Goal: Task Accomplishment & Management: Manage account settings

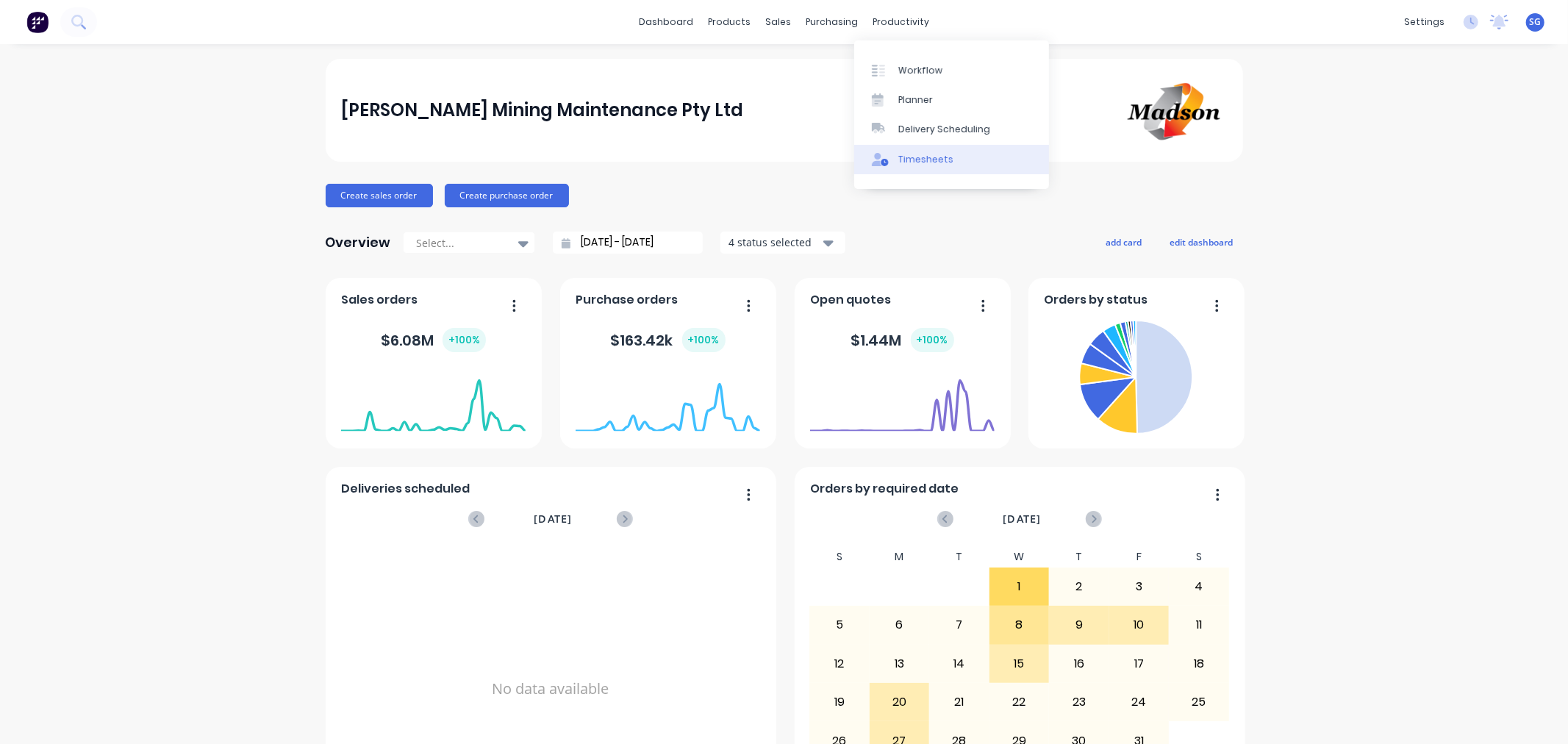
click at [919, 163] on div "Timesheets" at bounding box center [925, 160] width 55 height 13
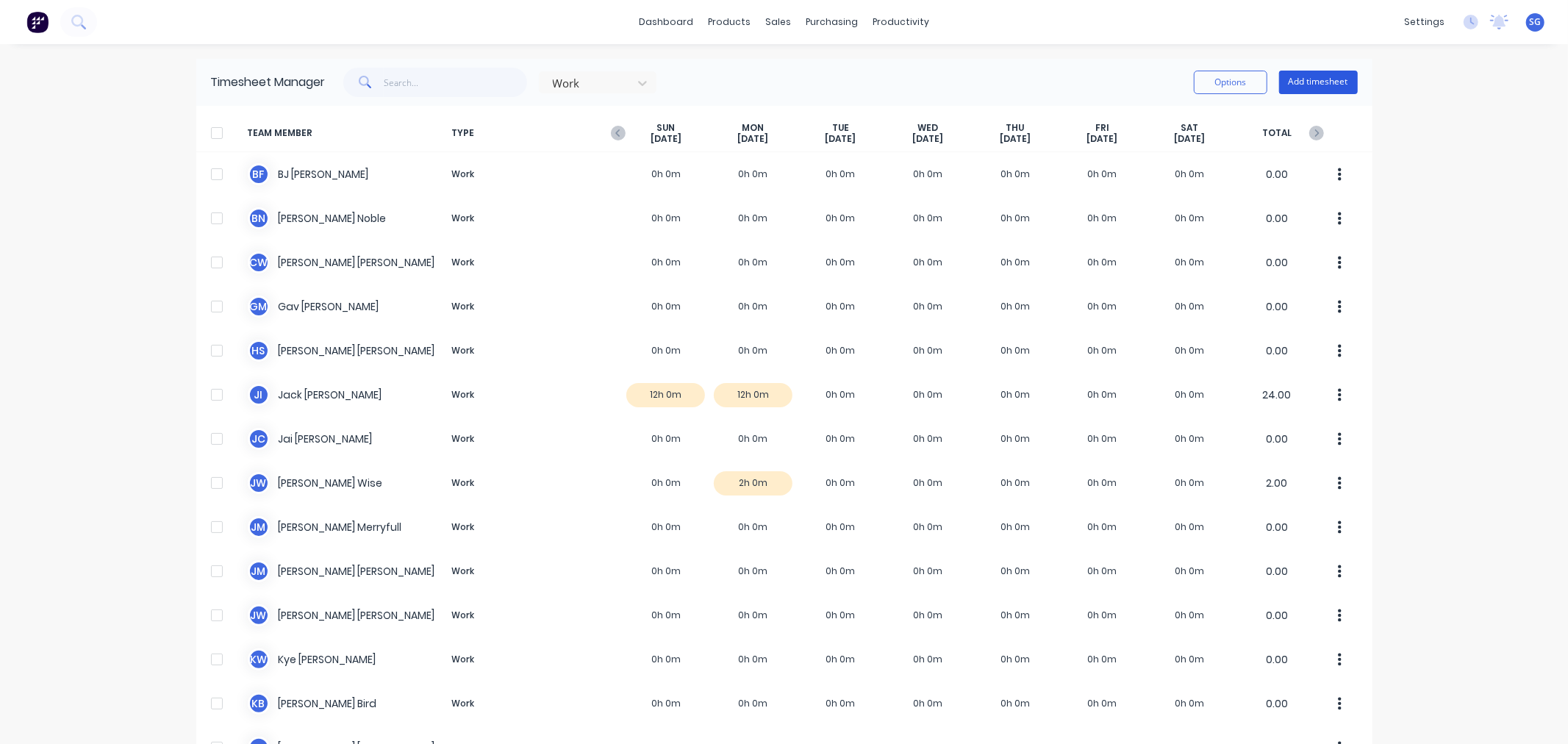
click at [1319, 92] on button "Add timesheet" at bounding box center [1318, 82] width 79 height 24
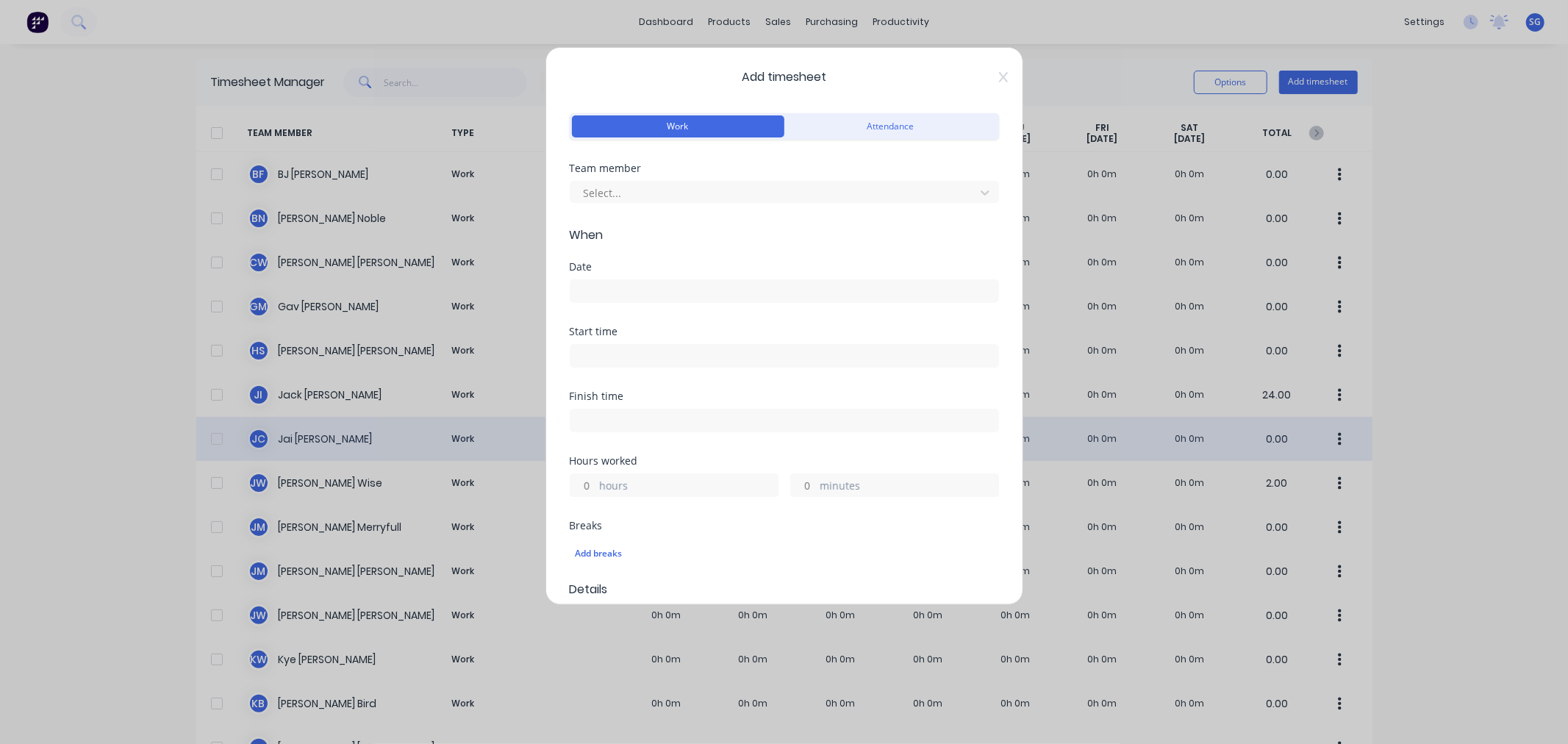
drag, startPoint x: 987, startPoint y: 78, endPoint x: 625, endPoint y: 419, distance: 497.3
click at [999, 79] on icon at bounding box center [1003, 77] width 9 height 12
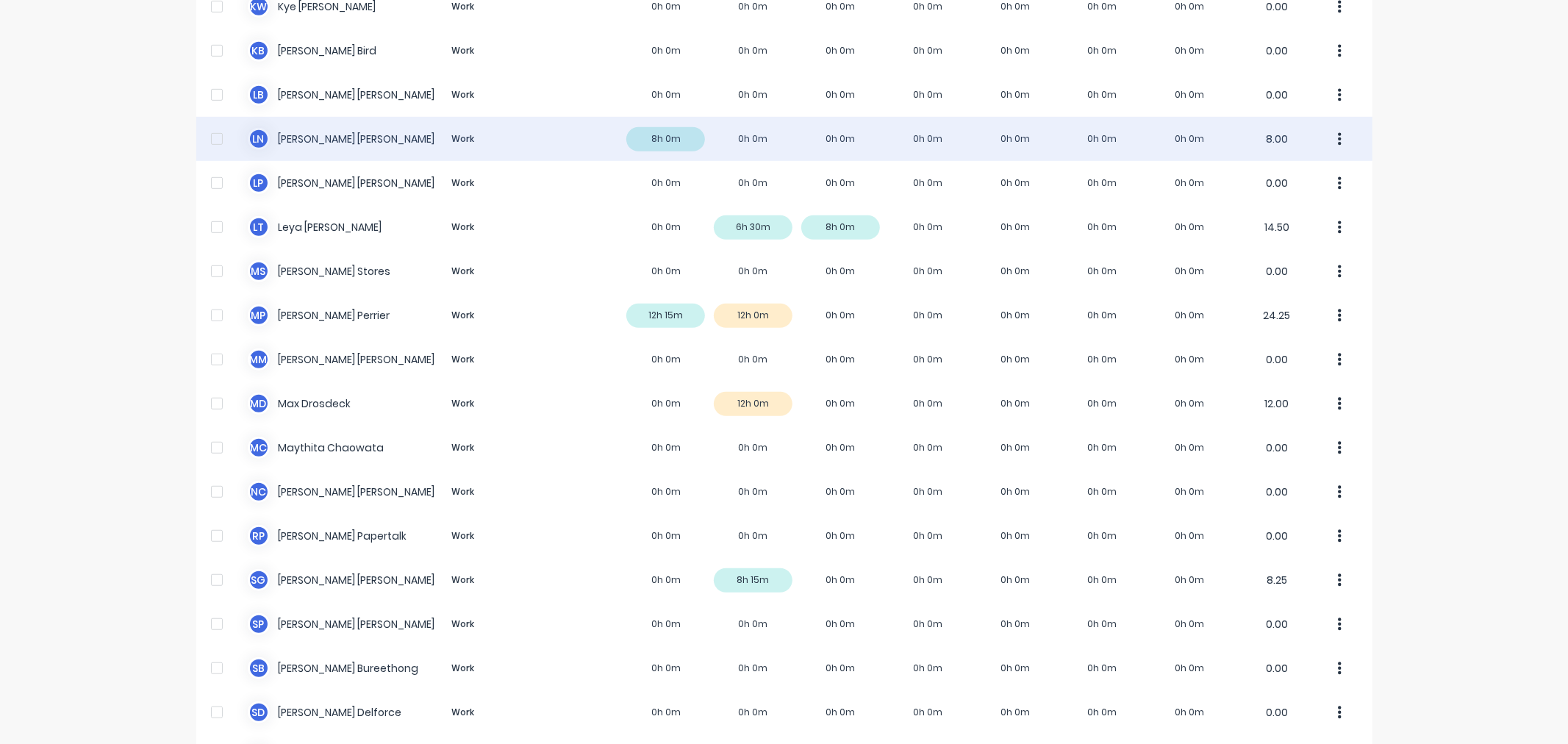
scroll to position [735, 0]
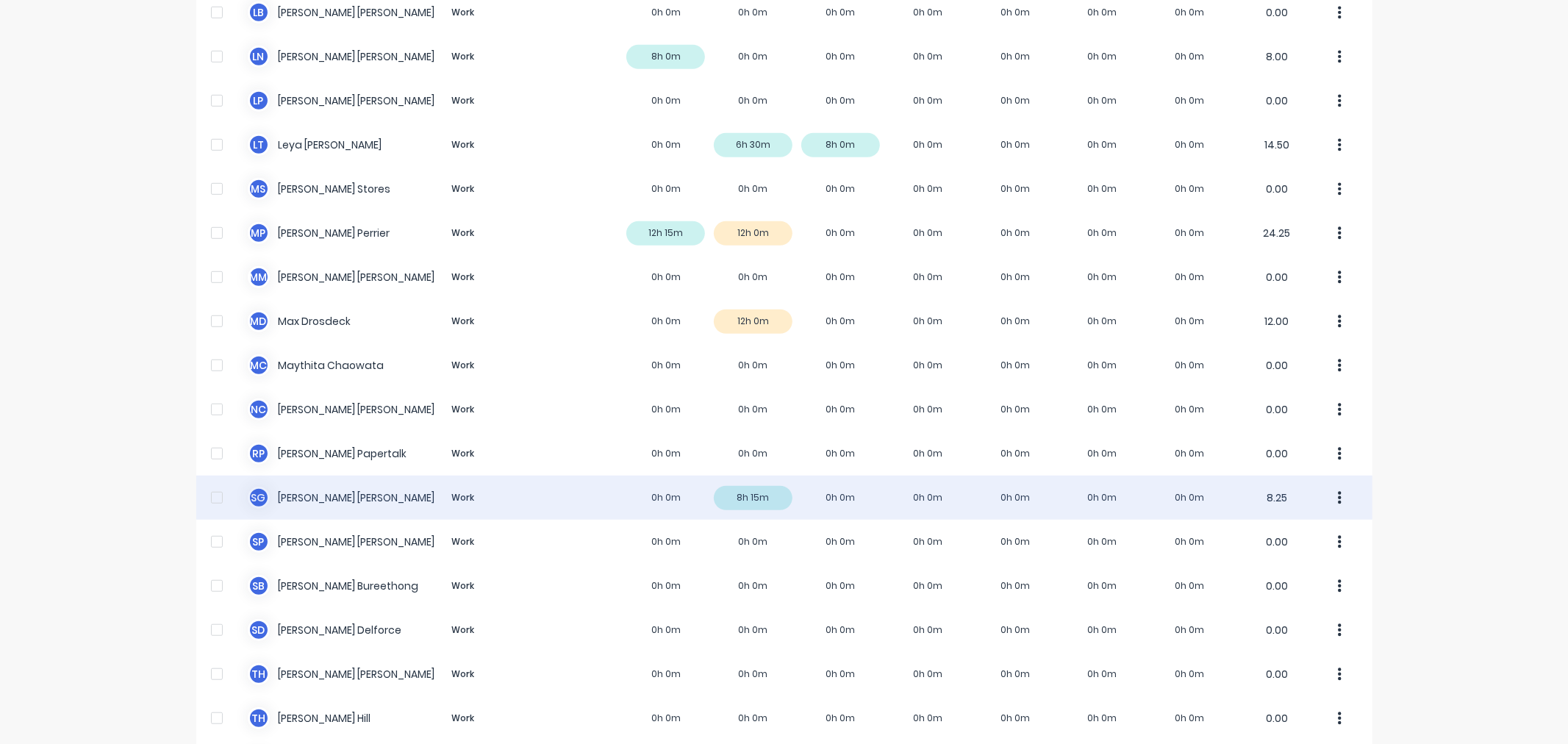
click at [294, 501] on div "S G Sarah Goldsmith Work 0h 0m 8h 15m 0h 0m 0h 0m 0h 0m 0h 0m 0h 0m 8.25" at bounding box center [784, 498] width 1176 height 44
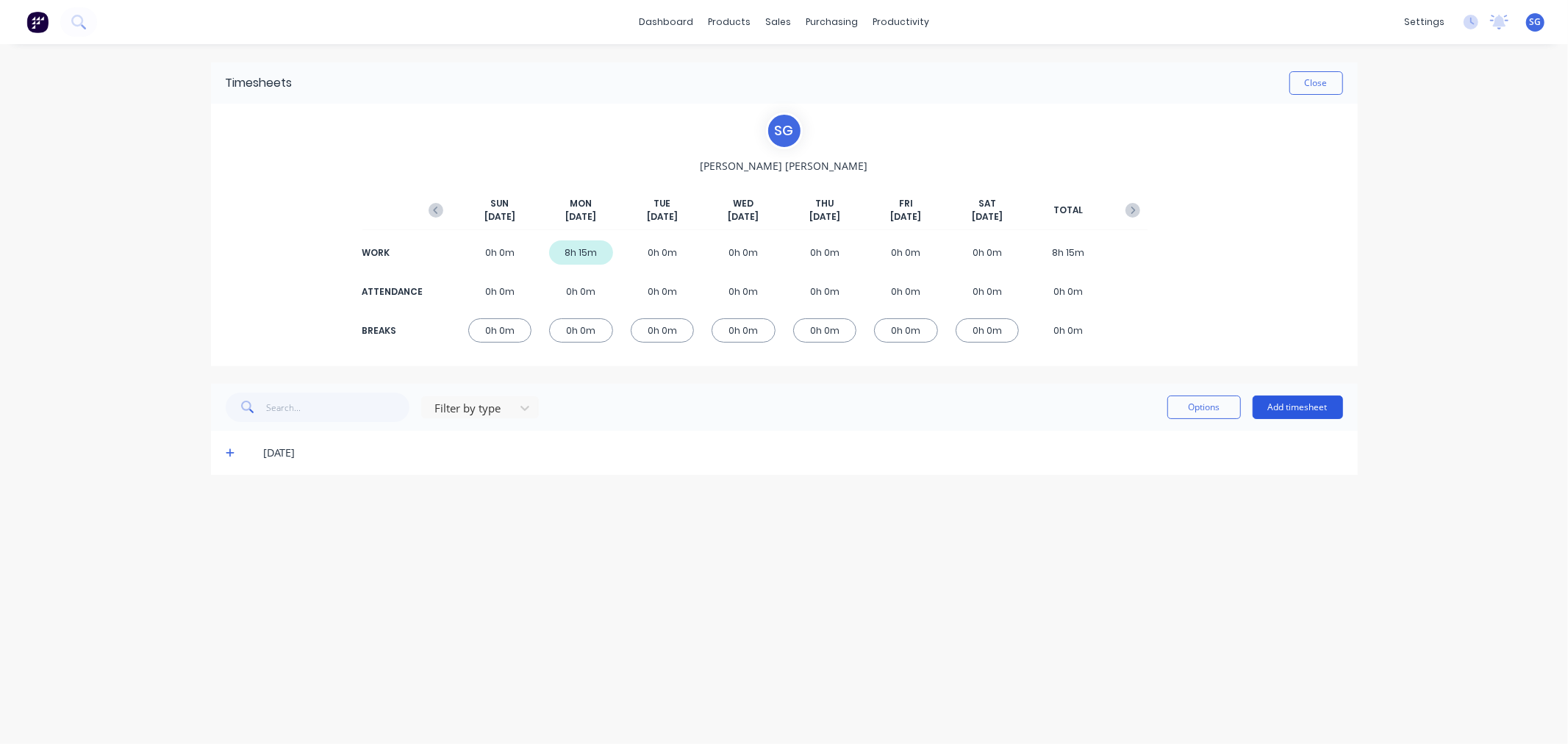
click at [1289, 409] on button "Add timesheet" at bounding box center [1297, 408] width 90 height 24
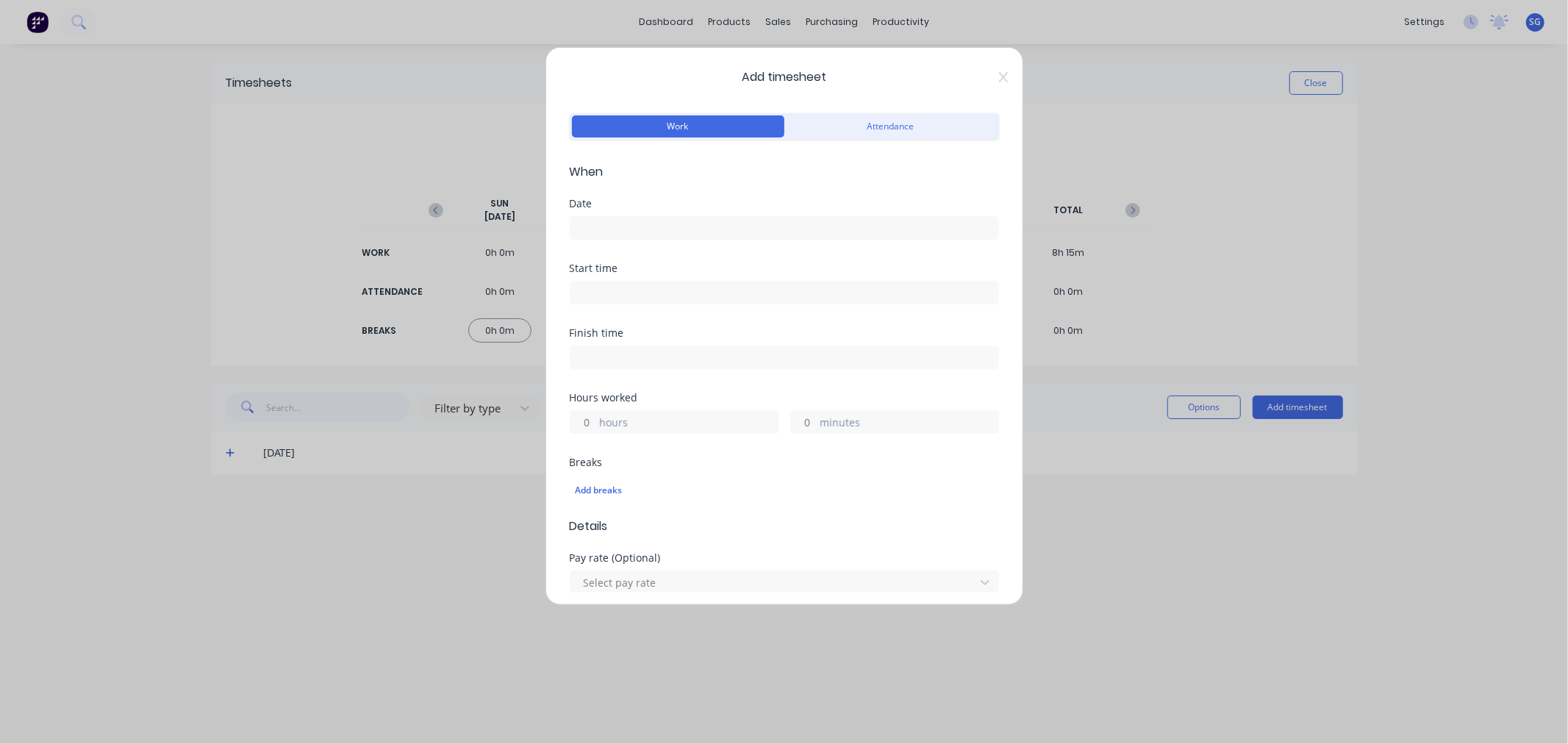
click at [613, 230] on input at bounding box center [785, 228] width 428 height 22
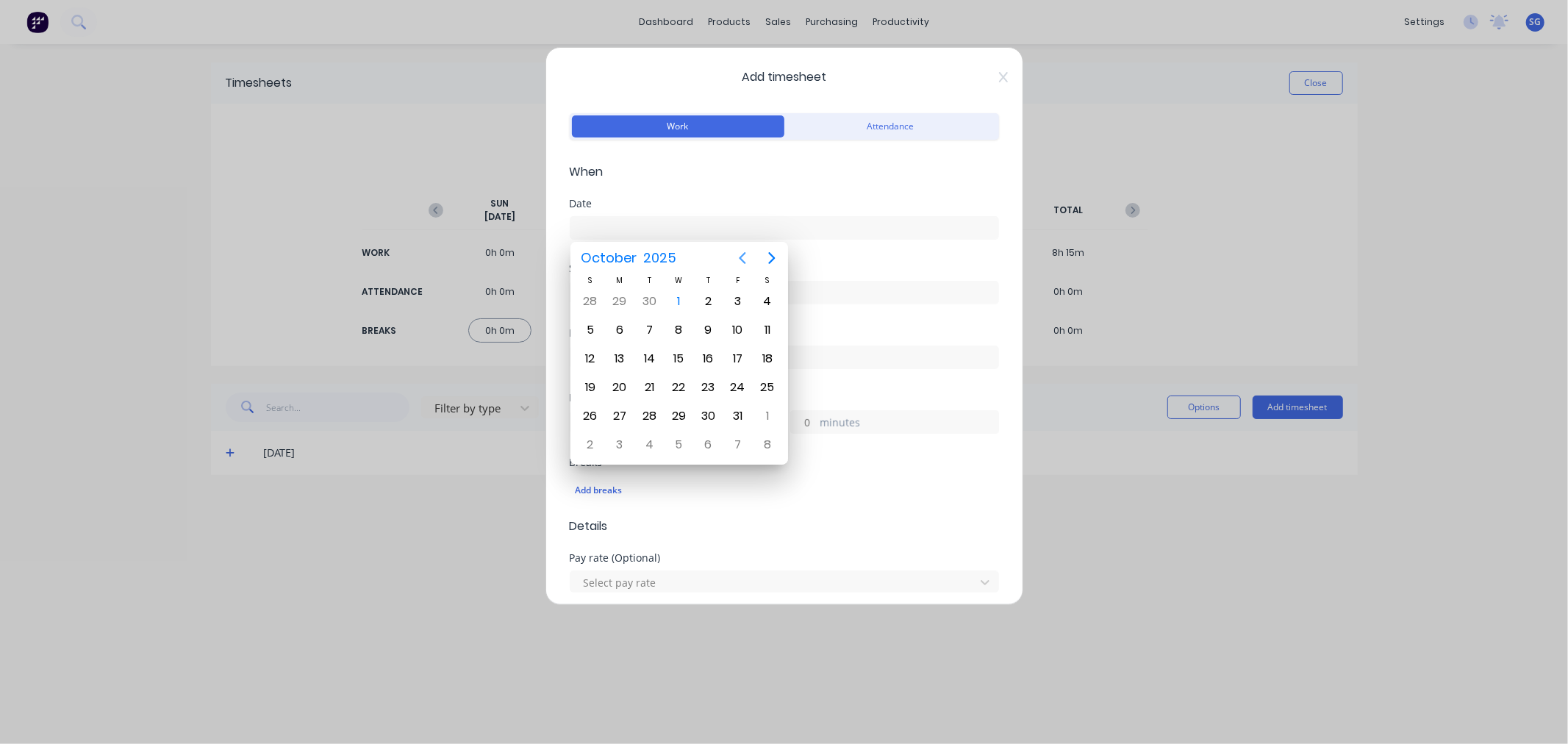
click at [747, 256] on icon "Previous page" at bounding box center [742, 258] width 18 height 18
click at [646, 415] on div "30" at bounding box center [649, 417] width 22 height 22
type input "30/09/2025"
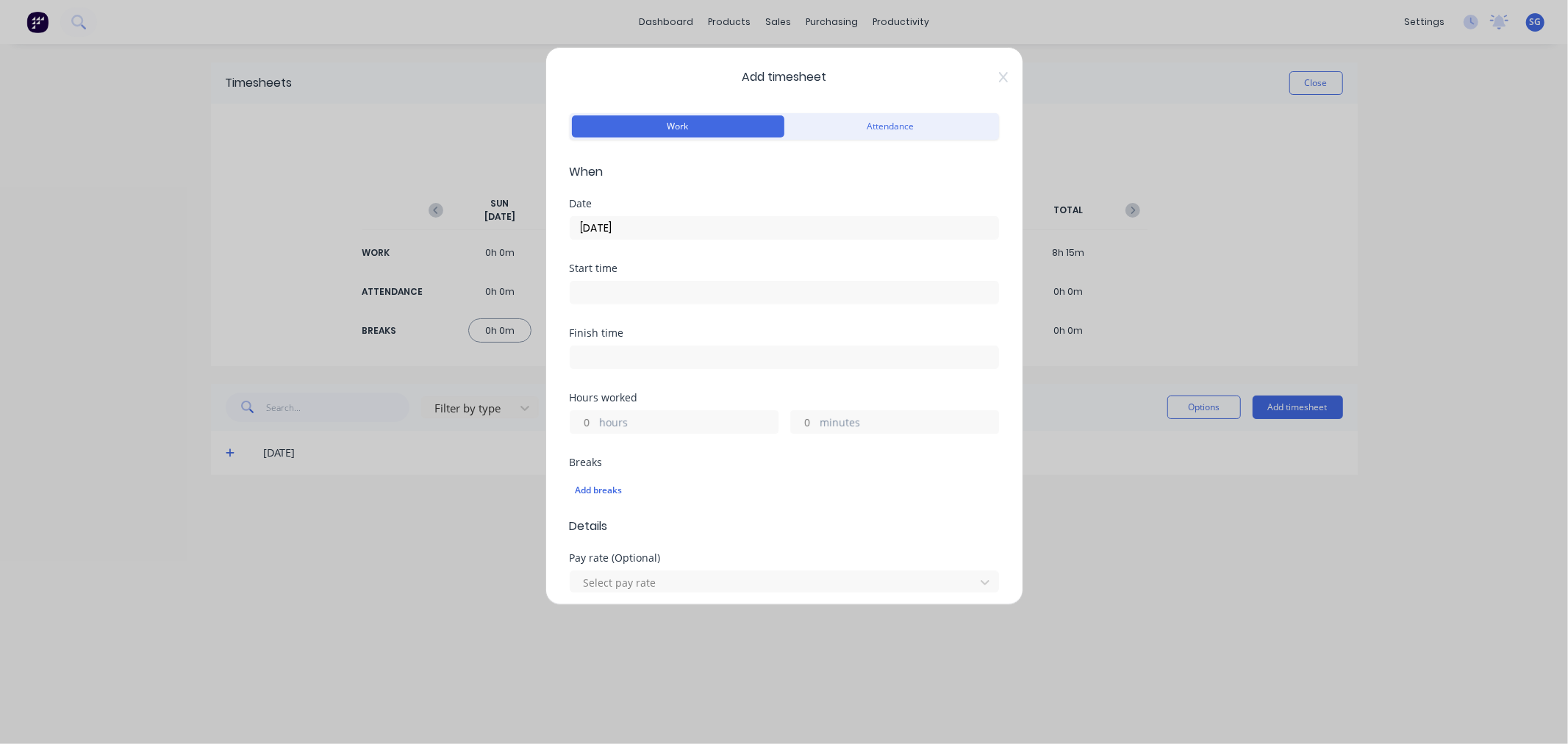
click at [602, 288] on input at bounding box center [785, 293] width 428 height 22
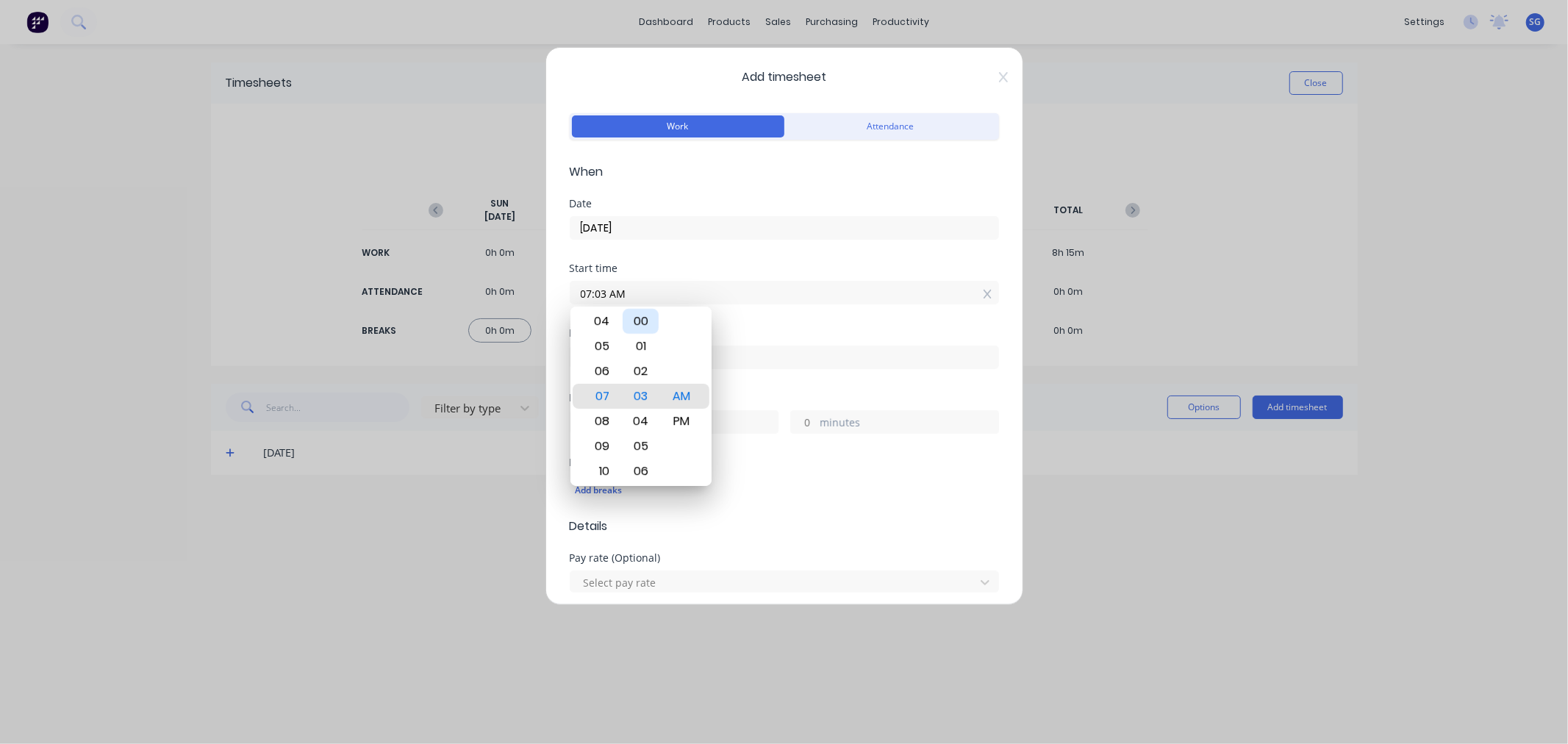
click at [635, 325] on div "00" at bounding box center [640, 322] width 36 height 25
type input "07:00 AM"
click at [777, 324] on div "Start time 07:00 AM" at bounding box center [785, 296] width 430 height 65
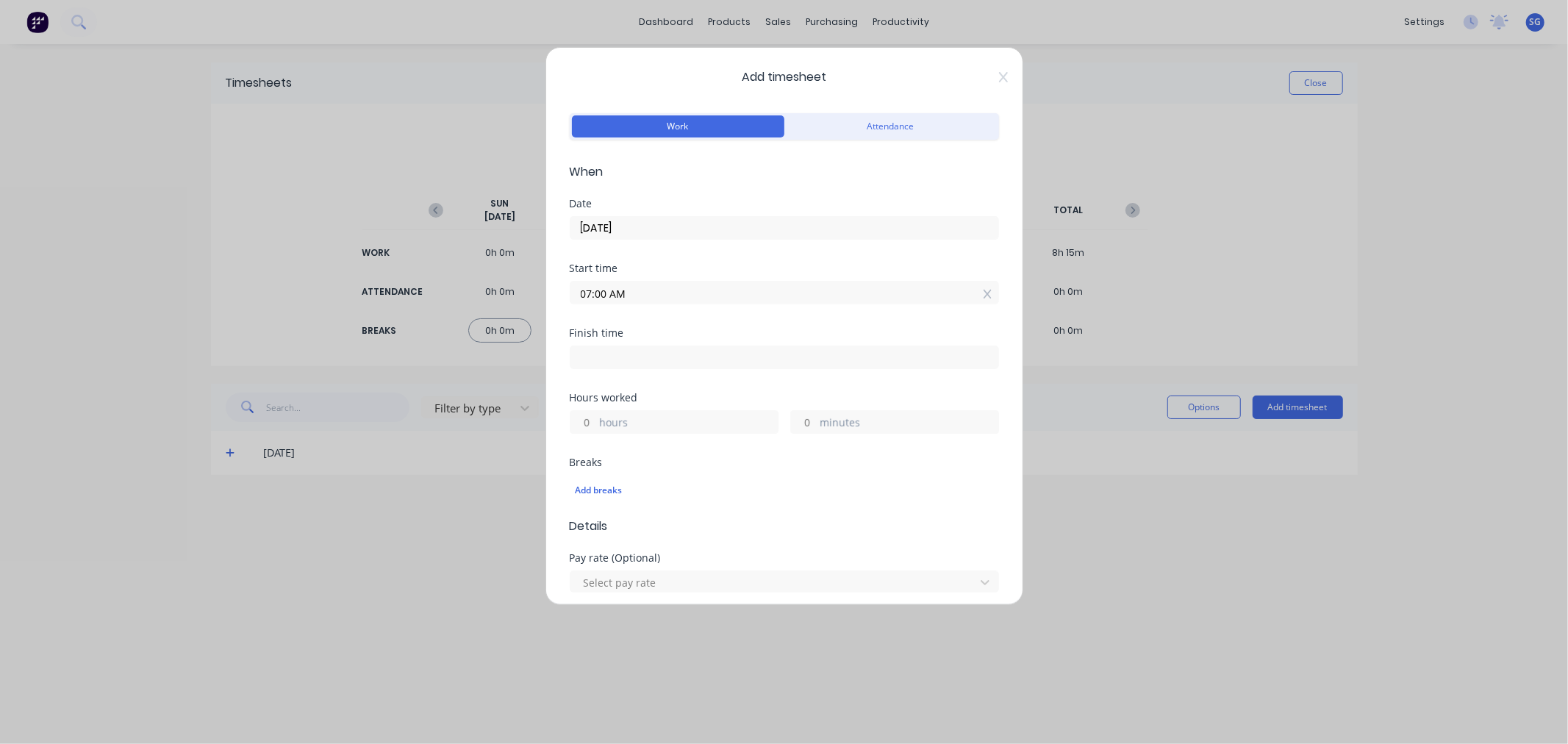
click at [718, 357] on input at bounding box center [785, 358] width 428 height 22
type input "07:21 AM"
type input "0"
type input "21"
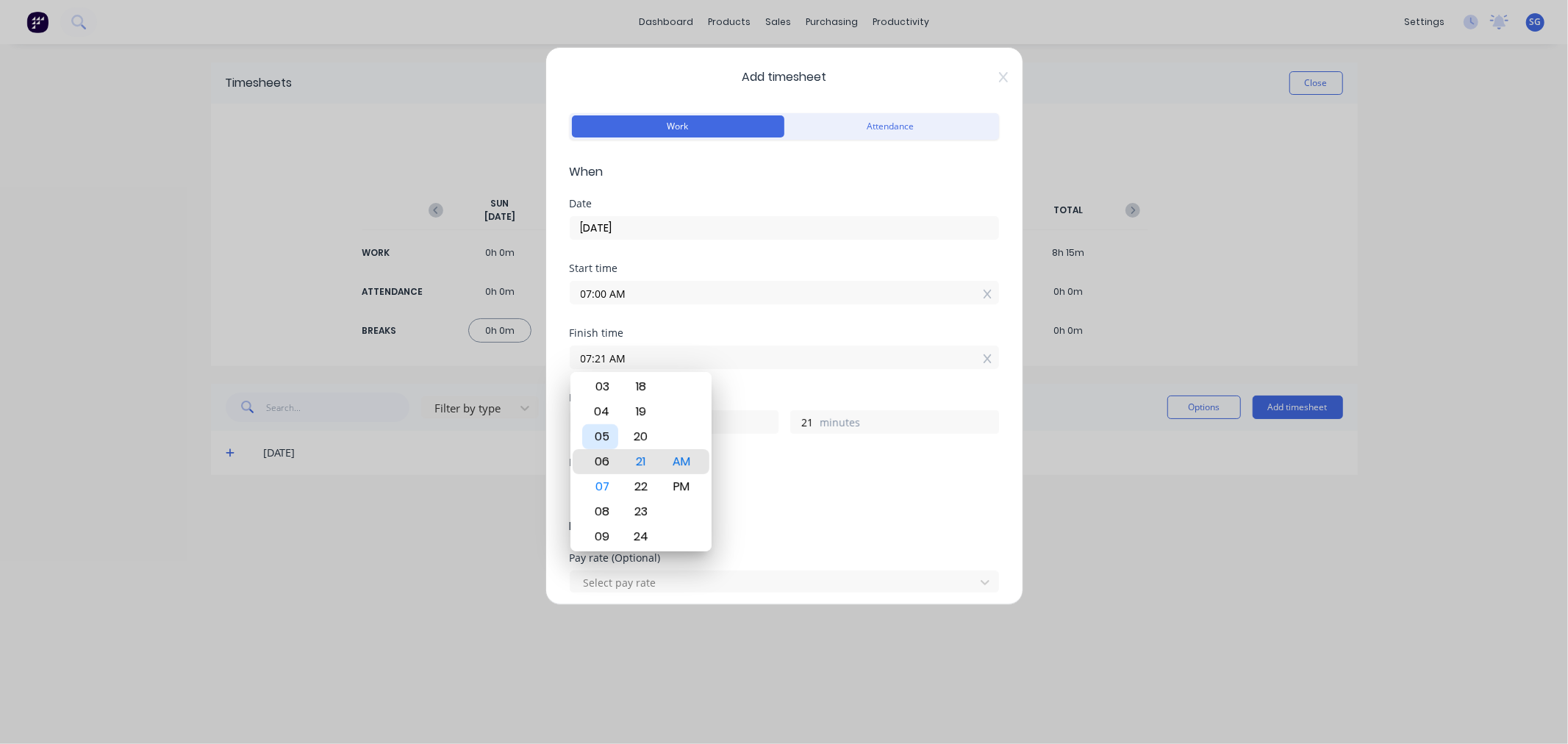
type input "06:21 AM"
type input "23"
click at [604, 383] on div "03" at bounding box center [600, 387] width 36 height 25
type input "03:21 AM"
type input "20"
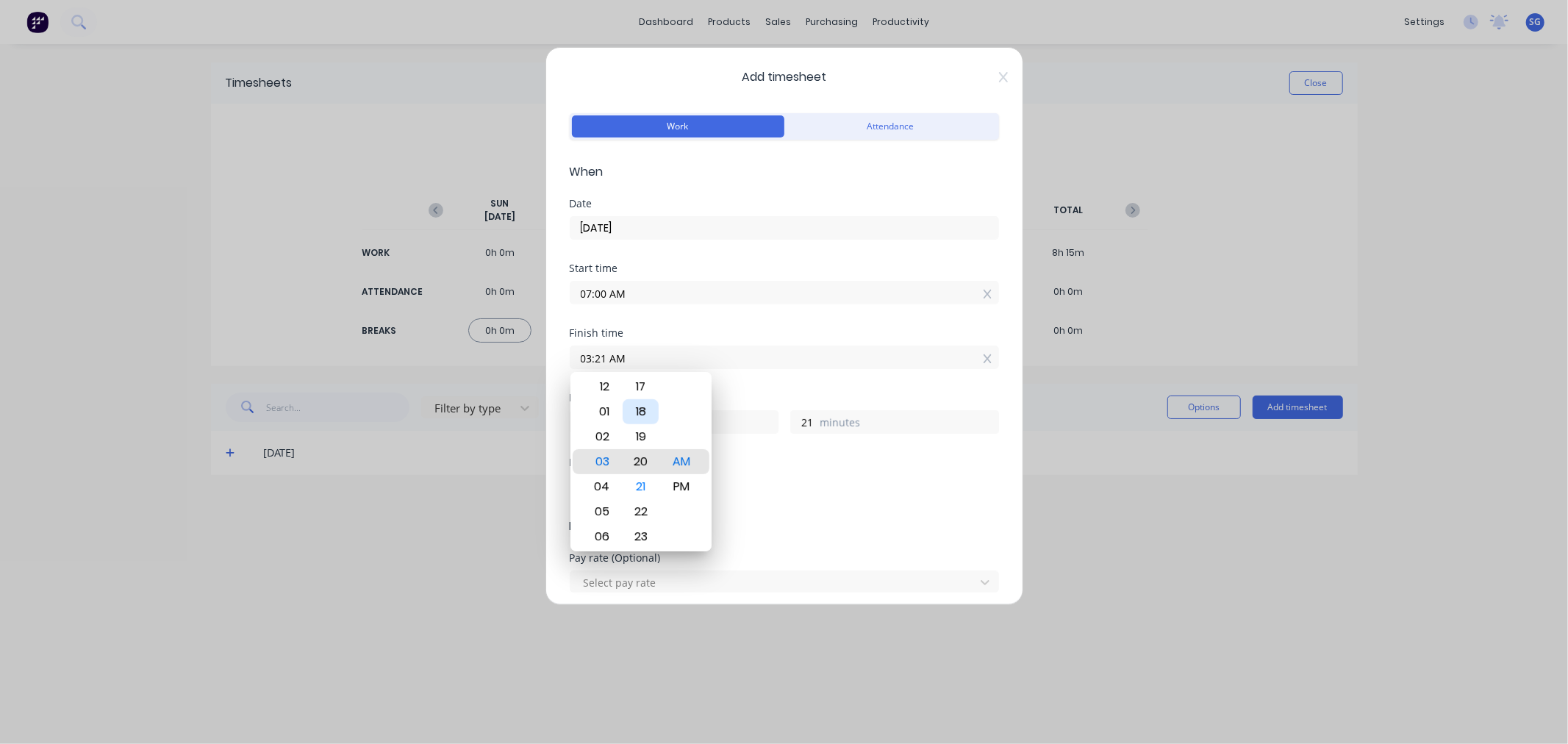
type input "03:20 AM"
type input "20"
type input "03:18 AM"
type input "18"
click at [639, 393] on div "15" at bounding box center [640, 387] width 36 height 25
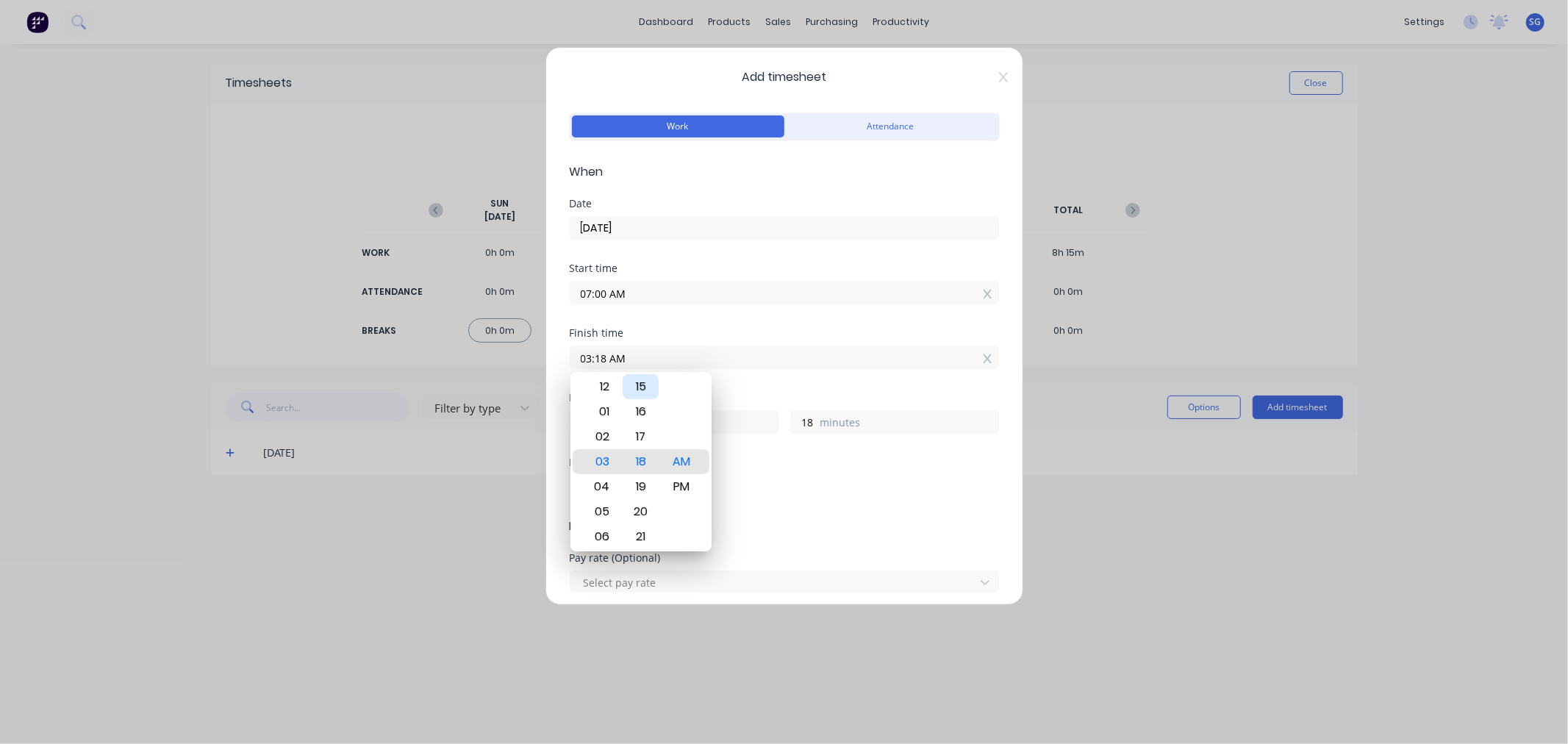
type input "03:15 AM"
type input "15"
click at [683, 486] on div "PM" at bounding box center [680, 487] width 36 height 25
type input "03:15 PM"
type input "8"
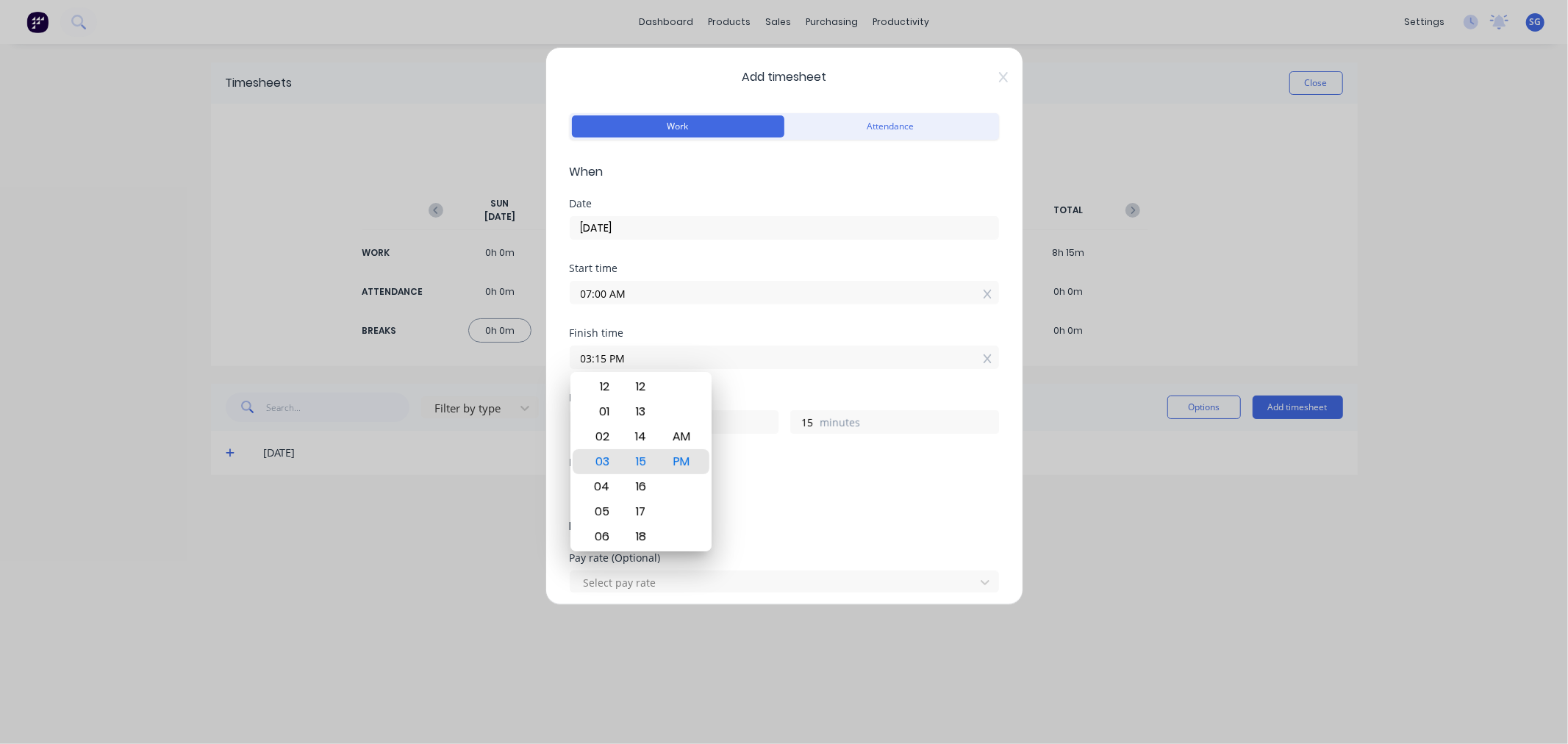
click at [796, 397] on div "Hours worked" at bounding box center [785, 398] width 430 height 10
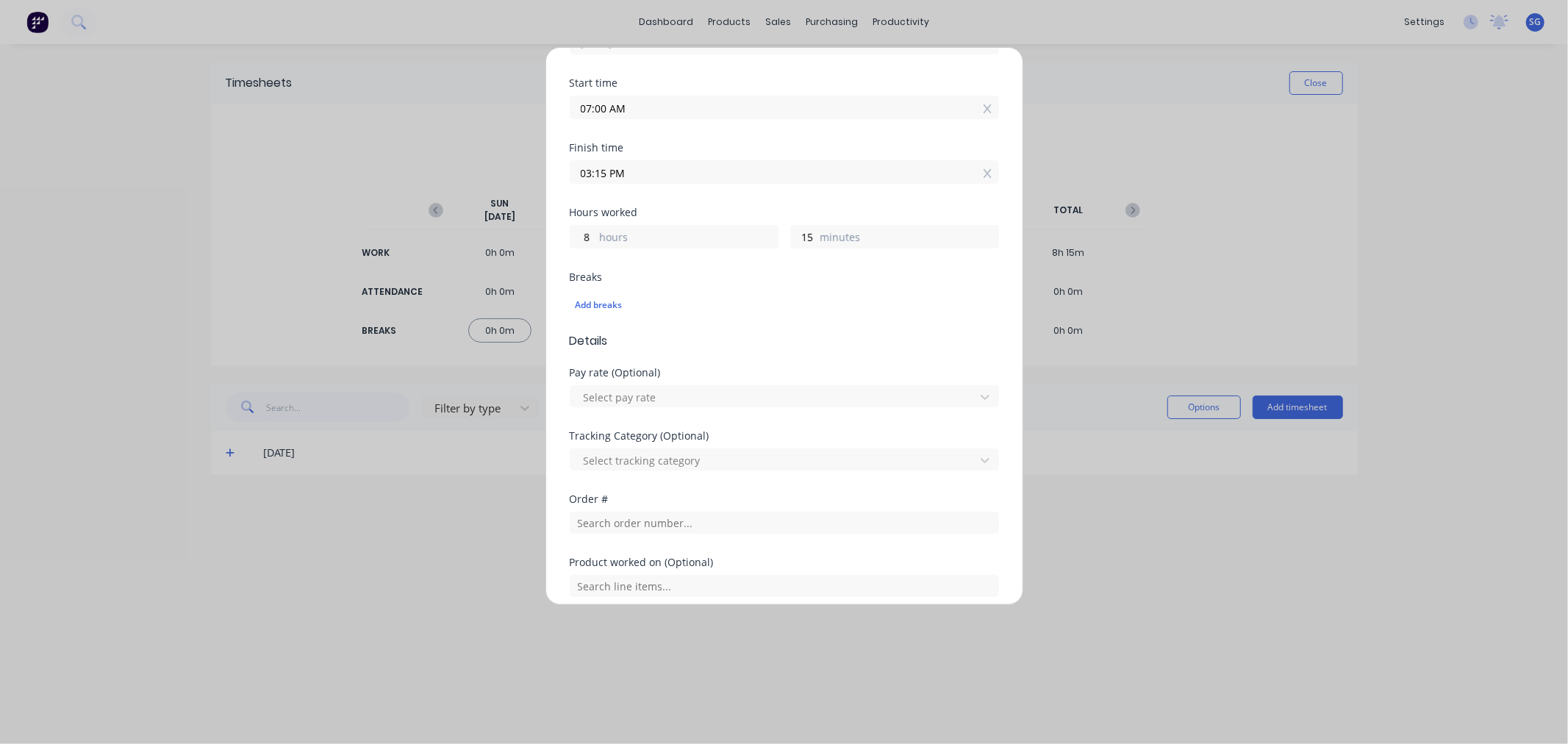
scroll to position [365, 0]
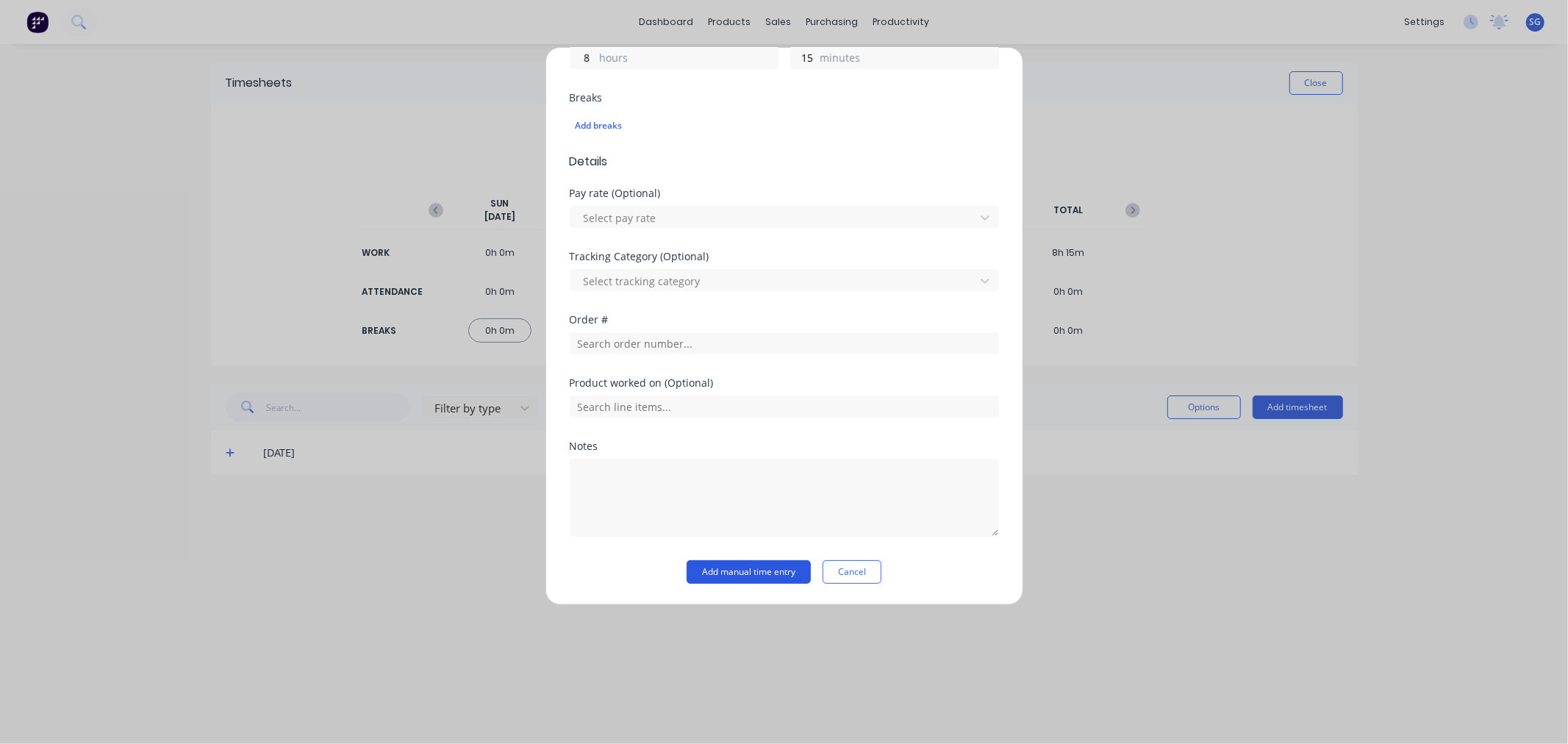
click at [755, 572] on button "Add manual time entry" at bounding box center [748, 573] width 124 height 24
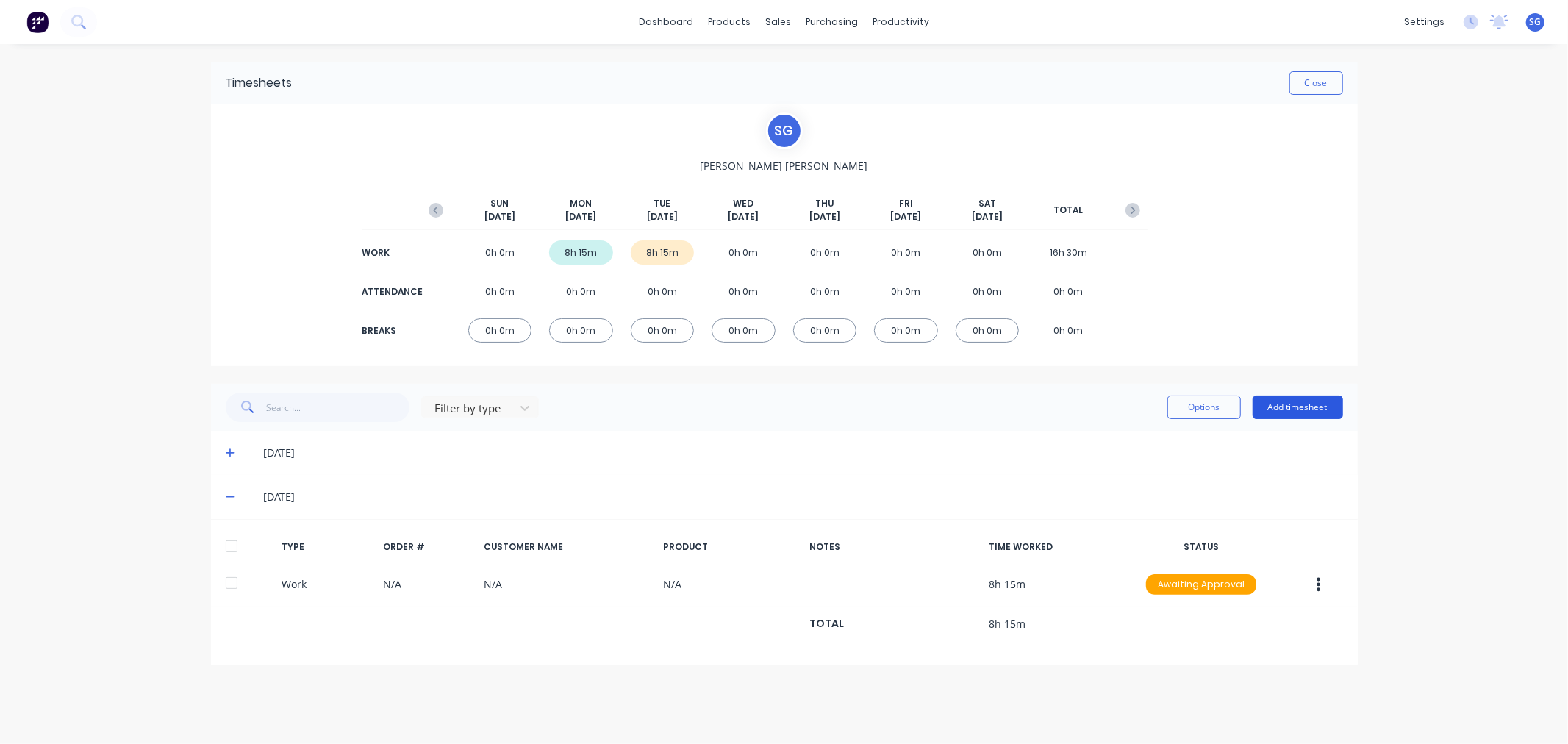
click at [1294, 406] on button "Add timesheet" at bounding box center [1297, 408] width 90 height 24
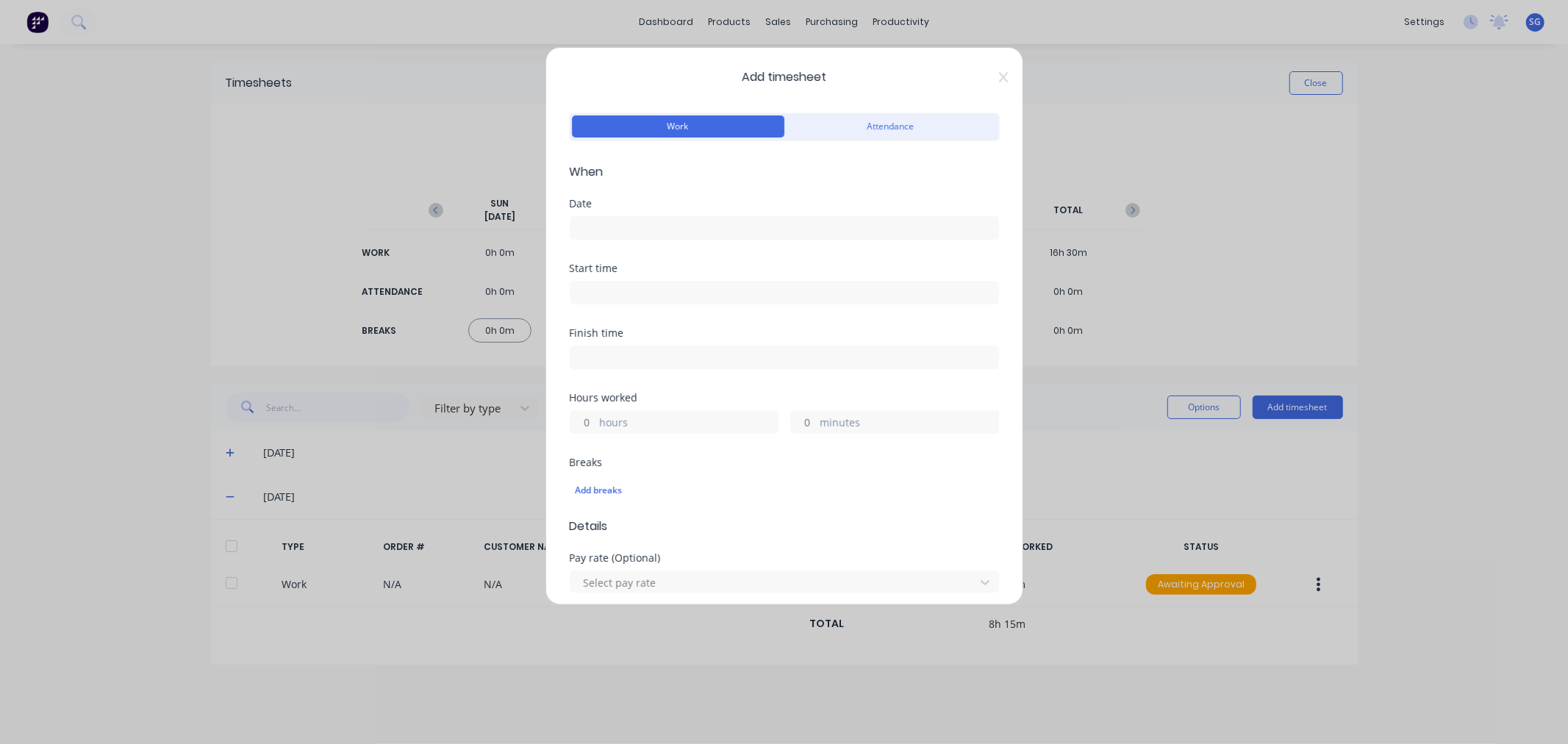
click at [698, 234] on input at bounding box center [785, 228] width 428 height 22
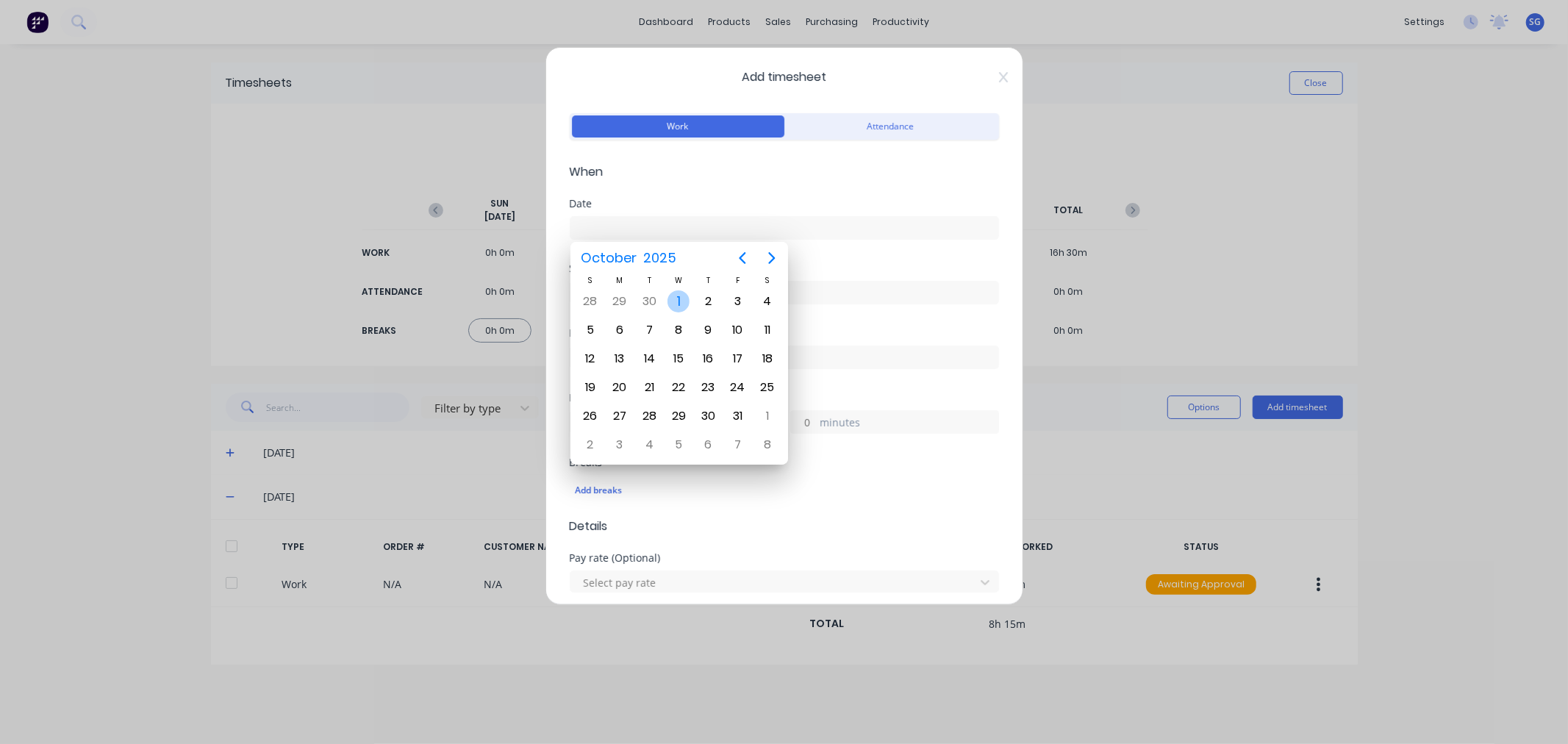
click at [684, 305] on div "1" at bounding box center [678, 302] width 22 height 22
type input "01/10/2025"
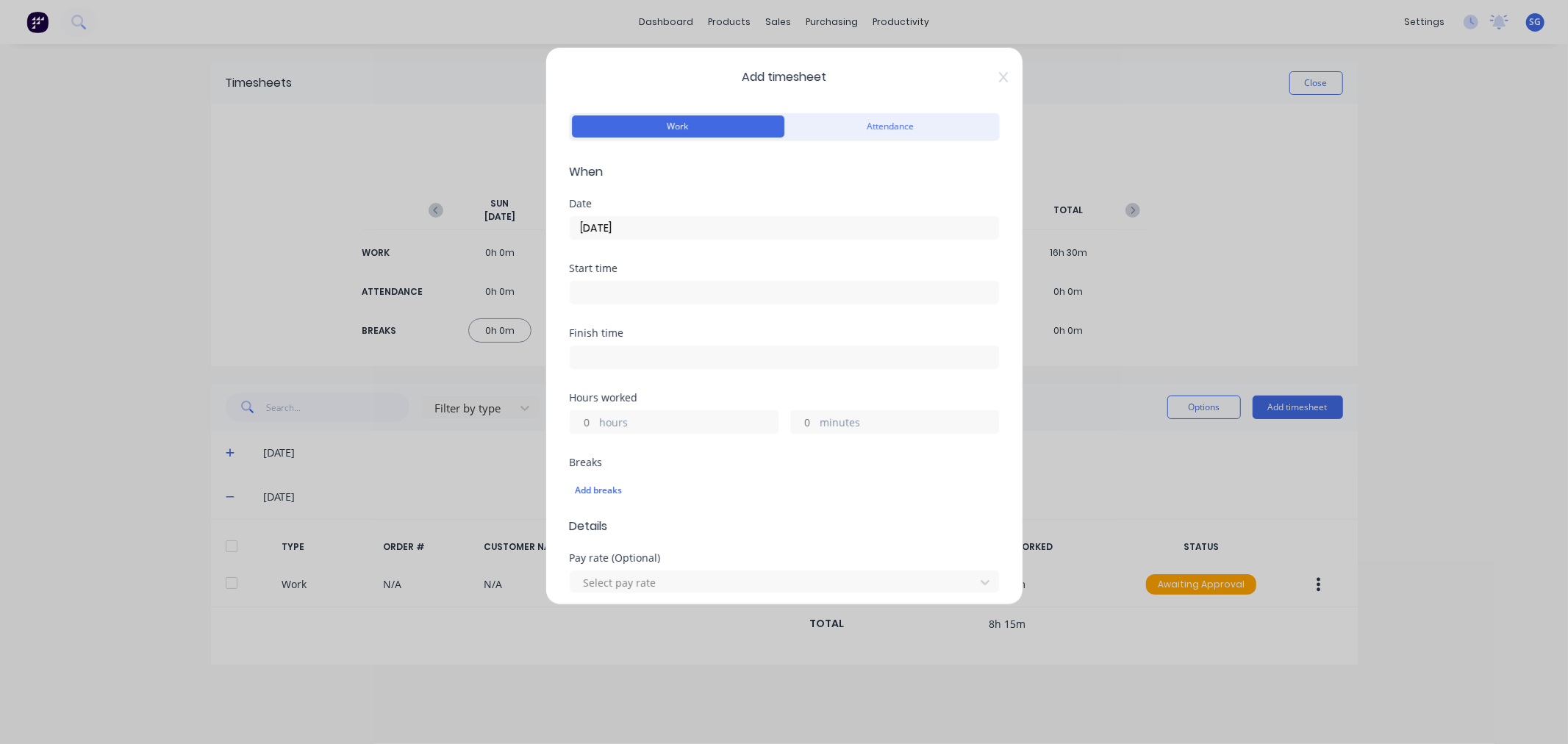
click at [686, 288] on input at bounding box center [785, 293] width 428 height 22
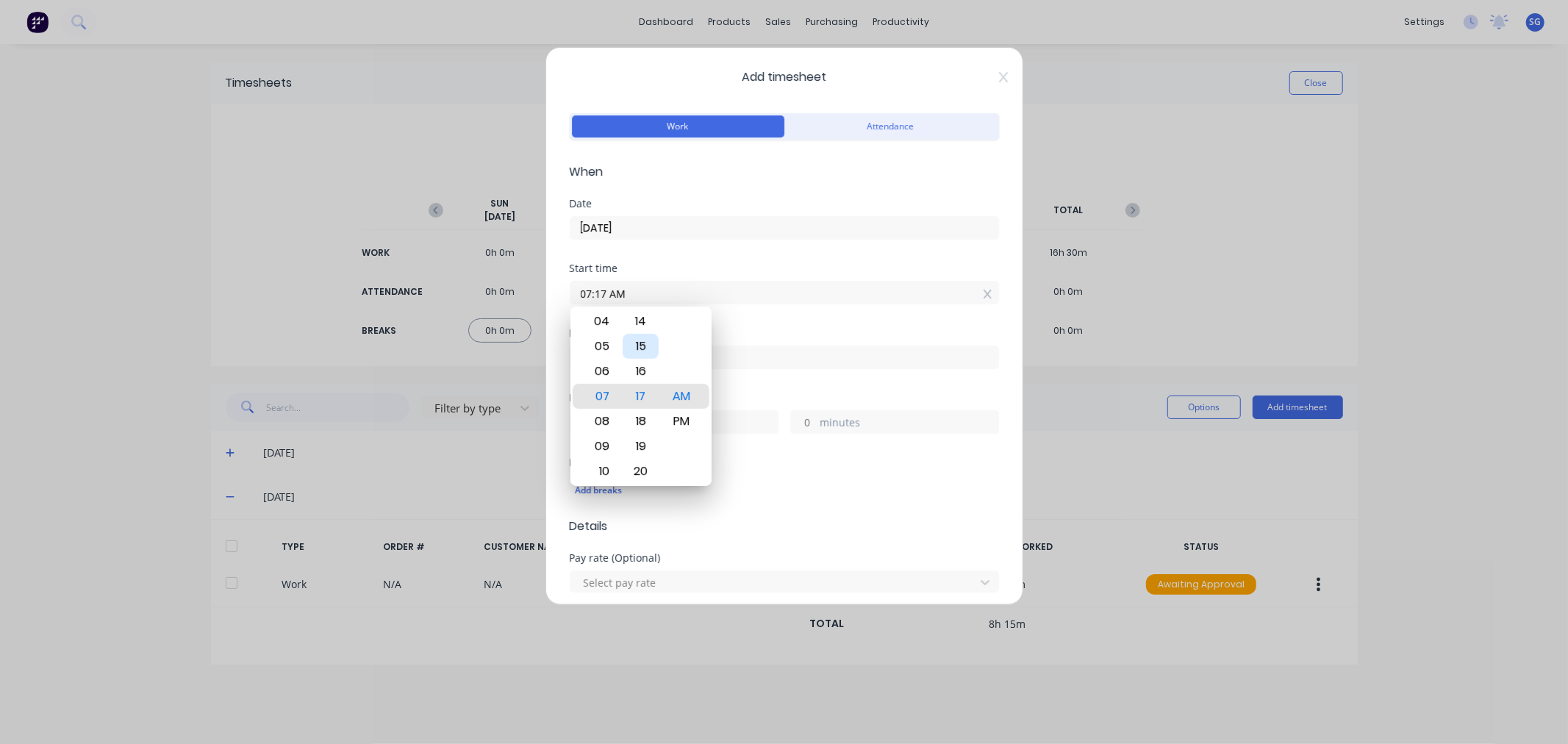
click at [637, 350] on div "15" at bounding box center [640, 347] width 36 height 25
type input "07:15 AM"
click at [767, 391] on div "Finish time" at bounding box center [785, 361] width 430 height 65
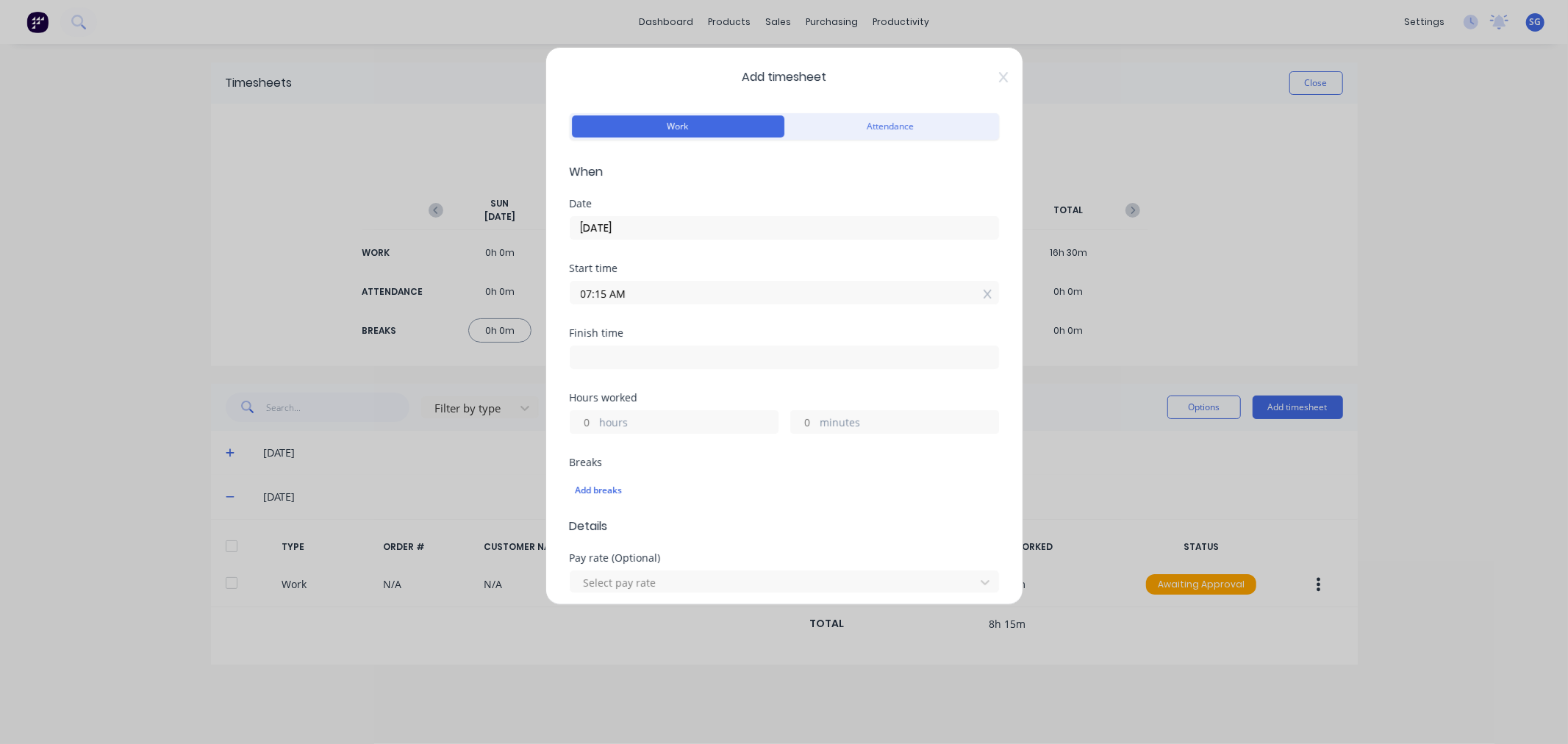
click at [671, 355] on input at bounding box center [785, 358] width 428 height 22
type input "07:22 AM"
type input "0"
type input "7"
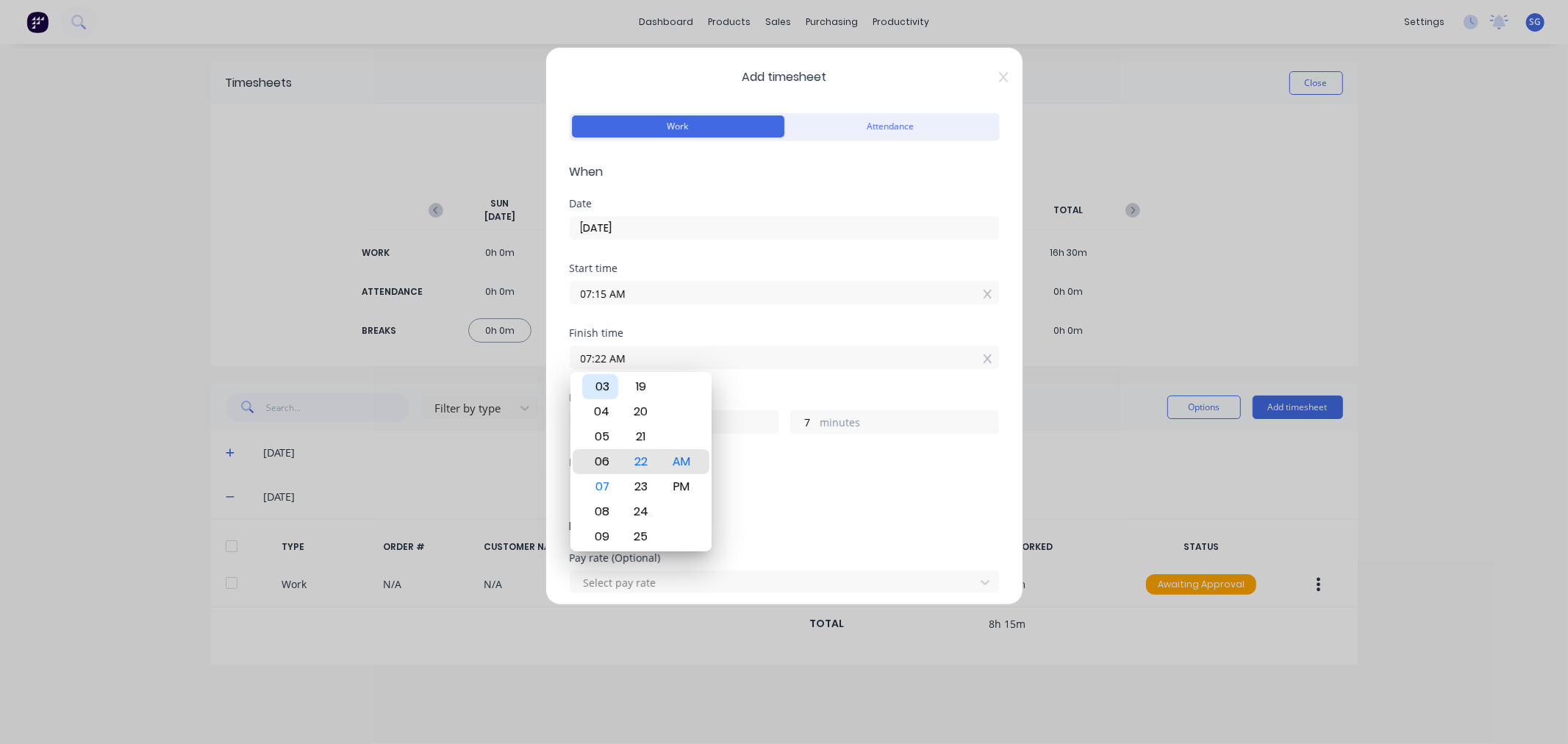
type input "06:22 AM"
type input "23"
click at [604, 392] on div "03" at bounding box center [600, 387] width 36 height 25
type input "03:22 AM"
type input "20"
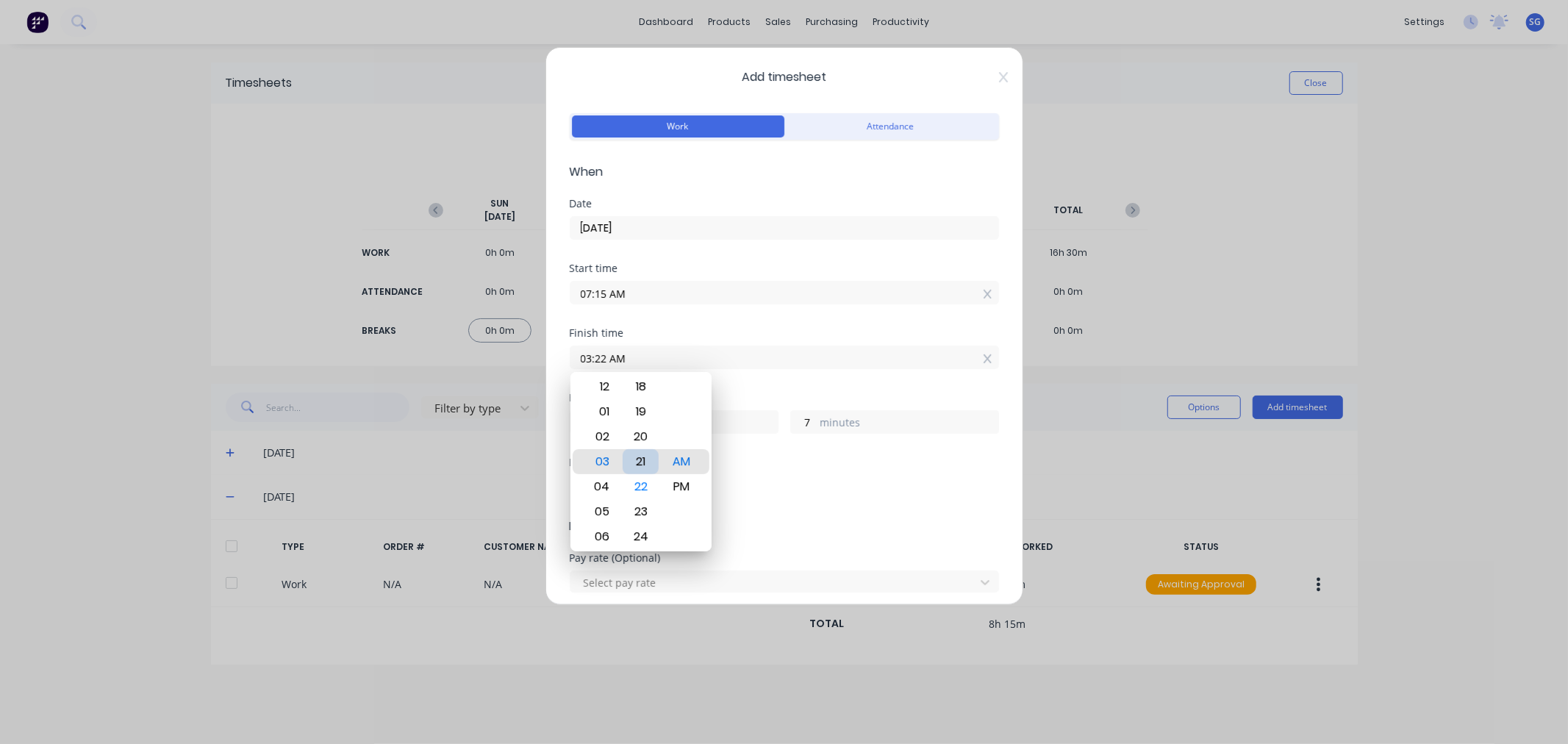
type input "03:21 AM"
type input "6"
type input "03:19 AM"
type input "4"
type input "03:18 AM"
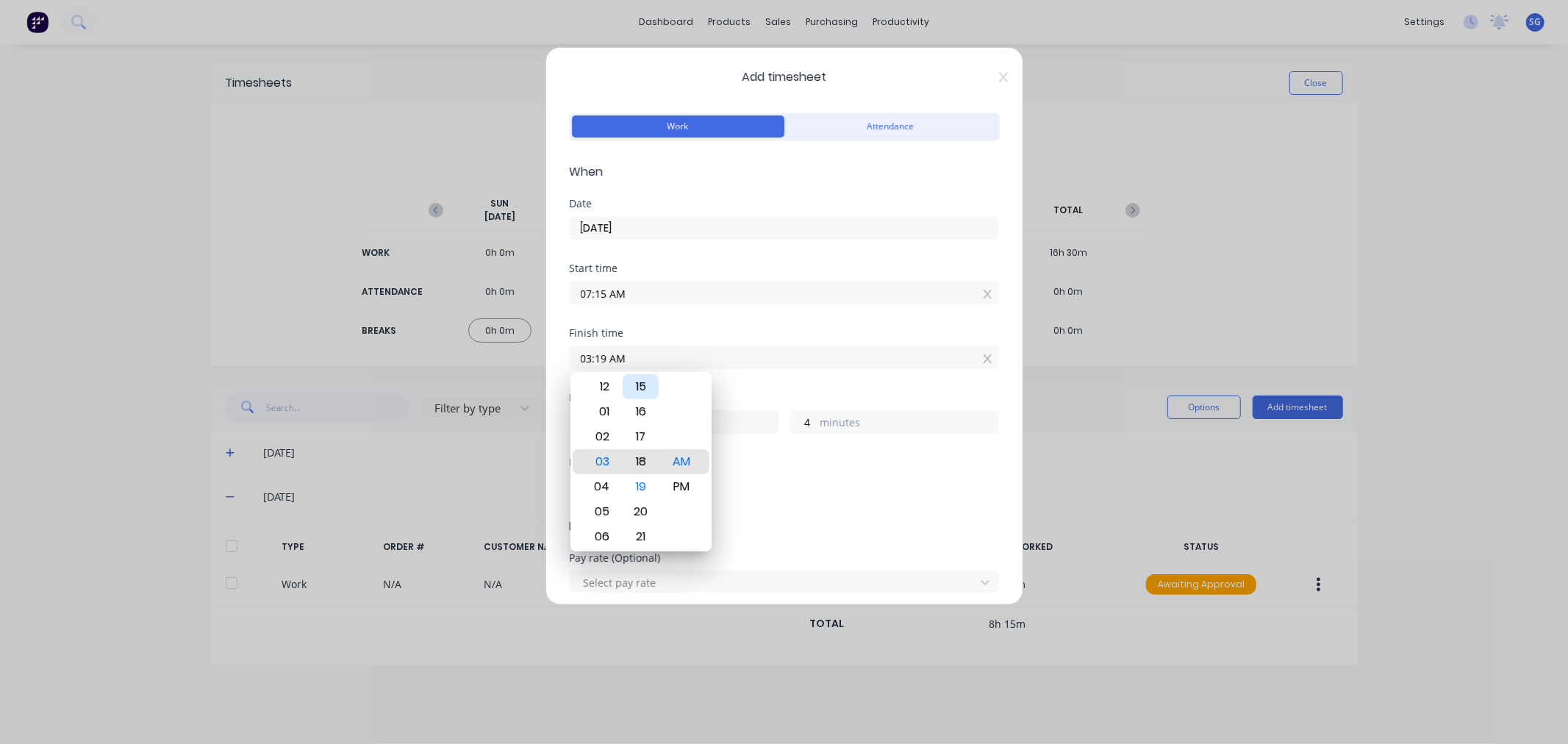
type input "3"
click at [641, 386] on div "15" at bounding box center [640, 387] width 36 height 25
type input "03:15 AM"
type input "0"
click at [755, 378] on div "Finish time 03:15 AM" at bounding box center [785, 361] width 430 height 65
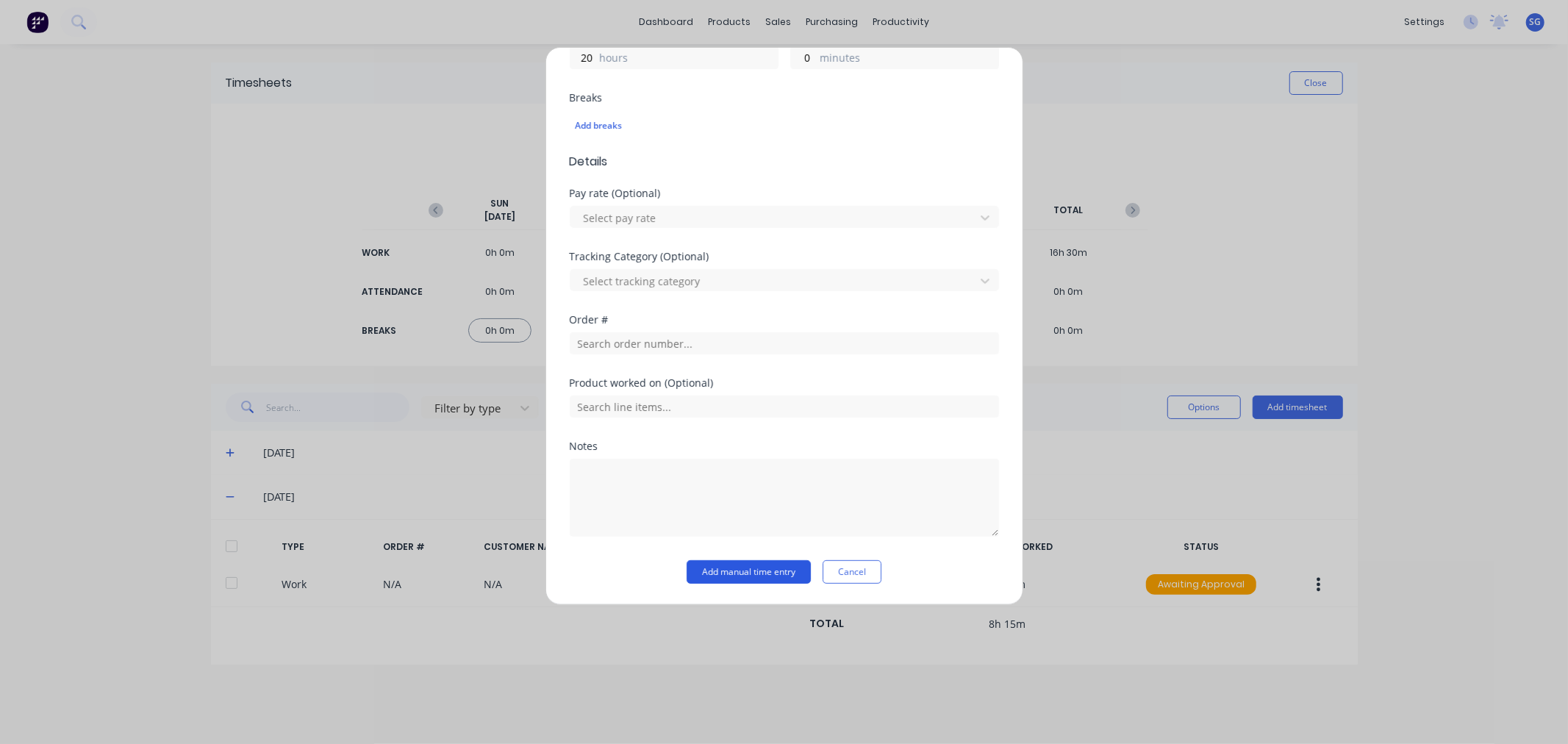
click at [713, 578] on button "Add manual time entry" at bounding box center [748, 573] width 124 height 24
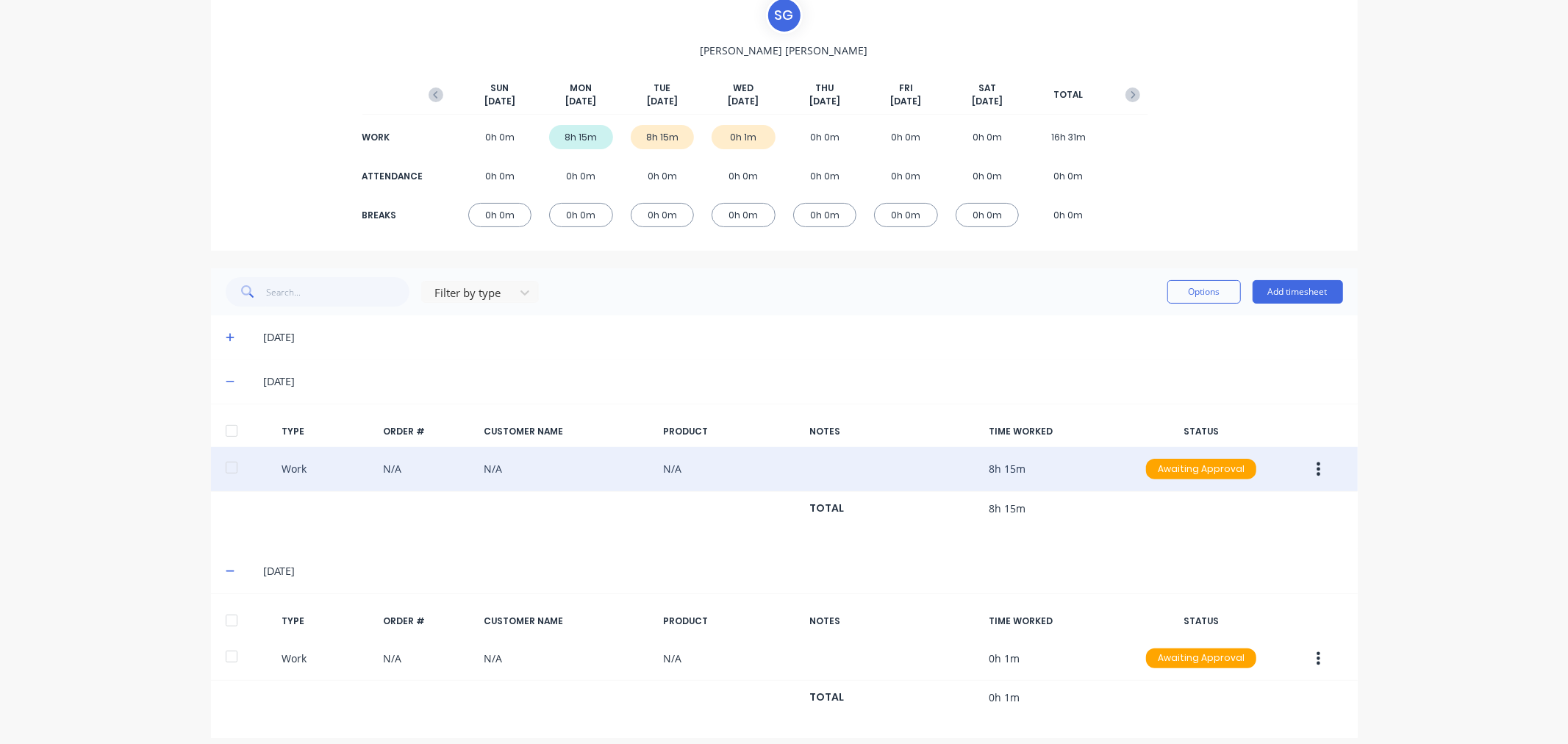
scroll to position [129, 0]
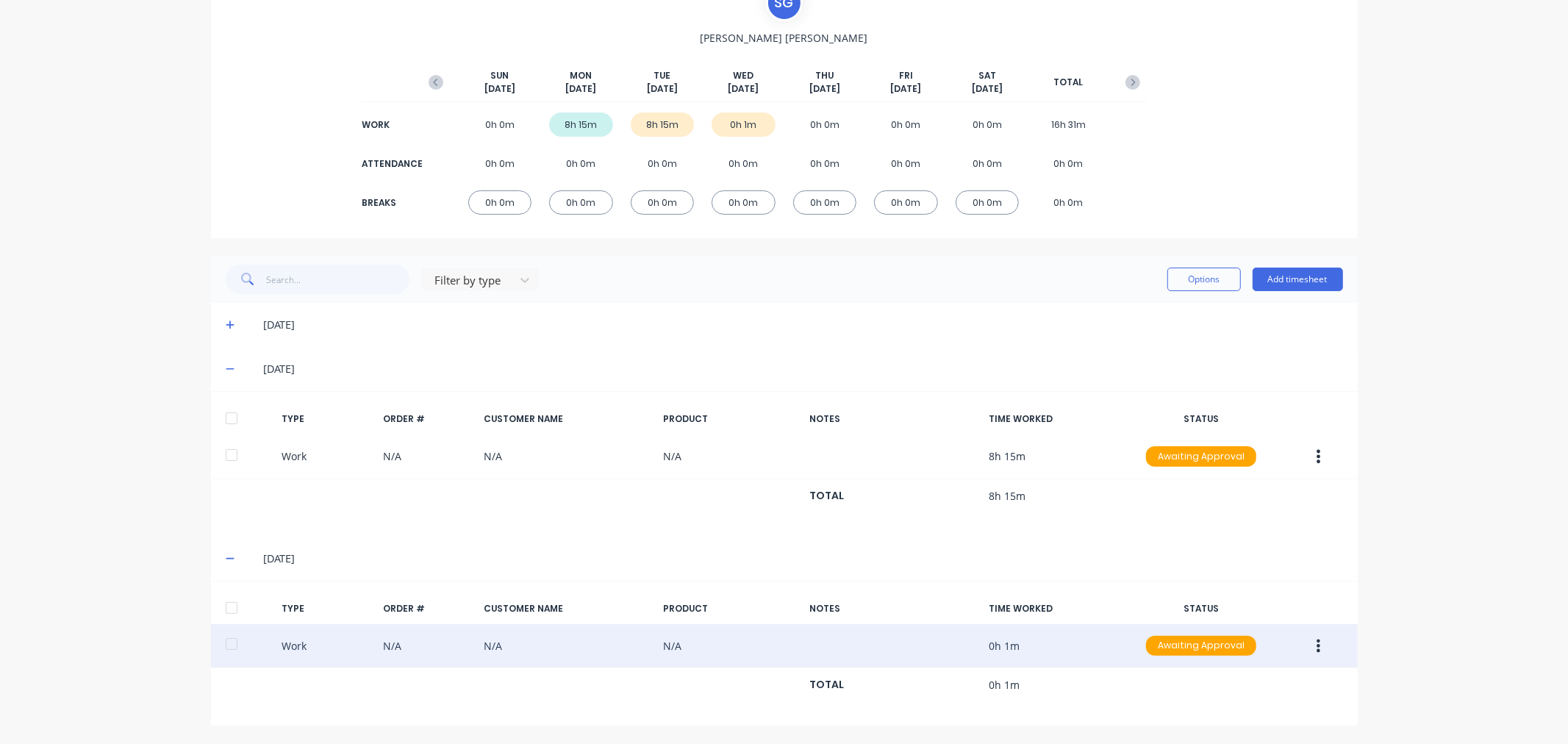
click at [1316, 649] on icon "button" at bounding box center [1318, 646] width 4 height 16
click at [1268, 598] on div "Edit" at bounding box center [1266, 591] width 113 height 21
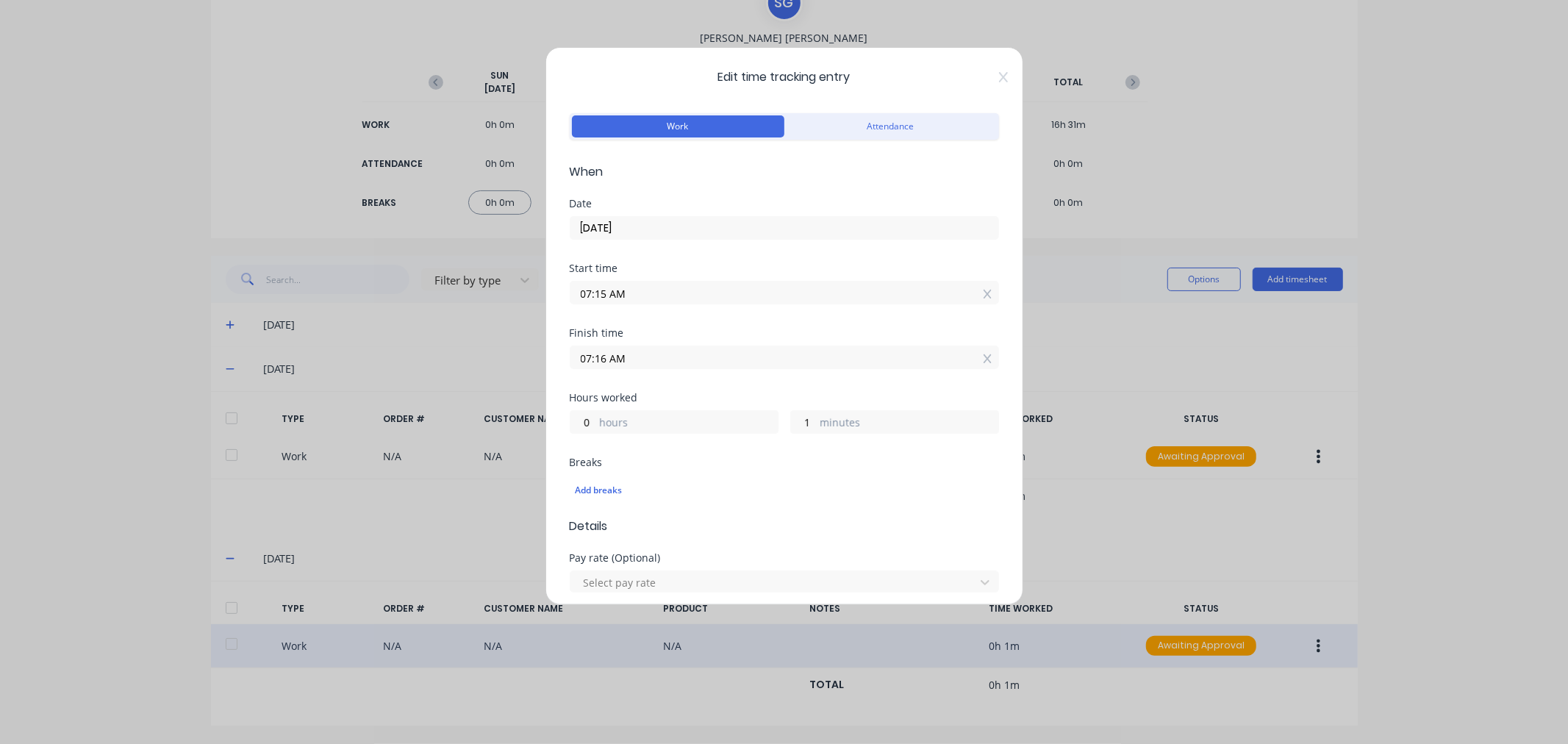
click at [662, 358] on input "07:16 AM" at bounding box center [785, 358] width 428 height 22
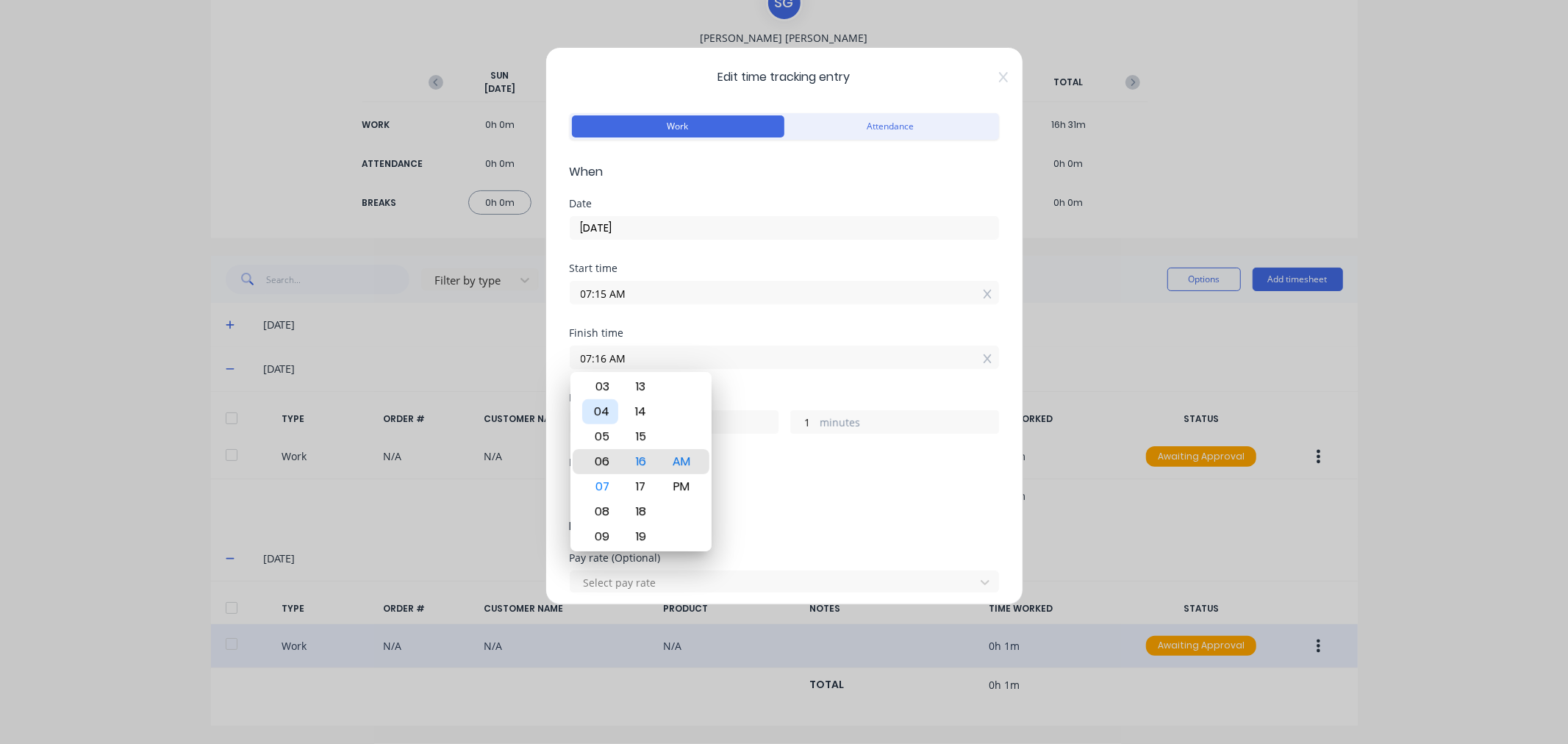
type input "06:16 AM"
type input "23"
click at [605, 395] on div "03" at bounding box center [600, 387] width 36 height 25
type input "03:16 AM"
type input "20"
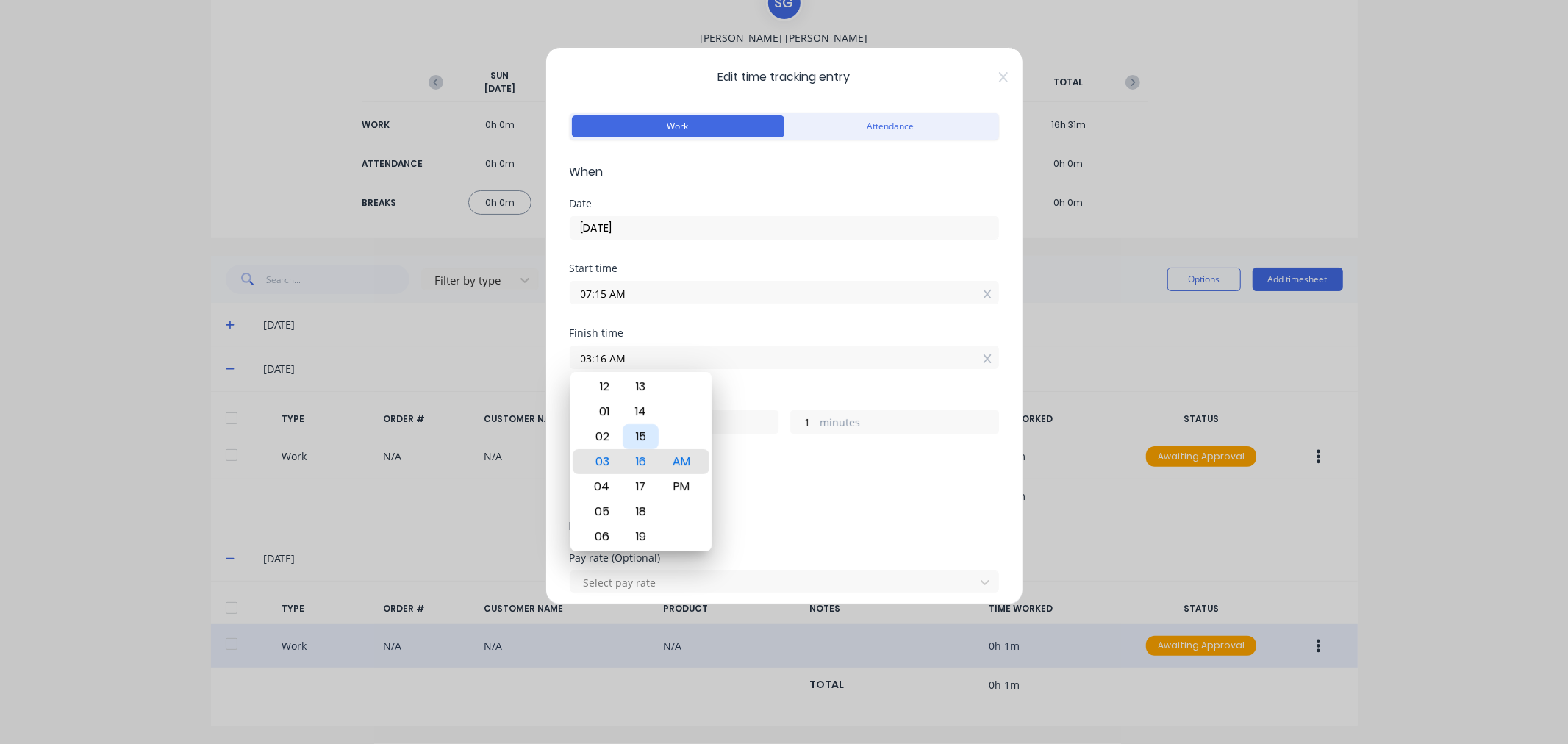
click at [640, 436] on div "15" at bounding box center [640, 437] width 36 height 25
type input "03:15 AM"
type input "0"
click at [682, 488] on div "PM" at bounding box center [680, 487] width 36 height 25
type input "03:15 PM"
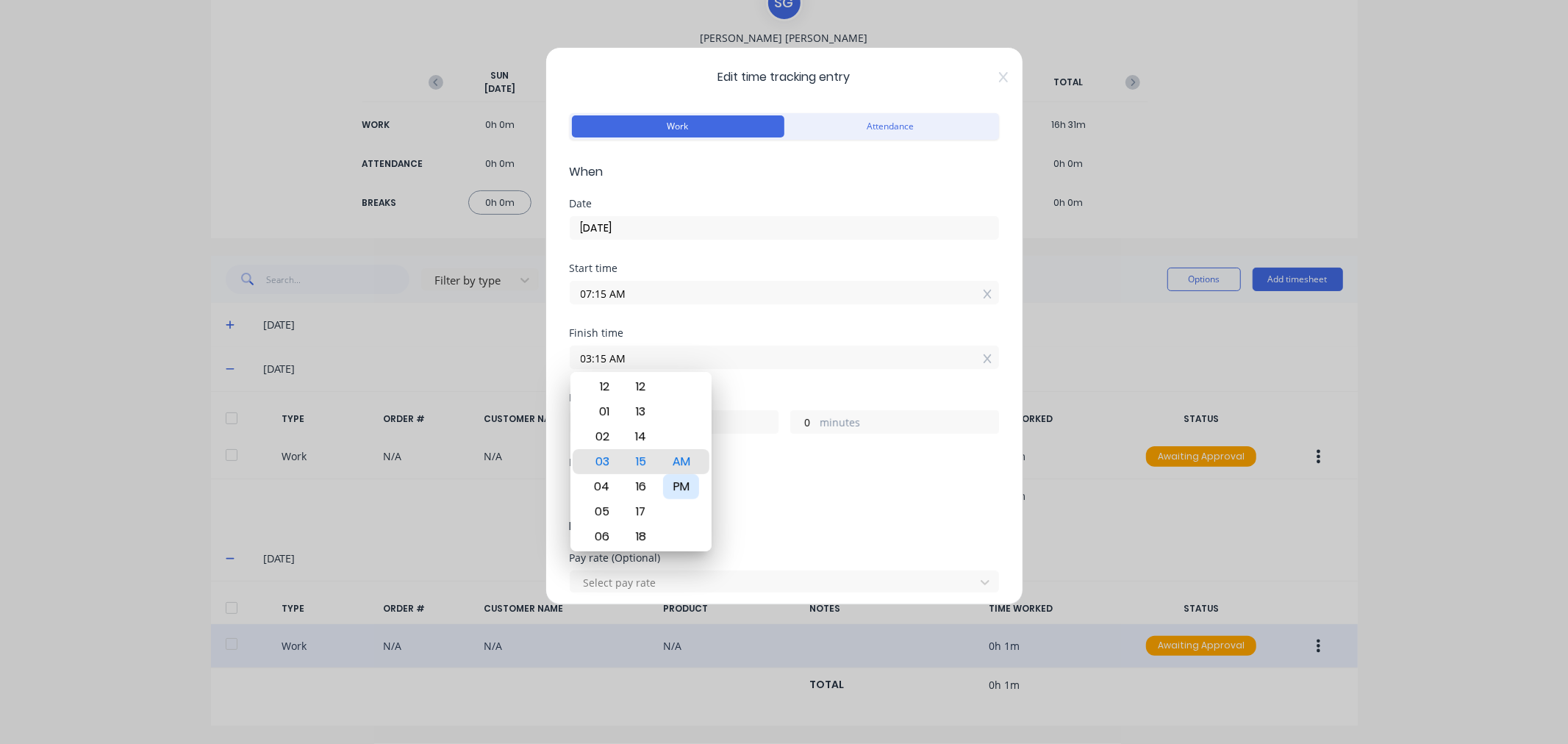
type input "8"
click at [828, 500] on div "Add breaks" at bounding box center [785, 491] width 418 height 19
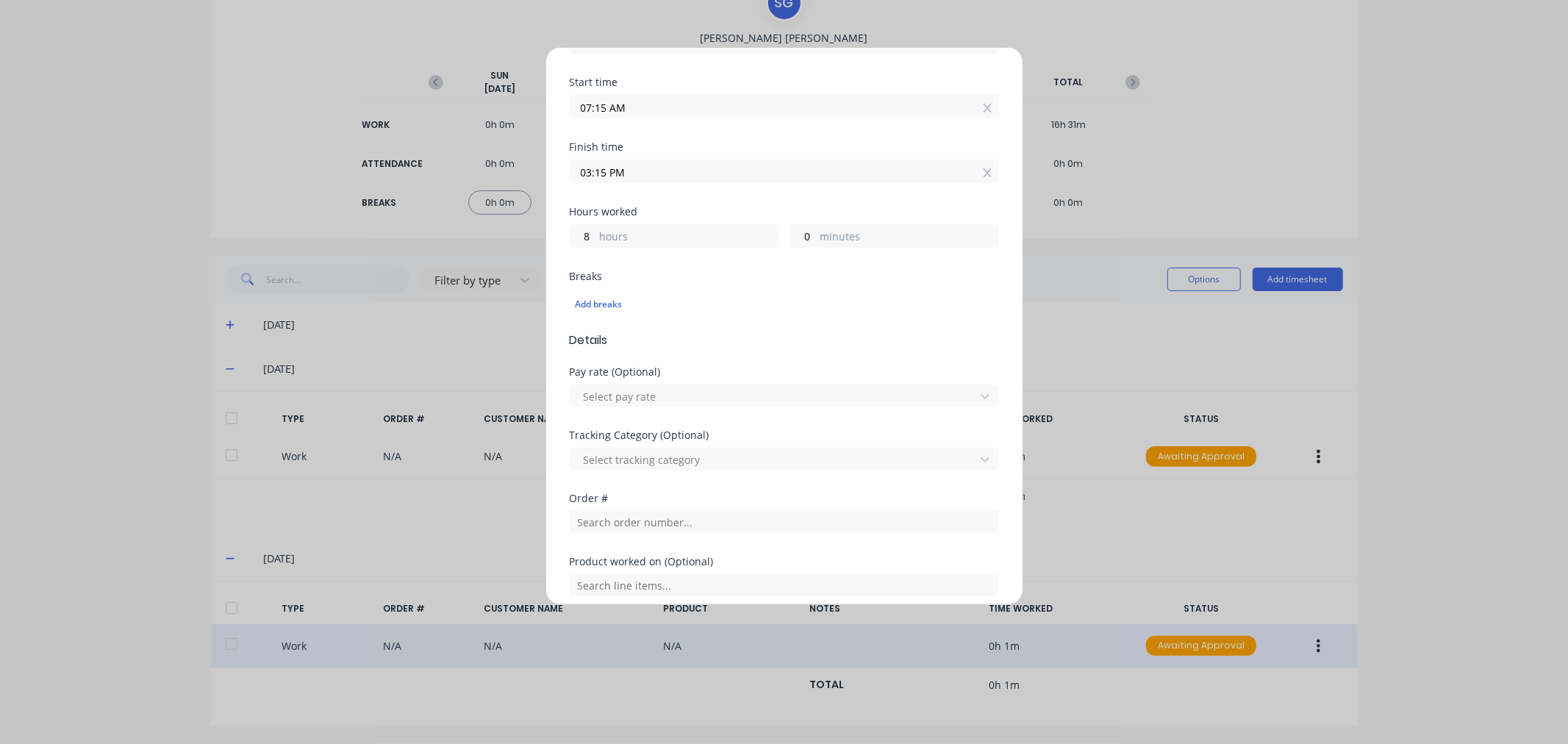
scroll to position [415, 0]
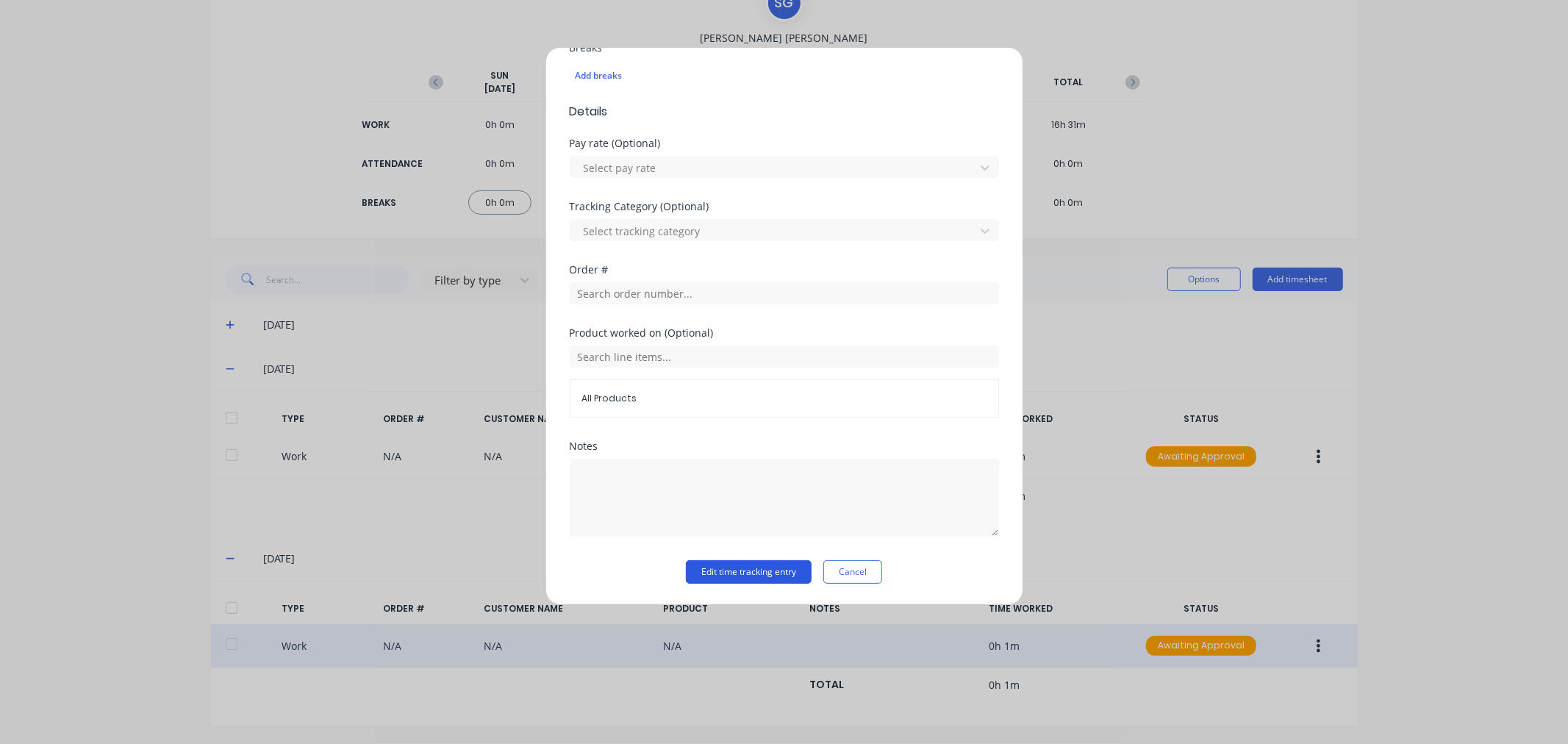
click at [735, 573] on button "Edit time tracking entry" at bounding box center [748, 573] width 126 height 24
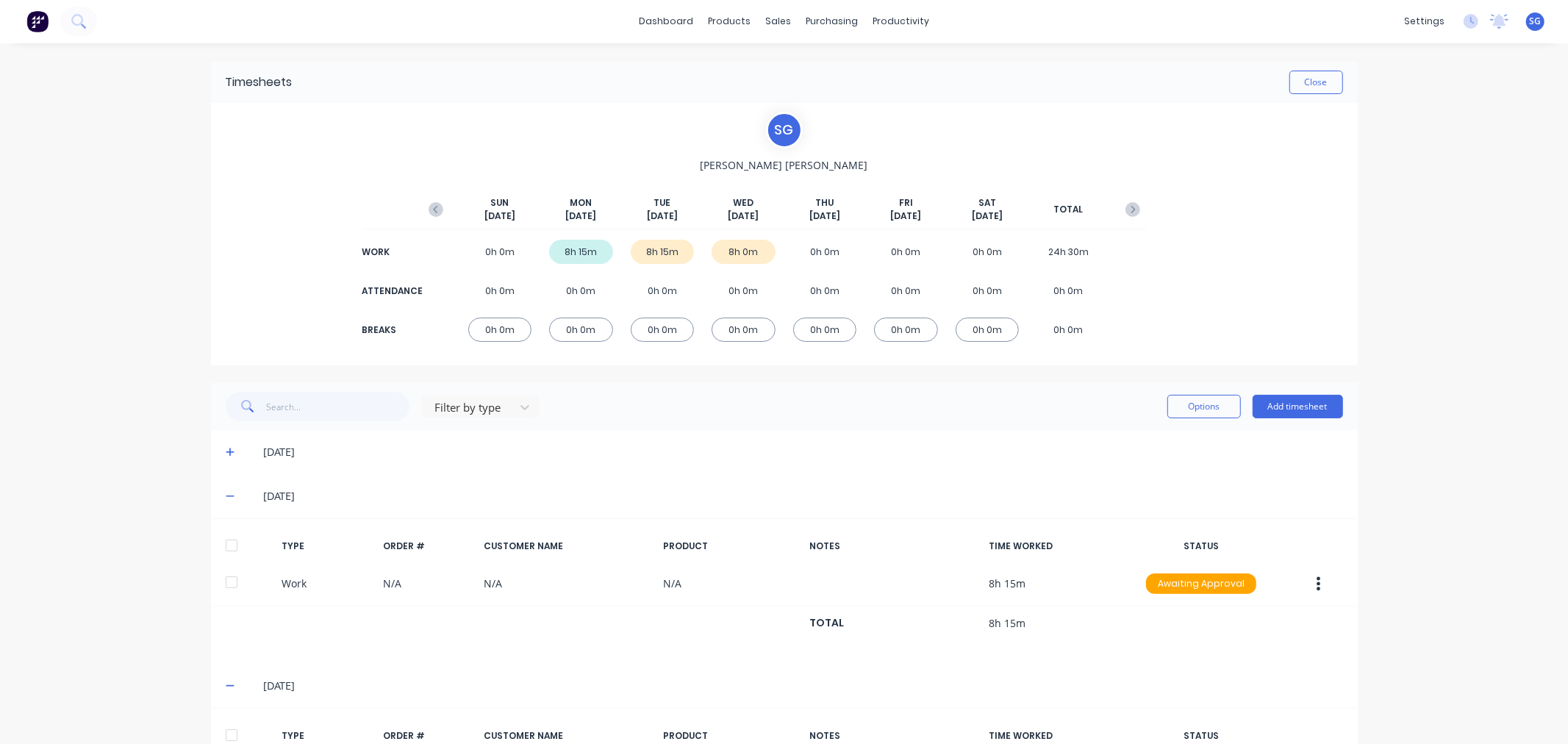
scroll to position [0, 0]
drag, startPoint x: 909, startPoint y: 67, endPoint x: 885, endPoint y: 60, distance: 25.0
click at [909, 67] on div "Workflow" at bounding box center [920, 71] width 44 height 13
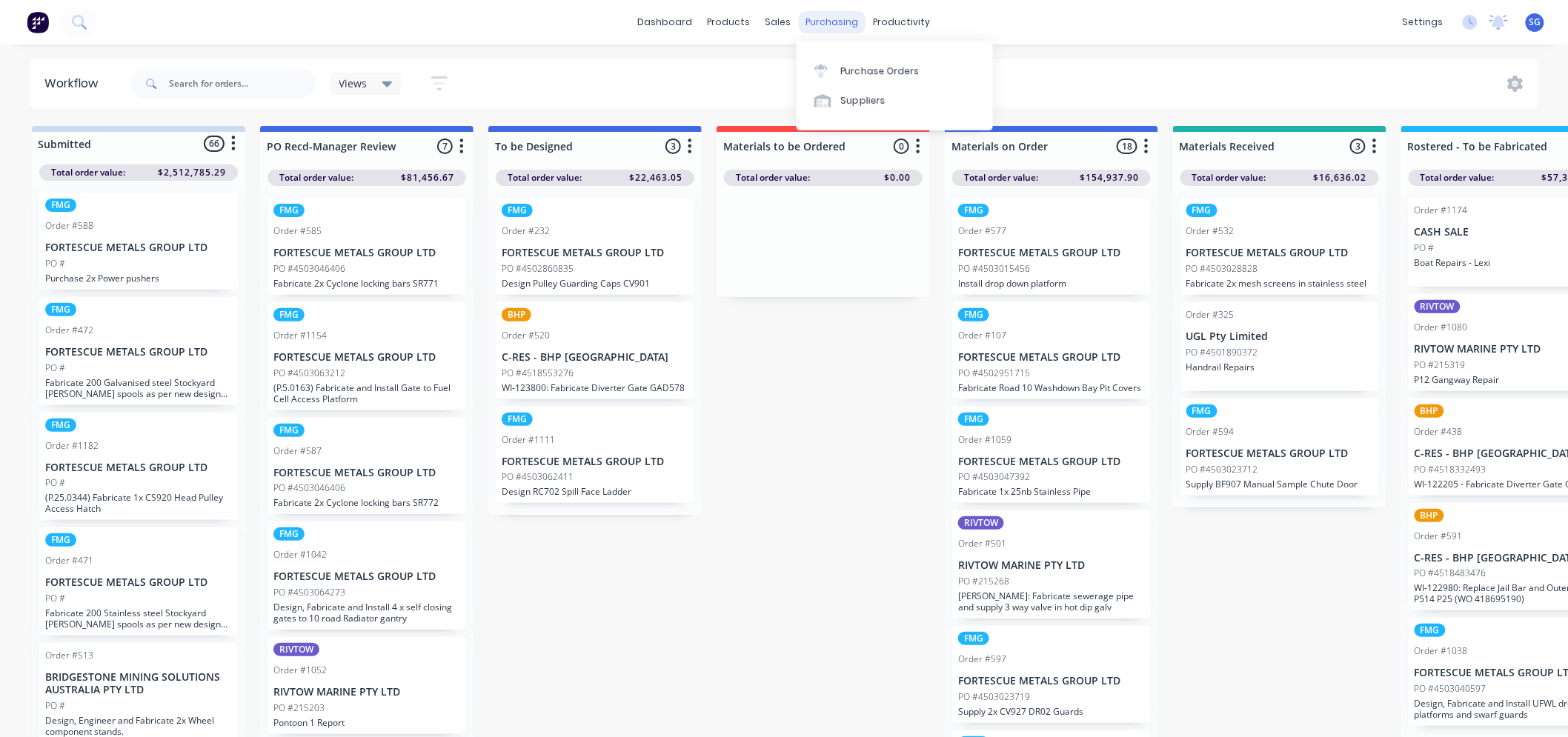
click at [827, 25] on div "purchasing" at bounding box center [832, 22] width 67 height 22
click at [849, 71] on div "Purchase Orders" at bounding box center [880, 71] width 79 height 13
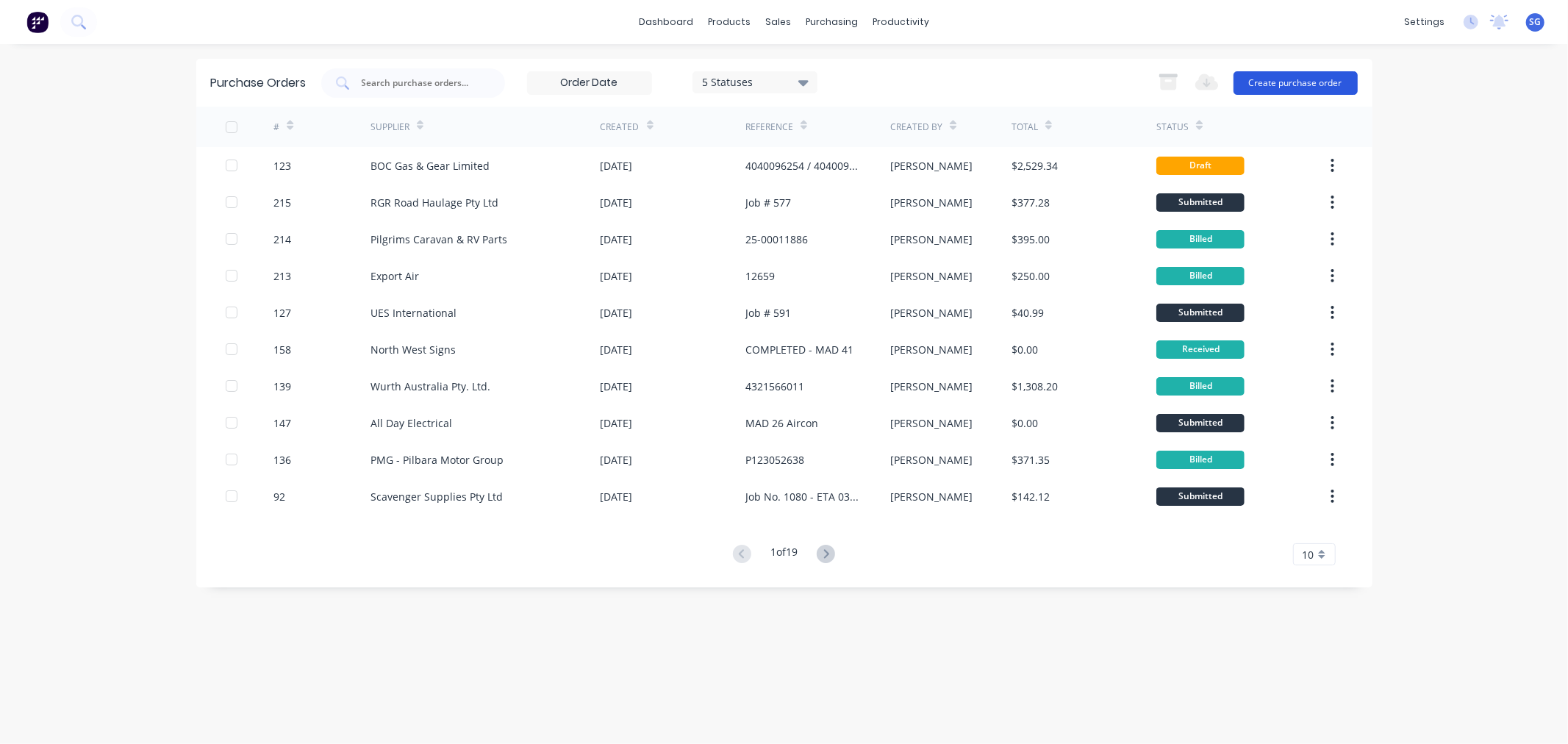
click at [1270, 81] on button "Create purchase order" at bounding box center [1295, 83] width 124 height 24
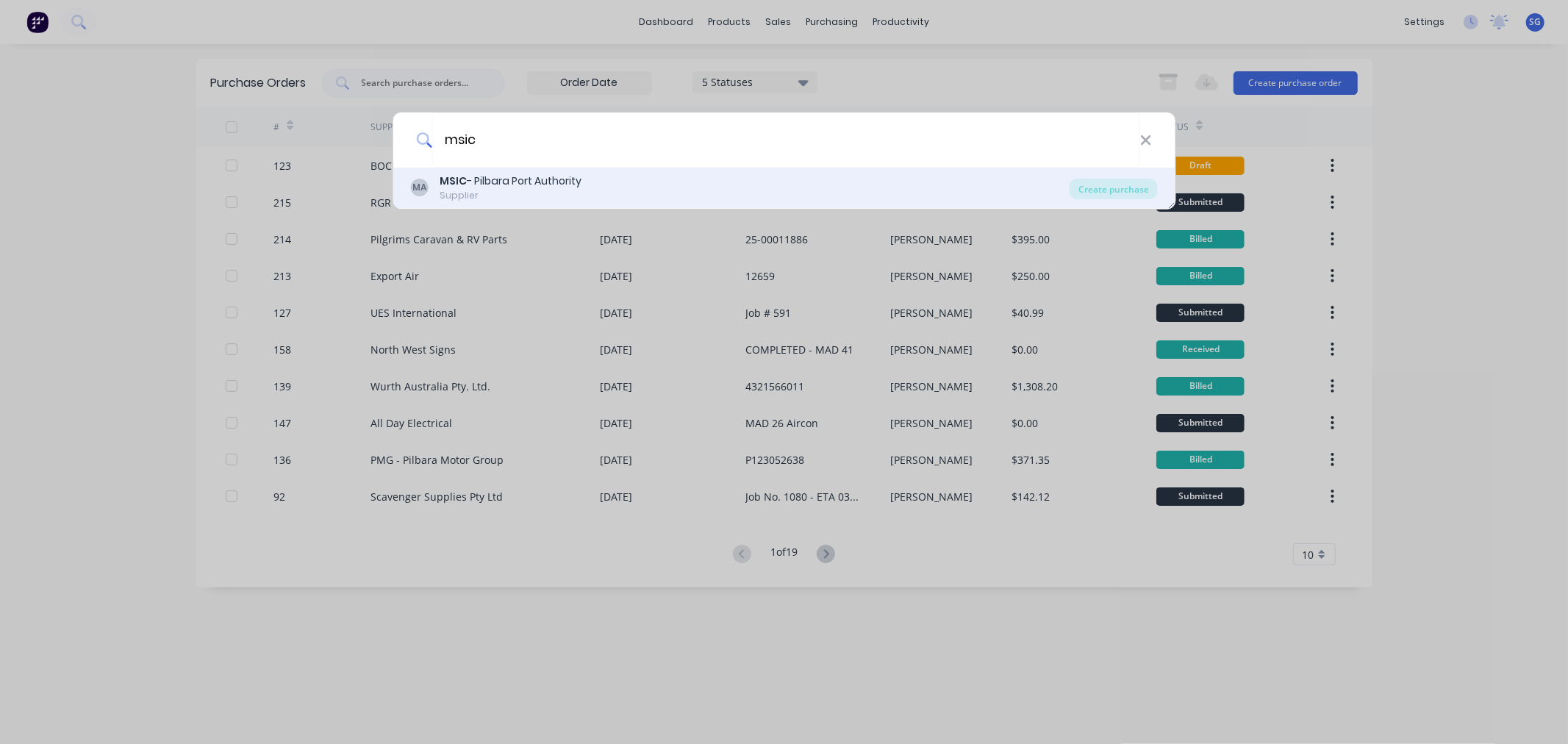
type input "msic"
click at [618, 190] on div "MA MSIC - Pilbara Port Authority Supplier" at bounding box center [740, 188] width 659 height 29
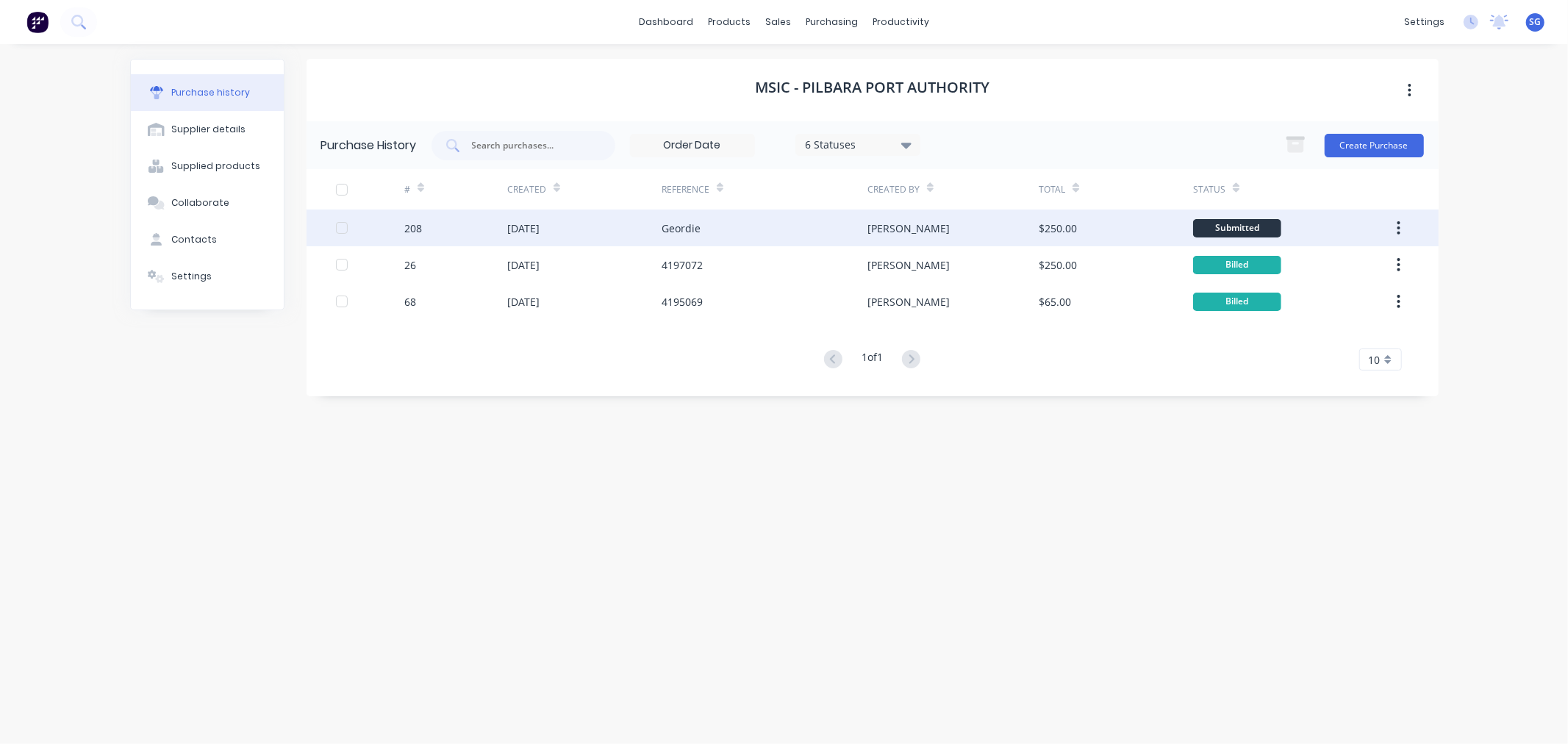
click at [579, 224] on div "[DATE]" at bounding box center [585, 228] width 154 height 37
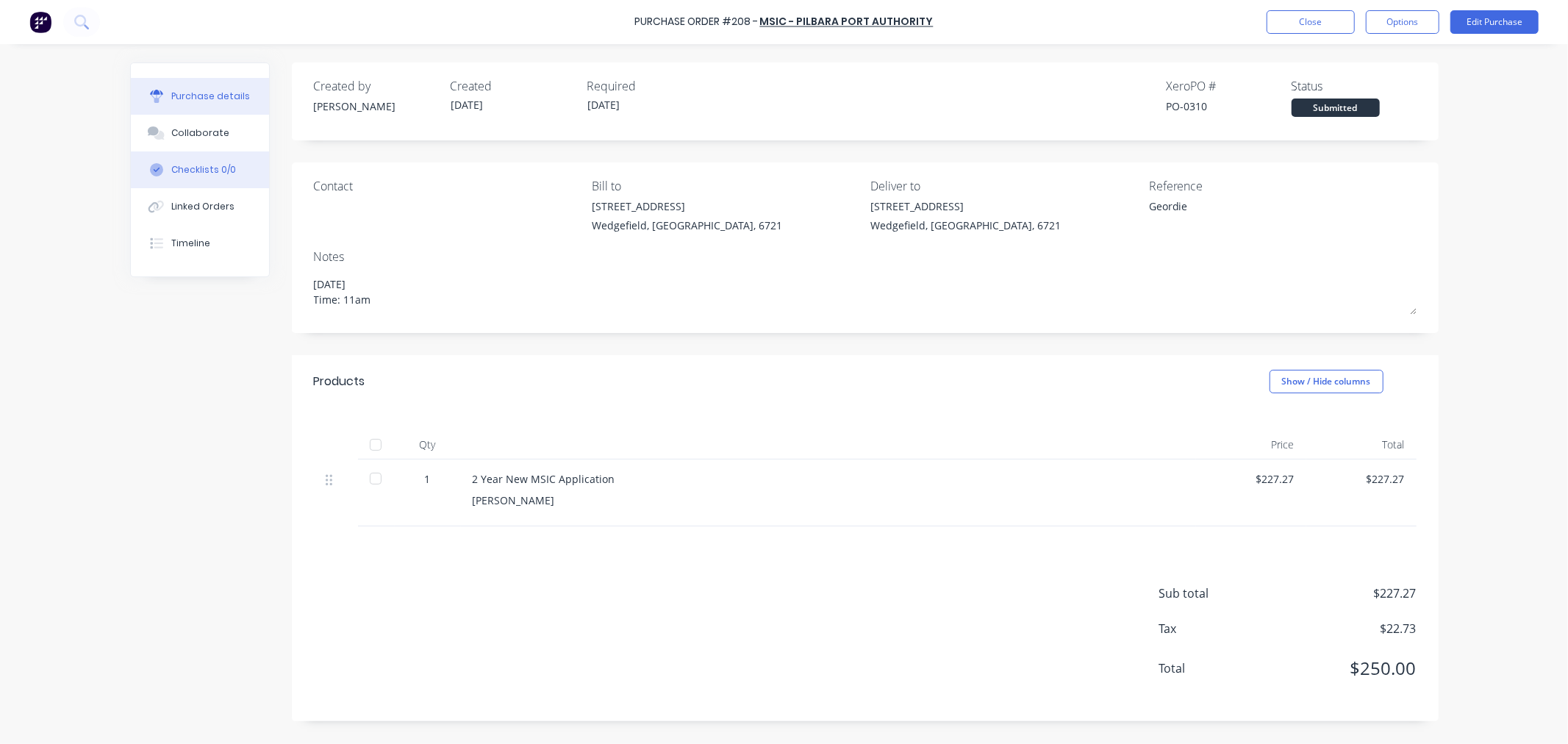
drag, startPoint x: 194, startPoint y: 130, endPoint x: 230, endPoint y: 155, distance: 43.8
click at [194, 130] on div "Collaborate" at bounding box center [200, 133] width 58 height 13
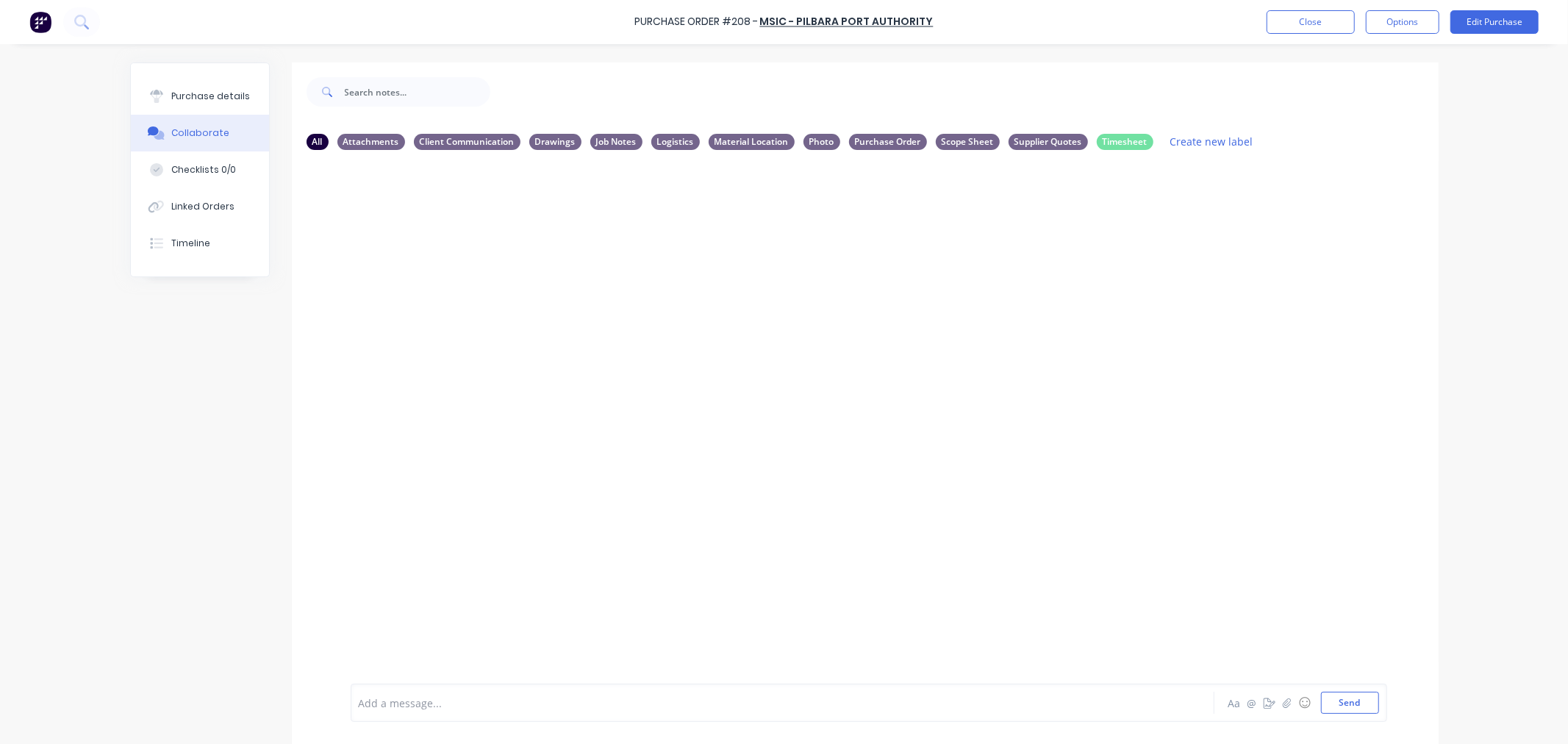
click at [1277, 713] on div "Aa @ ☺ Send" at bounding box center [1302, 703] width 154 height 22
click at [1282, 706] on icon "button" at bounding box center [1286, 703] width 9 height 10
click at [1346, 704] on button "Send" at bounding box center [1350, 703] width 58 height 22
click at [1309, 24] on button "Close" at bounding box center [1311, 22] width 88 height 24
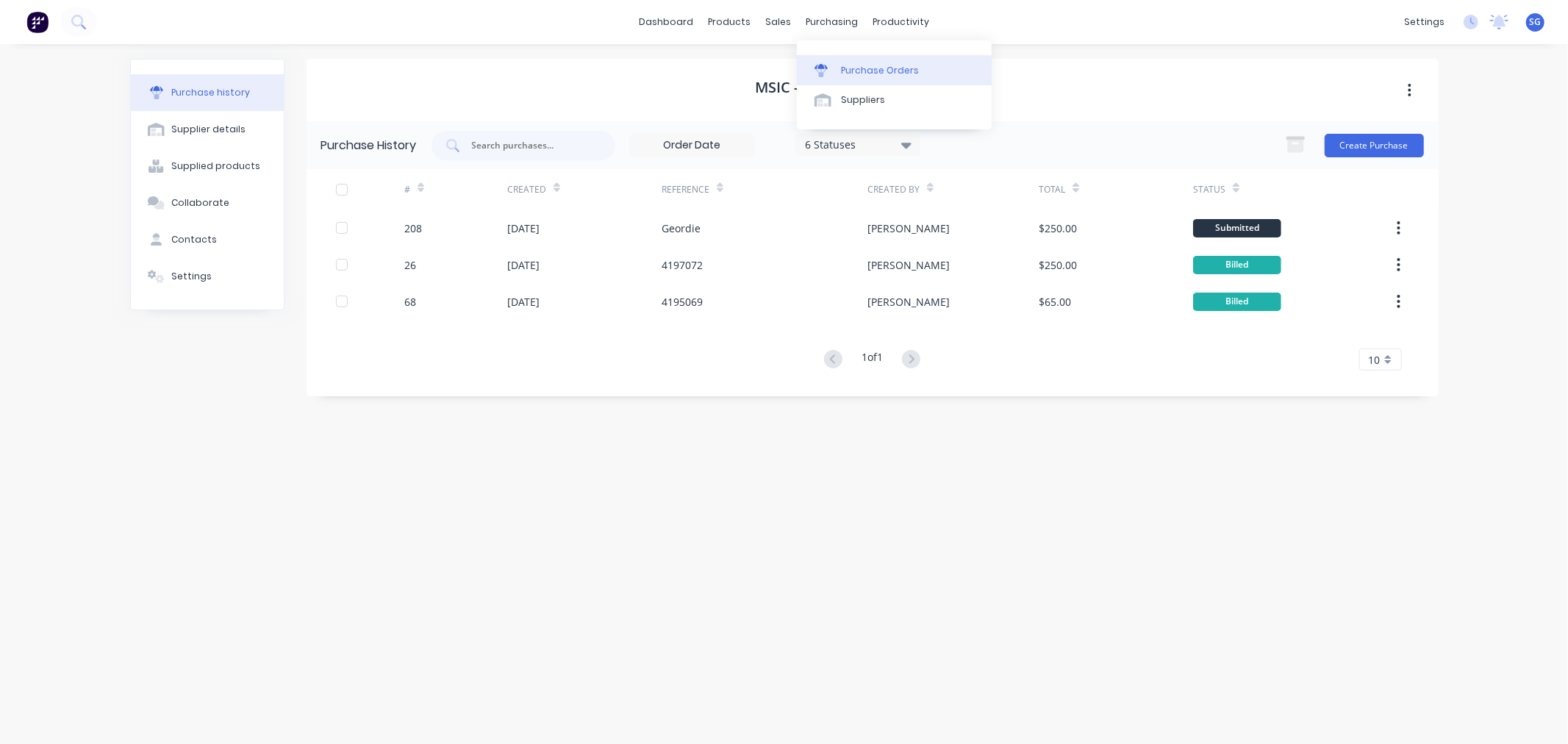
click at [857, 62] on link "Purchase Orders" at bounding box center [894, 70] width 195 height 29
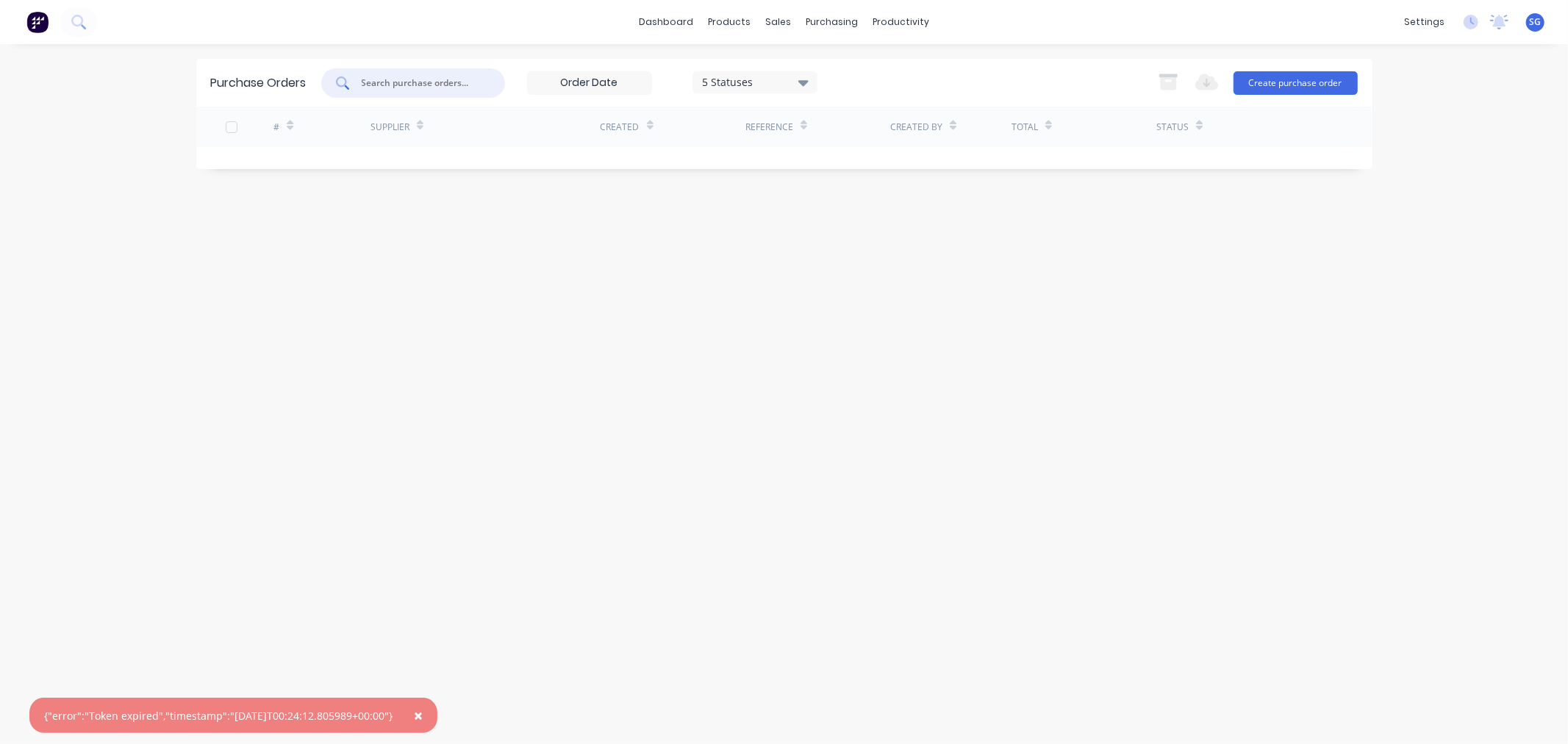
click at [402, 85] on input "text" at bounding box center [421, 83] width 122 height 15
click at [858, 71] on div "Purchase Orders" at bounding box center [880, 71] width 78 height 13
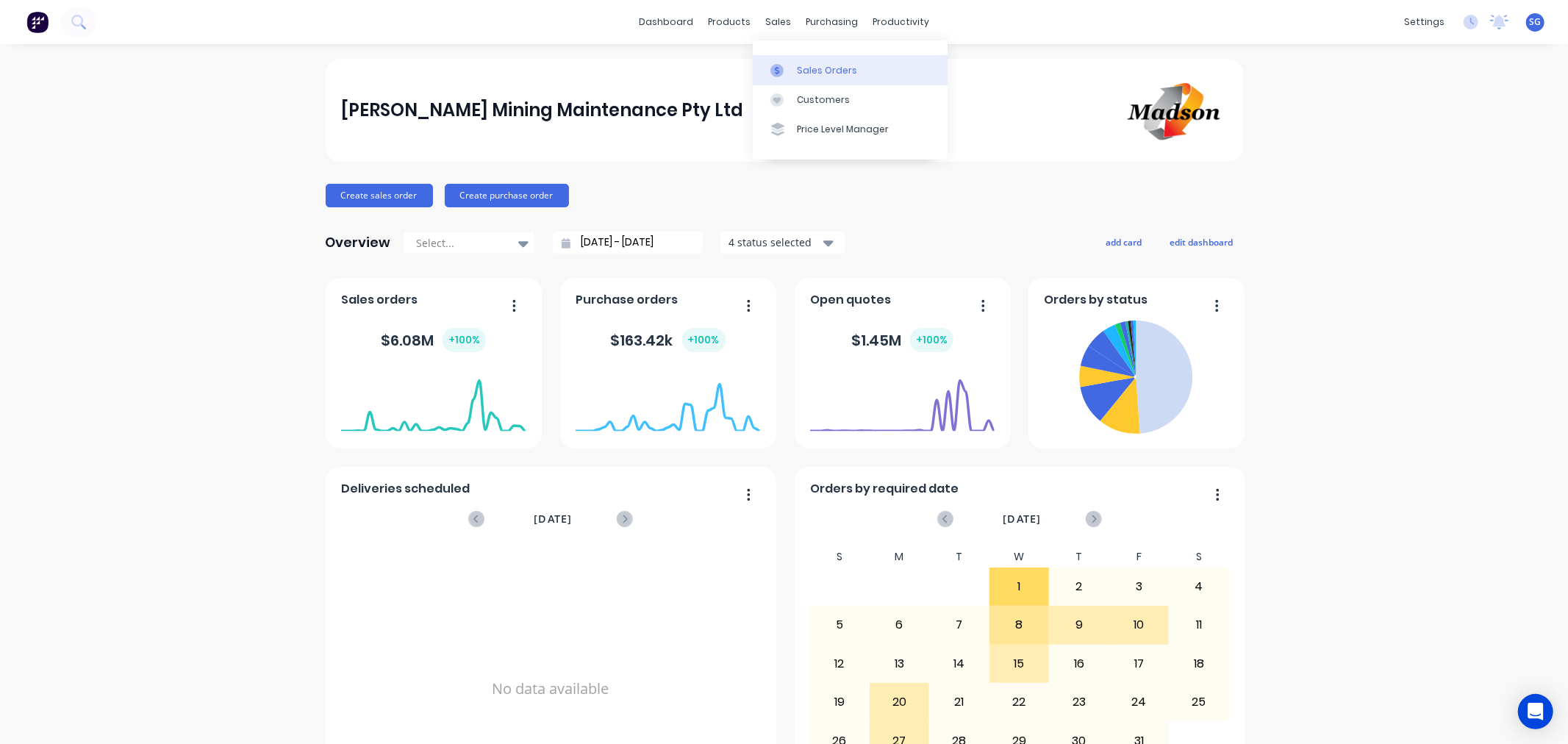
click at [827, 71] on div "Sales Orders" at bounding box center [827, 71] width 60 height 13
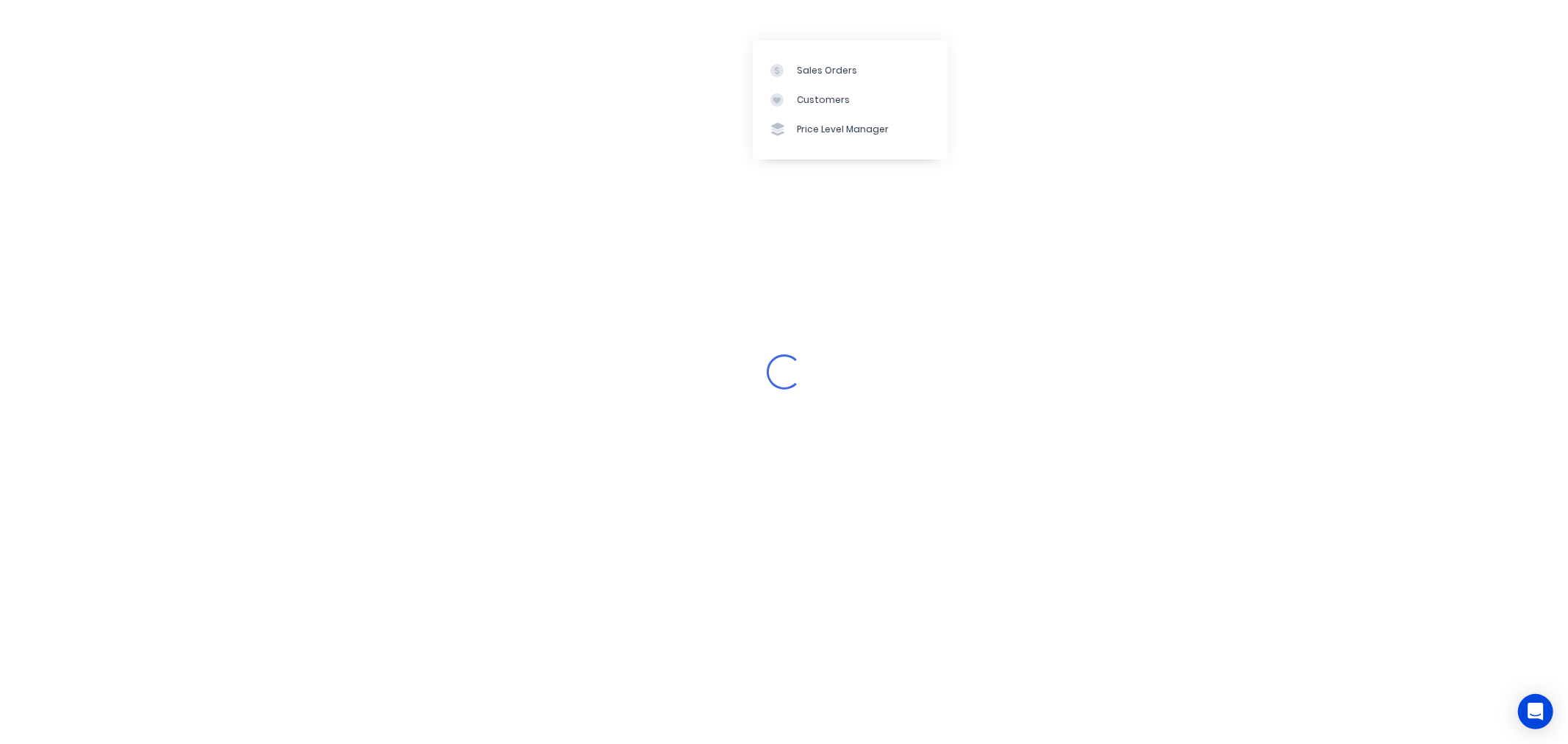
click at [1055, 71] on div "Loading..." at bounding box center [784, 372] width 1568 height 744
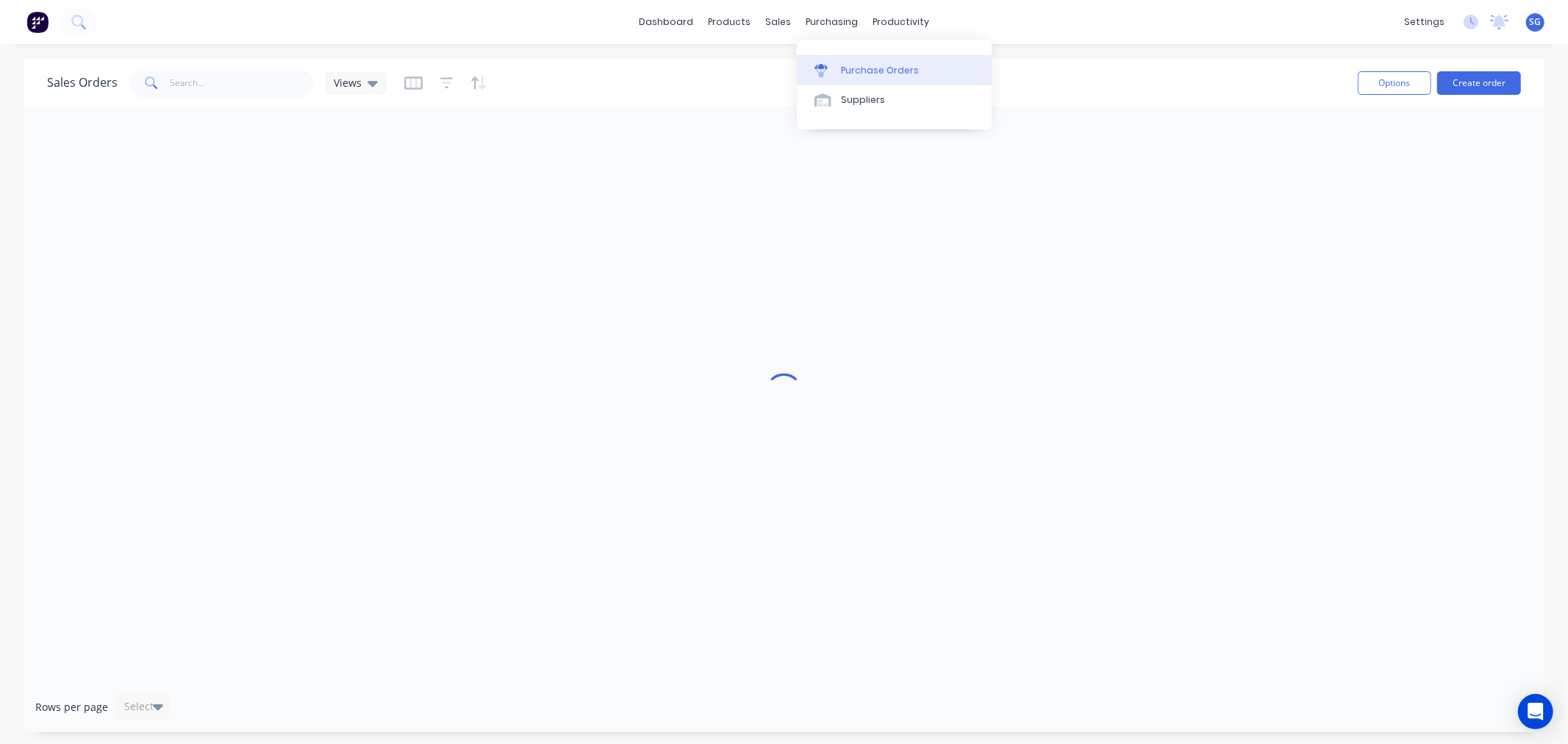
click at [851, 62] on link "Purchase Orders" at bounding box center [894, 70] width 195 height 29
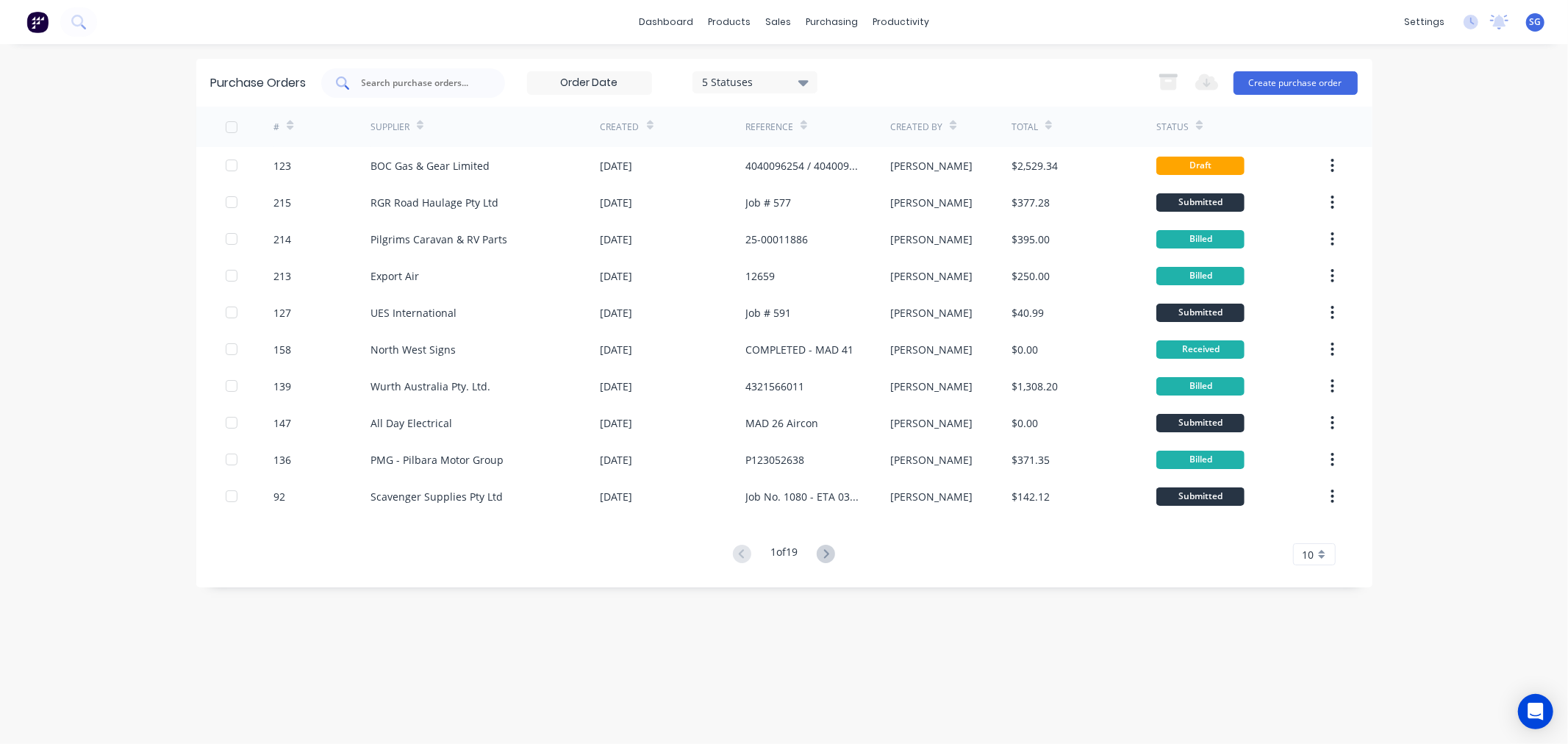
click at [417, 82] on input "text" at bounding box center [421, 83] width 122 height 15
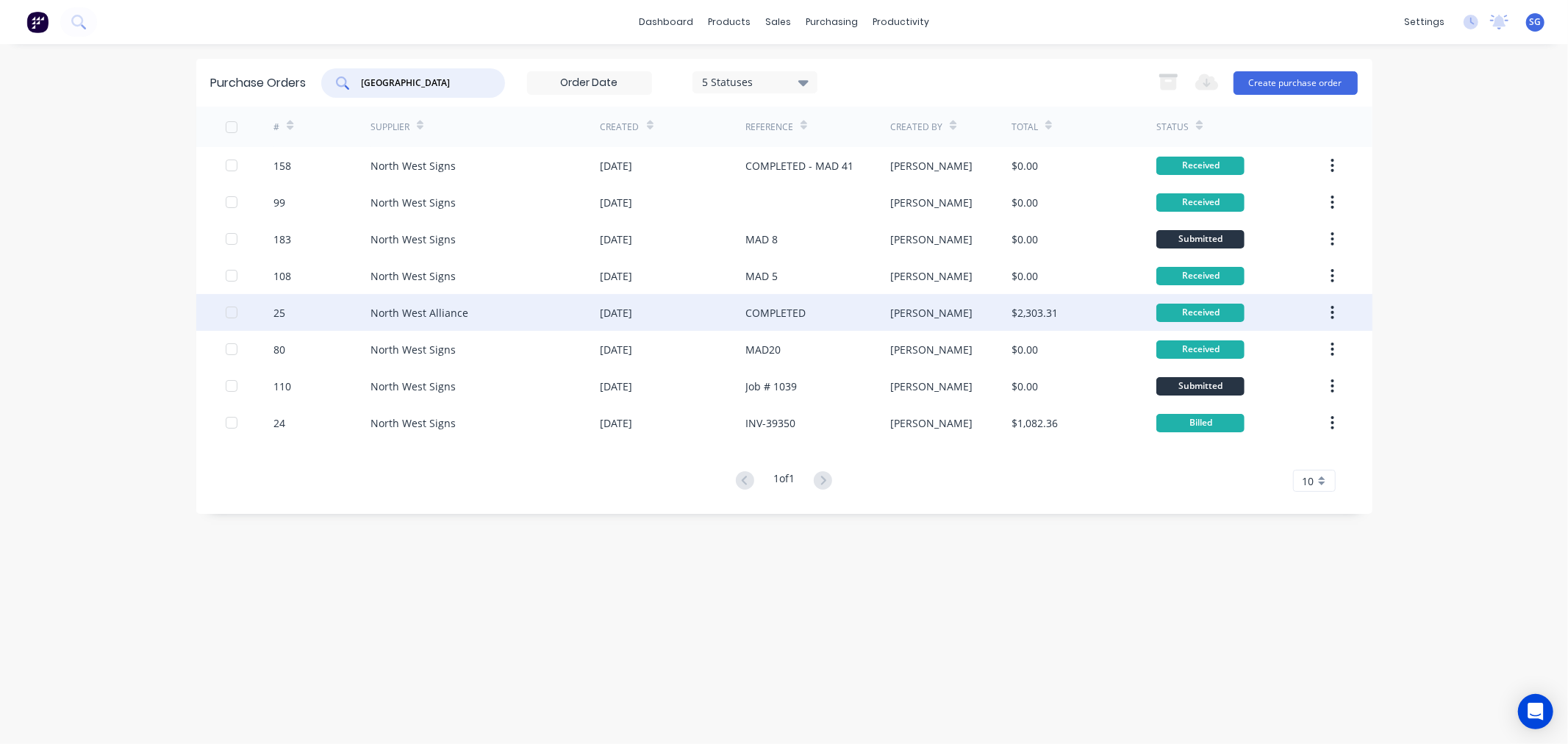
type input "[GEOGRAPHIC_DATA]"
click at [442, 310] on div "North West Alliance" at bounding box center [419, 313] width 98 height 15
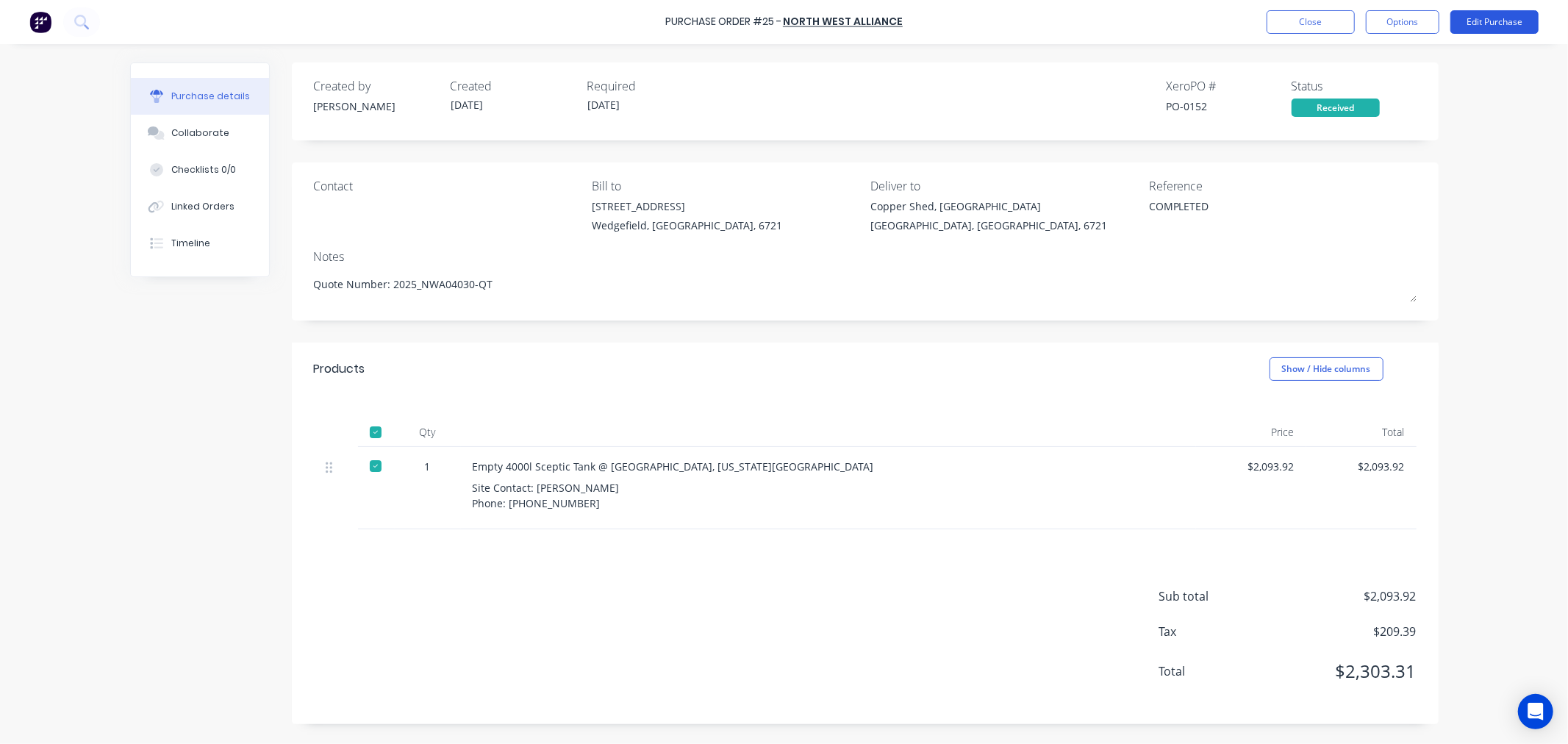
click at [1482, 22] on button "Edit Purchase" at bounding box center [1494, 22] width 88 height 24
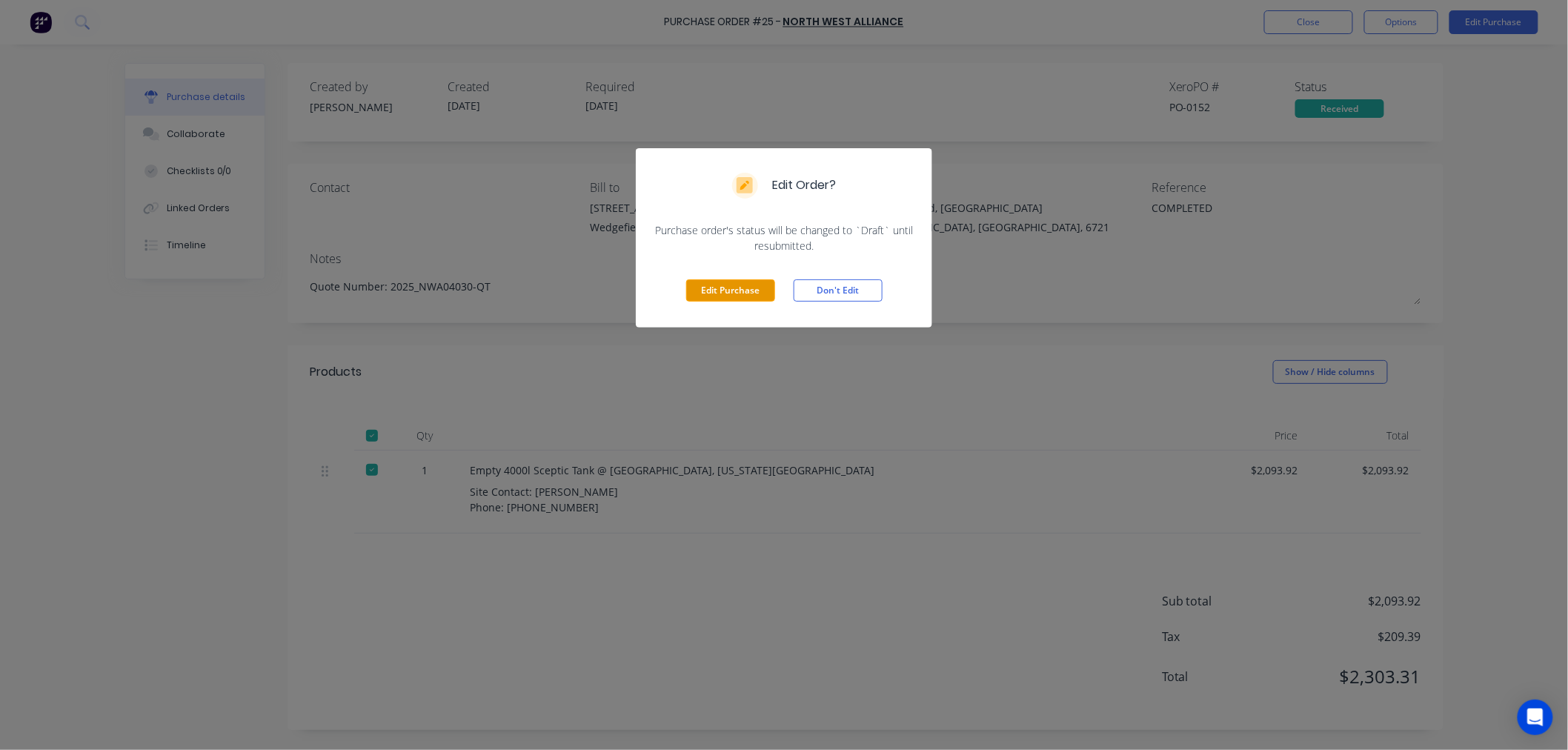
click at [717, 280] on button "Edit Purchase" at bounding box center [730, 291] width 89 height 22
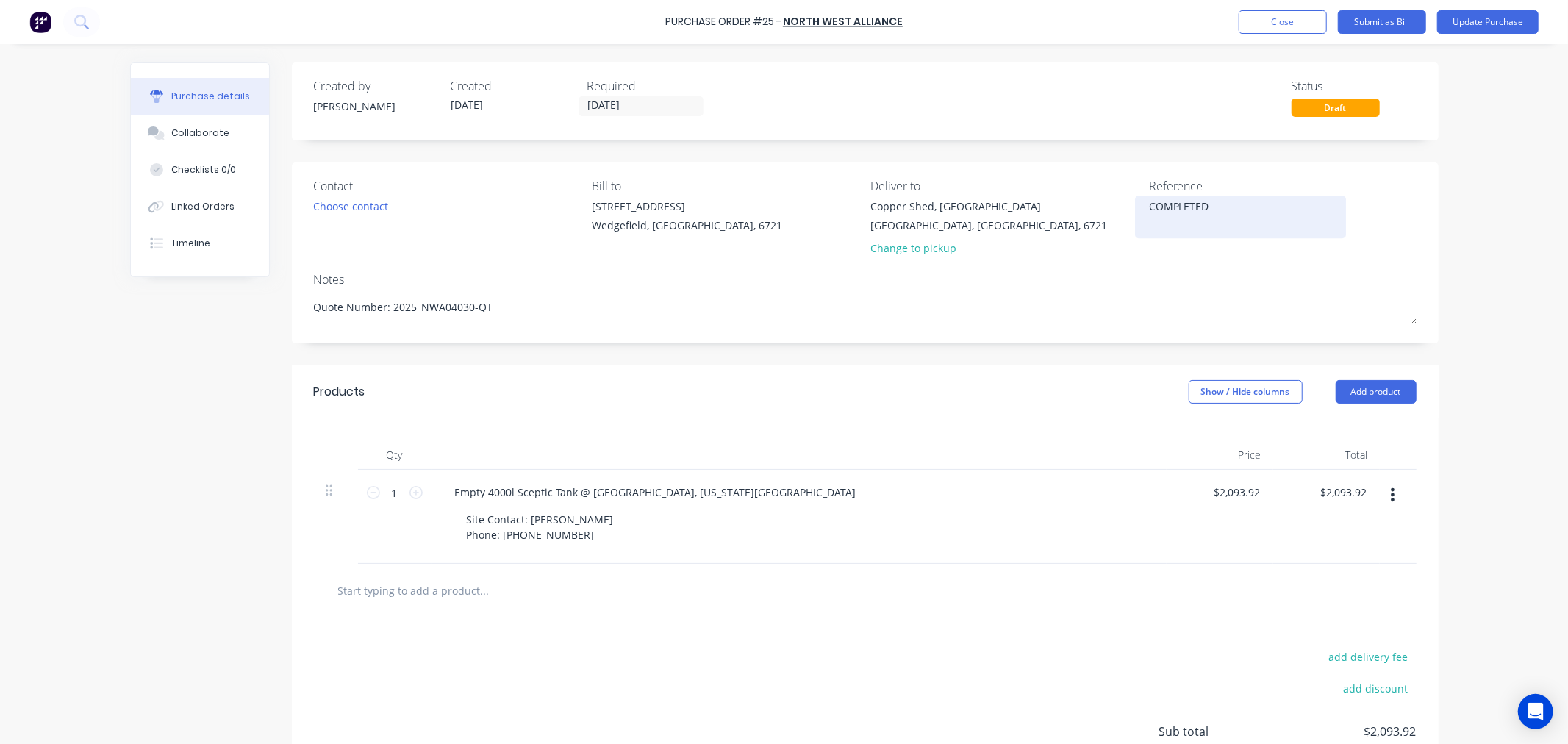
click at [1162, 203] on textarea "COMPLETED" at bounding box center [1241, 215] width 184 height 33
click at [1163, 203] on textarea "COMPLETED" at bounding box center [1241, 215] width 184 height 33
paste textarea "6670196822"
type textarea "x"
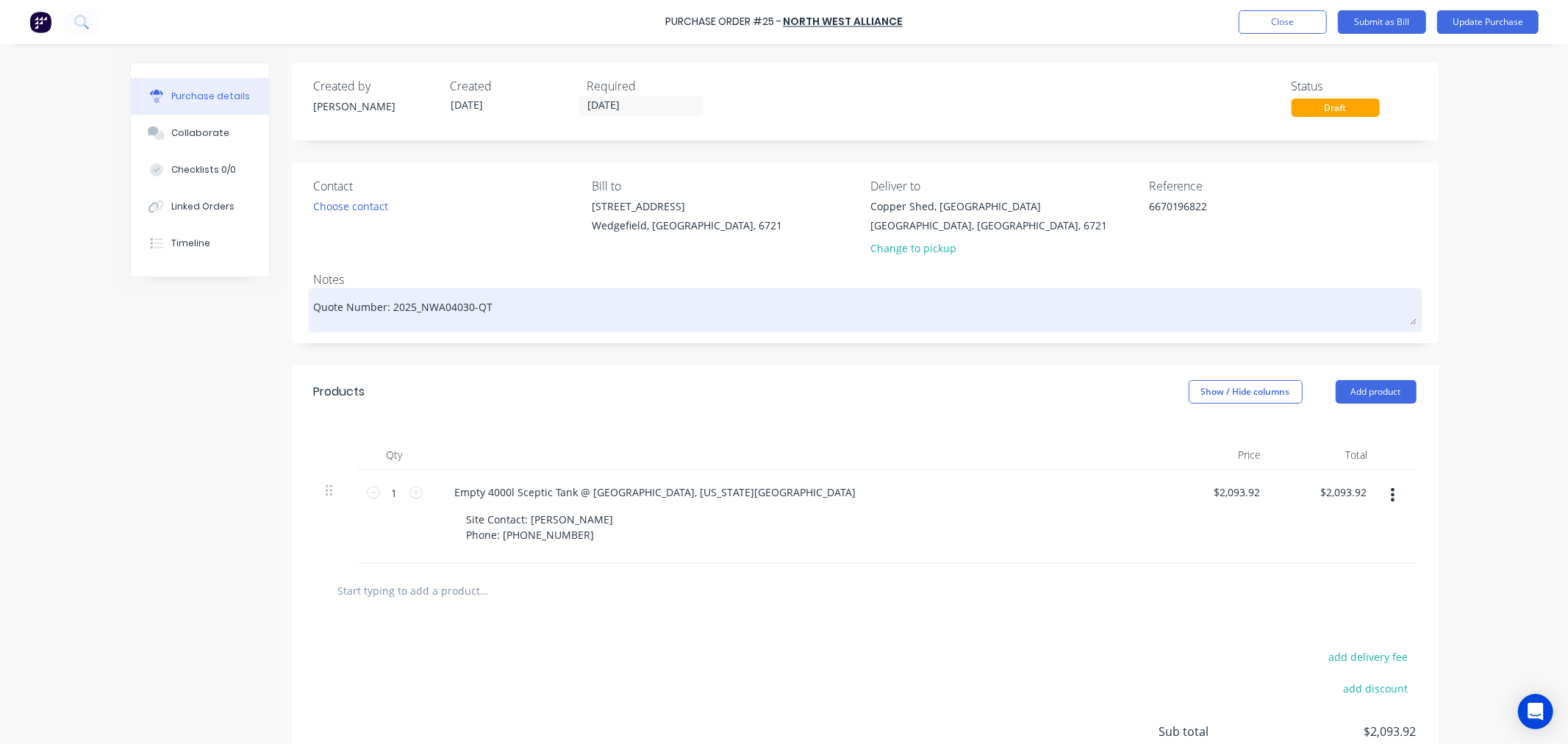
type textarea "6670196822"
type textarea "x"
type textarea "6670196822"
click at [314, 306] on textarea "Quote Number: 2025_NWA04030-QT" at bounding box center [865, 308] width 1102 height 33
type textarea "x"
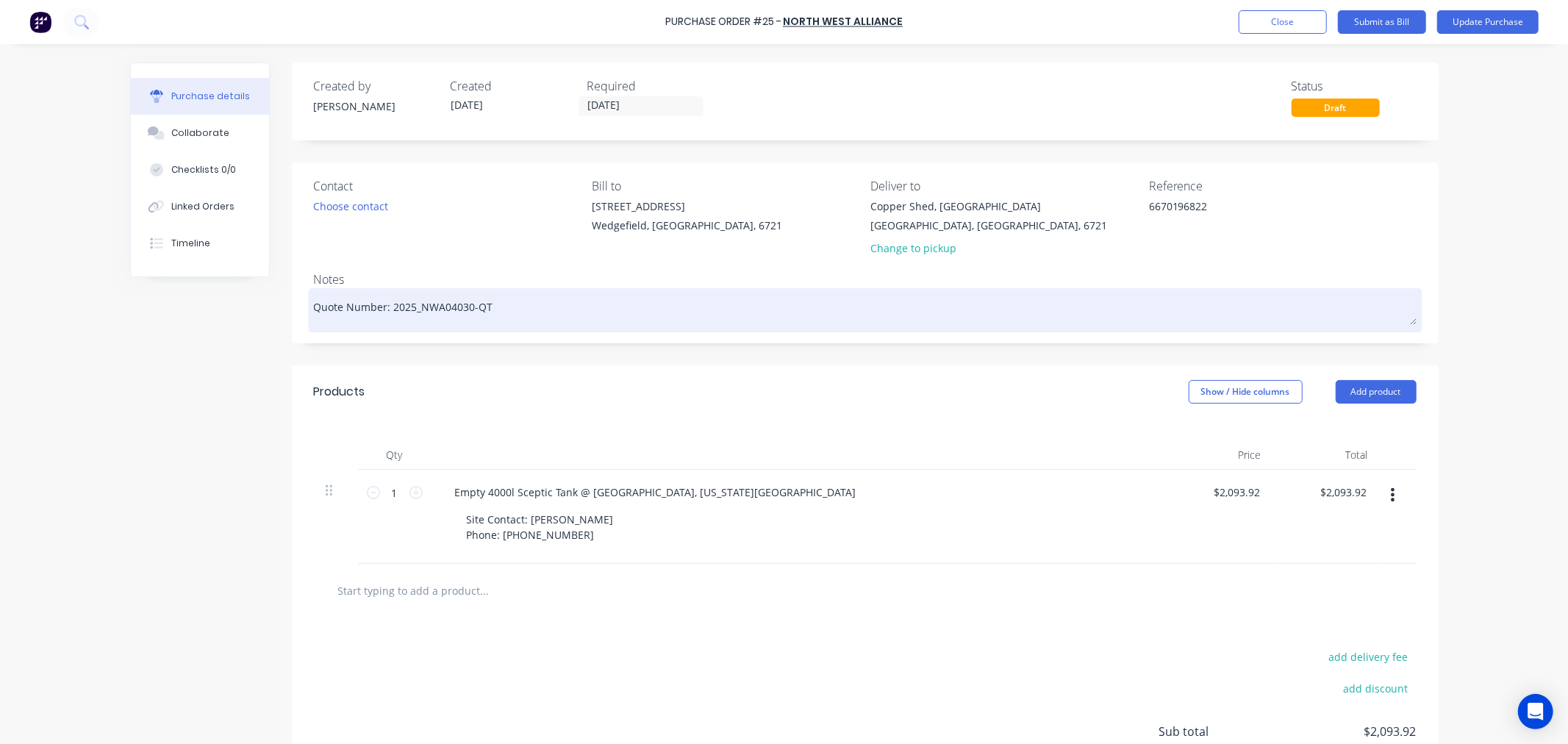
type textarea "Quote Number: 2025_NWA04030-QT"
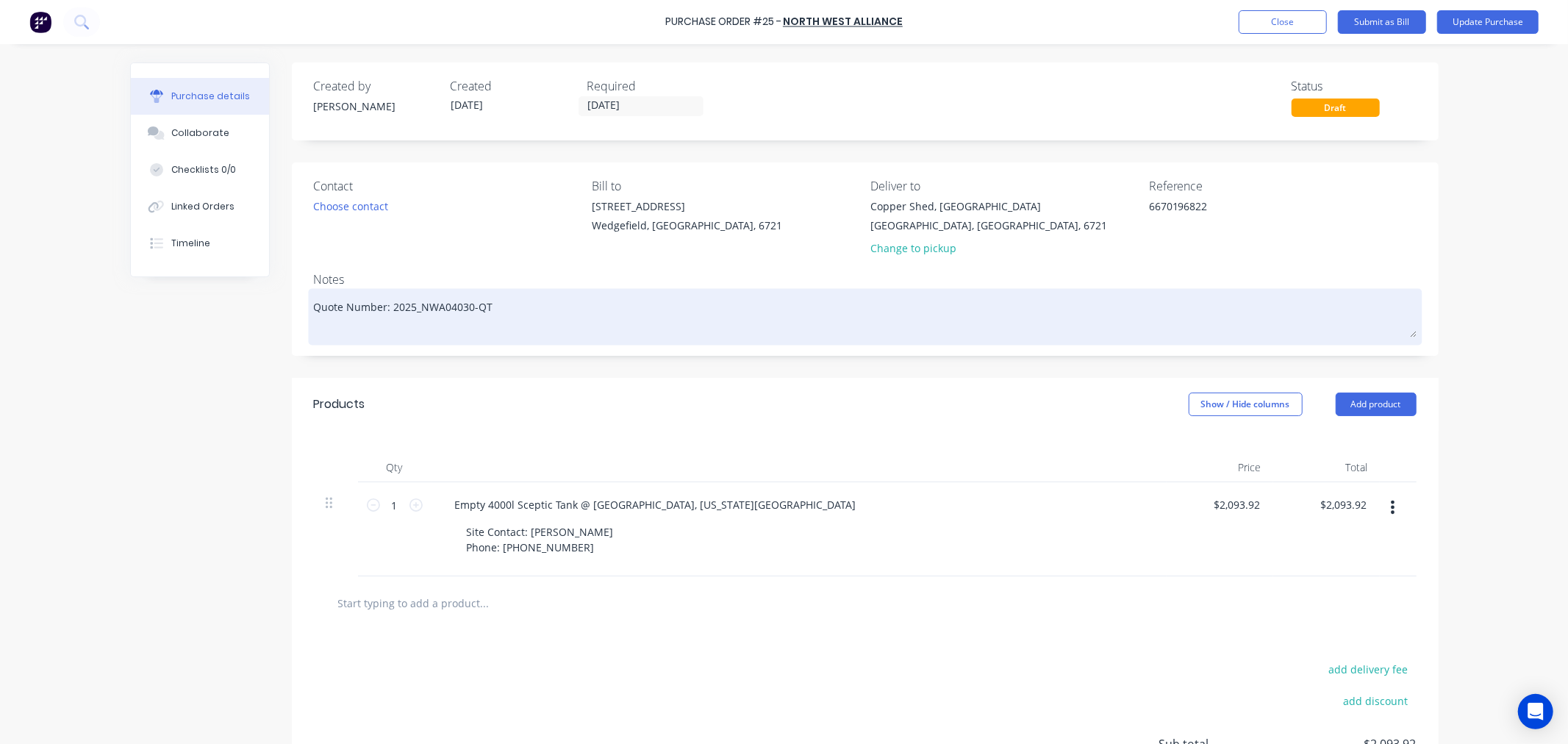
type textarea "x"
type textarea "C Quote Number: 2025_NWA04030-QT"
type textarea "x"
type textarea "CO Quote Number: 2025_NWA04030-QT"
type textarea "x"
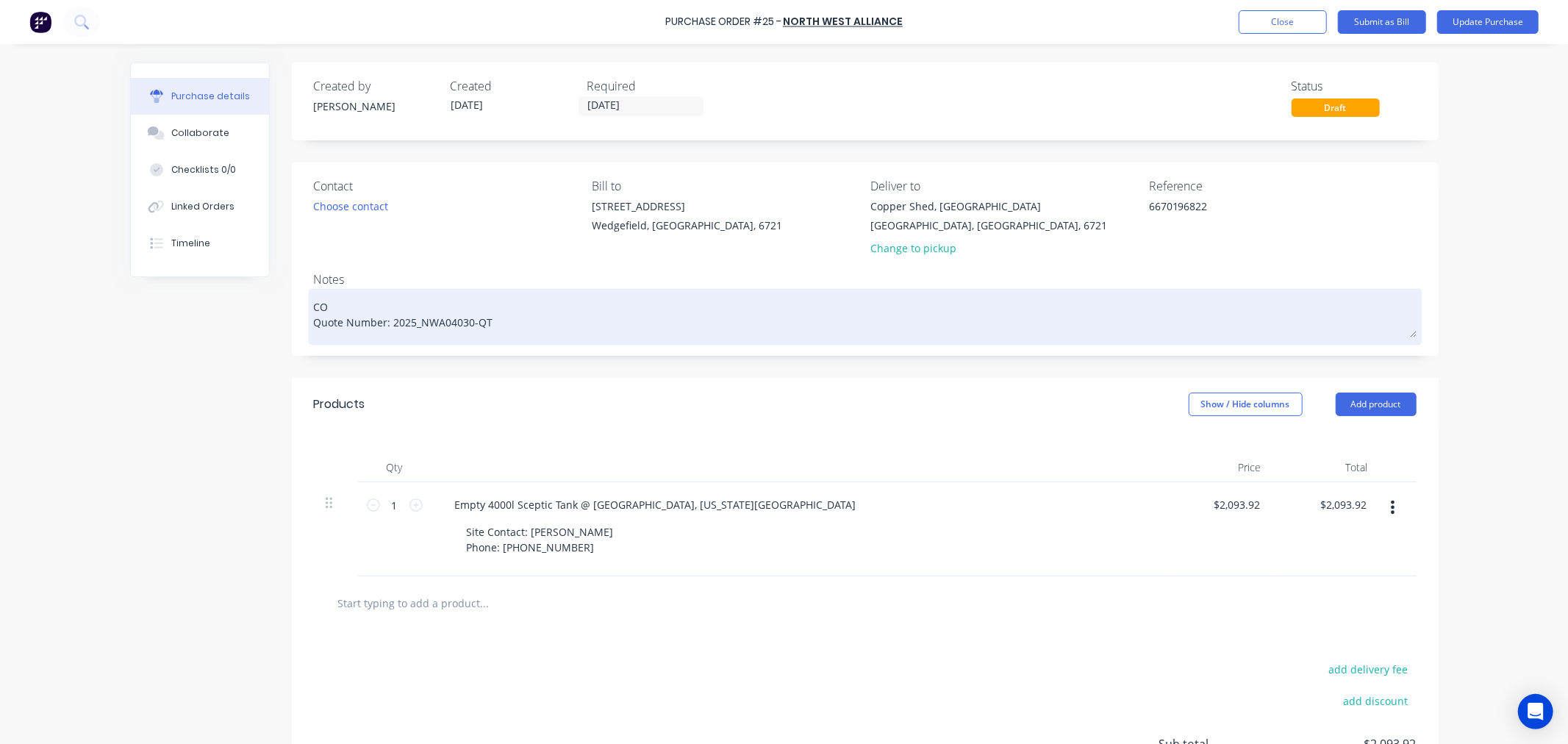
type textarea "COM Quote Number: 2025_NWA04030-QT"
type textarea "x"
type textarea "COMP Quote Number: 2025_NWA04030-QT"
type textarea "x"
type textarea "COMPL Quote Number: 2025_NWA04030-QT"
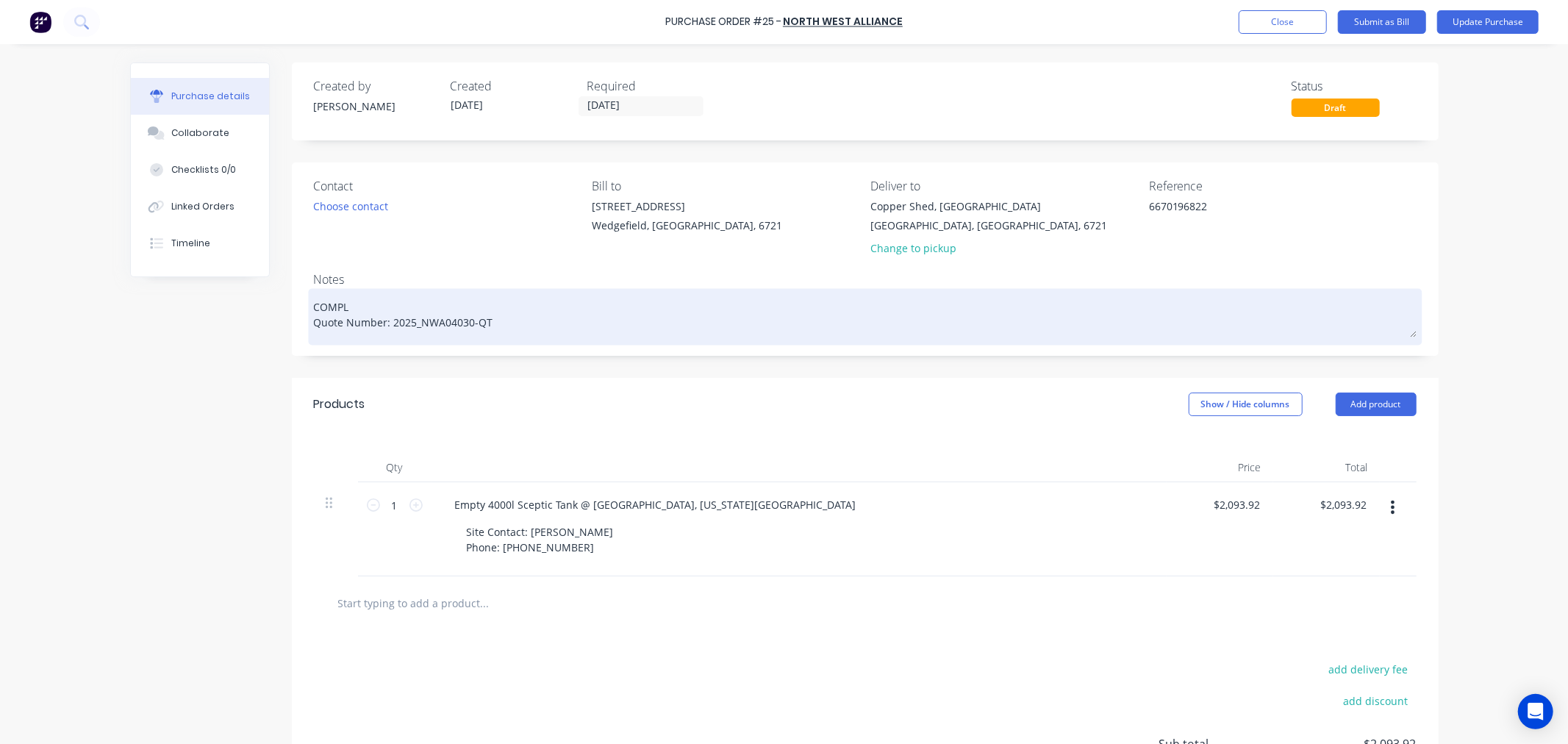
type textarea "x"
type textarea "COMPLE Quote Number: 2025_NWA04030-QT"
type textarea "x"
type textarea "COMPLET Quote Number: 2025_NWA04030-QT"
type textarea "x"
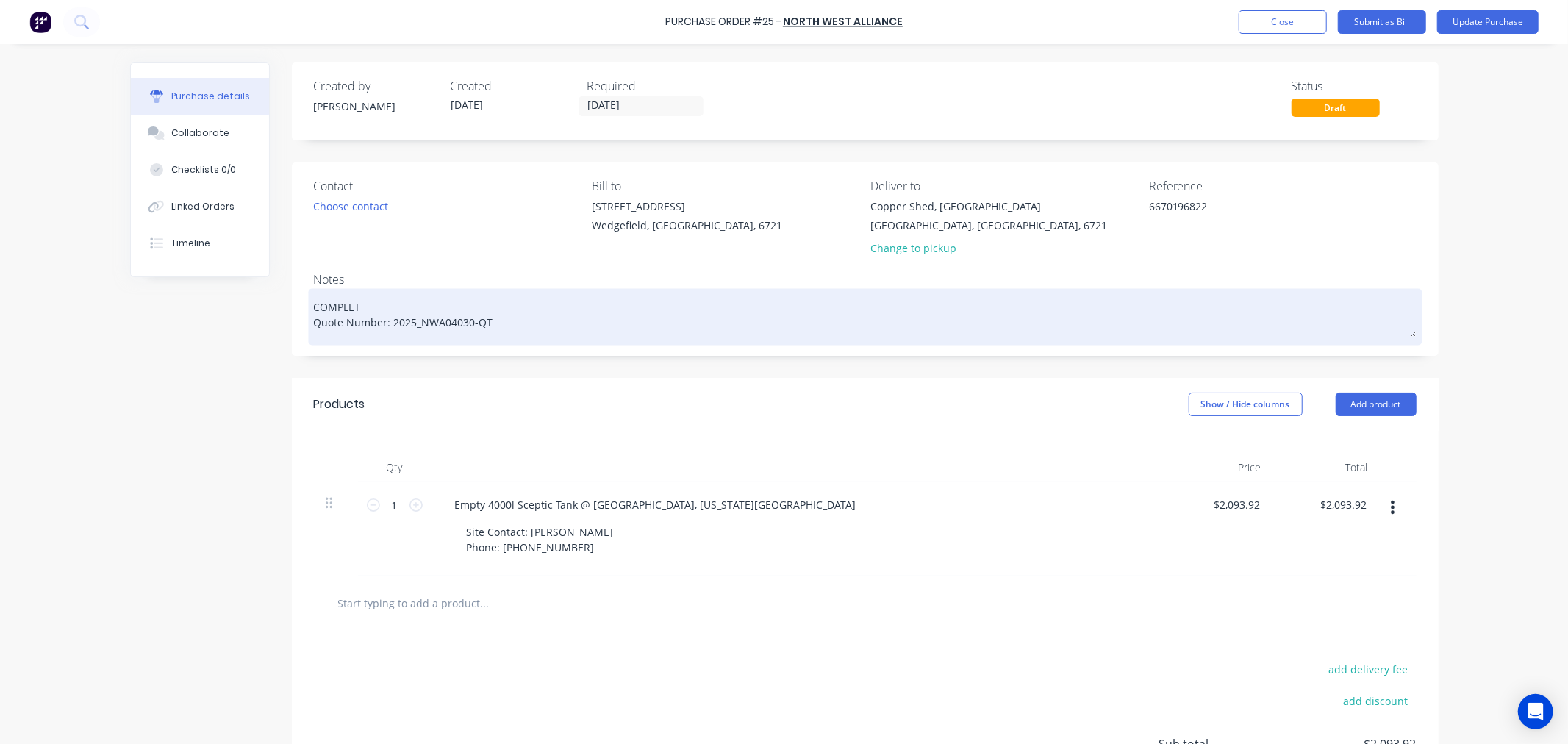
type textarea "COMPLETE Quote Number: 2025_NWA04030-QT"
type textarea "x"
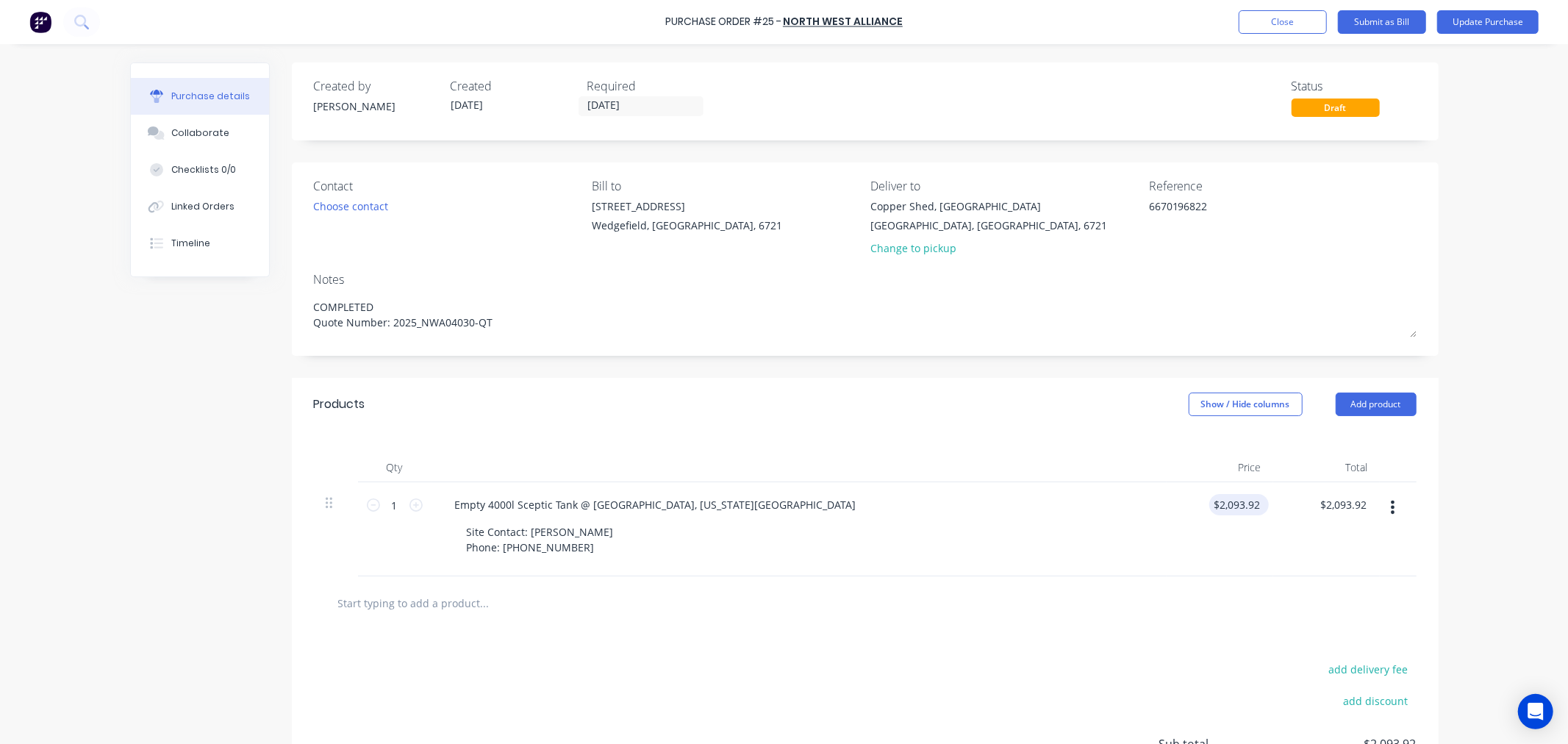
type textarea "COMPLETED Quote Number: 2025_NWA04030-QT"
type textarea "x"
type textarea "COMPLETED Quote Number: 2025_NWA04030-QT"
type input "2093.92"
click at [1229, 505] on input "2093.92" at bounding box center [1236, 505] width 54 height 21
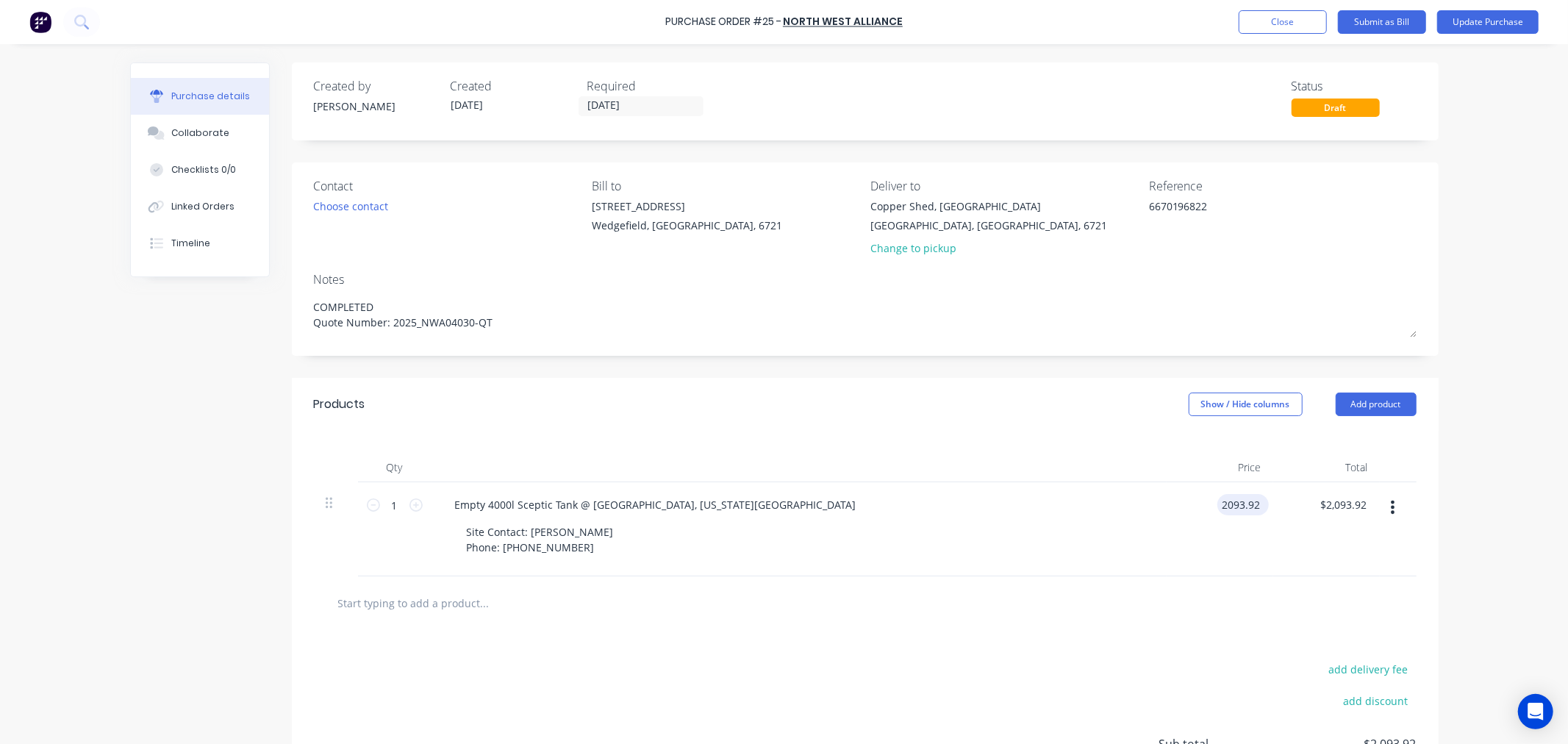
type textarea "x"
click at [1229, 505] on input "2093.92" at bounding box center [1240, 505] width 46 height 21
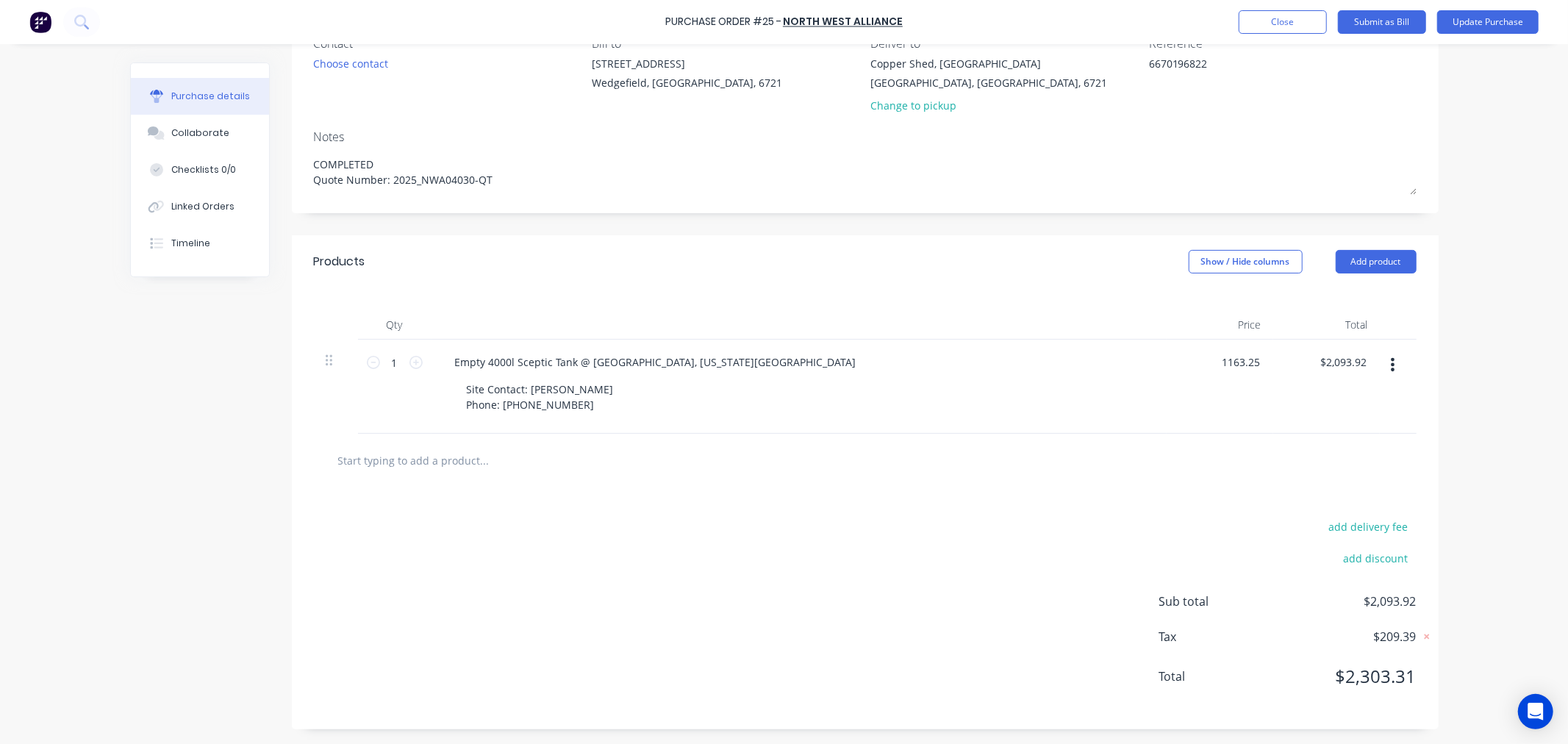
scroll to position [144, 0]
type input "1163.25"
type textarea "x"
type input "$1,163.25"
type input "1163.25"
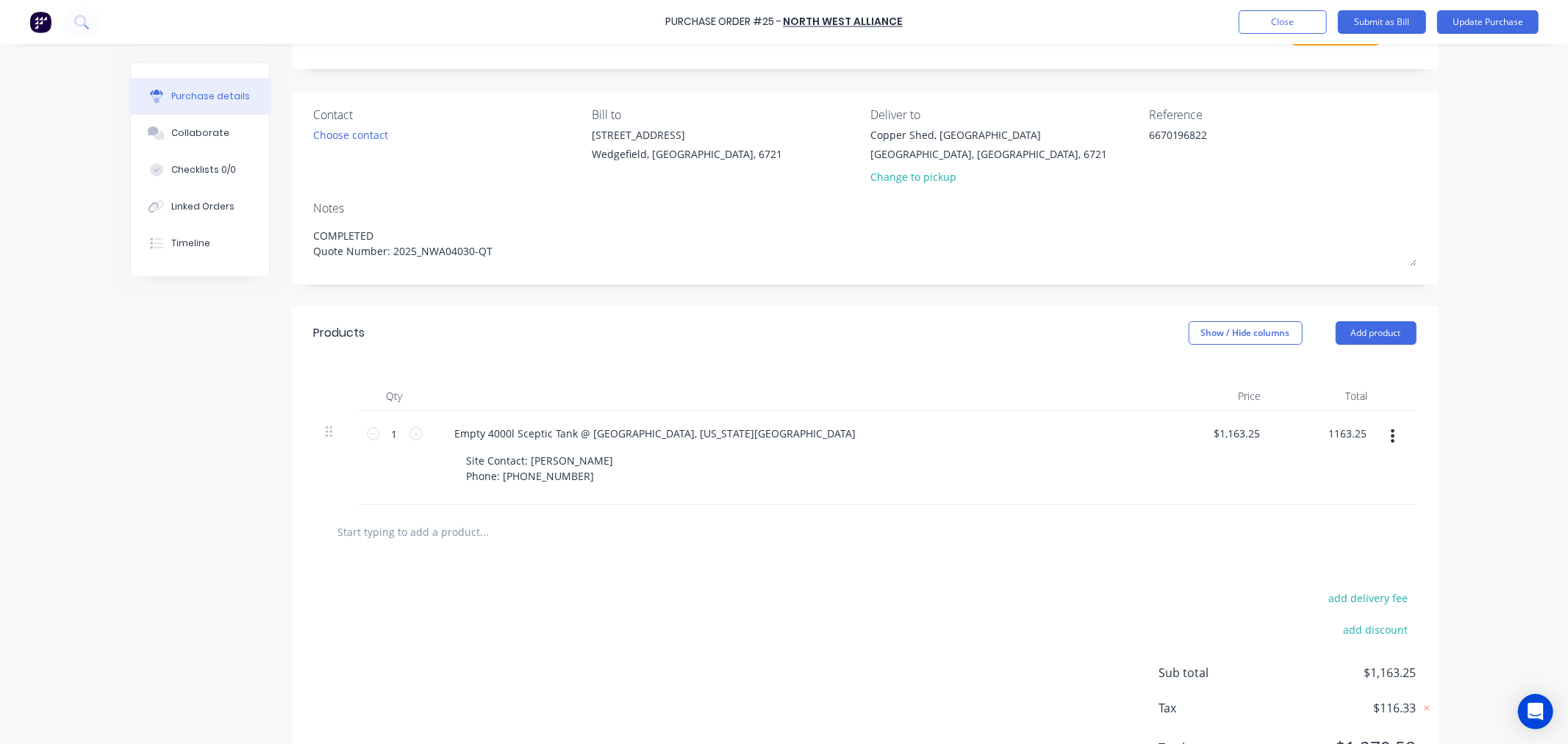
scroll to position [0, 0]
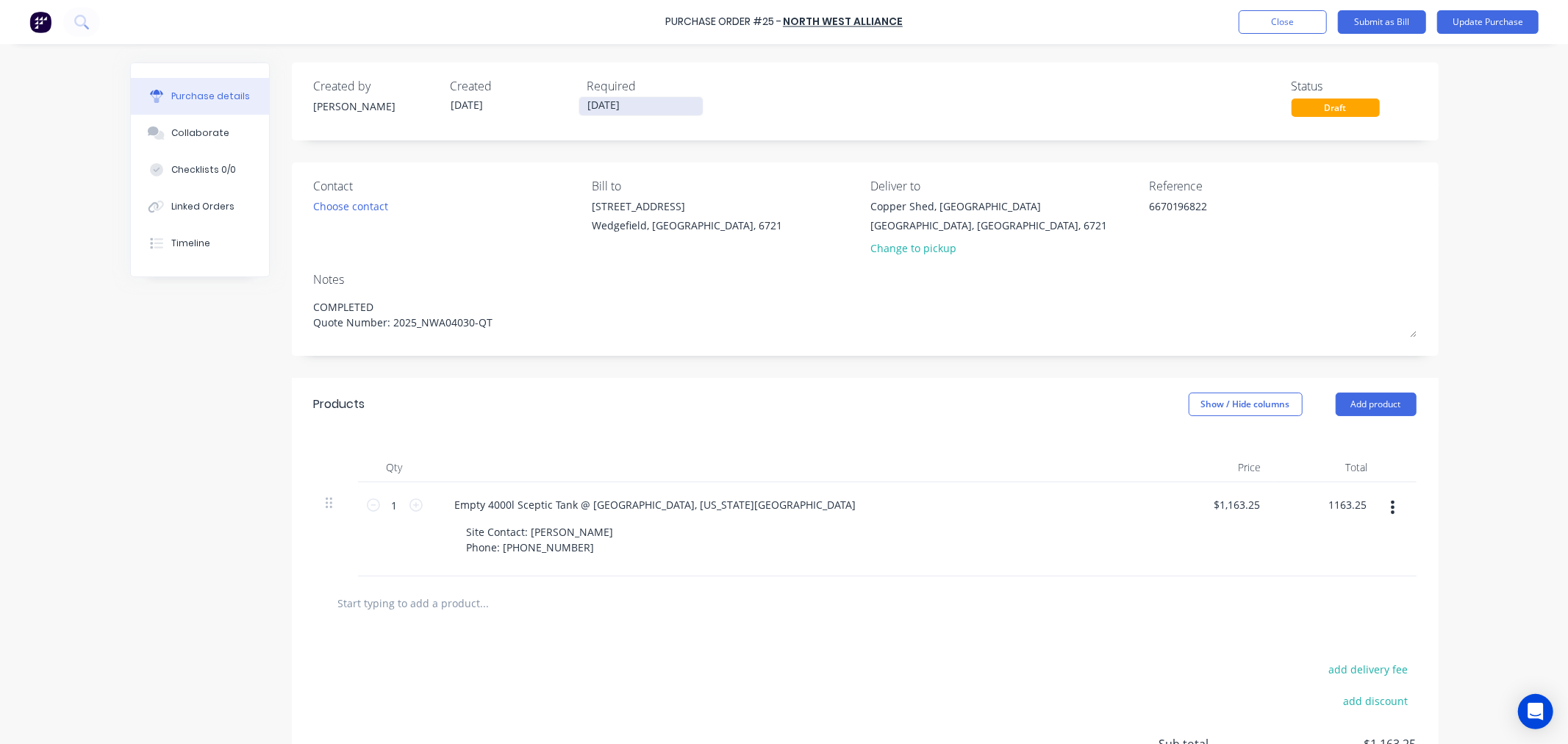
type textarea "x"
type input "$1,163.25"
click at [646, 111] on input "[DATE]" at bounding box center [641, 106] width 124 height 18
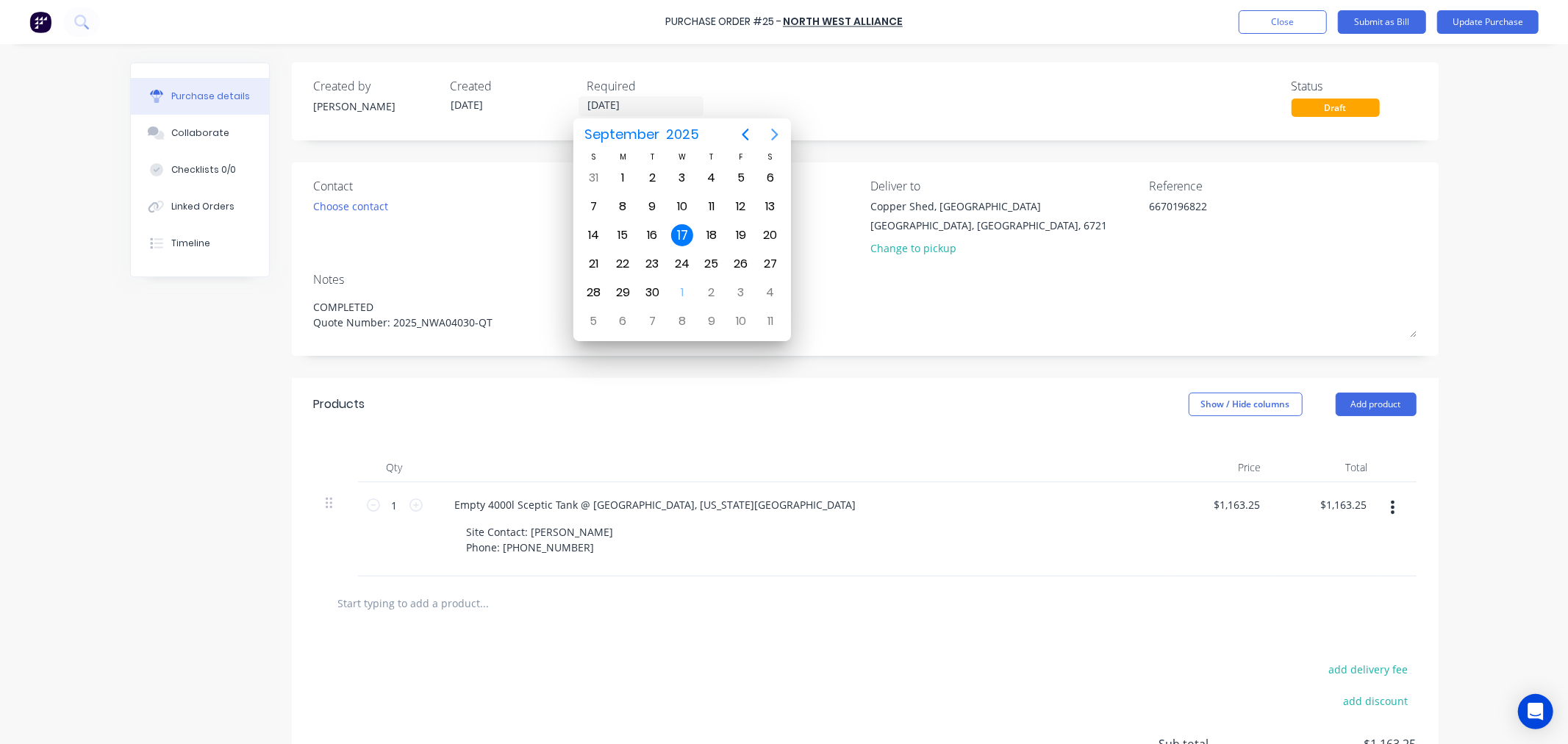
click at [771, 131] on icon "Next page" at bounding box center [774, 135] width 18 height 18
click at [646, 238] on div "14" at bounding box center [652, 235] width 22 height 22
type textarea "x"
type input "[DATE]"
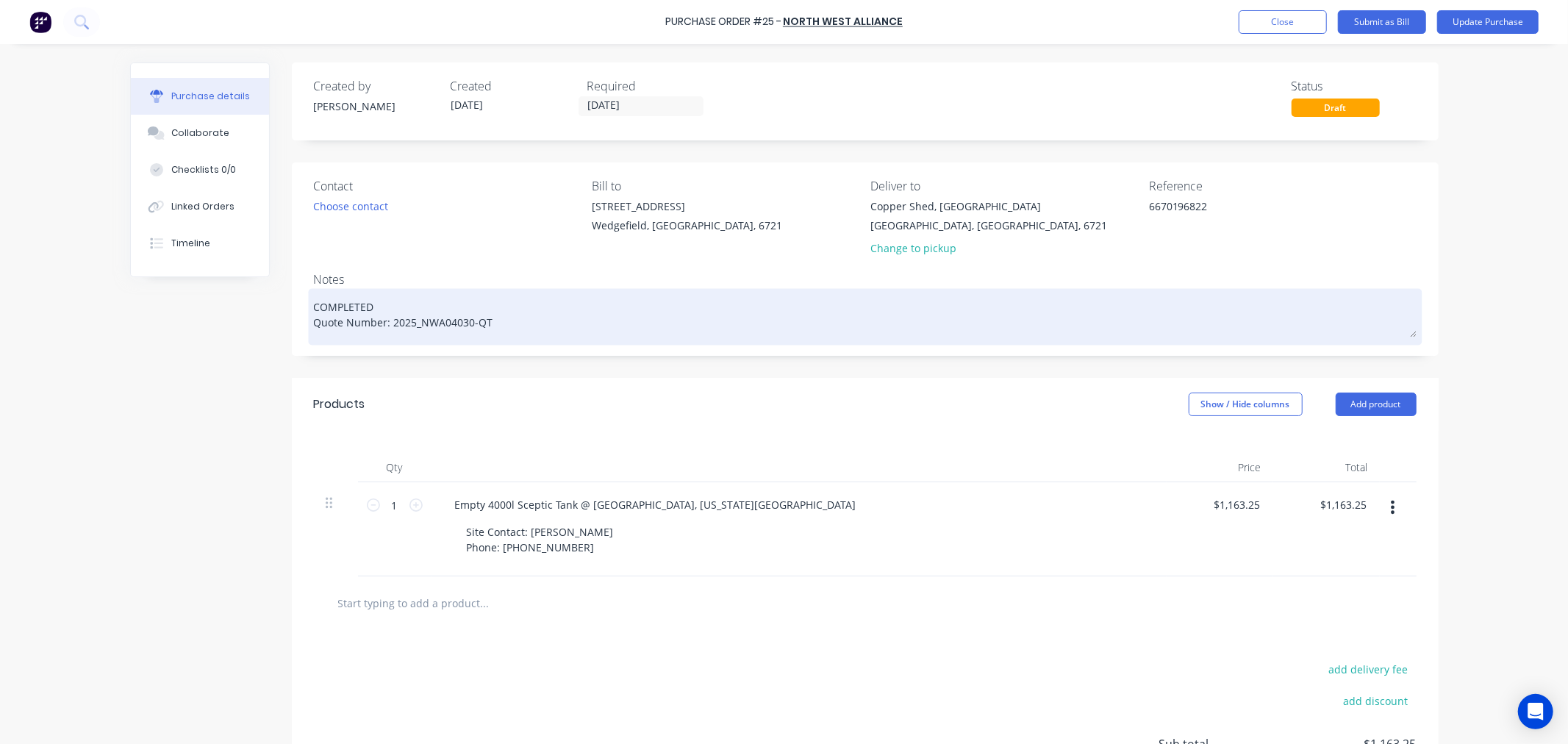
click at [381, 305] on textarea "COMPLETED Quote Number: 2025_NWA04030-QT" at bounding box center [865, 315] width 1102 height 46
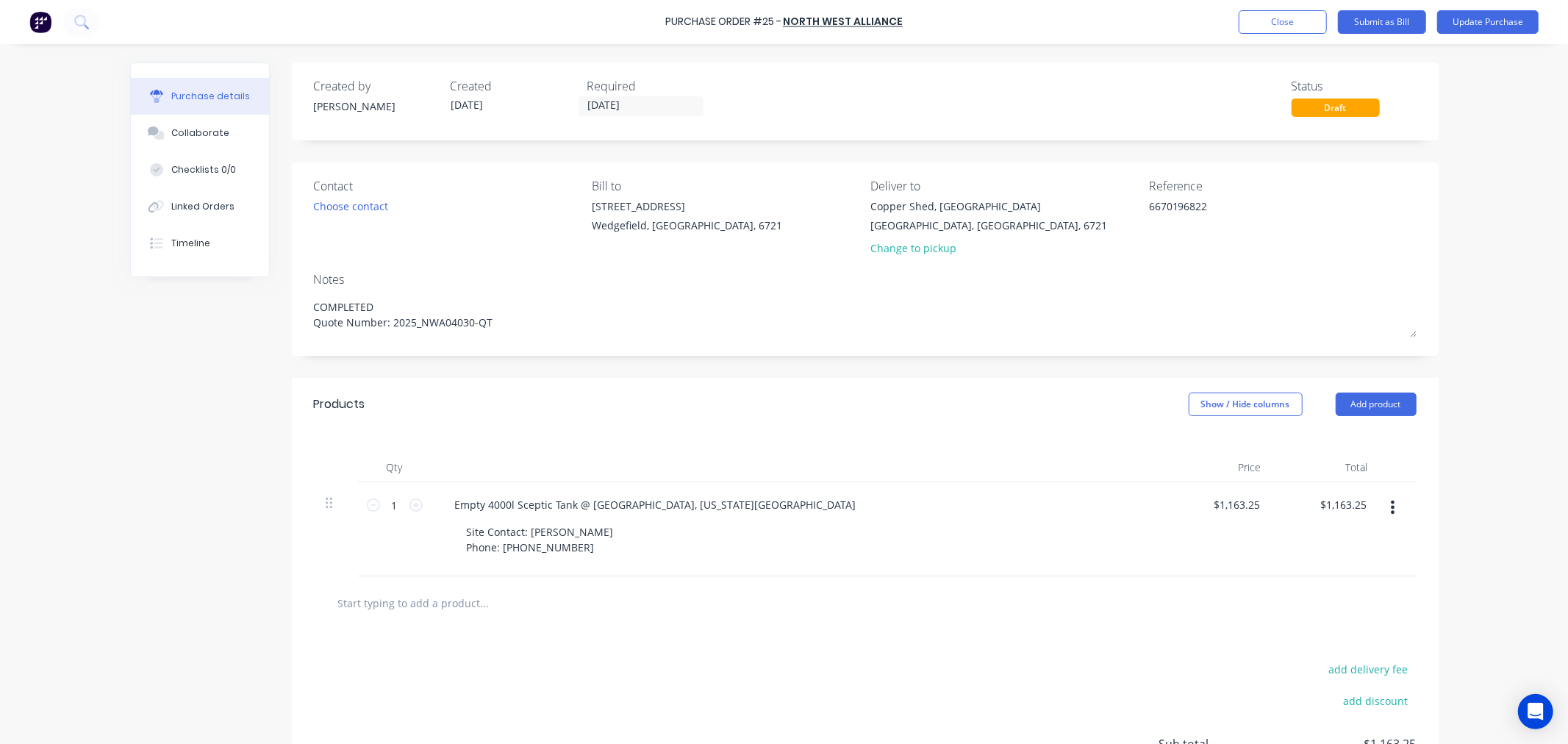
type textarea "x"
type textarea "COMPLETED Quote Number: 2025_NWA04030-QT"
type textarea "x"
type textarea "COMPLETED 1 Quote Number: 2025_NWA04030-QT"
type textarea "x"
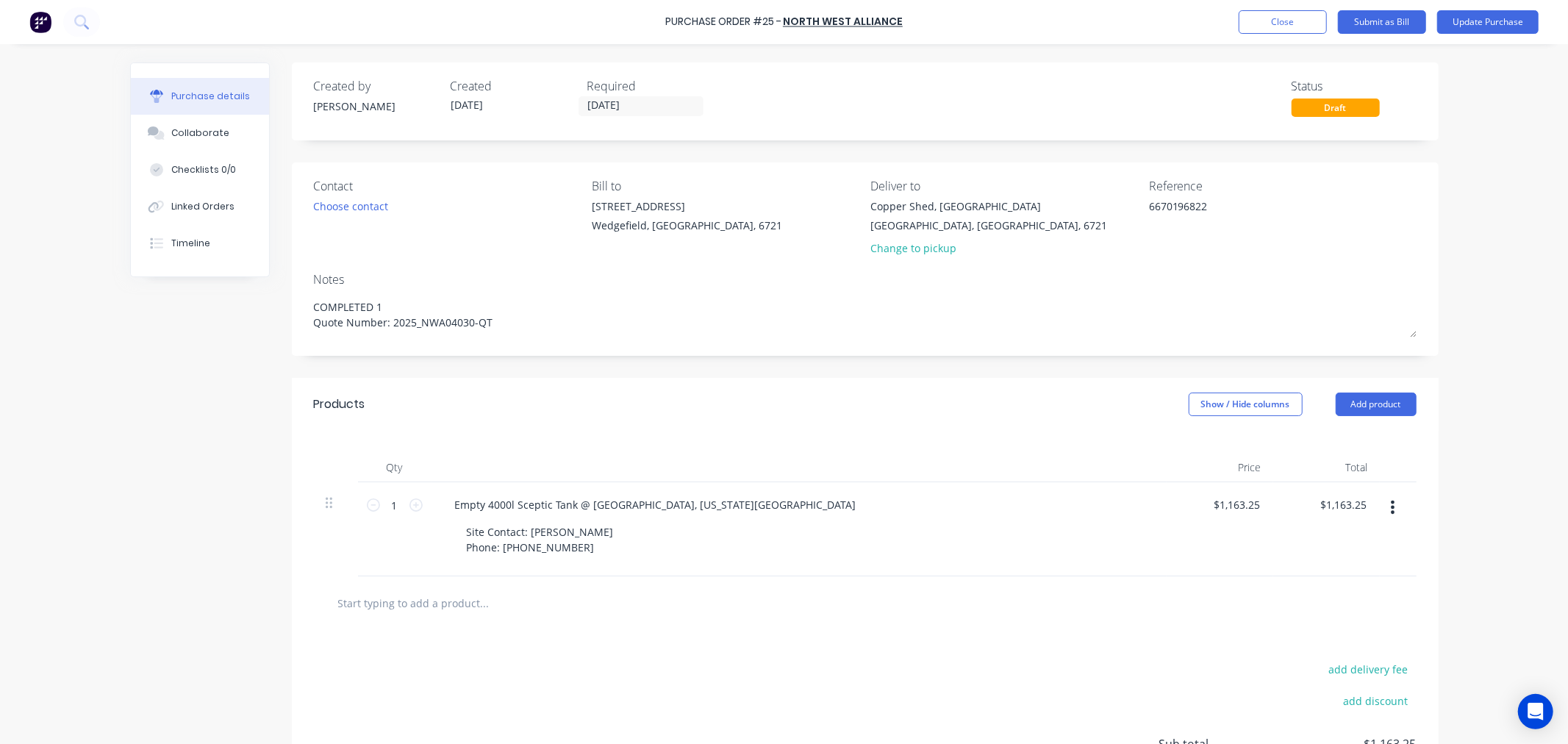
type textarea "COMPLETED 17 Quote Number: 2025_NWA04030-QT"
type textarea "x"
type textarea "COMPLETED 17/ Quote Number: 2025_NWA04030-QT"
type textarea "x"
type textarea "COMPLETED 17/0 Quote Number: 2025_NWA04030-QT"
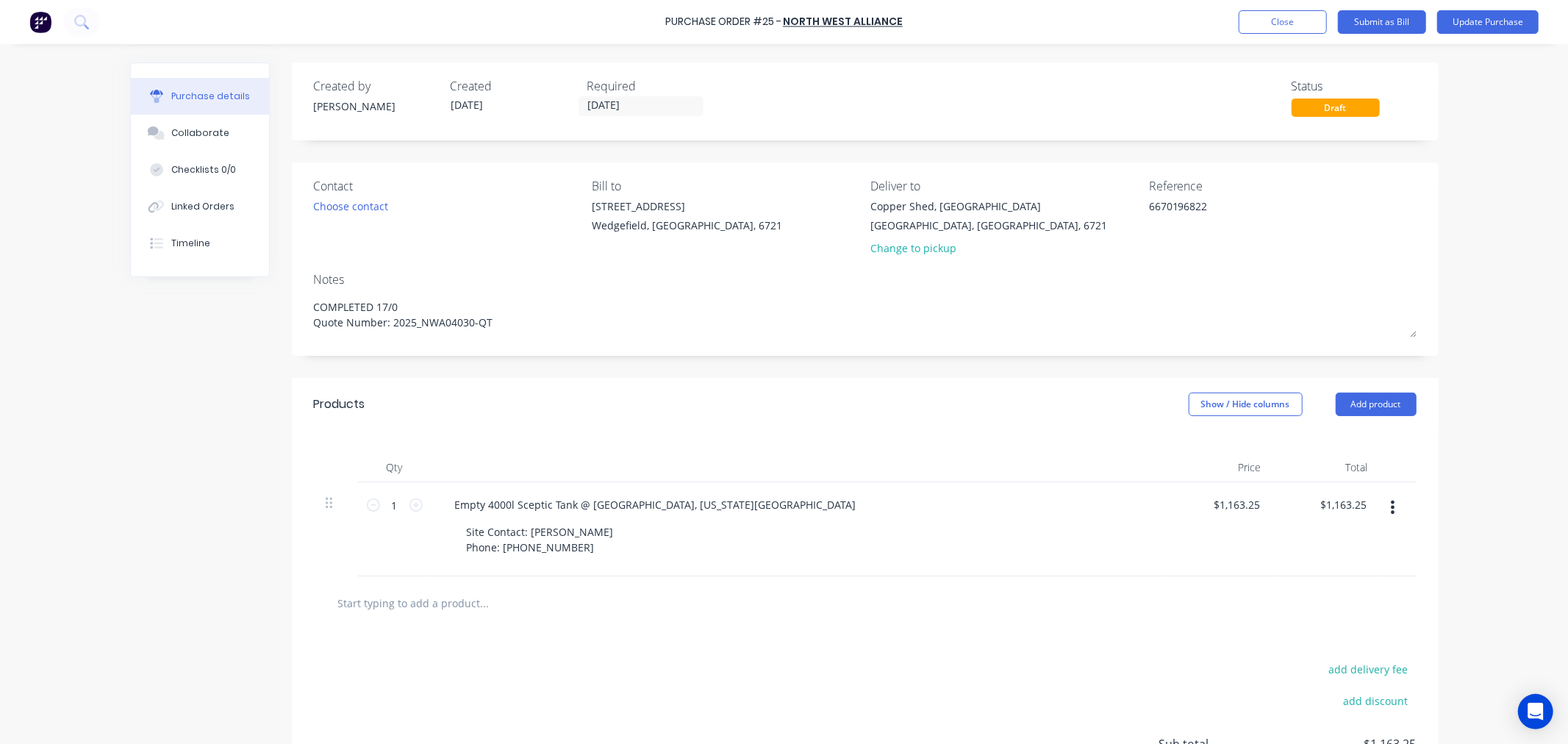
type textarea "x"
type textarea "COMPLETED 17/09 Quote Number: 2025_NWA04030-QT"
type textarea "x"
type textarea "COMPLETED 17/09/ Quote Number: 2025_NWA04030-QT"
type textarea "x"
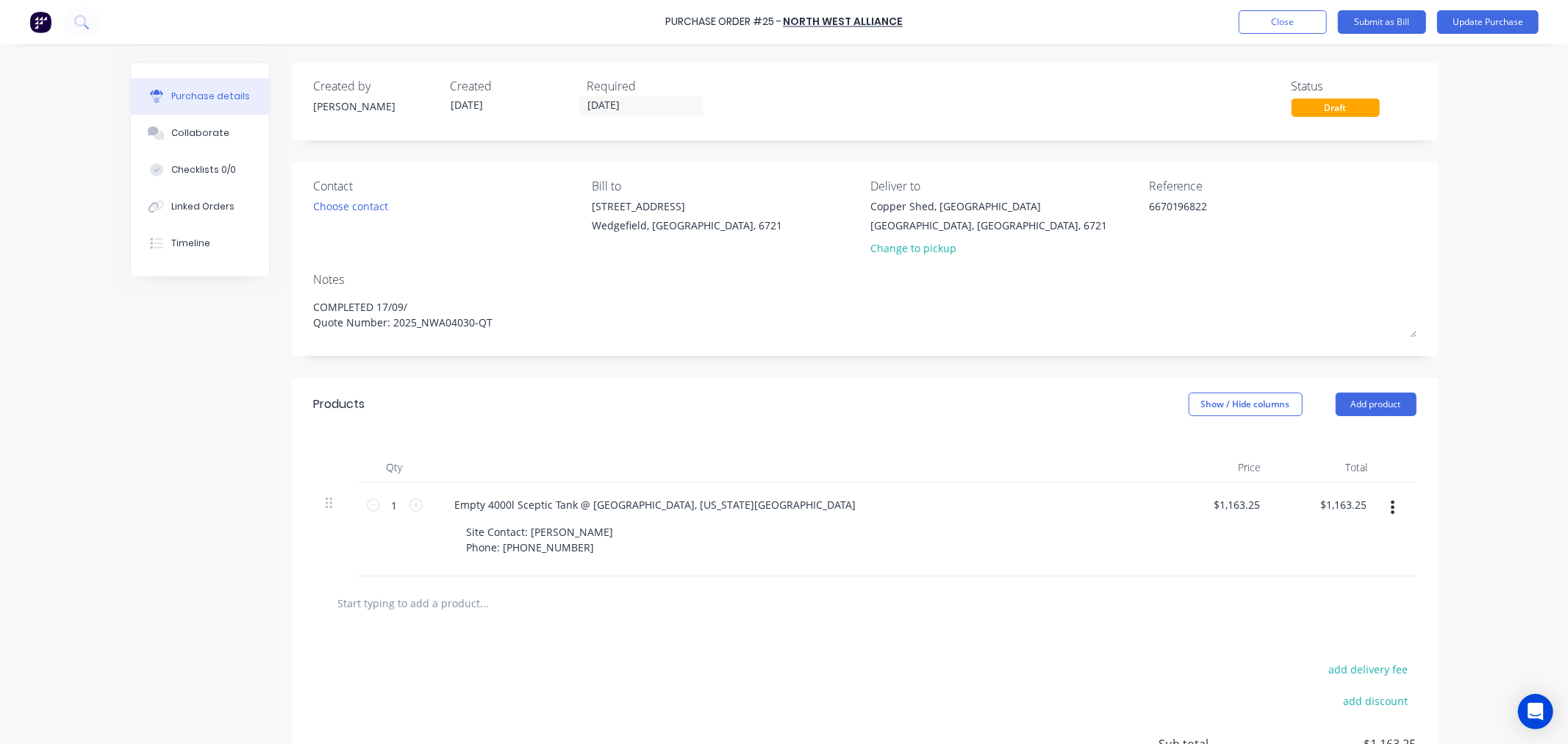
type textarea "COMPLETED 17/09/2 Quote Number: 2025_NWA04030-QT"
type textarea "x"
type textarea "COMPLETED [DATE] Quote Number: 2025_NWA04030-QT"
type textarea "x"
type textarea "COMPLETED [DATE] Quote Number: 2025_NWA04030-QT"
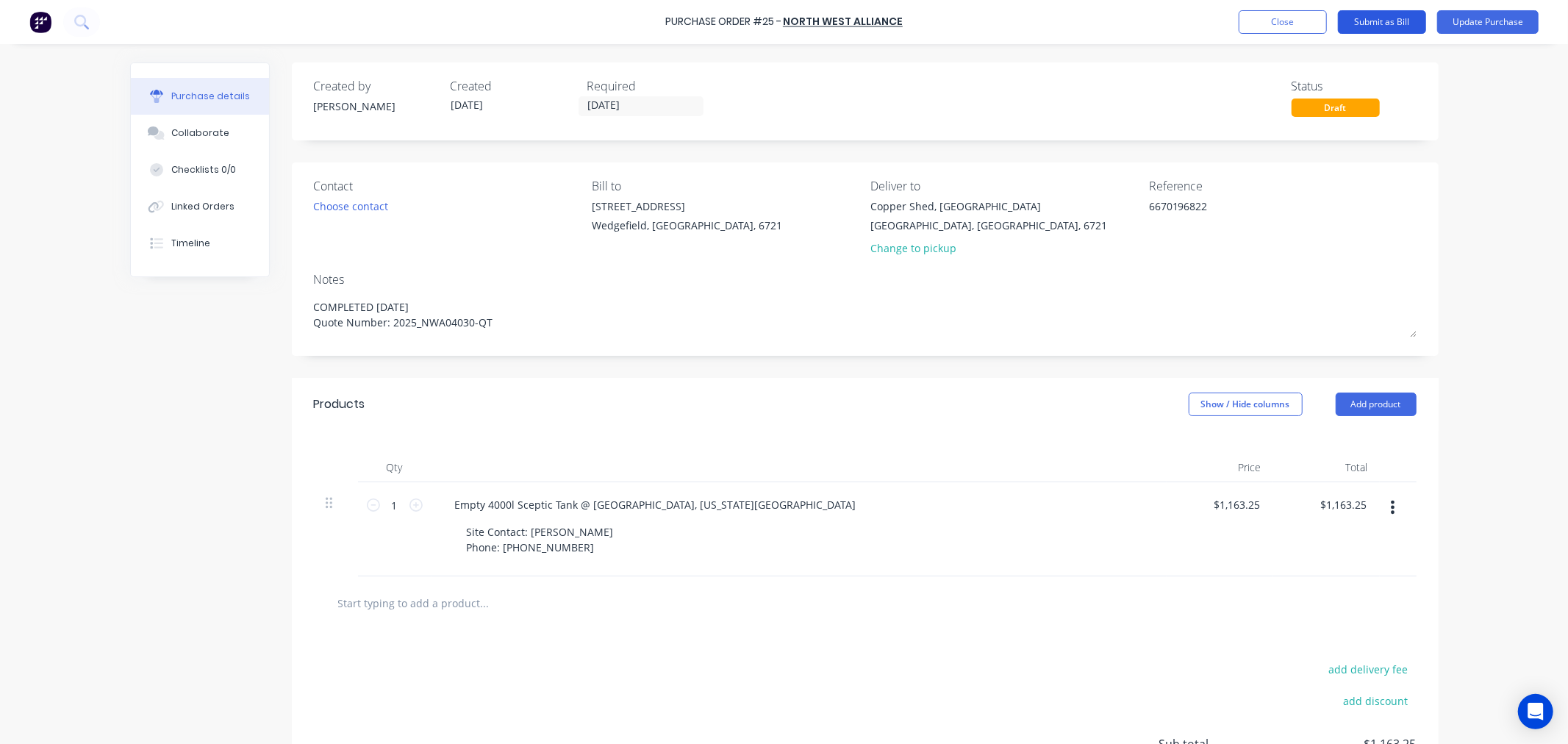
click at [1369, 21] on button "Submit as Bill" at bounding box center [1382, 22] width 88 height 24
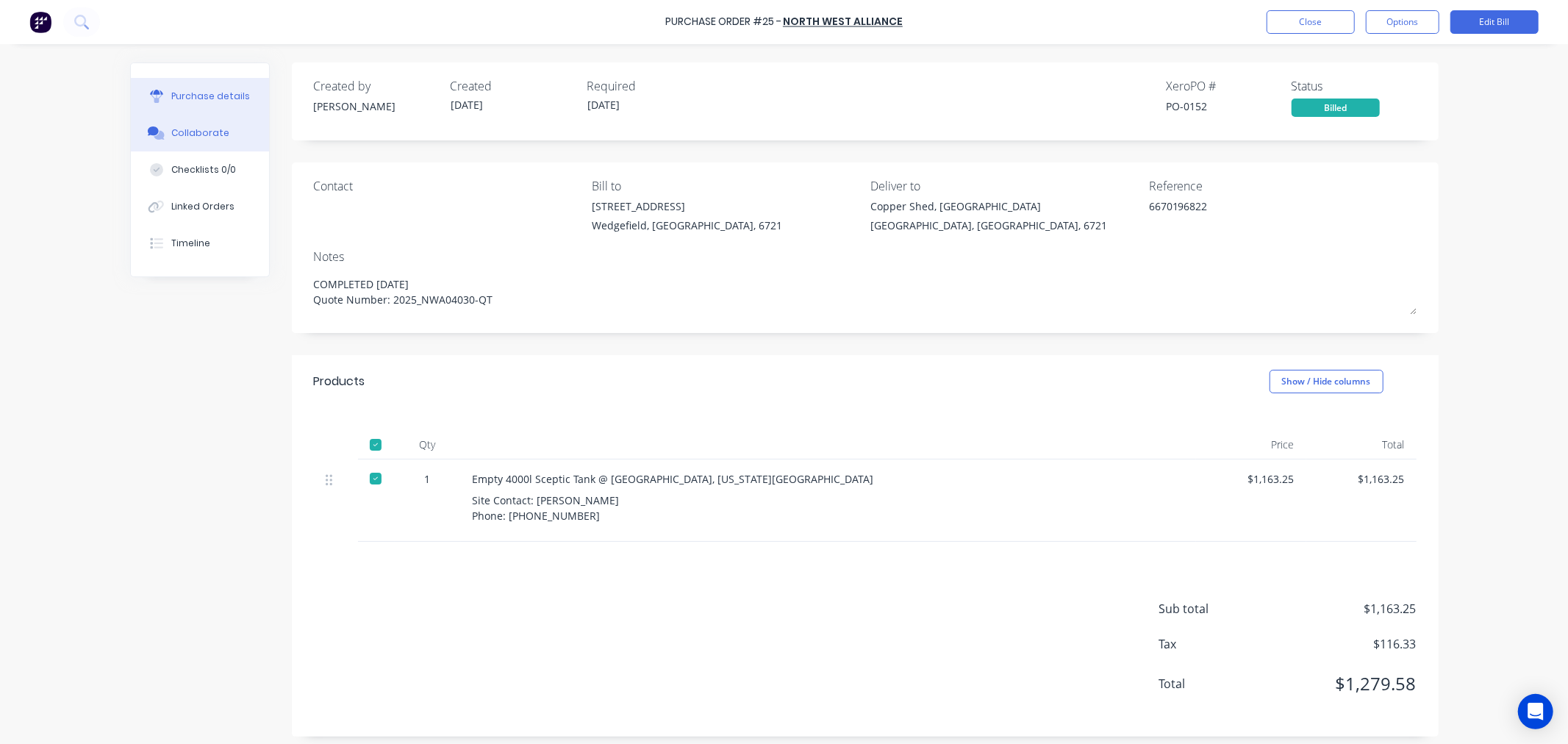
click at [193, 130] on div "Collaborate" at bounding box center [200, 133] width 58 height 13
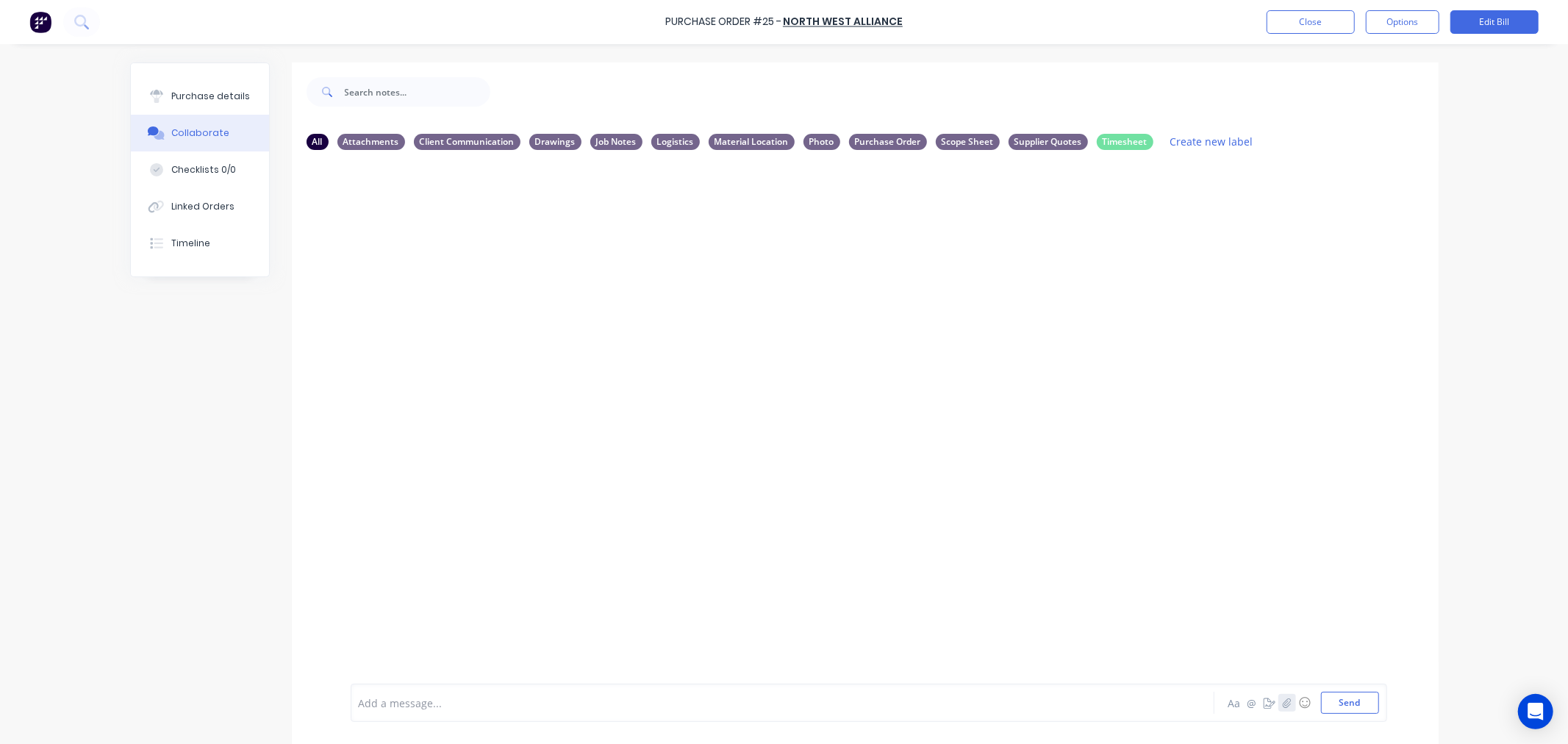
click at [1282, 700] on icon "button" at bounding box center [1286, 703] width 9 height 10
click at [1333, 701] on button "Send" at bounding box center [1350, 703] width 58 height 22
click at [191, 96] on div "Purchase details" at bounding box center [210, 96] width 79 height 13
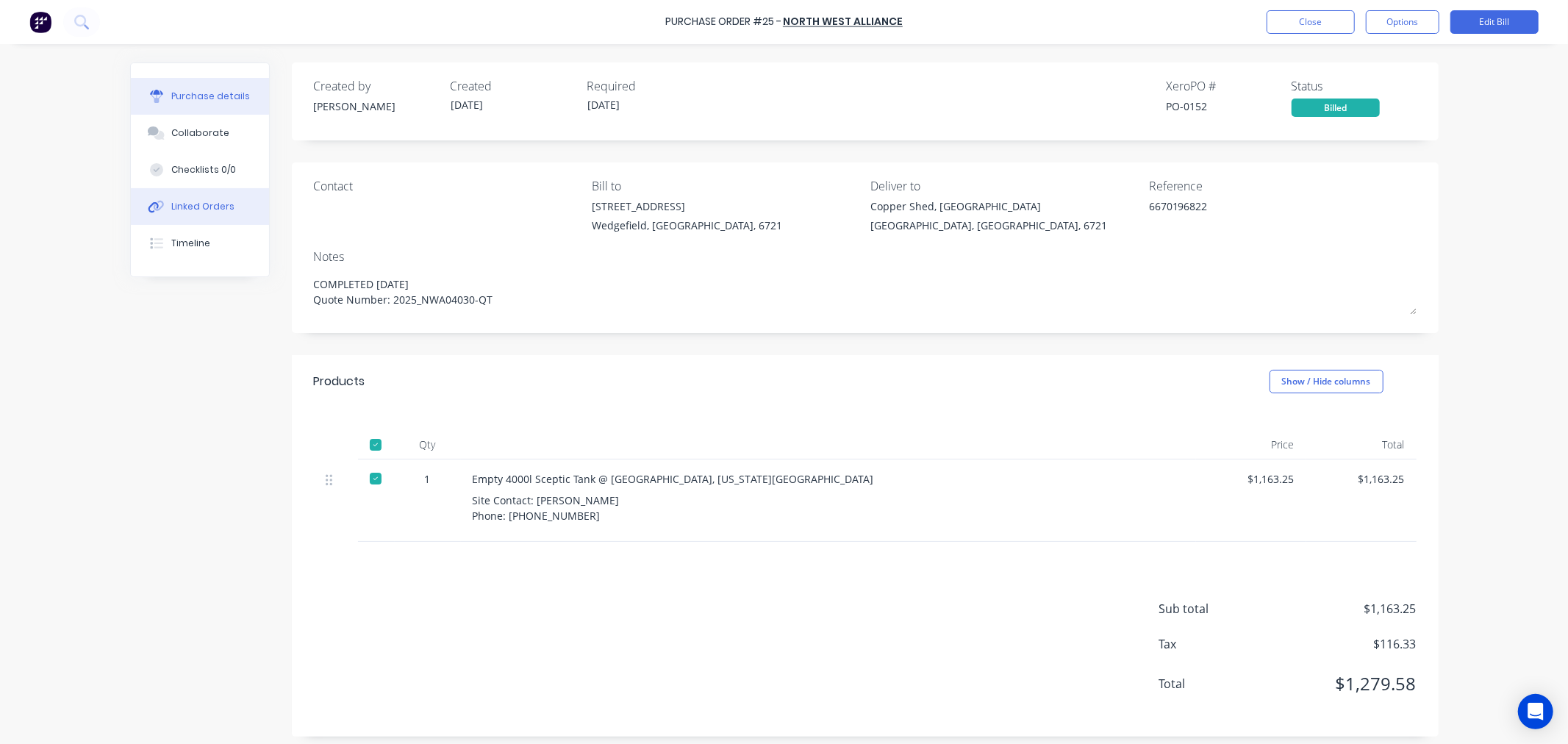
click at [224, 204] on div "Linked Orders" at bounding box center [203, 207] width 63 height 13
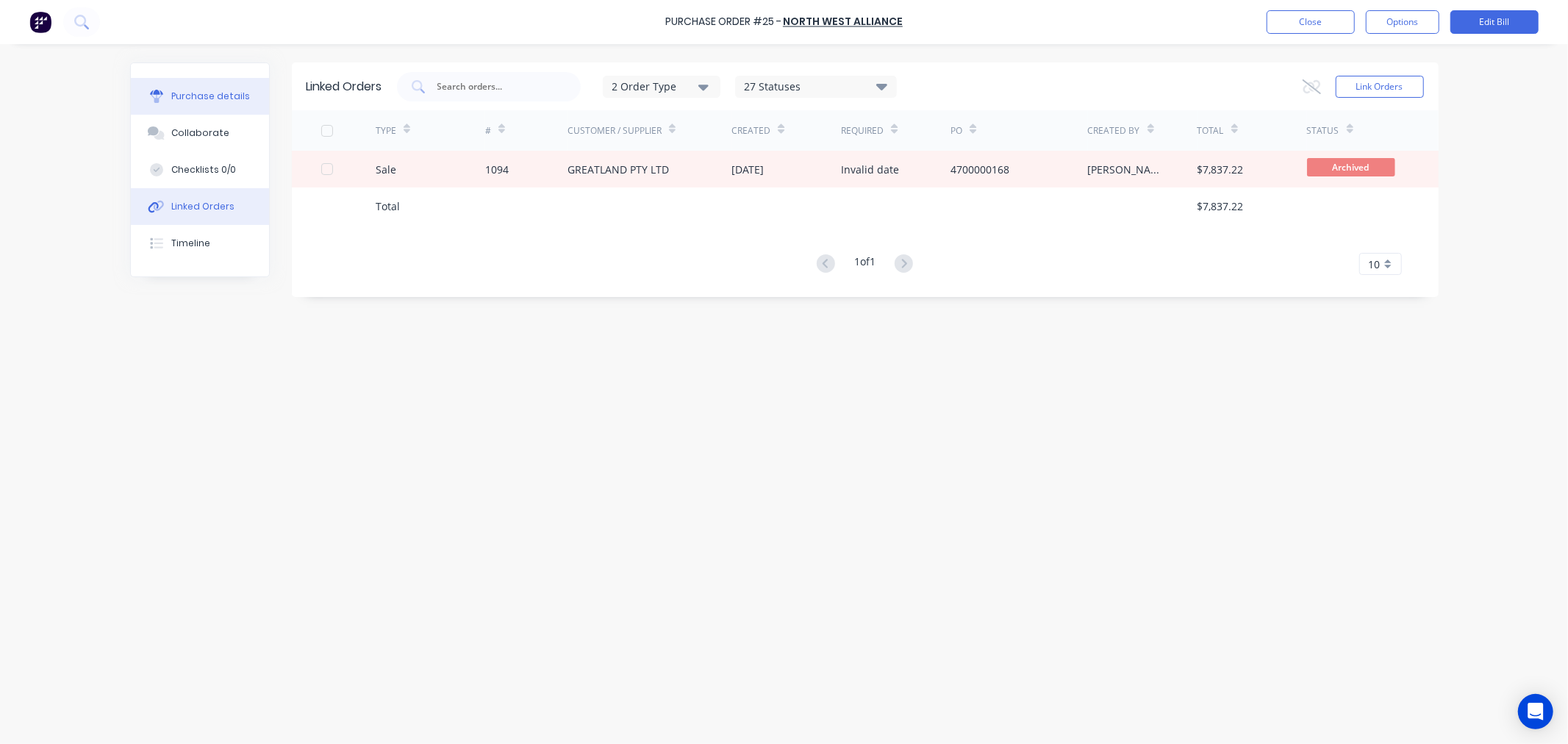
click at [199, 96] on div "Purchase details" at bounding box center [210, 96] width 79 height 13
type textarea "x"
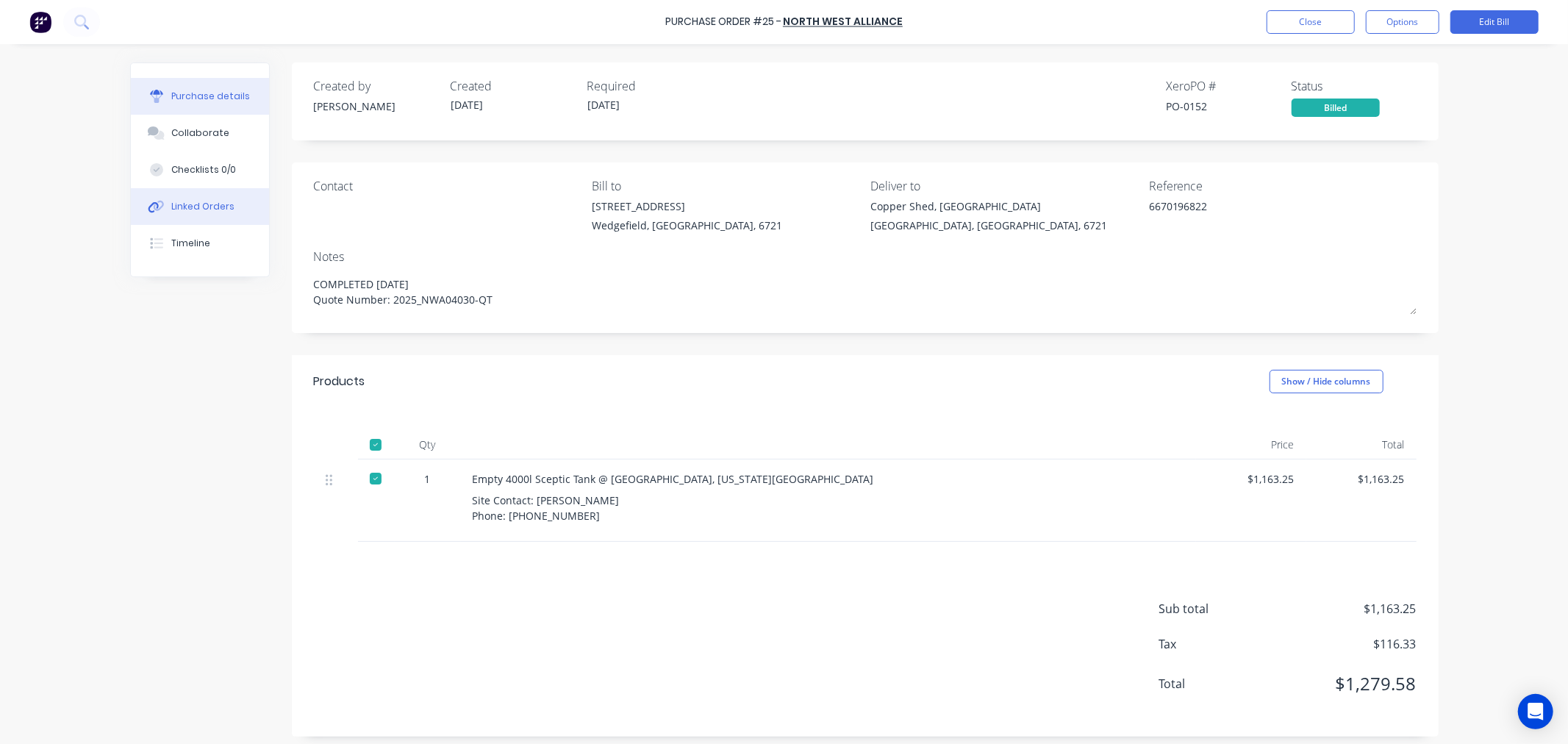
click at [194, 206] on div "Linked Orders" at bounding box center [203, 207] width 63 height 13
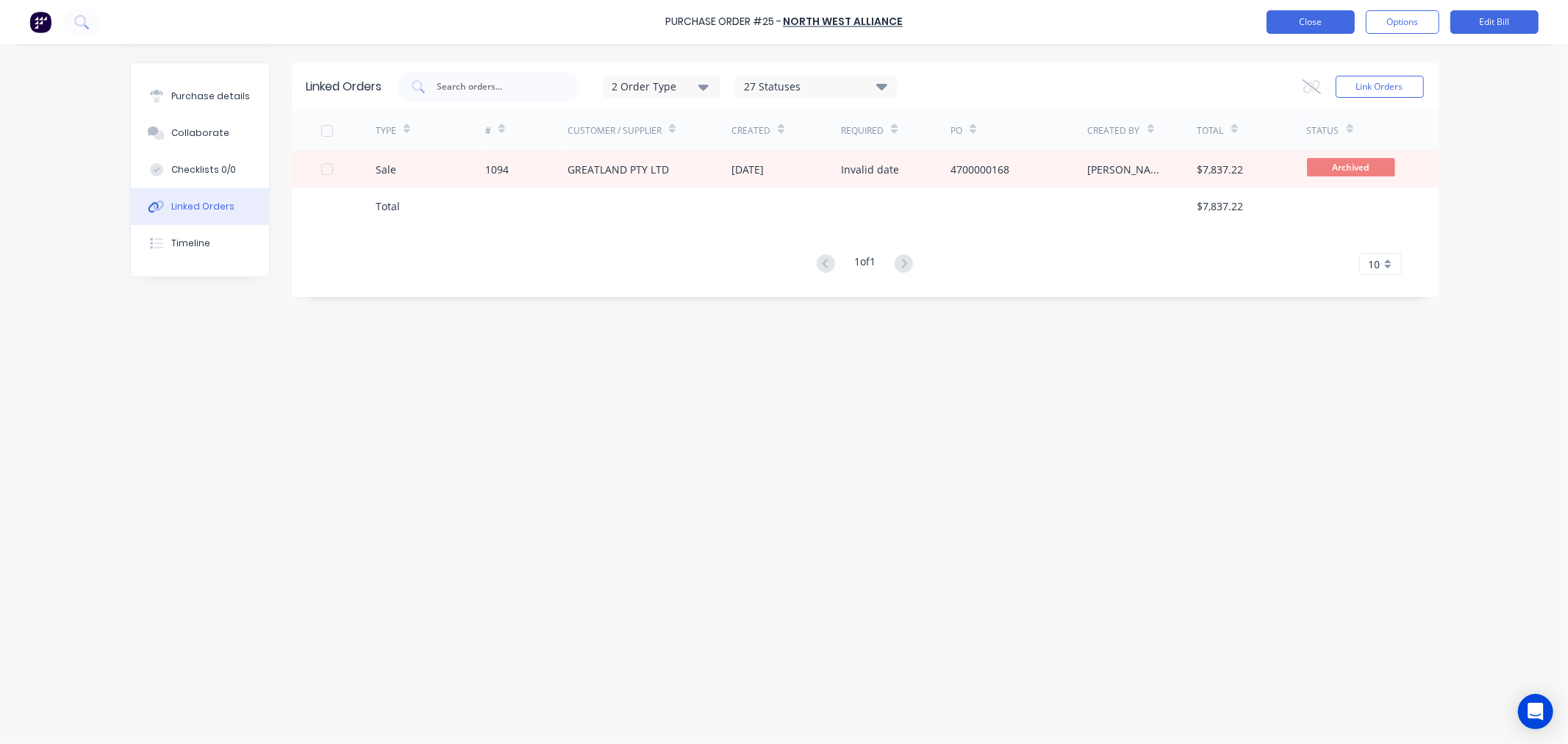
click at [1311, 29] on button "Close" at bounding box center [1311, 22] width 88 height 24
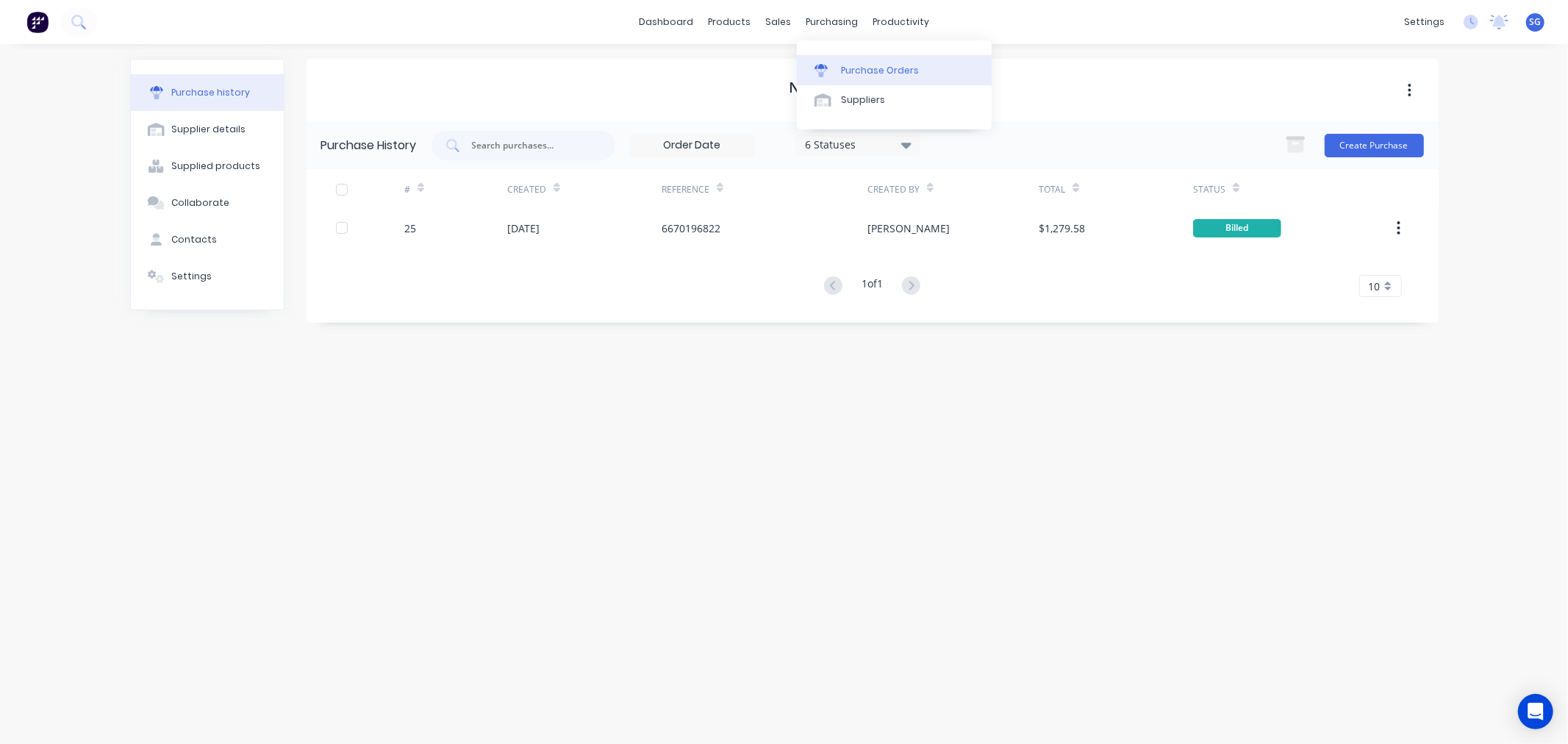
click at [848, 64] on div "Purchase Orders" at bounding box center [880, 71] width 78 height 13
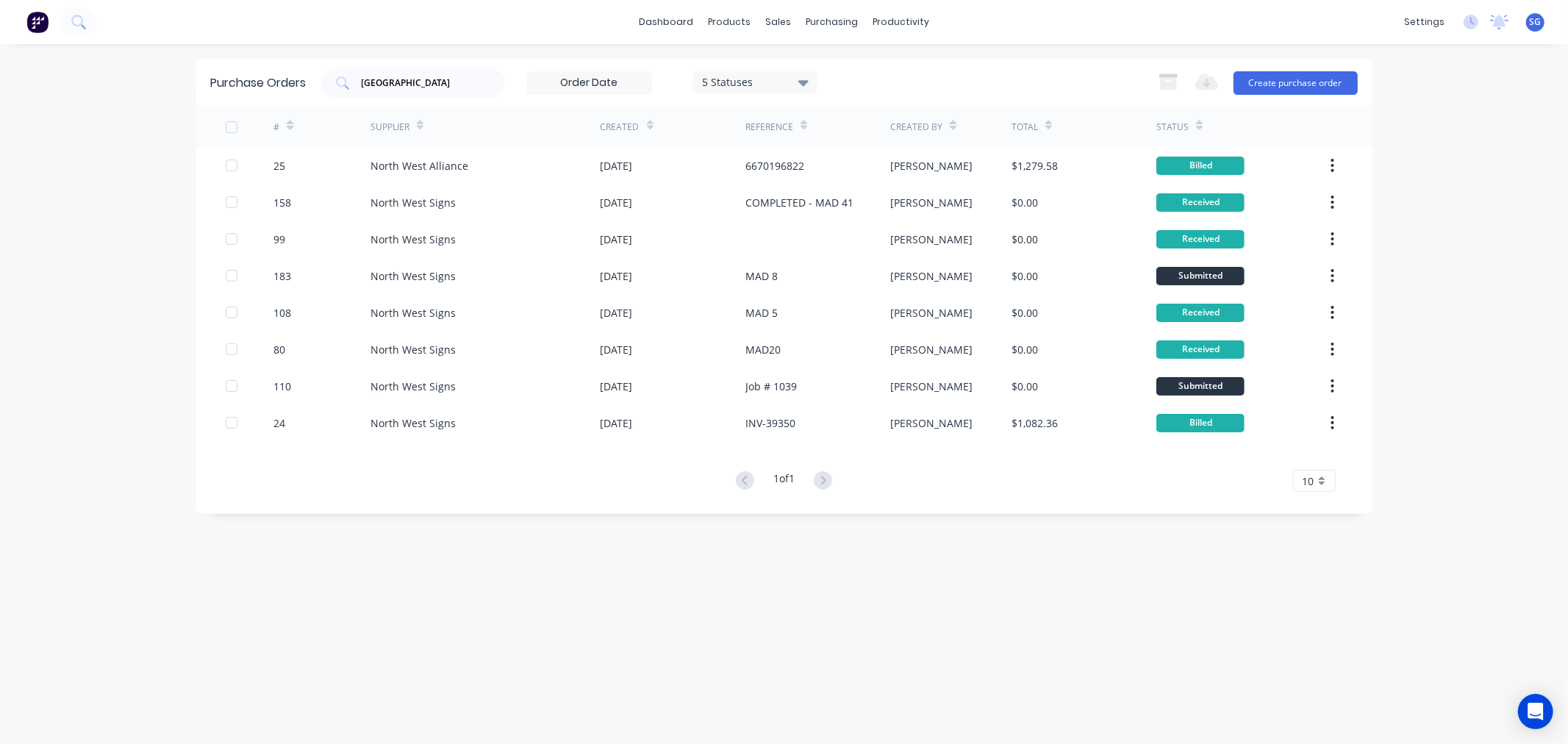
drag, startPoint x: 431, startPoint y: 84, endPoint x: 215, endPoint y: 77, distance: 216.1
click at [215, 77] on div "Purchase Orders north west 5 Statuses 5 Statuses Export to Excel (XLSX) Create …" at bounding box center [784, 82] width 1176 height 48
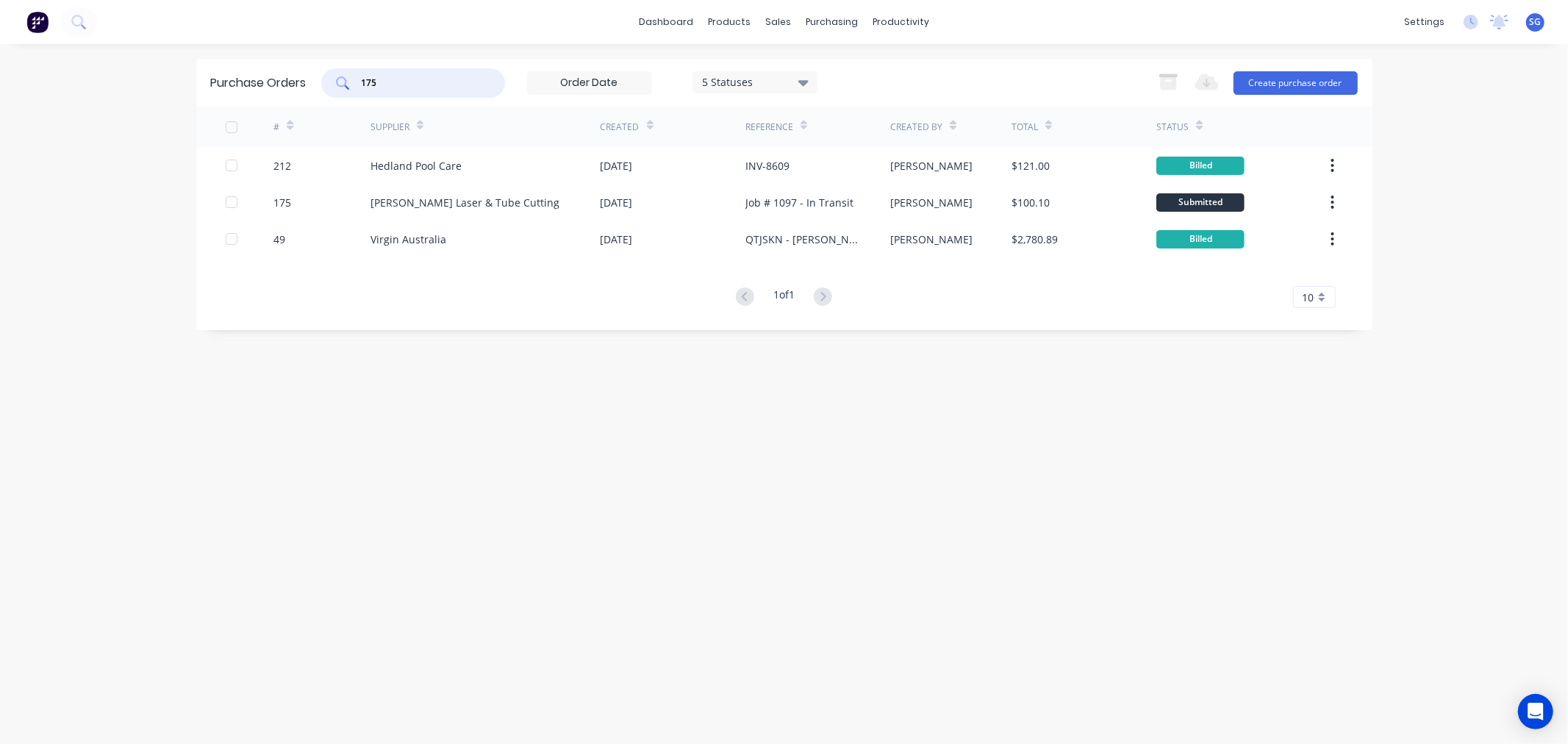
drag, startPoint x: 416, startPoint y: 88, endPoint x: 310, endPoint y: 82, distance: 106.2
click at [311, 84] on div "Purchase Orders 175 5 Statuses 5 Statuses Export to Excel (XLSX) Create purchas…" at bounding box center [784, 82] width 1176 height 48
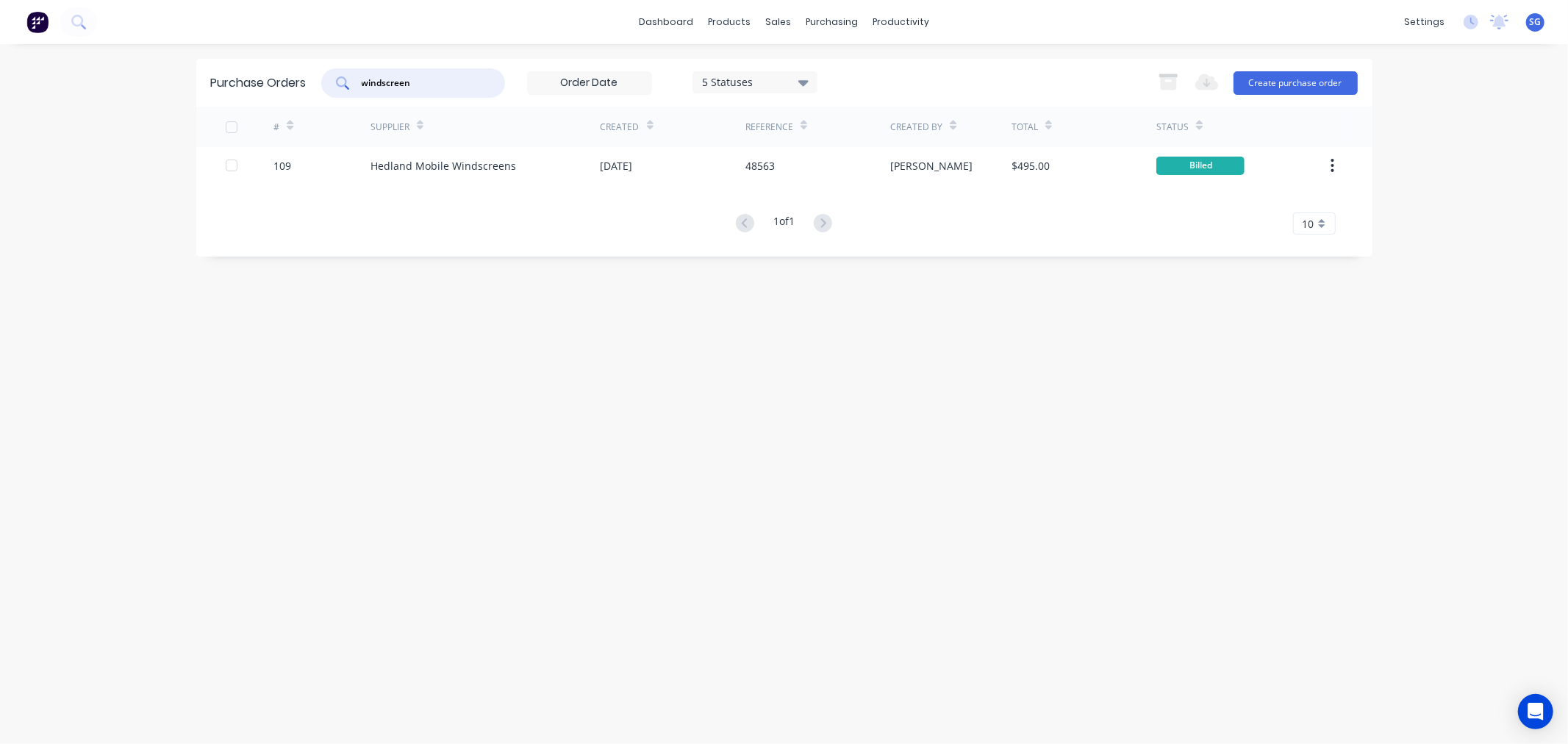
drag, startPoint x: 437, startPoint y: 79, endPoint x: 213, endPoint y: 96, distance: 224.6
click at [213, 96] on div "Purchase Orders windscreen 5 Statuses 5 Statuses Export to Excel (XLSX) Create …" at bounding box center [784, 82] width 1176 height 48
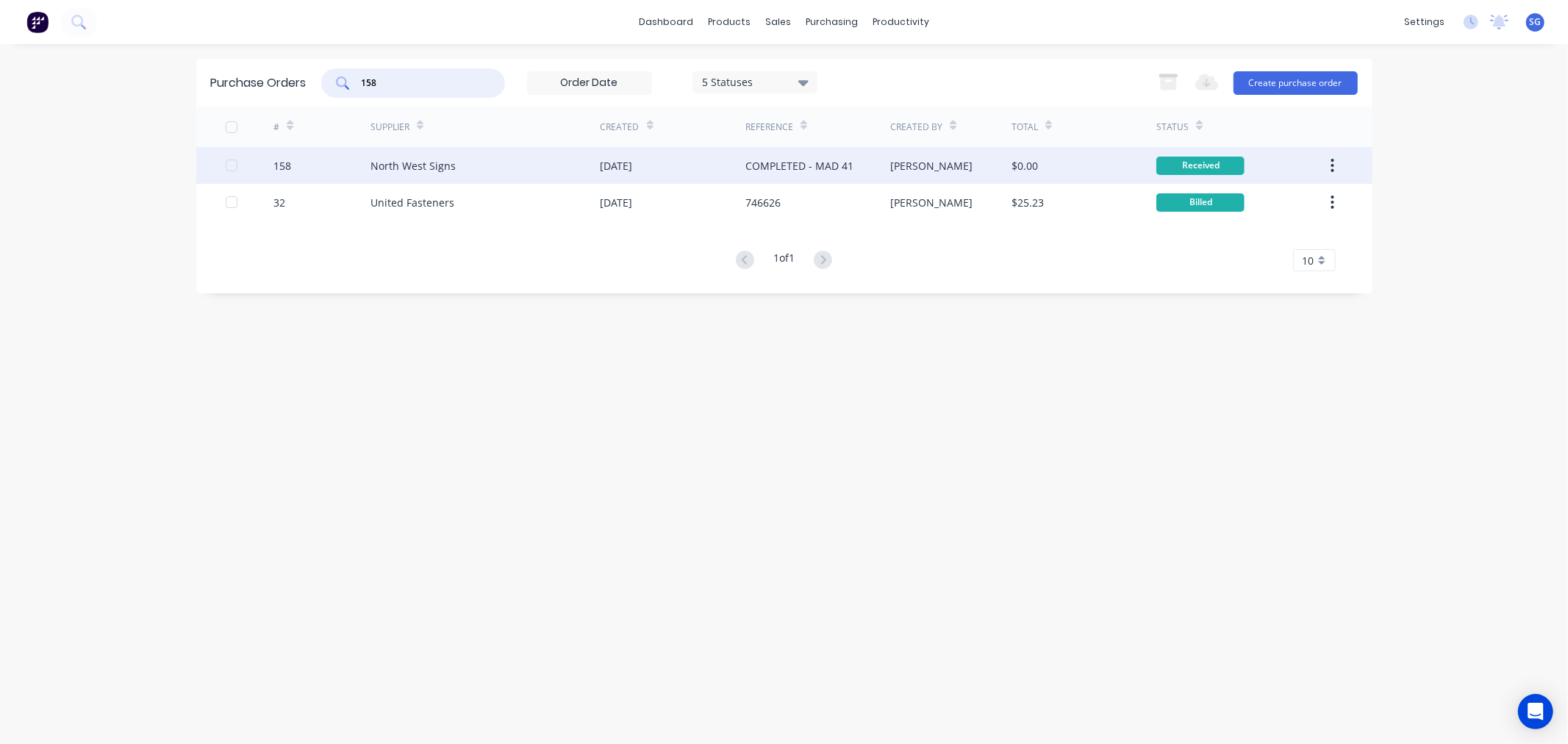
type input "158"
click at [395, 174] on div "North West Signs" at bounding box center [485, 166] width 230 height 37
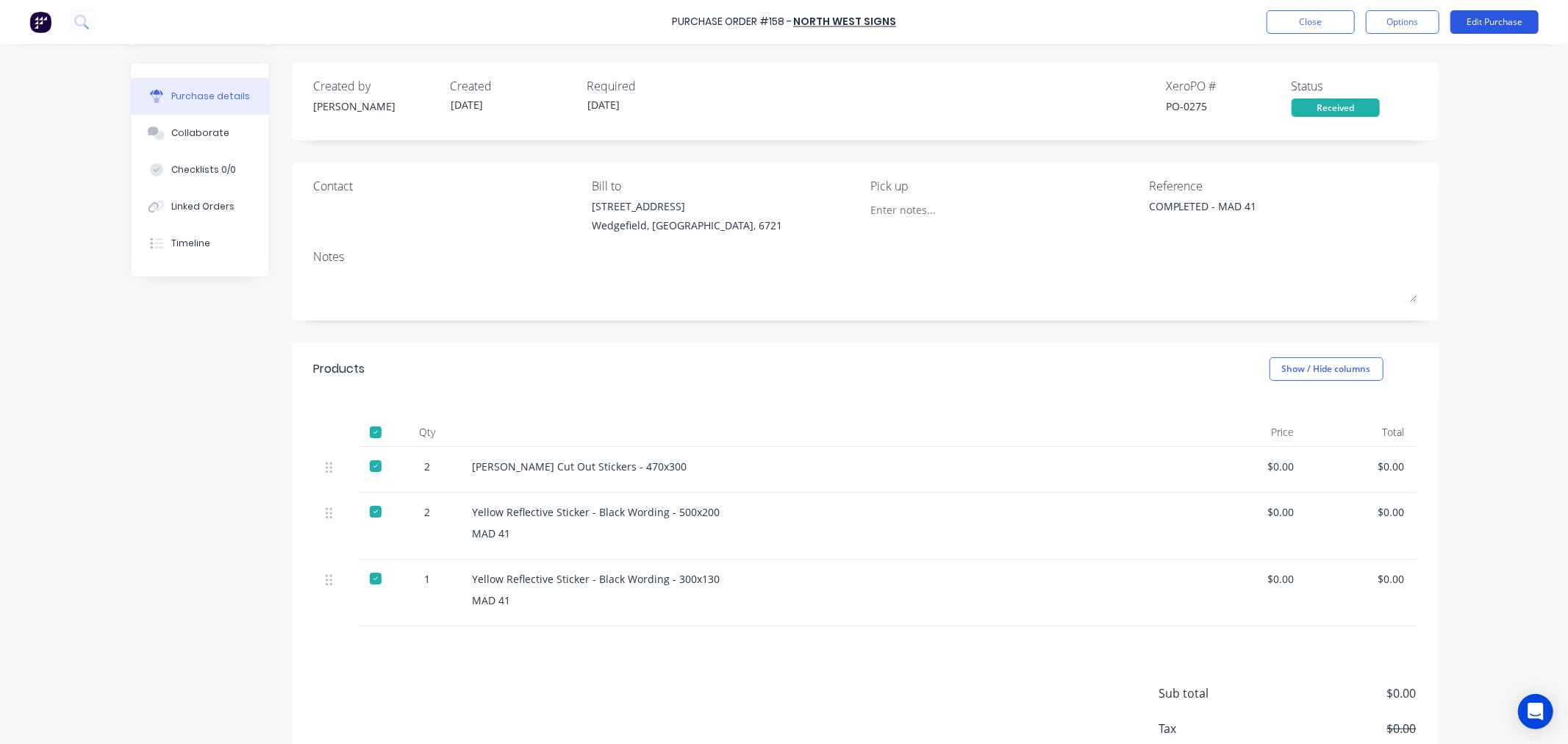
click at [1514, 15] on button "Edit Purchase" at bounding box center [1494, 22] width 88 height 24
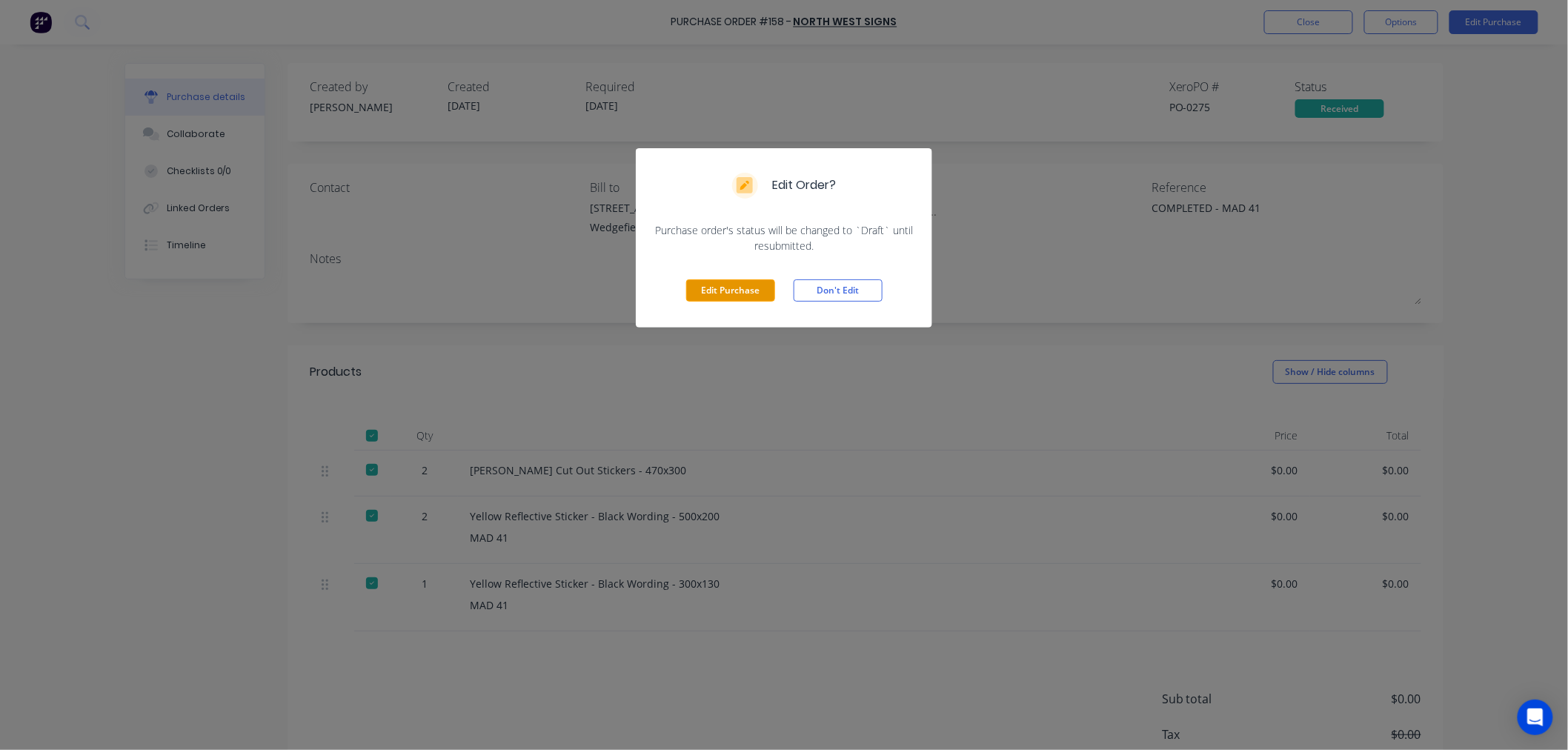
click at [734, 287] on button "Edit Purchase" at bounding box center [730, 291] width 89 height 22
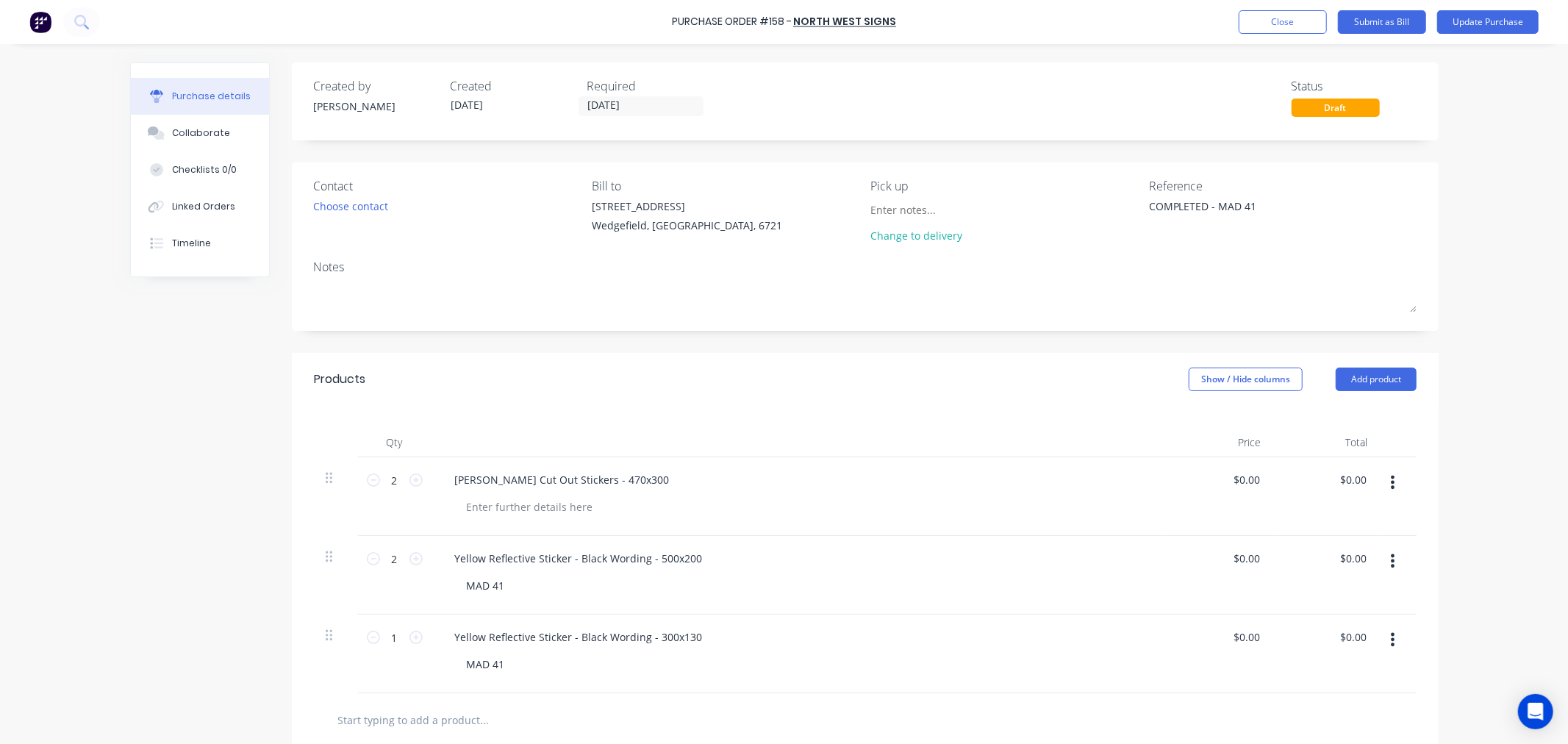
type textarea "x"
click at [1149, 206] on textarea "COMPLETED - MAD 41" at bounding box center [1241, 215] width 184 height 33
paste textarea "6670196822"
type textarea "6670196822COMPLETED - MAD 41"
type textarea "x"
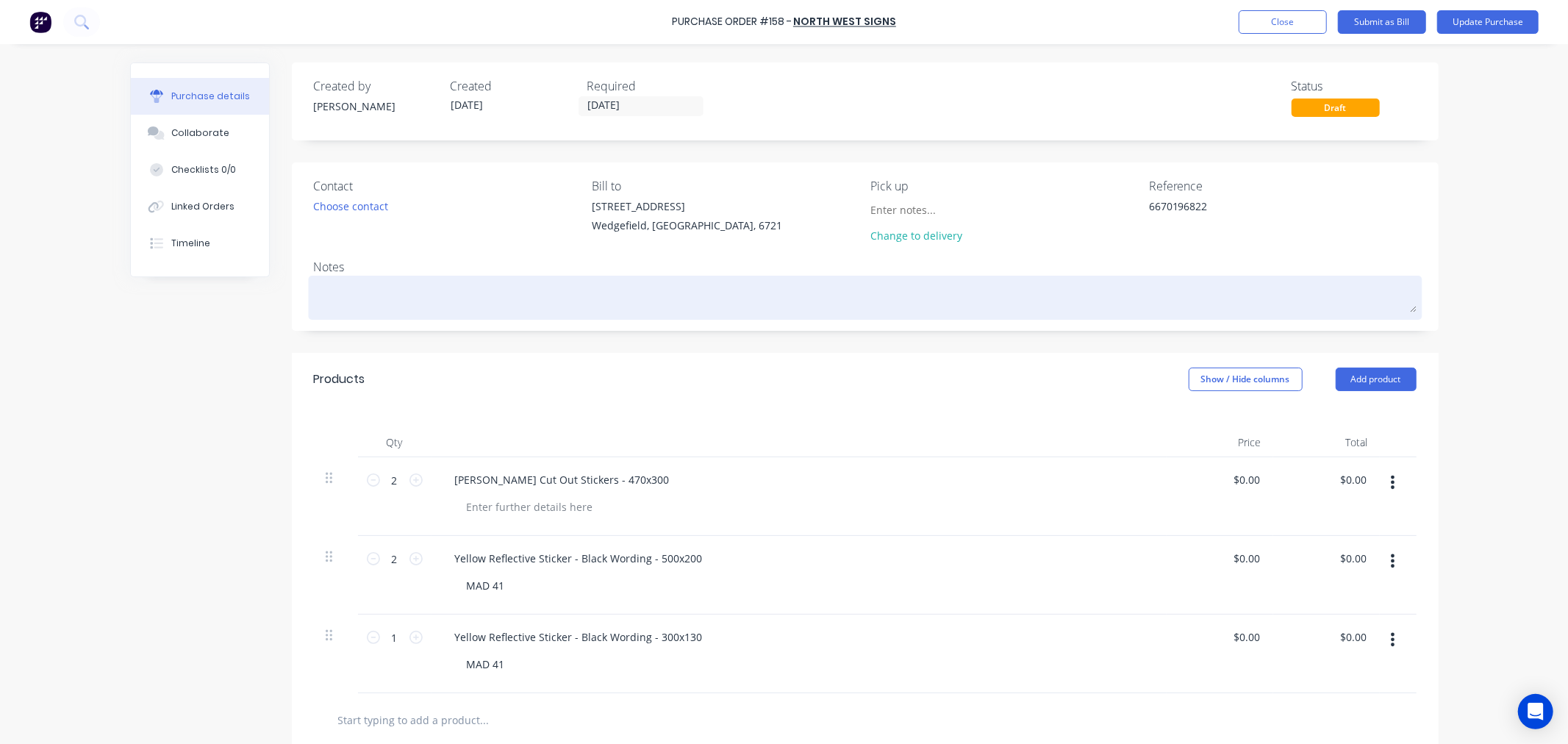
type textarea "6670196822"
type textarea "x"
type textarea "6670196822"
click at [329, 302] on textarea at bounding box center [865, 296] width 1102 height 33
paste textarea "COMPLETED - MAD 41"
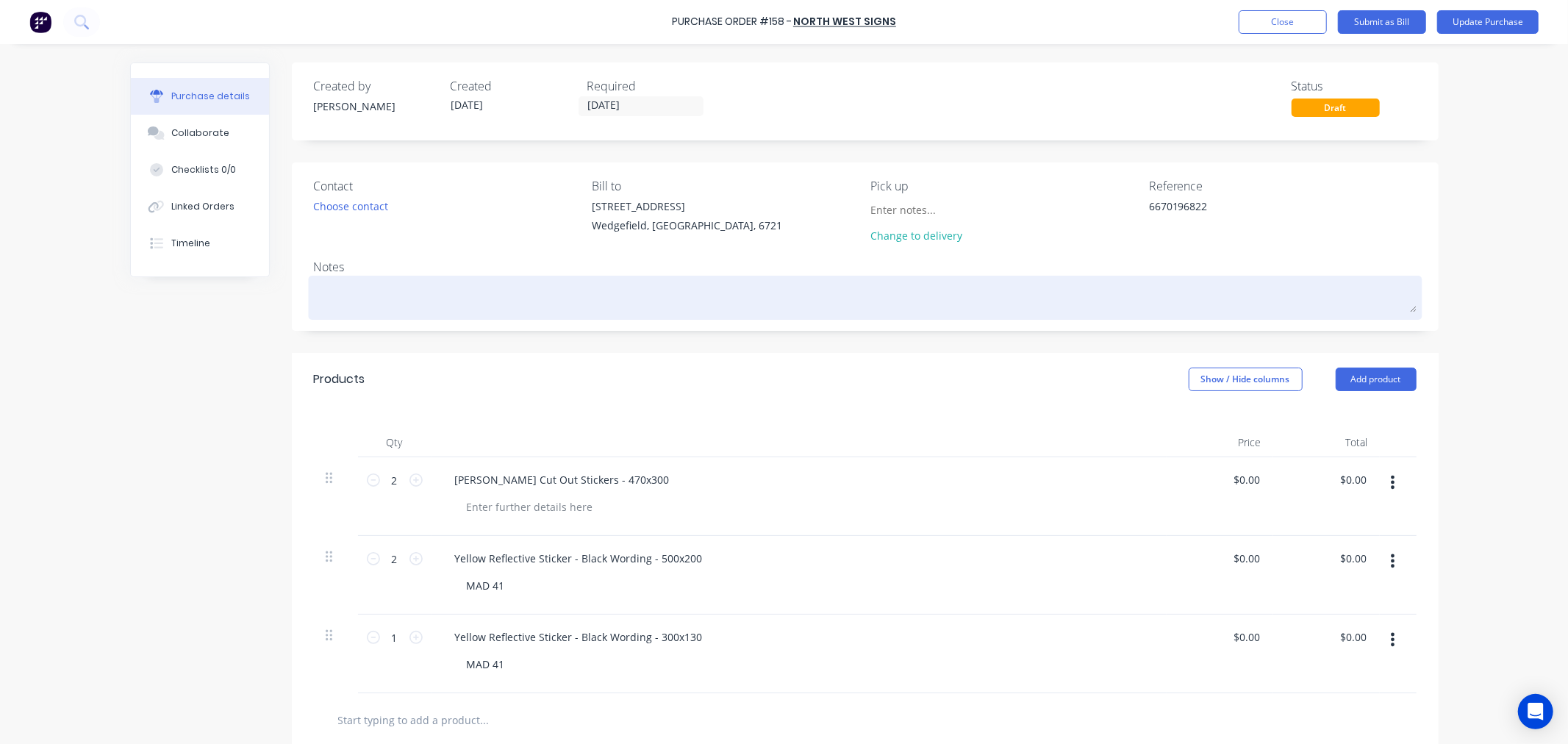
type textarea "x"
type textarea "COMPLETED - MAD 41"
click at [368, 293] on textarea "COMPLETED - MAD 41" at bounding box center [865, 296] width 1102 height 33
type textarea "x"
type textarea "COMPLETED - MAD 41"
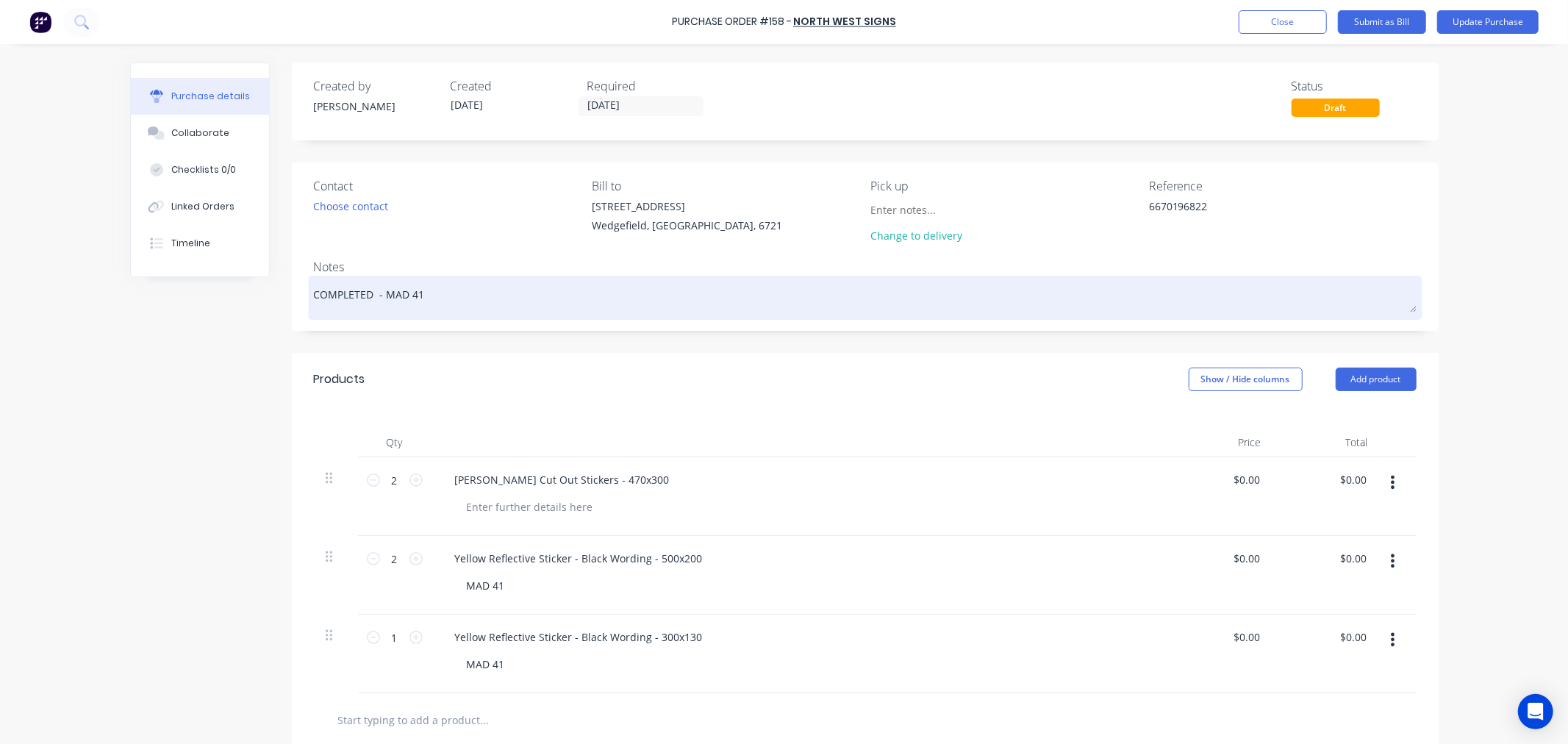
type textarea "x"
type textarea "COMPLETED & - MAD 41"
type textarea "x"
type textarea "COMPLETED & - MAD 41"
type textarea "x"
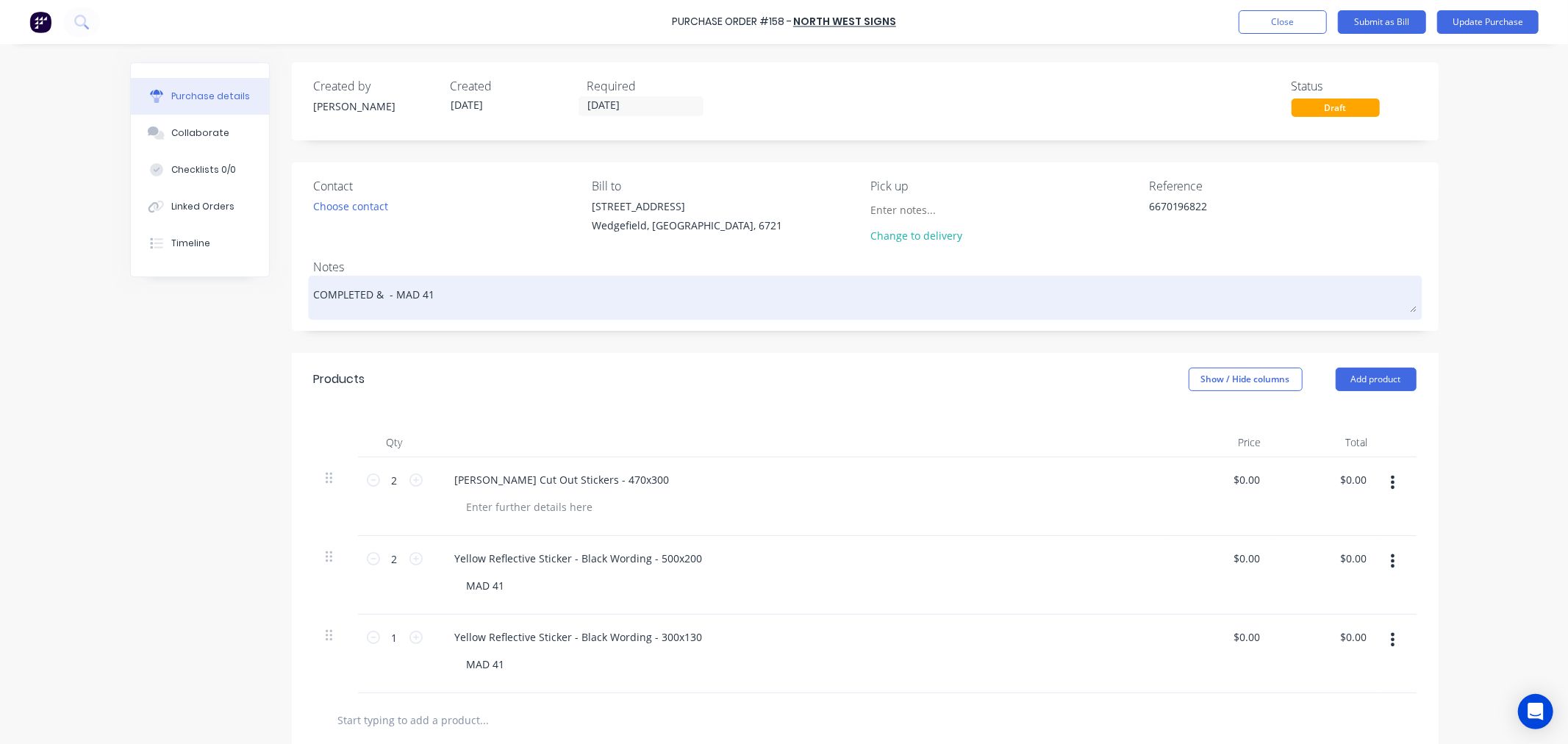
type textarea "COMPLETED & C - MAD 41"
type textarea "x"
type textarea "COMPLETED & Co - MAD 41"
type textarea "x"
type textarea "COMPLETED & Col - MAD 41"
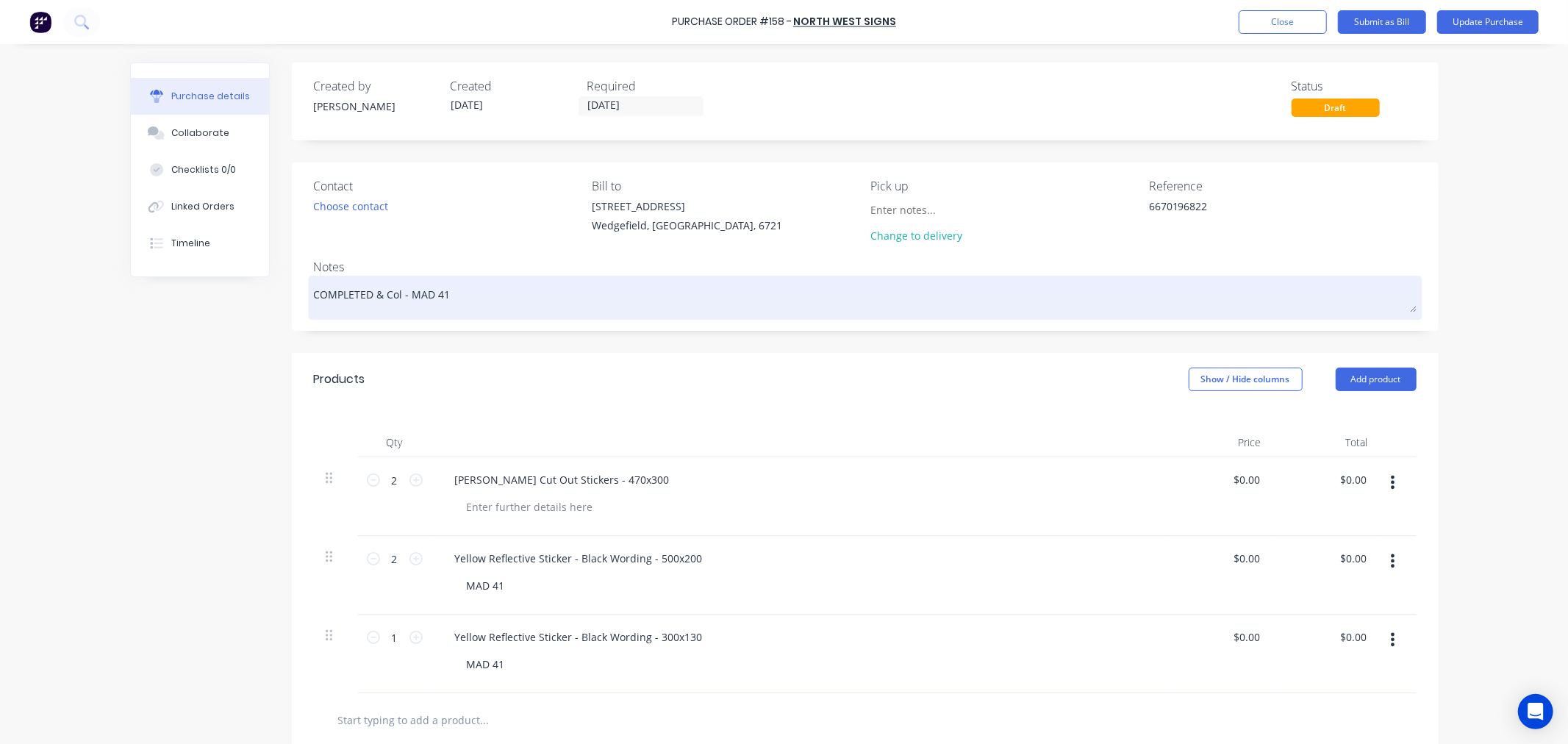
type textarea "x"
type textarea "COMPLETED & Coll - MAD 41"
type textarea "x"
type textarea "COMPLETED & Colle - MAD 41"
type textarea "x"
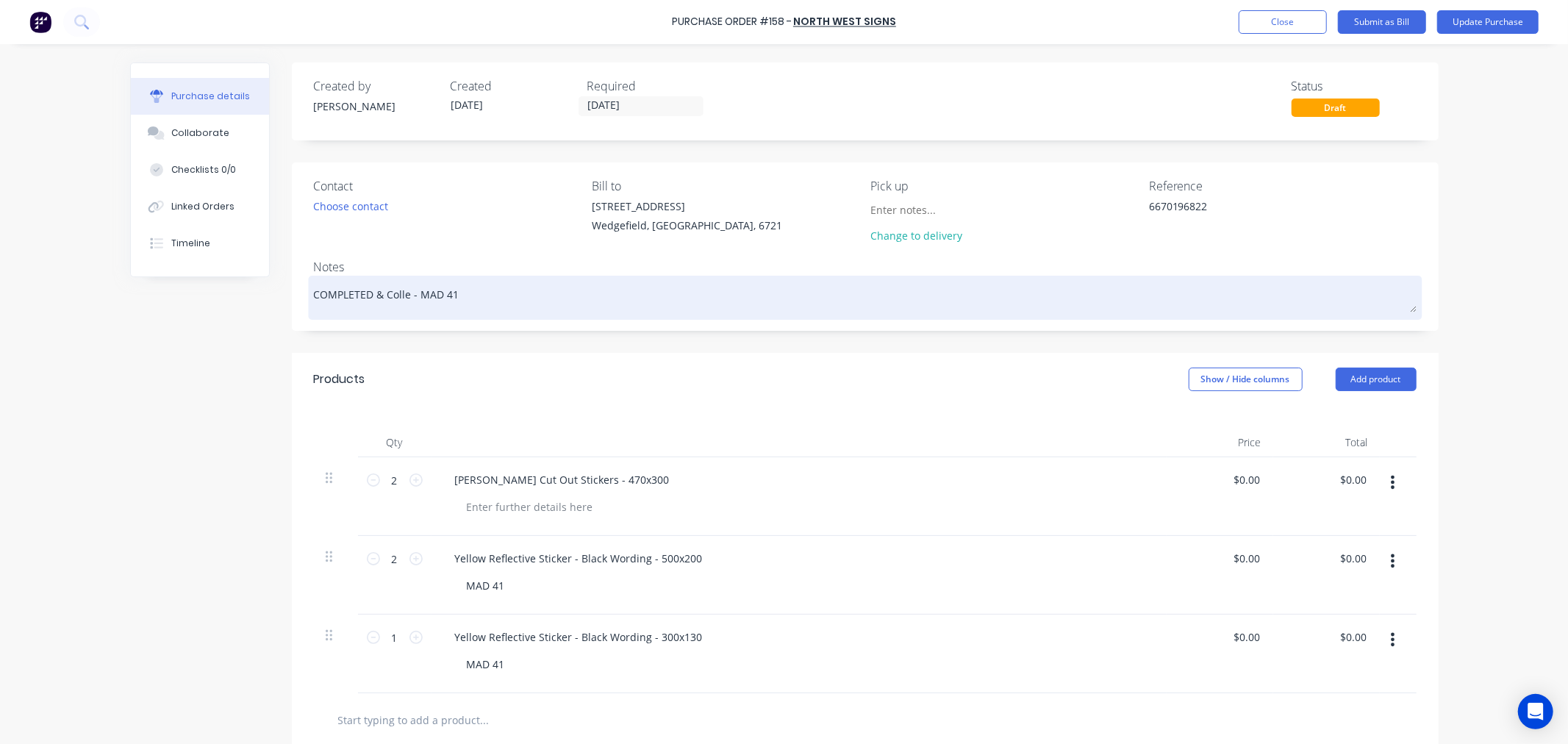
type textarea "COMPLETED & Collec - MAD 41"
type textarea "x"
type textarea "COMPLETED & Collect - MAD 41"
type textarea "x"
type textarea "COMPLETED & Collecte - MAD 41"
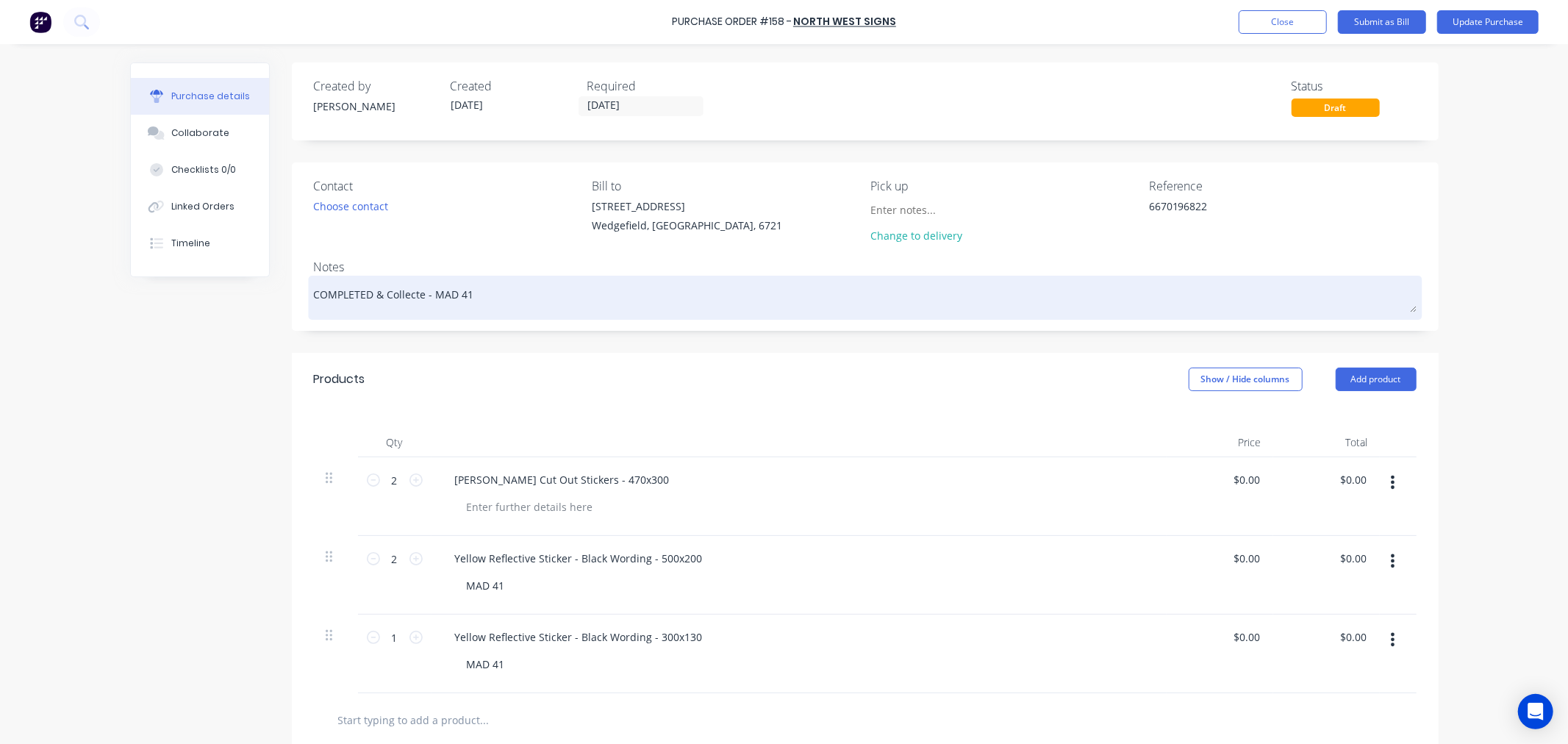
type textarea "x"
type textarea "COMPLETED & Collected - MAD 41"
type textarea "x"
type textarea "COMPLETED & Collected- MAD 41"
type textarea "x"
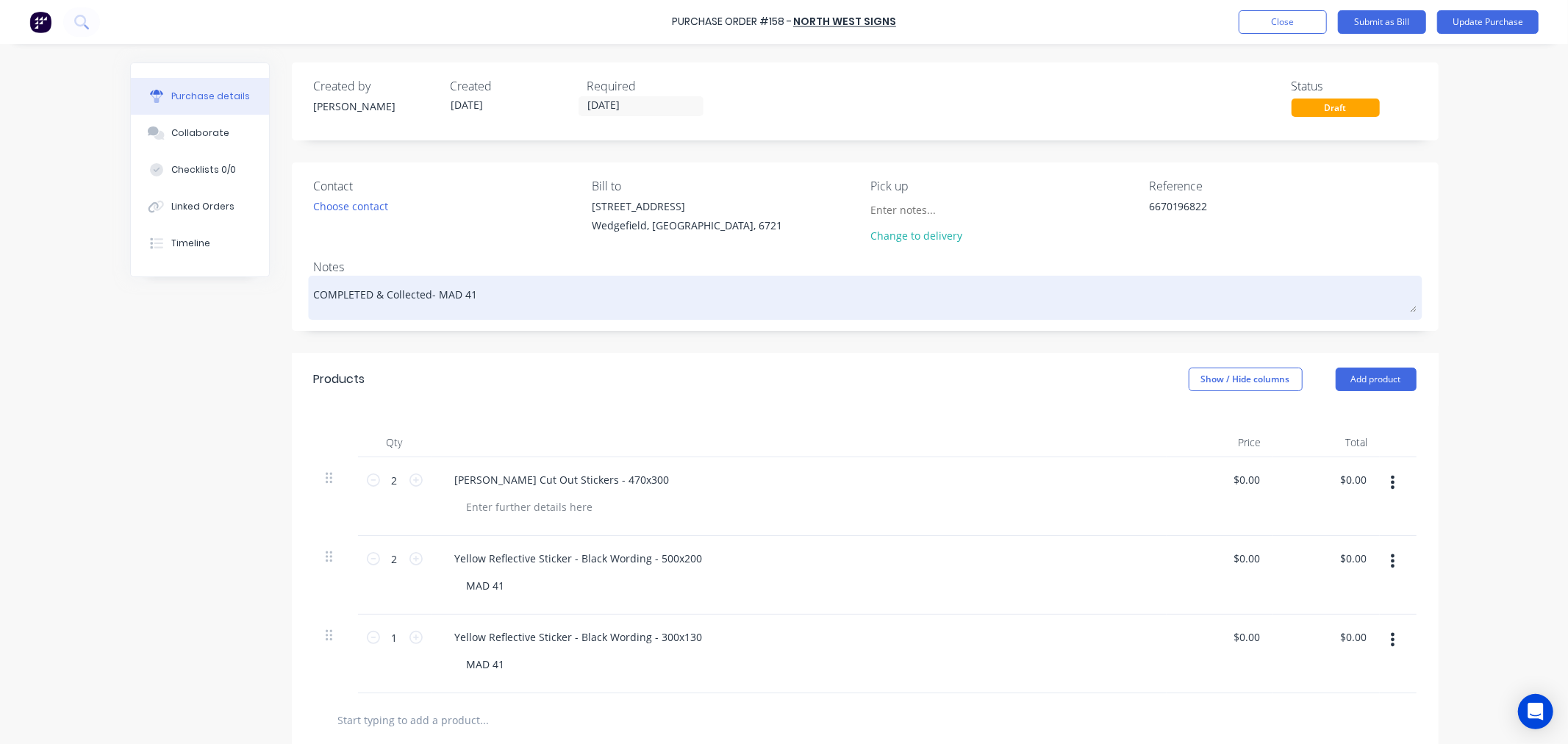
type textarea "COMPLETED & Collected MAD 41"
type textarea "x"
type textarea "COMPLETED & CollectedMAD 41"
type textarea "x"
type textarea "COMPLETED & CollectedAD 41"
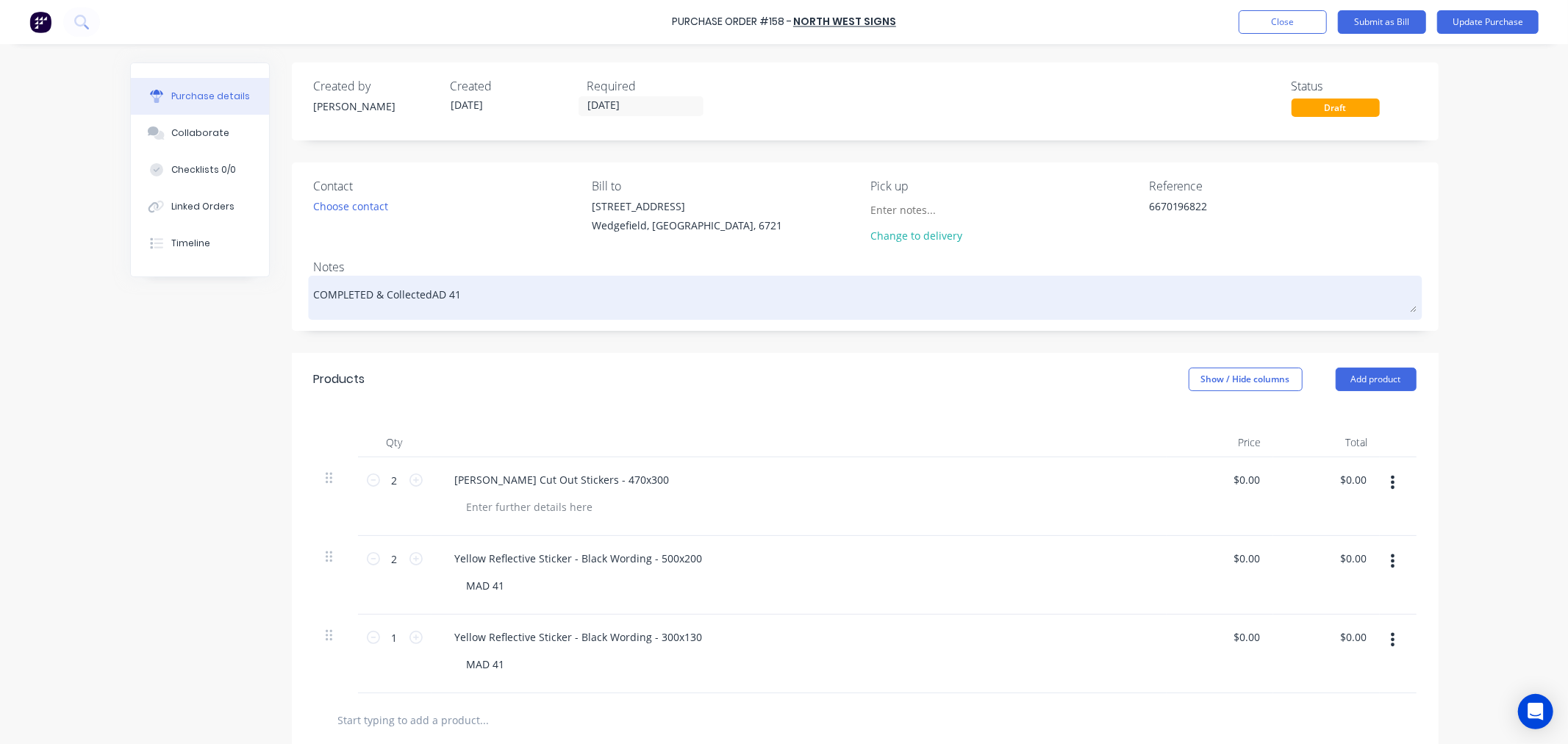
type textarea "x"
type textarea "COMPLETED & CollectedD 41"
type textarea "x"
type textarea "COMPLETED & Collected 41"
type textarea "x"
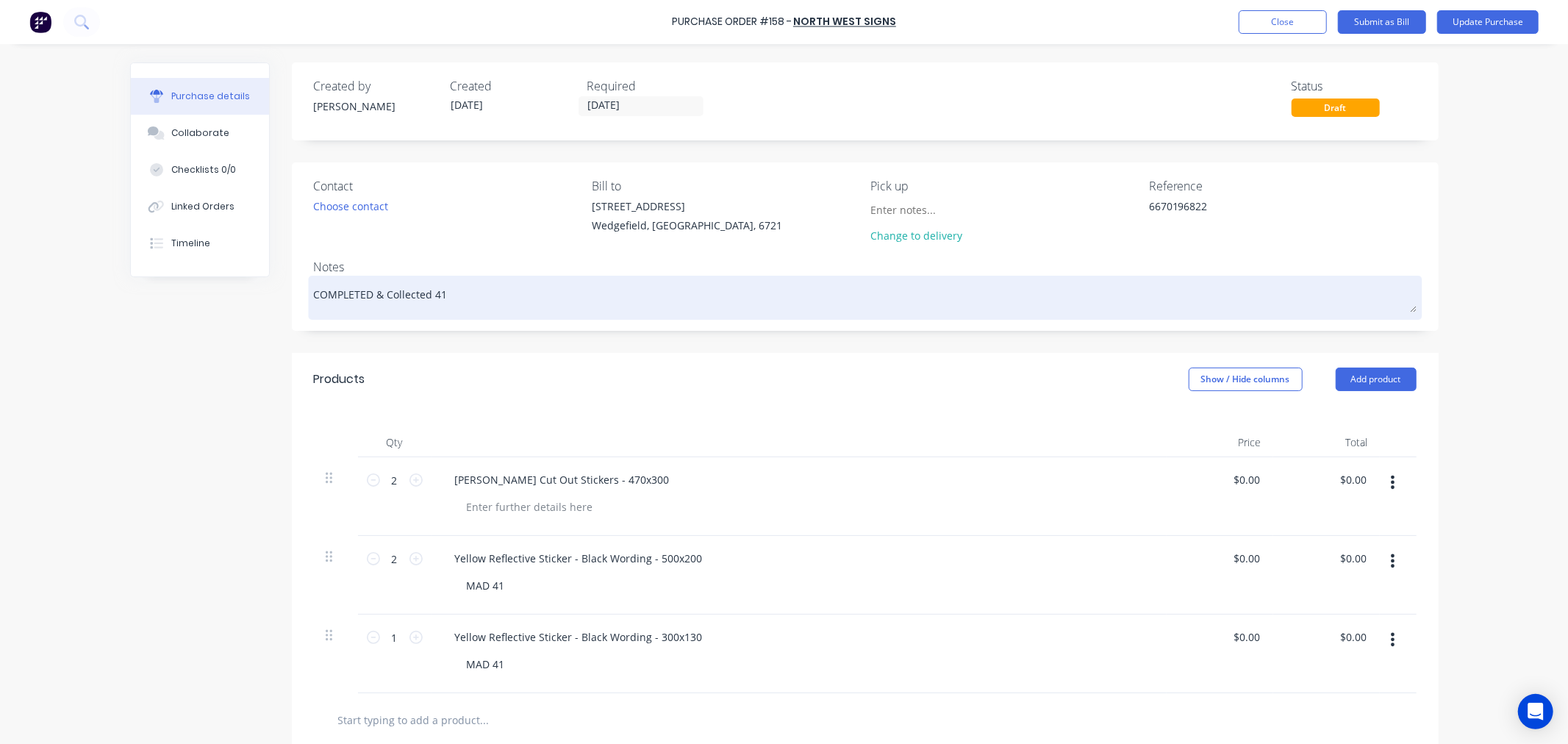
type textarea "COMPLETED & Collected41"
type textarea "x"
type textarea "COMPLETED & Collected1"
type textarea "x"
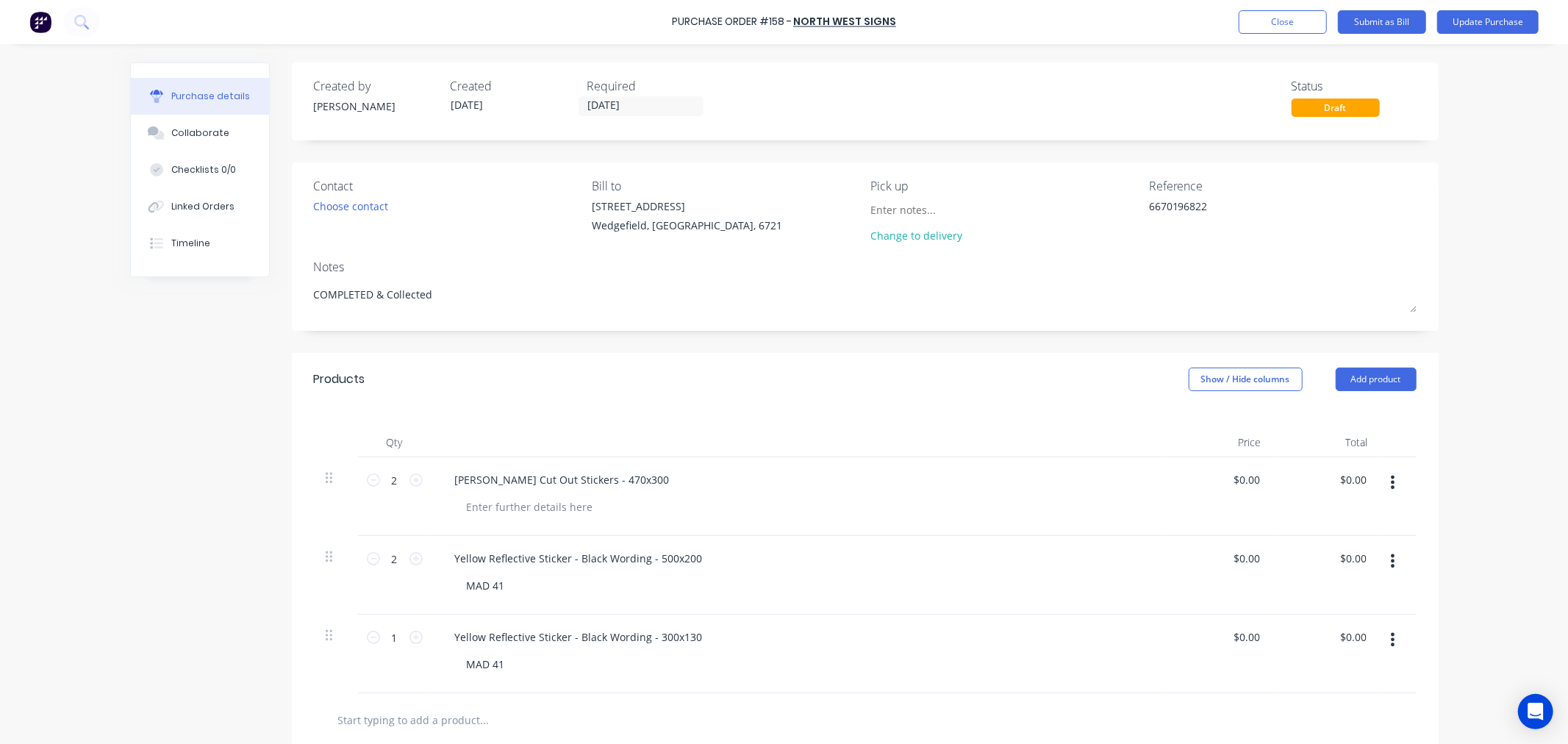
type textarea "COMPLETED & Collected"
type textarea "x"
type textarea "COMPLETED & Collected"
click at [623, 115] on label "[DATE]" at bounding box center [641, 106] width 125 height 20
click at [623, 115] on input "[DATE]" at bounding box center [641, 106] width 124 height 18
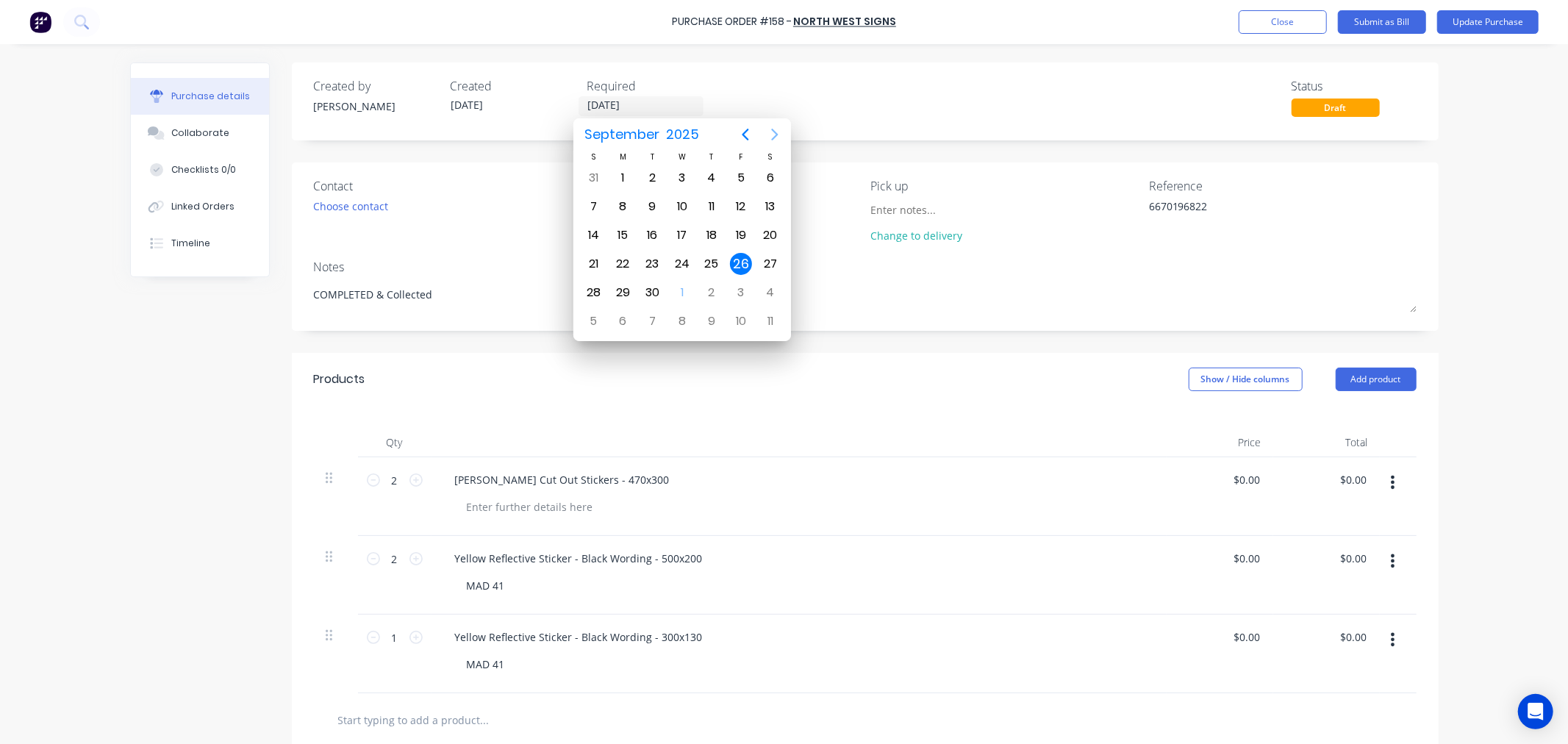
click at [774, 135] on icon "Next page" at bounding box center [774, 135] width 18 height 18
click at [739, 290] on div "31" at bounding box center [741, 293] width 22 height 22
type textarea "x"
type input "[DATE]"
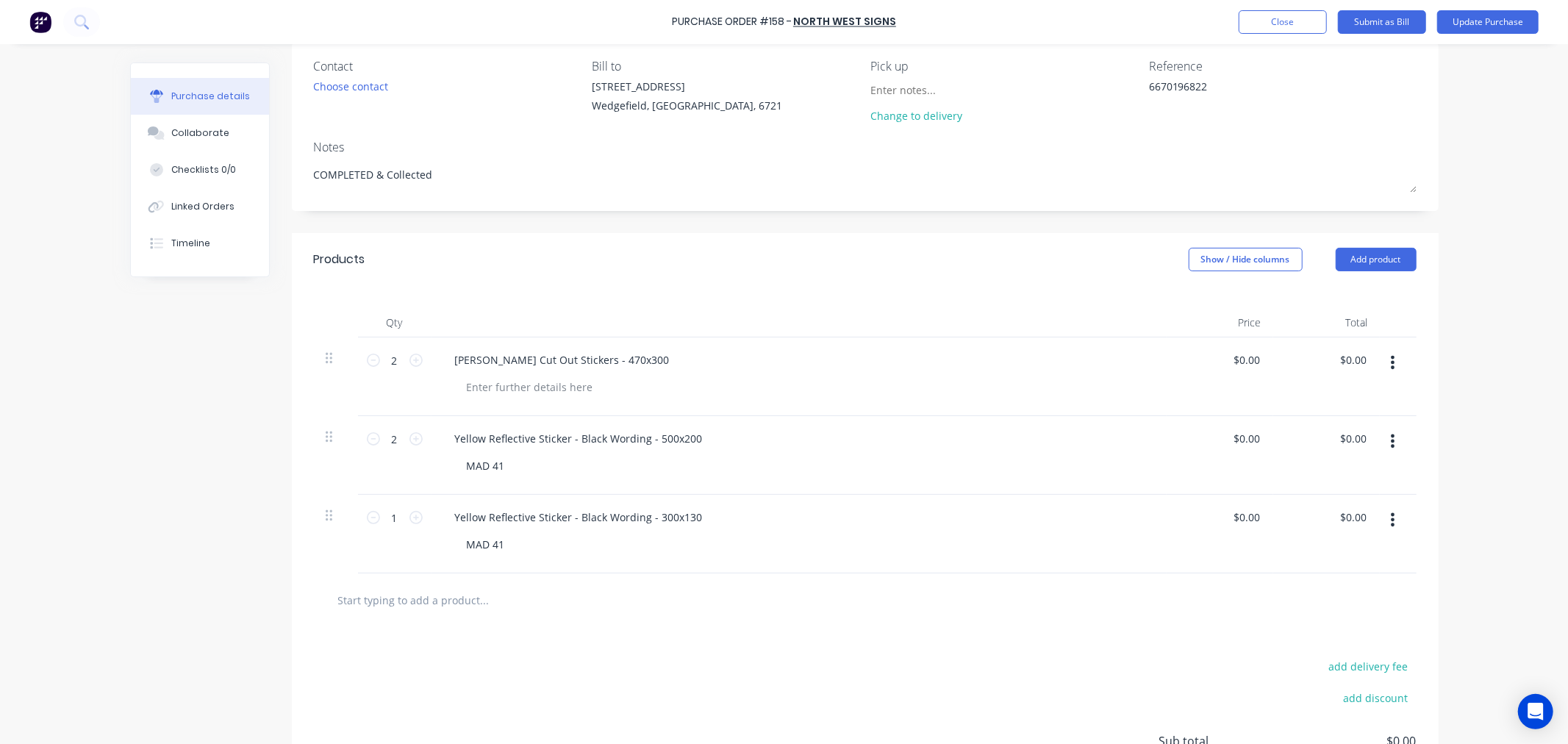
scroll to position [163, 0]
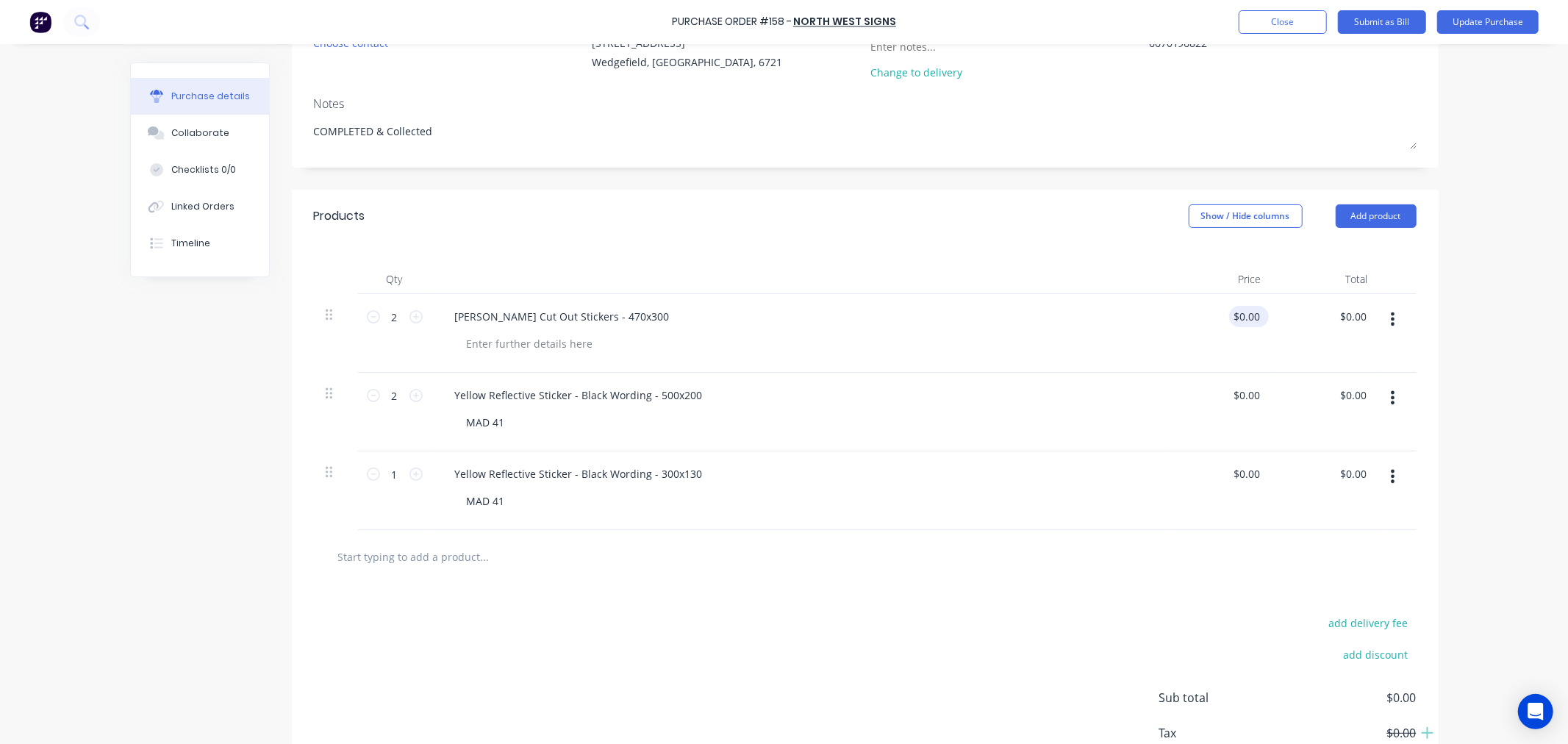
type textarea "x"
type input "0.00"
click at [1244, 313] on input "0.00" at bounding box center [1246, 316] width 34 height 21
type textarea "x"
click at [1244, 313] on input "0.00" at bounding box center [1249, 316] width 28 height 21
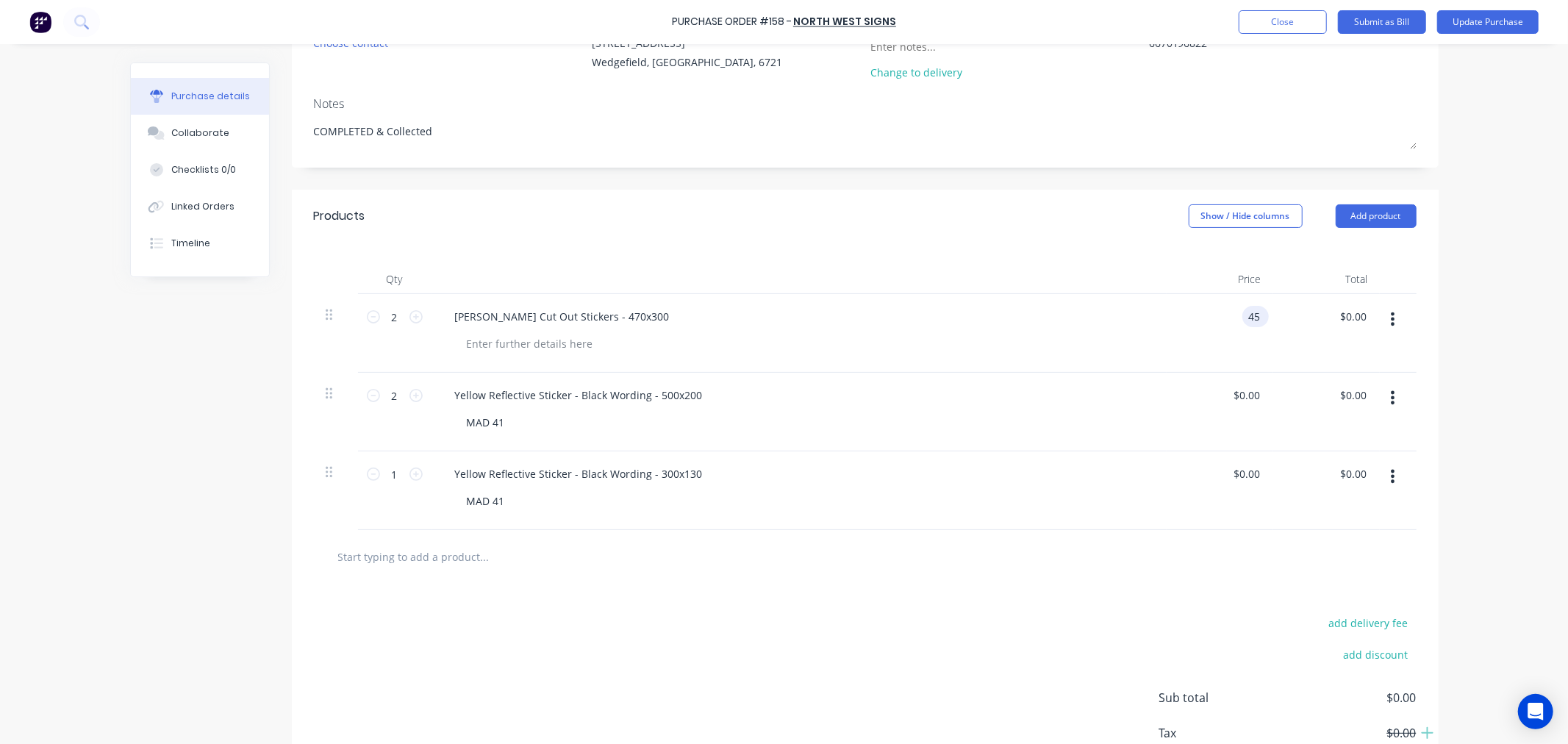
type input "45"
type textarea "x"
type input "$45.00"
type input "90.00"
type textarea "x"
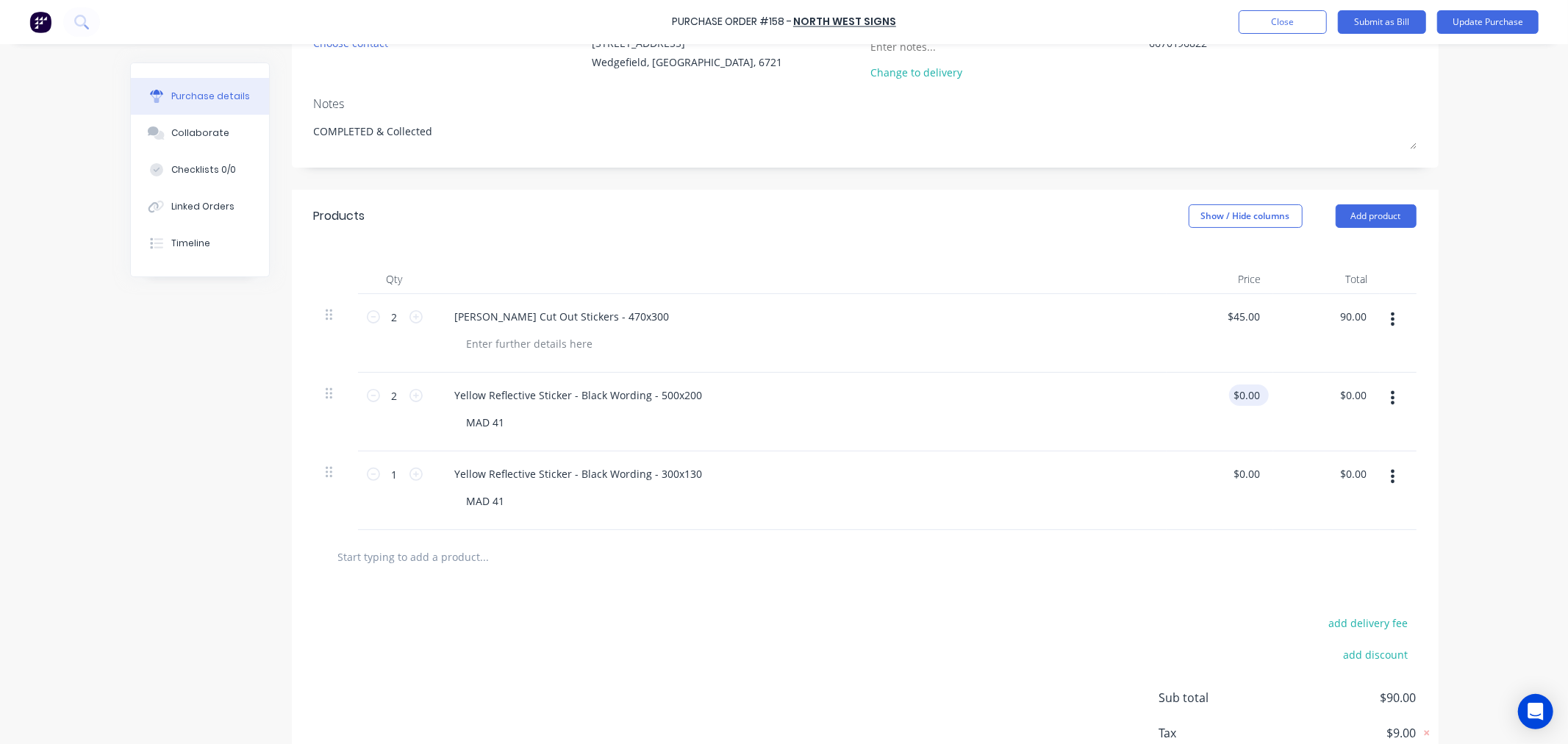
type input "$90.00"
type input "0.00"
click at [1244, 396] on input "0.00" at bounding box center [1249, 395] width 28 height 21
type textarea "x"
click at [1244, 396] on input "0.00" at bounding box center [1249, 395] width 28 height 21
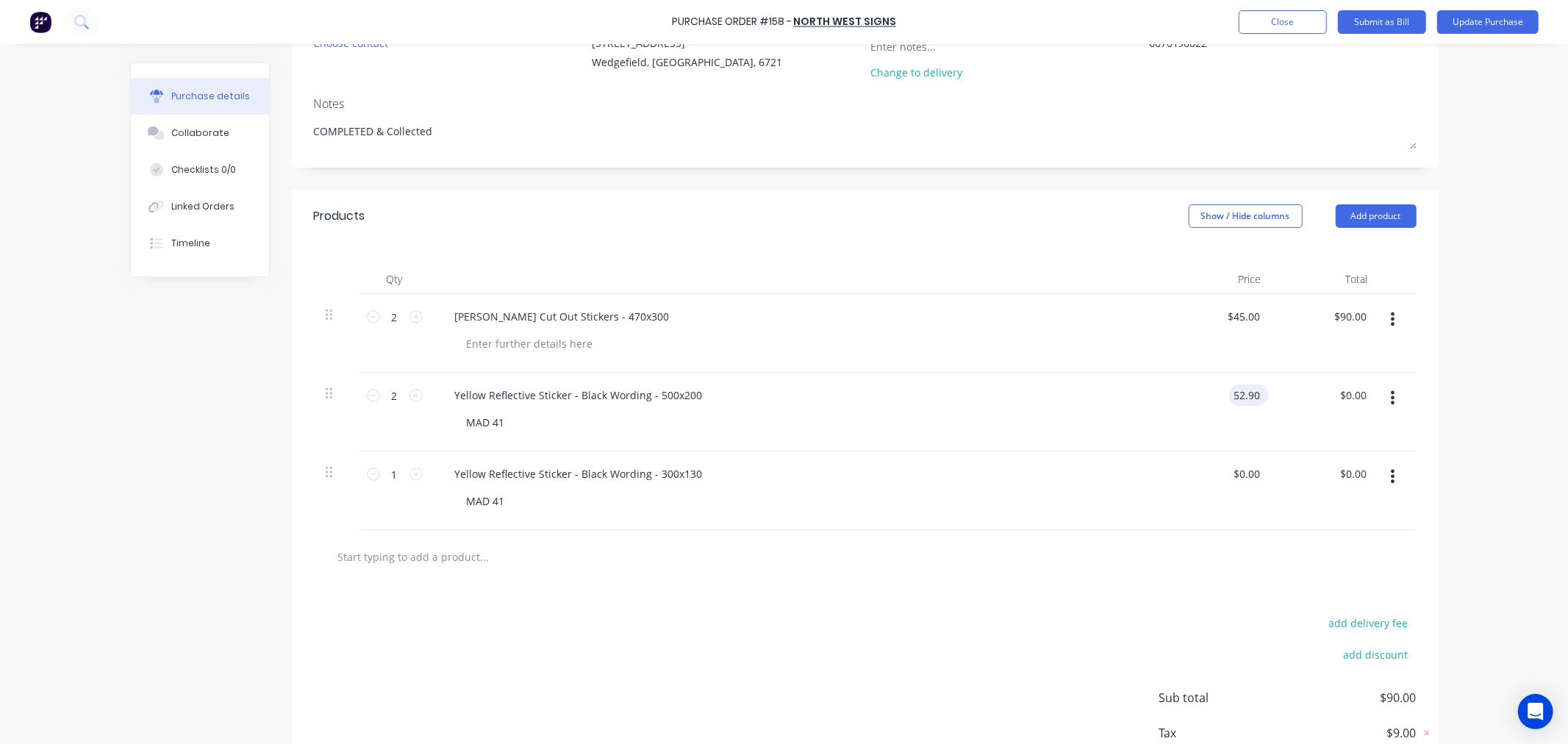
type input "52.90"
type textarea "x"
type input "$52.90"
type input "105.80"
type textarea "x"
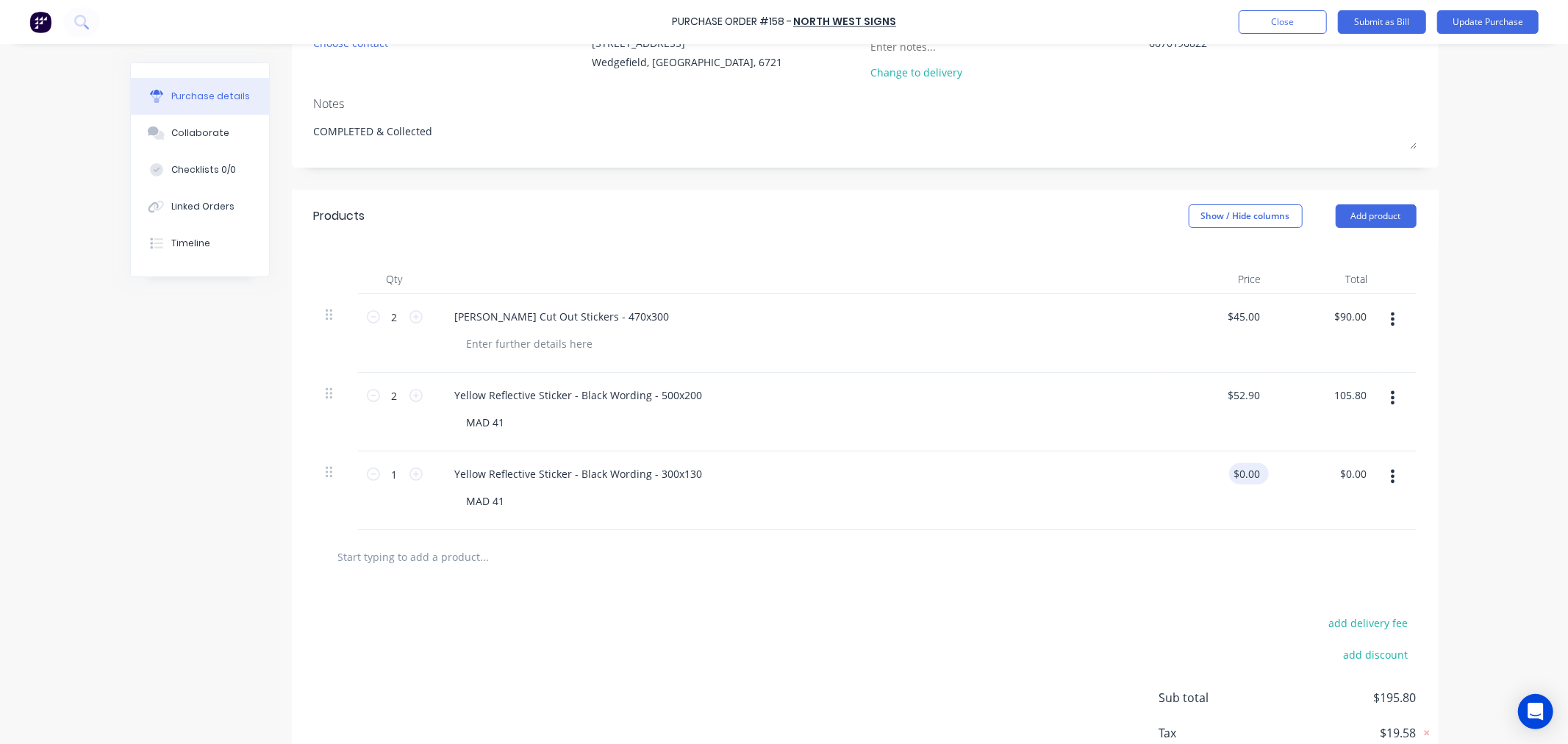
type input "$105.80"
type input "0.00"
click at [1248, 478] on input "0.00" at bounding box center [1249, 474] width 28 height 21
type textarea "x"
click at [1248, 478] on input "0.00" at bounding box center [1249, 474] width 28 height 21
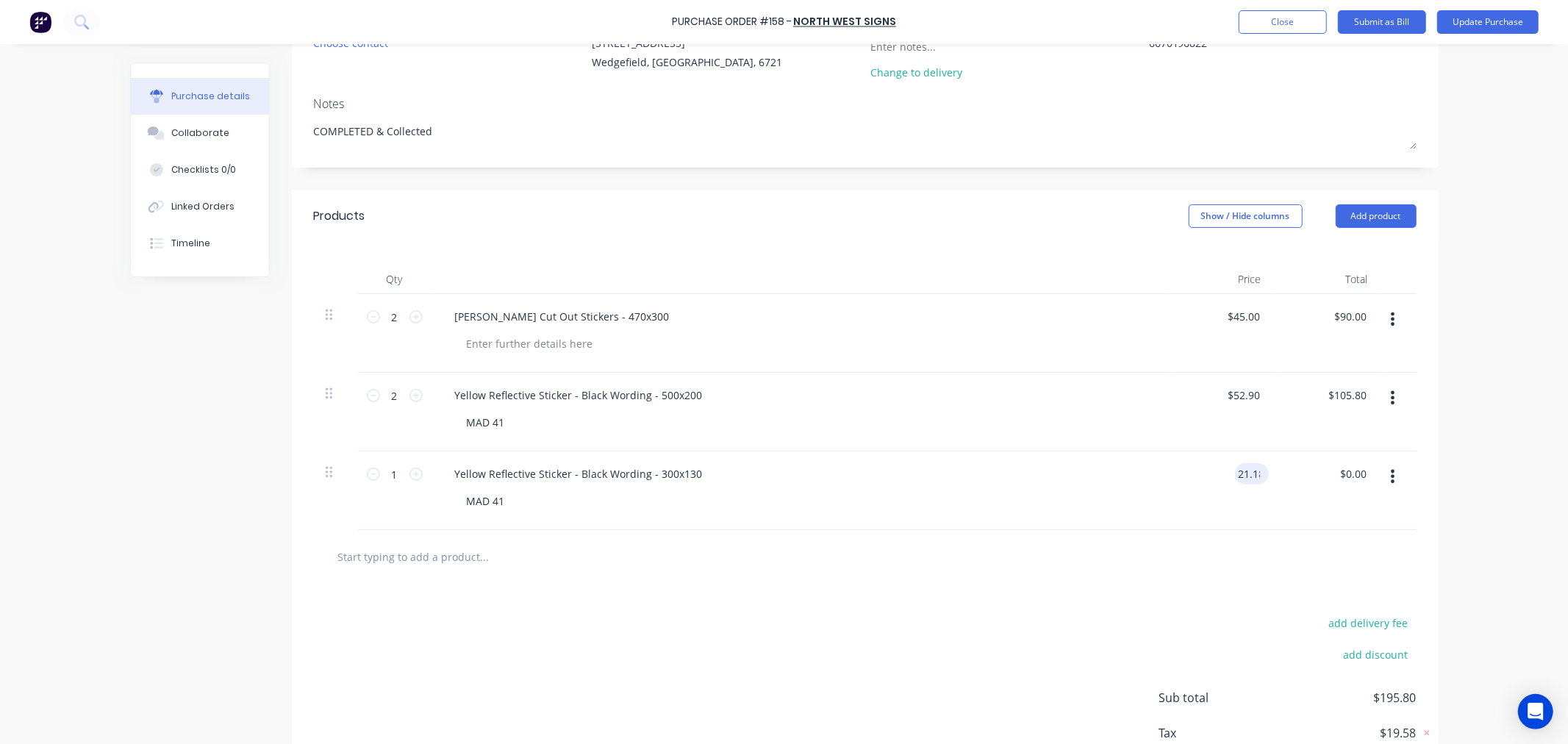
type input "21.18"
type textarea "x"
type input "$21.18"
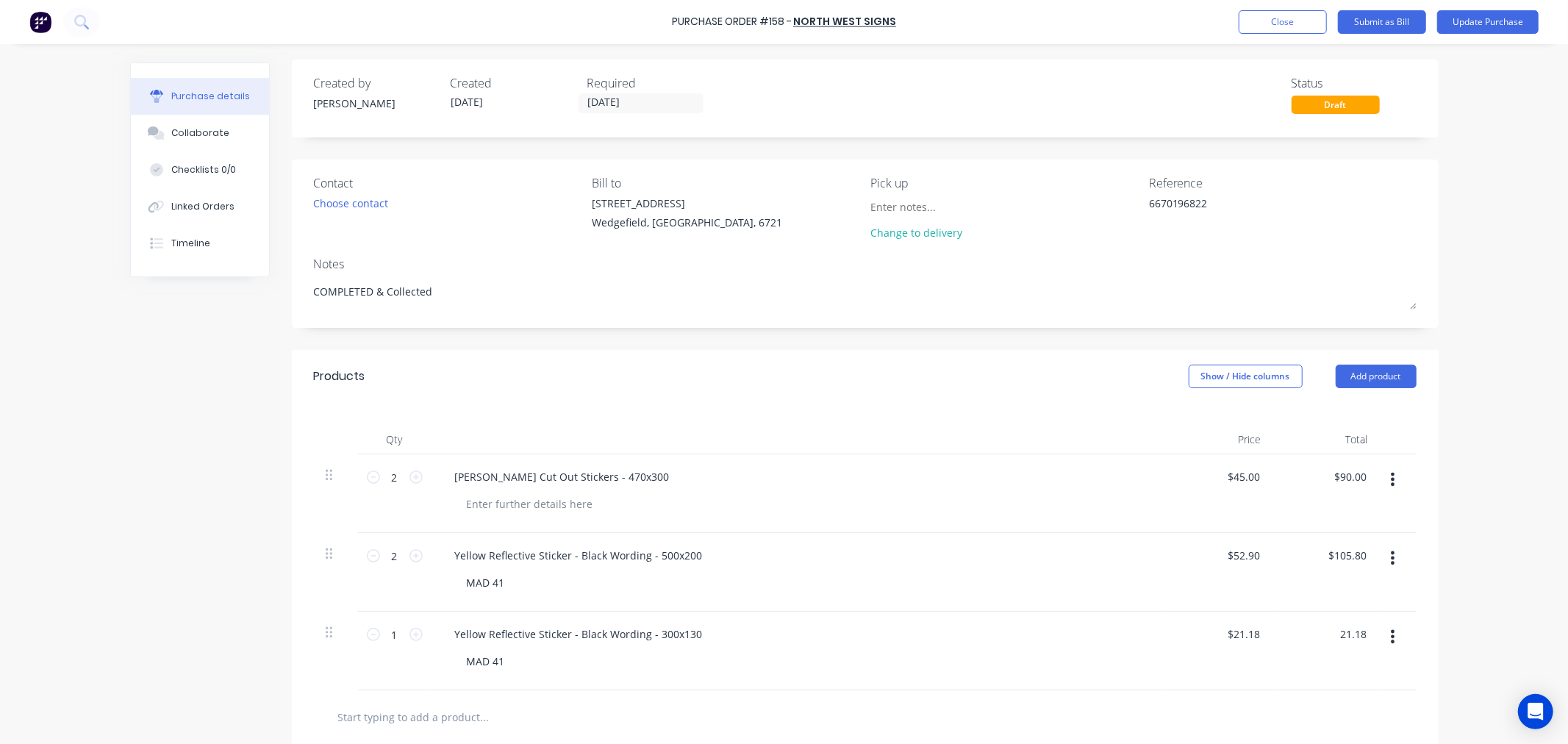
scroll to position [0, 0]
type textarea "x"
type input "$21.18"
click at [1379, 25] on button "Submit as Bill" at bounding box center [1382, 22] width 88 height 24
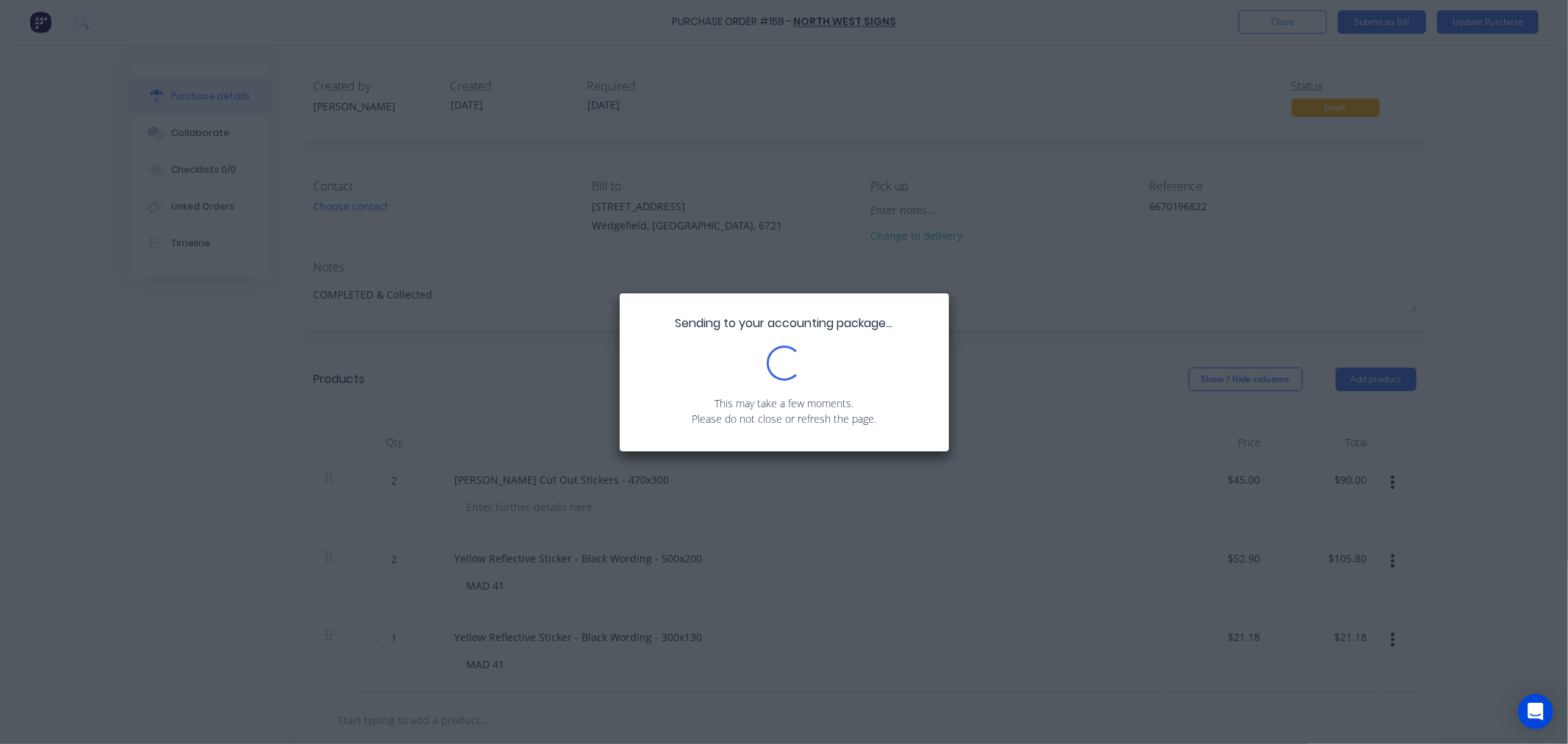
type textarea "x"
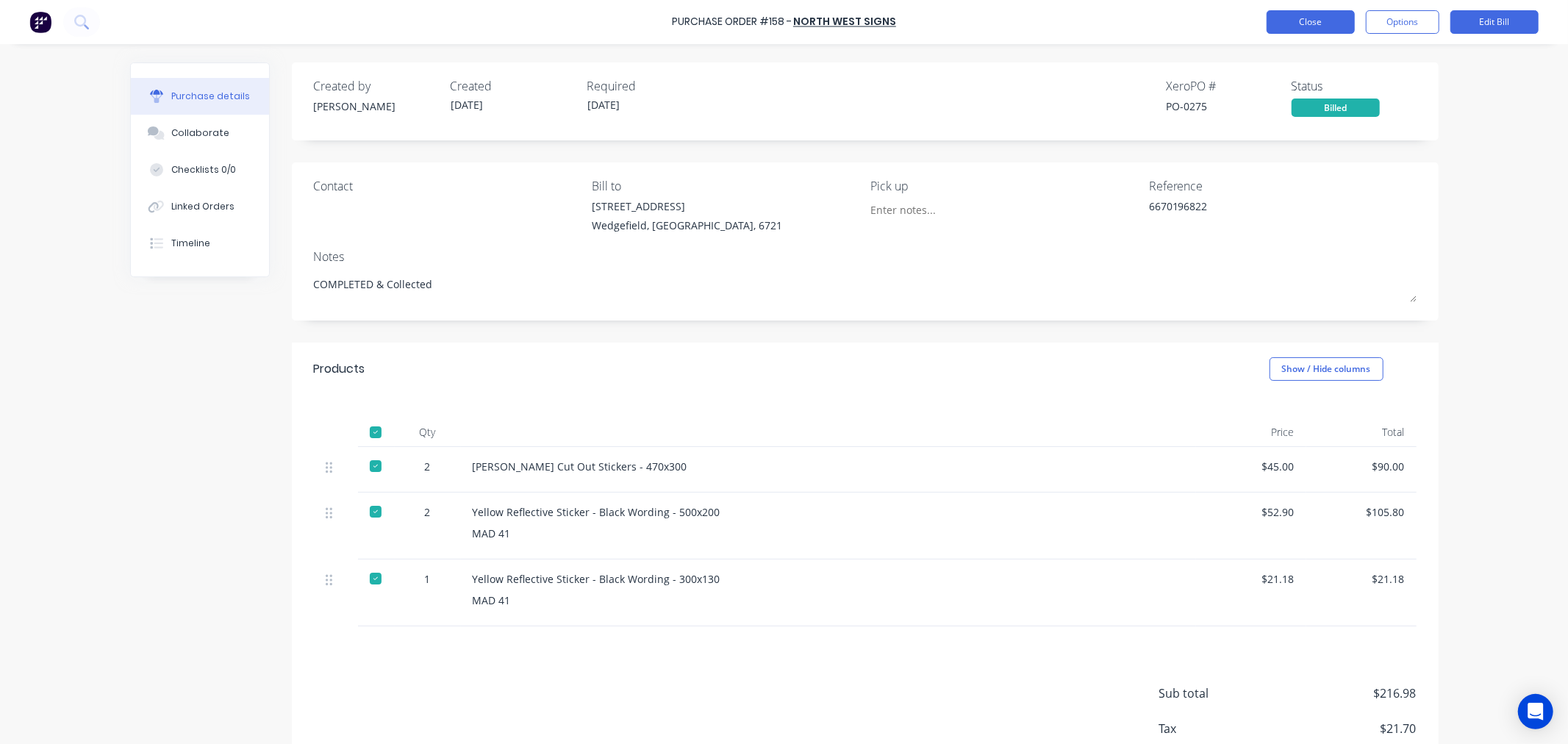
click at [1289, 24] on button "Close" at bounding box center [1311, 22] width 88 height 24
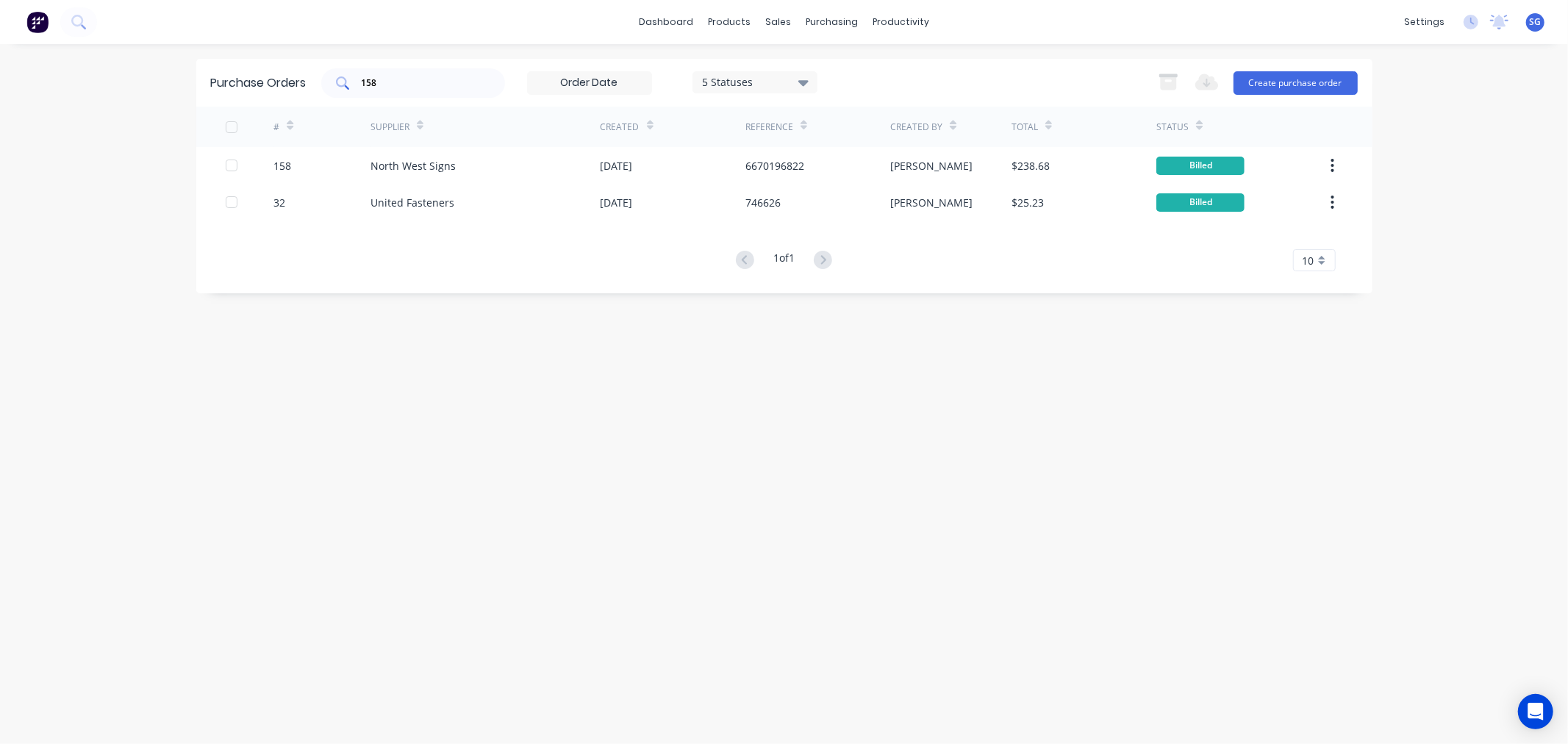
click at [476, 85] on div "158" at bounding box center [413, 83] width 184 height 29
click at [475, 85] on div "158" at bounding box center [413, 83] width 184 height 29
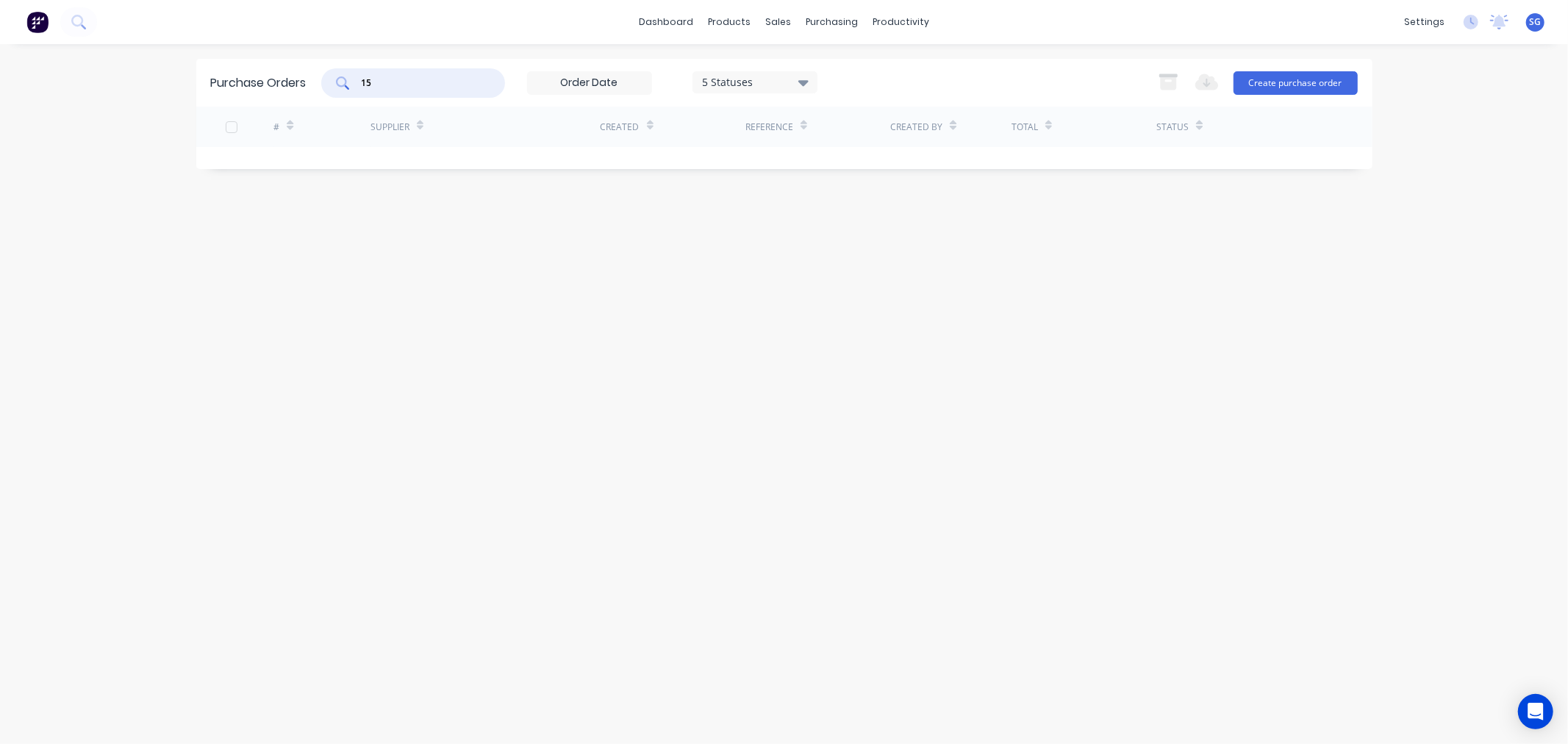
type input "1"
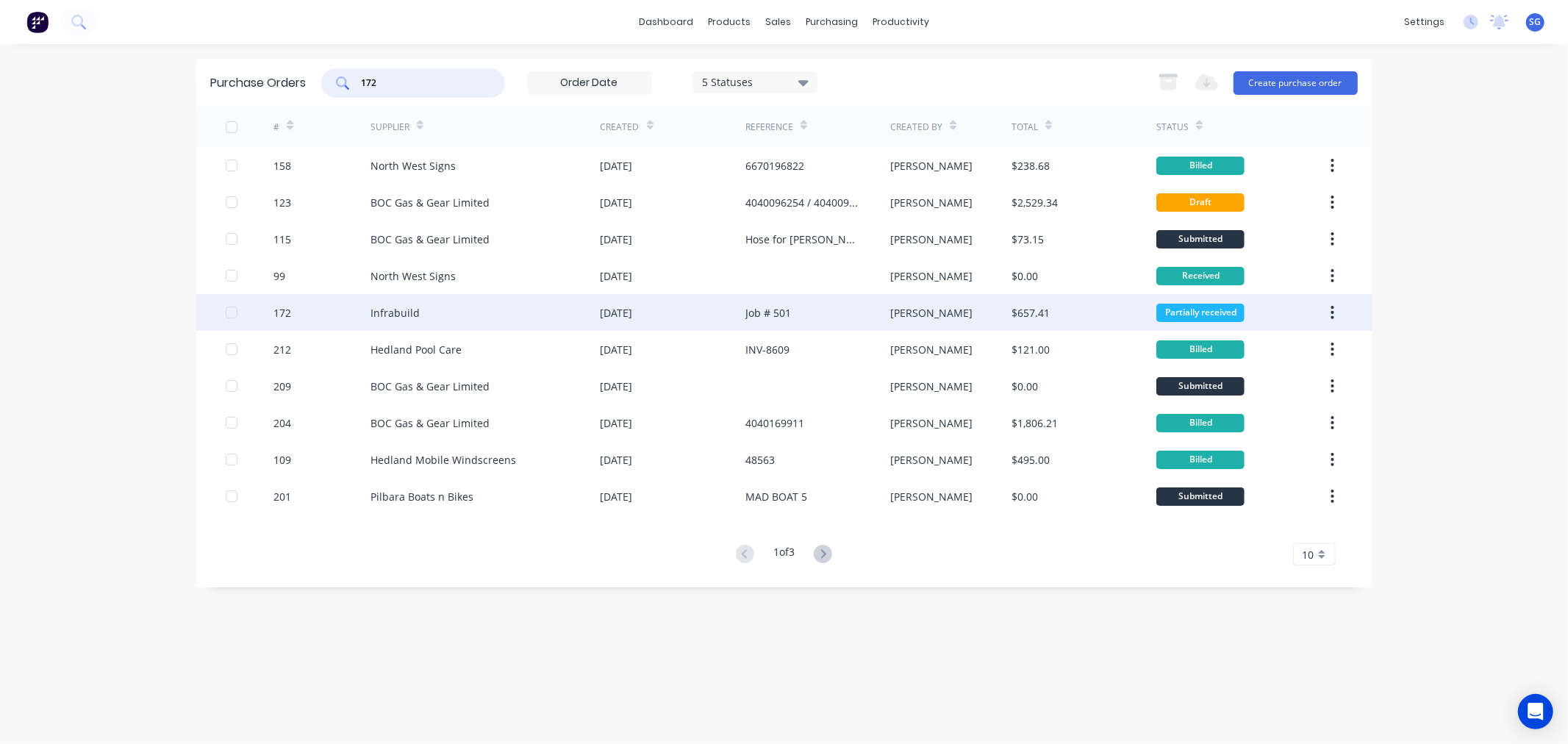
type input "172"
click at [385, 312] on div "Infrabuild" at bounding box center [395, 313] width 49 height 15
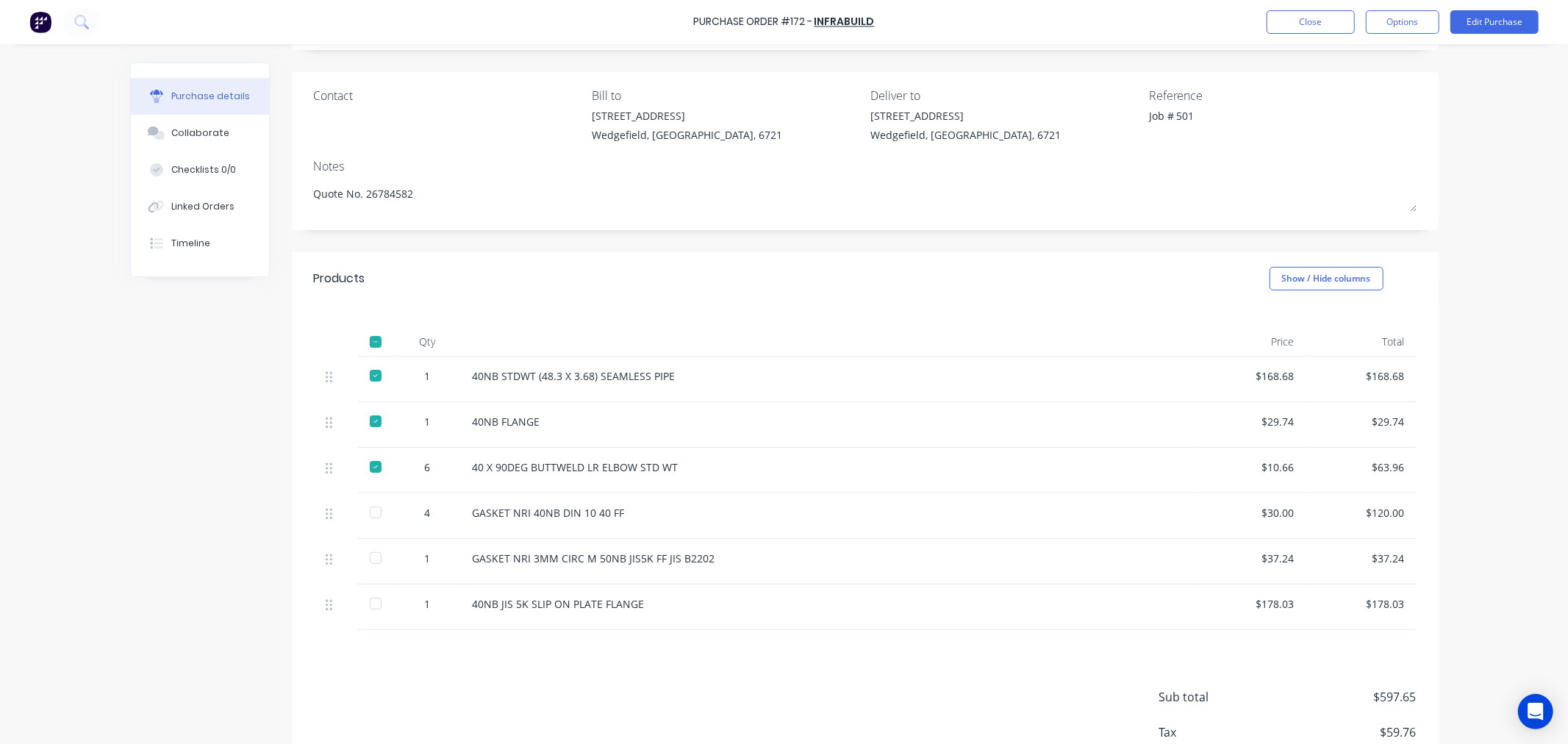
scroll to position [187, 0]
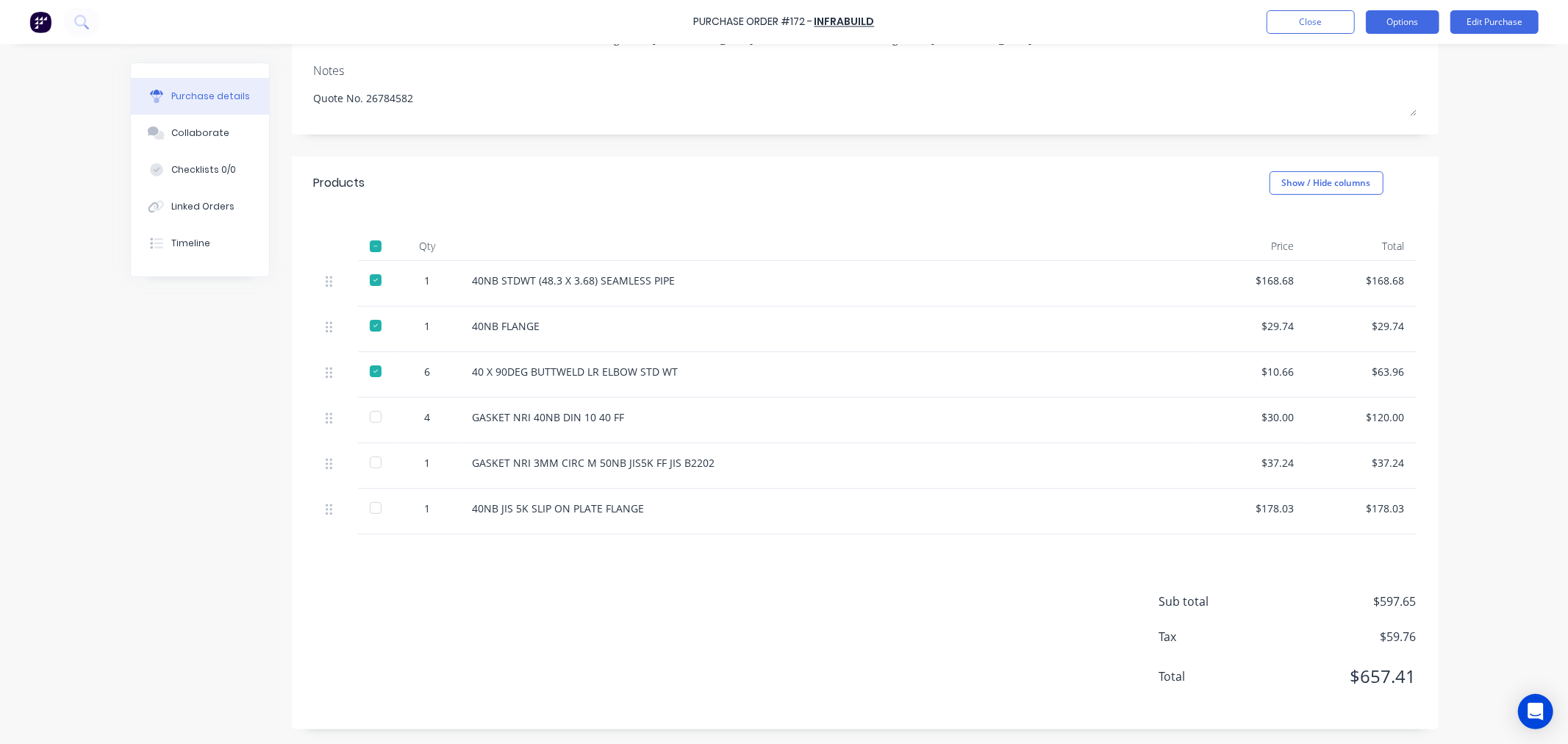
click at [1411, 27] on button "Options" at bounding box center [1403, 22] width 74 height 24
click at [1369, 118] on div "Split order" at bounding box center [1369, 118] width 113 height 21
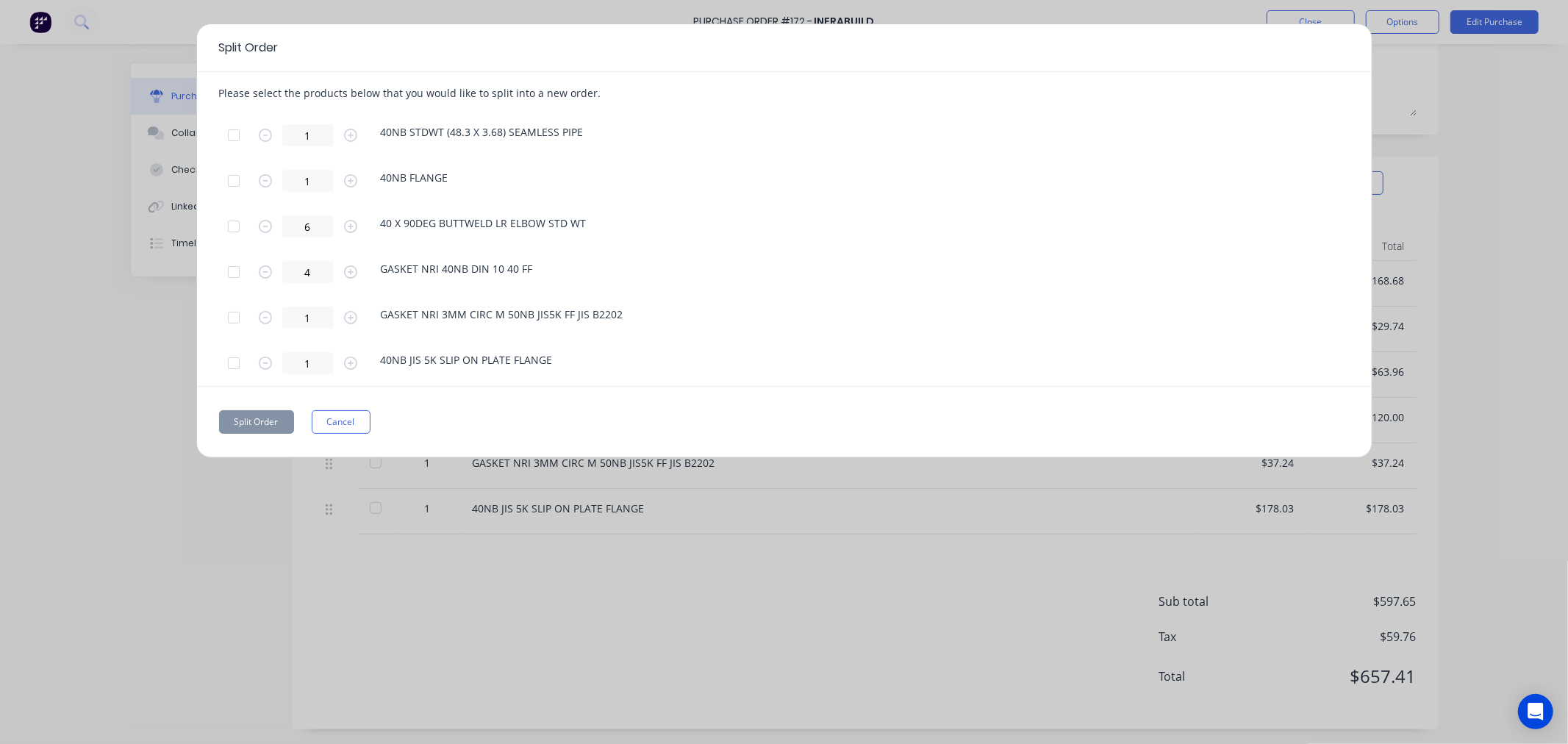
click at [234, 131] on div at bounding box center [234, 135] width 29 height 29
click at [232, 186] on div at bounding box center [234, 181] width 29 height 29
click at [229, 225] on div at bounding box center [234, 227] width 29 height 29
click at [238, 430] on button "Split Order" at bounding box center [257, 422] width 75 height 24
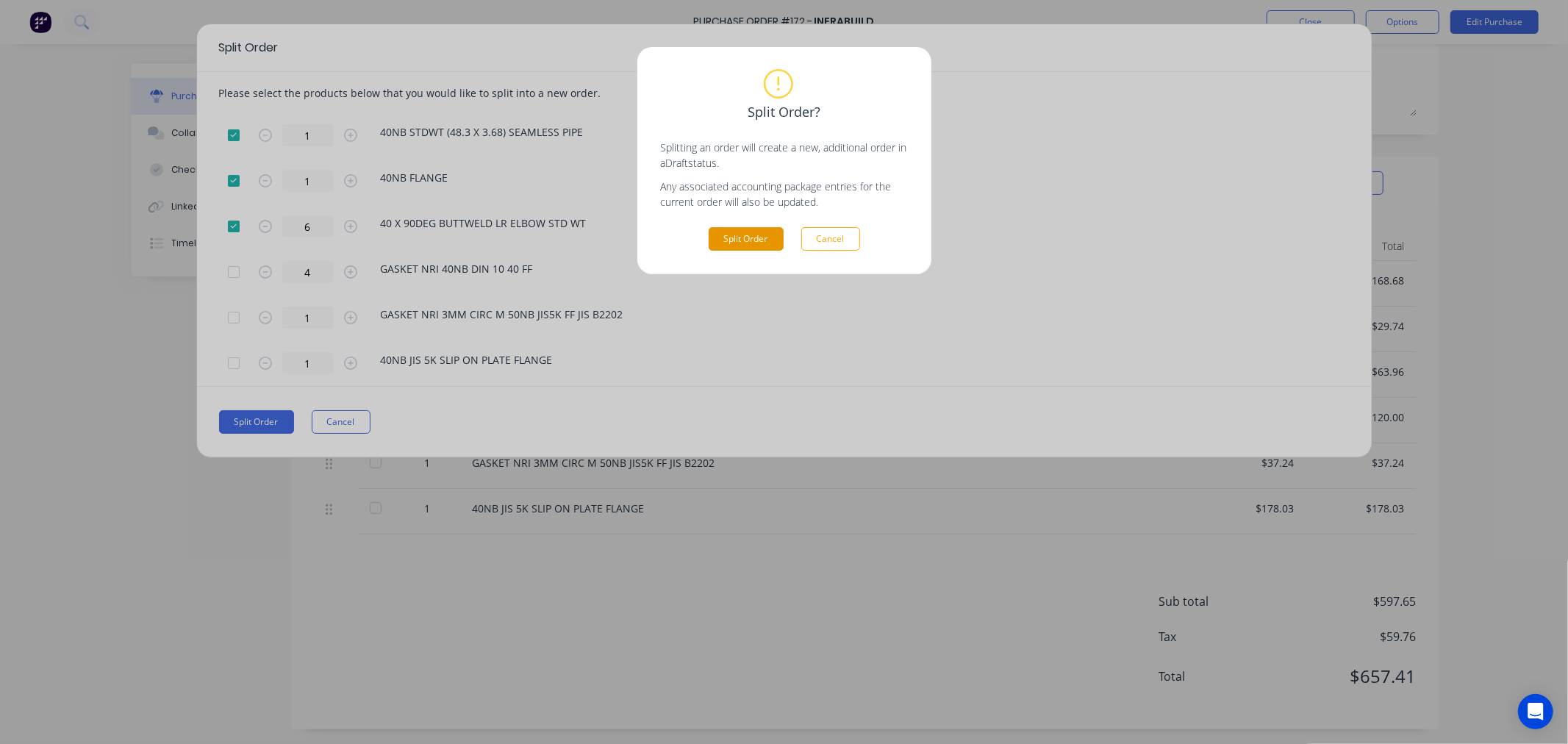
click at [735, 237] on button "Split Order" at bounding box center [746, 239] width 75 height 24
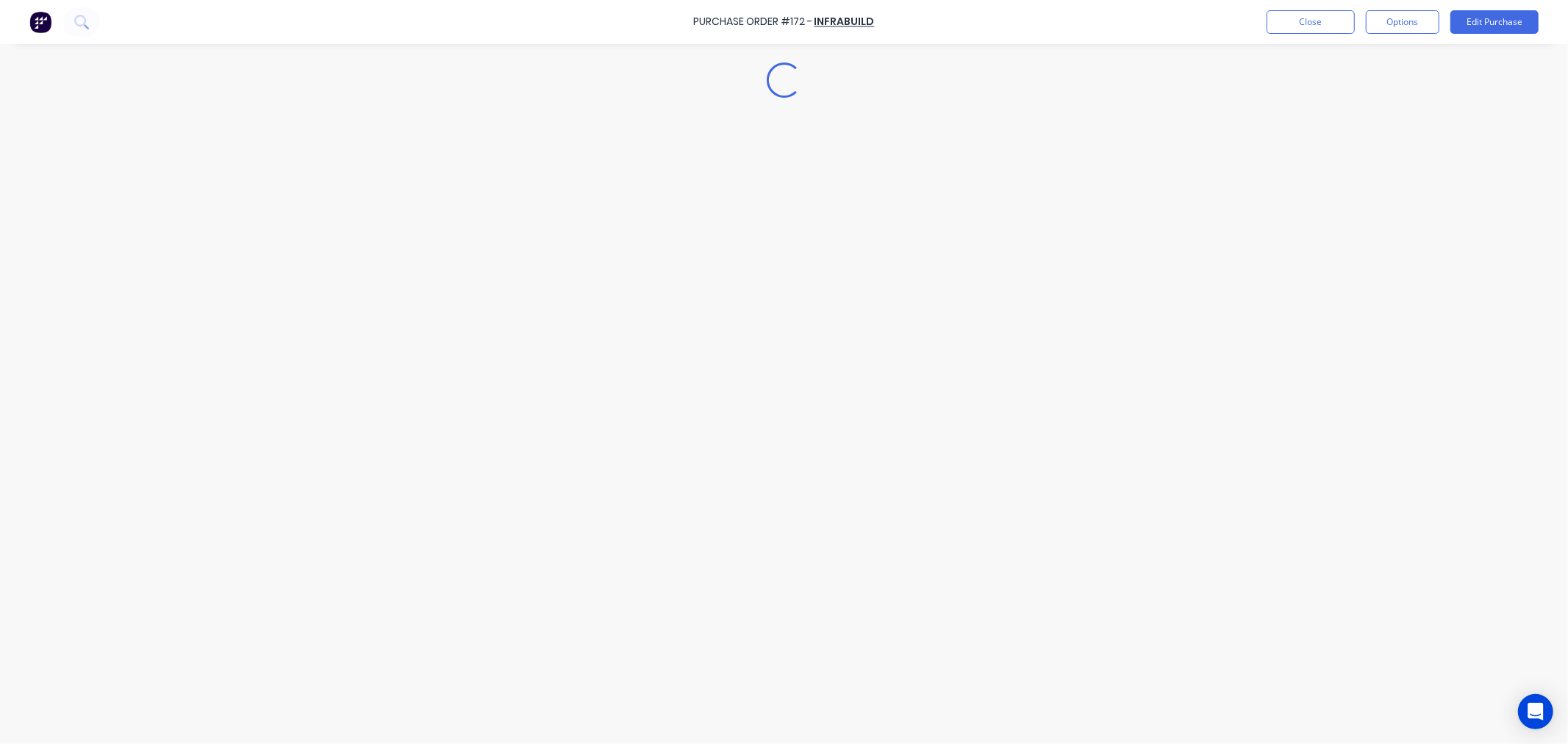
scroll to position [0, 0]
type textarea "x"
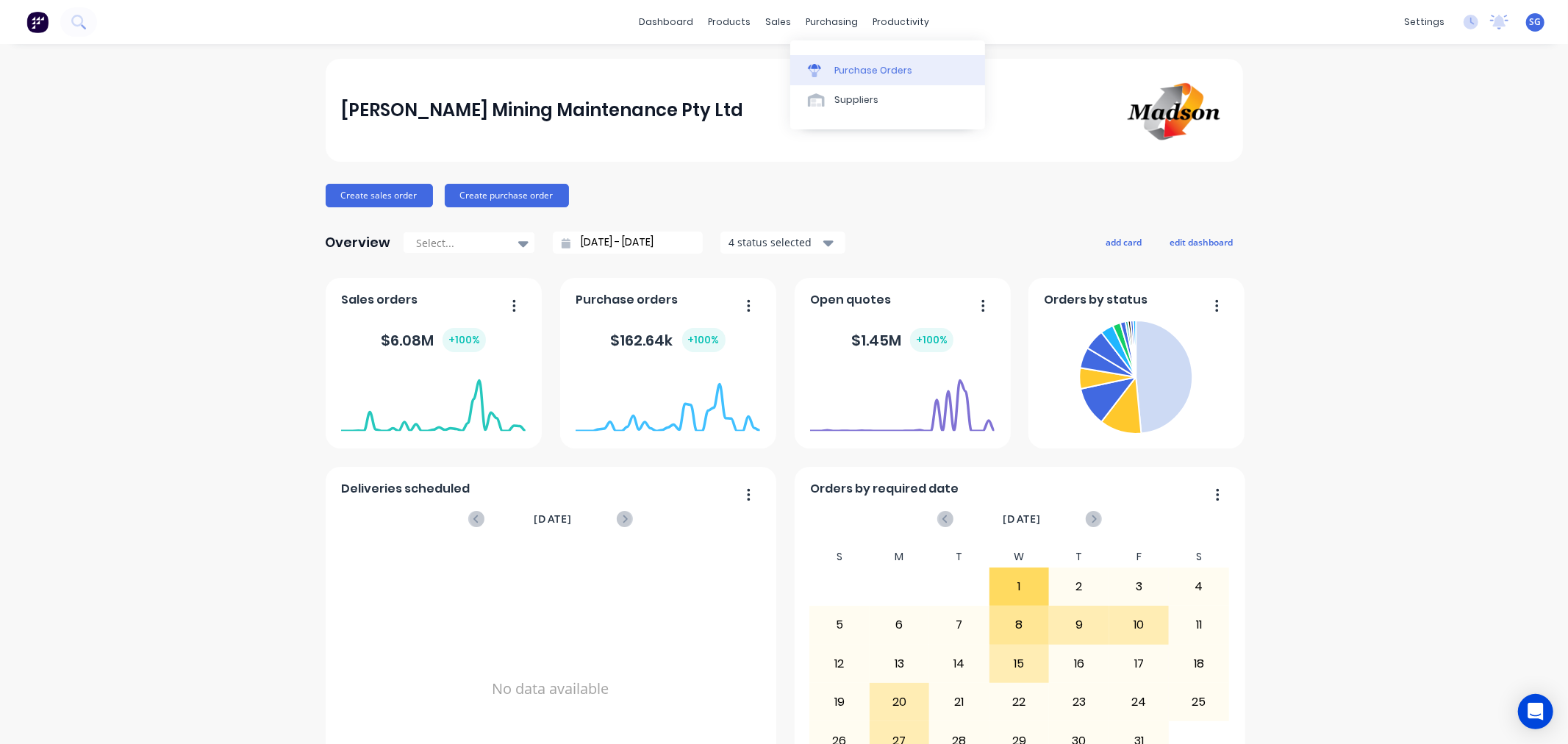
click at [842, 61] on link "Purchase Orders" at bounding box center [887, 70] width 195 height 29
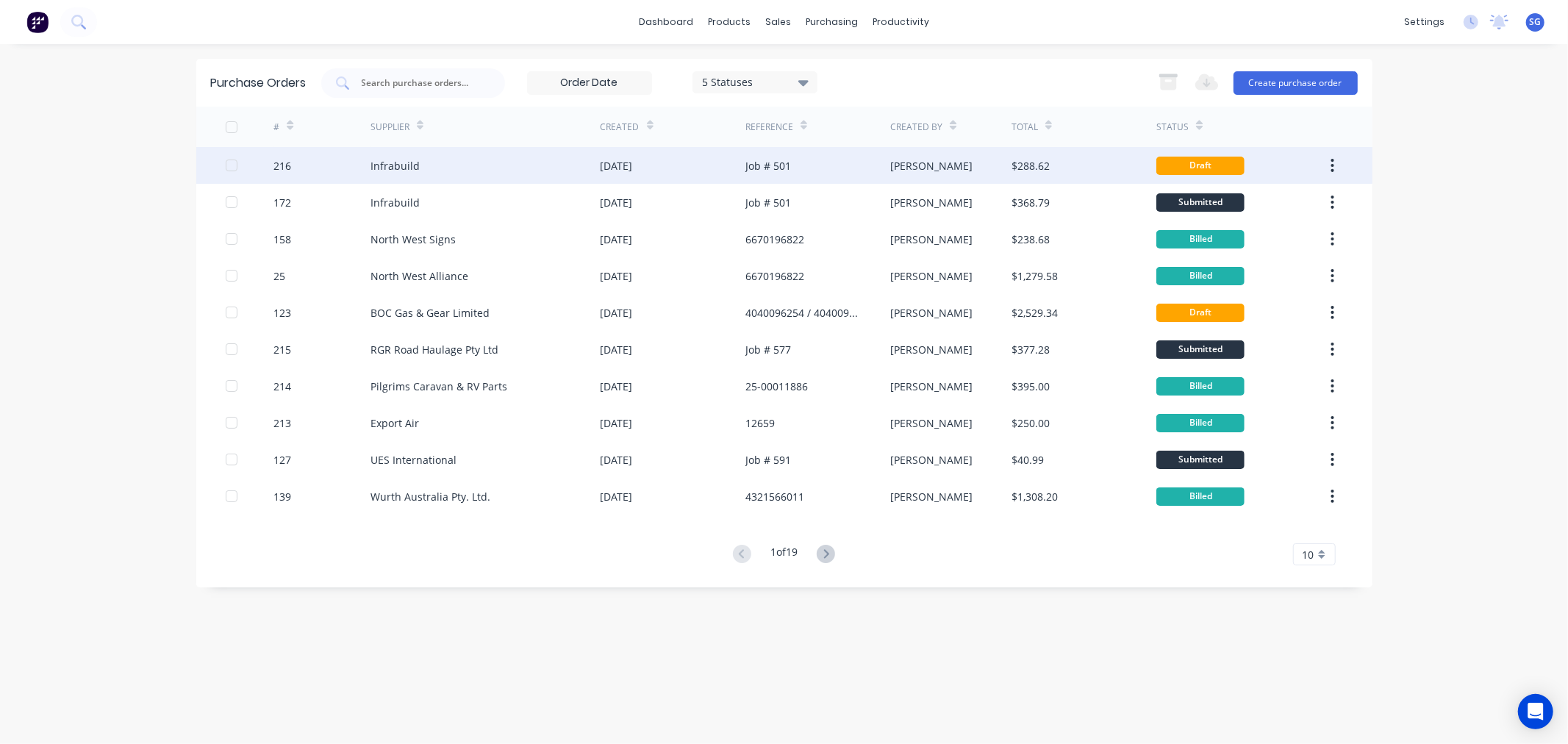
click at [443, 164] on div "Infrabuild" at bounding box center [485, 166] width 230 height 37
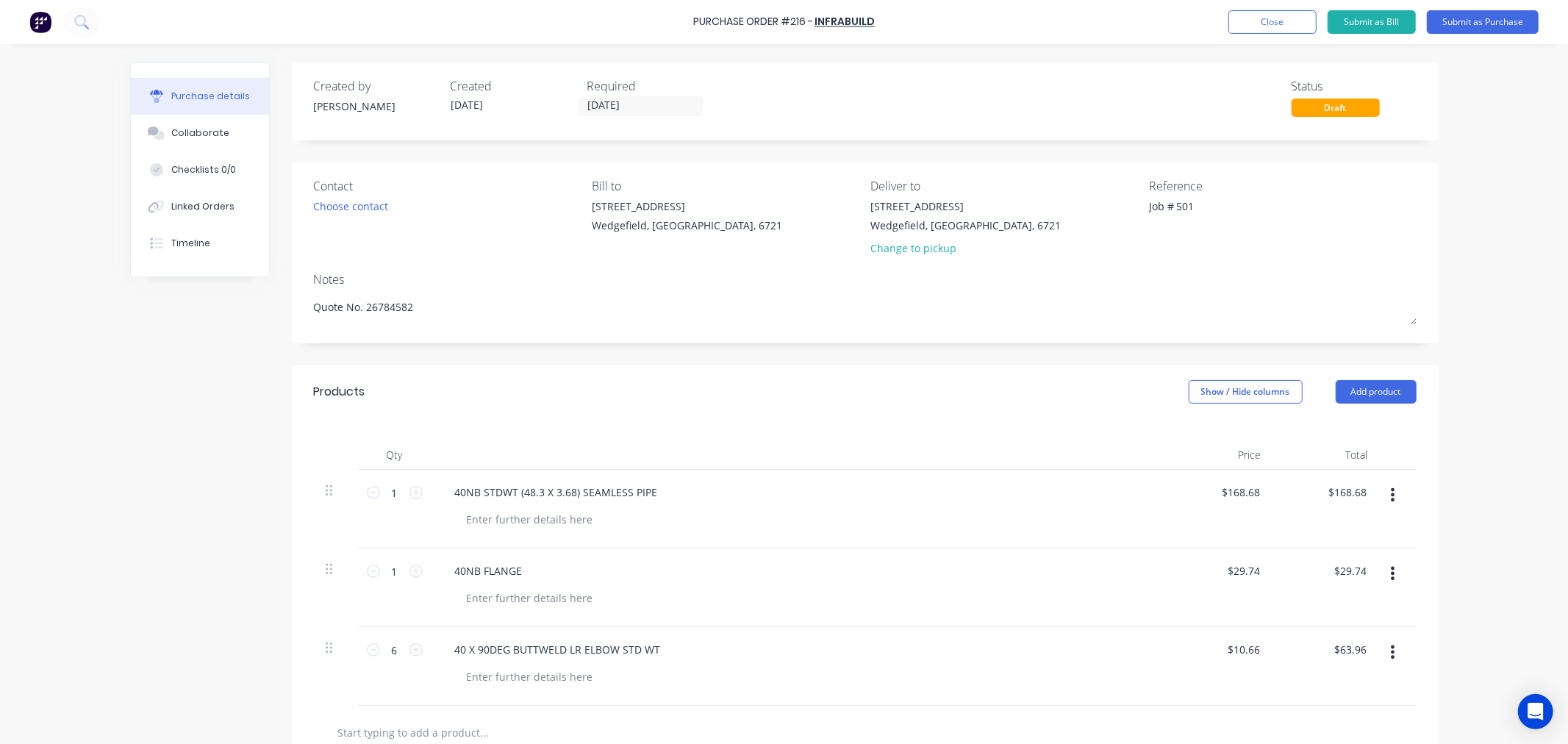
type textarea "x"
click at [1149, 208] on textarea "Job # 501" at bounding box center [1241, 215] width 184 height 33
type textarea "PO172 - Job # 501"
type textarea "x"
type textarea "PO172 - Job # 501"
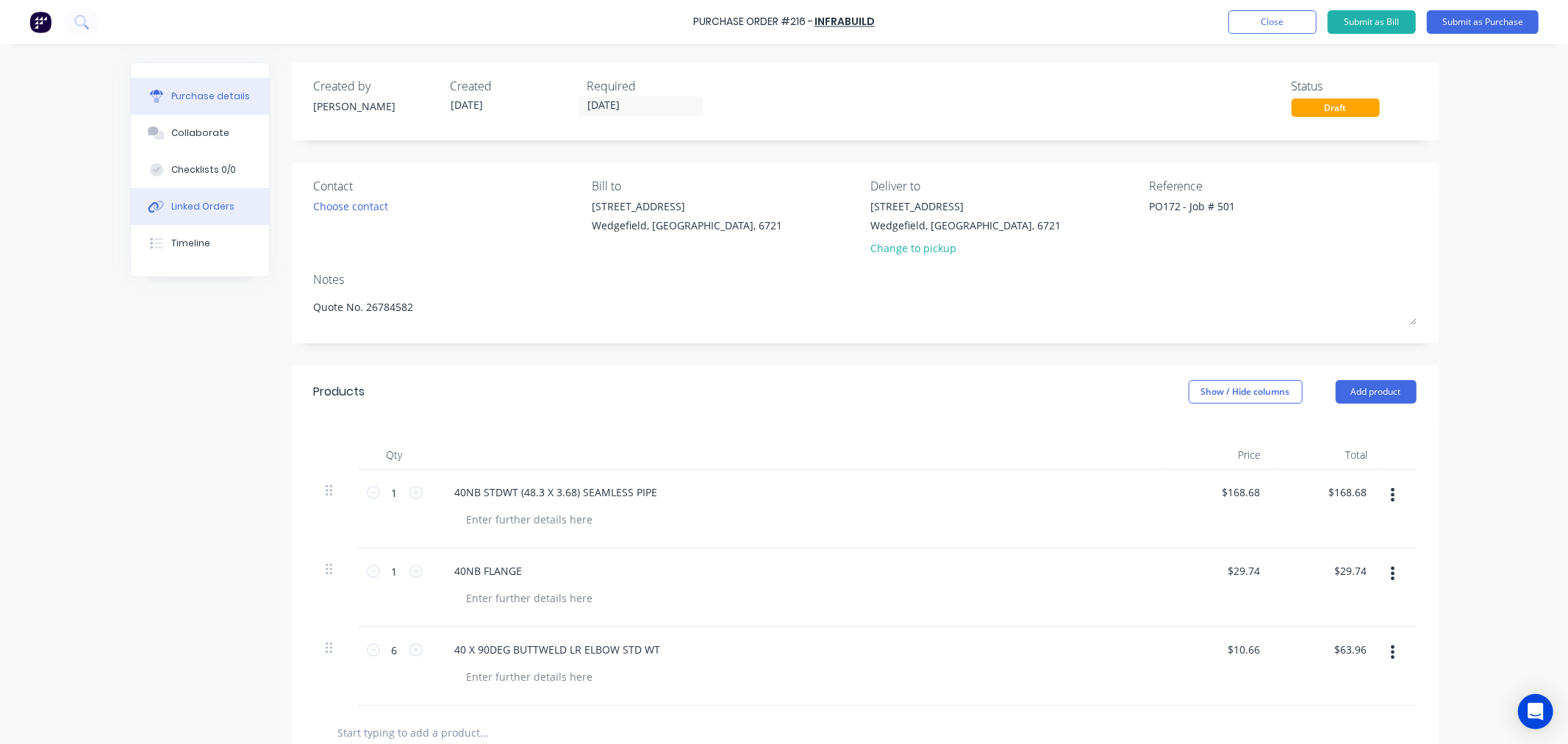
click at [180, 207] on div "Linked Orders" at bounding box center [203, 207] width 63 height 13
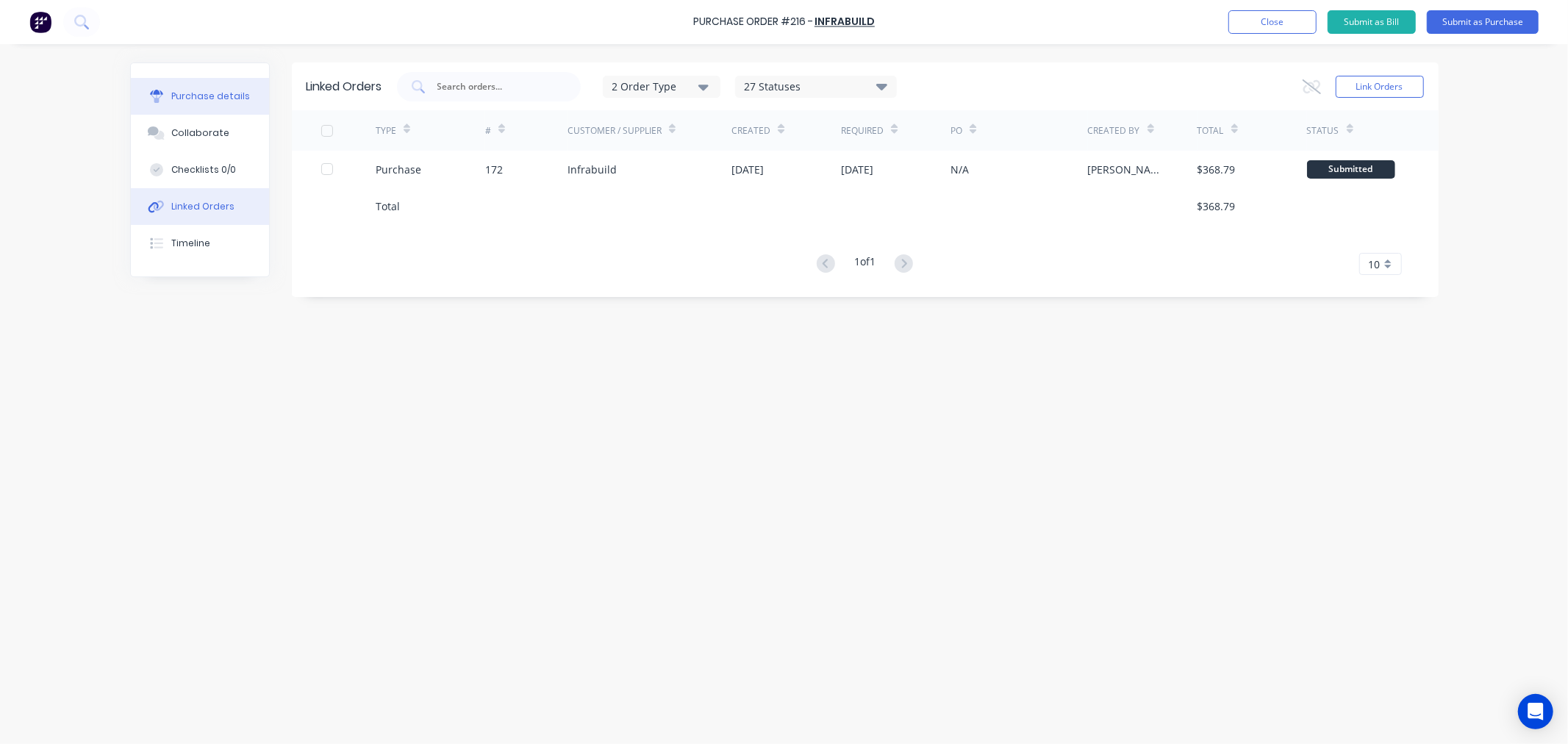
click at [189, 104] on button "Purchase details" at bounding box center [200, 96] width 138 height 37
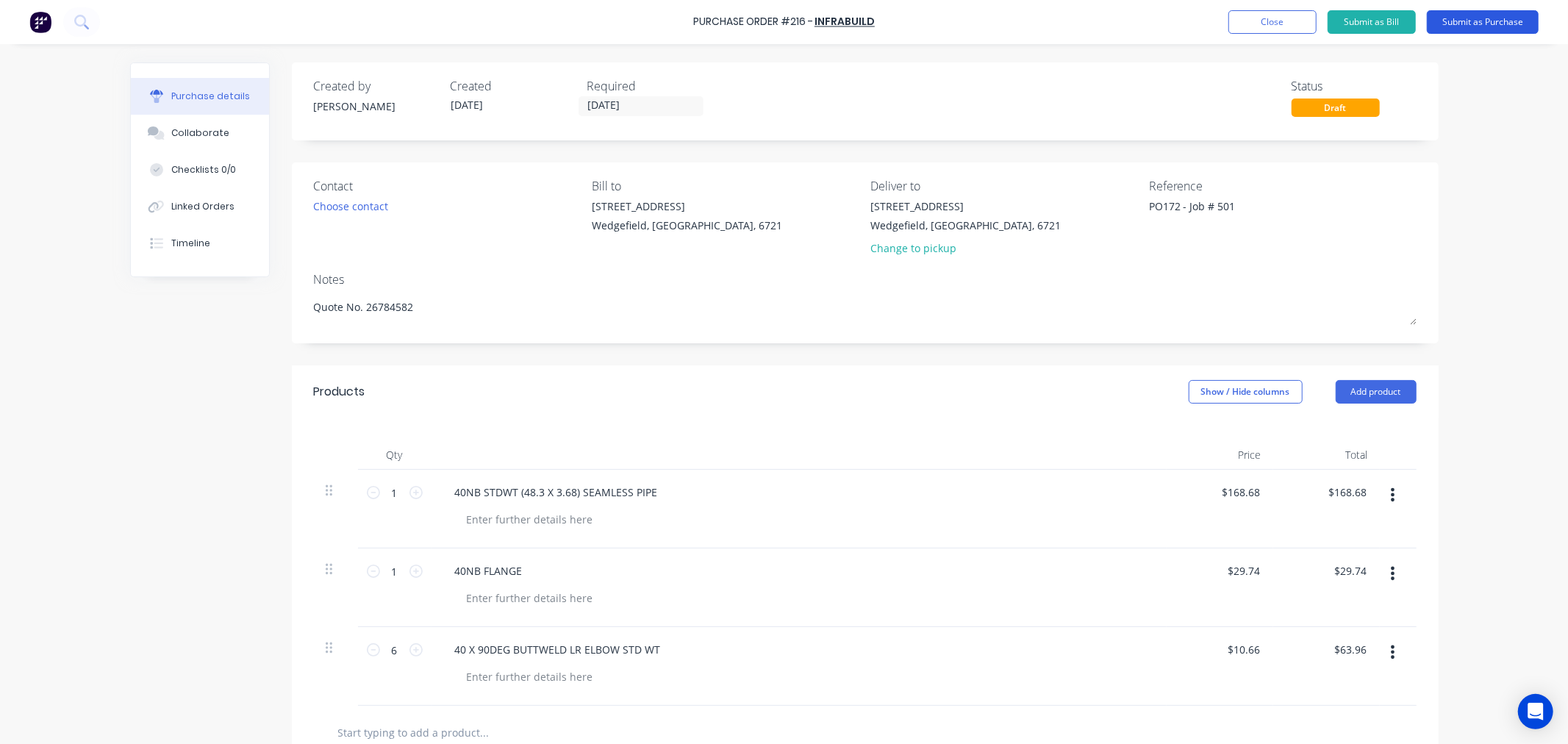
click at [1500, 20] on button "Submit as Purchase" at bounding box center [1483, 22] width 112 height 24
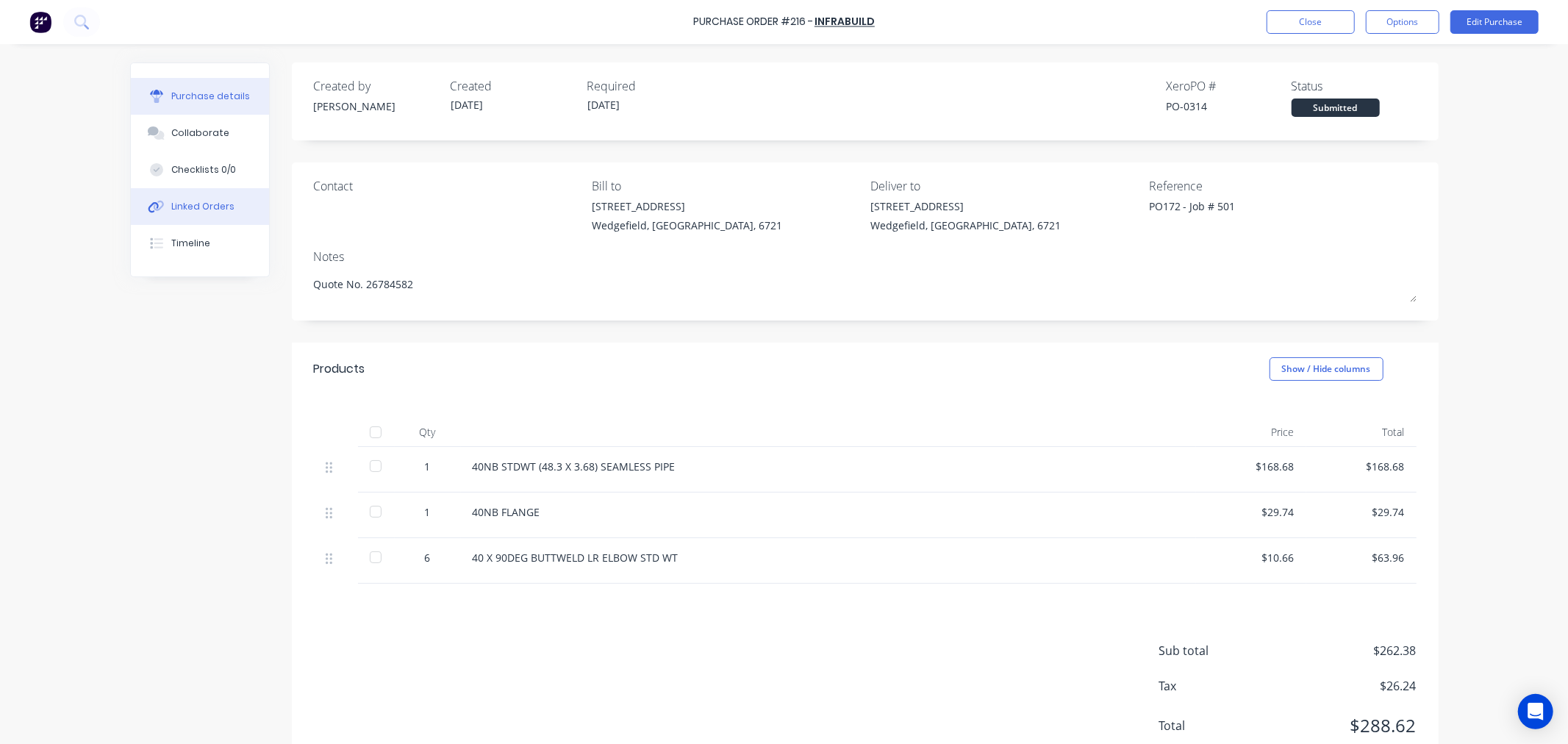
click at [174, 209] on div "Linked Orders" at bounding box center [203, 207] width 63 height 13
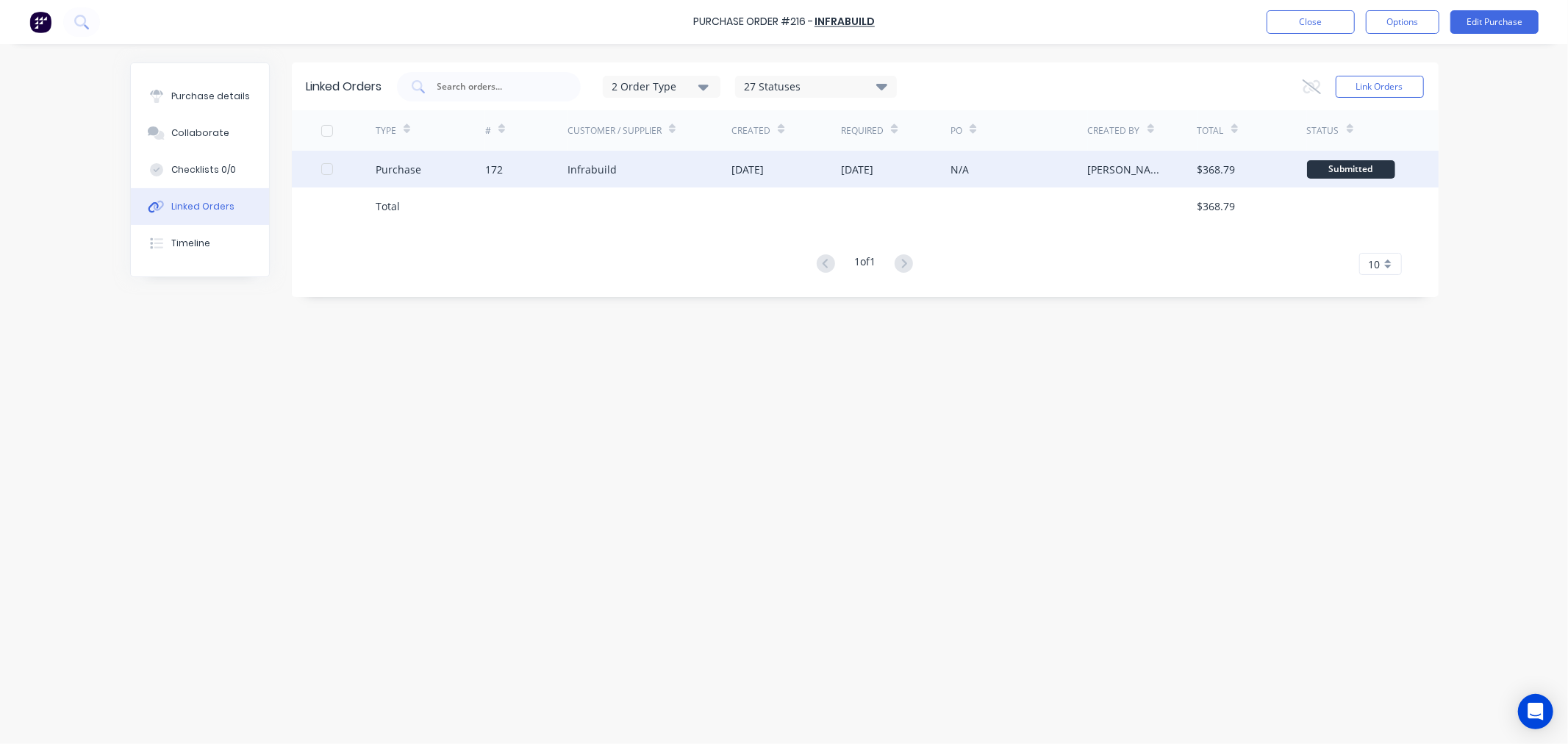
click at [576, 164] on div "Infrabuild" at bounding box center [592, 169] width 49 height 15
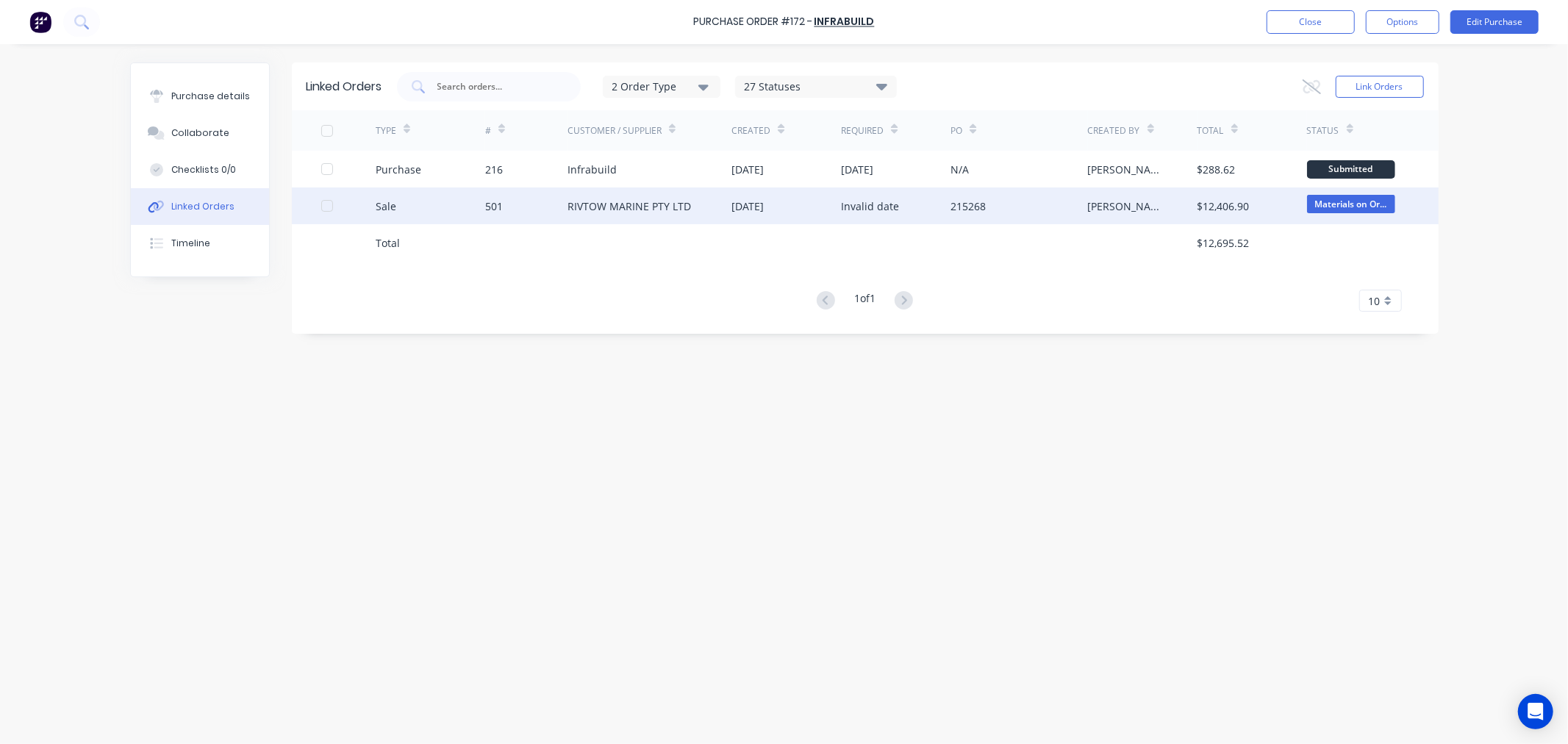
click at [495, 204] on div "501" at bounding box center [494, 206] width 18 height 15
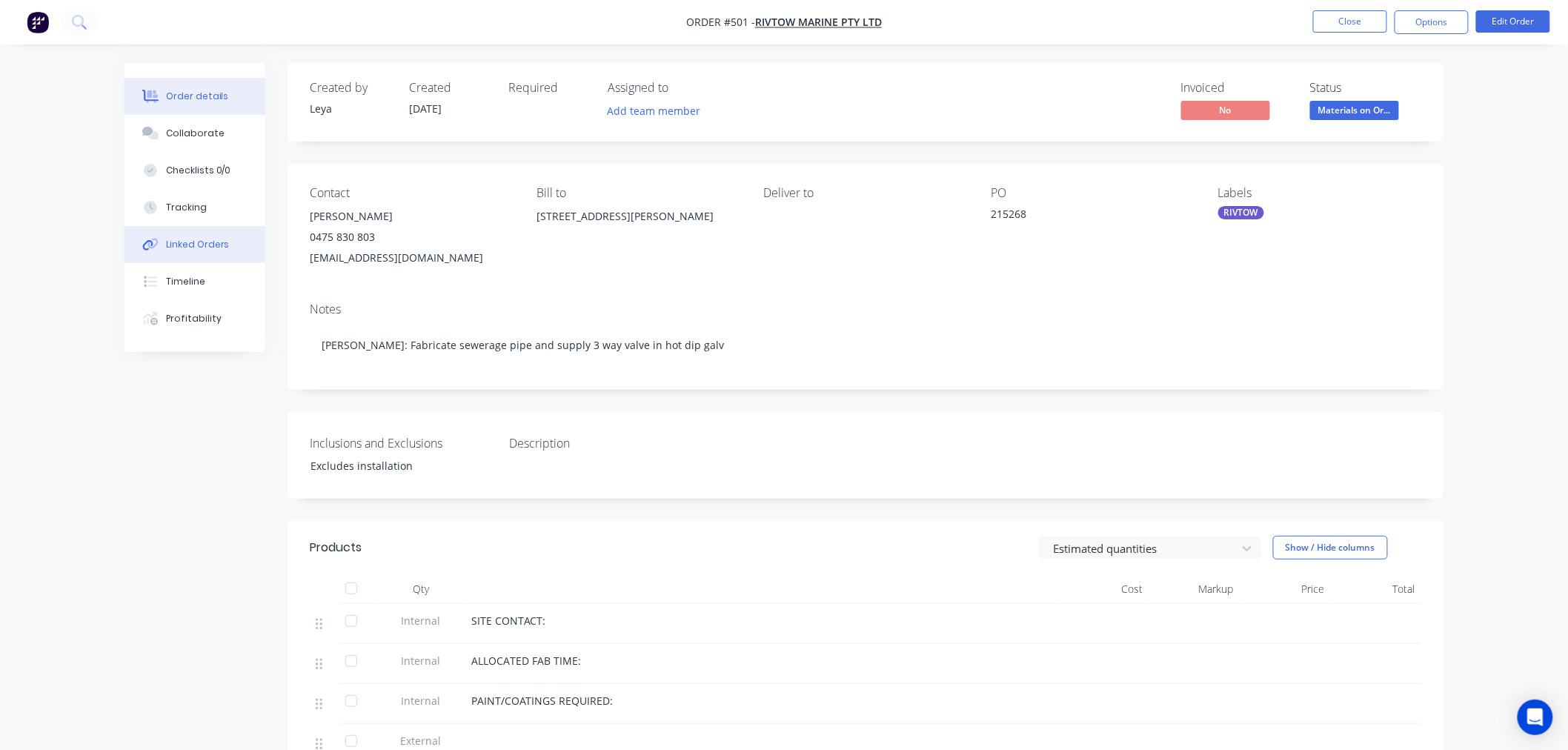
click at [187, 235] on button "Linked Orders" at bounding box center [195, 245] width 141 height 37
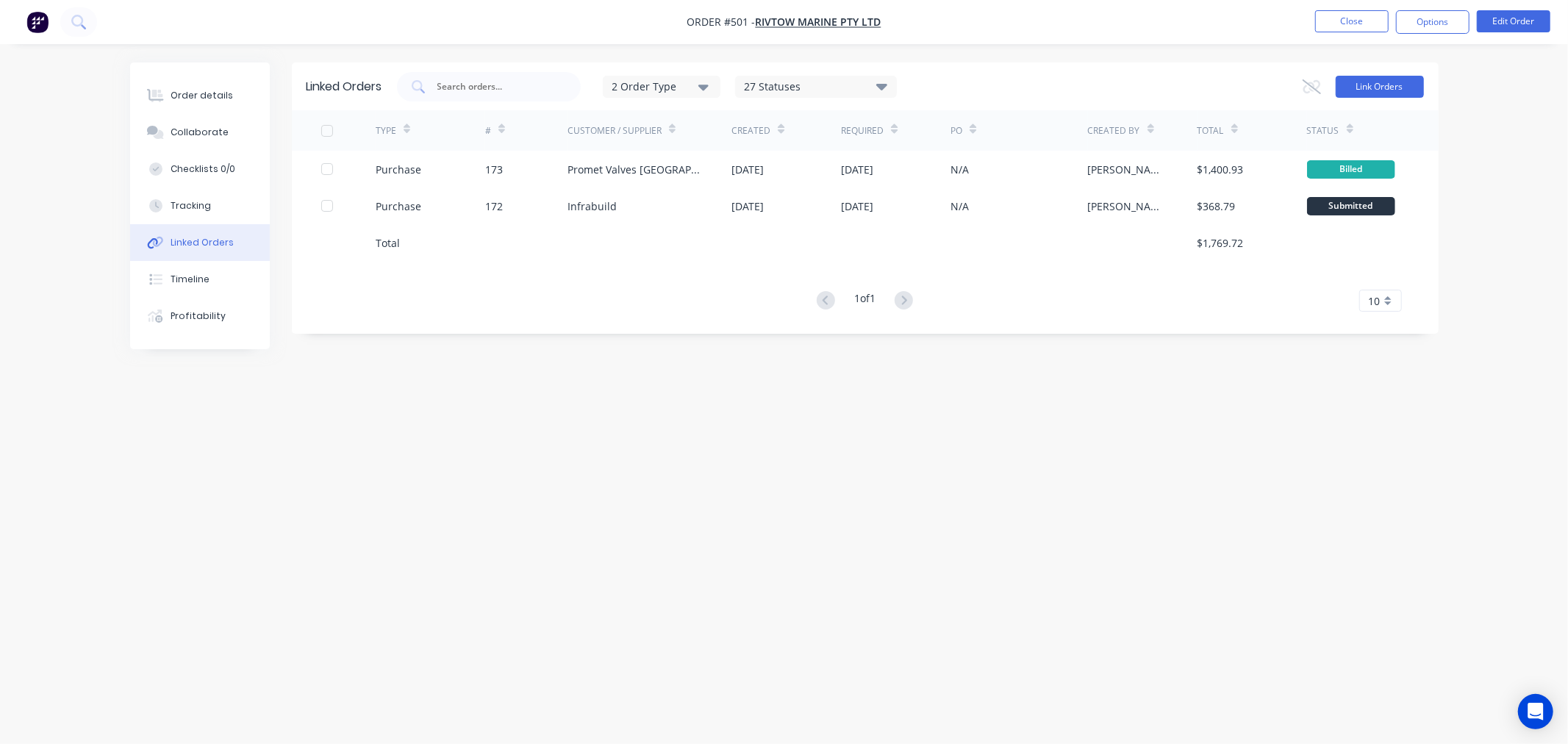
click at [1368, 91] on button "Link Orders" at bounding box center [1380, 87] width 88 height 22
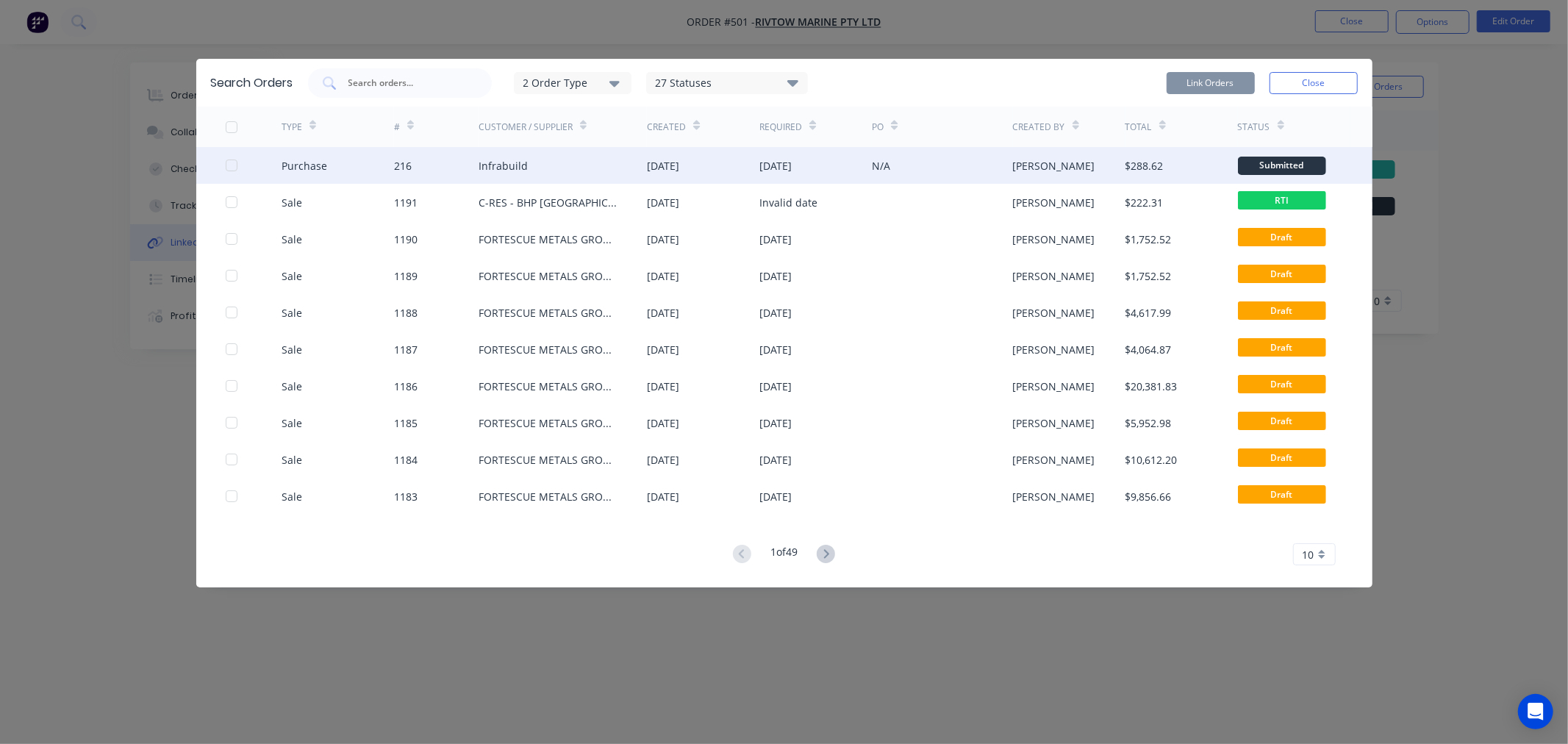
click at [491, 163] on div "Infrabuild" at bounding box center [503, 166] width 49 height 15
click at [233, 163] on div at bounding box center [232, 166] width 29 height 29
click at [1223, 82] on button "Link Orders" at bounding box center [1211, 83] width 88 height 22
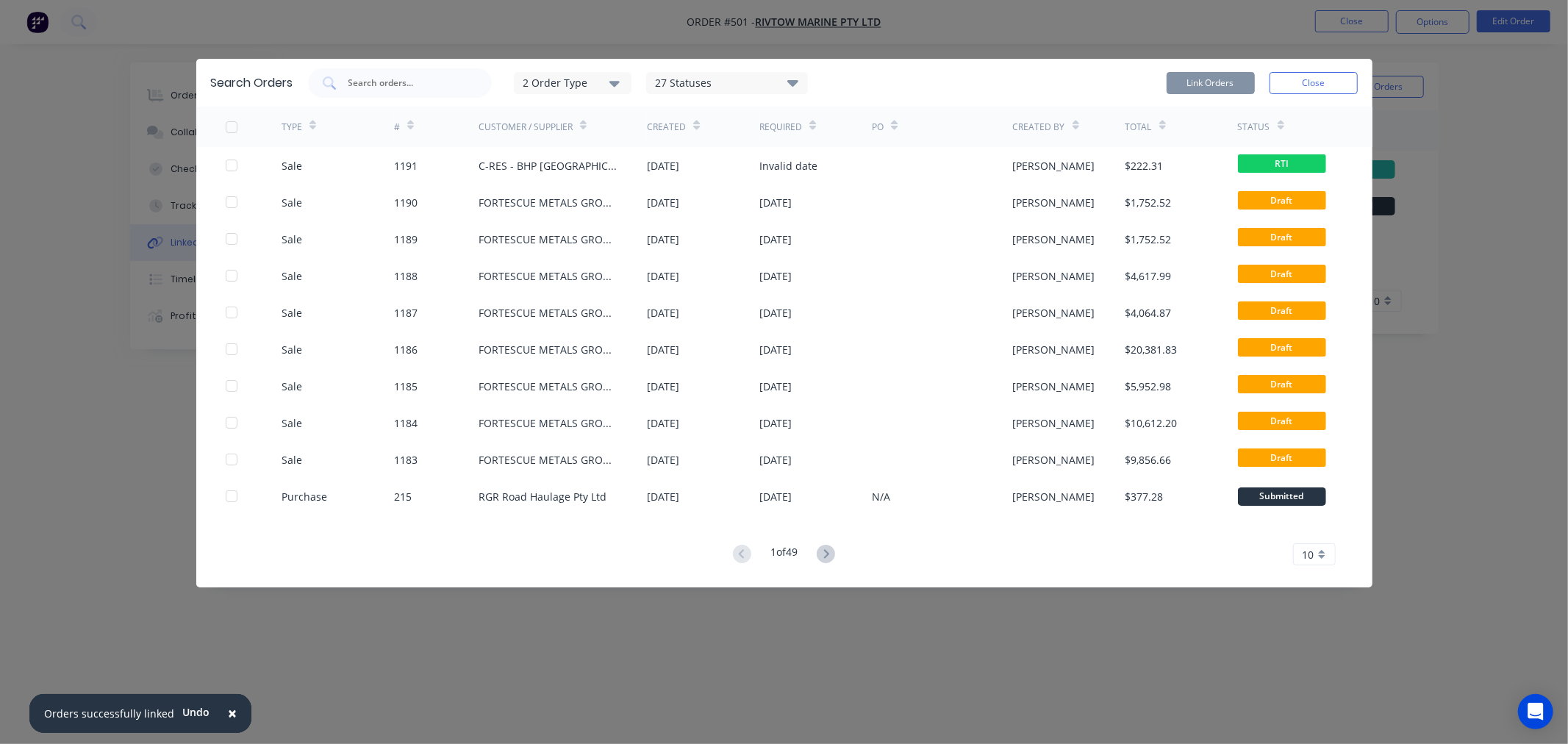
drag, startPoint x: 1306, startPoint y: 85, endPoint x: 1276, endPoint y: 110, distance: 39.1
click at [1307, 85] on button "Close" at bounding box center [1314, 83] width 88 height 22
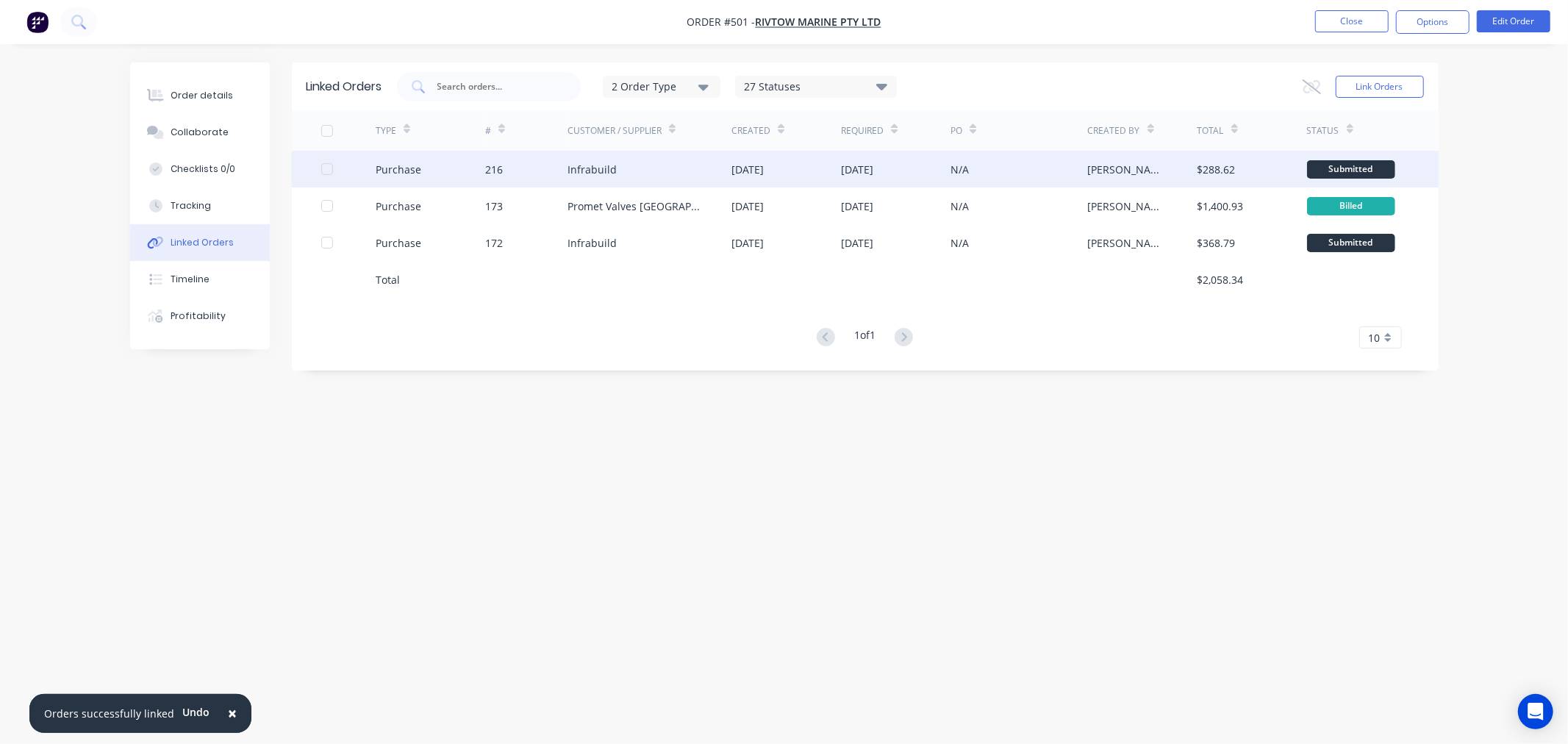
click at [508, 169] on div "216" at bounding box center [527, 169] width 82 height 37
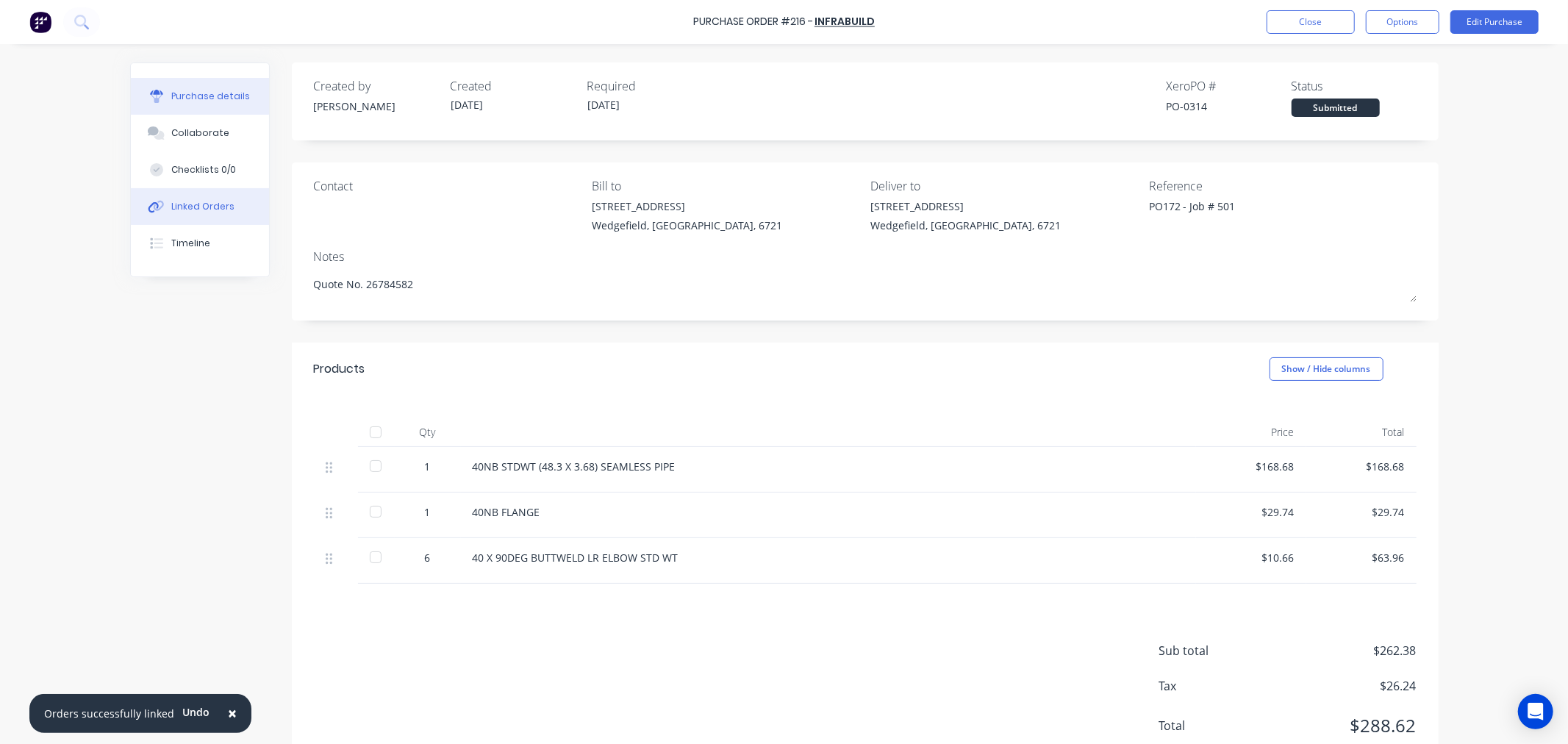
click at [180, 207] on div "Linked Orders" at bounding box center [203, 207] width 63 height 13
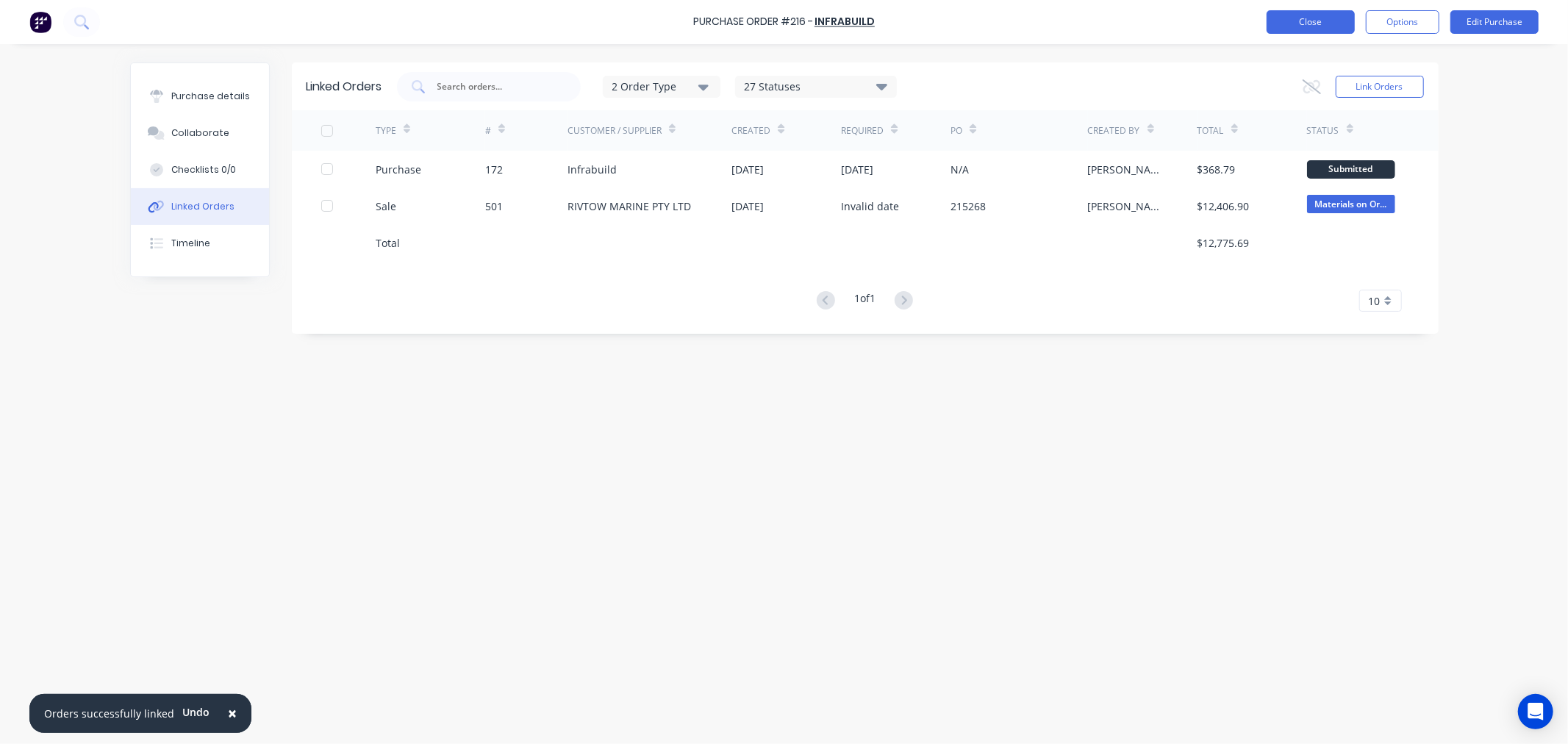
click at [1302, 24] on button "Close" at bounding box center [1311, 22] width 88 height 24
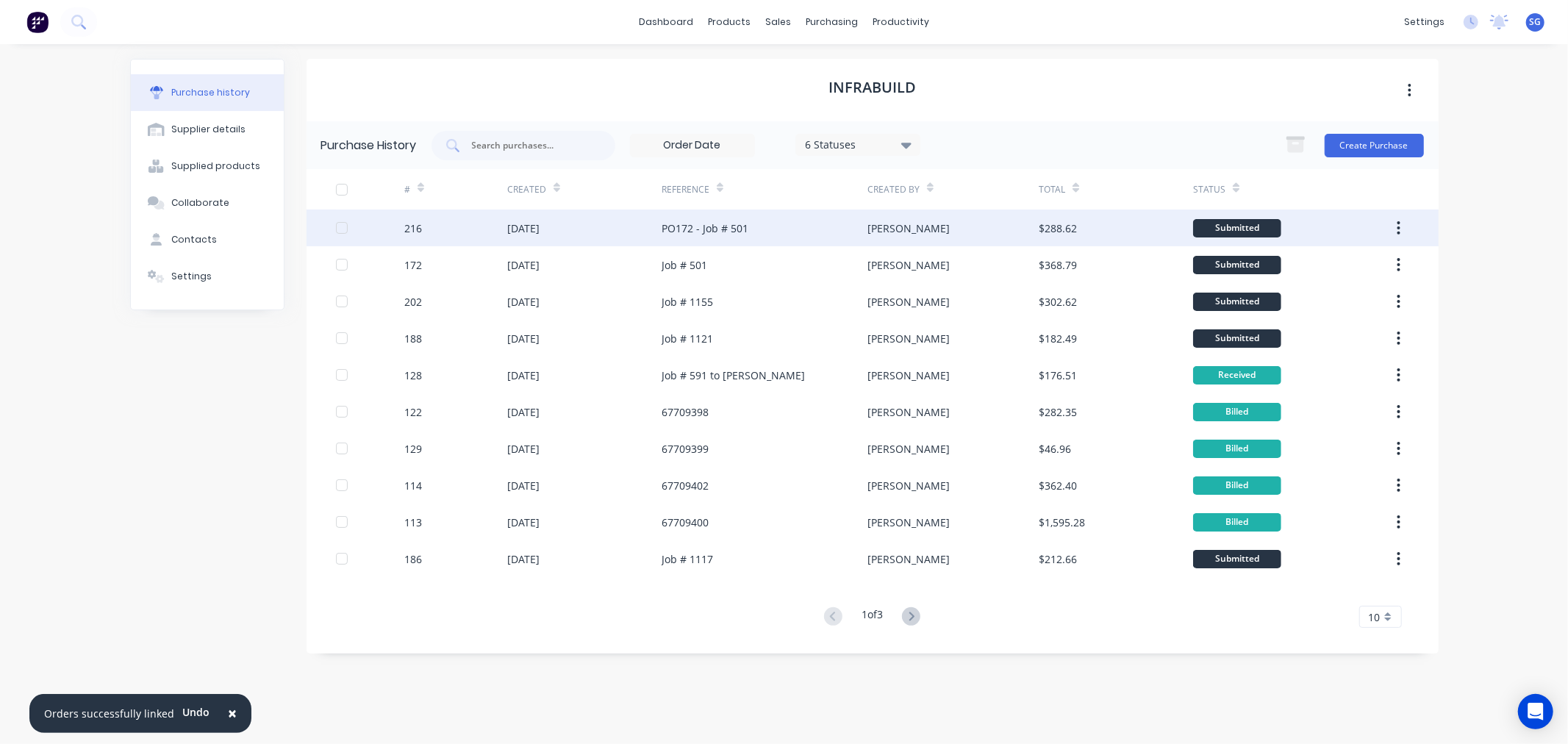
click at [540, 230] on div "01 Oct 2025" at bounding box center [524, 228] width 32 height 15
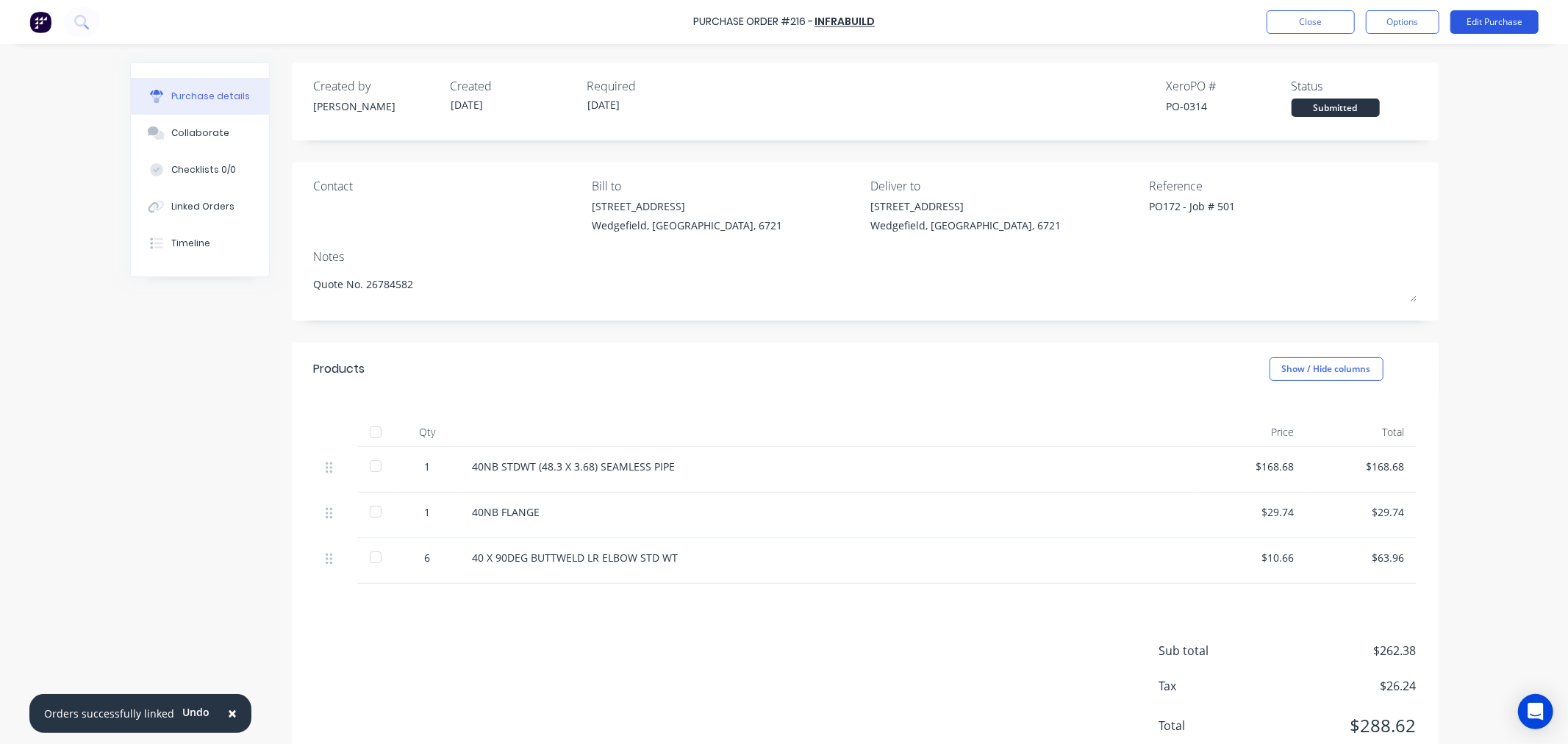
click at [1501, 27] on button "Edit Purchase" at bounding box center [1494, 22] width 88 height 24
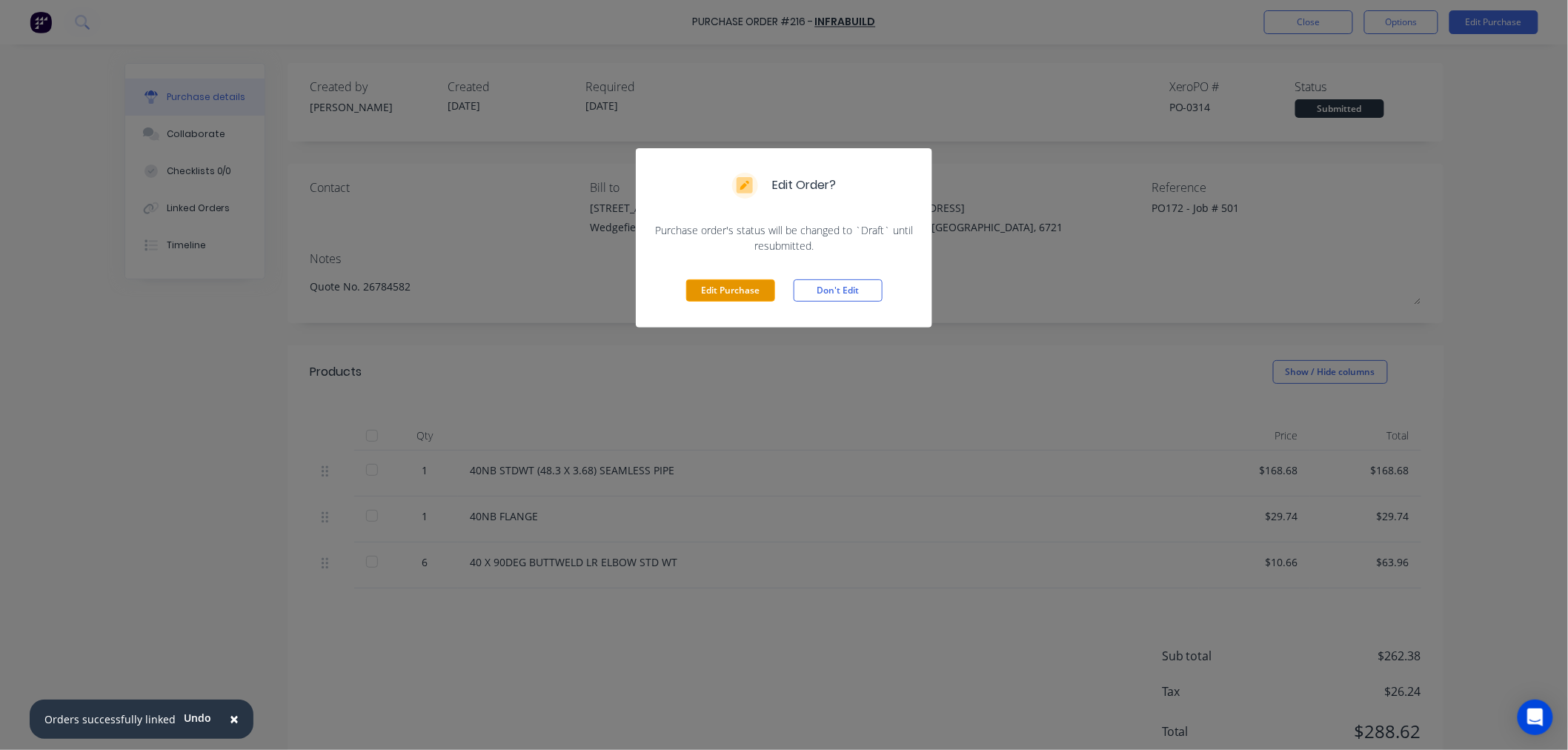
click at [701, 290] on button "Edit Purchase" at bounding box center [730, 291] width 89 height 22
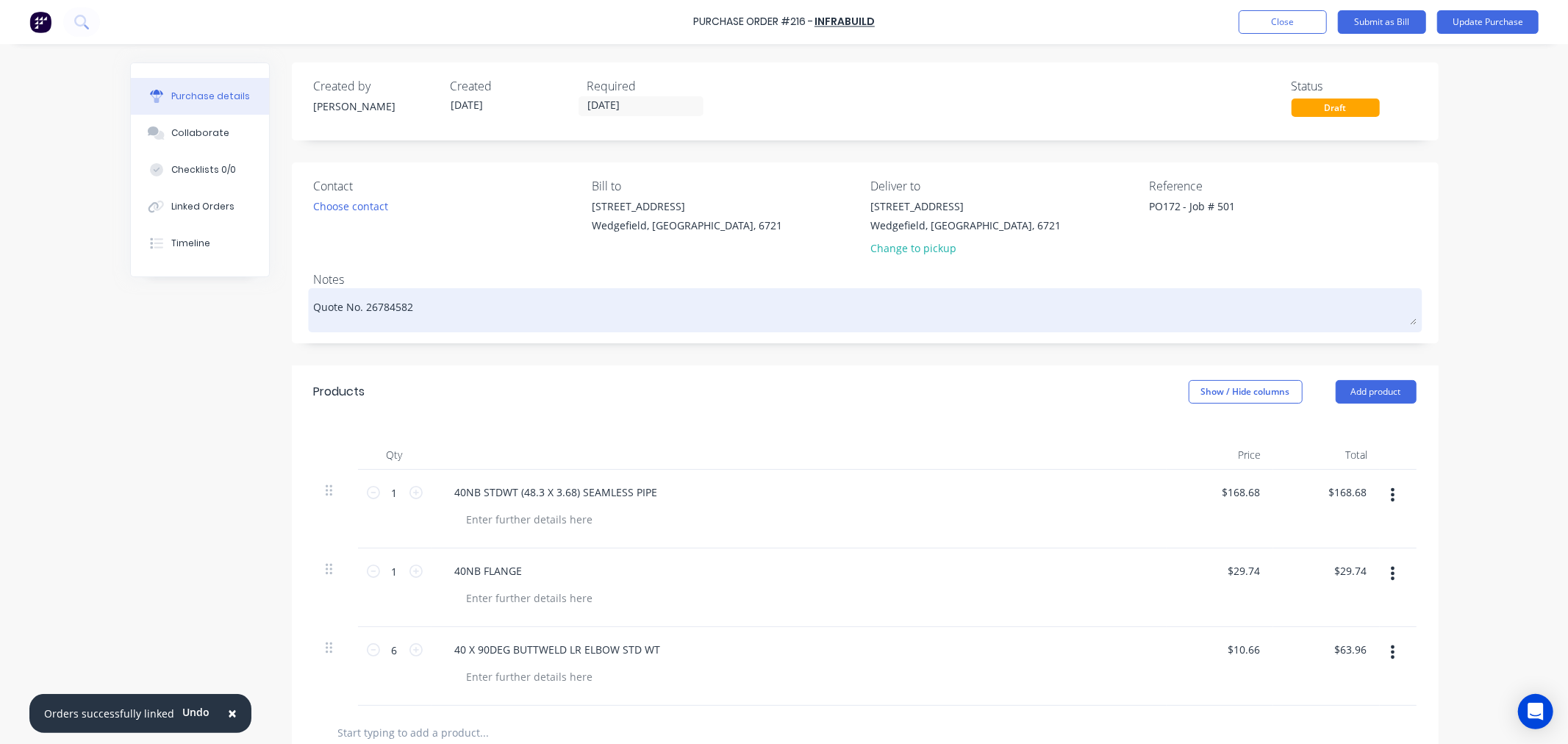
click at [314, 298] on textarea "Quote No. 26784582" at bounding box center [865, 308] width 1102 height 33
type textarea "x"
type textarea "Quote No. 26784582"
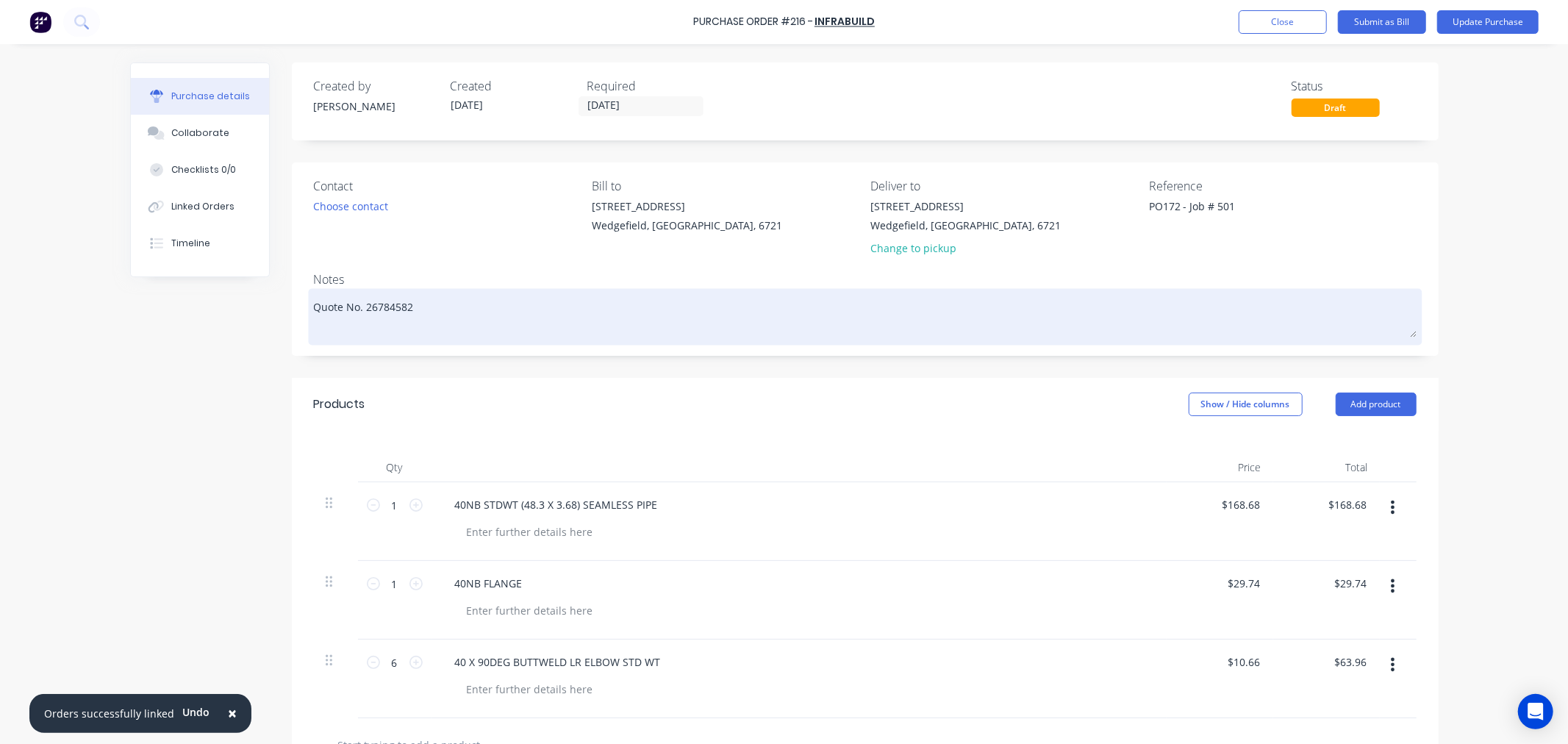
type textarea "x"
type textarea "o Quote No. 26784582"
type textarea "x"
type textarea "oR Quote No. 26784582"
type textarea "x"
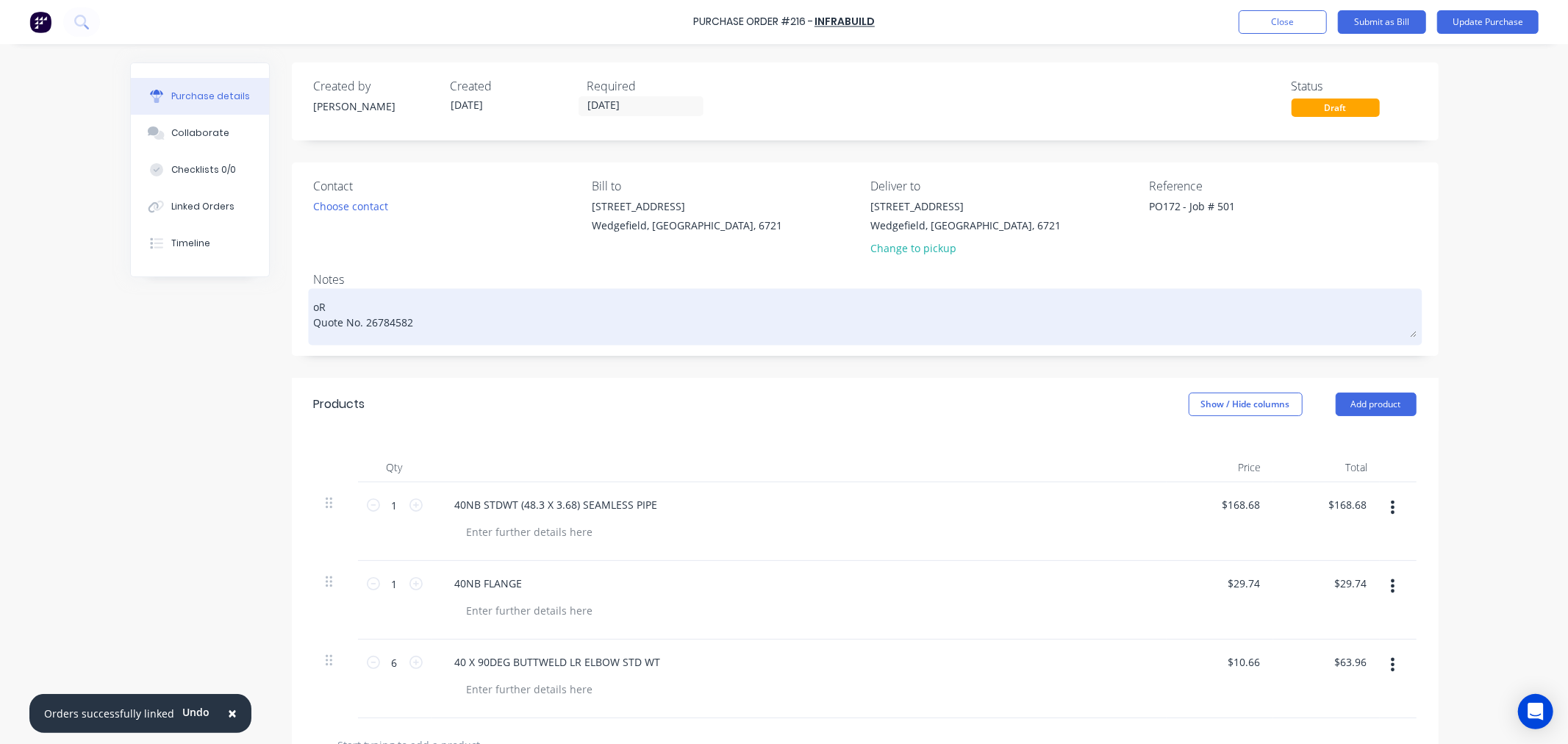
type textarea "oRI Quote No. 26784582"
type textarea "x"
type textarea "oRIG Quote No. 26784582"
type textarea "x"
type textarea "oRIGI Quote No. 26784582"
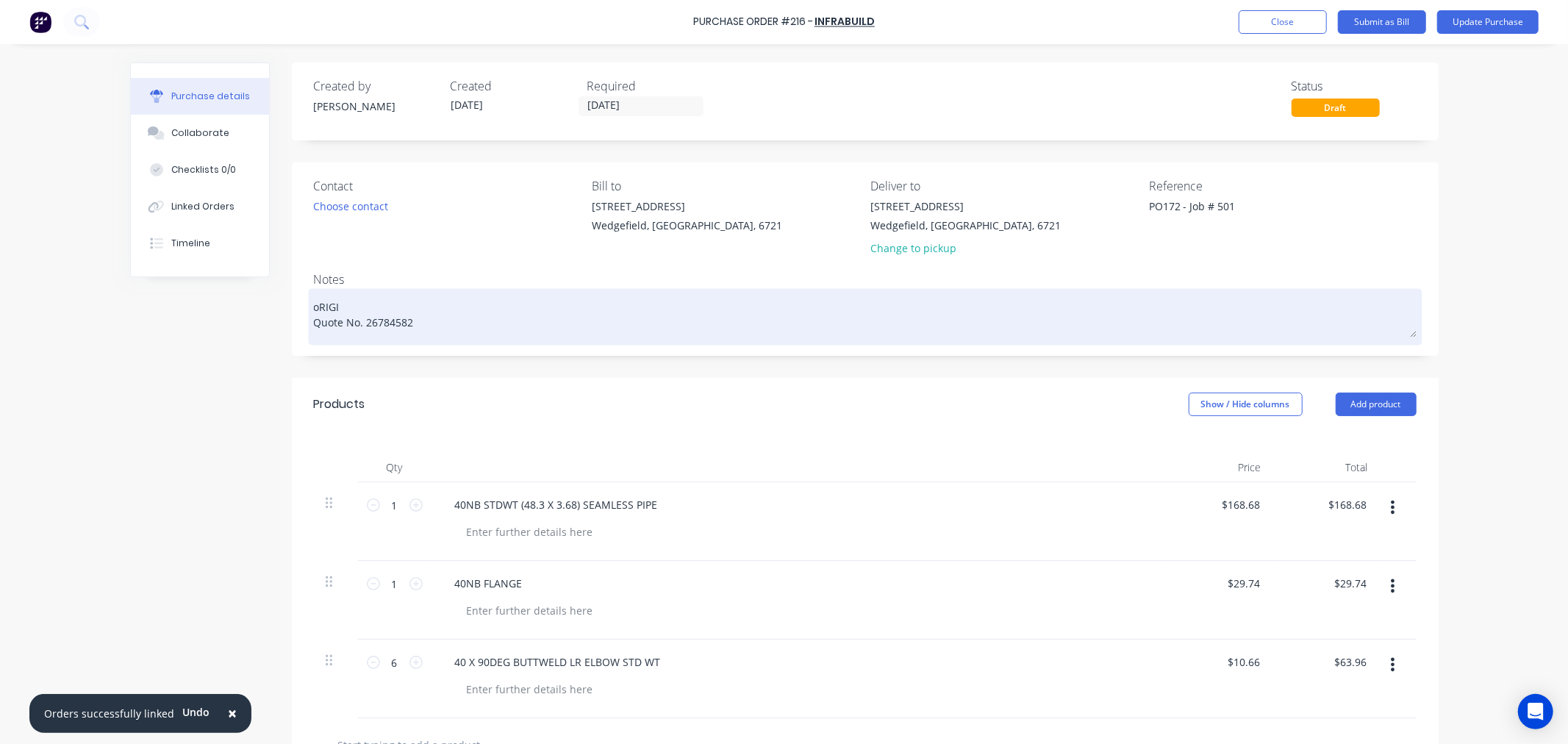
type textarea "x"
type textarea "oRIGIN Quote No. 26784582"
type textarea "x"
type textarea "oRIGINA Quote No. 26784582"
type textarea "x"
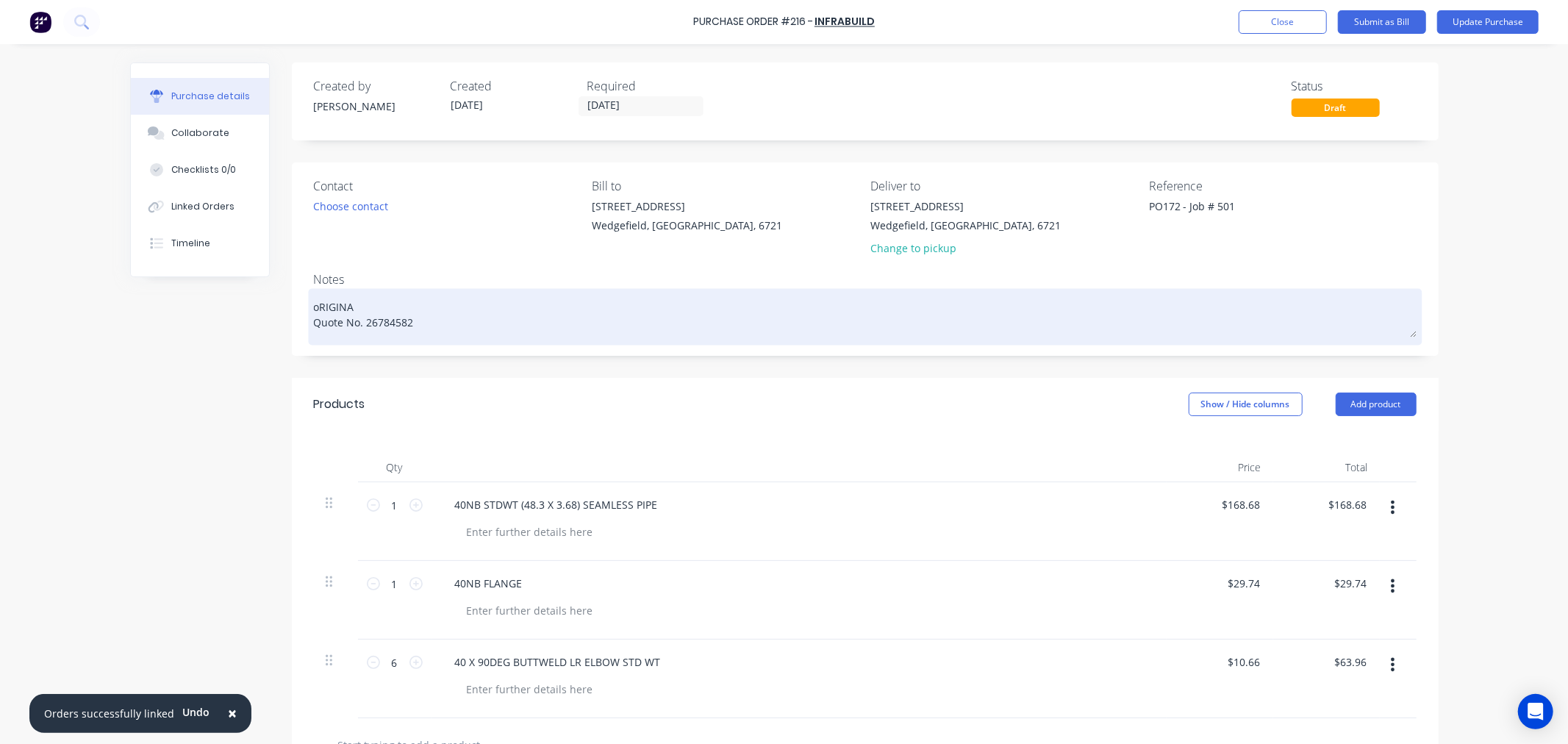
type textarea "O Quote No. 26784582"
type textarea "x"
type textarea "Or Quote No. 26784582"
type textarea "x"
type textarea "Ori Quote No. 26784582"
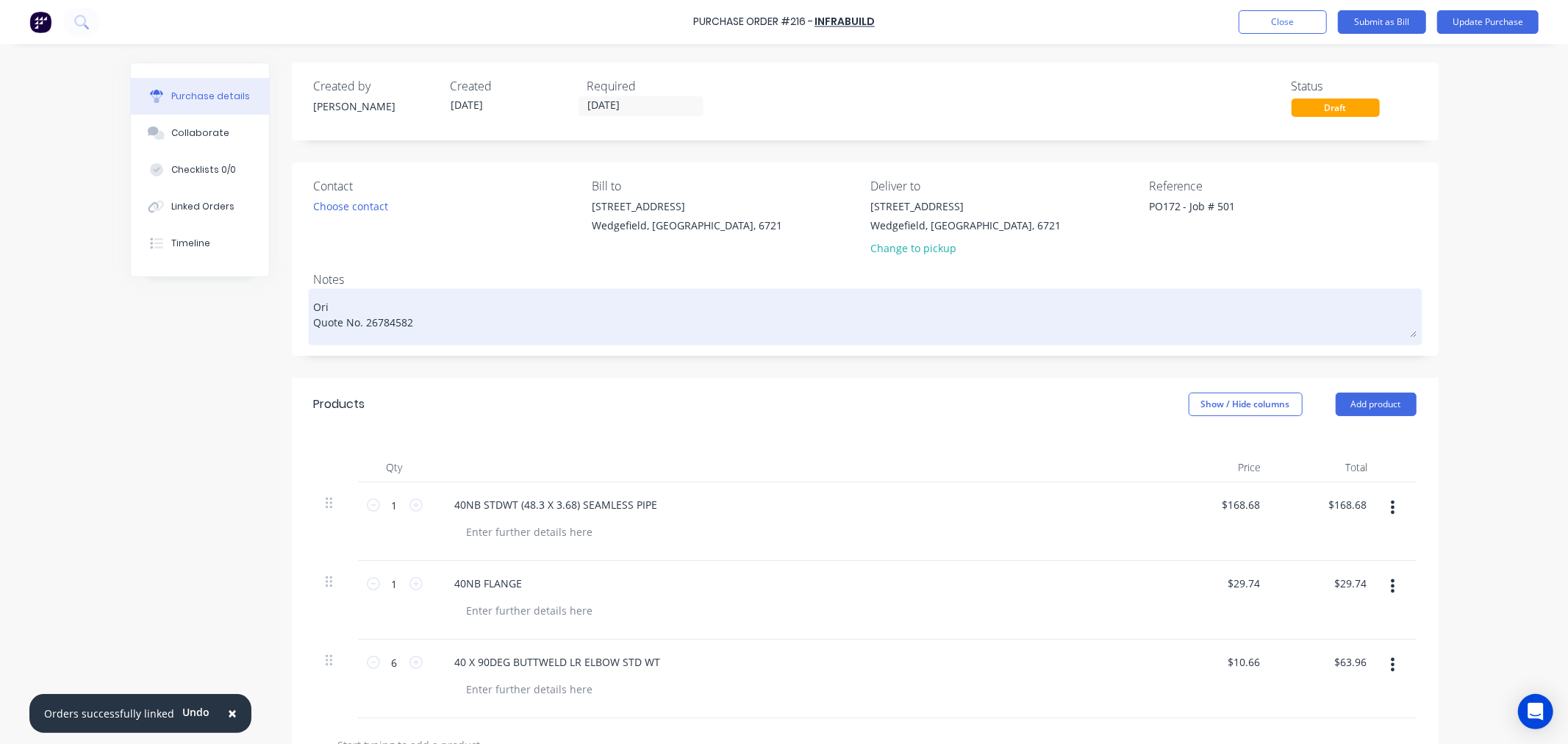
type textarea "x"
type textarea "Orig Quote No. 26784582"
type textarea "x"
type textarea "Origi Quote No. 26784582"
type textarea "x"
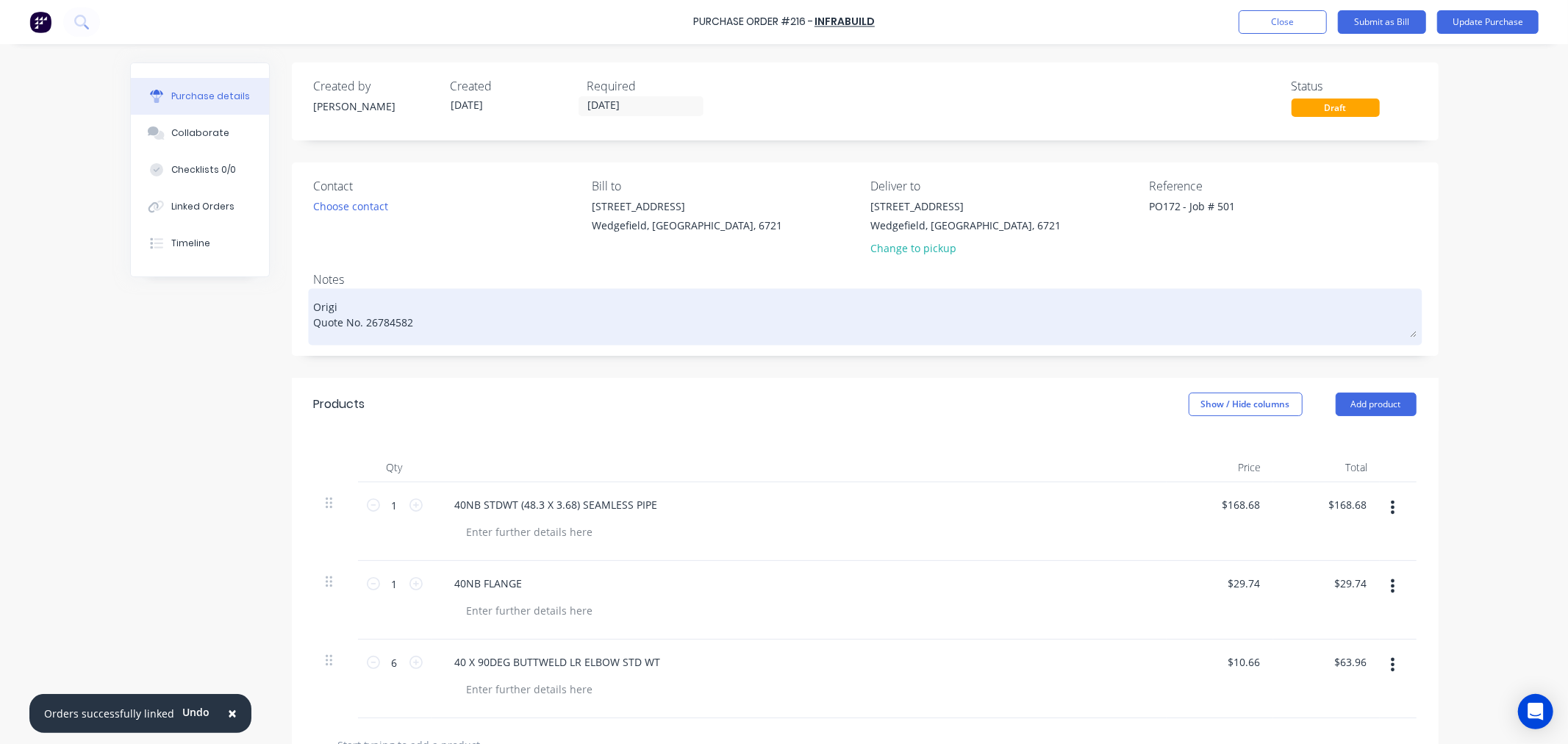
type textarea "Origin Quote No. 26784582"
type textarea "x"
type textarea "Origina Quote No. 26784582"
type textarea "x"
type textarea "Original Quote No. 26784582"
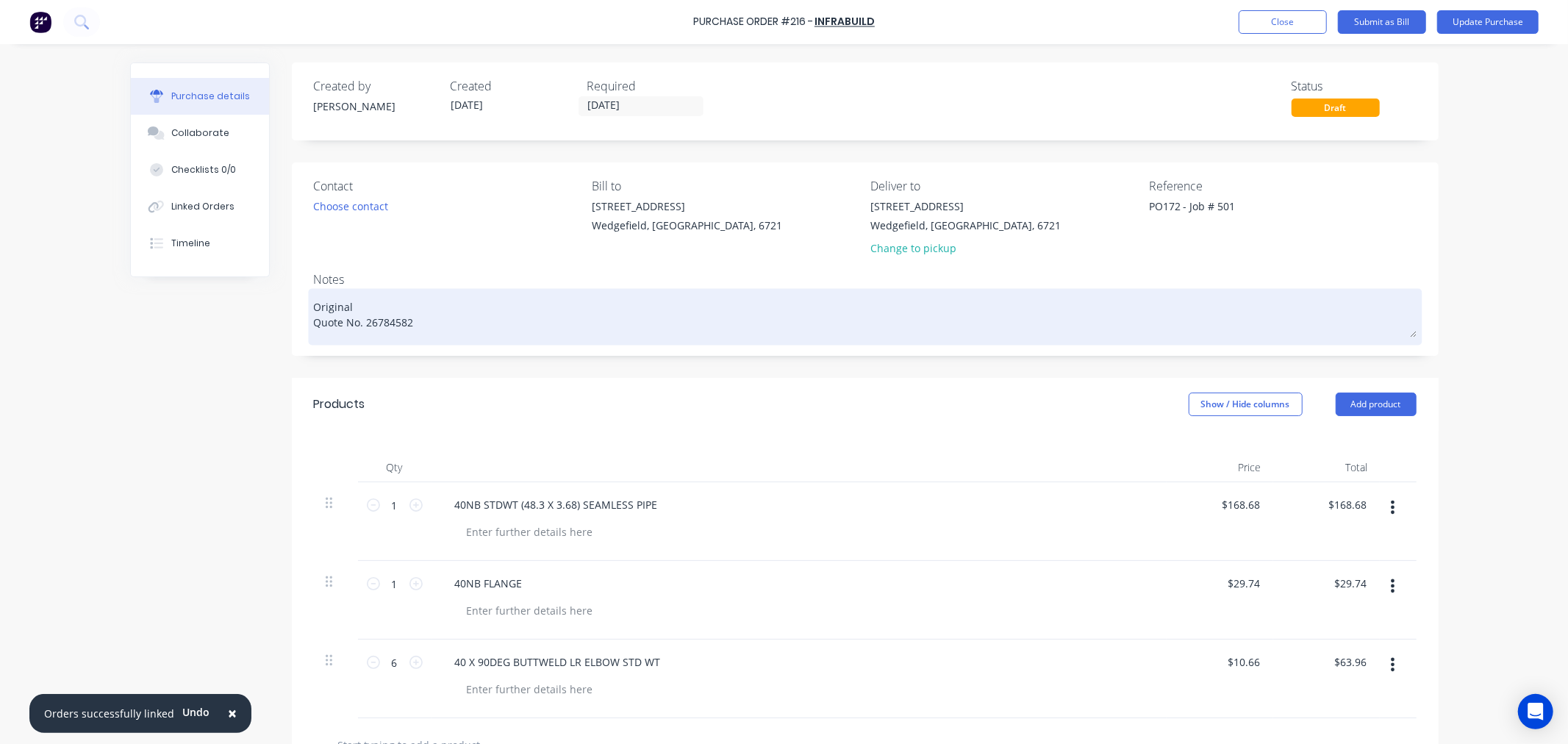
type textarea "x"
type textarea "Original P Quote No. 26784582"
type textarea "x"
type textarea "Original PO Quote No. 26784582"
type textarea "x"
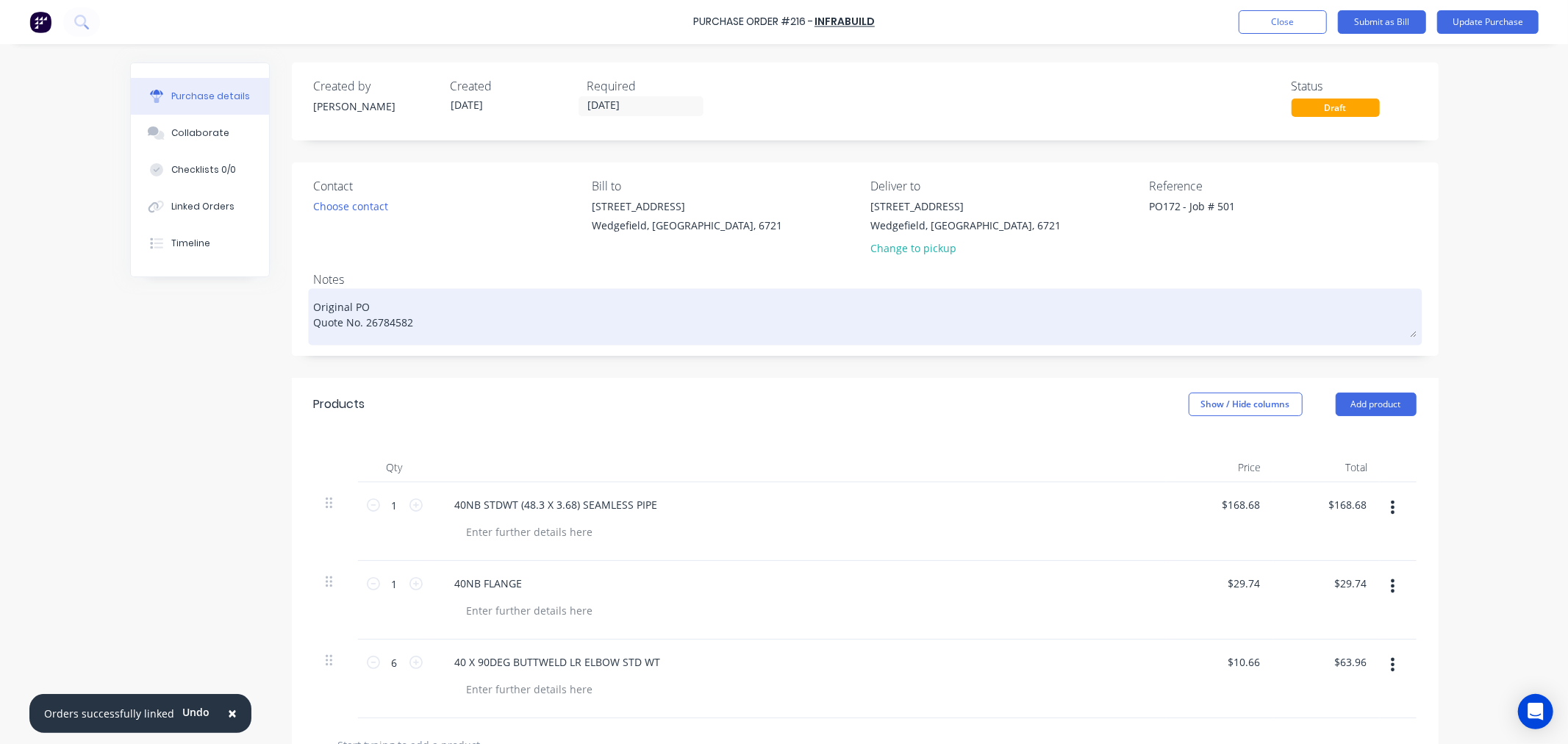
type textarea "Original PO1 Quote No. 26784582"
type textarea "x"
type textarea "Original PO17 Quote No. 26784582"
type textarea "x"
type textarea "Original PO172 Quote No. 26784582"
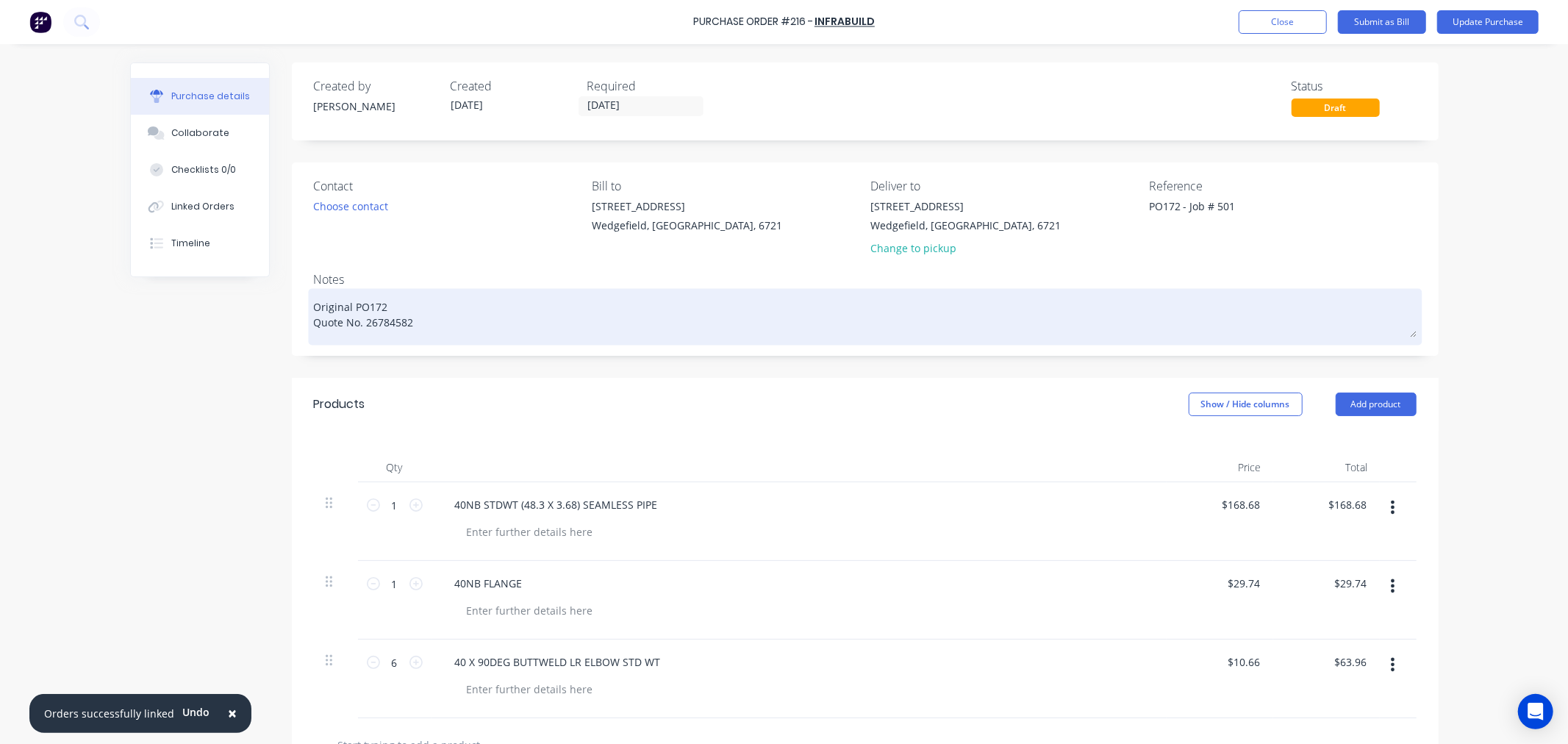
type textarea "x"
type textarea "Original PO172 Quote No. 26784582"
type textarea "x"
type textarea "Original PO172 - Quote No. 26784582"
type textarea "x"
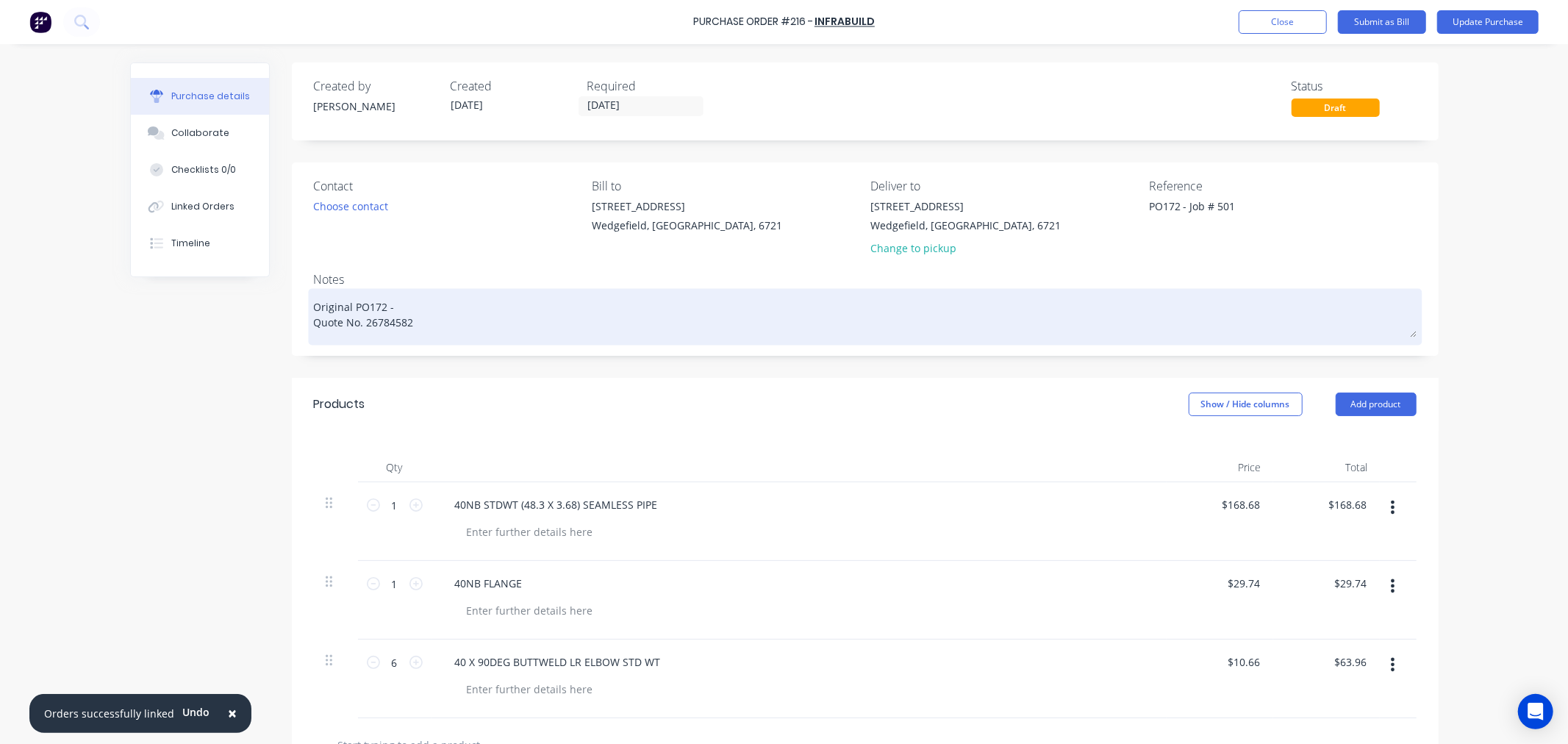
type textarea "Original PO172 - Quote No. 26784582"
type textarea "x"
type textarea "Original PO172 - S Quote No. 26784582"
type textarea "x"
type textarea "Original PO172 - Sp Quote No. 26784582"
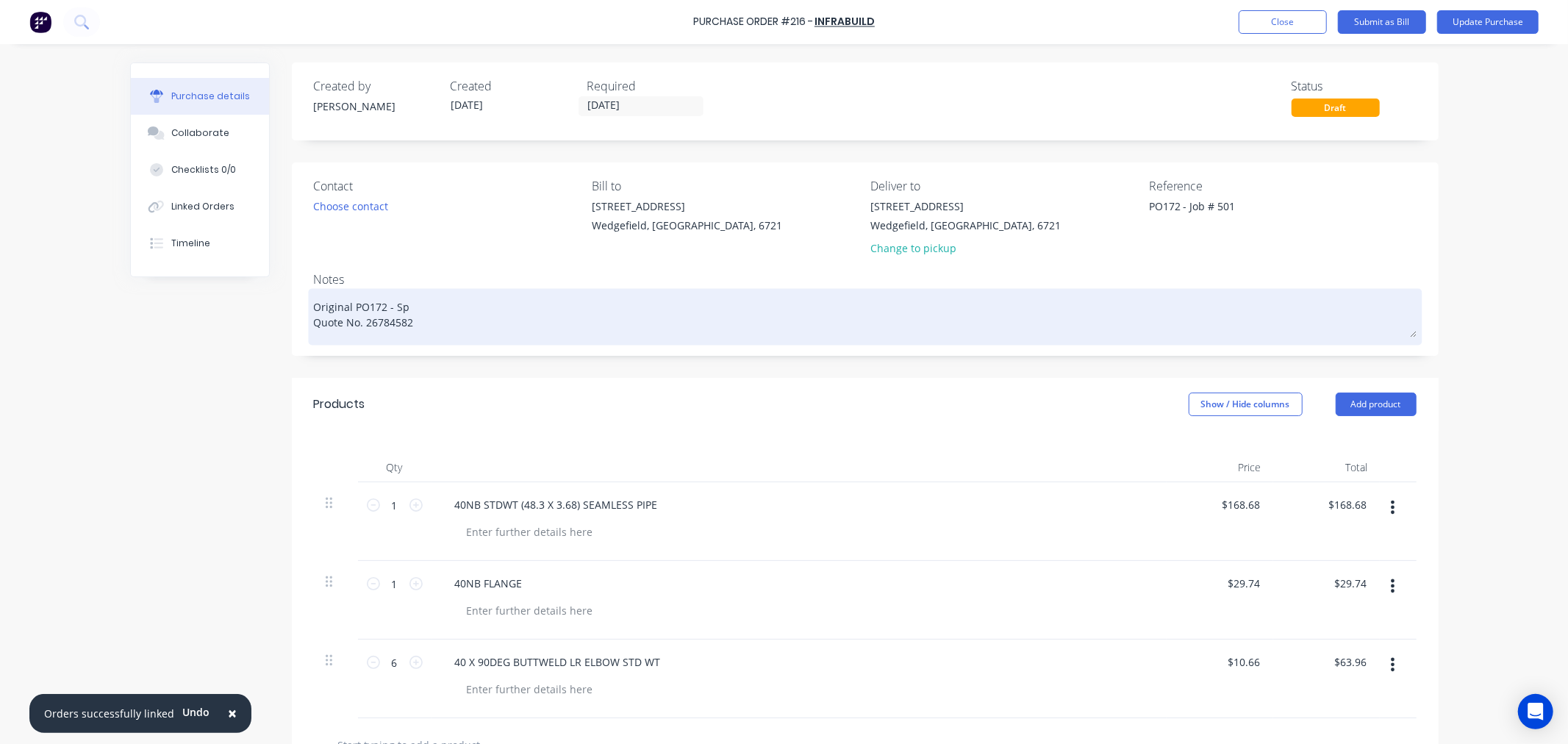
type textarea "x"
type textarea "Original PO172 - Spl Quote No. 26784582"
type textarea "x"
type textarea "Original PO172 - Spli Quote No. 26784582"
type textarea "x"
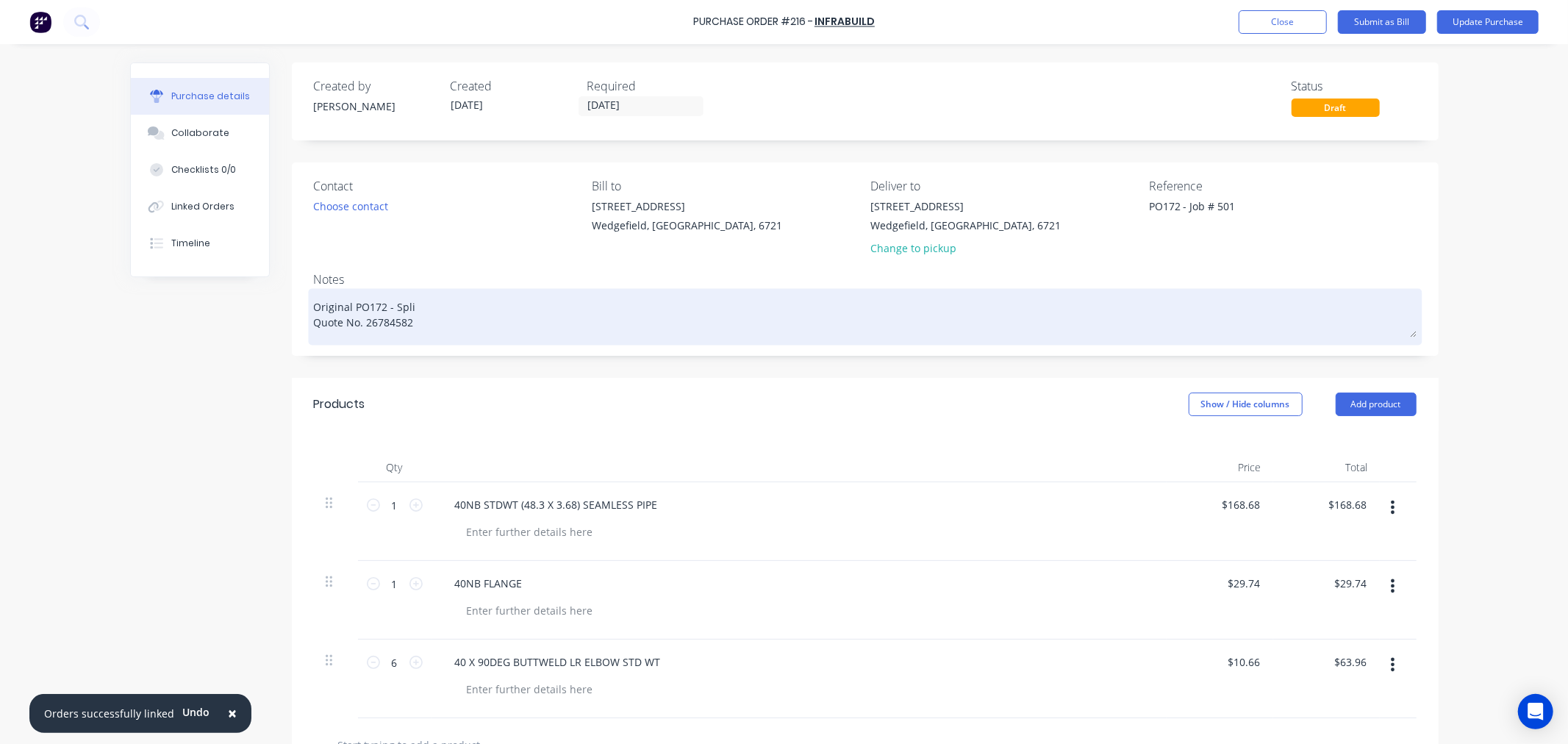
type textarea "Original PO172 - Split Quote No. 26784582"
type textarea "x"
type textarea "Original PO172 - Split Quote No. 26784582"
type textarea "x"
type textarea "Original PO172 - Split O Quote No. 26784582"
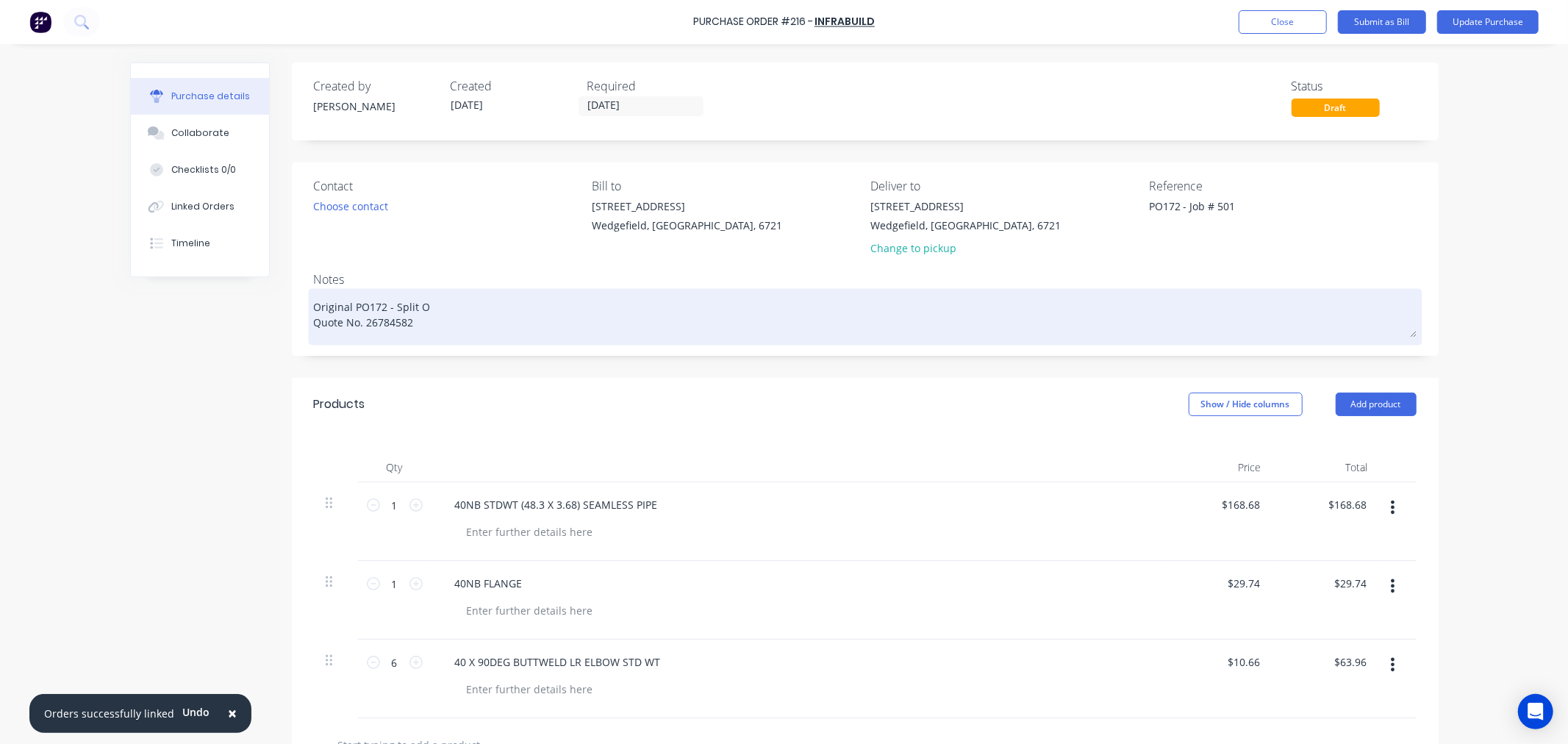
type textarea "x"
type textarea "Original PO172 - Split Or Quote No. 26784582"
type textarea "x"
type textarea "Original PO172 - Split Ord Quote No. 26784582"
type textarea "x"
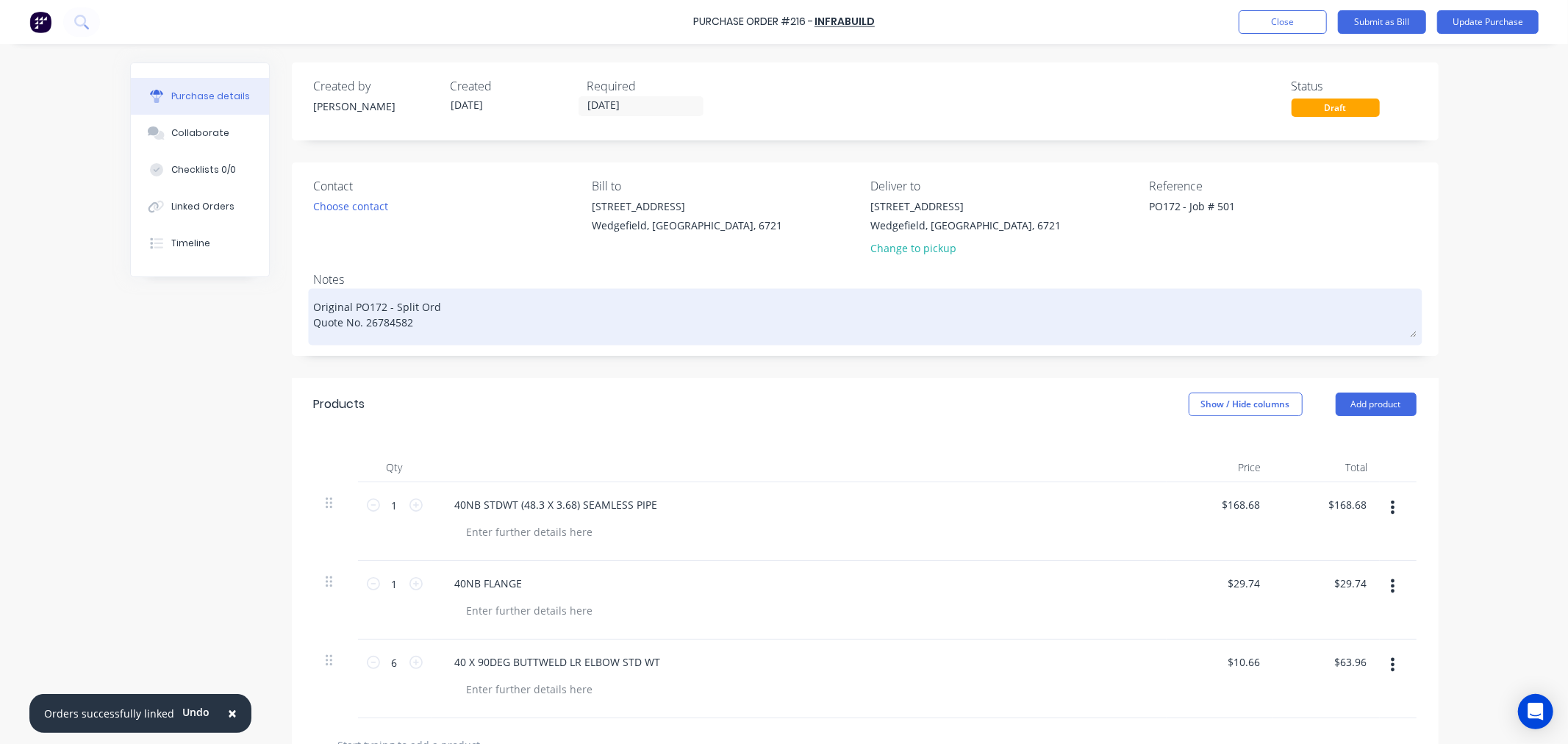
type textarea "Original PO172 - Split Orde Quote No. 26784582"
type textarea "x"
type textarea "Original PO172 - Split Order Quote No. 26784582"
type textarea "x"
type textarea "Original PO172 - Split Order Quote No. 26784582"
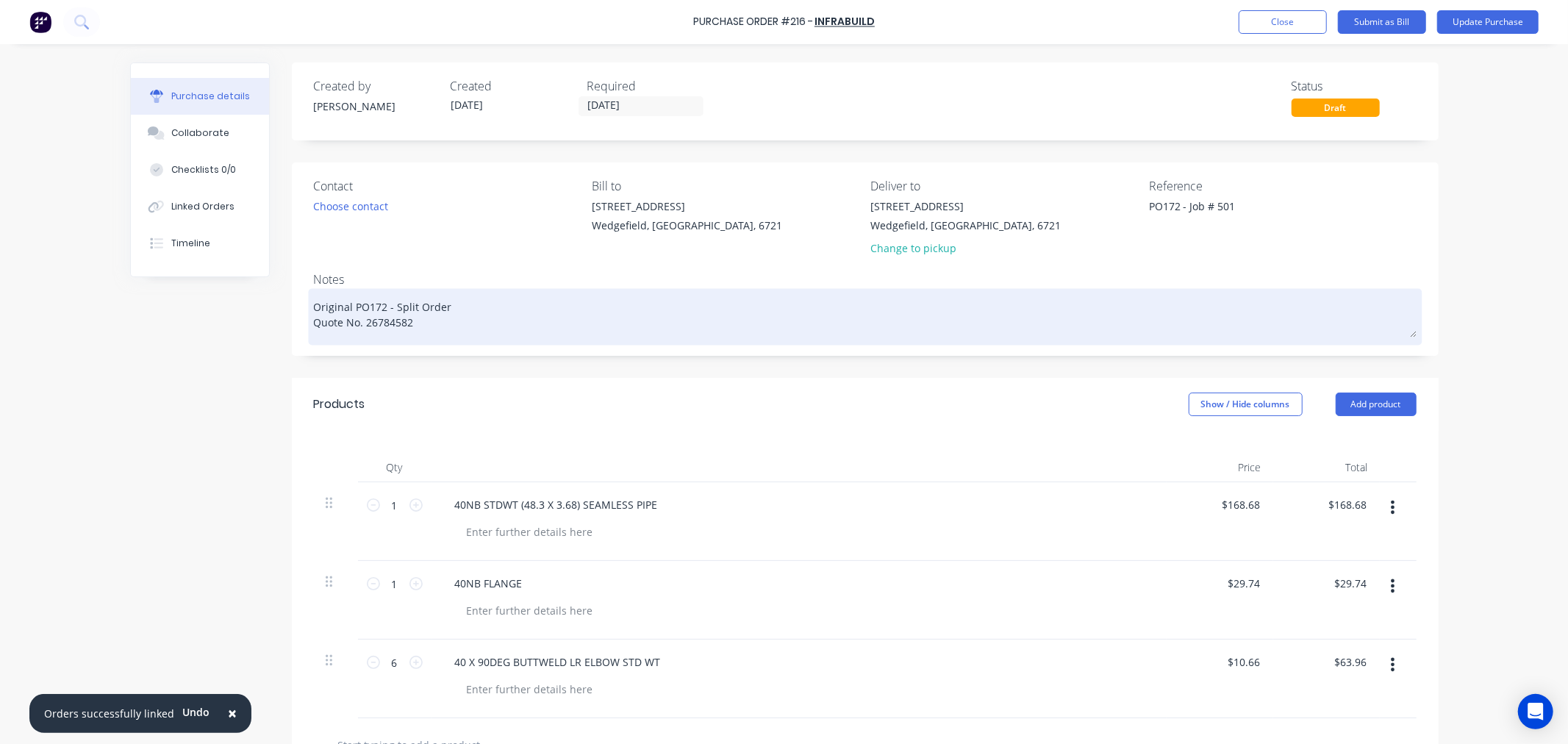
type textarea "x"
type textarea "Original PO172 - Split Order f Quote No. 26784582"
type textarea "x"
type textarea "Original PO172 - Split Order fo Quote No. 26784582"
type textarea "x"
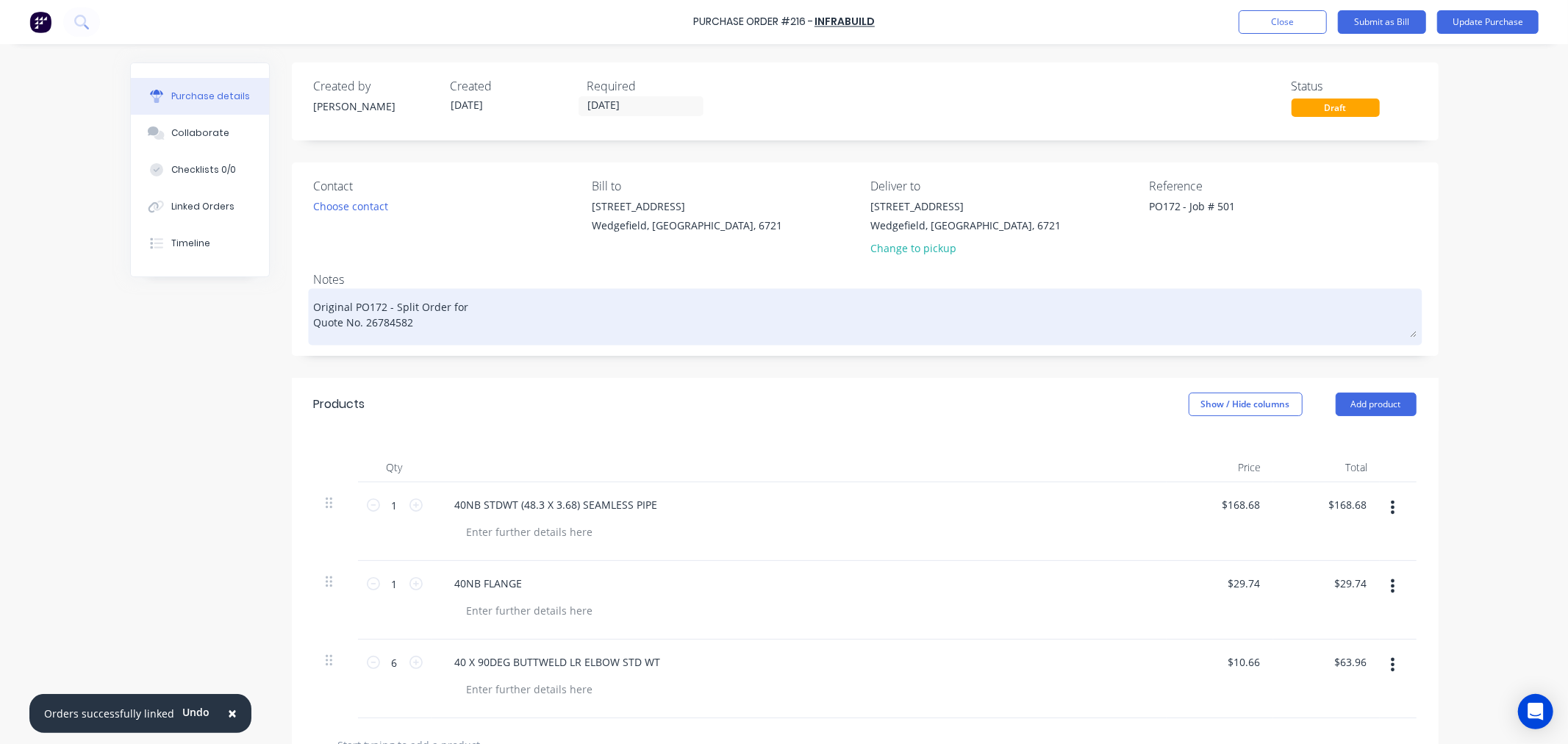
type textarea "Original PO172 - Split Order for Quote No. 26784582"
type textarea "x"
type textarea "Original PO172 - Split Order for I Quote No. 26784582"
type textarea "x"
type textarea "Original PO172 - Split Order for In Quote No. 26784582"
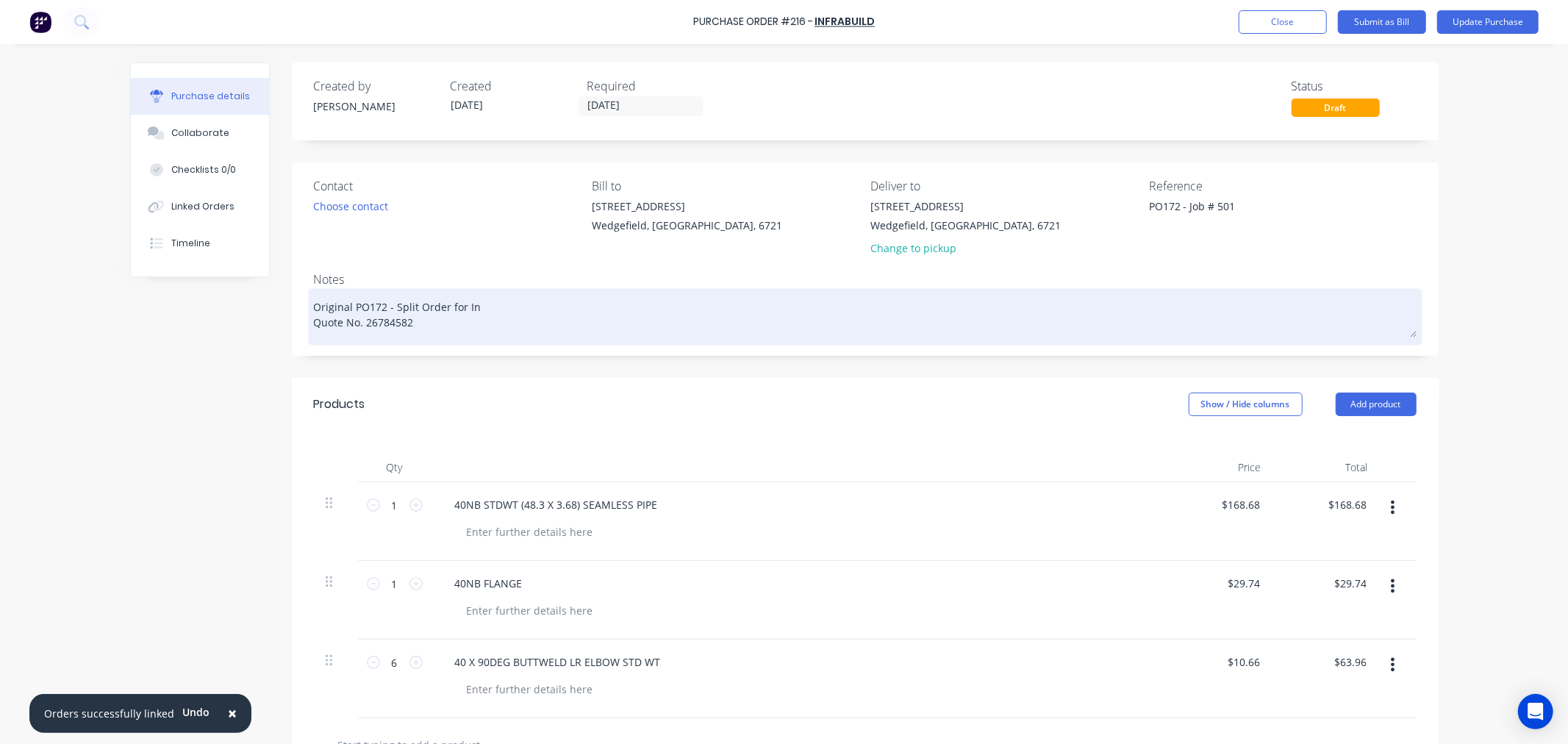
type textarea "x"
type textarea "Original PO172 - Split Order for Inv Quote No. 26784582"
type textarea "x"
type textarea "Original PO172 - Split Order for Invo Quote No. 26784582"
type textarea "x"
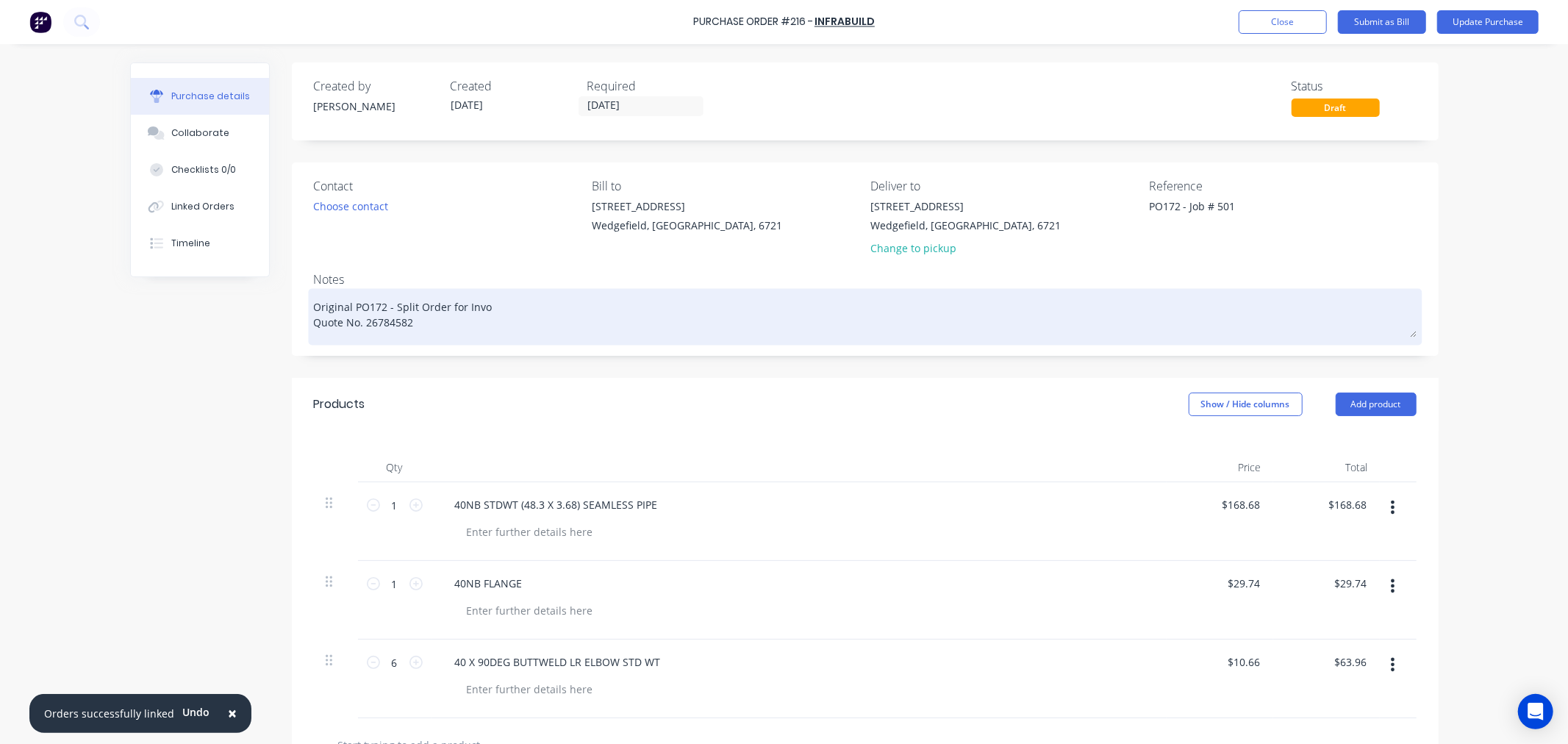
type textarea "Original PO172 - Split Order for Invoi Quote No. 26784582"
type textarea "x"
type textarea "Original PO172 - Split Order for Invoic Quote No. 26784582"
type textarea "x"
type textarea "Original PO172 - Split Order for Invoici Quote No. 26784582"
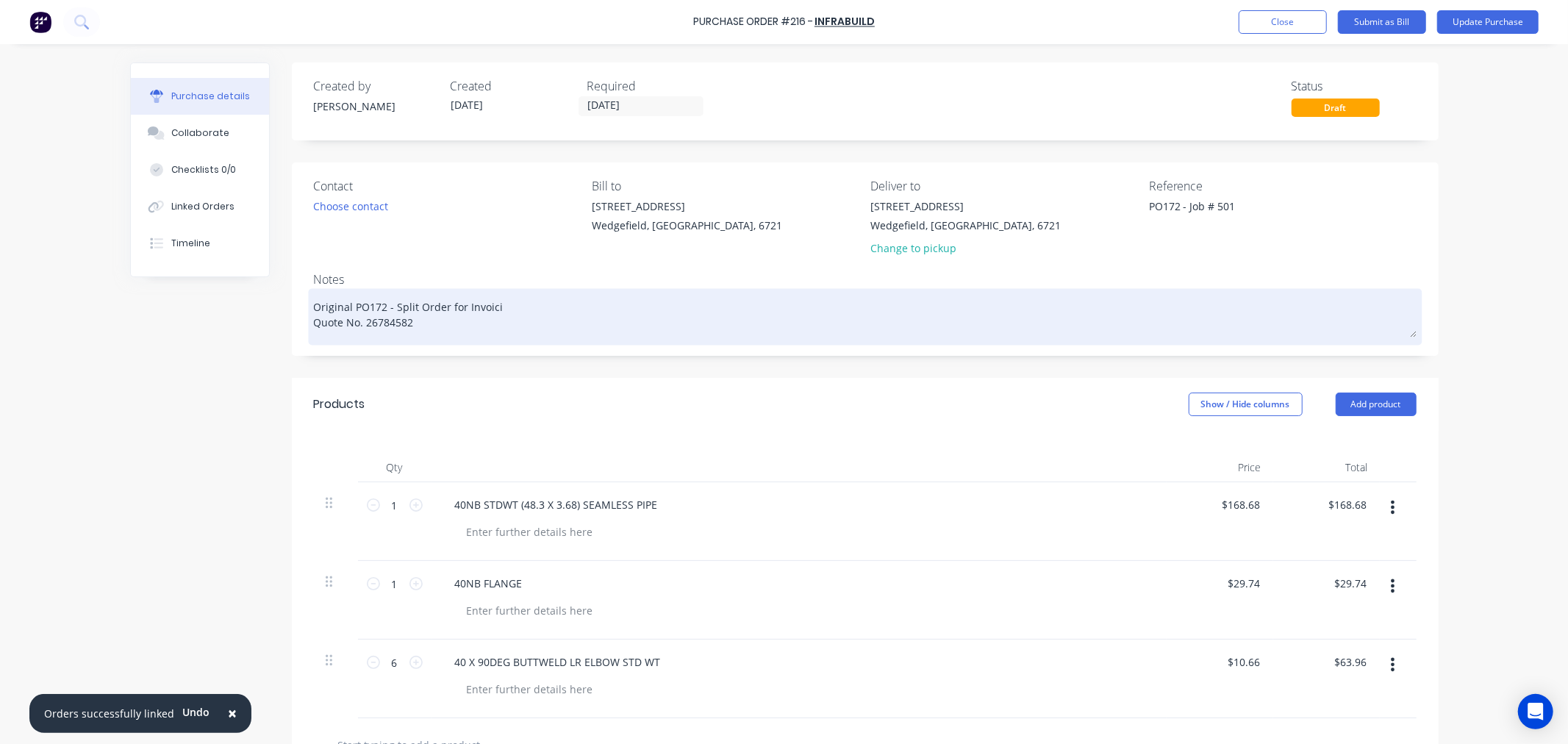
type textarea "x"
type textarea "Original PO172 - Split Order for Invoicin Quote No. 26784582"
type textarea "x"
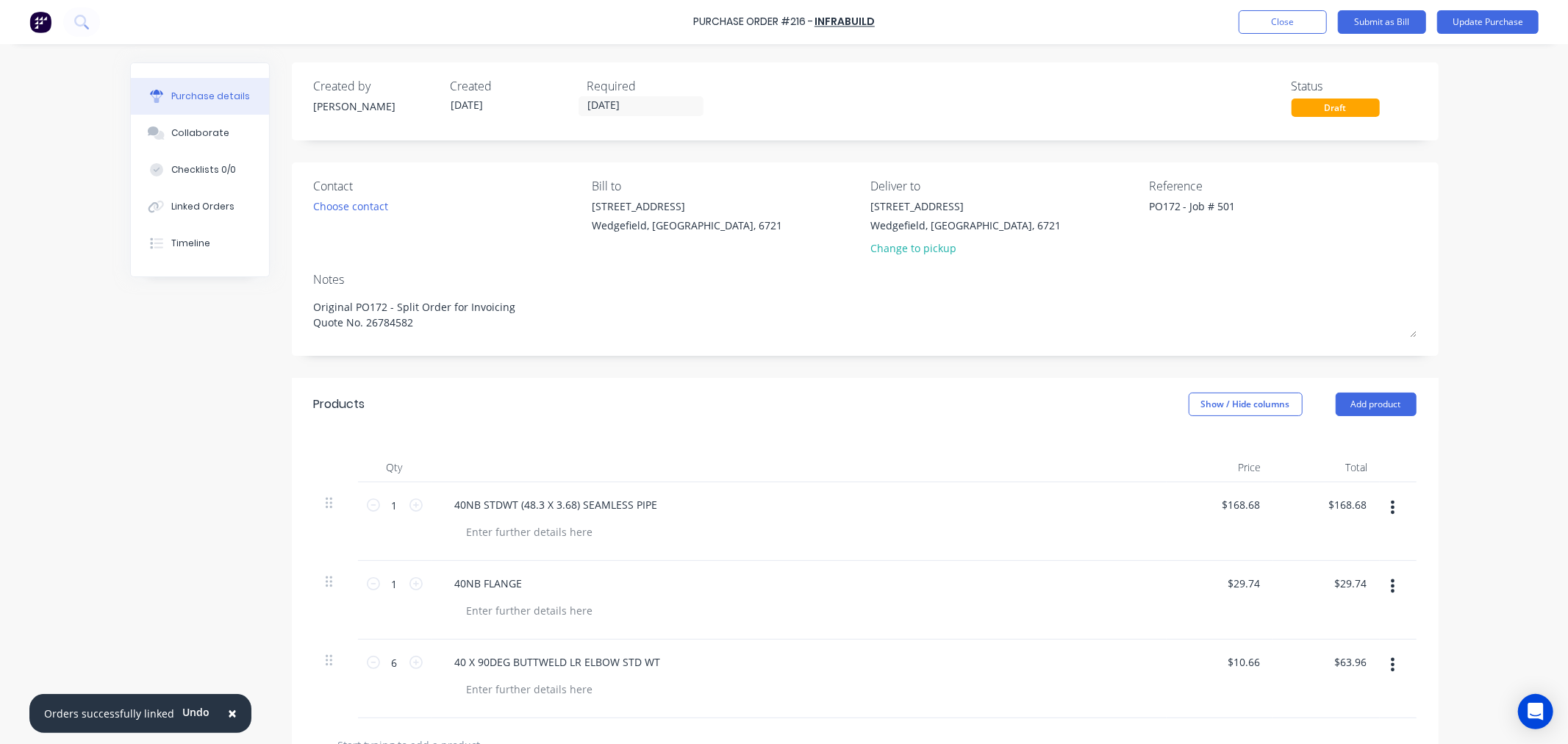
type textarea "Original PO172 - Split Order for Invoicing Quote No. 26784582"
type textarea "x"
type textarea "Original PO172 - Split Order for Invoicing Quote No. 26784582"
click at [1219, 213] on textarea "PO172 - Job # 501" at bounding box center [1241, 215] width 184 height 33
drag, startPoint x: 1236, startPoint y: 210, endPoint x: 1111, endPoint y: 214, distance: 125.1
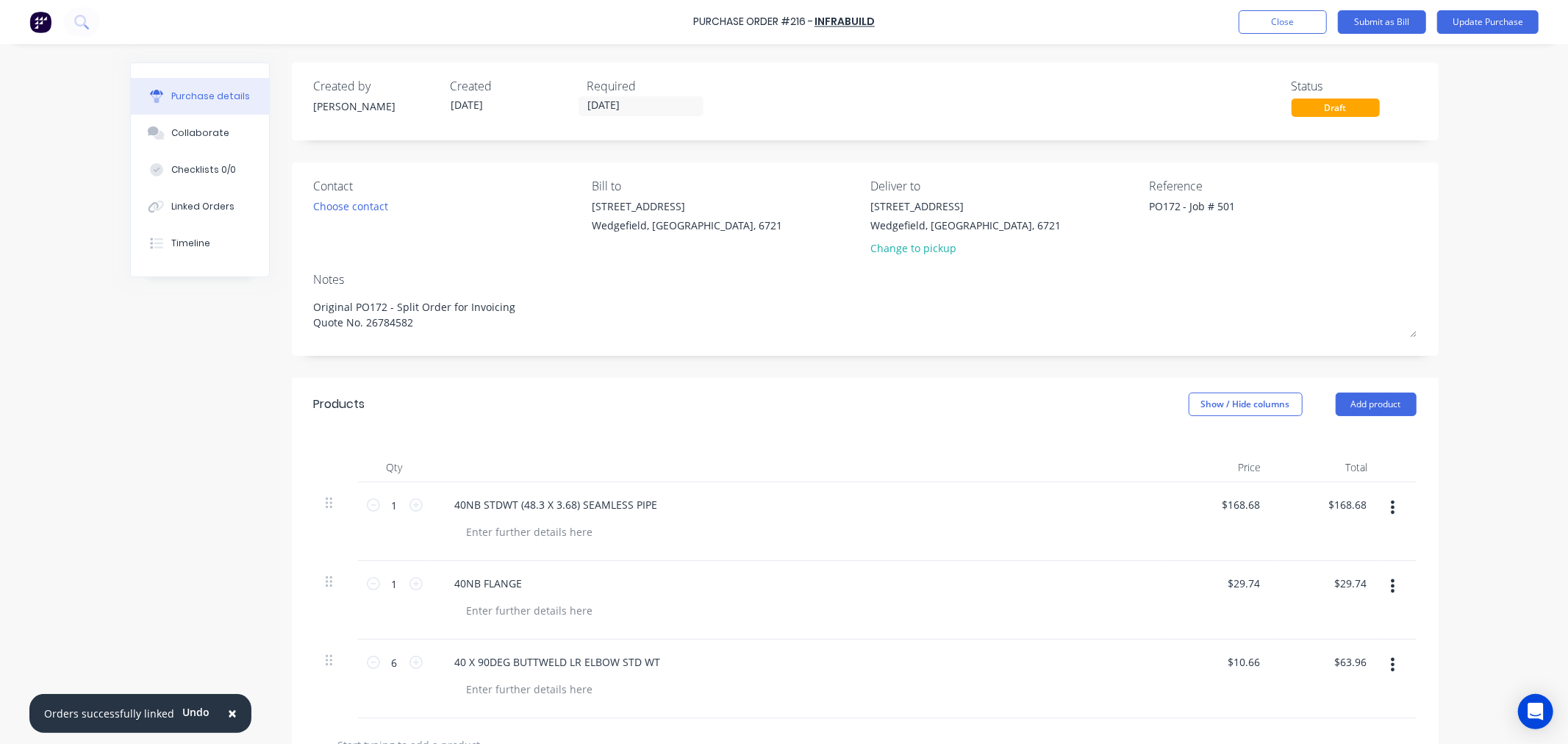
click at [1111, 214] on div "Contact Choose contact Bill to 20 Munda Way Wedgefield, Western Australia, 6721…" at bounding box center [865, 220] width 1102 height 86
paste textarea "67712652"
type textarea "x"
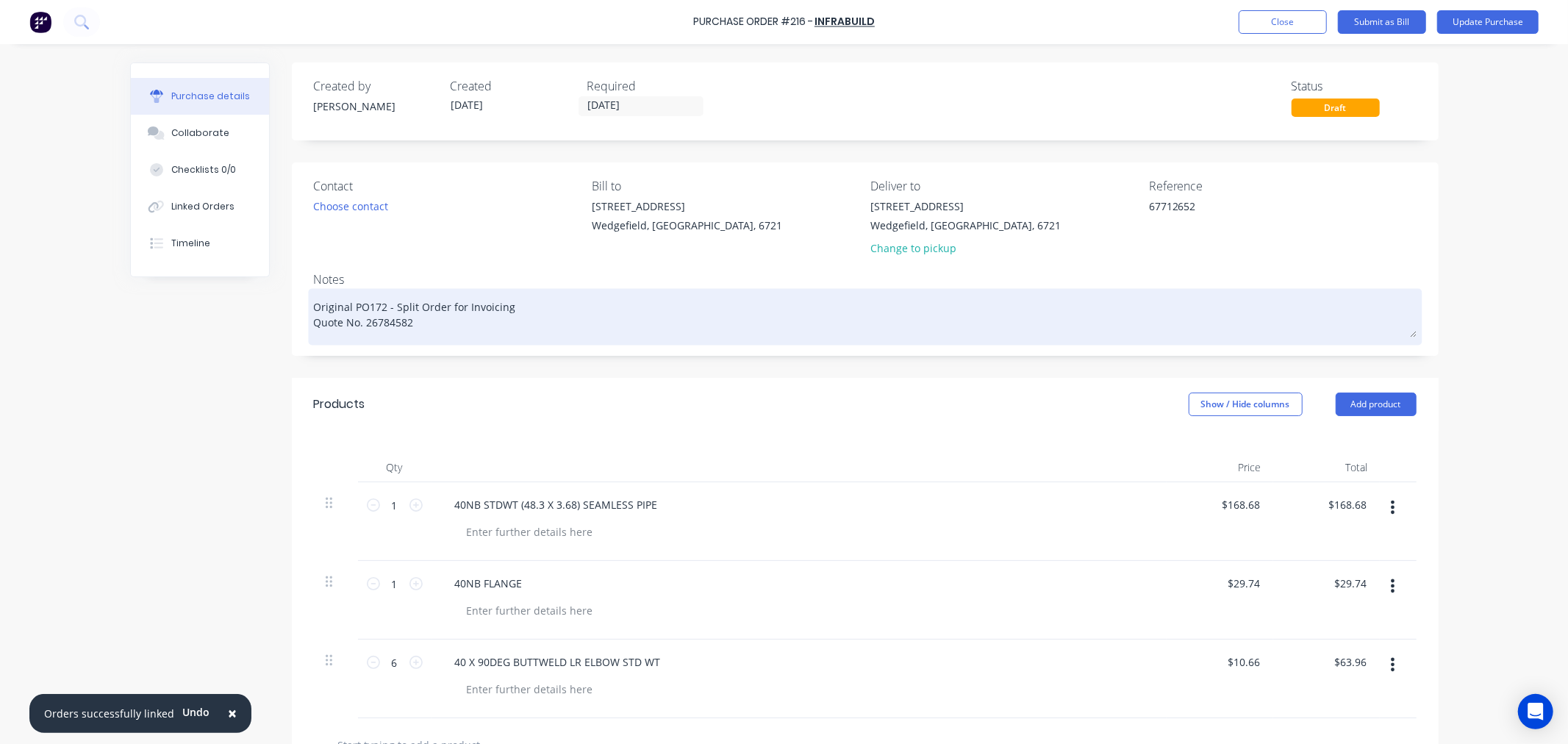
type textarea "67712652"
type textarea "x"
type textarea "67712652"
drag, startPoint x: 307, startPoint y: 302, endPoint x: 357, endPoint y: 305, distance: 50.1
click at [314, 303] on textarea "Original PO172 - Split Order for Invoicing Quote No. 26784582" at bounding box center [865, 315] width 1102 height 46
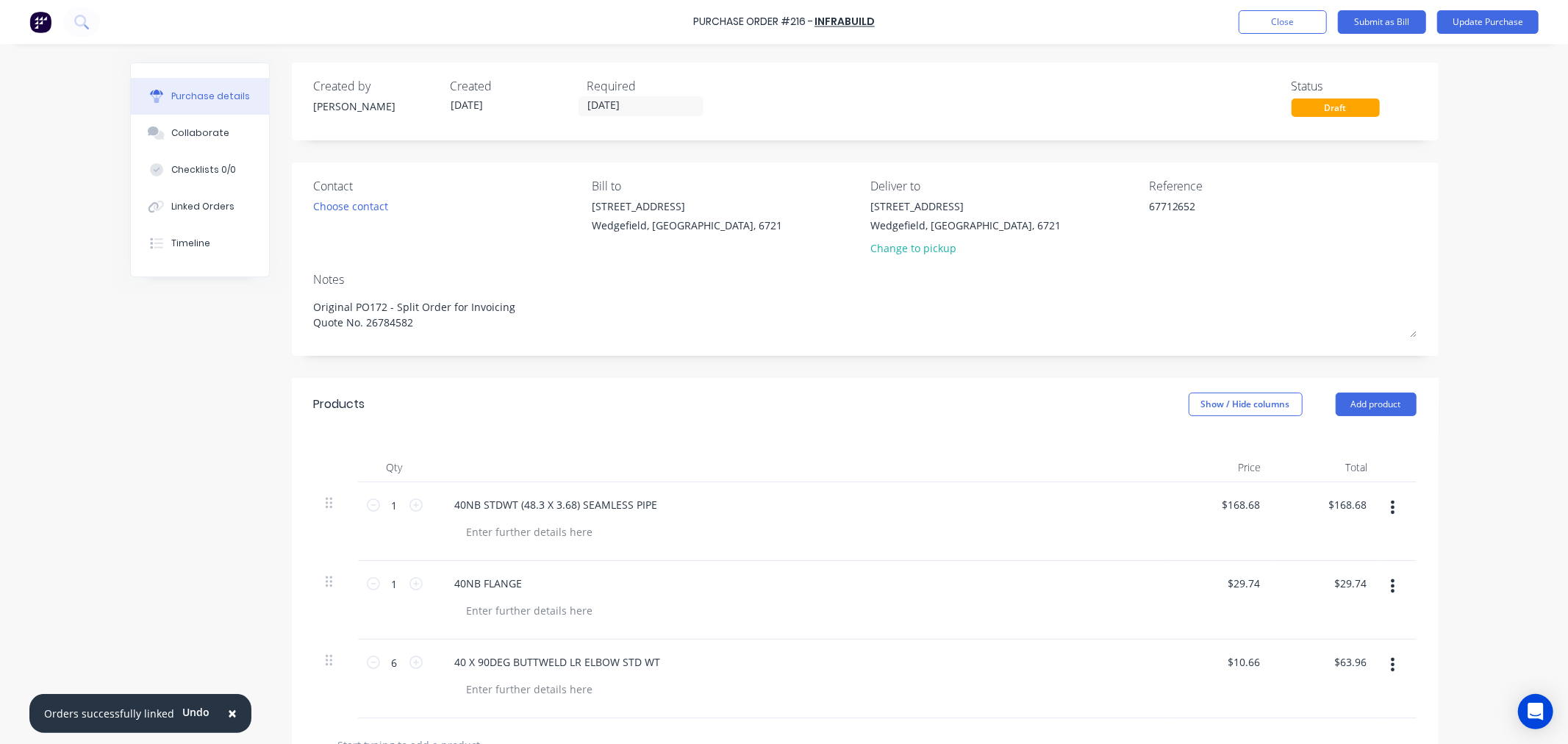
type textarea "x"
type textarea "Original PO172 - Split Order for Invoicing Quote No. 26784582"
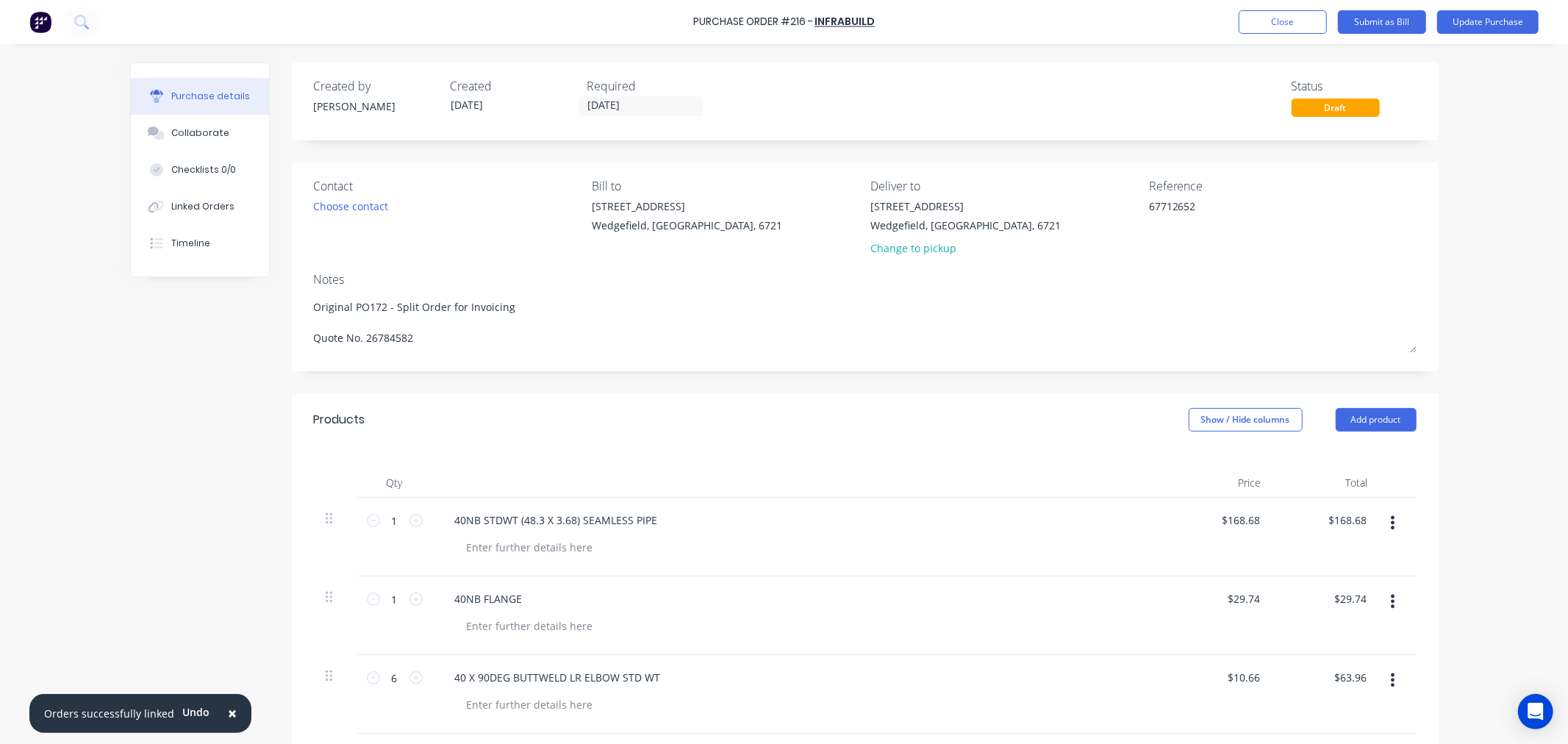
type textarea "x"
type textarea "Original PO172 - Split Order for Invoicing J Quote No. 26784582"
type textarea "x"
type textarea "Original PO172 - Split Order for Invoicing Jo Quote No. 26784582"
type textarea "x"
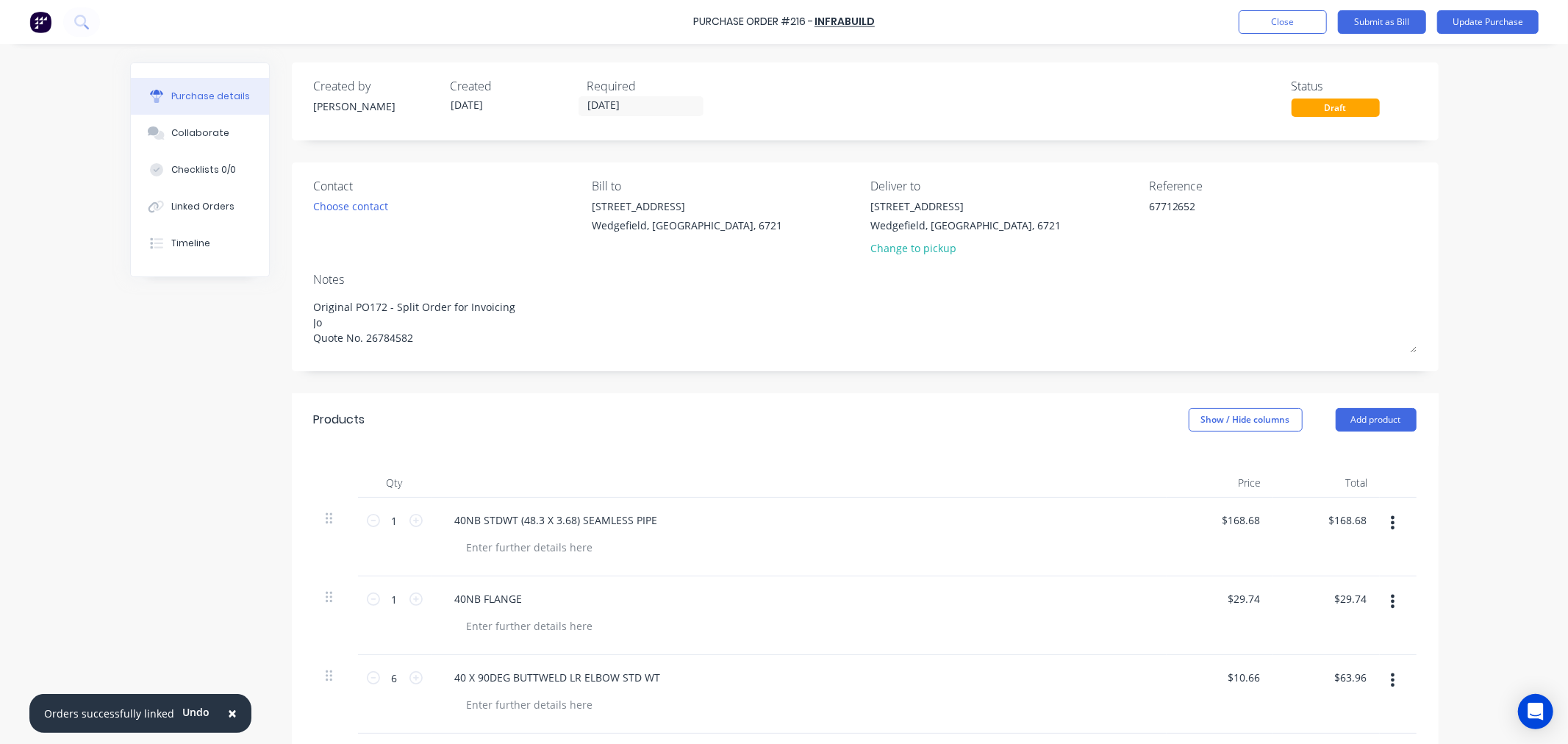
type textarea "Original PO172 - Split Order for Invoicing Job Quote No. 26784582"
type textarea "x"
type textarea "Original PO172 - Split Order for Invoicing Job Quote No. 26784582"
type textarea "x"
type textarea "Original PO172 - Split Order for Invoicing Job # Quote No. 26784582"
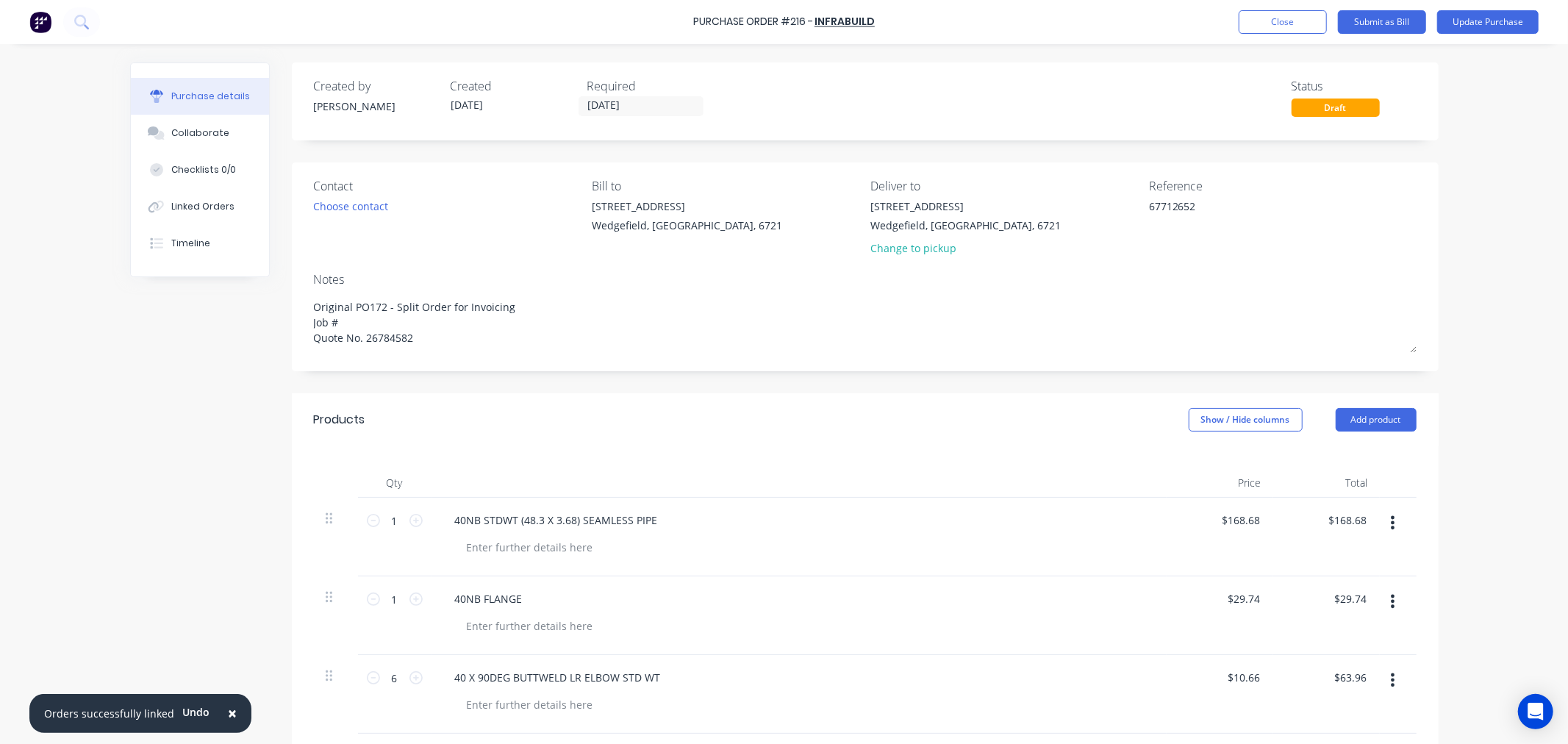
type textarea "x"
type textarea "Original PO172 - Split Order for Invoicing Job # Quote No. 26784582"
type textarea "x"
type textarea "Original PO172 - Split Order for Invoicing Job # 5 Quote No. 26784582"
type textarea "x"
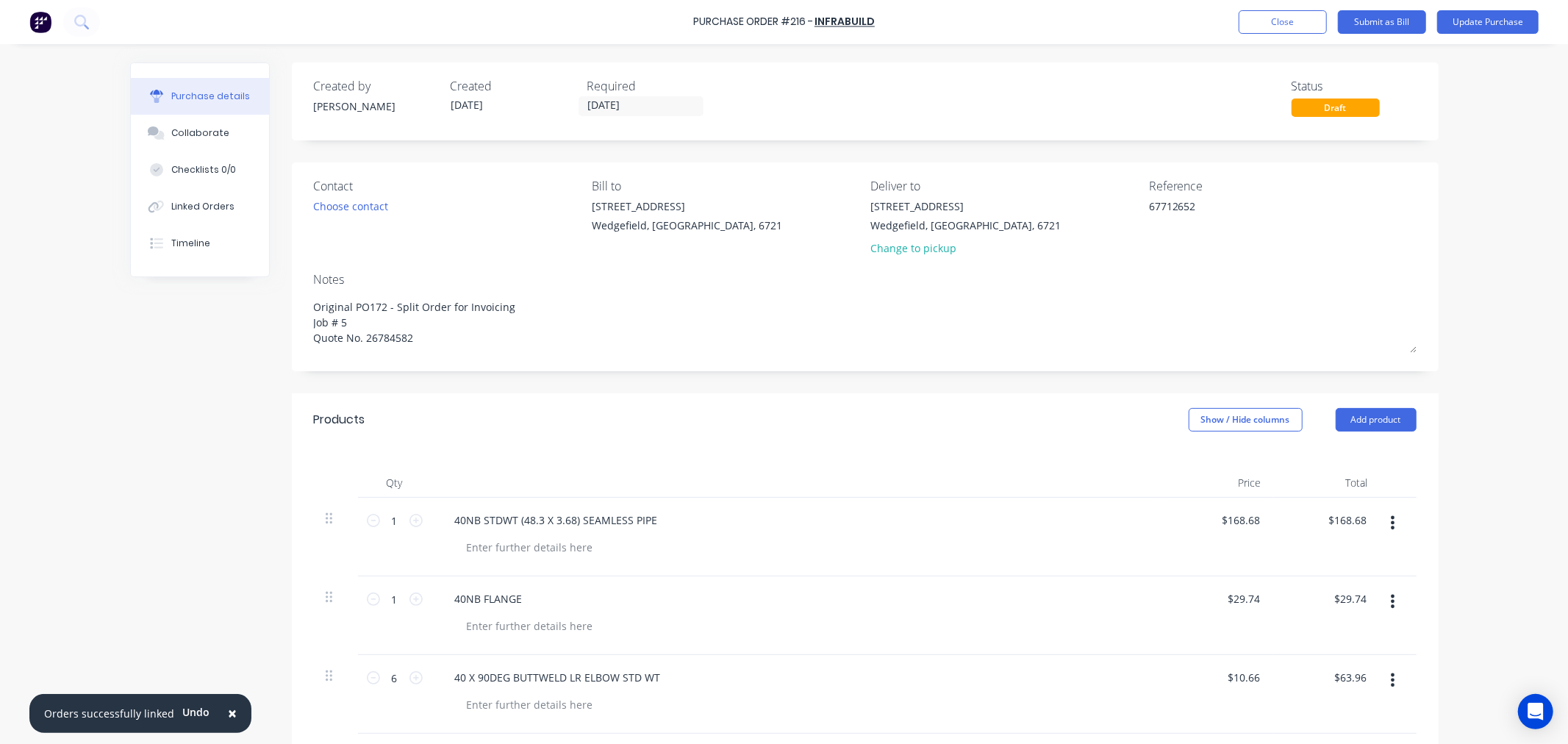
type textarea "Original PO172 - Split Order for Invoicing Job # 50 Quote No. 26784582"
type textarea "x"
type textarea "Original PO172 - Split Order for Invoicing Job # 501 Quote No. 26784582"
type textarea "x"
type textarea "Original PO172 - Split Order for Invoicing Job # 501 Quote No. 26784582"
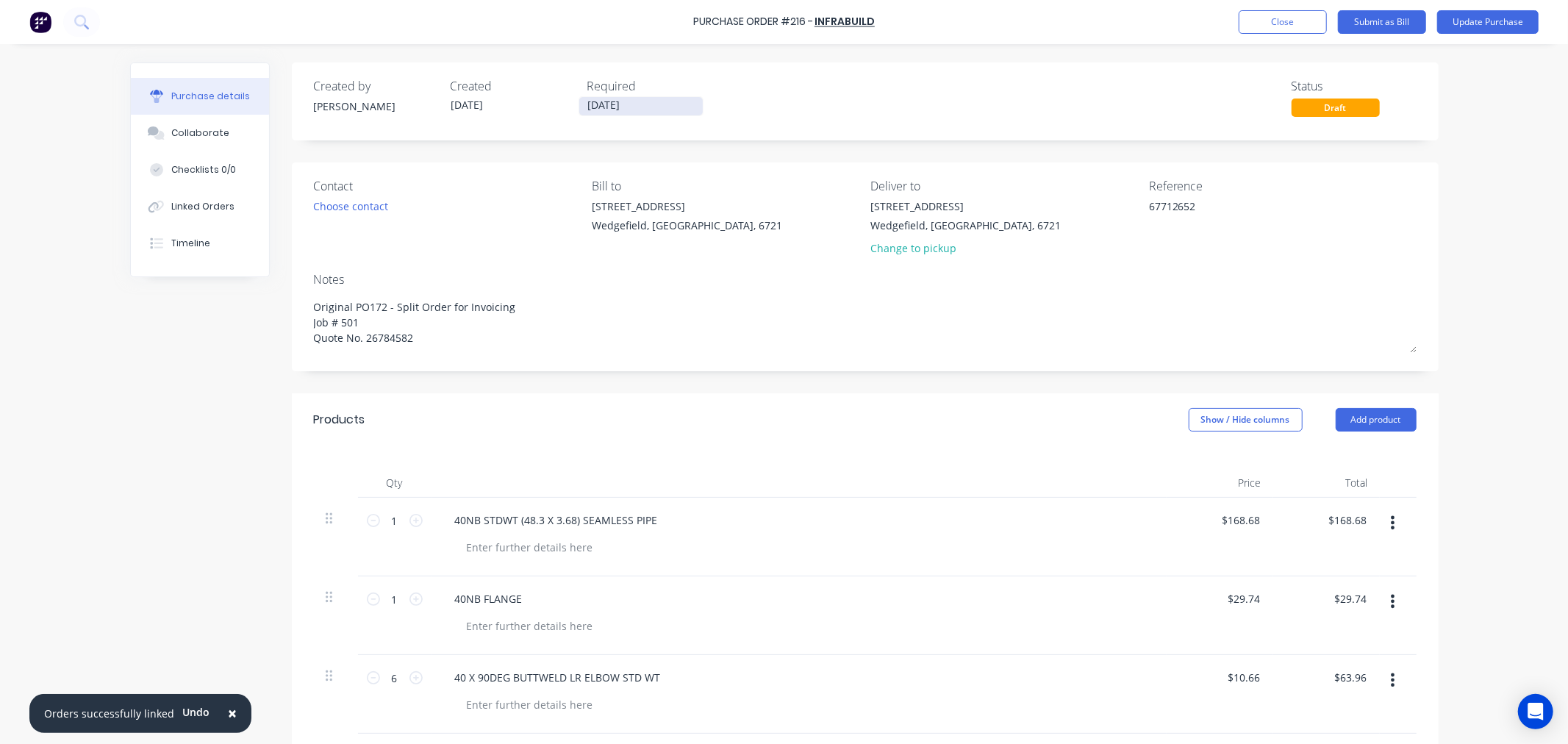
click at [682, 112] on input "01/10/25" at bounding box center [641, 106] width 124 height 18
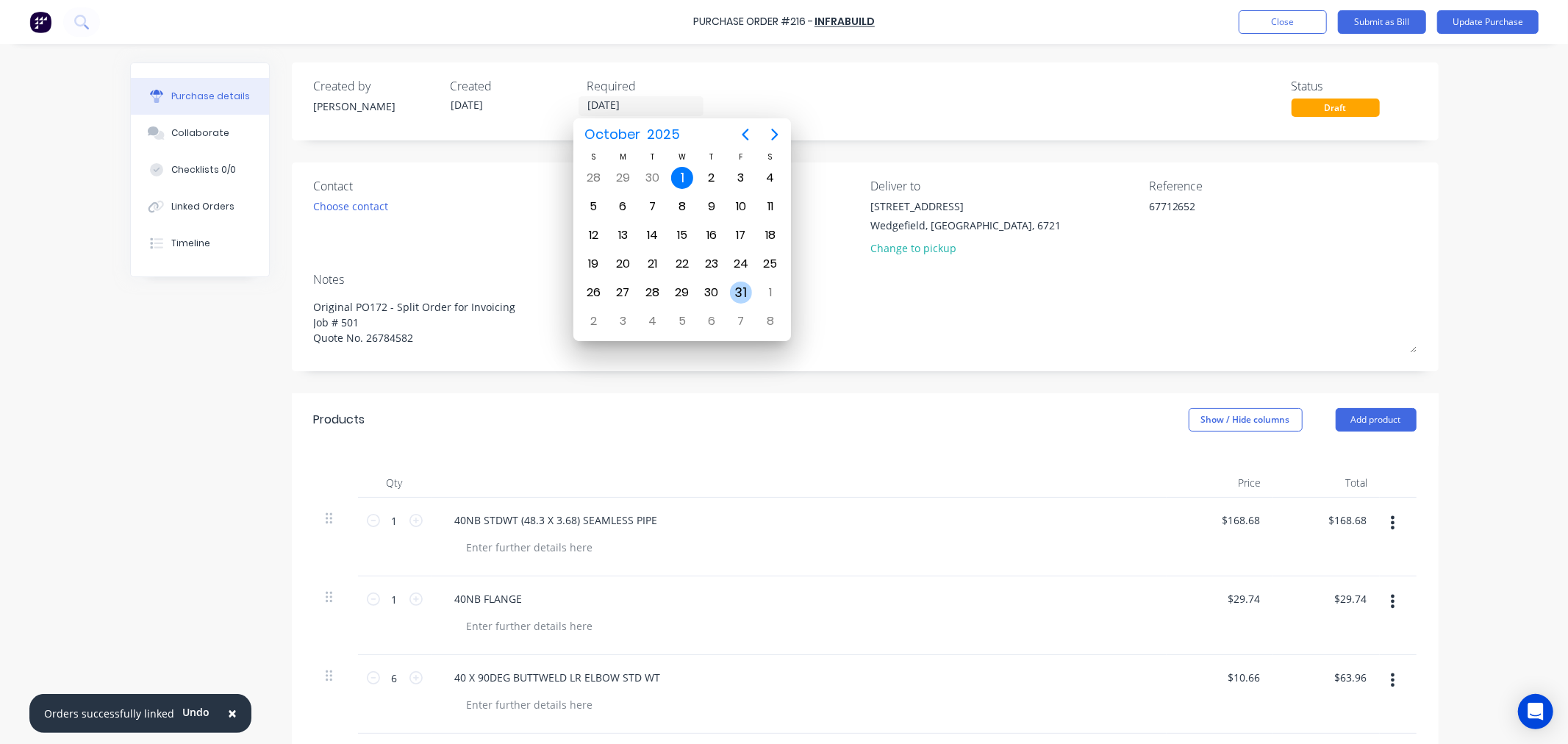
click at [747, 286] on div "31" at bounding box center [741, 293] width 22 height 22
type textarea "x"
type input "[DATE]"
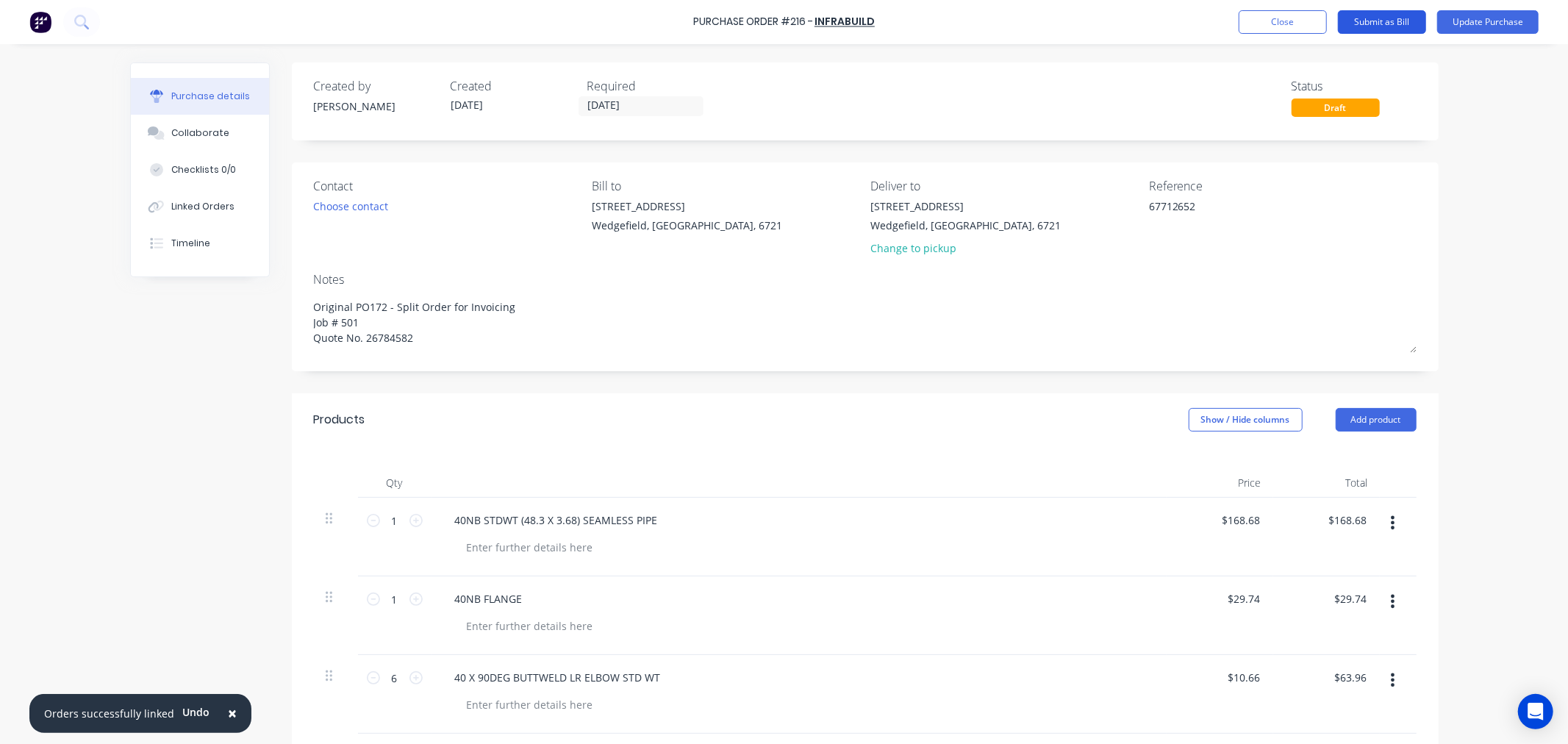
click at [1390, 18] on button "Submit as Bill" at bounding box center [1382, 22] width 88 height 24
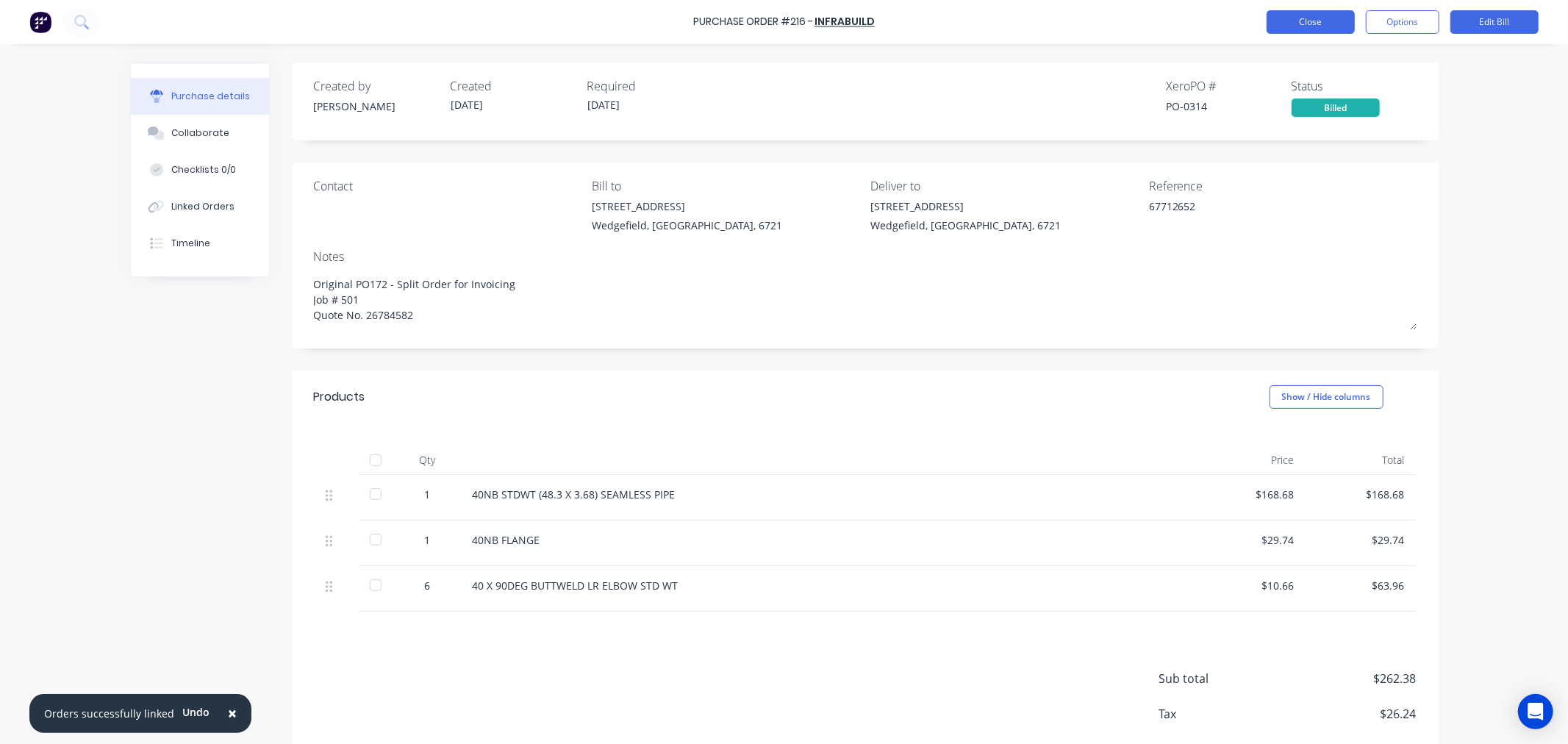
click at [1302, 22] on button "Close" at bounding box center [1311, 22] width 88 height 24
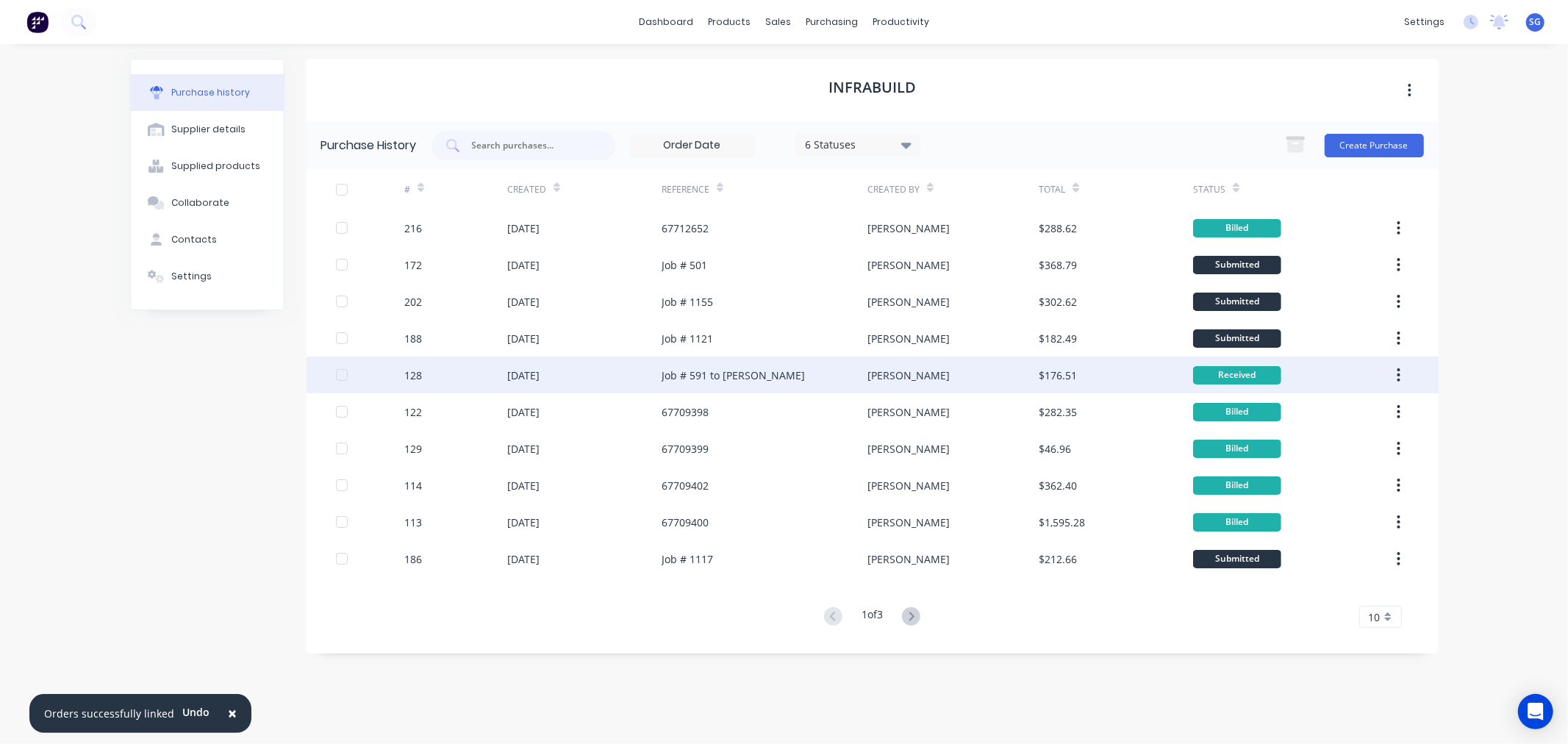
click at [672, 369] on div "Job # 591 to Simmonds" at bounding box center [733, 375] width 143 height 15
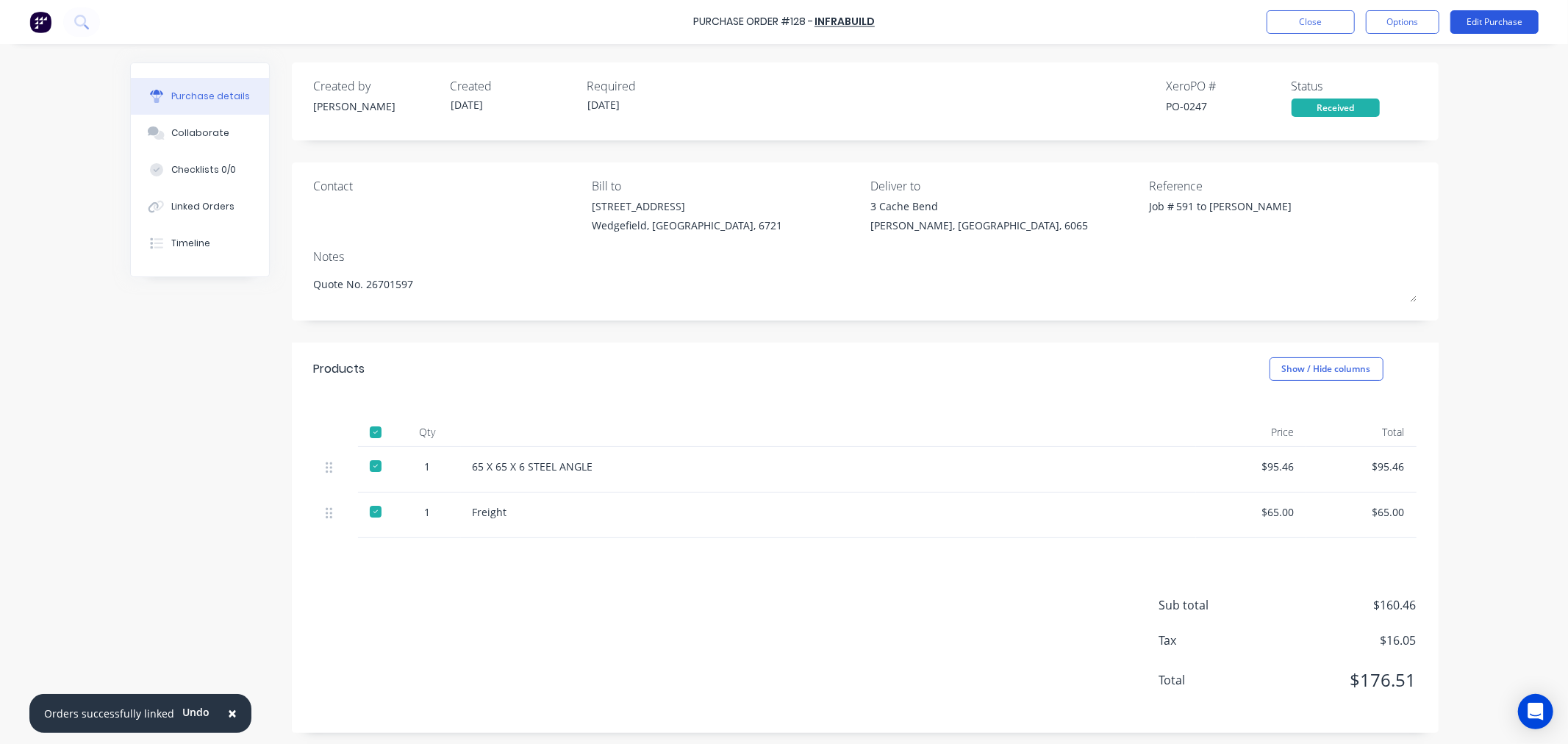
click at [1478, 31] on button "Edit Purchase" at bounding box center [1494, 22] width 88 height 24
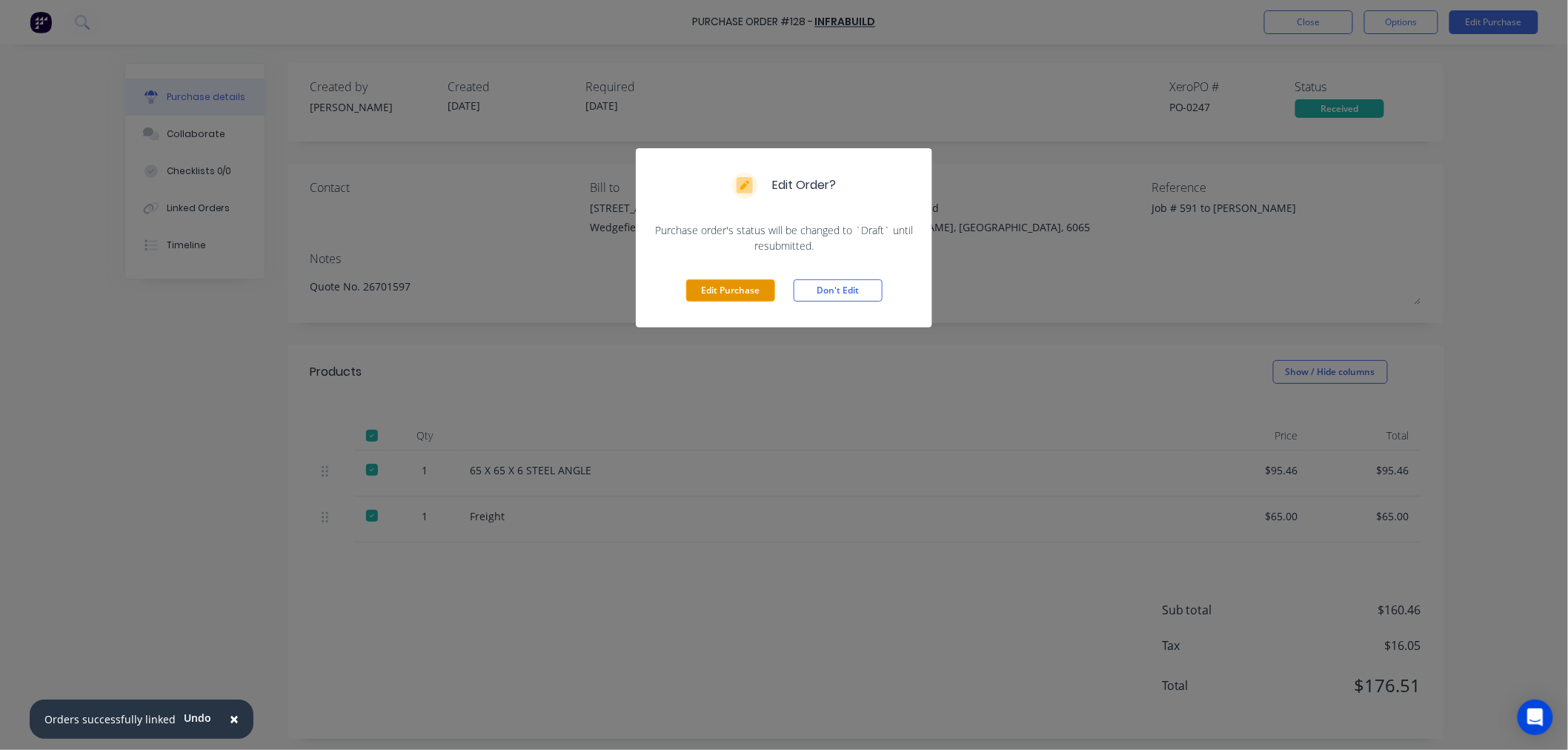
click at [736, 290] on button "Edit Purchase" at bounding box center [730, 291] width 89 height 22
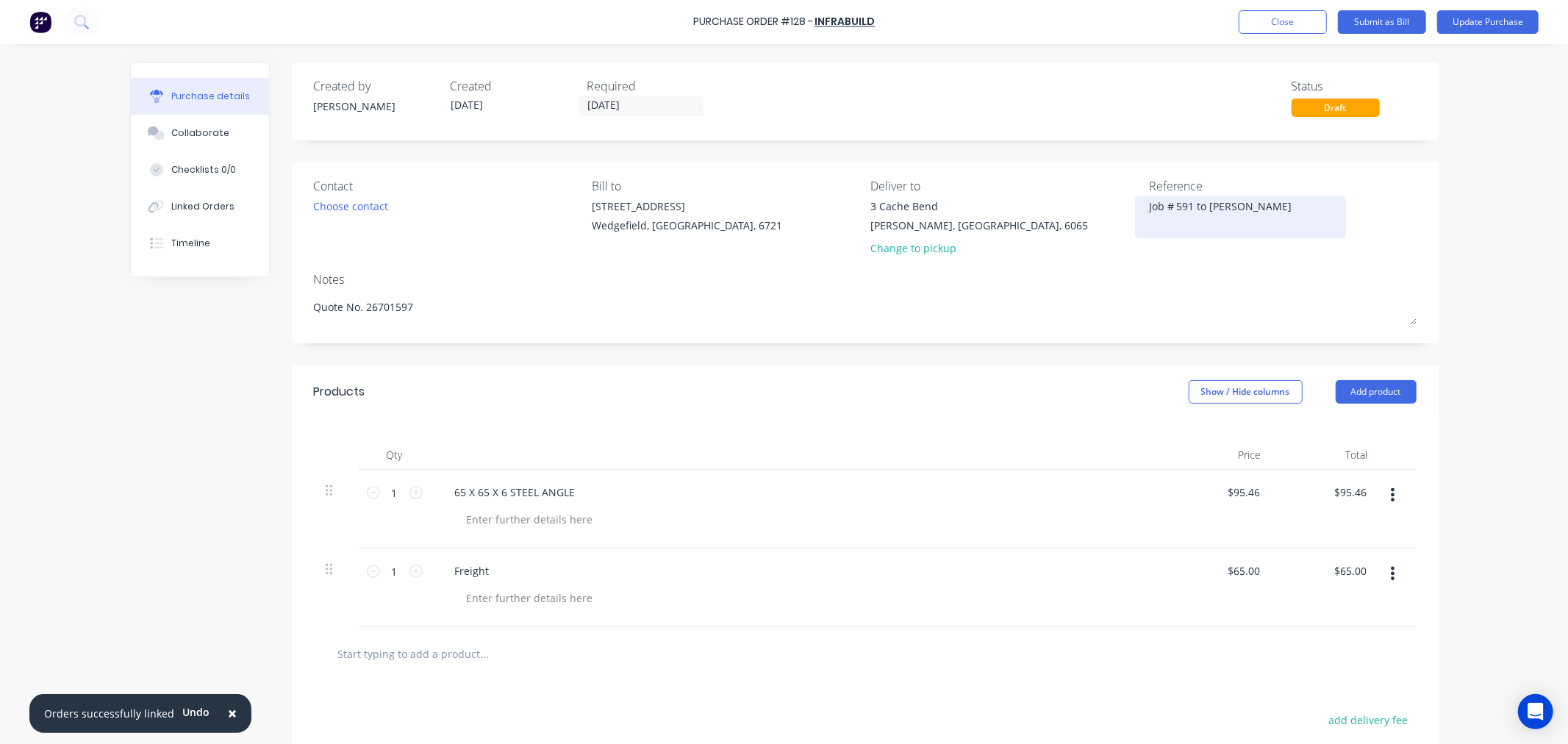
click at [1149, 210] on div "Job # 591 to Simmonds" at bounding box center [1241, 217] width 184 height 37
type textarea "x"
click at [1149, 209] on div "Job # 591 to Simmonds" at bounding box center [1241, 217] width 184 height 37
click at [1149, 209] on textarea "Job # 591 to Simmonds" at bounding box center [1241, 215] width 184 height 33
paste textarea "67706242"
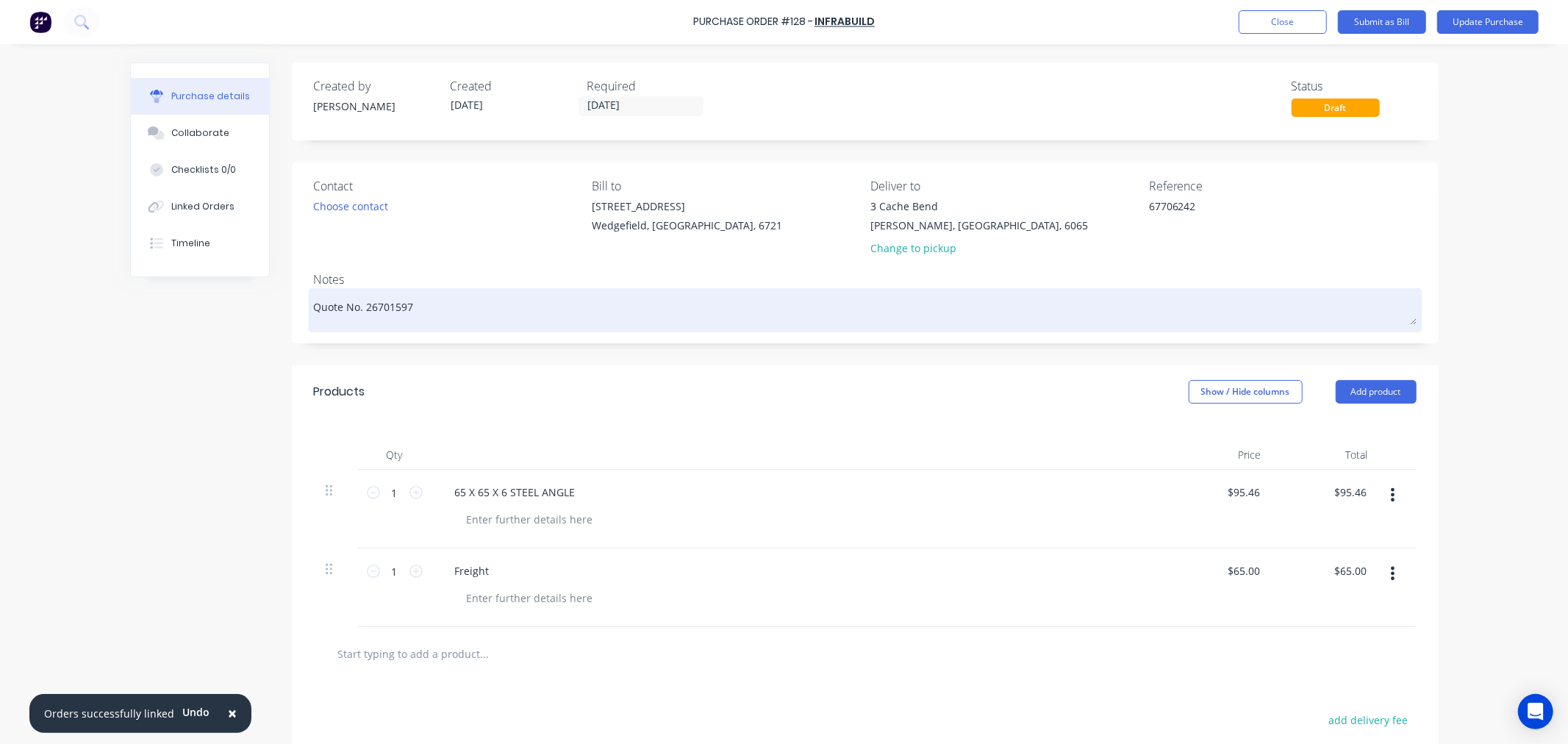
type textarea "67706242"
type textarea "x"
type textarea "67706242"
click at [314, 305] on div "Quote No. 26701597" at bounding box center [865, 311] width 1102 height 37
click at [314, 302] on textarea "Quote No. 26701597" at bounding box center [865, 308] width 1102 height 33
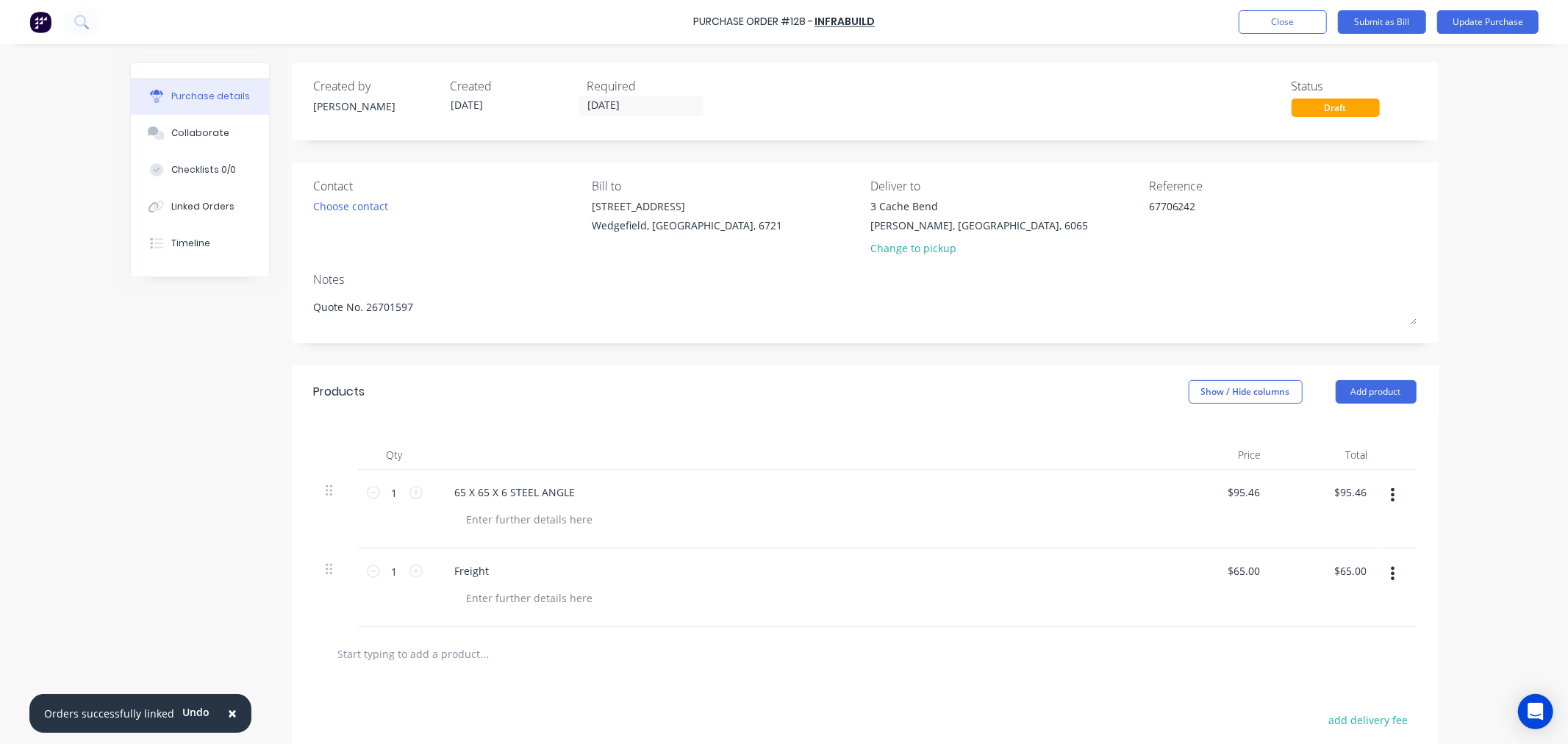
type textarea "x"
type textarea "Quote No. 26701597"
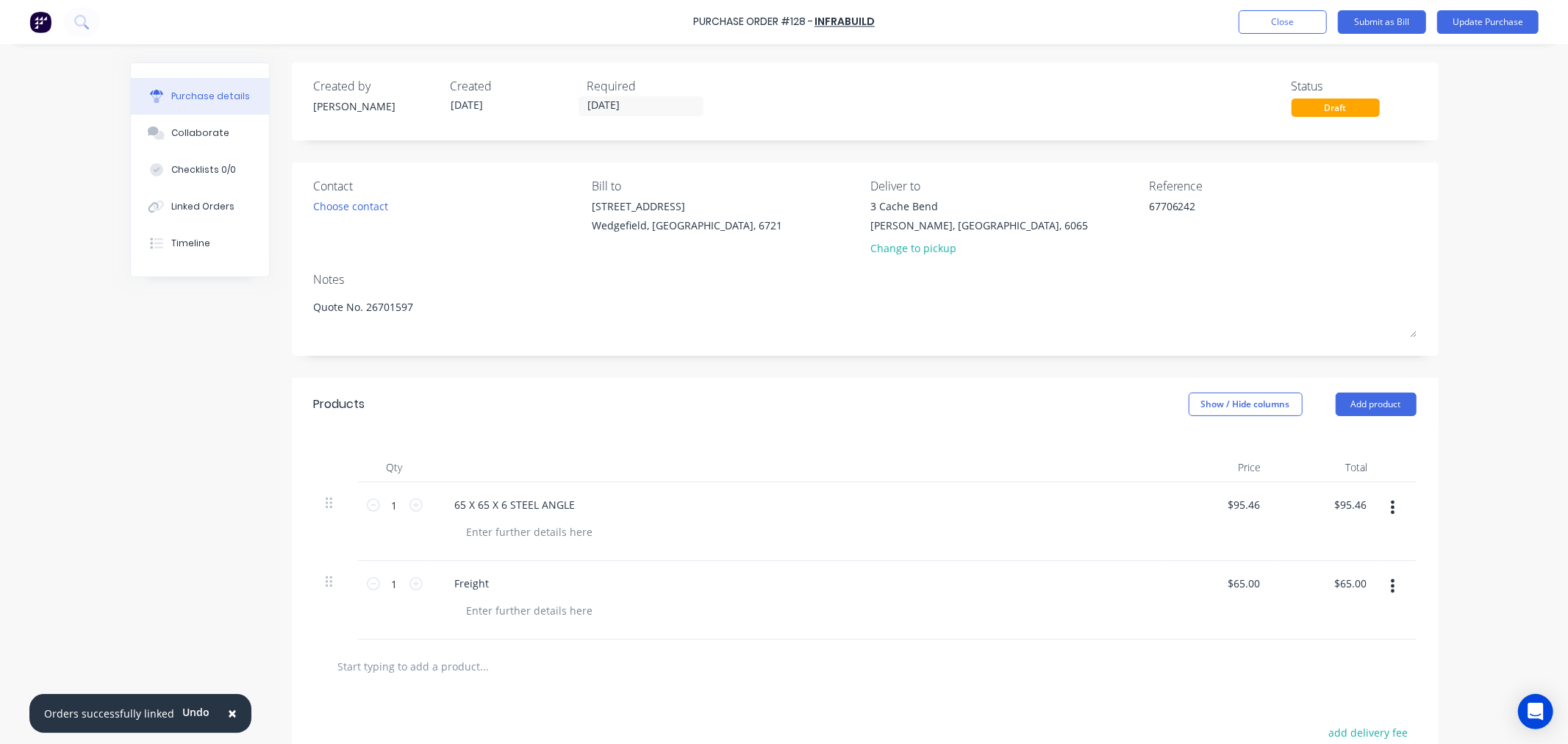
paste textarea "Job # 591 to Simmonds"
type textarea "x"
type textarea "Job # 591 to Simmonds Quote No. 26701597"
type textarea "x"
type textarea "Job # 591 to Simmonds Quote No. 26701597"
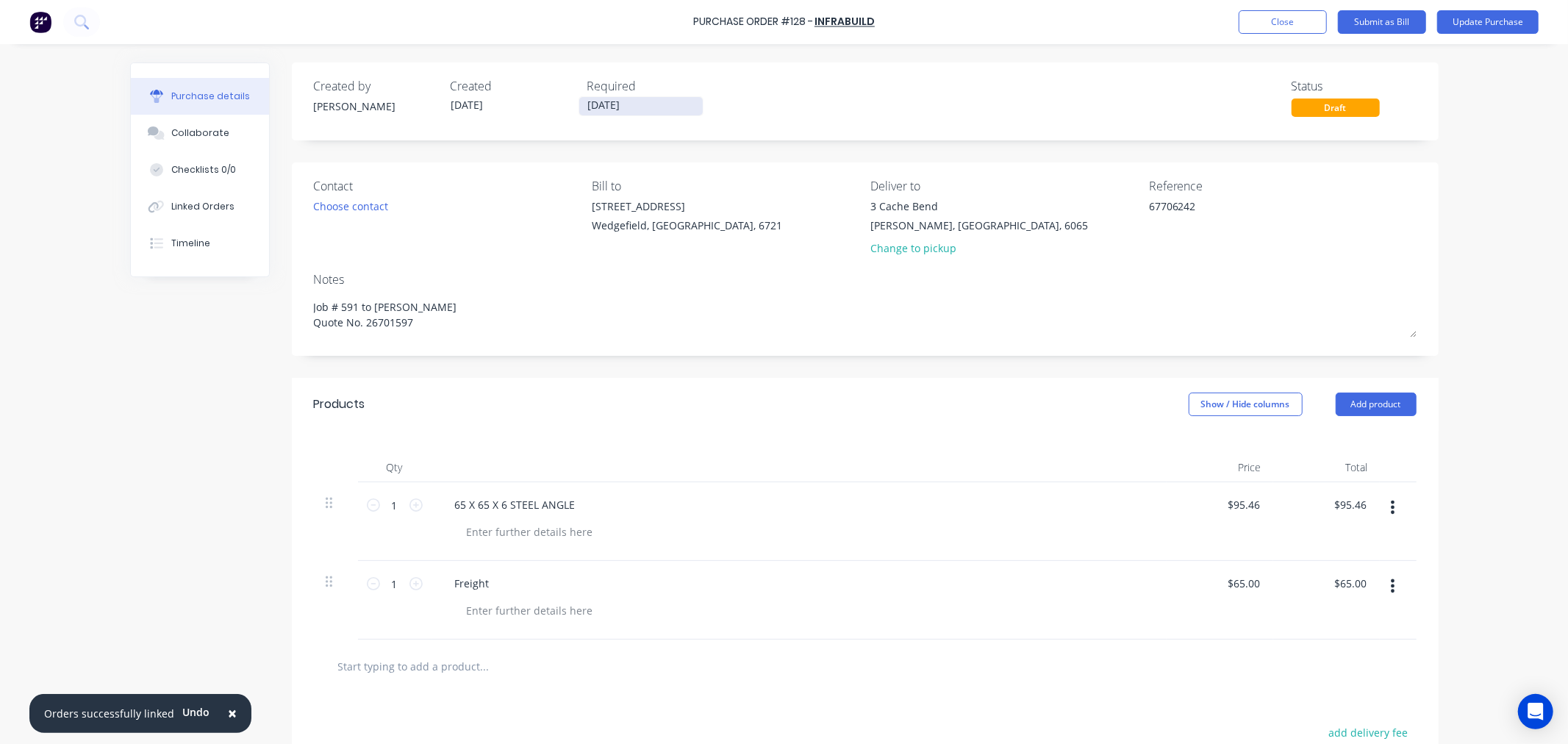
click at [649, 105] on input "23/09/25" at bounding box center [641, 106] width 124 height 18
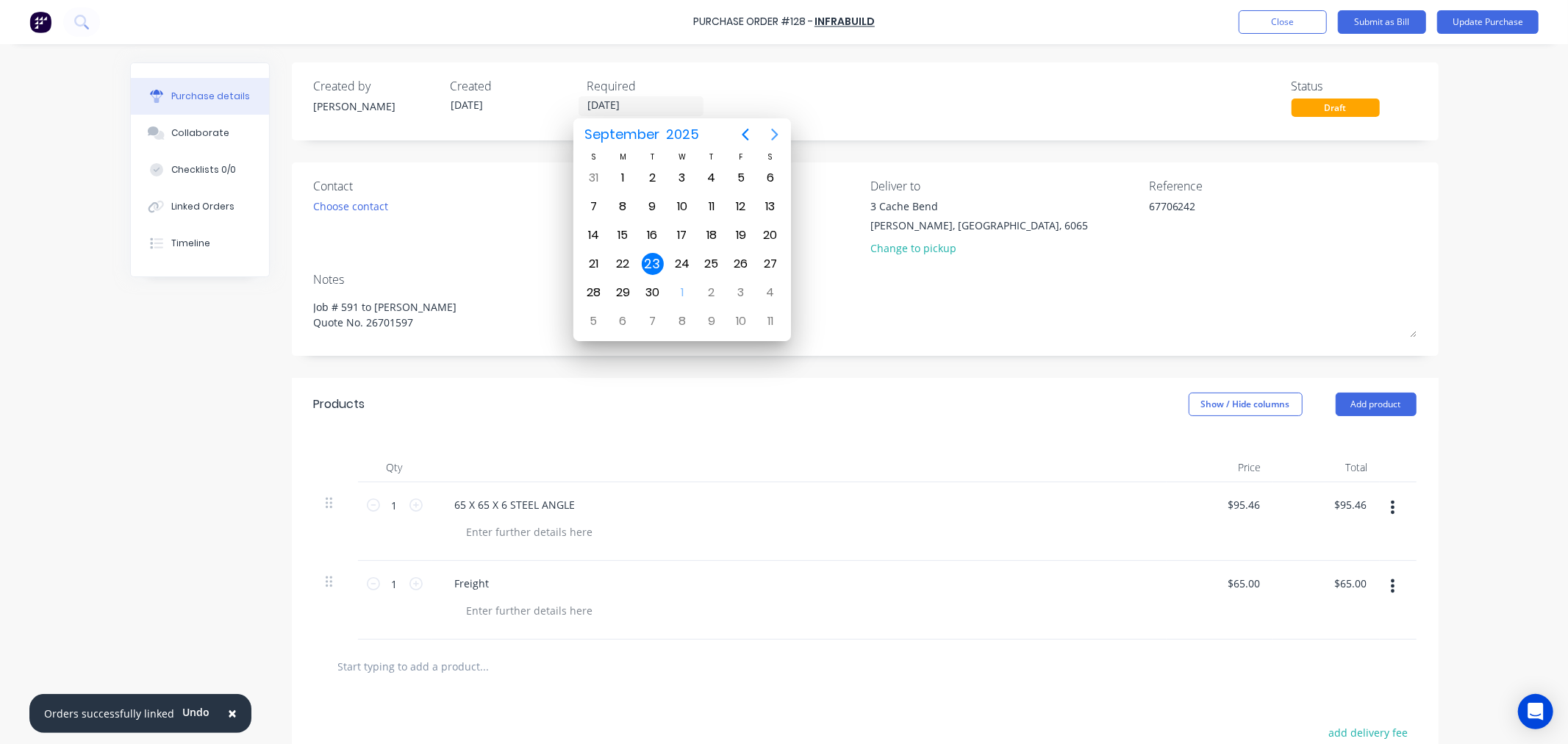
click at [783, 135] on button "Next page" at bounding box center [774, 135] width 29 height 29
click at [750, 288] on div "31" at bounding box center [741, 293] width 22 height 22
type textarea "x"
type input "[DATE]"
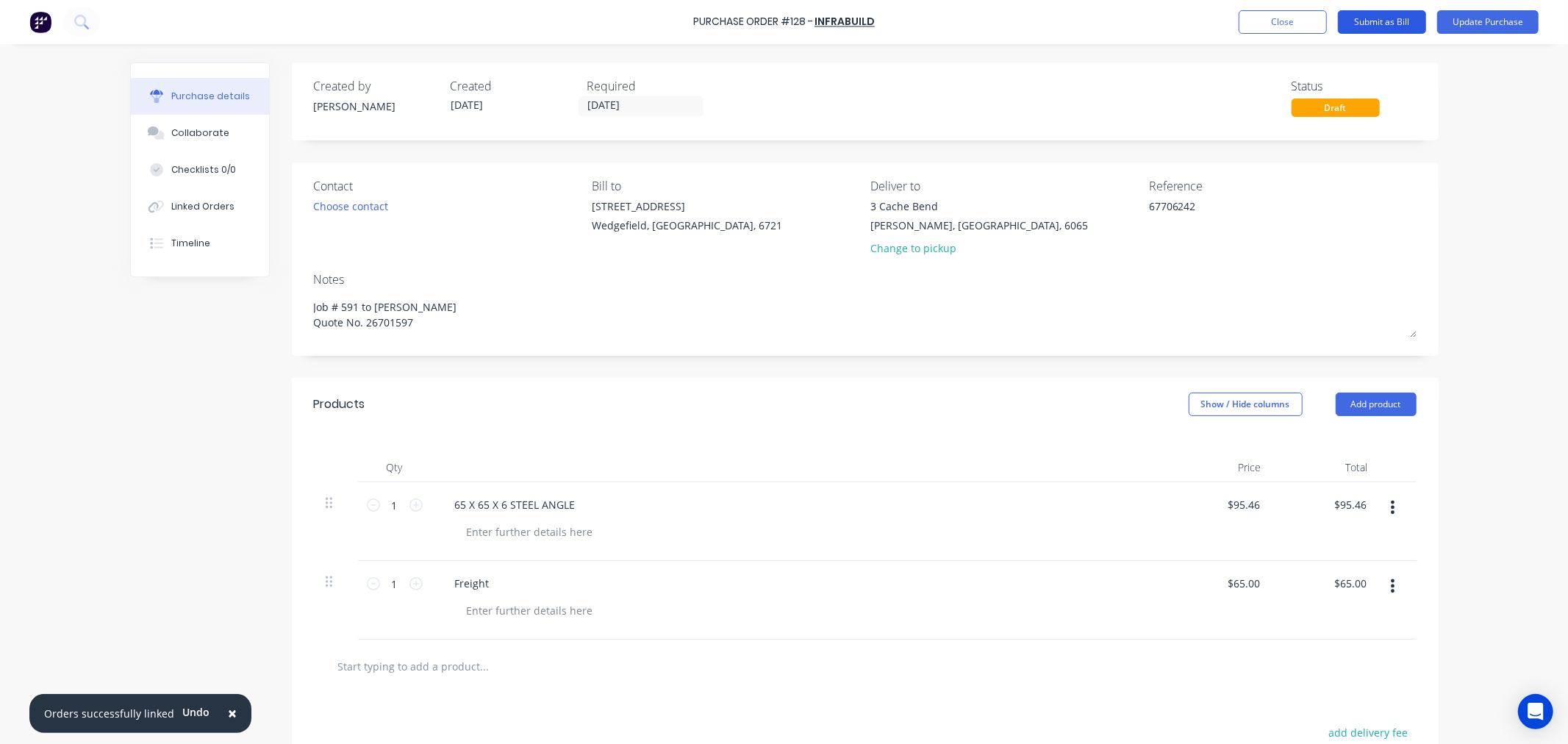
click at [1390, 22] on button "Submit as Bill" at bounding box center [1382, 22] width 88 height 24
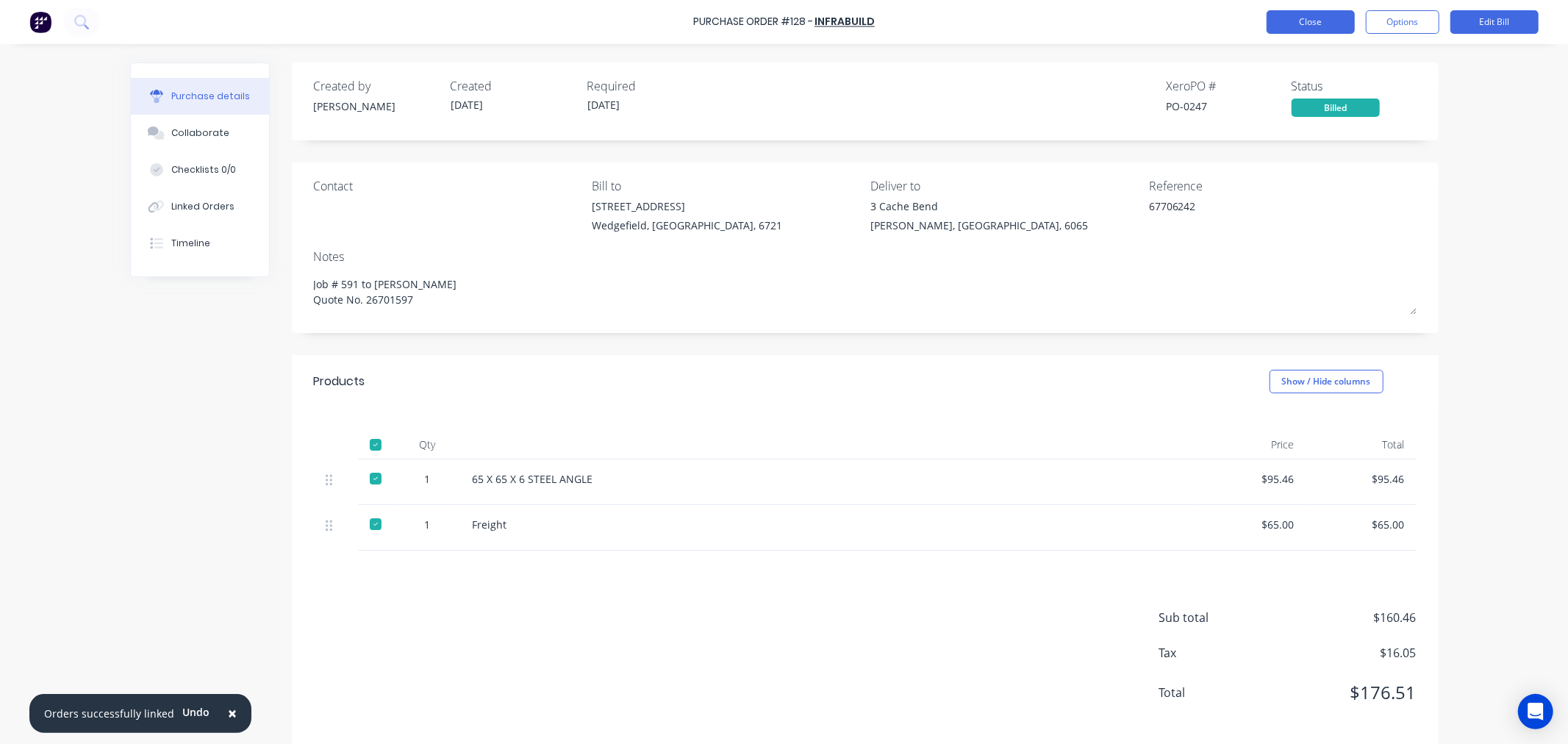
click at [1297, 24] on button "Close" at bounding box center [1311, 22] width 88 height 24
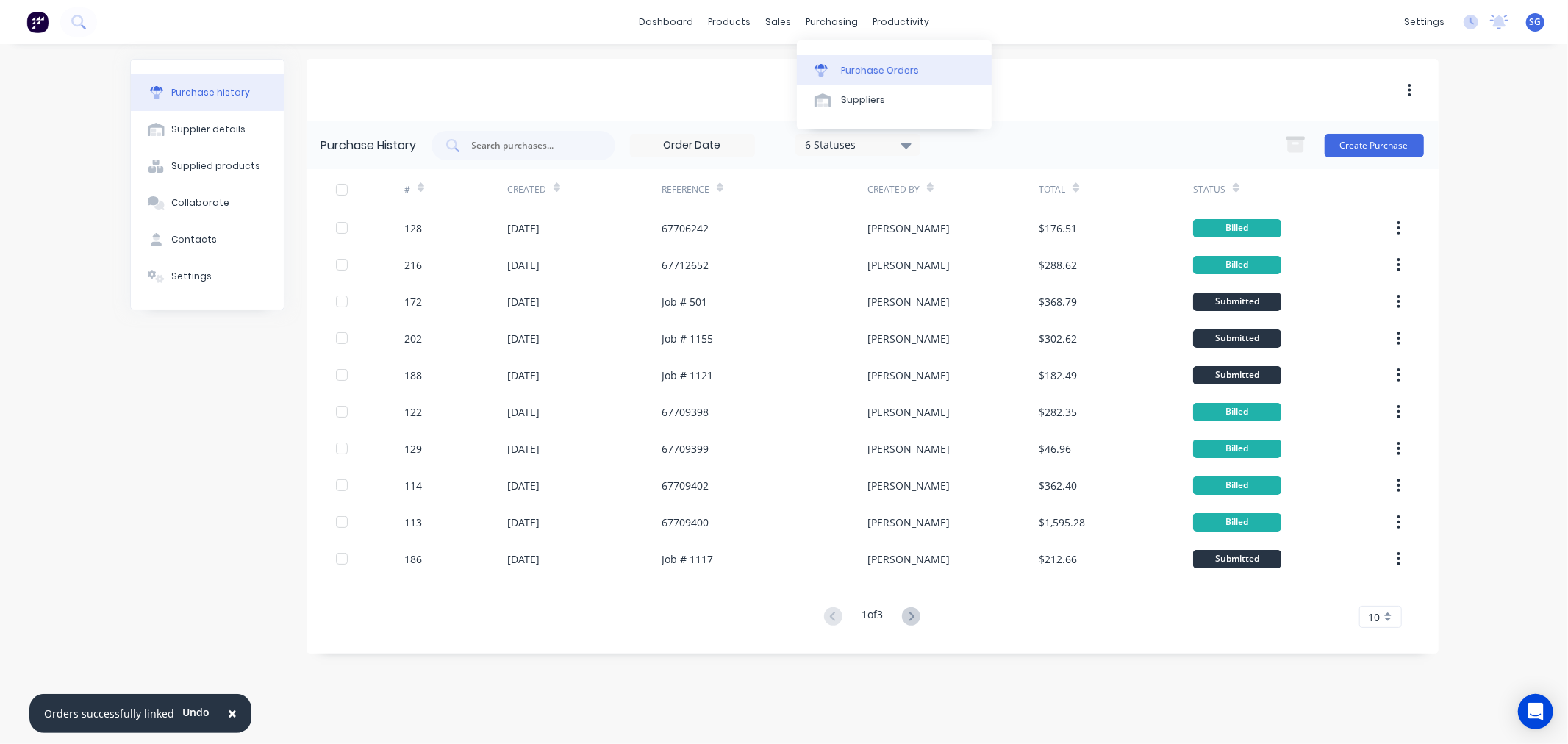
click at [842, 67] on div "Purchase Orders" at bounding box center [880, 71] width 78 height 13
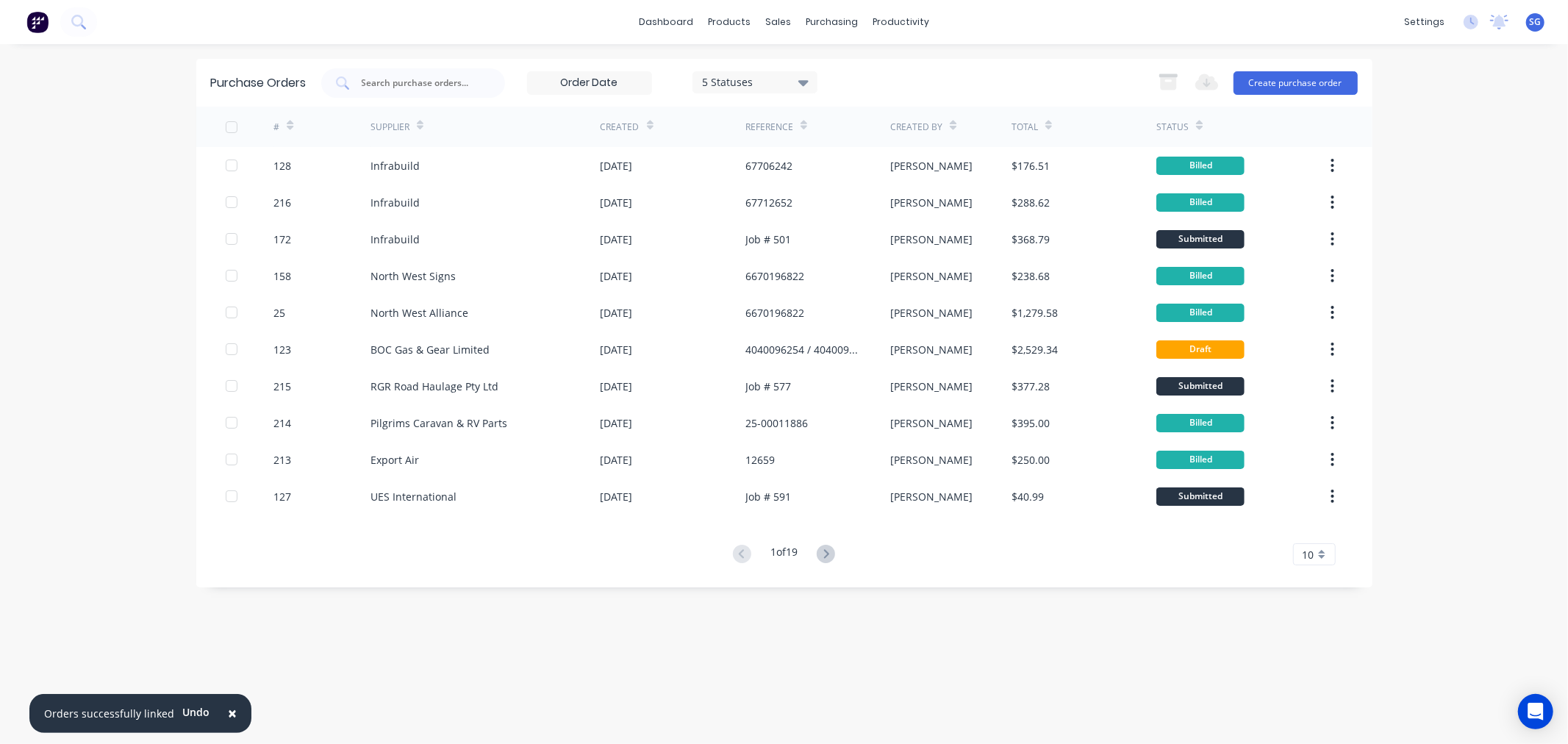
click at [805, 74] on icon at bounding box center [803, 82] width 10 height 16
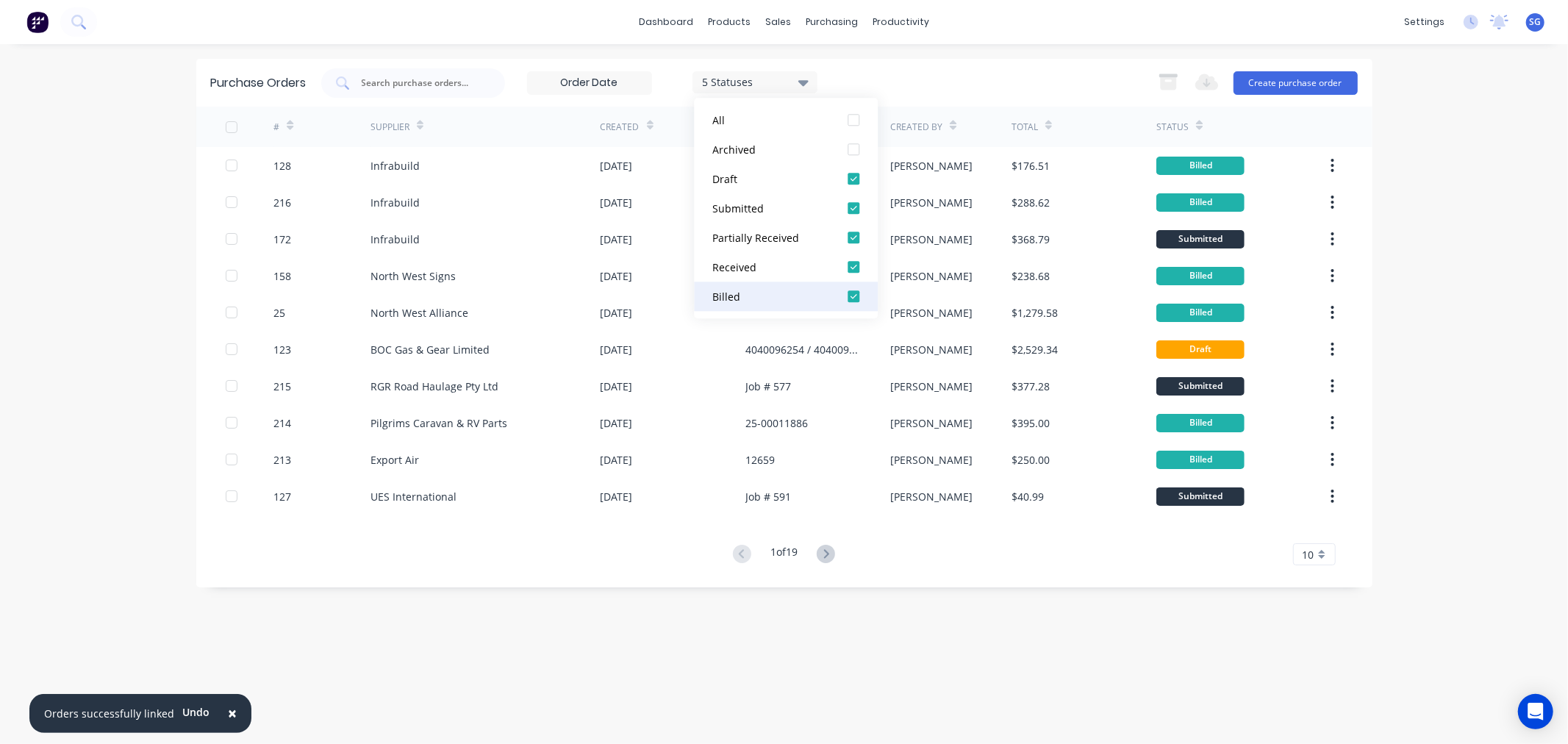
click at [742, 291] on div "Billed" at bounding box center [771, 297] width 118 height 15
click at [895, 71] on div "4 Statuses 4 Statuses Export to Excel (XLSX) Create purchase order" at bounding box center [839, 83] width 1036 height 29
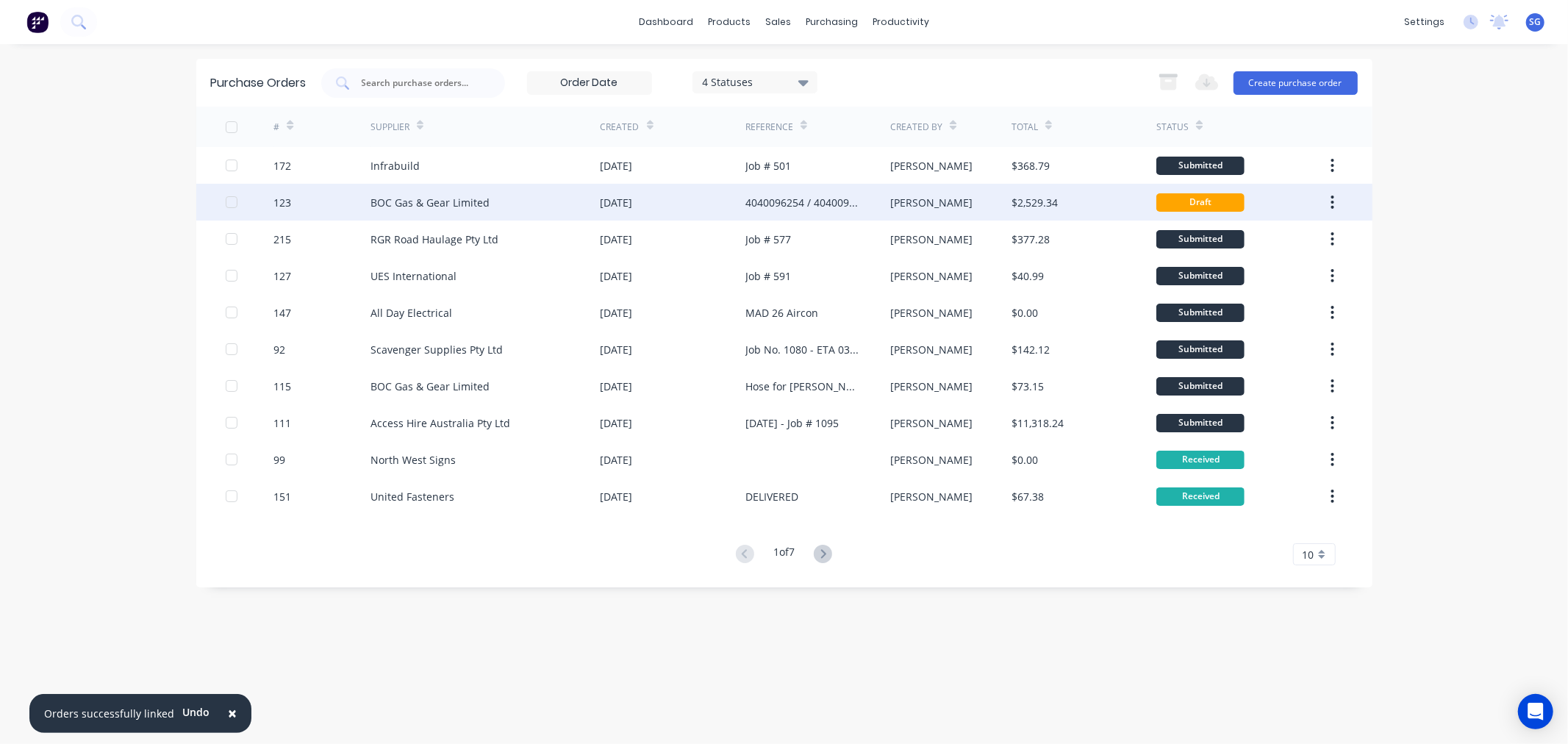
click at [510, 202] on div "BOC Gas & Gear Limited" at bounding box center [485, 202] width 230 height 37
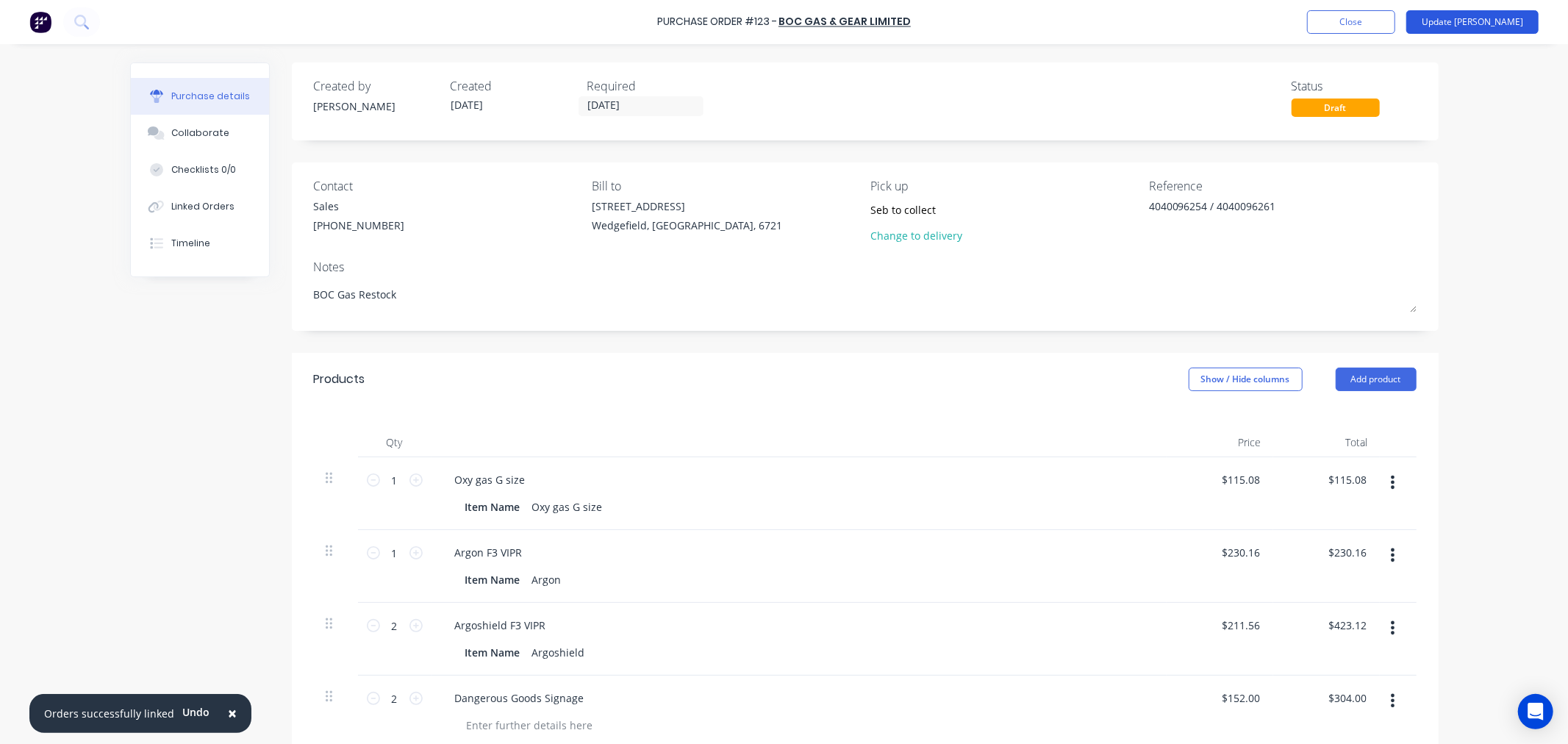
click at [1479, 27] on button "Update Bill" at bounding box center [1472, 22] width 132 height 24
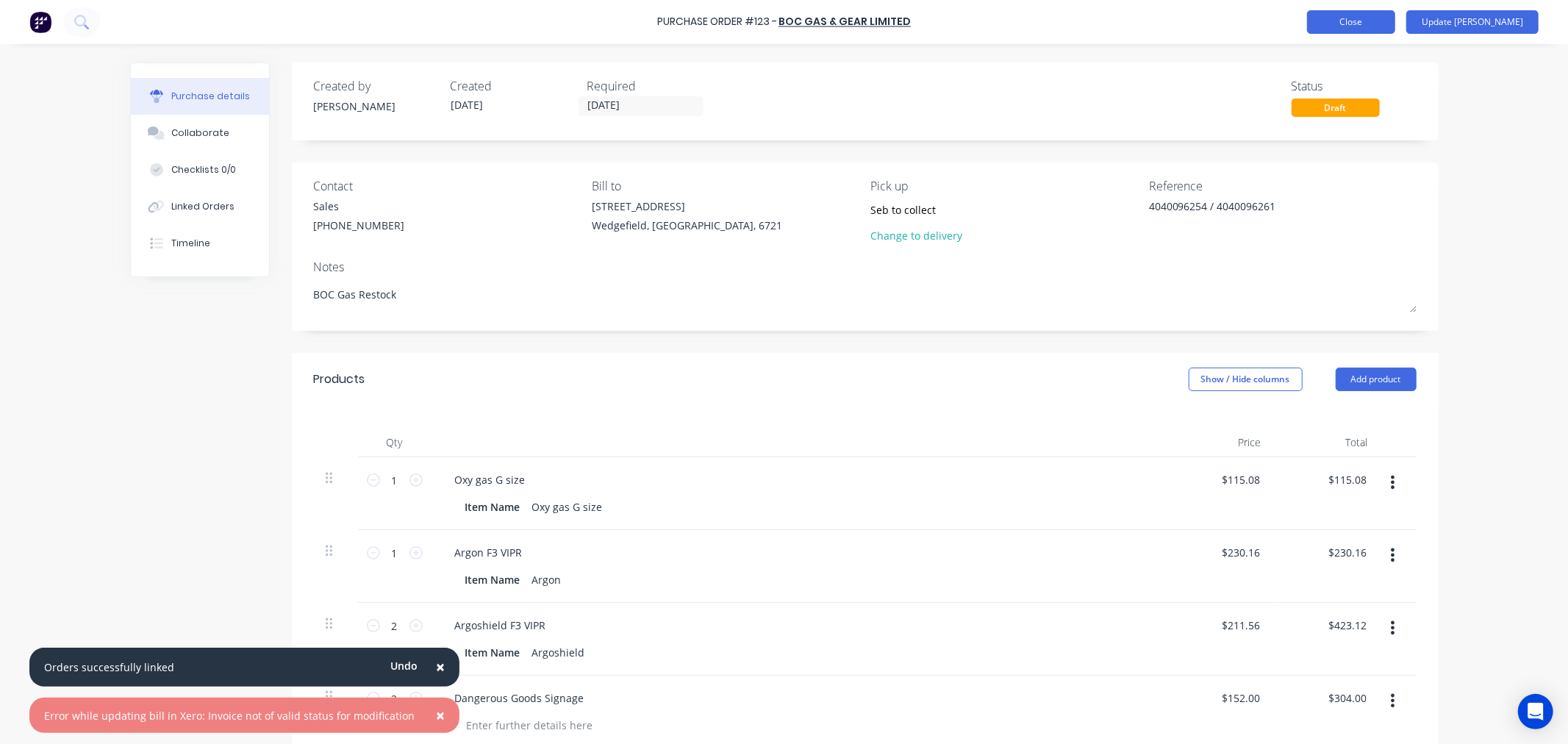
type textarea "x"
click at [1382, 22] on button "Close" at bounding box center [1351, 22] width 88 height 24
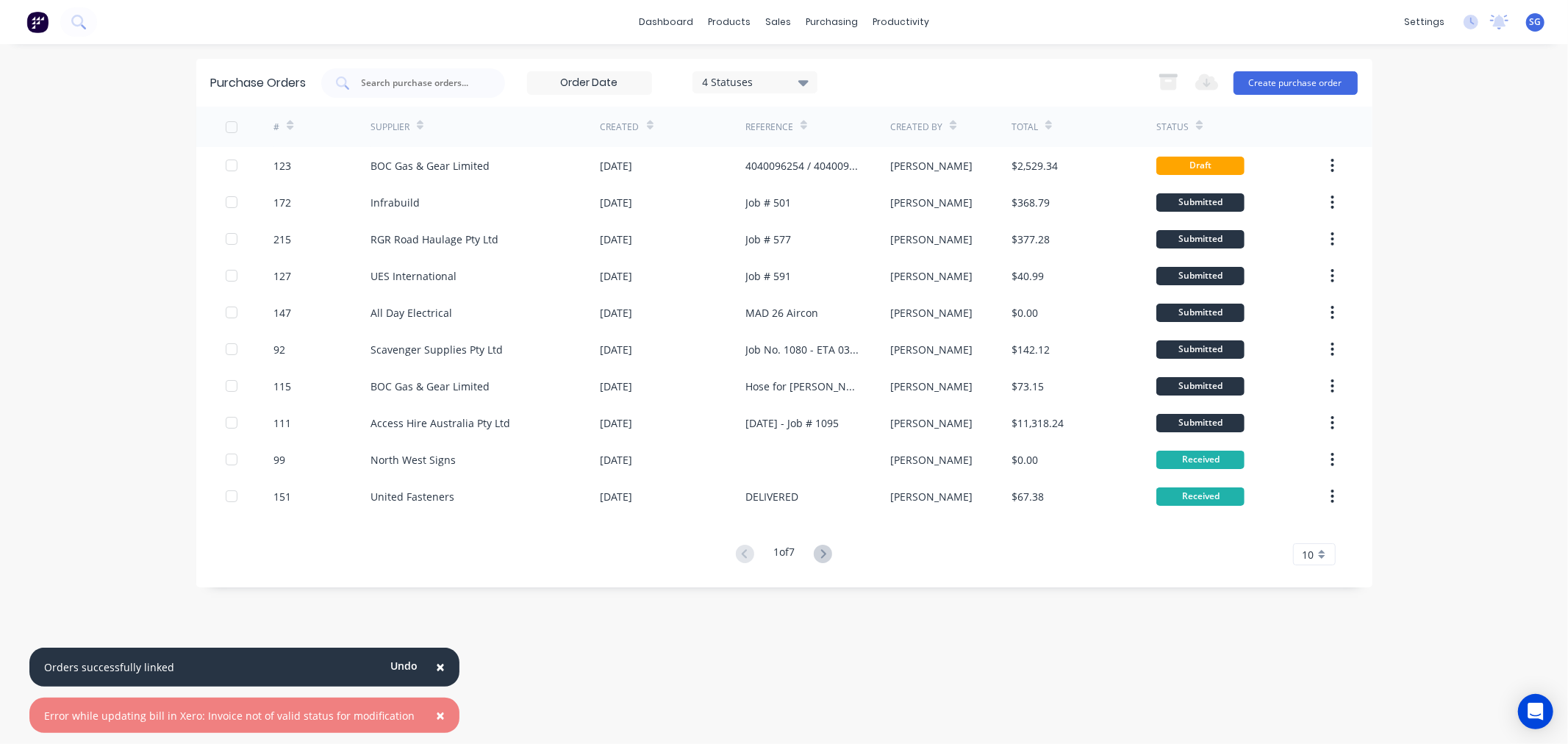
click at [436, 716] on span "×" at bounding box center [441, 715] width 9 height 21
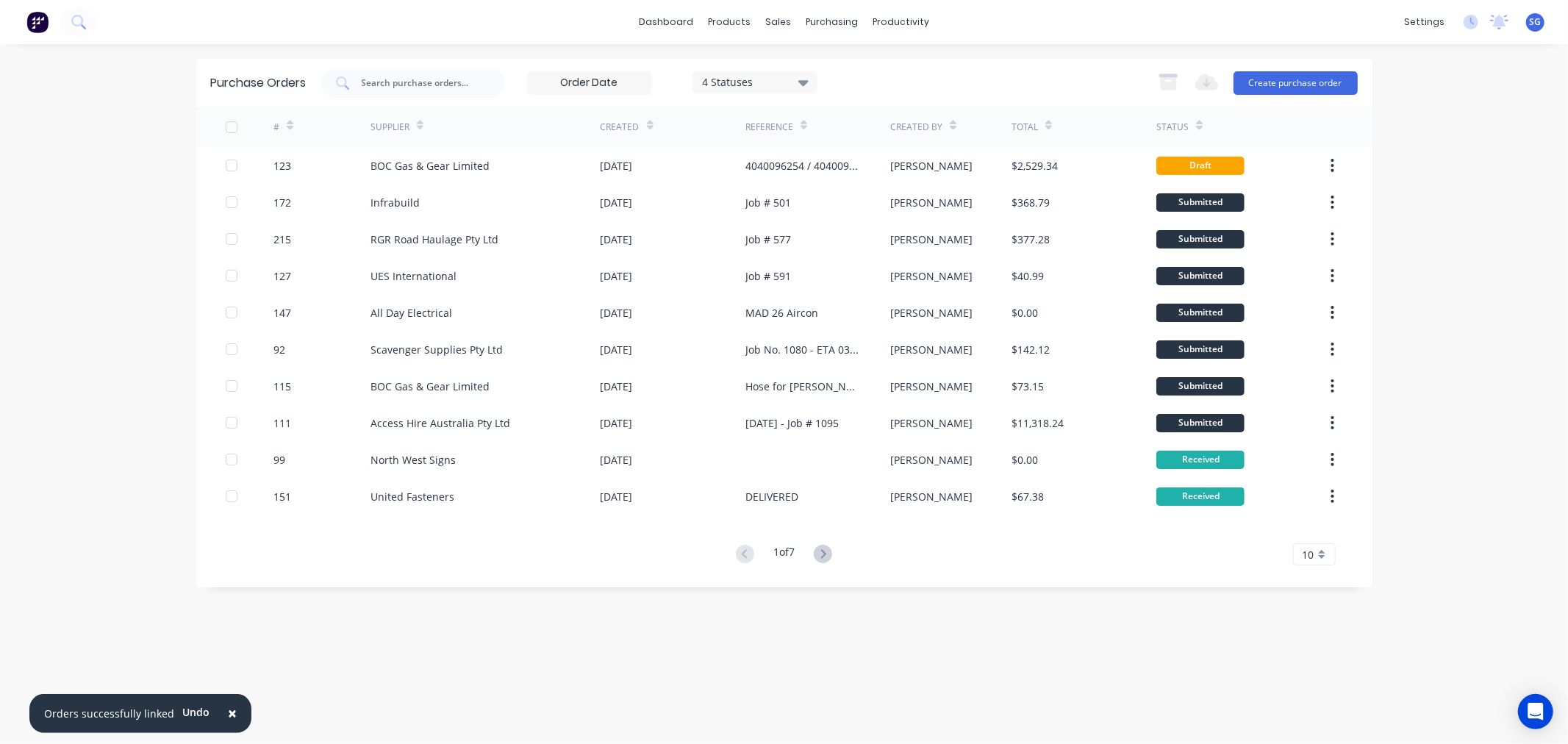
click at [967, 692] on div "Purchase Orders 4 Statuses 4 Statuses Export to Excel (XLSX) Create purchase or…" at bounding box center [784, 394] width 1176 height 670
drag, startPoint x: 409, startPoint y: 91, endPoint x: 414, endPoint y: 85, distance: 7.8
click at [412, 88] on div at bounding box center [413, 83] width 184 height 29
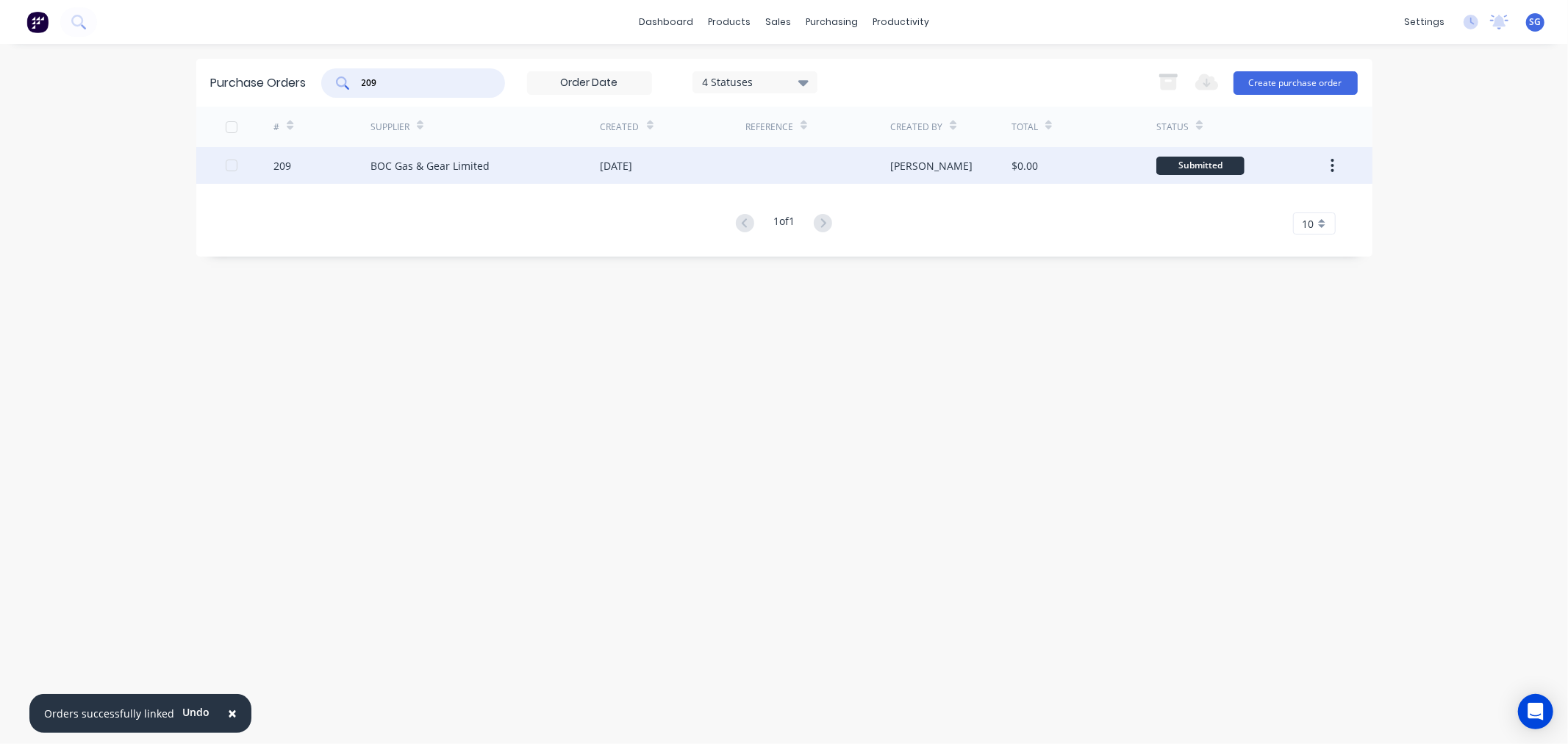
type input "209"
click at [567, 164] on div "BOC Gas & Gear Limited" at bounding box center [485, 166] width 230 height 37
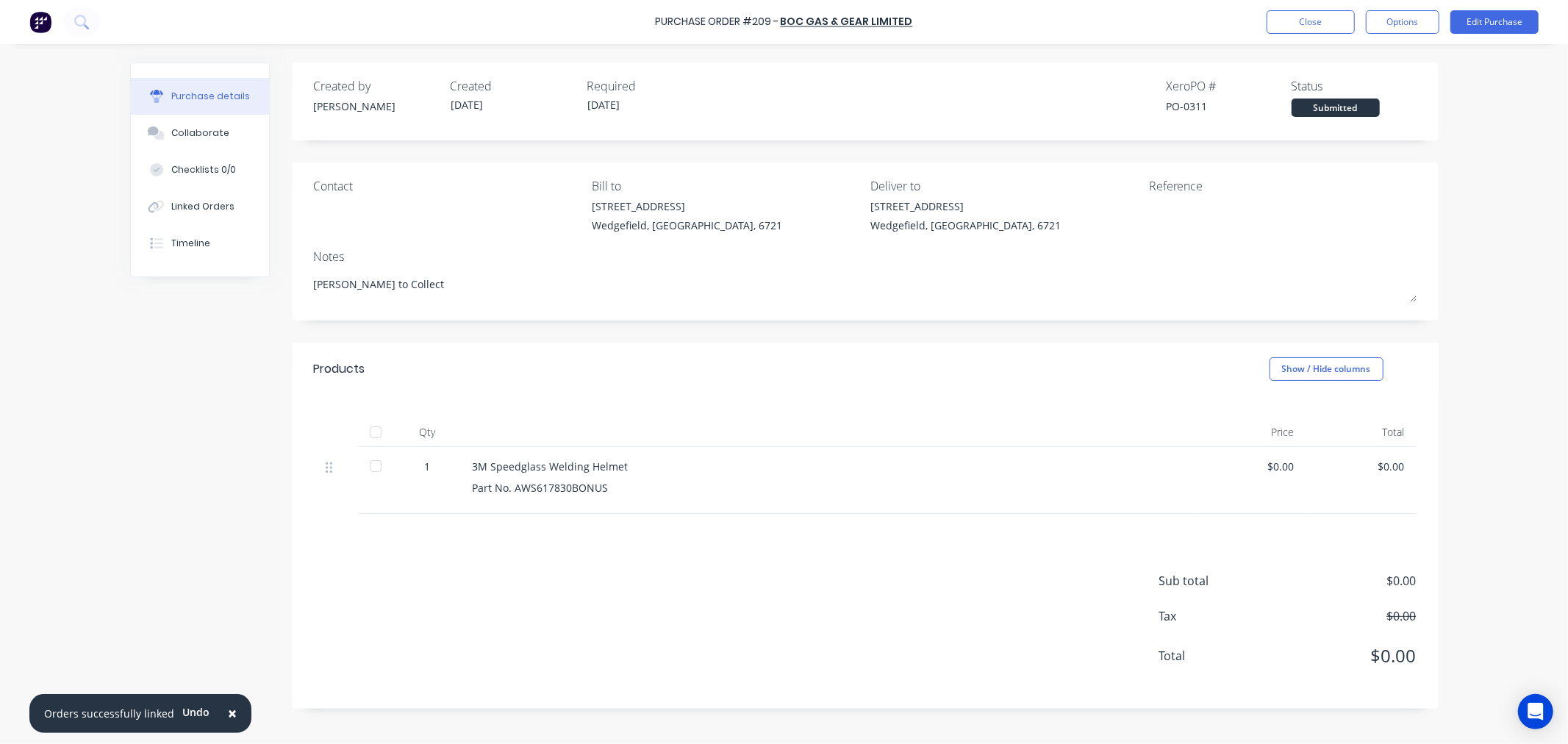
click at [386, 427] on div at bounding box center [376, 433] width 29 height 29
click at [1475, 23] on button "Edit Purchase" at bounding box center [1494, 22] width 88 height 24
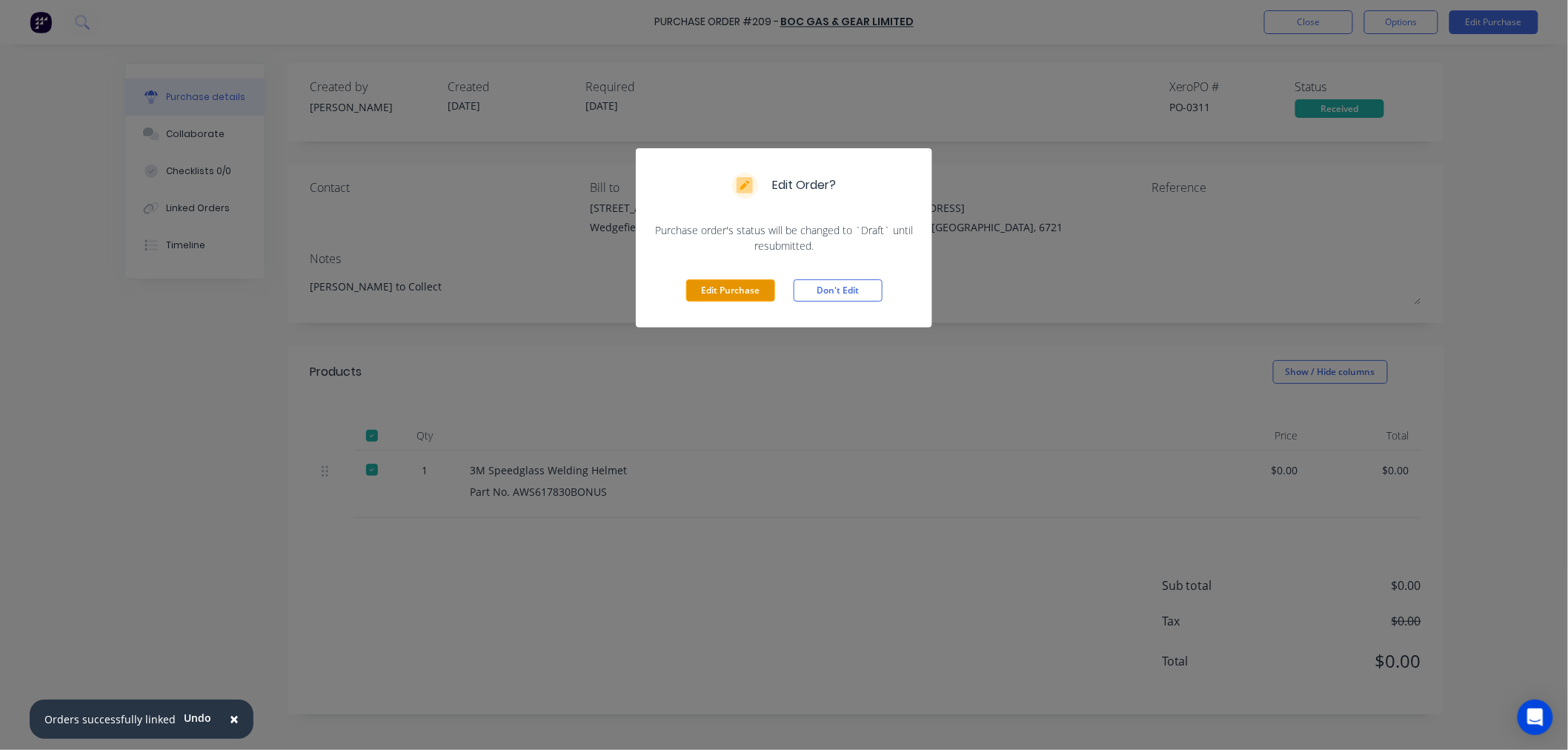
click at [709, 291] on button "Edit Purchase" at bounding box center [730, 291] width 89 height 22
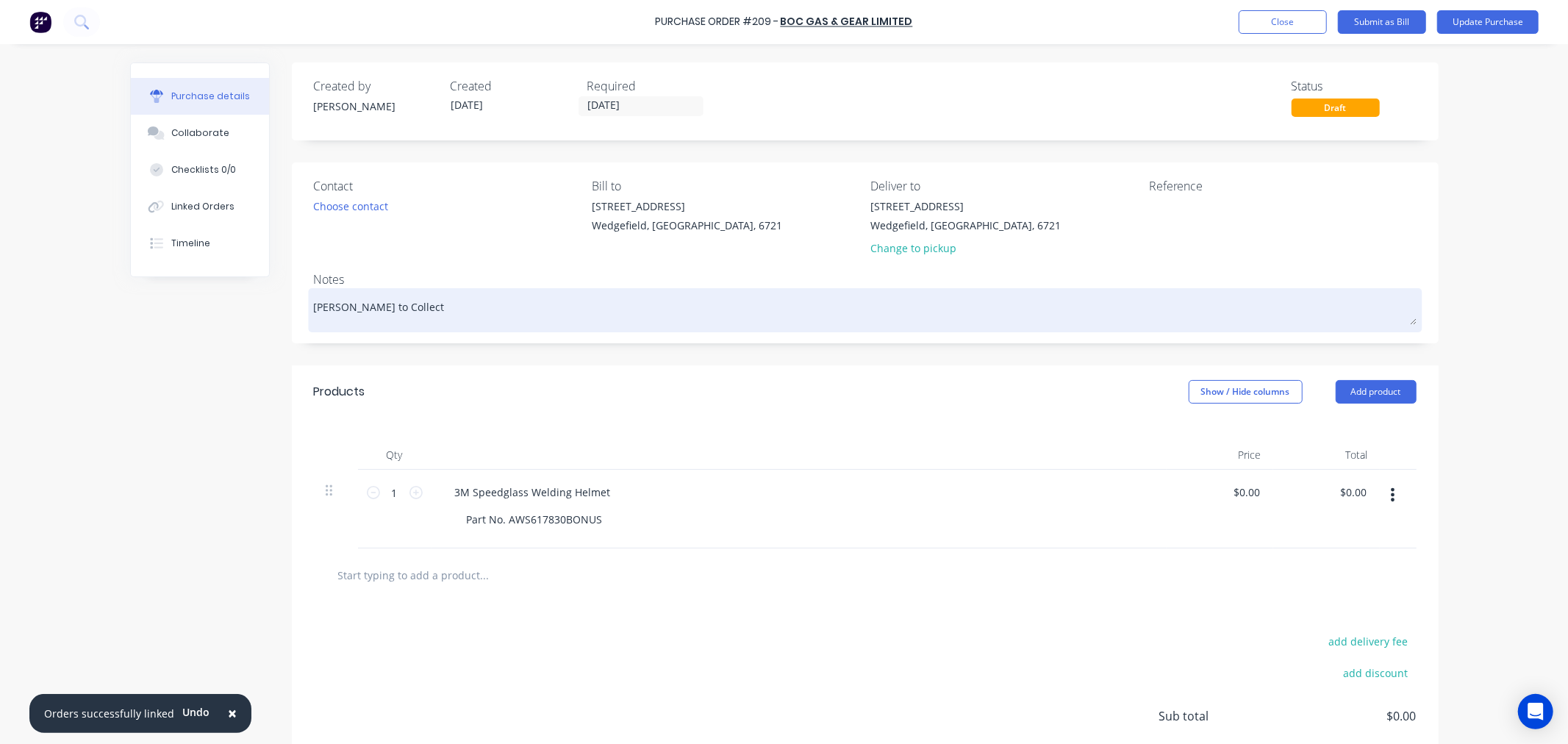
drag, startPoint x: 337, startPoint y: 306, endPoint x: 510, endPoint y: 306, distance: 173.0
click at [489, 305] on textarea "Trent to Collect" at bounding box center [865, 308] width 1102 height 33
type textarea "x"
type textarea "Trent t"
type textarea "x"
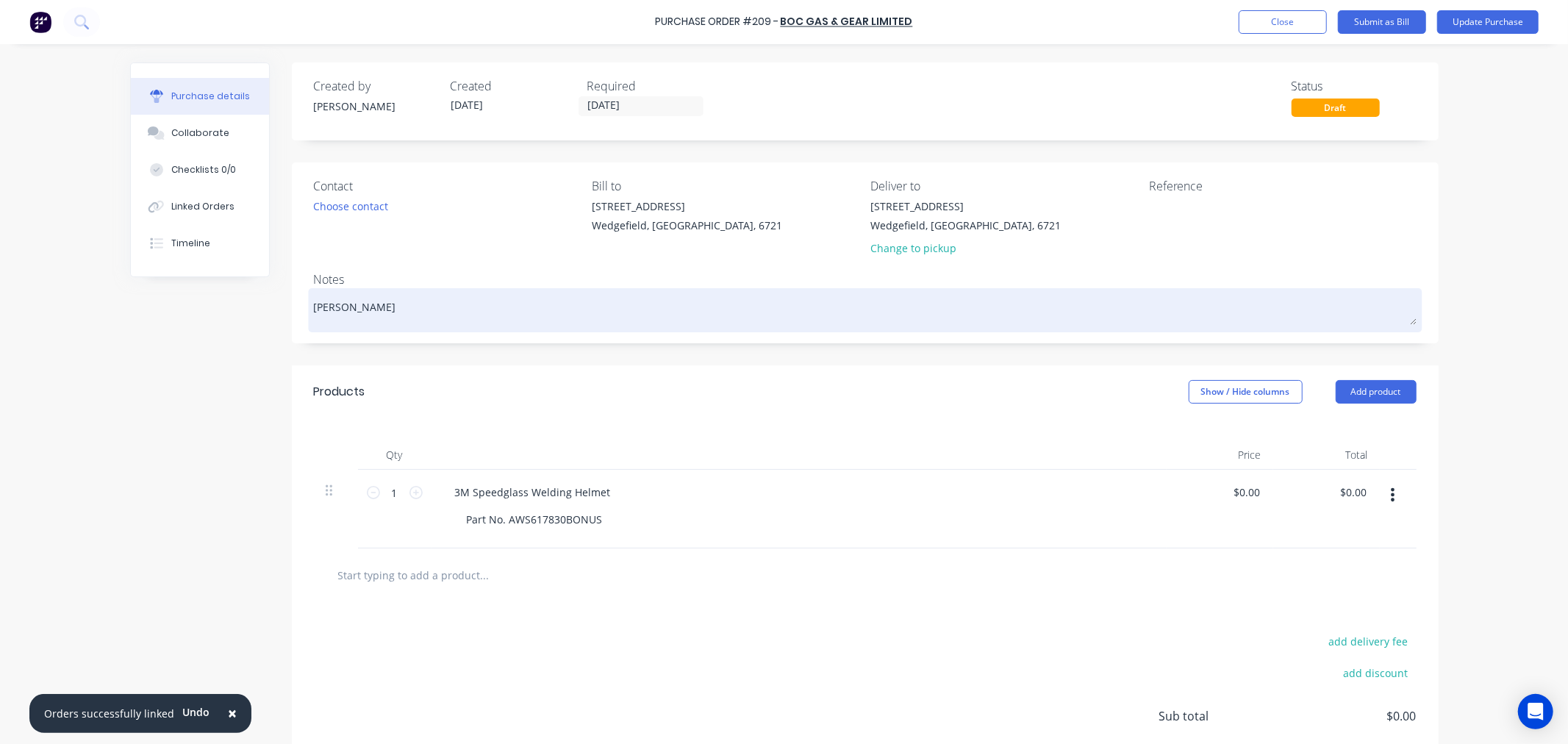
type textarea "Trent"
type textarea "x"
type textarea "Trent C"
type textarea "x"
type textarea "Trent Co"
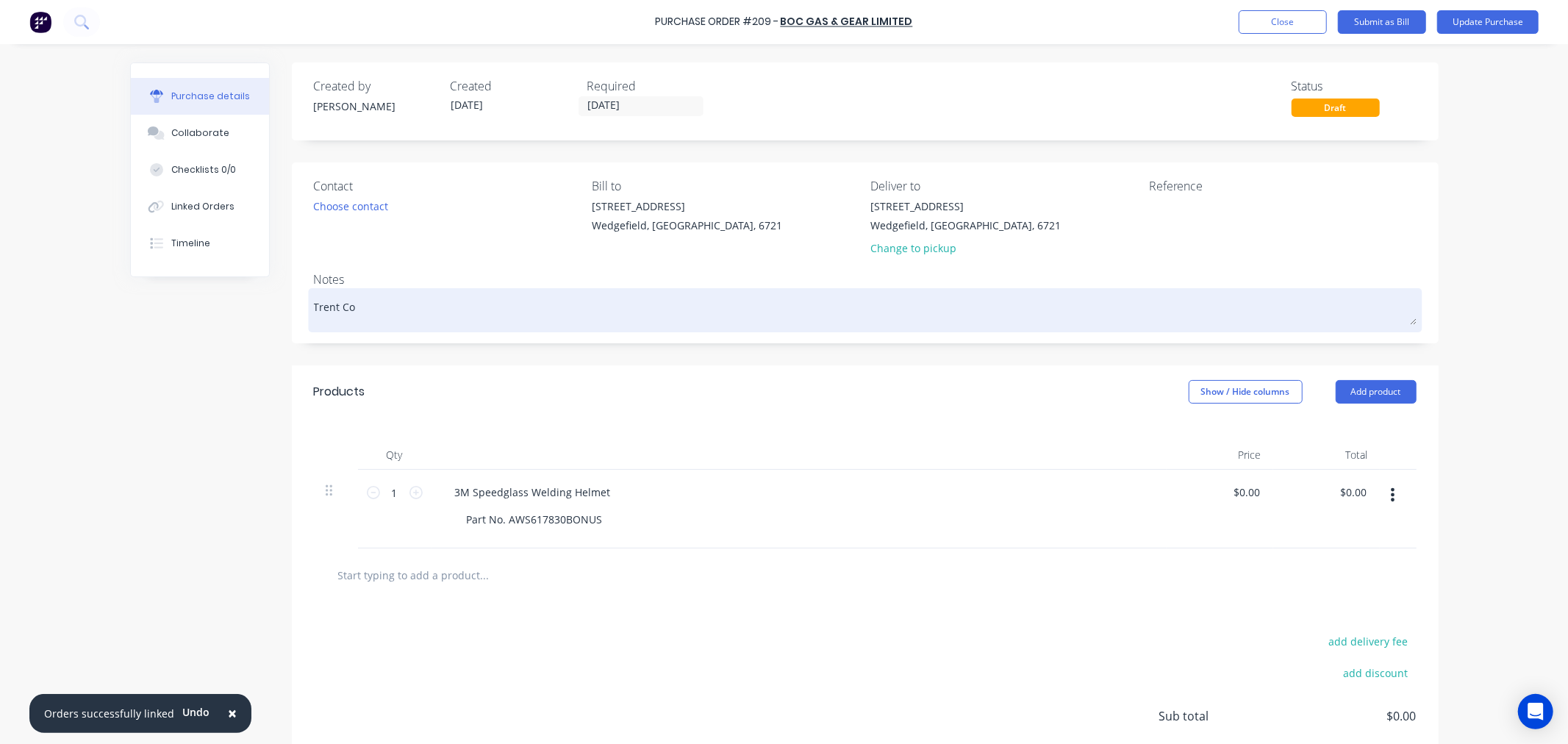
type textarea "x"
type textarea "Trent Col"
type textarea "x"
type textarea "Trent Coll"
type textarea "x"
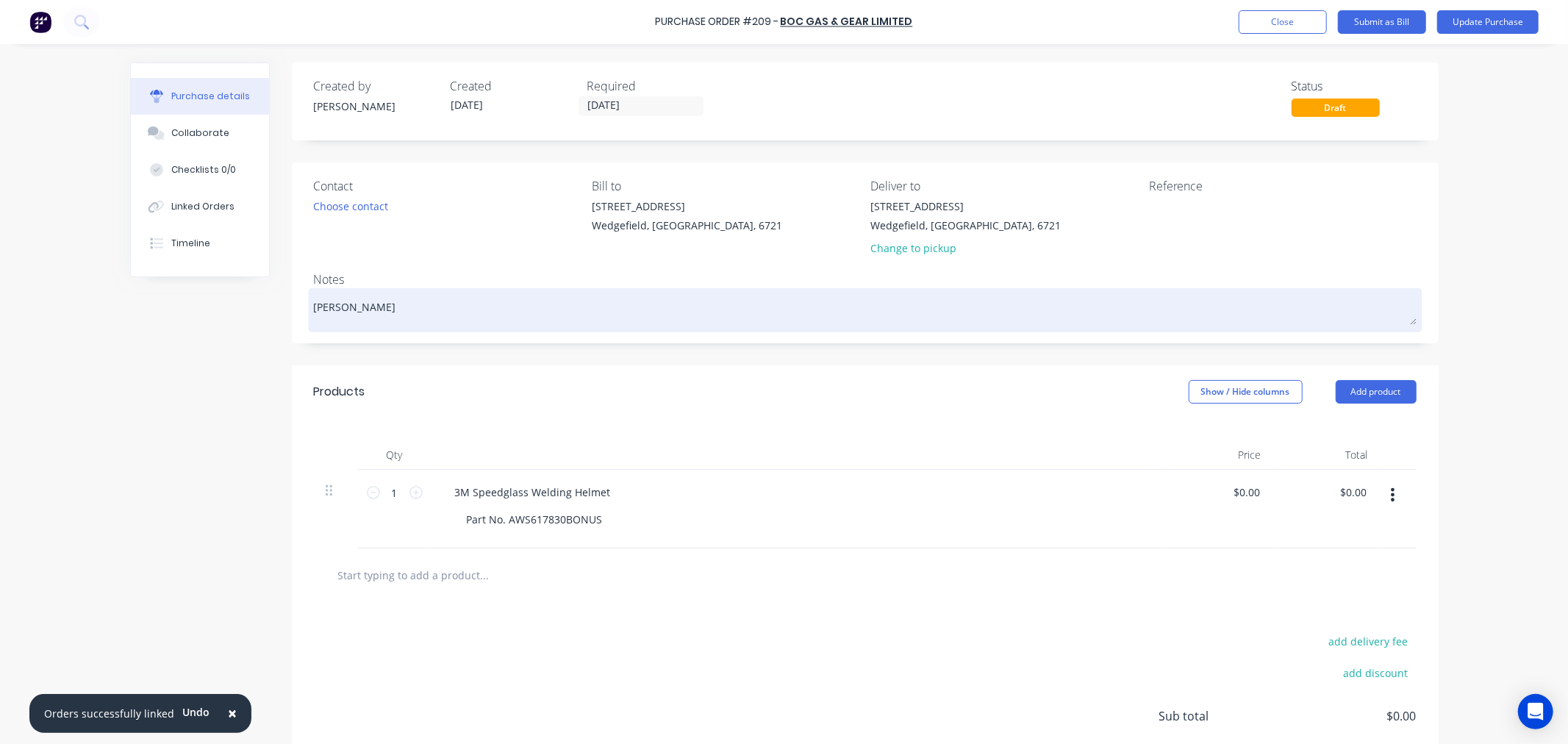
type textarea "Trent Colle"
type textarea "x"
type textarea "Trent Collec"
type textarea "x"
type textarea "Trent Collect"
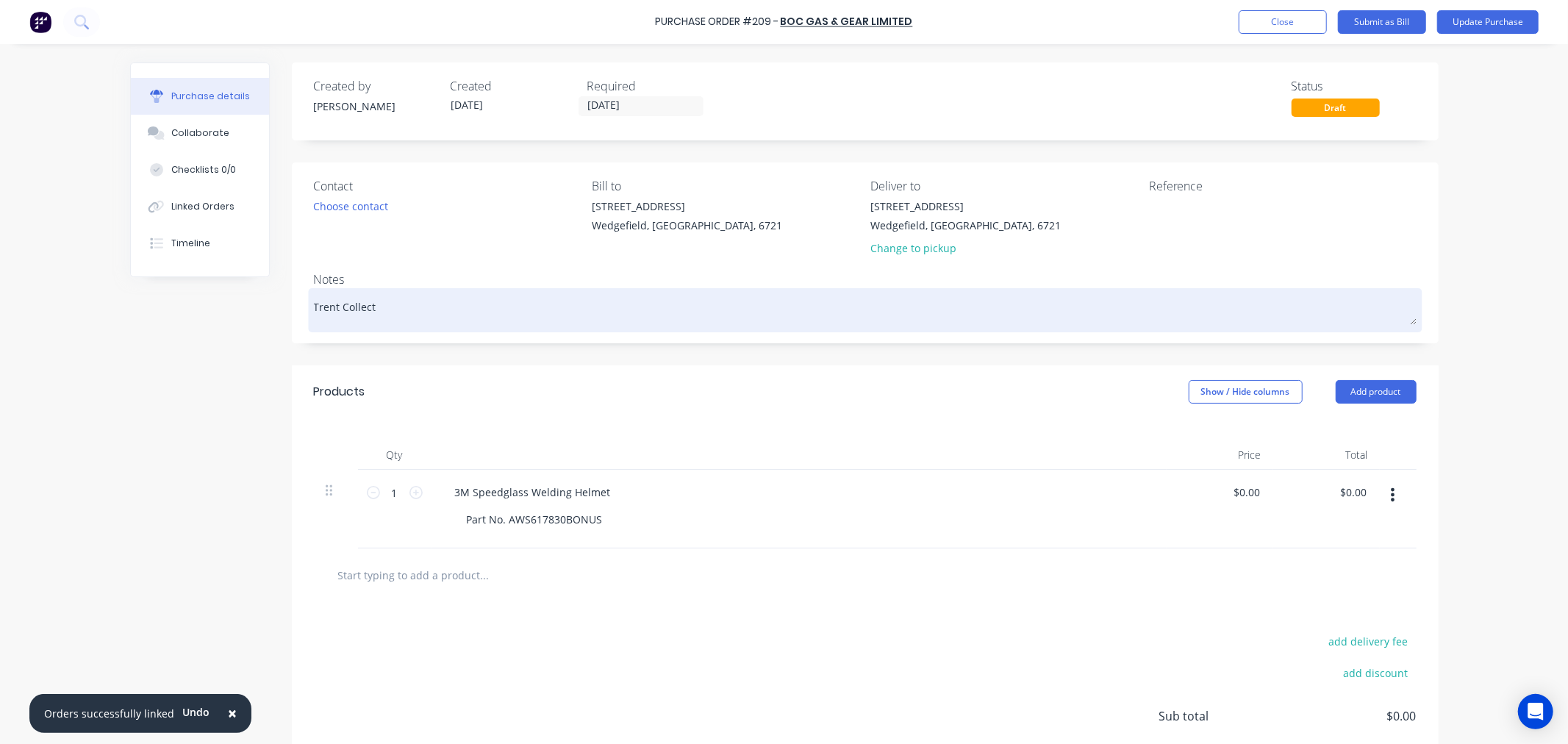
type textarea "x"
type textarea "Trent Collecte"
type textarea "x"
type textarea "Trent Collected"
type textarea "x"
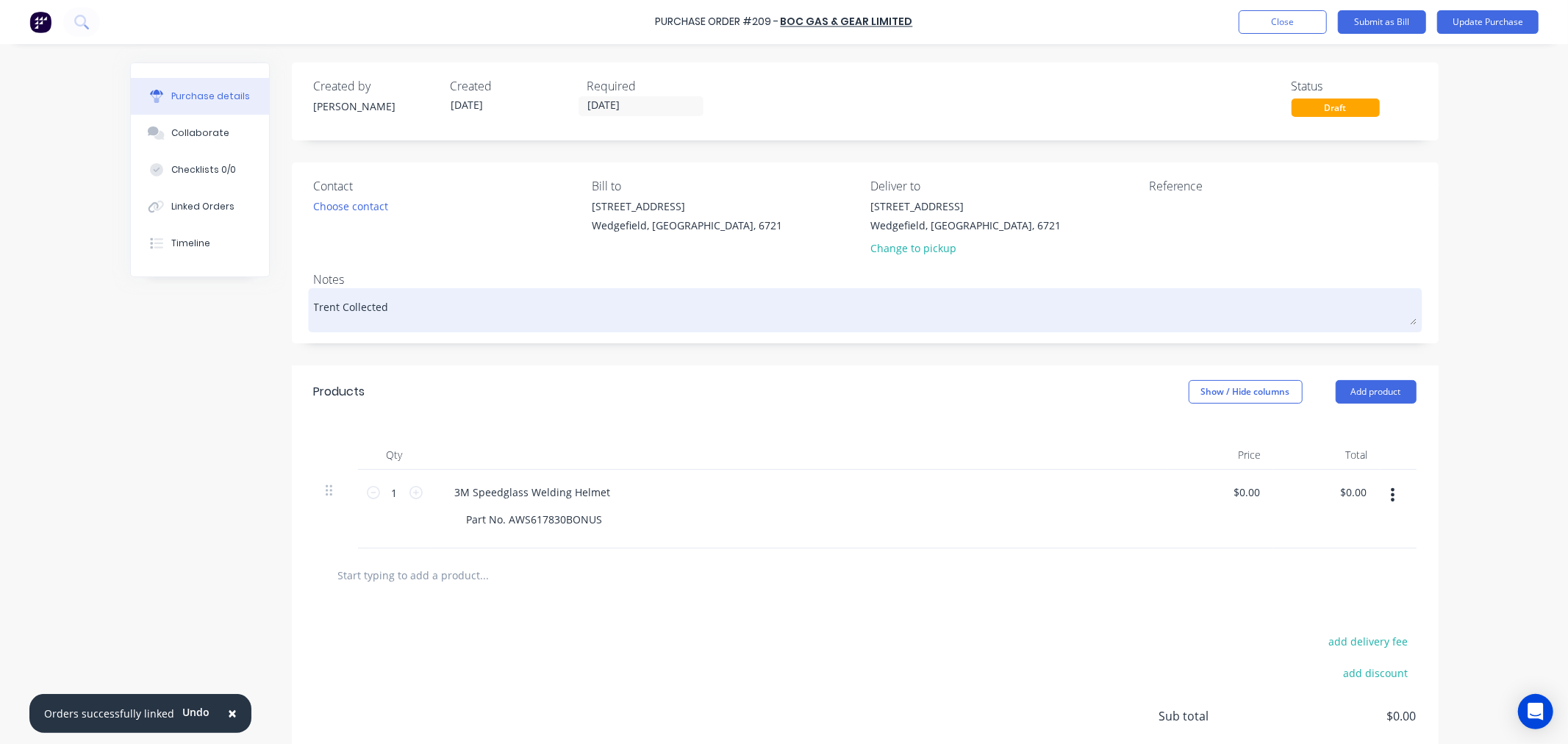
type textarea "Trent Collected"
type textarea "x"
type textarea "Trent Collected 3"
type textarea "x"
type textarea "Trent Collected 30"
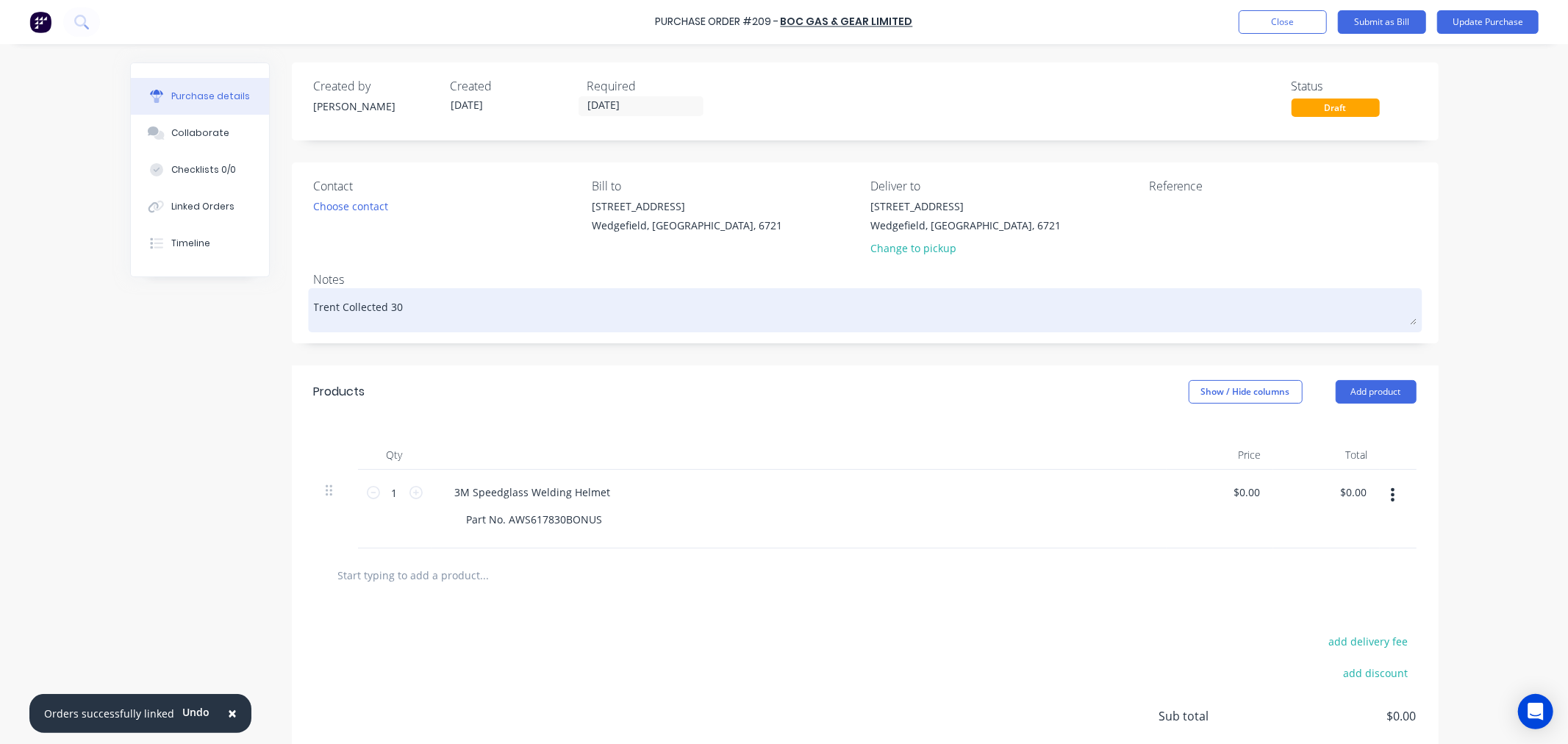
type textarea "x"
type textarea "Trent Collected 30/"
type textarea "x"
type textarea "Trent Collected 30/0"
type textarea "x"
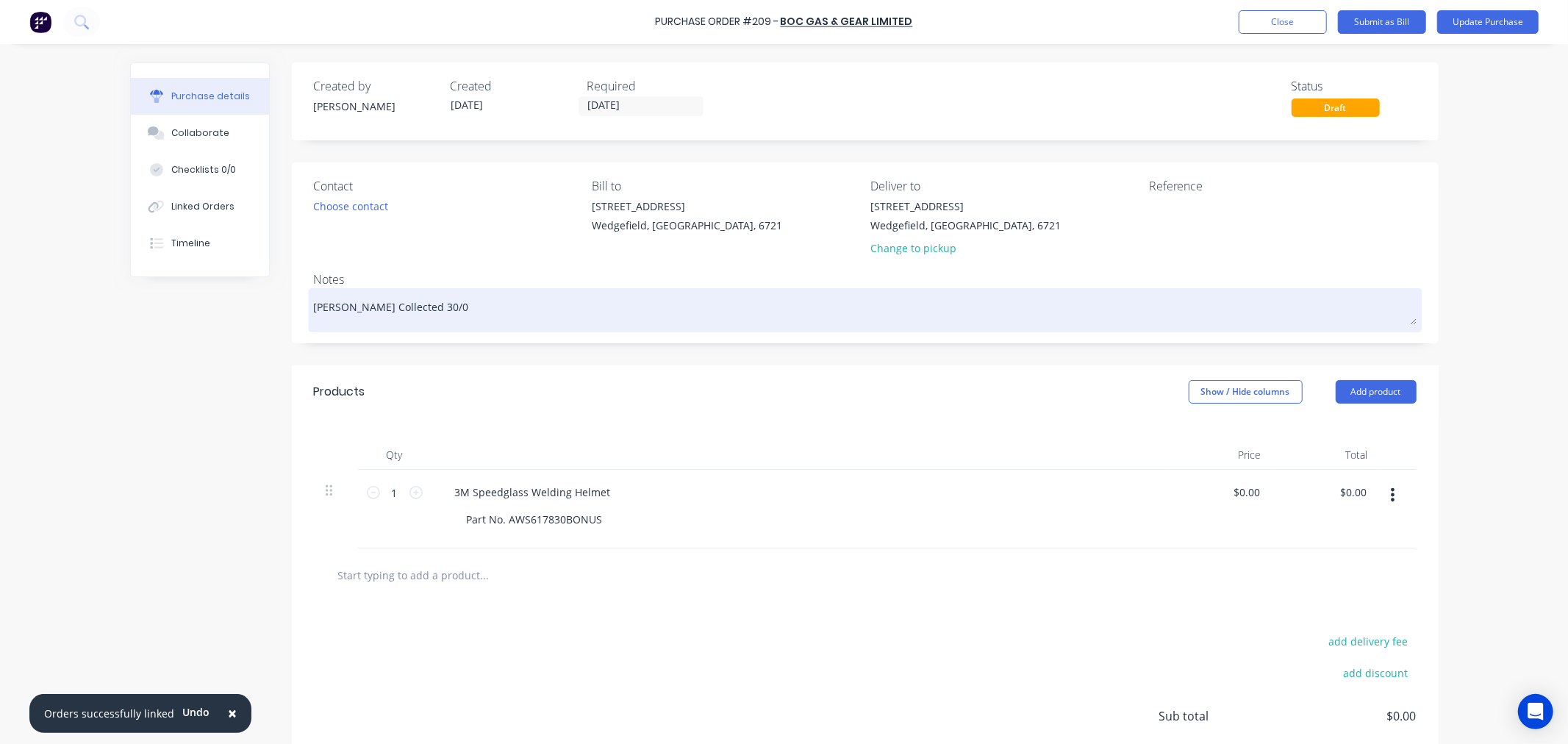
type textarea "Trent Collected 30/09"
type textarea "x"
type textarea "Trent Collected 30/09/"
type textarea "x"
type textarea "Trent Collected 30/09/2"
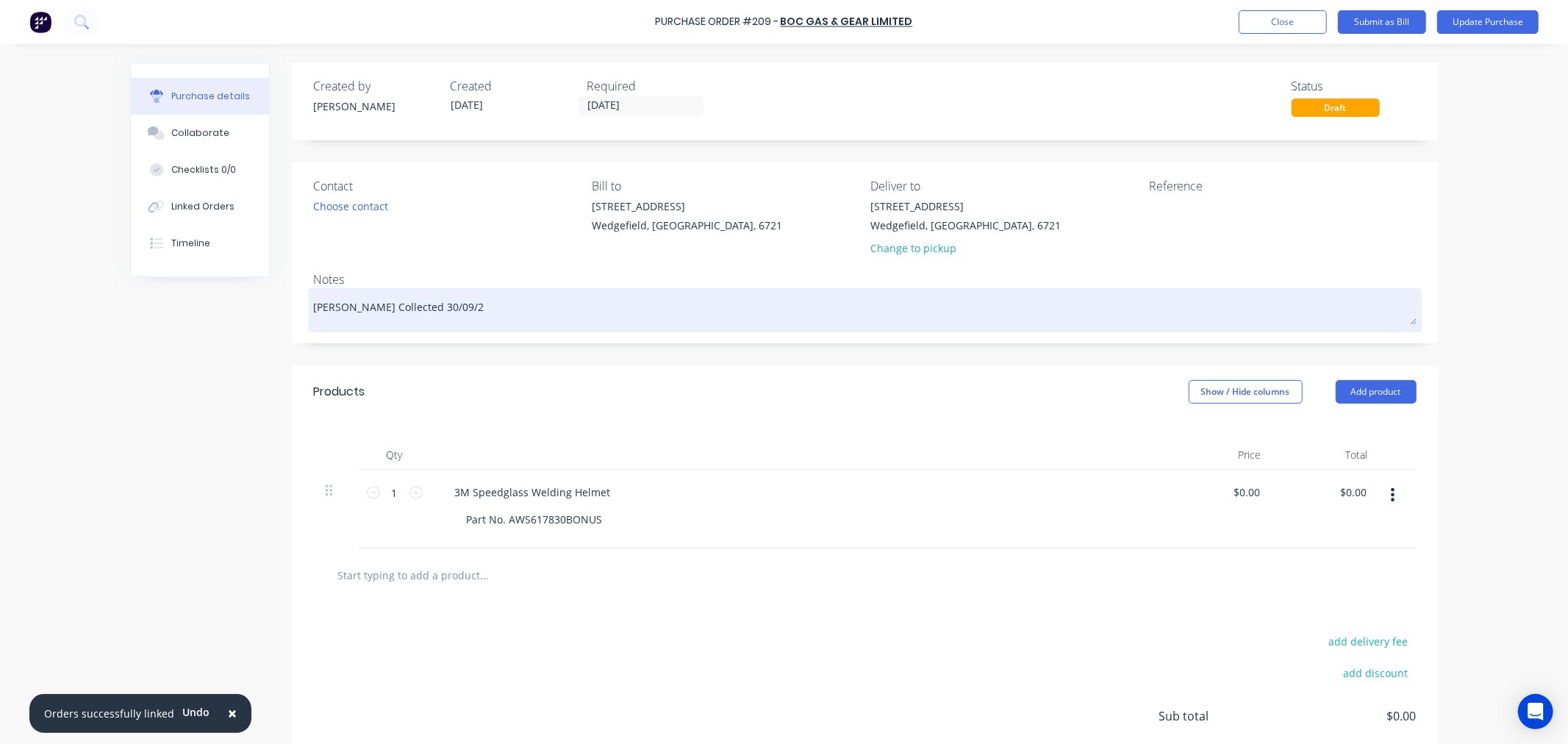
type textarea "x"
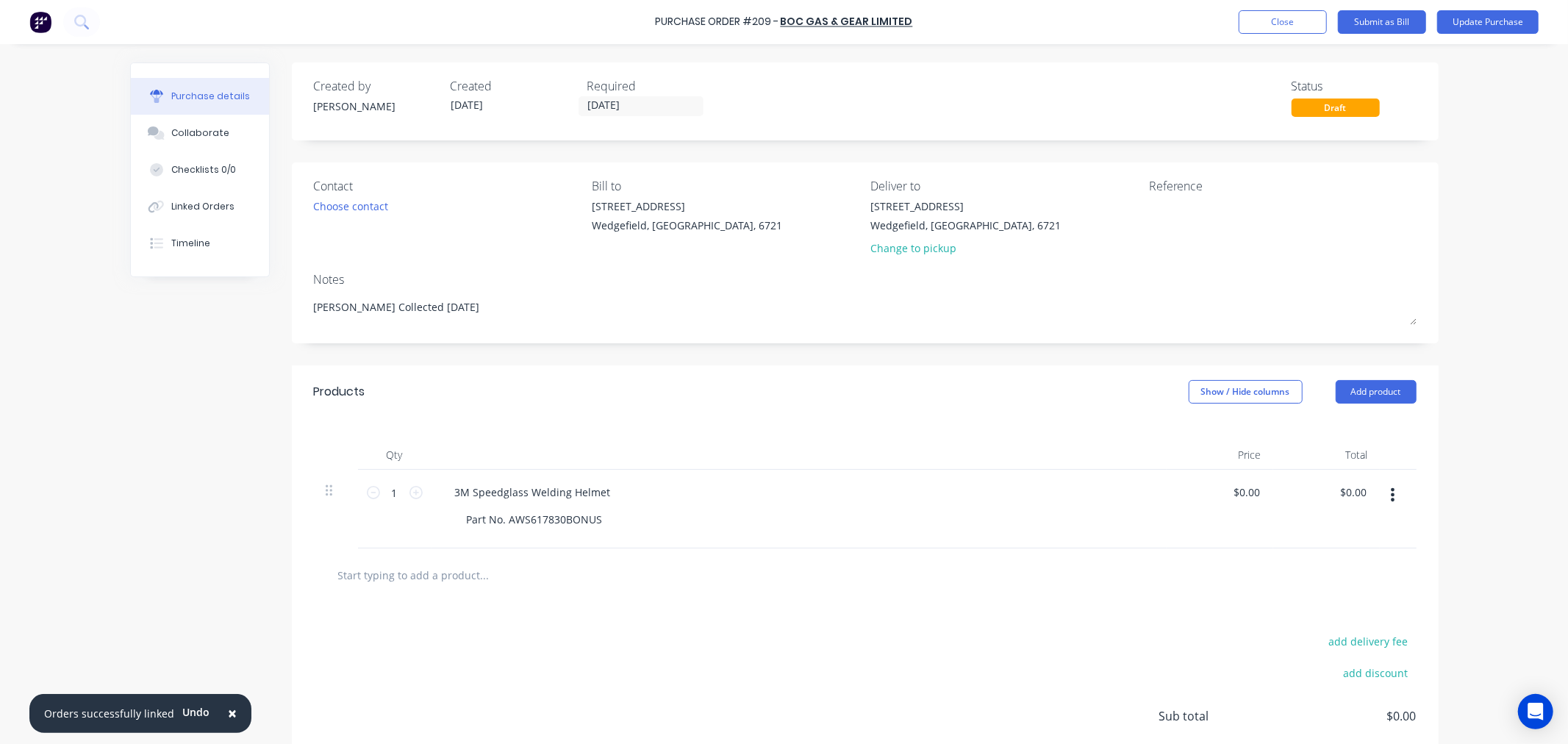
type textarea "Trent Collected 30/09/25"
type textarea "x"
type textarea "Trent Collected 30/09/25"
click at [1199, 230] on textarea at bounding box center [1241, 215] width 184 height 33
paste textarea "4040215221"
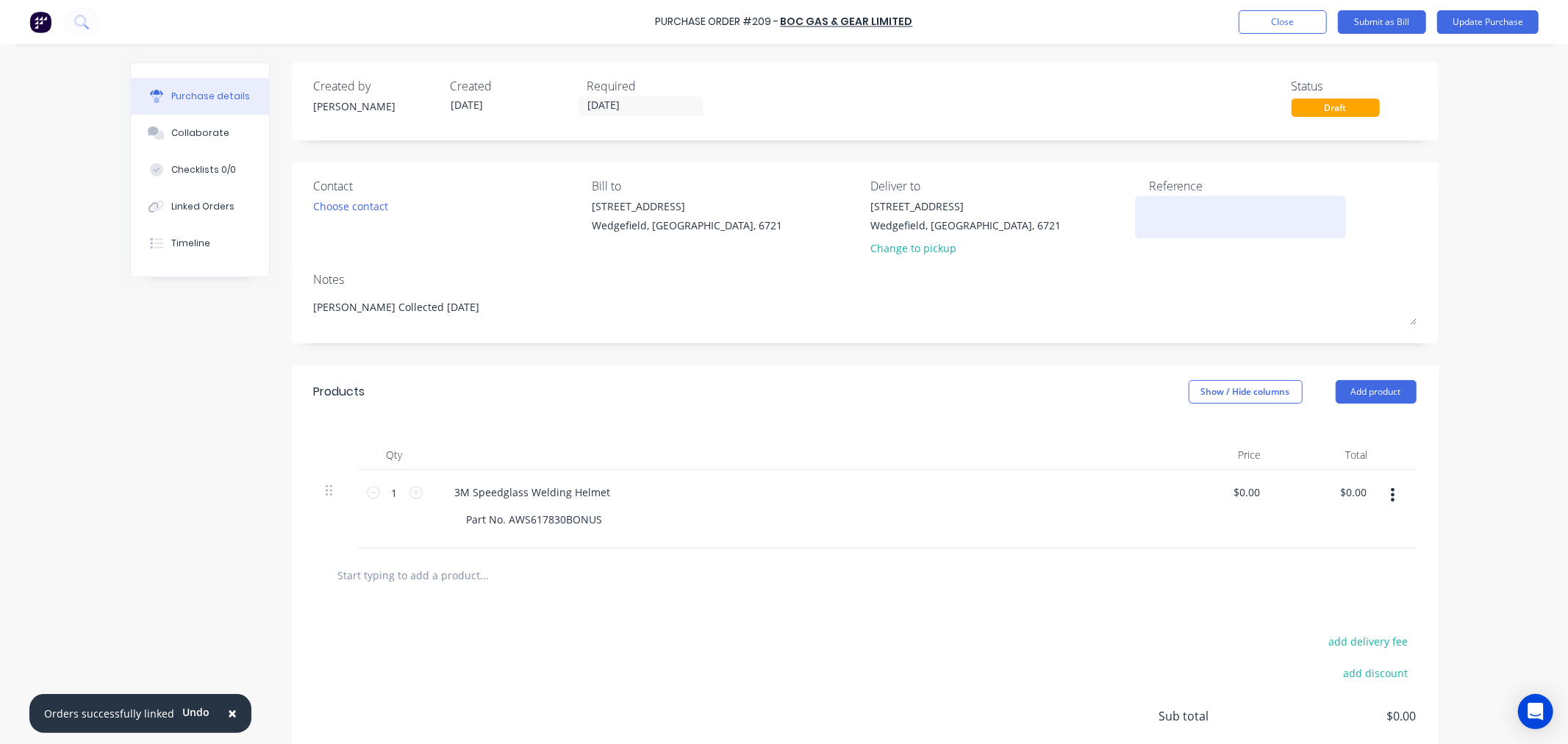
type textarea "x"
type textarea "4040215221"
type textarea "x"
type textarea "4040215221"
click at [645, 100] on input "30/09/25" at bounding box center [641, 106] width 124 height 18
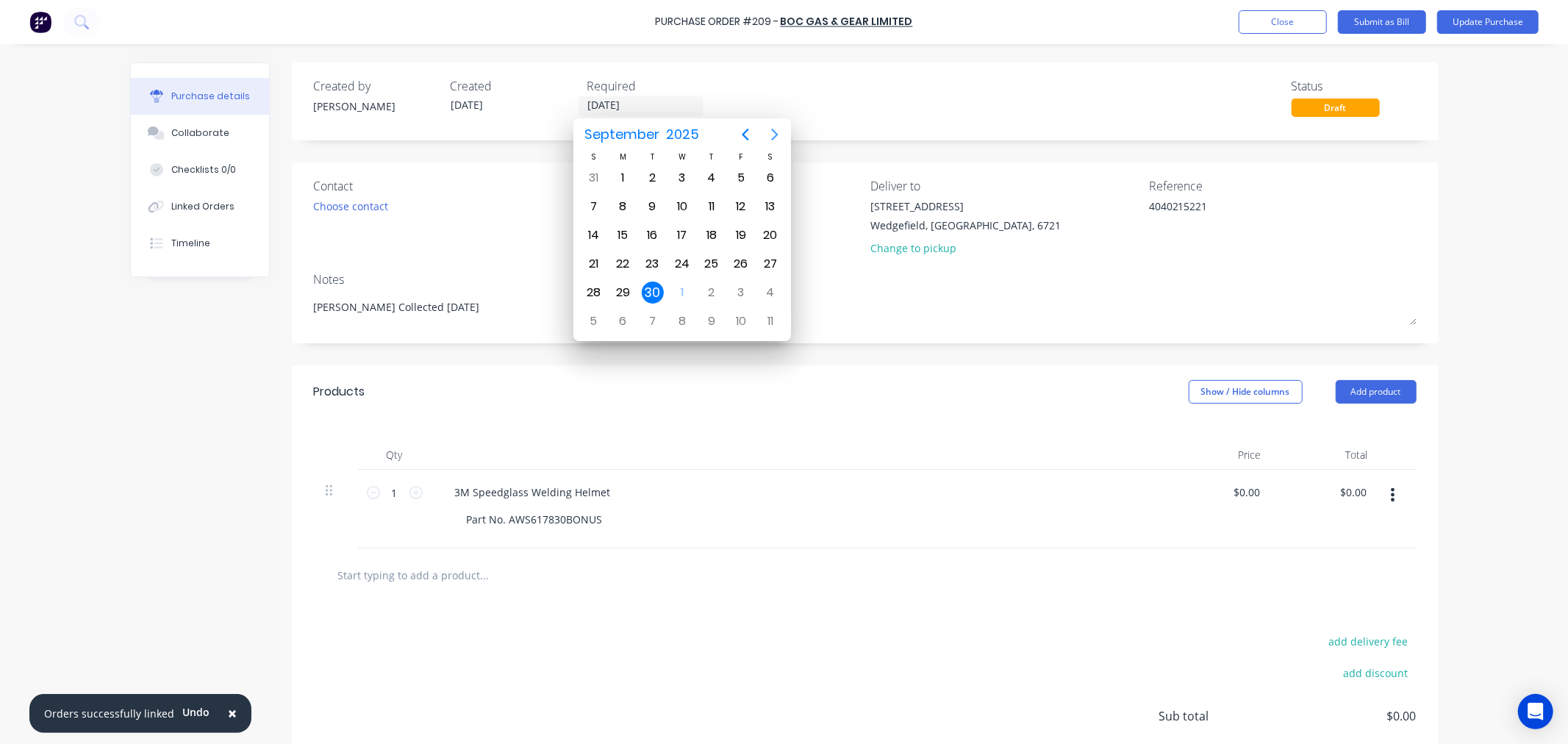
click at [781, 133] on icon "Next page" at bounding box center [774, 135] width 18 height 18
click at [658, 260] on div "21" at bounding box center [652, 264] width 22 height 22
type textarea "x"
type input "21/10/25"
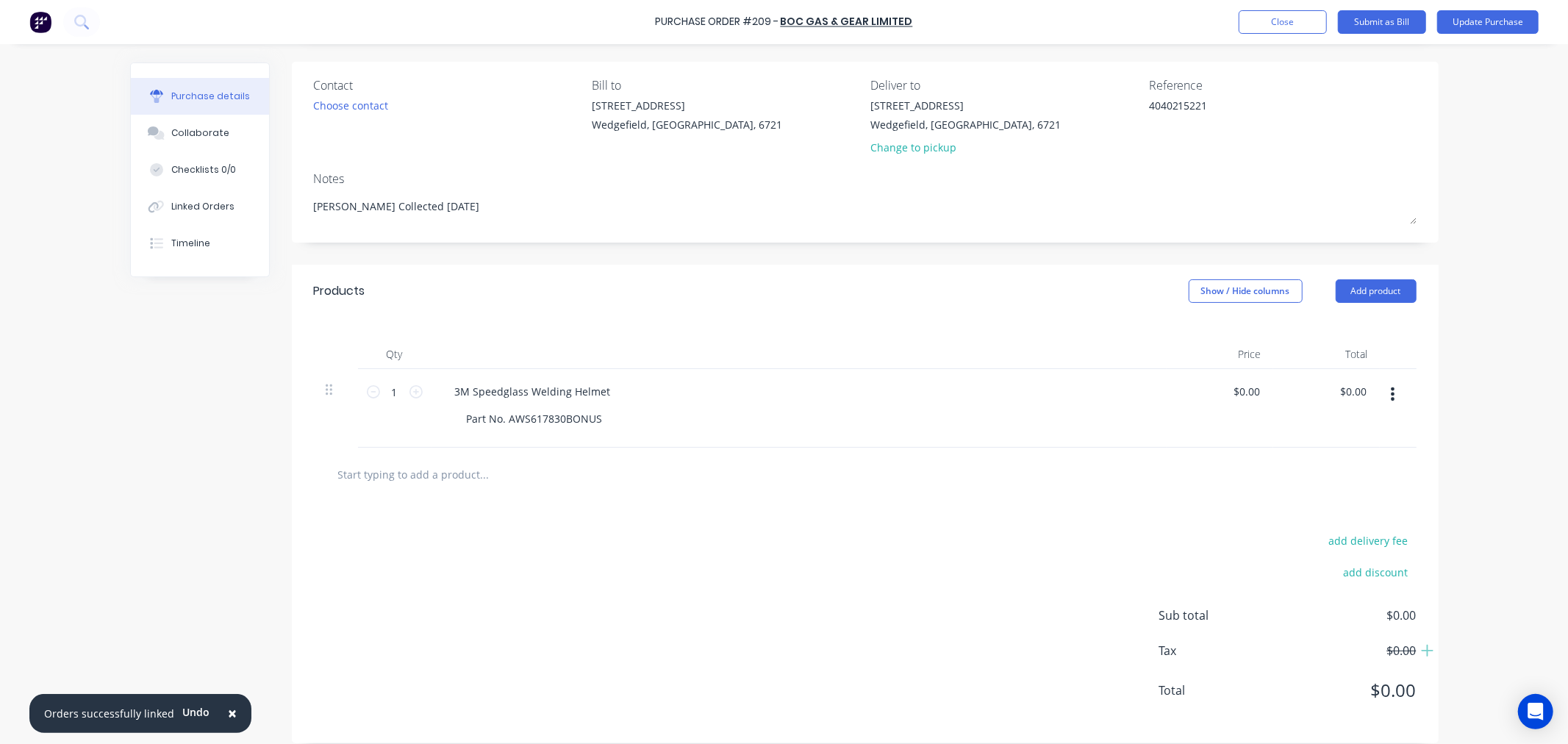
scroll to position [116, 0]
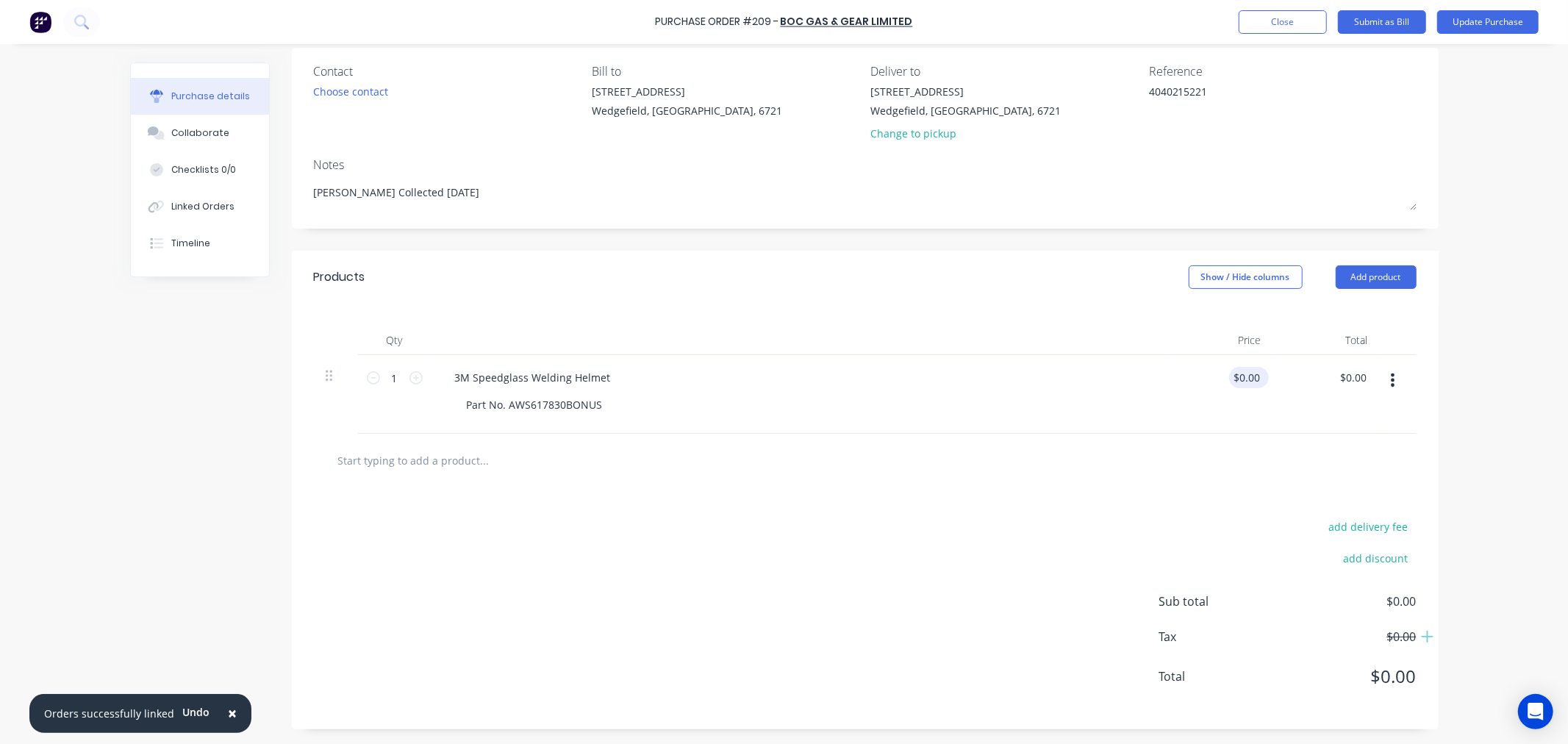
type textarea "x"
type input "0.00"
click at [1233, 374] on input "0.00" at bounding box center [1246, 378] width 34 height 21
type textarea "x"
click at [1235, 374] on input "0.00" at bounding box center [1249, 378] width 28 height 21
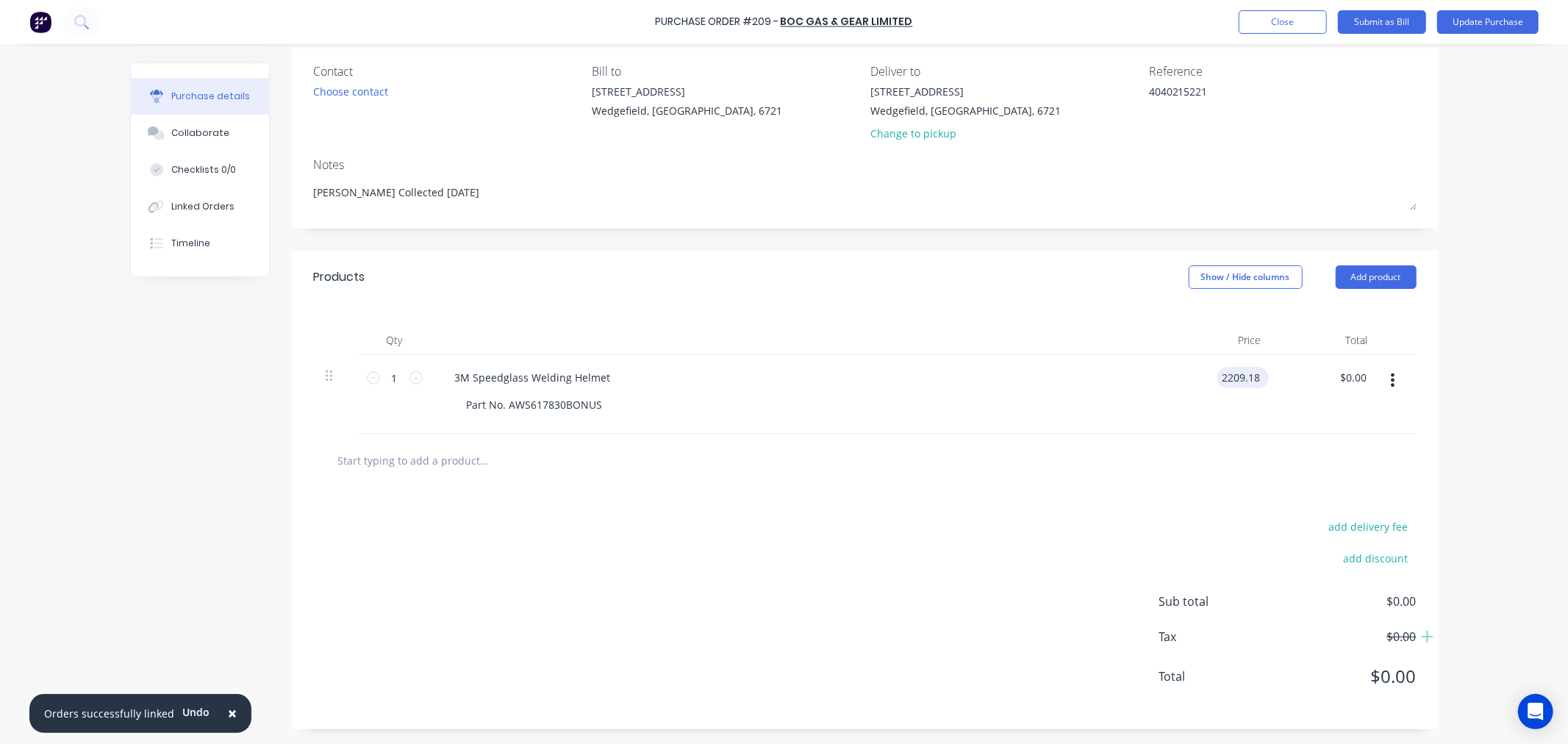
type input "2209.18"
type textarea "x"
type input "$2,209.18"
type input "2209.18"
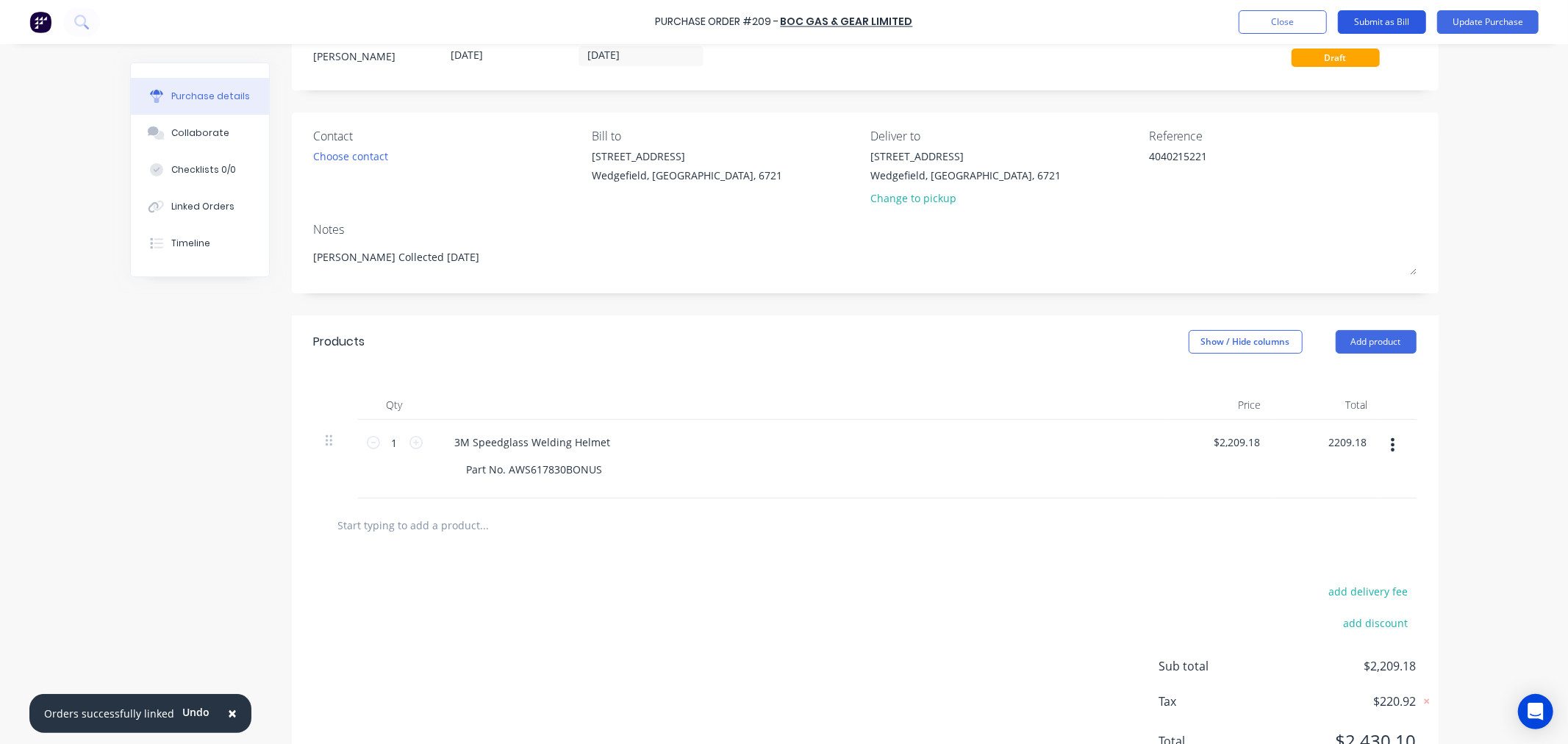
scroll to position [0, 0]
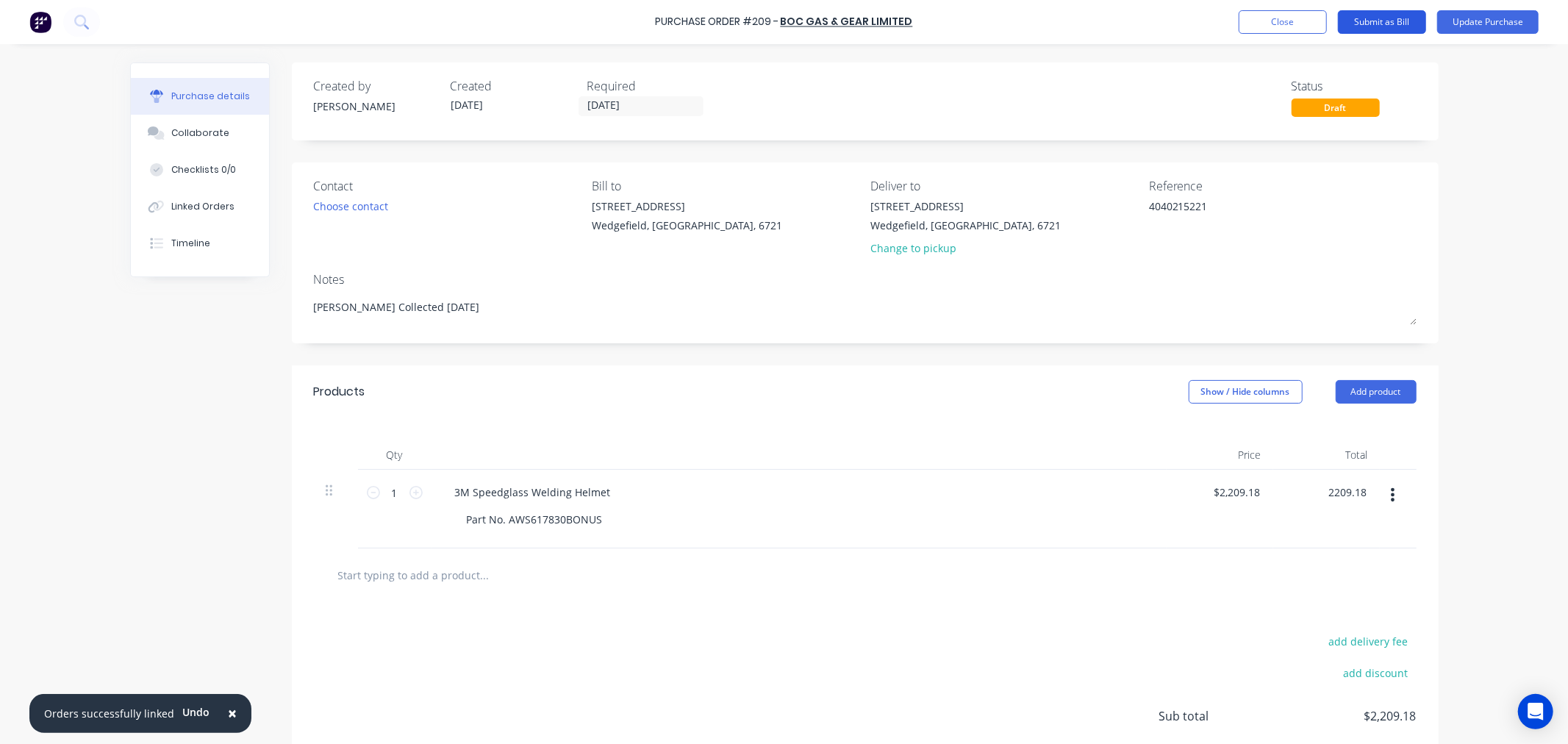
type textarea "x"
click at [1391, 22] on button "Submit as Bill" at bounding box center [1382, 22] width 88 height 24
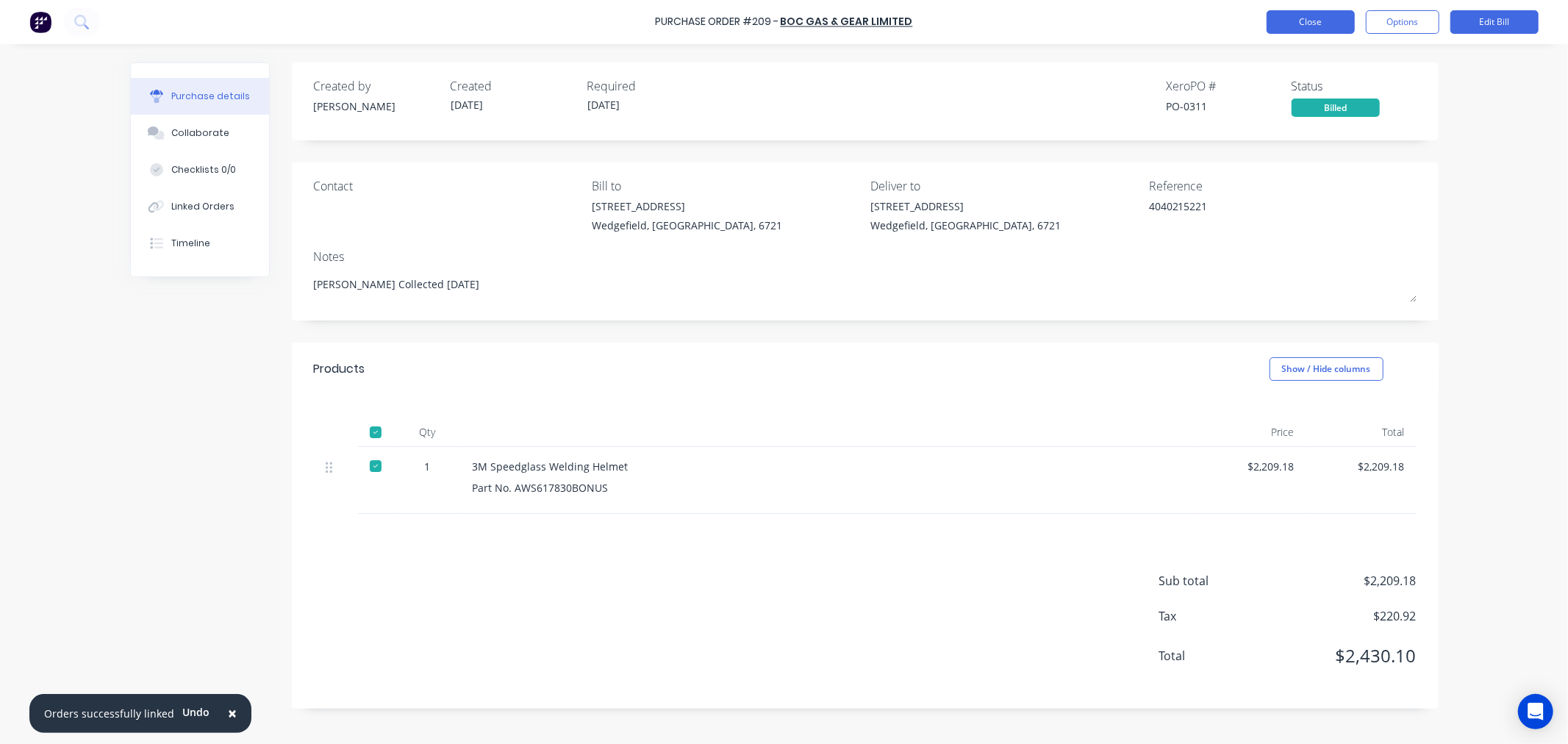
click at [1327, 24] on button "Close" at bounding box center [1311, 22] width 88 height 24
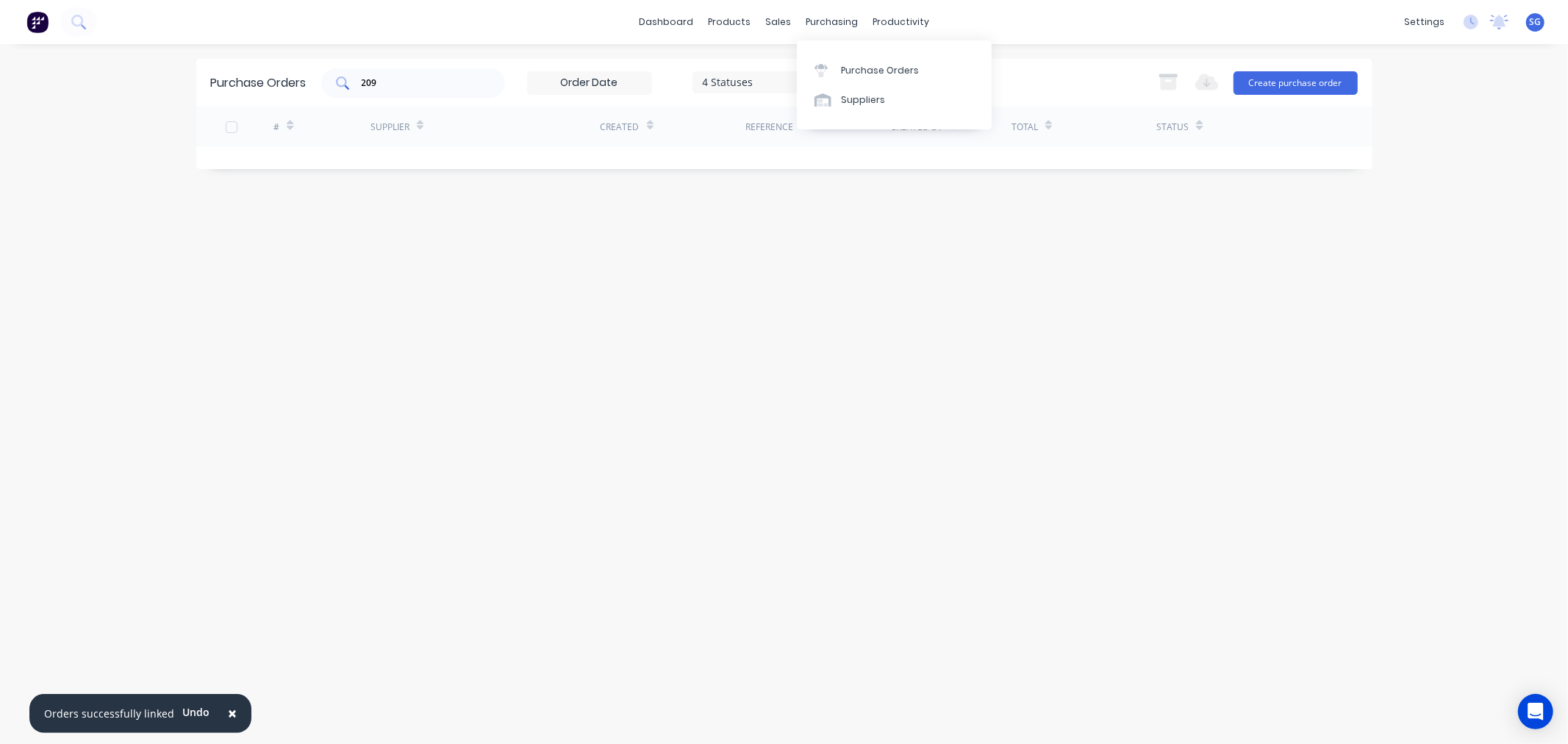
click at [453, 93] on div "209" at bounding box center [413, 83] width 184 height 29
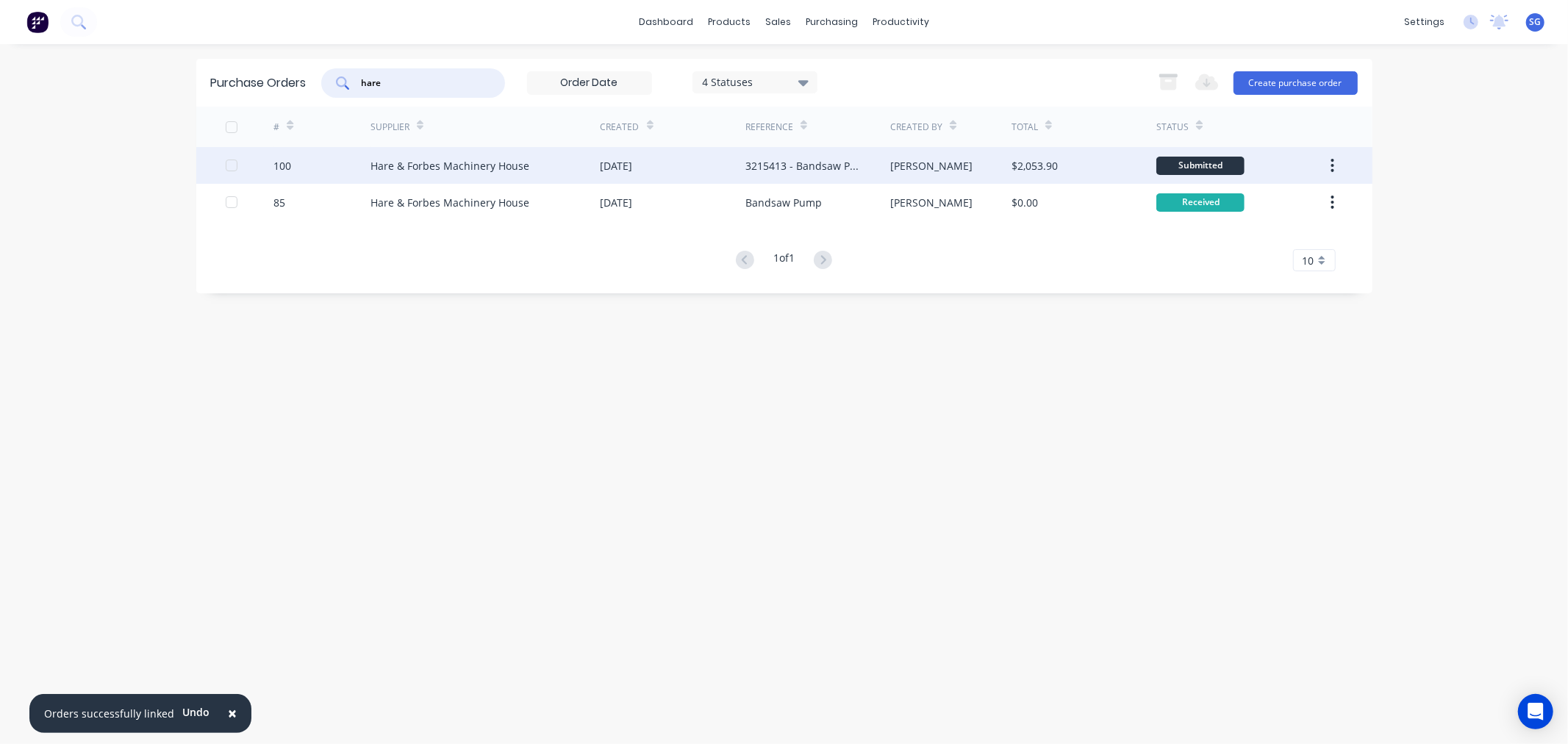
click at [283, 170] on div "100" at bounding box center [282, 166] width 18 height 15
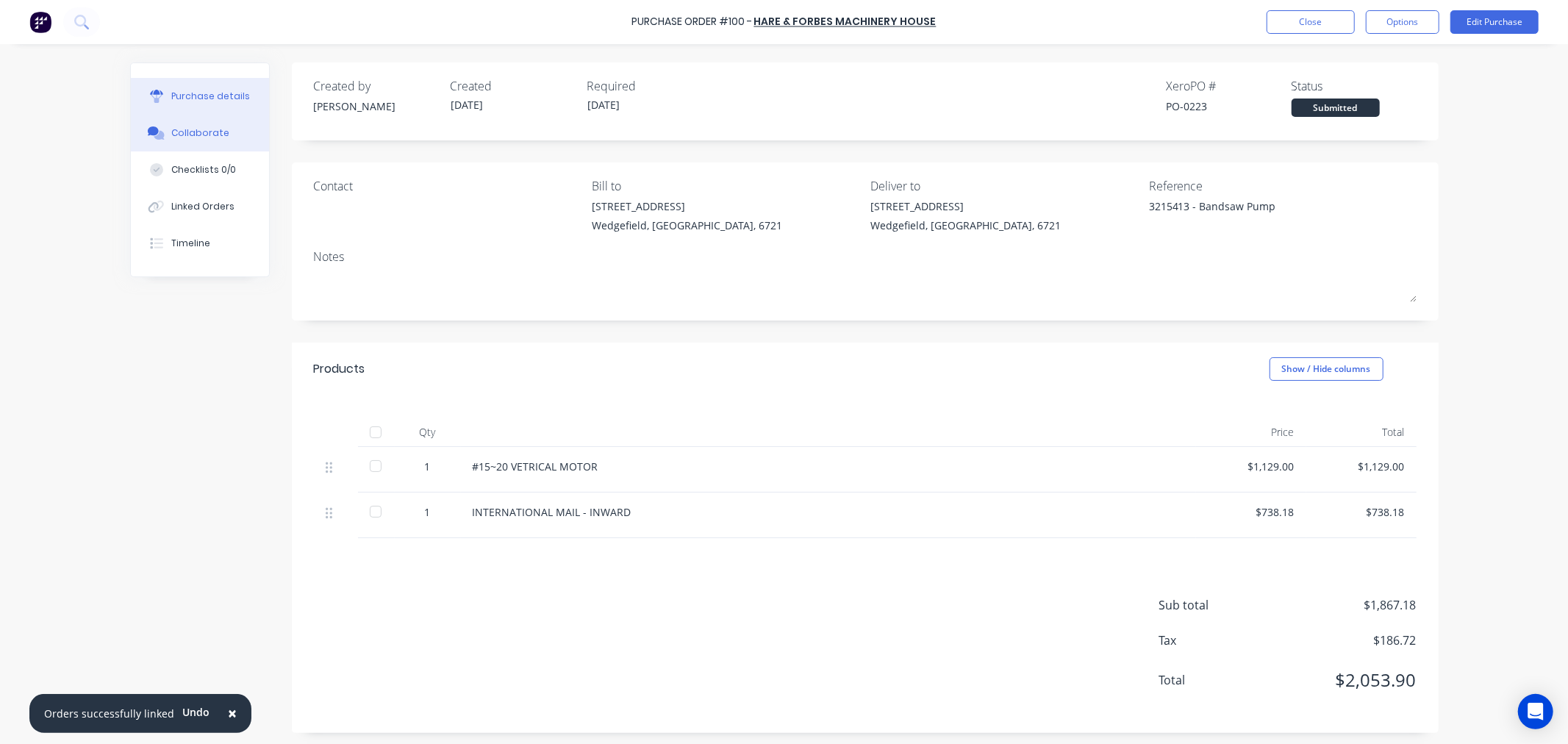
click at [224, 138] on button "Collaborate" at bounding box center [200, 133] width 138 height 37
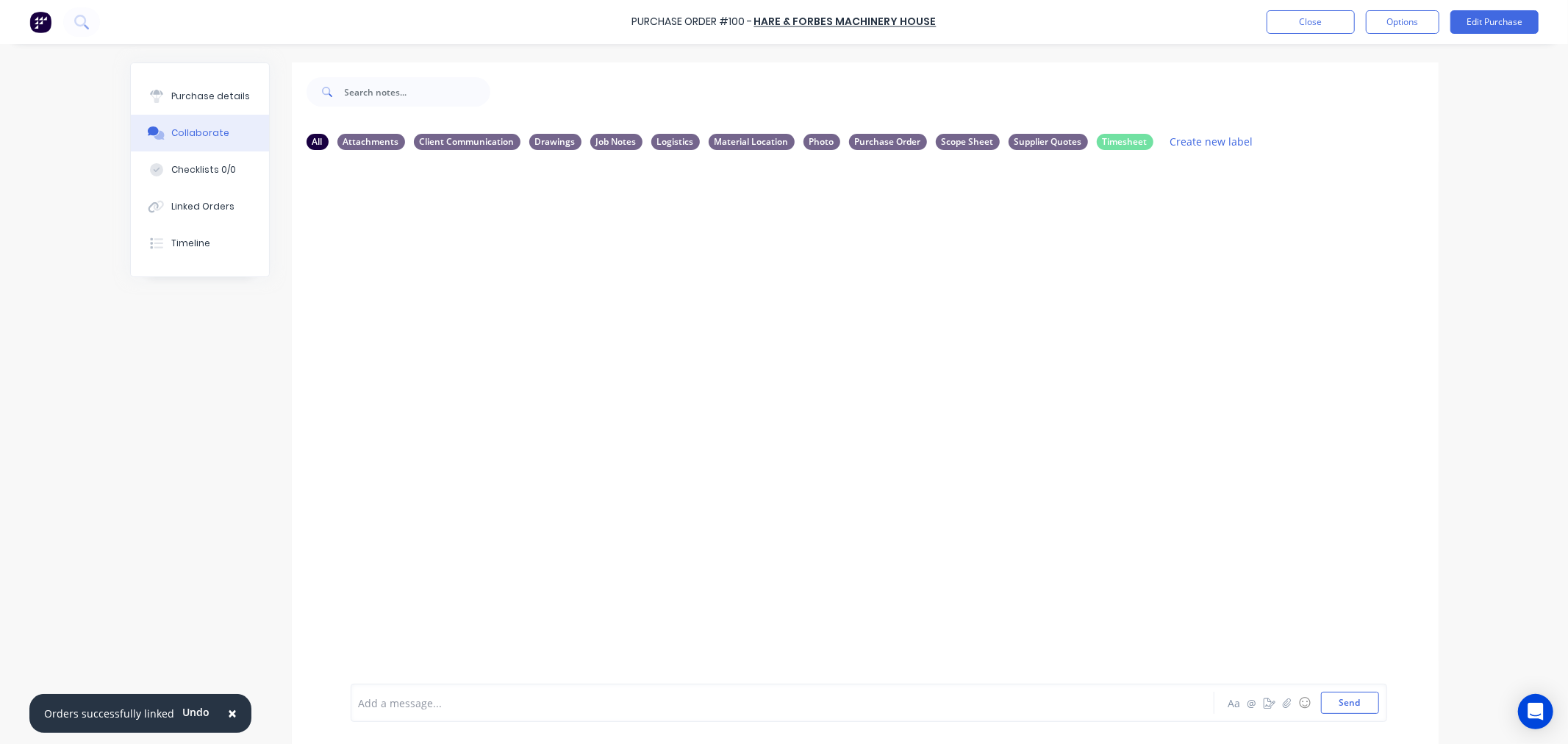
click at [488, 690] on div "Add a message... Aa @ ☺ Send" at bounding box center [869, 703] width 1036 height 38
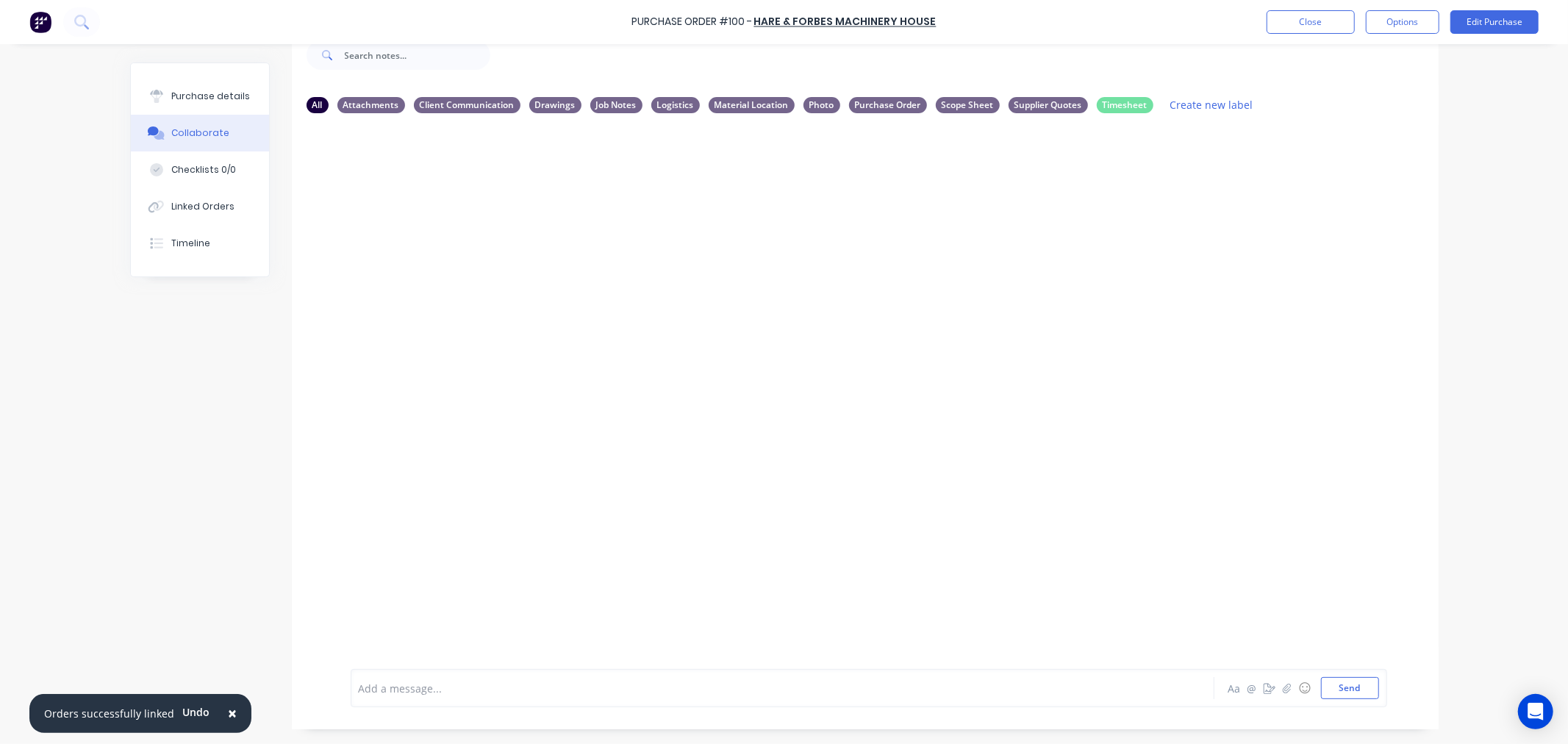
scroll to position [38, 0]
click at [469, 689] on div at bounding box center [741, 688] width 764 height 15
click at [193, 96] on div "Purchase details" at bounding box center [210, 96] width 79 height 13
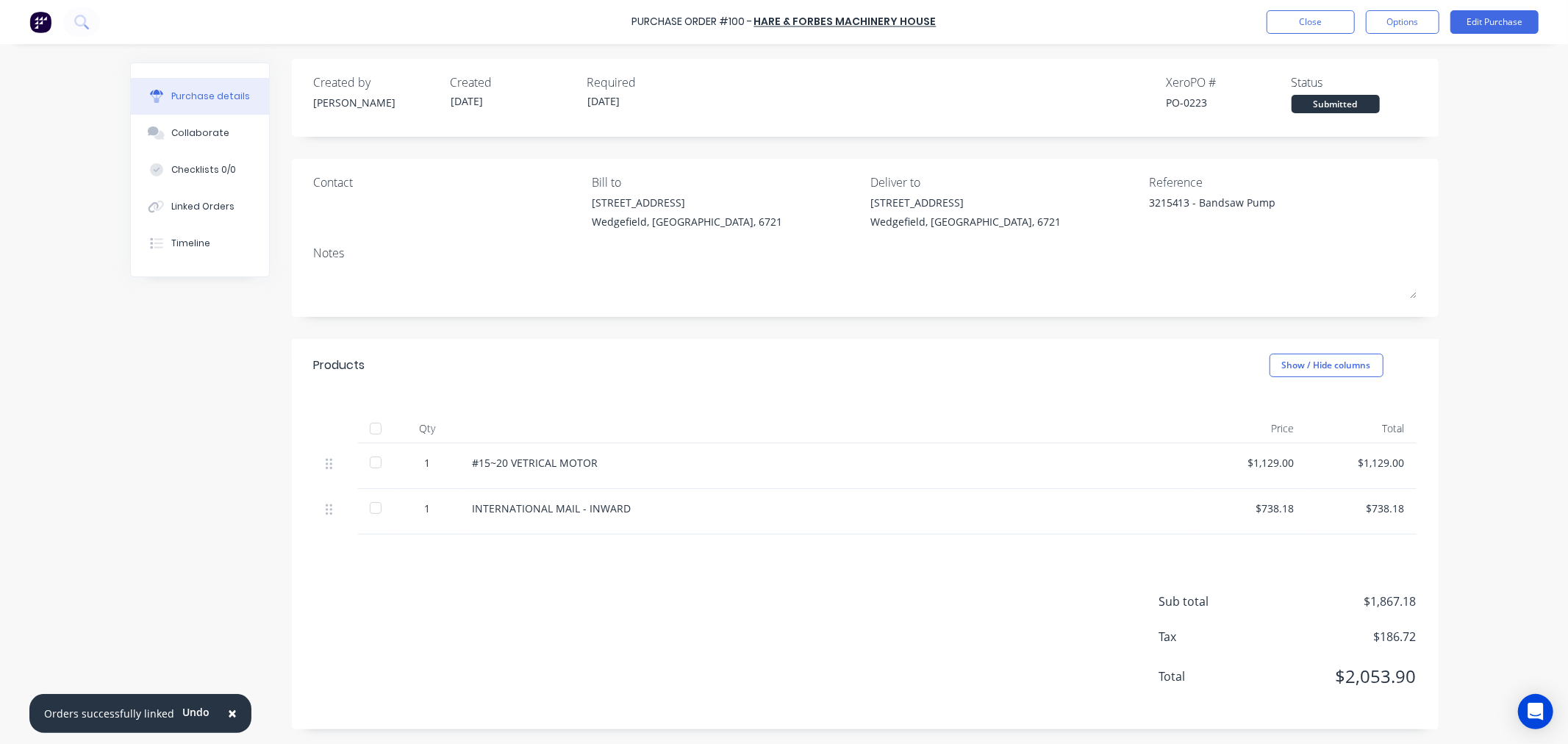
scroll to position [1, 0]
click at [191, 134] on div "Collaborate" at bounding box center [200, 133] width 58 height 13
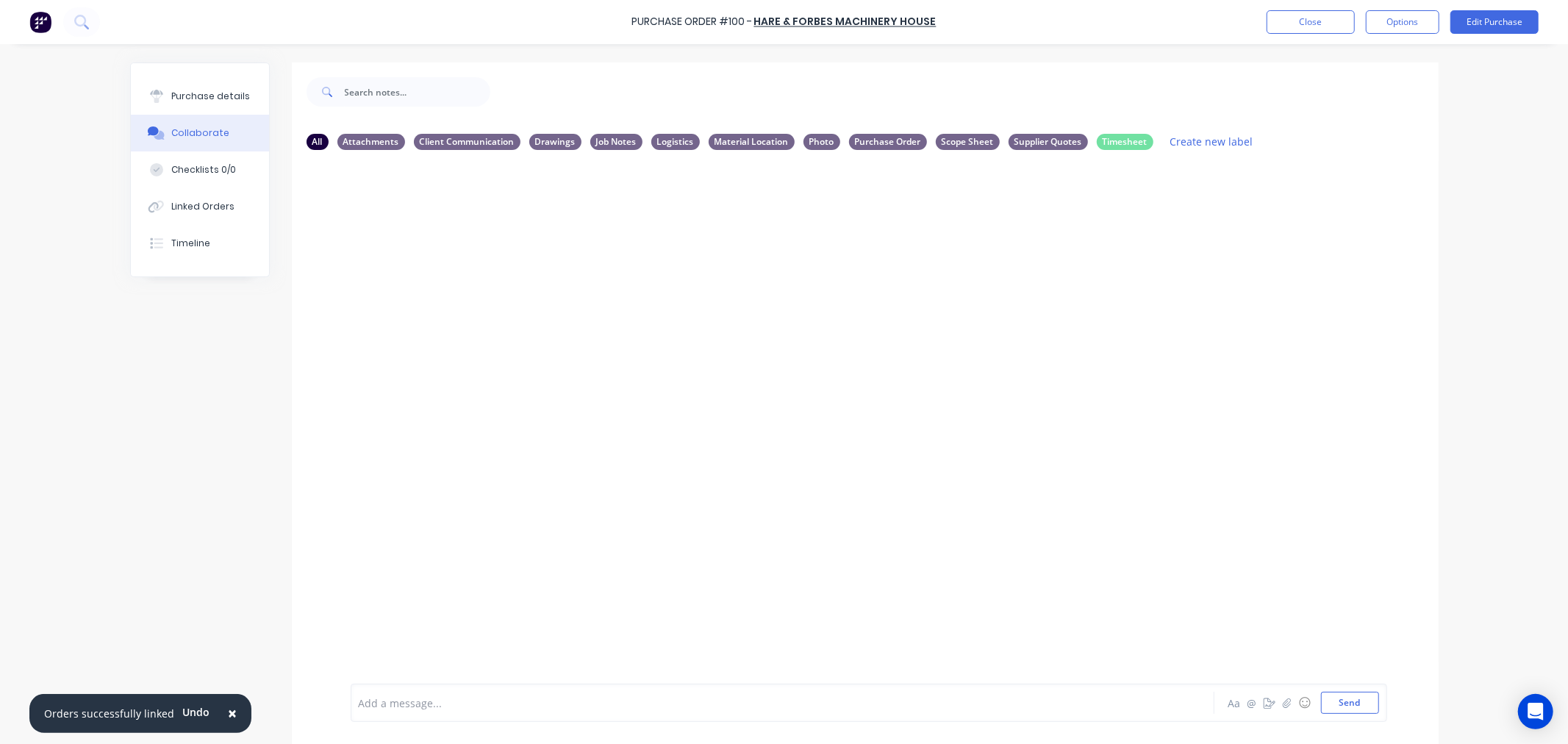
click at [421, 714] on div "Add a message... Aa @ ☺ Send" at bounding box center [869, 703] width 1036 height 38
click at [480, 722] on div "Add a message... Aa @ ☺ Send" at bounding box center [865, 703] width 1147 height 82
click at [482, 712] on div "Add a message..." at bounding box center [741, 703] width 765 height 22
click at [1338, 699] on button "Send" at bounding box center [1350, 703] width 58 height 22
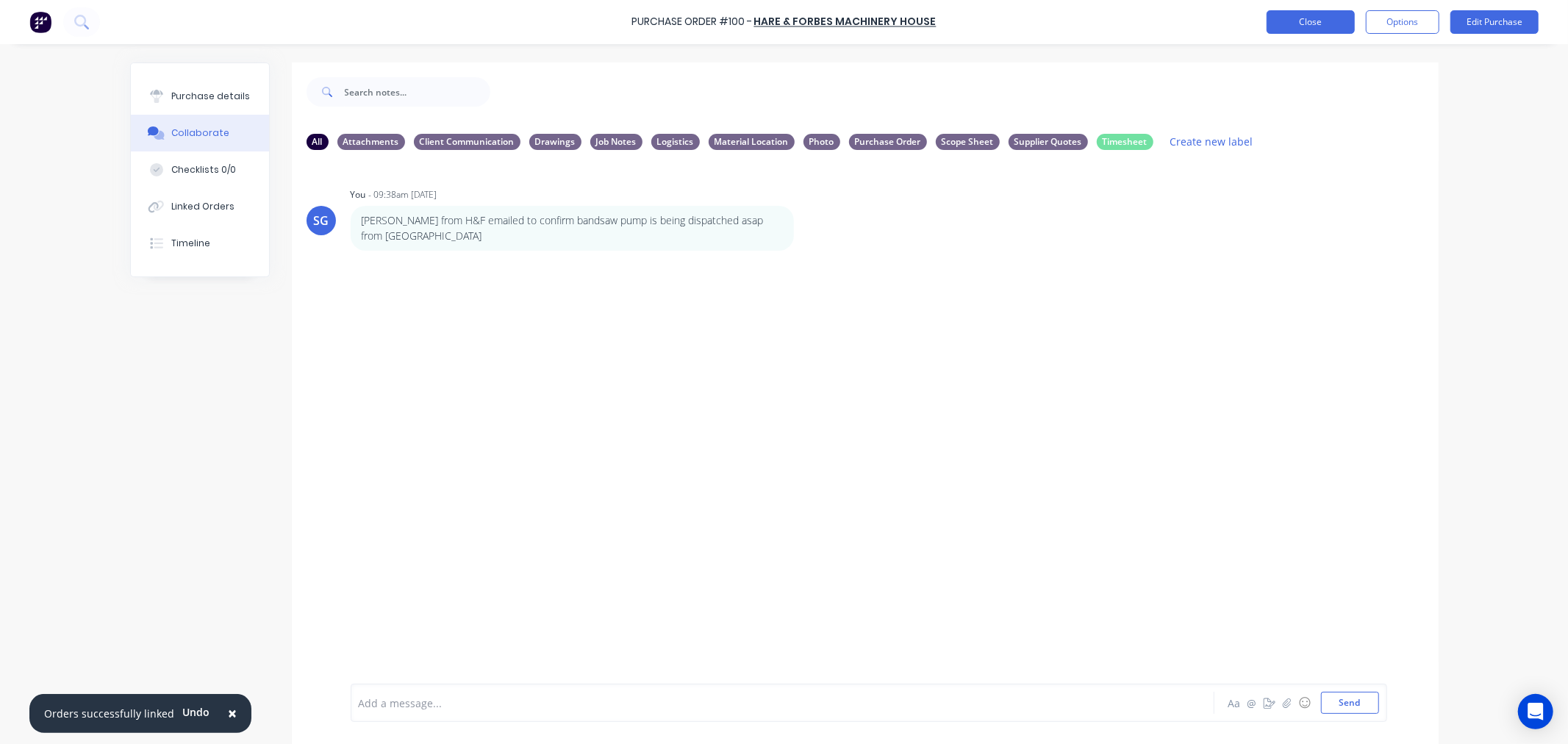
click at [1299, 24] on button "Close" at bounding box center [1311, 22] width 88 height 24
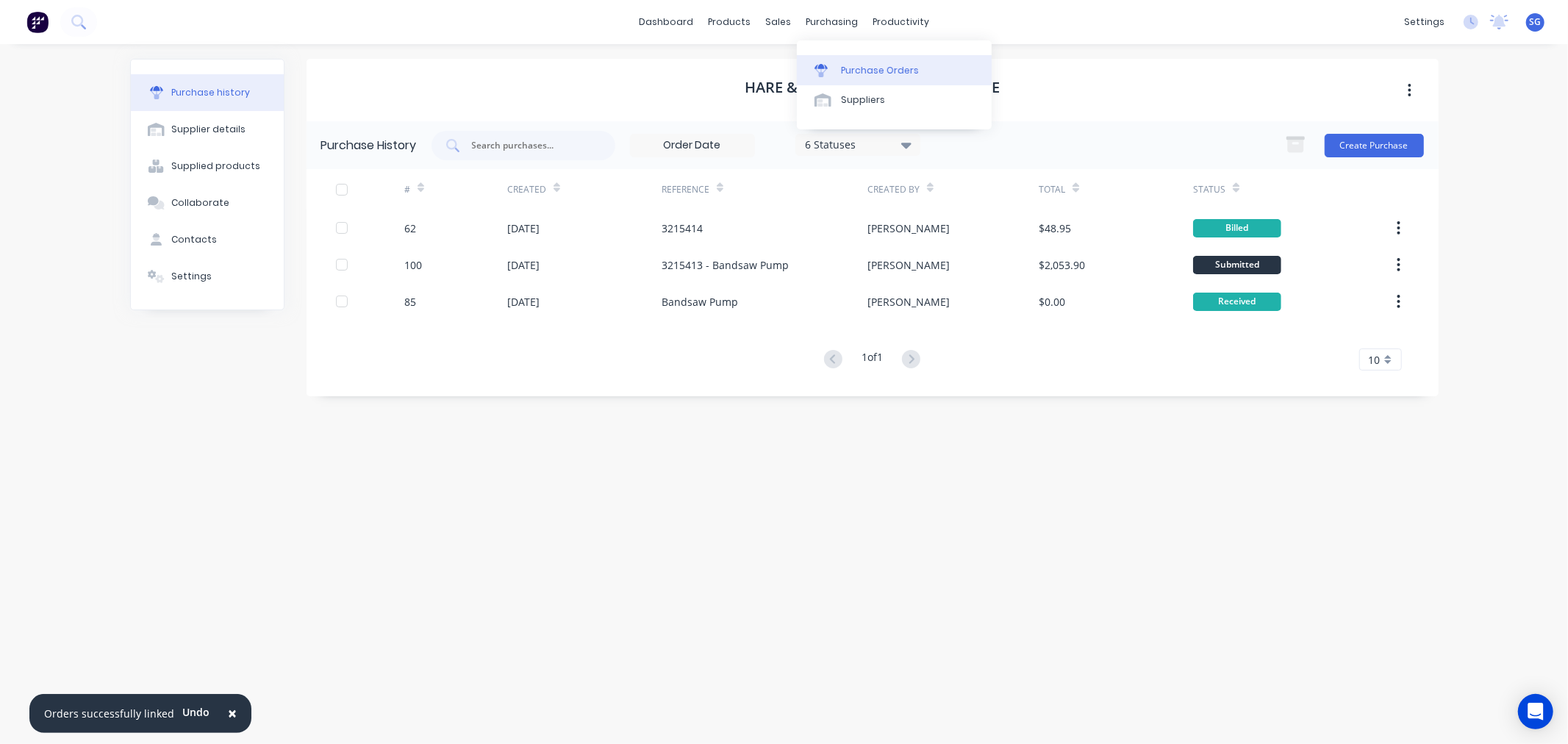
click at [866, 67] on div "Purchase Orders" at bounding box center [880, 71] width 78 height 13
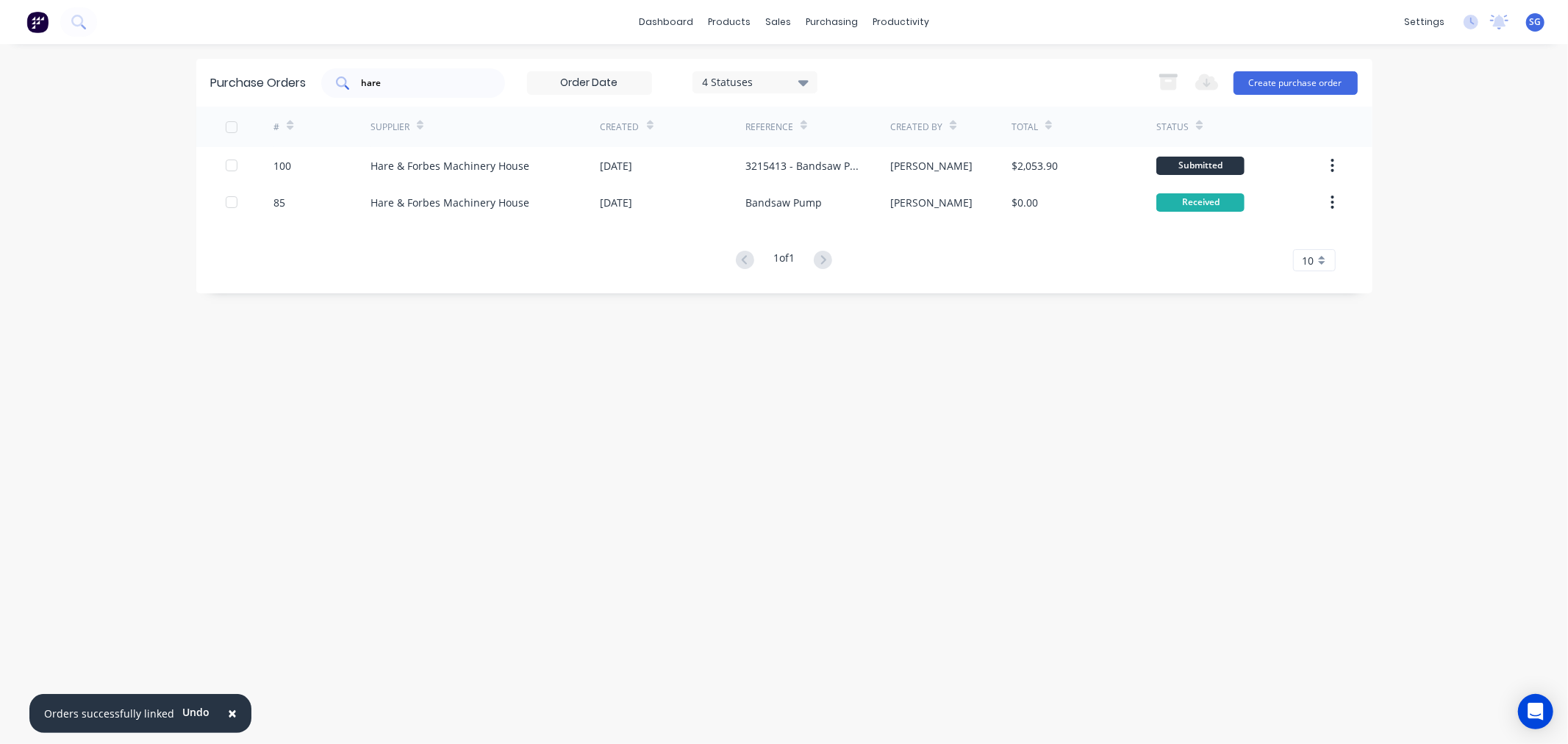
click at [385, 86] on input "hare" at bounding box center [421, 83] width 122 height 15
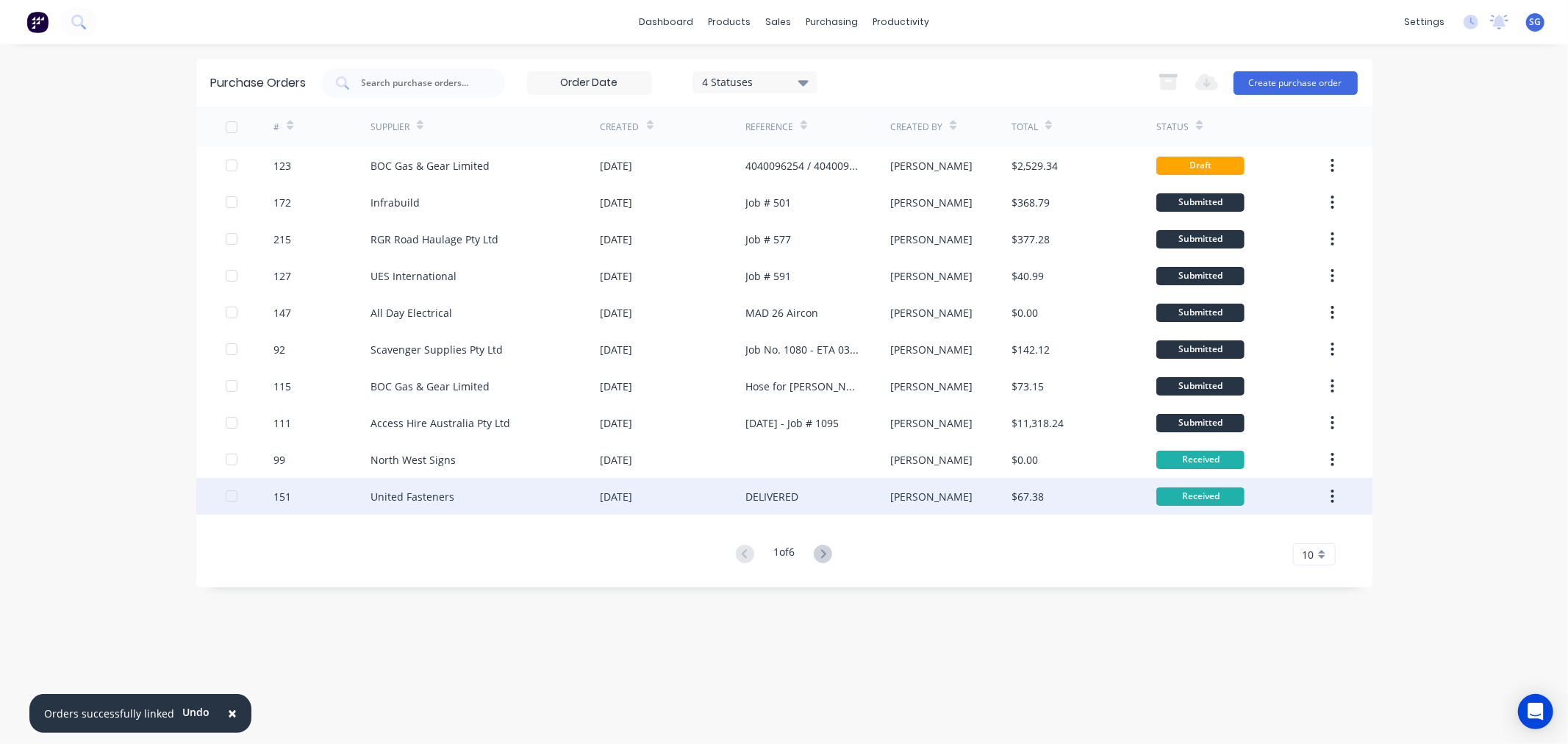
click at [432, 495] on div "United Fasteners" at bounding box center [413, 497] width 84 height 15
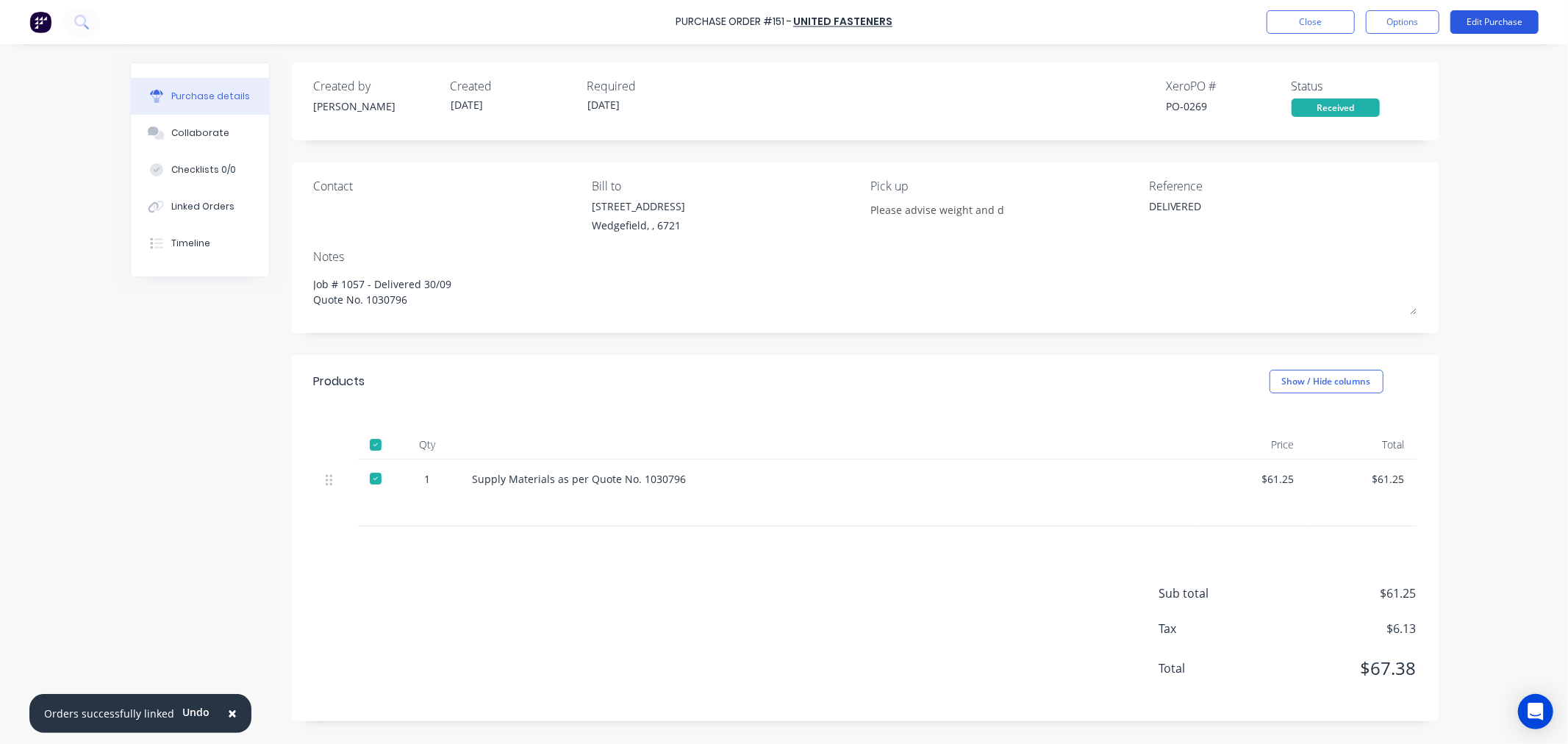
click at [1505, 18] on button "Edit Purchase" at bounding box center [1494, 22] width 88 height 24
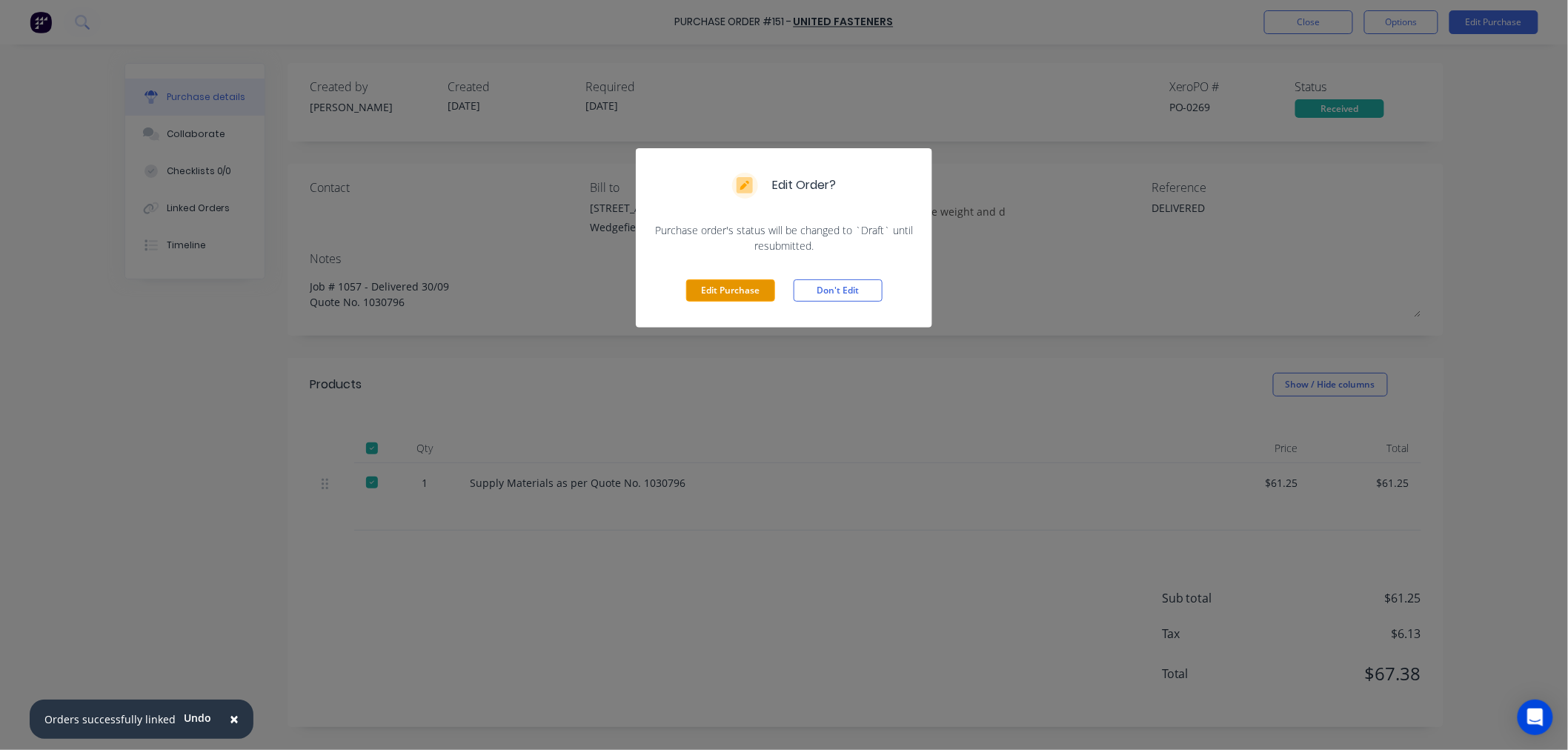
click at [744, 291] on button "Edit Purchase" at bounding box center [730, 291] width 89 height 22
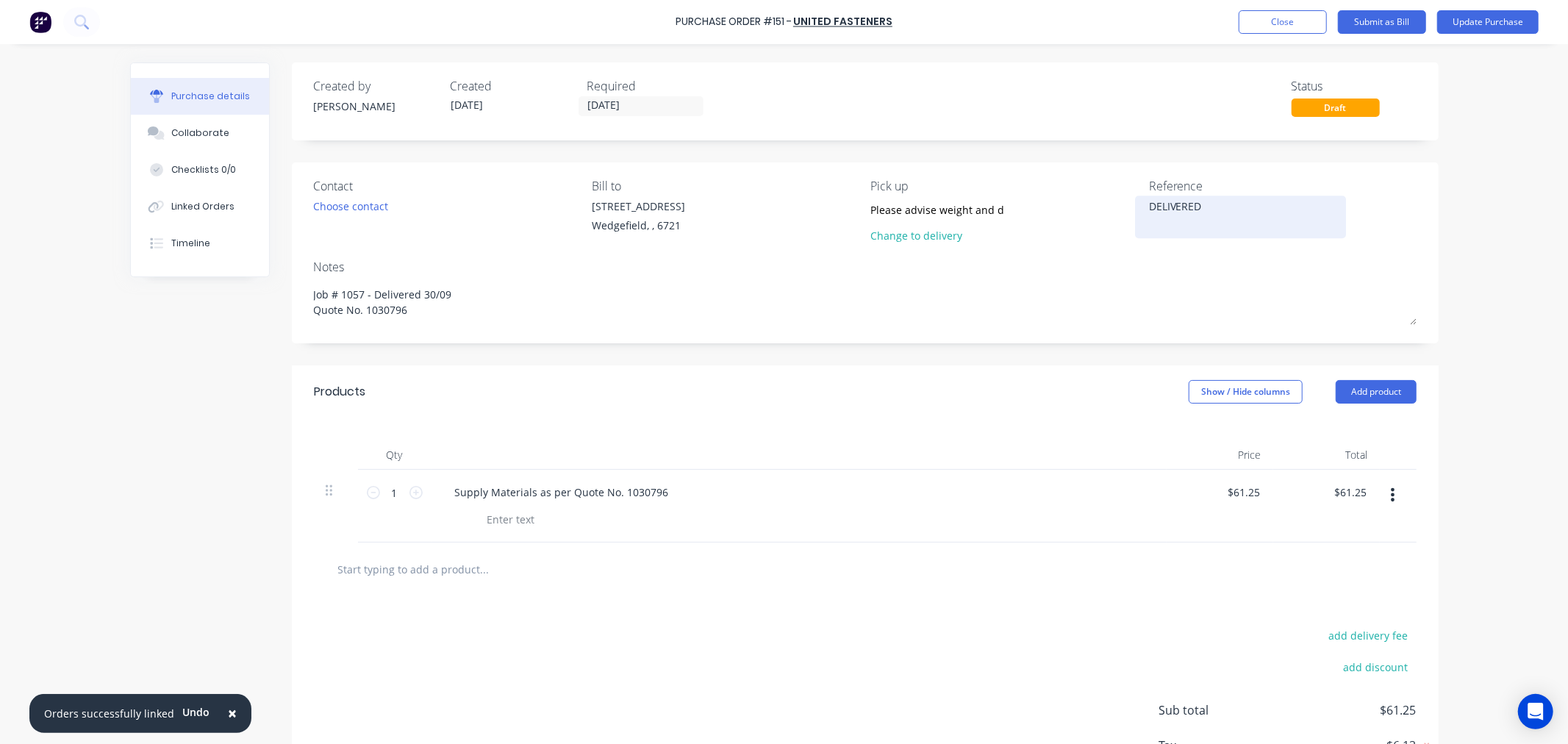
click at [1169, 207] on textarea "DELIVERED" at bounding box center [1241, 215] width 184 height 33
paste textarea "749586"
click at [657, 110] on input "29/09/25" at bounding box center [641, 106] width 124 height 18
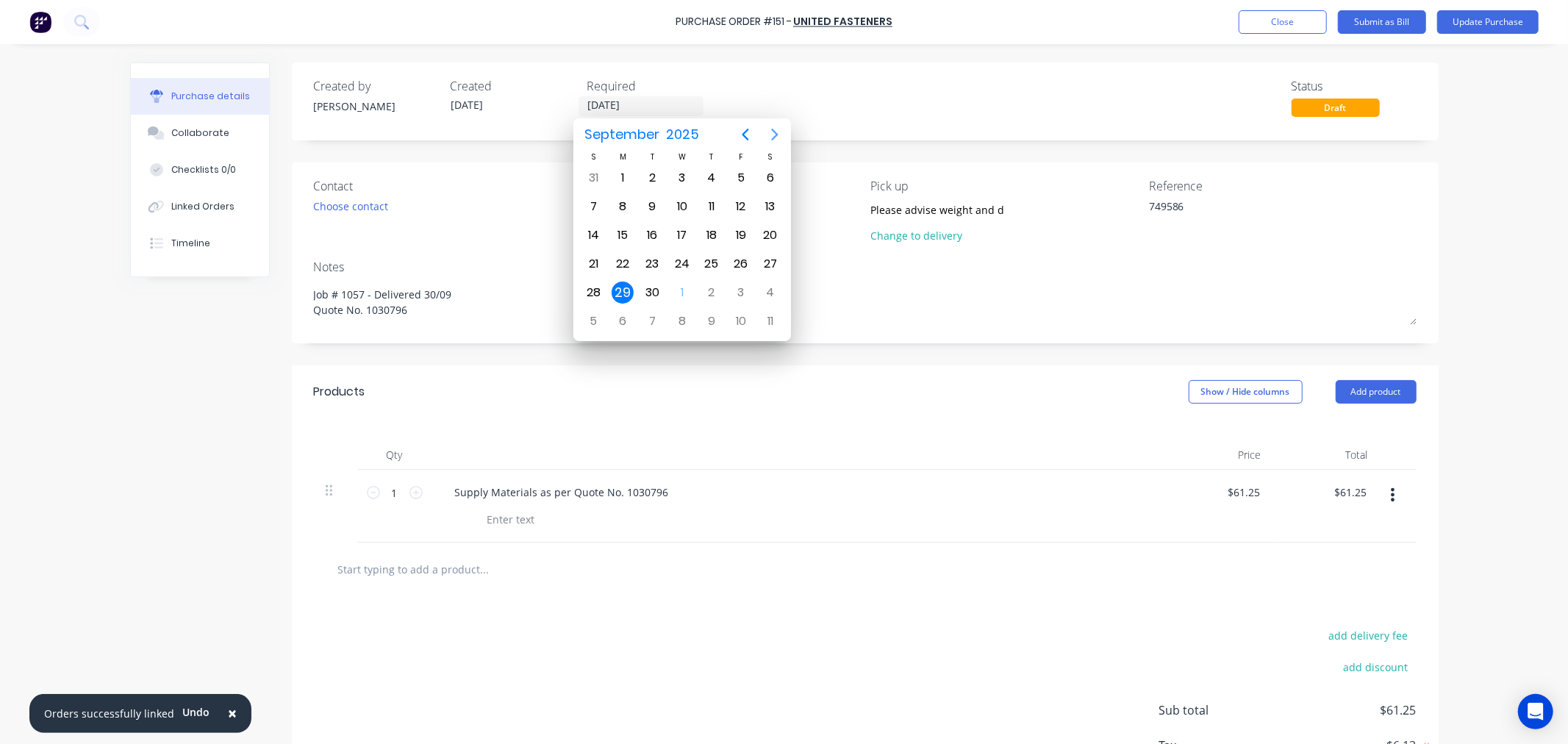
click at [771, 127] on icon "Next page" at bounding box center [774, 135] width 18 height 18
click at [739, 284] on div "31" at bounding box center [741, 293] width 22 height 22
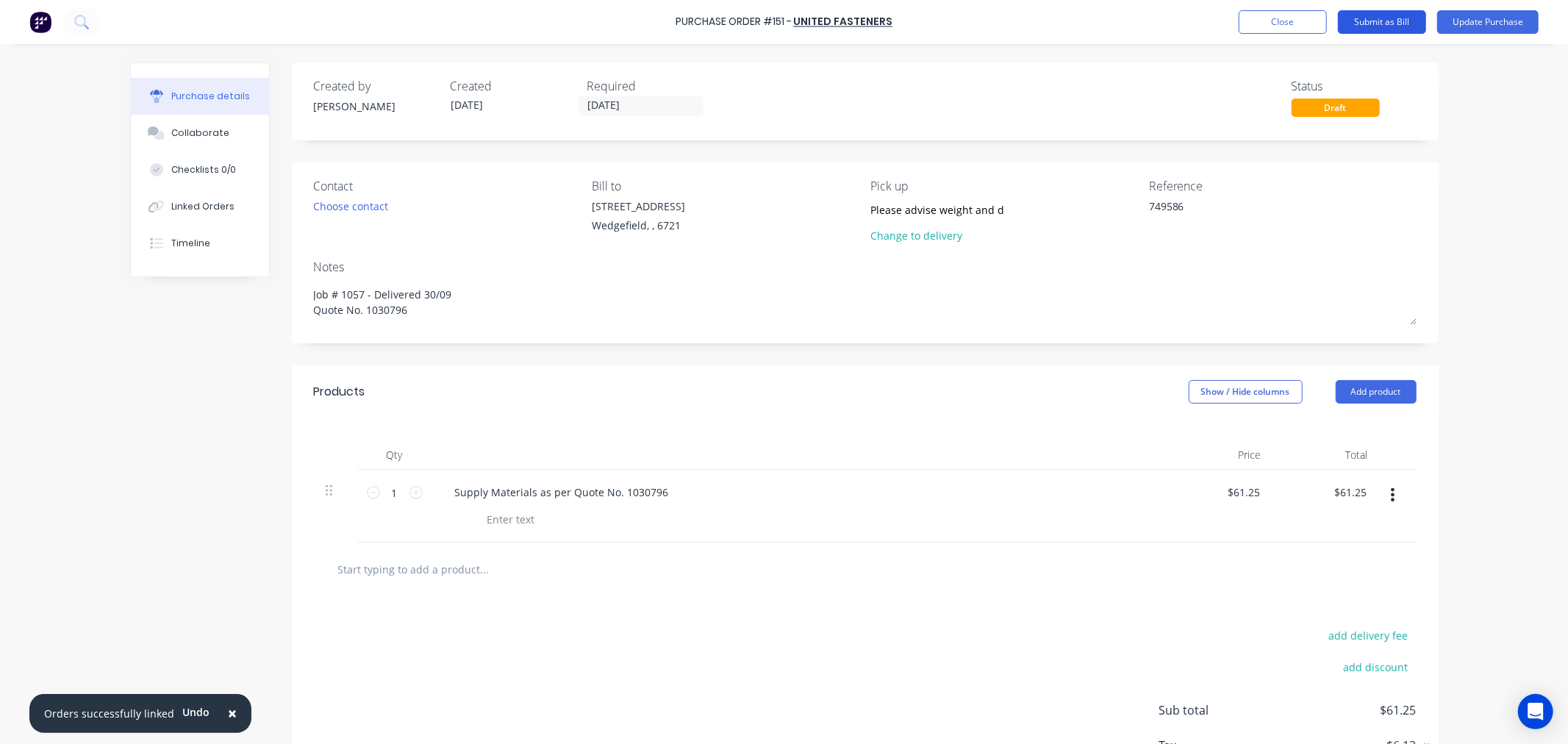
click at [1373, 26] on button "Submit as Bill" at bounding box center [1382, 22] width 88 height 24
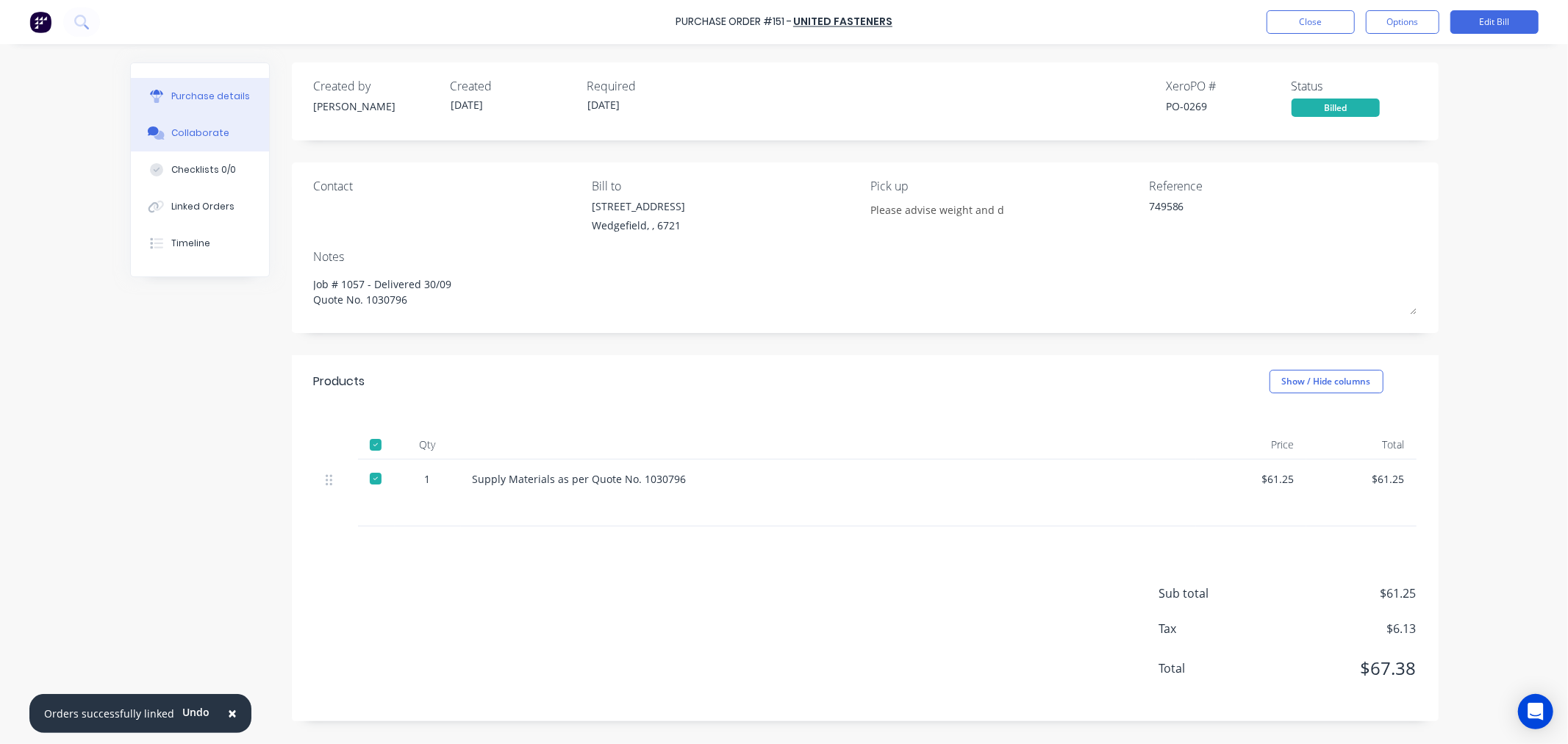
click at [202, 133] on div "Collaborate" at bounding box center [200, 133] width 58 height 13
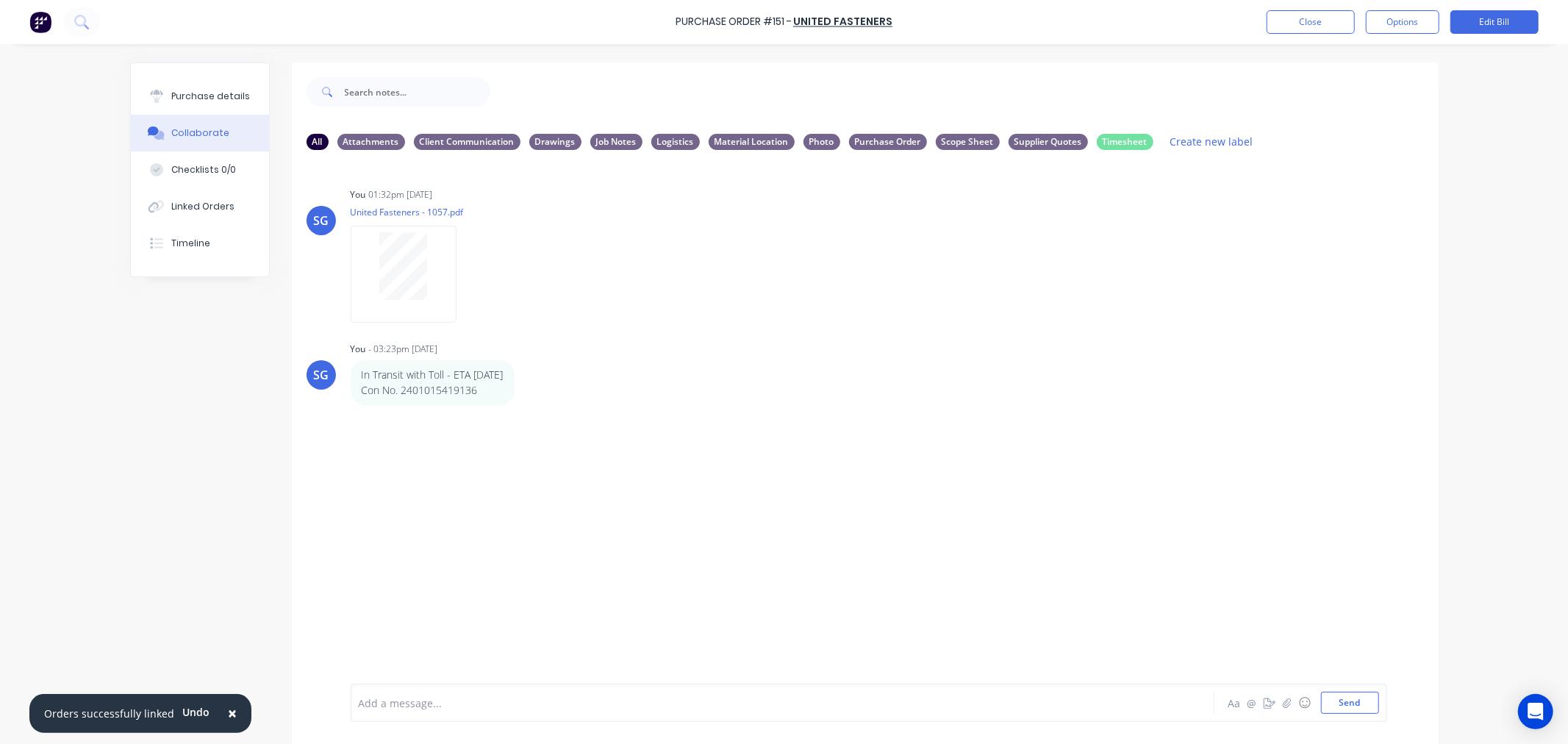
click at [439, 711] on div "Add a message..." at bounding box center [741, 703] width 765 height 22
click at [174, 93] on div "Purchase details" at bounding box center [210, 96] width 79 height 13
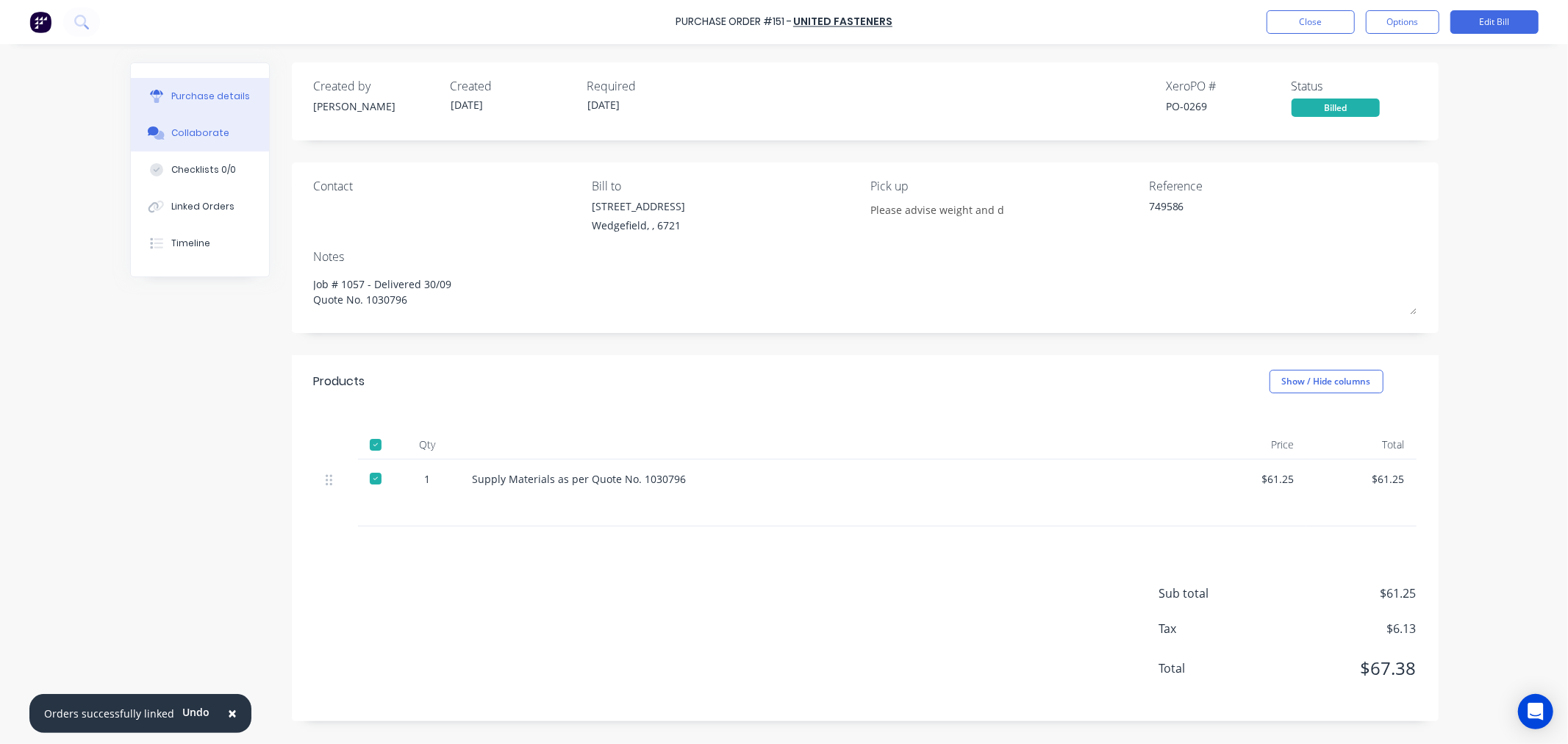
click at [179, 137] on div "Collaborate" at bounding box center [200, 133] width 58 height 13
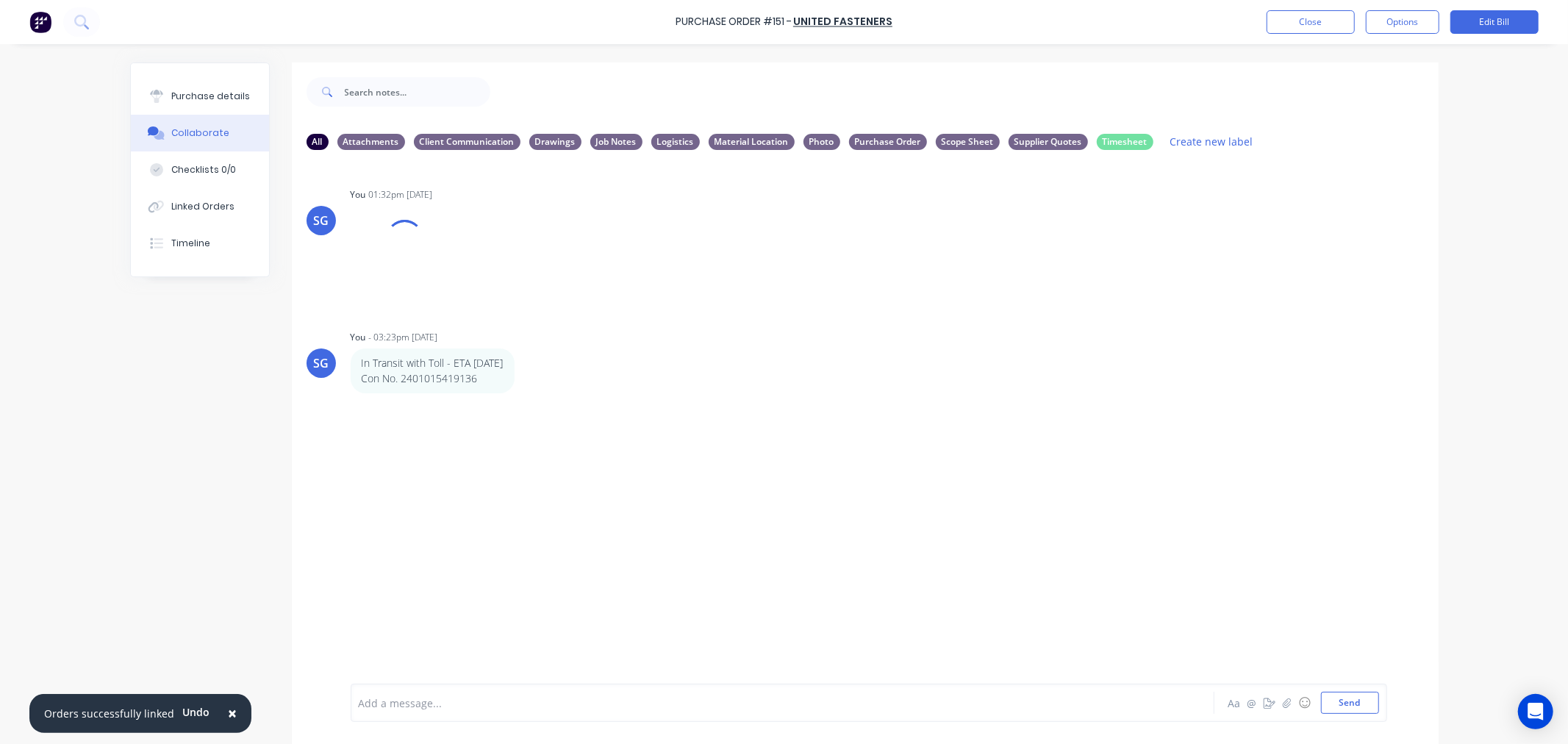
click at [397, 697] on div at bounding box center [741, 703] width 764 height 15
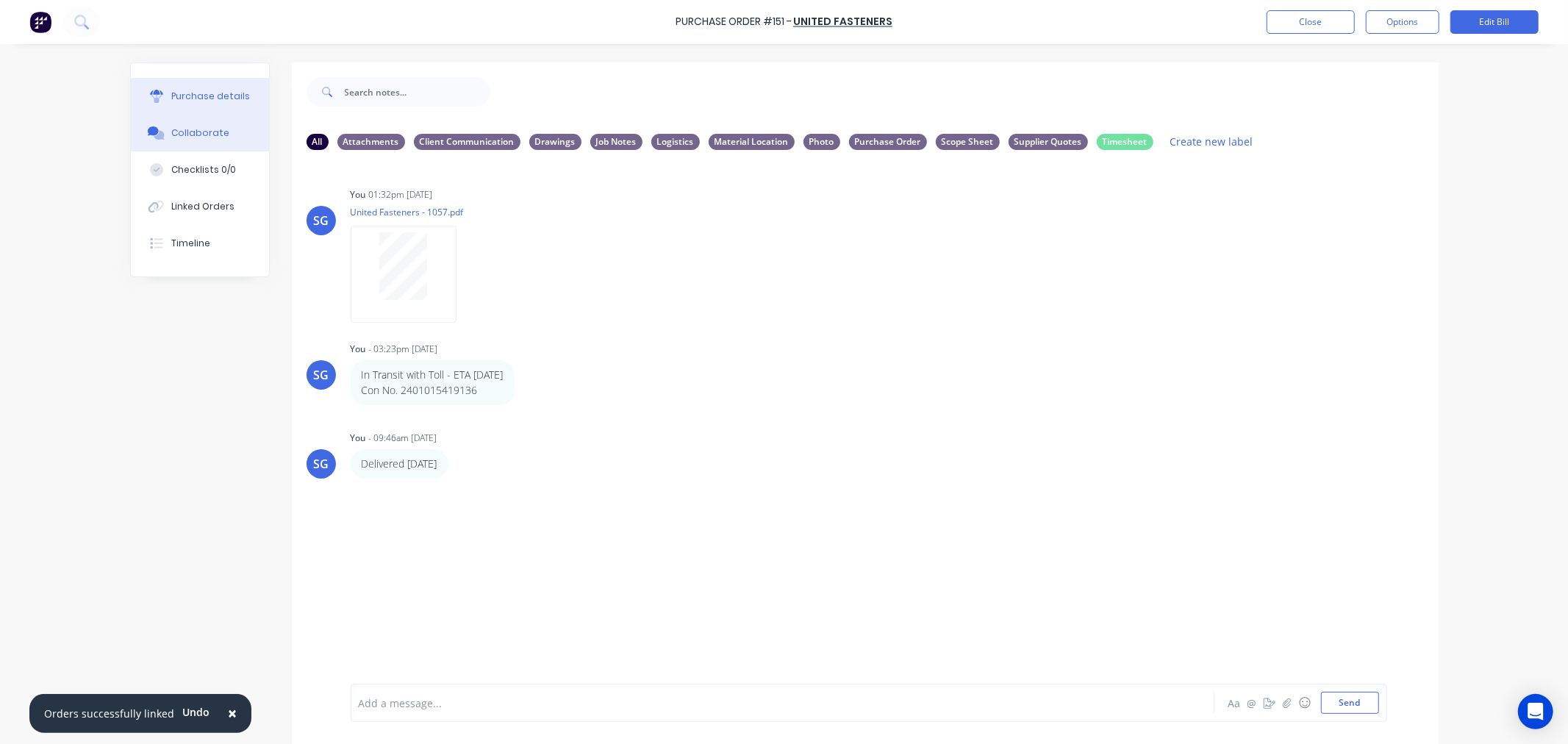
click at [169, 107] on button "Purchase details" at bounding box center [200, 96] width 138 height 37
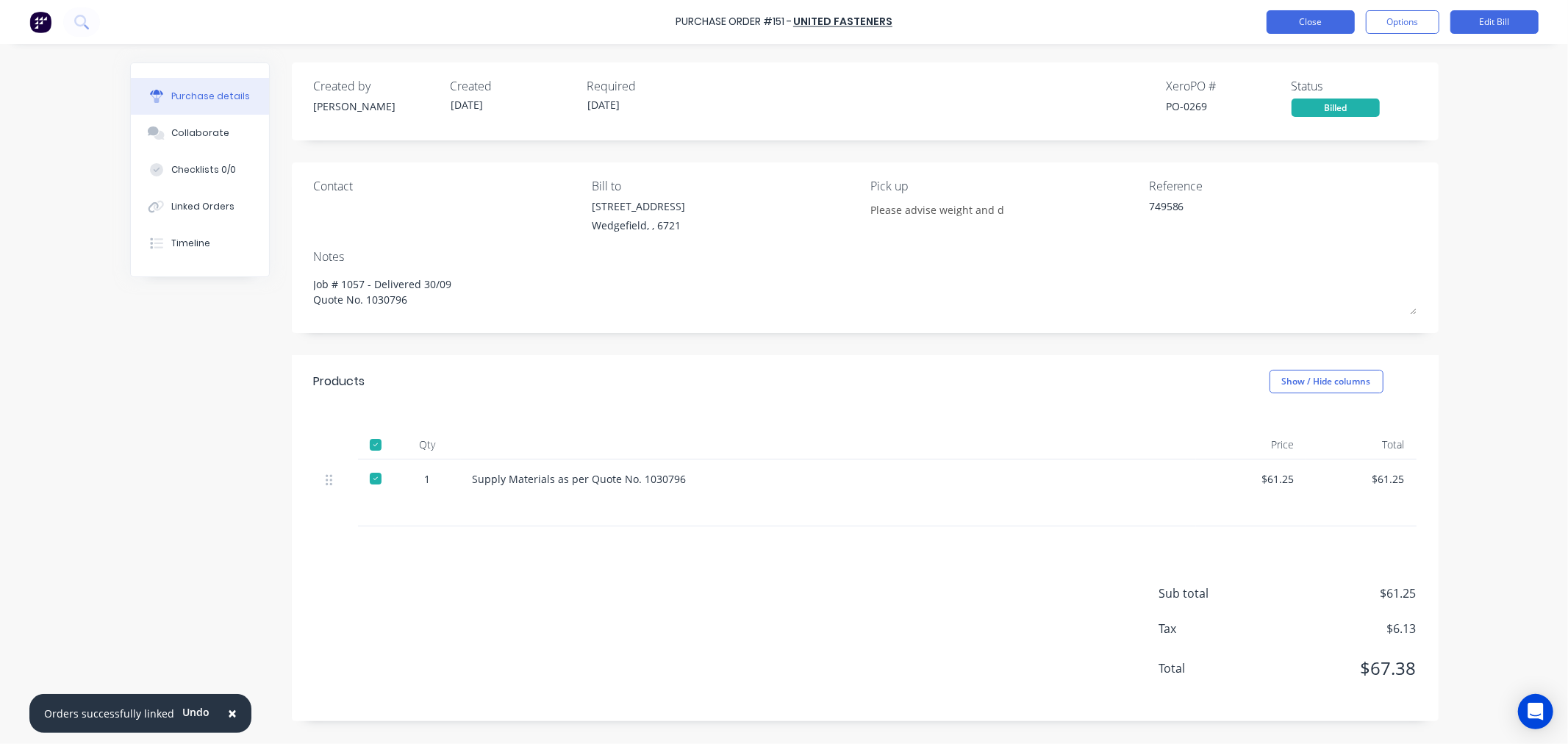
click at [1292, 19] on button "Close" at bounding box center [1311, 22] width 88 height 24
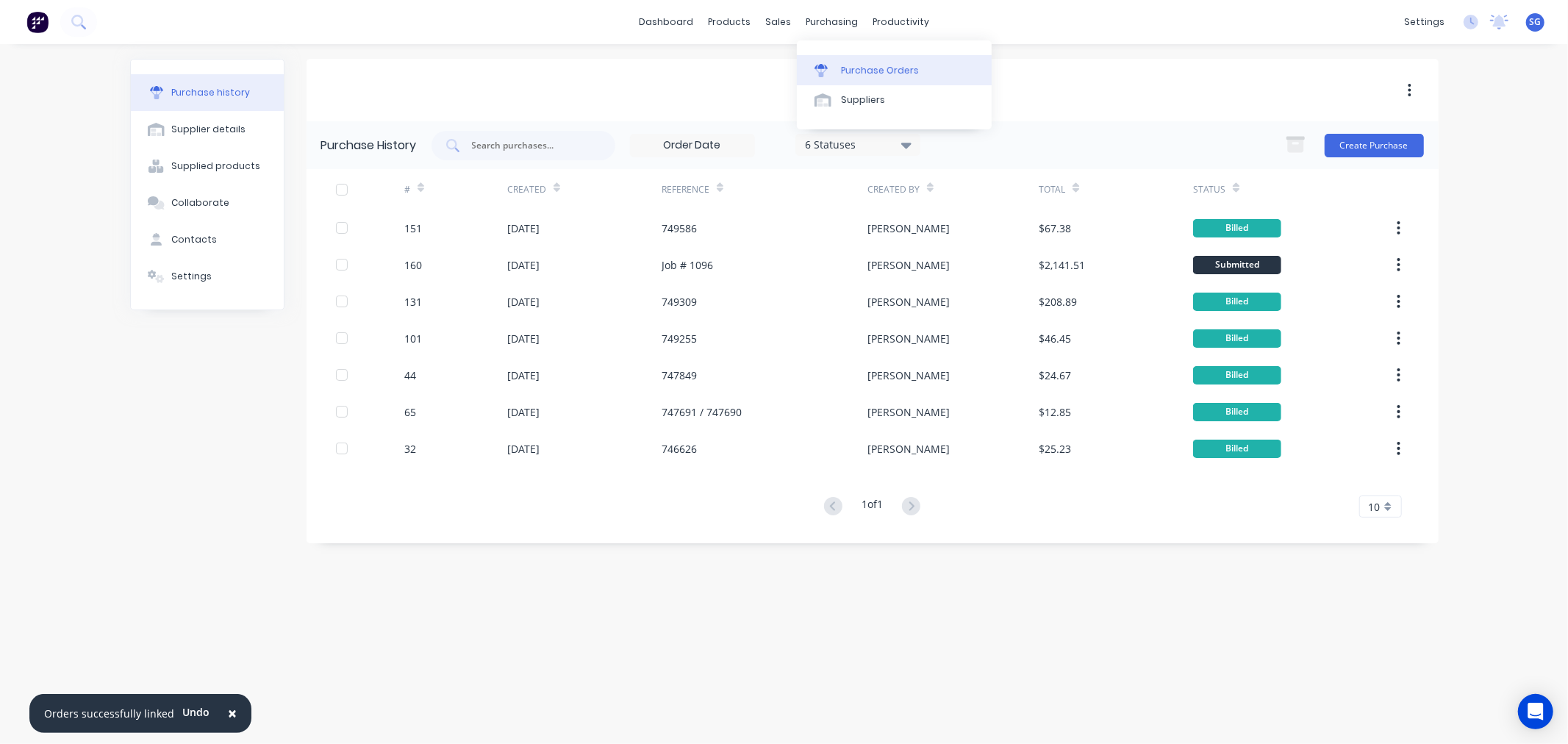
click at [849, 67] on div "Purchase Orders" at bounding box center [880, 71] width 78 height 13
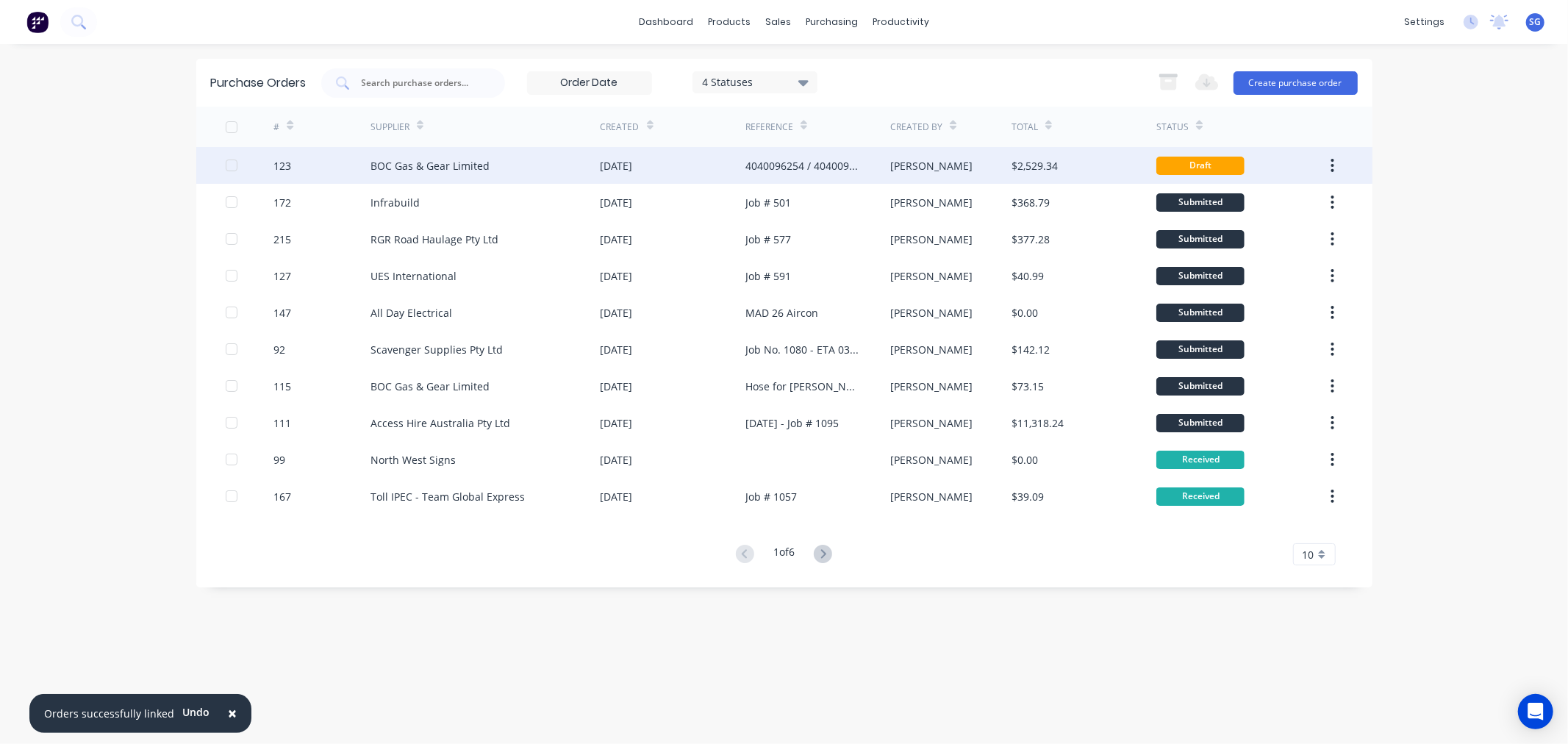
click at [458, 163] on div "BOC Gas & Gear Limited" at bounding box center [430, 166] width 119 height 15
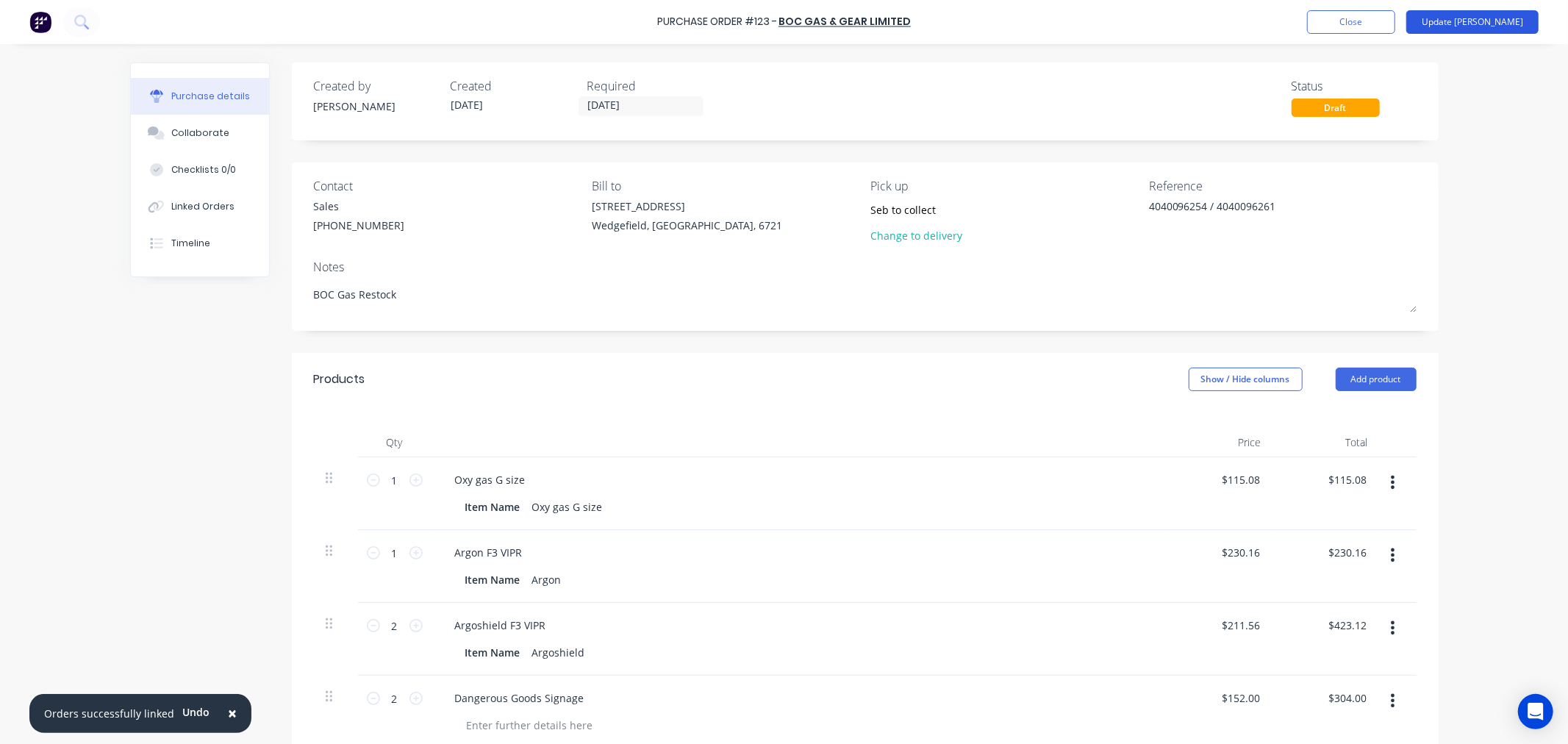
click at [1483, 31] on button "Update Bill" at bounding box center [1472, 22] width 132 height 24
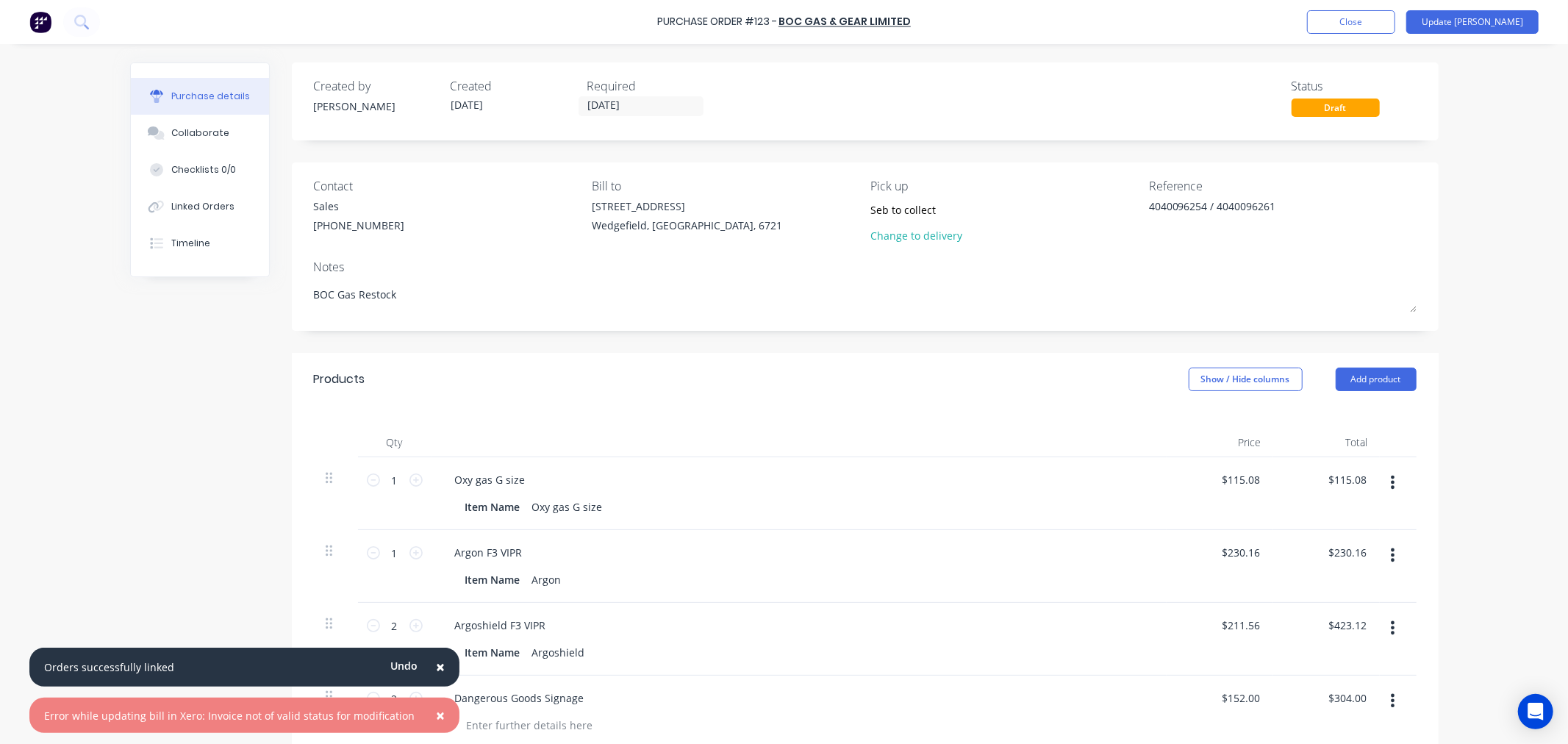
click at [436, 670] on span "×" at bounding box center [441, 667] width 9 height 21
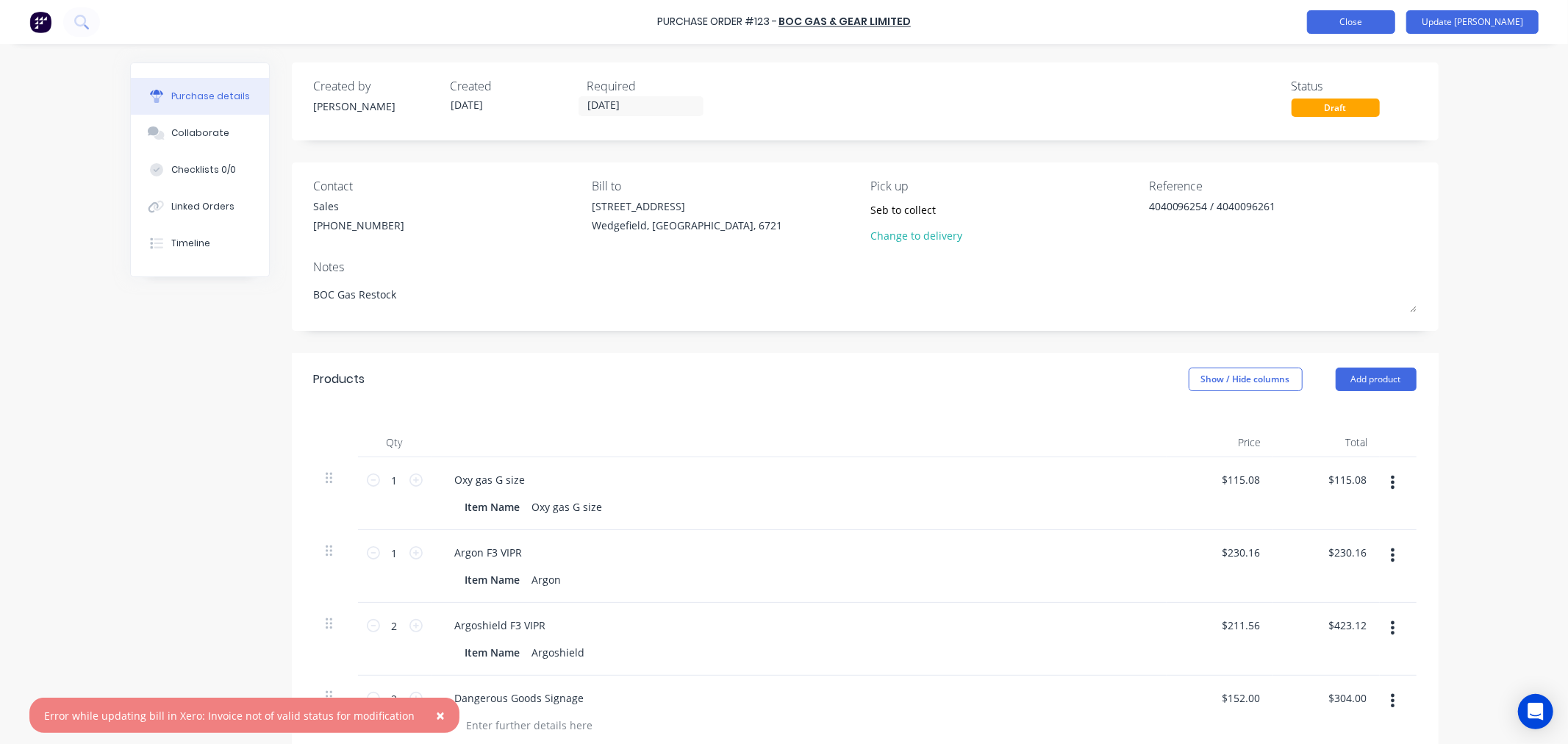
click at [1395, 13] on button "Close" at bounding box center [1351, 22] width 88 height 24
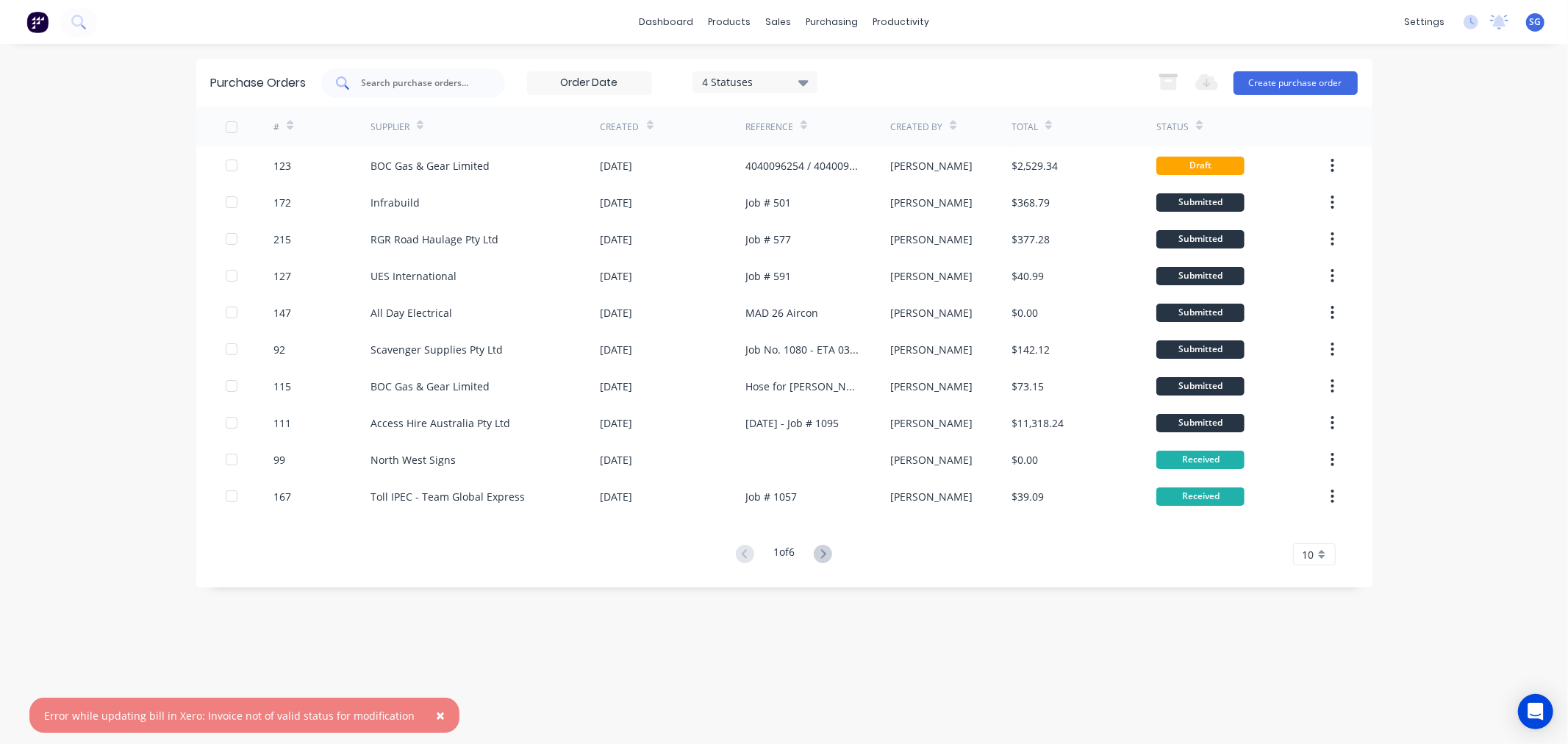
click at [456, 77] on input "text" at bounding box center [421, 83] width 122 height 15
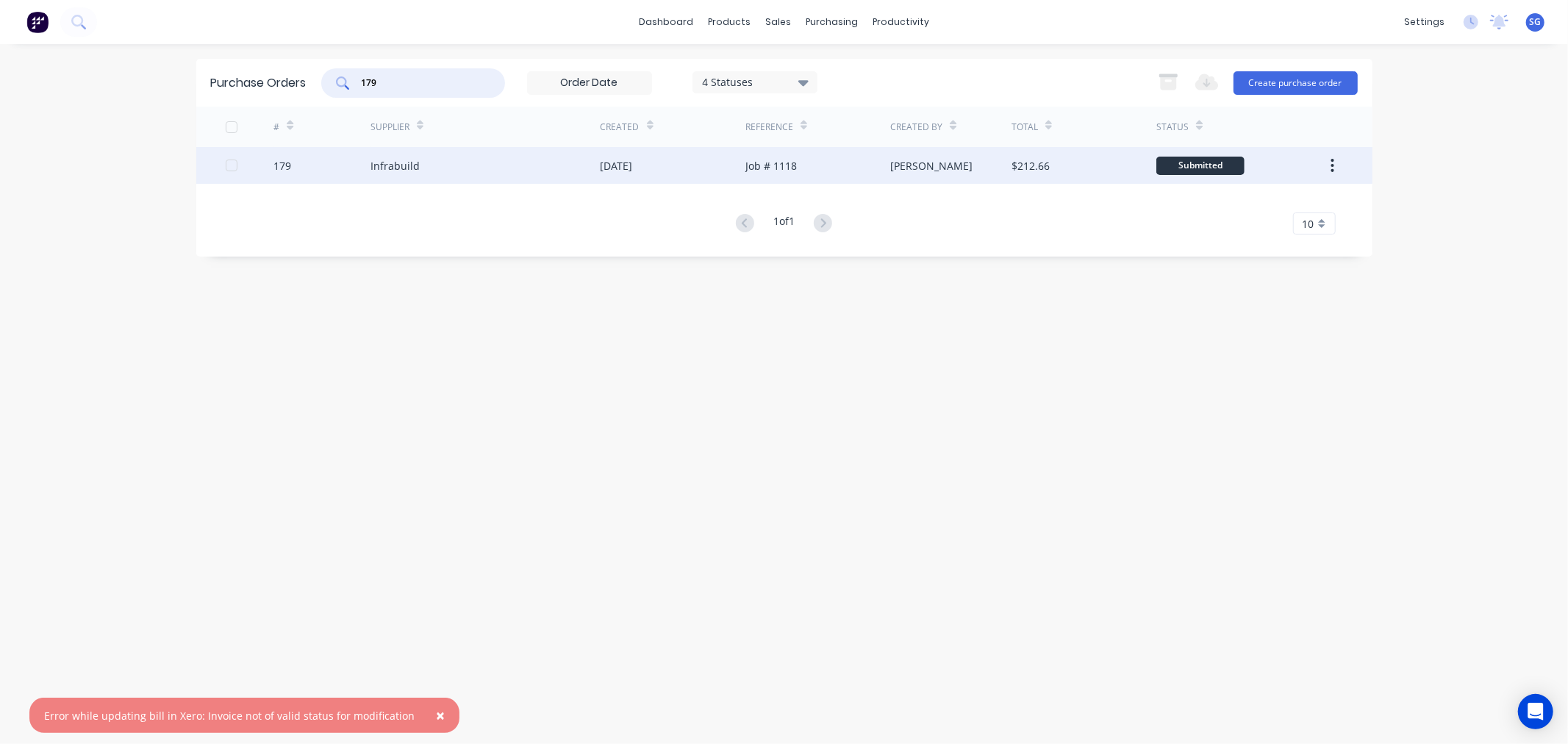
click at [632, 165] on div "[DATE]" at bounding box center [616, 166] width 32 height 15
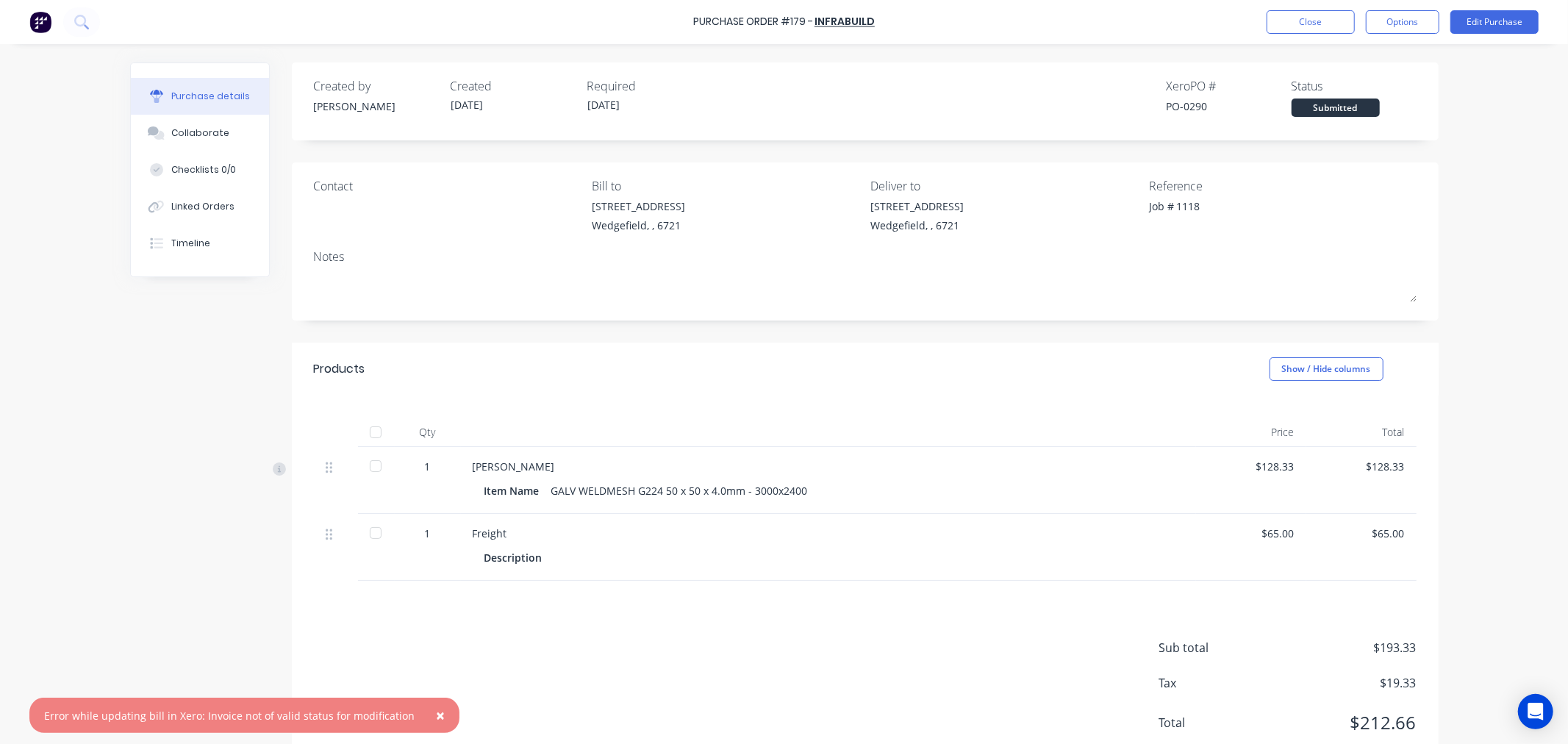
click at [432, 715] on button "×" at bounding box center [441, 715] width 38 height 35
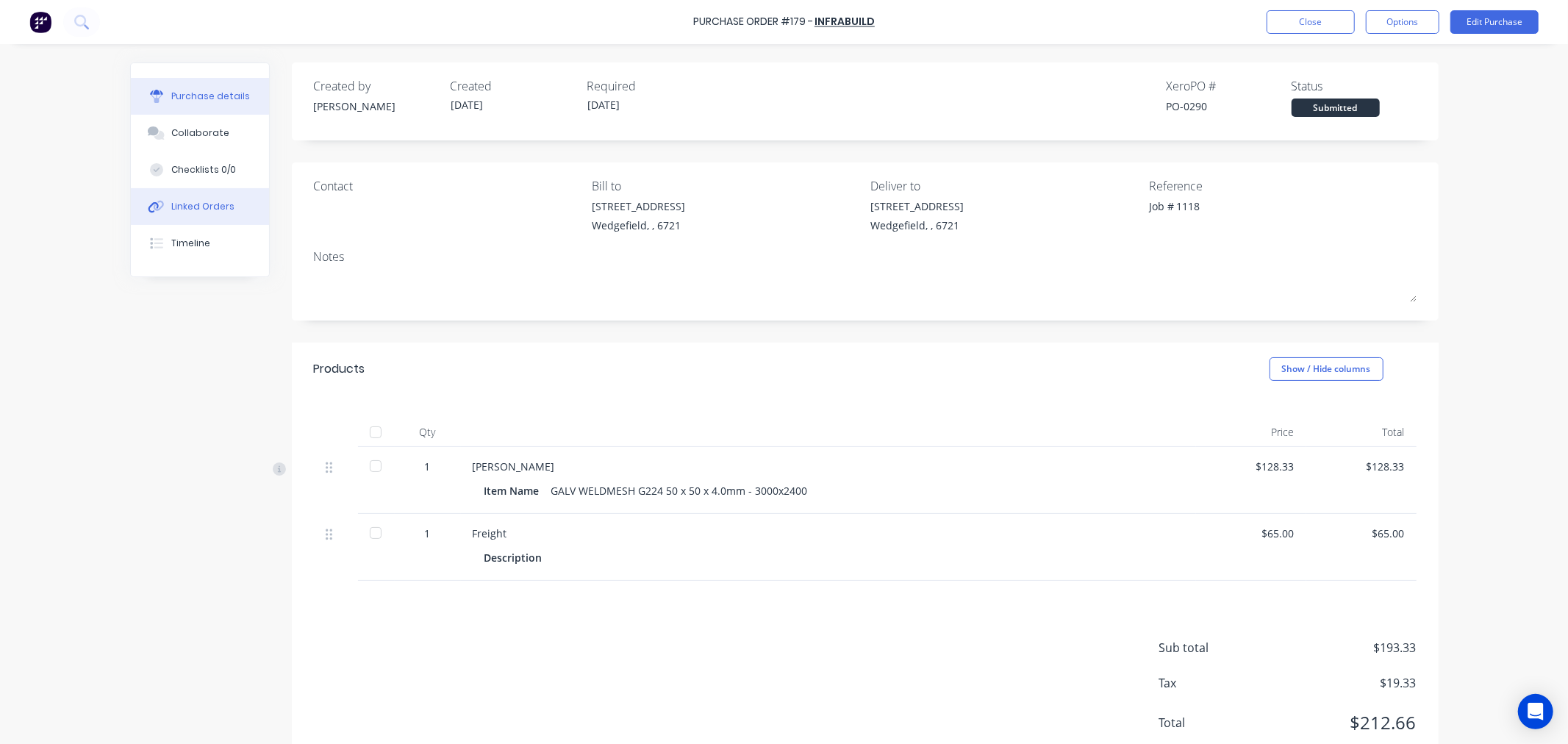
click at [188, 204] on div "Linked Orders" at bounding box center [203, 207] width 63 height 13
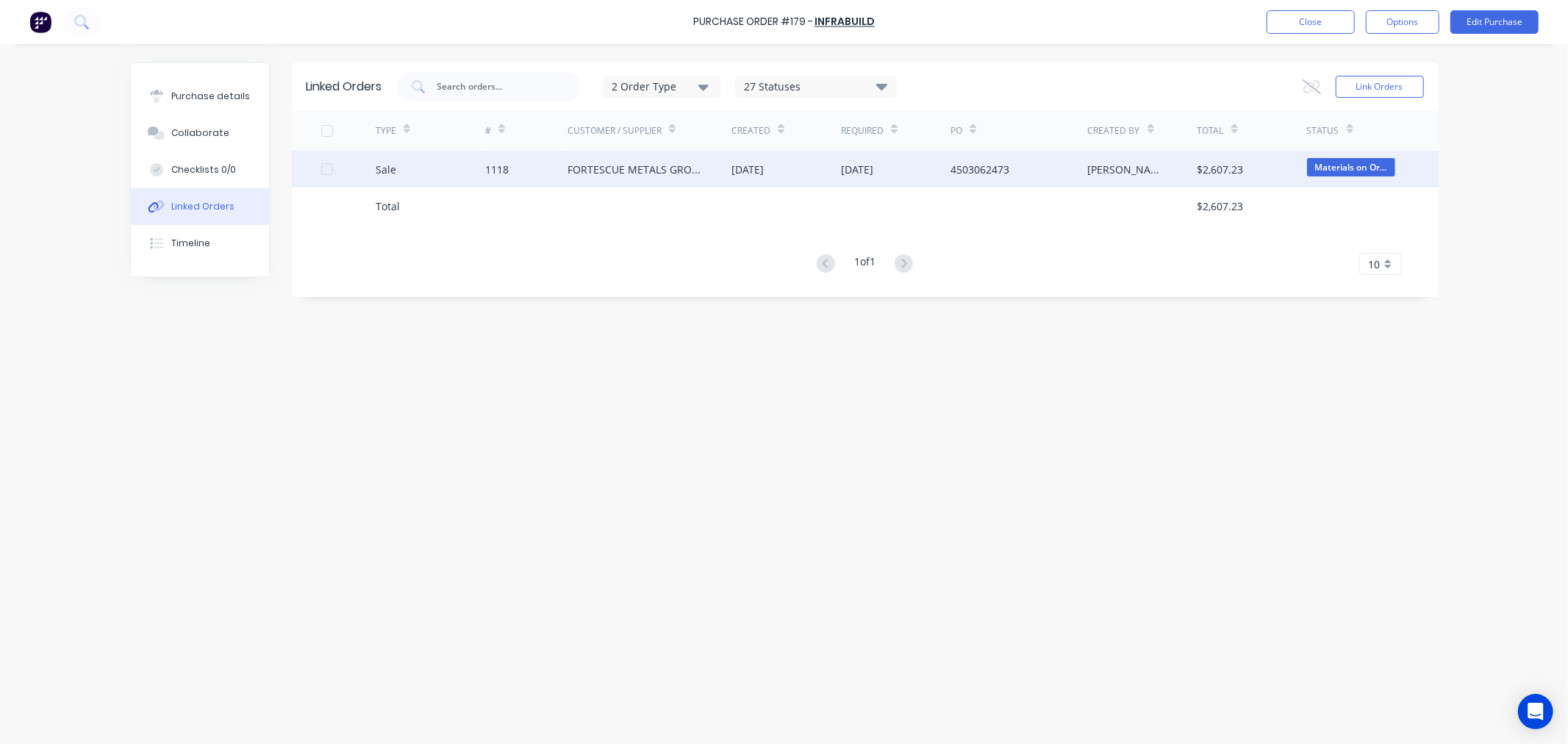
click at [575, 165] on div "FORTESCUE METALS GROUP LTD" at bounding box center [635, 169] width 135 height 15
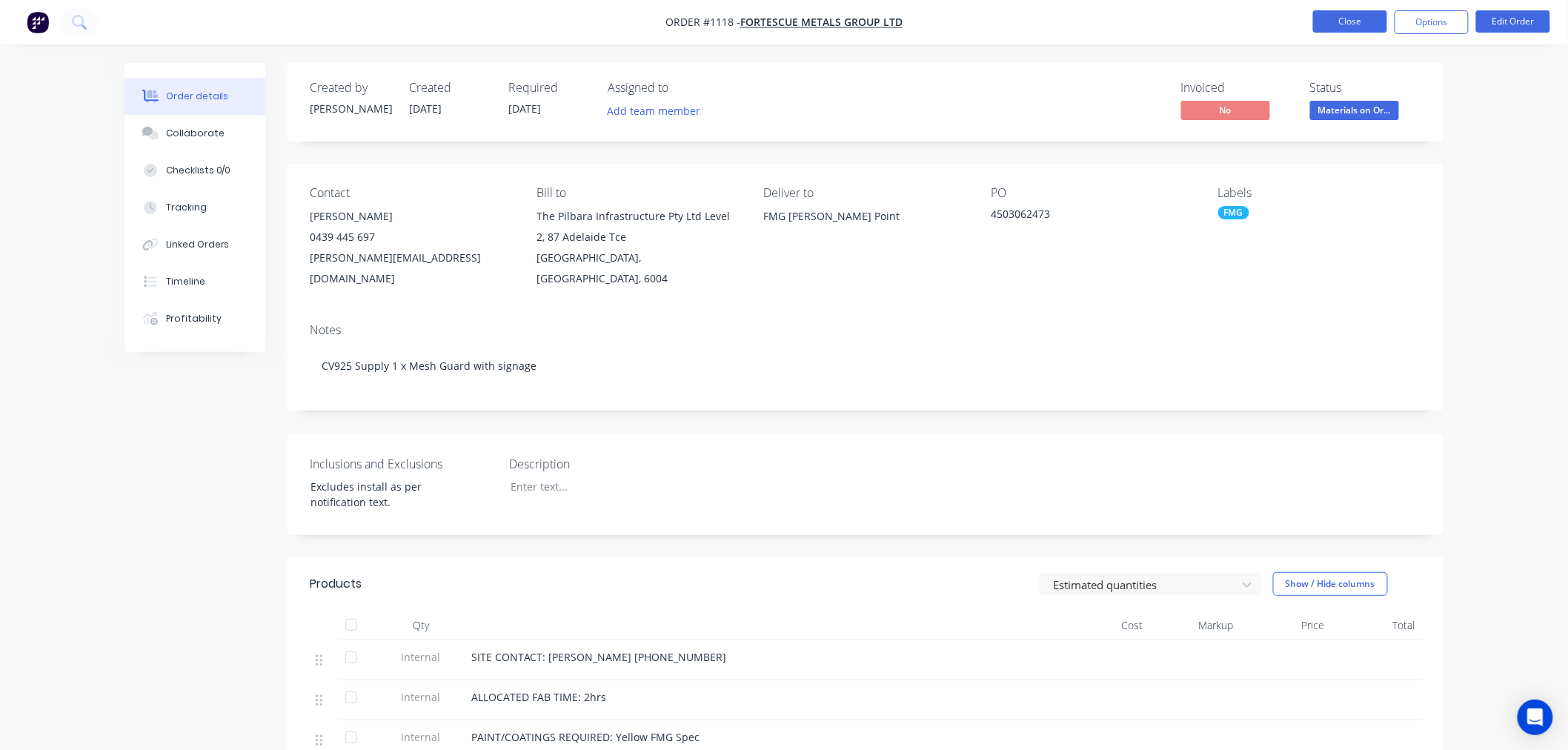
click at [1337, 30] on button "Close" at bounding box center [1350, 22] width 74 height 22
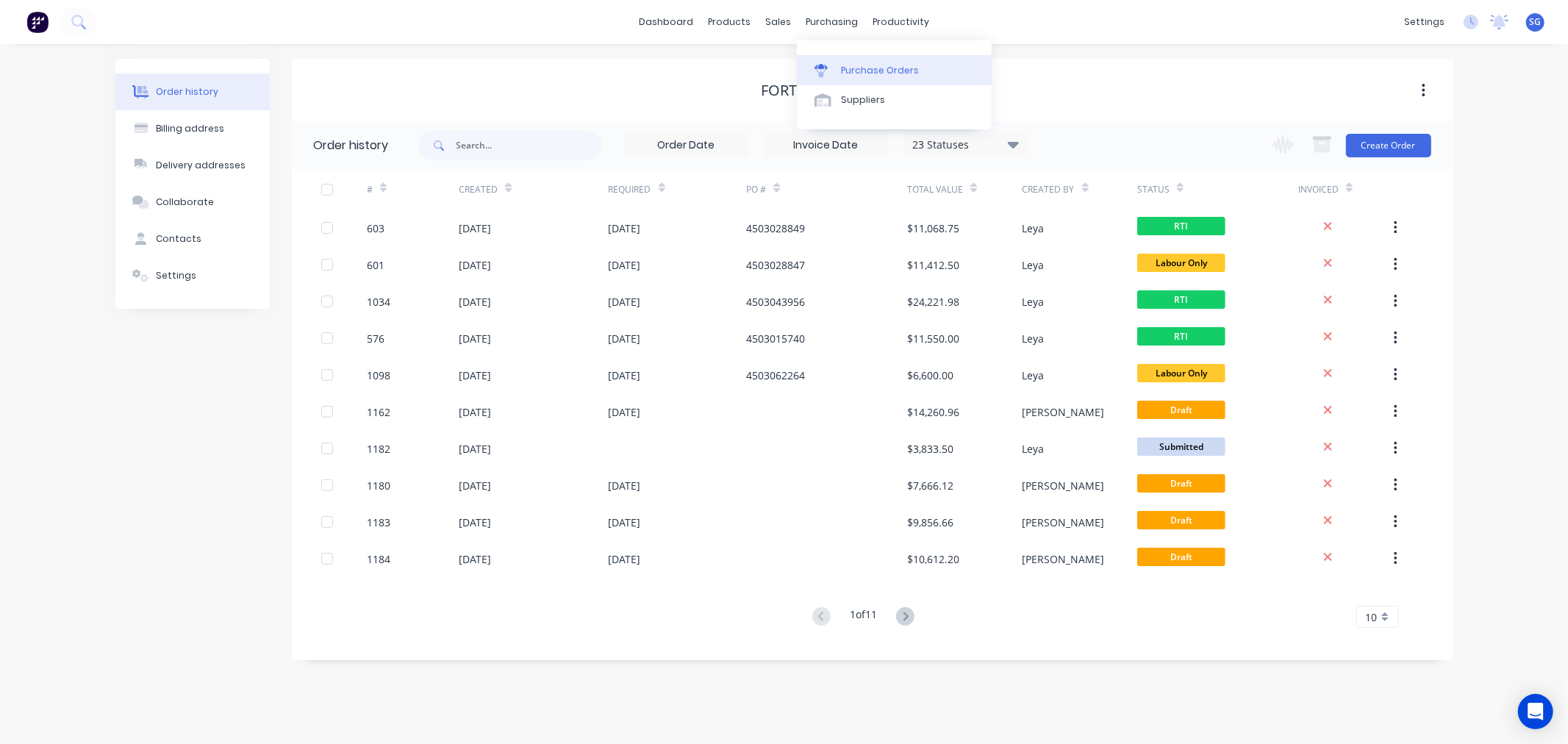
click at [829, 74] on div at bounding box center [825, 71] width 22 height 13
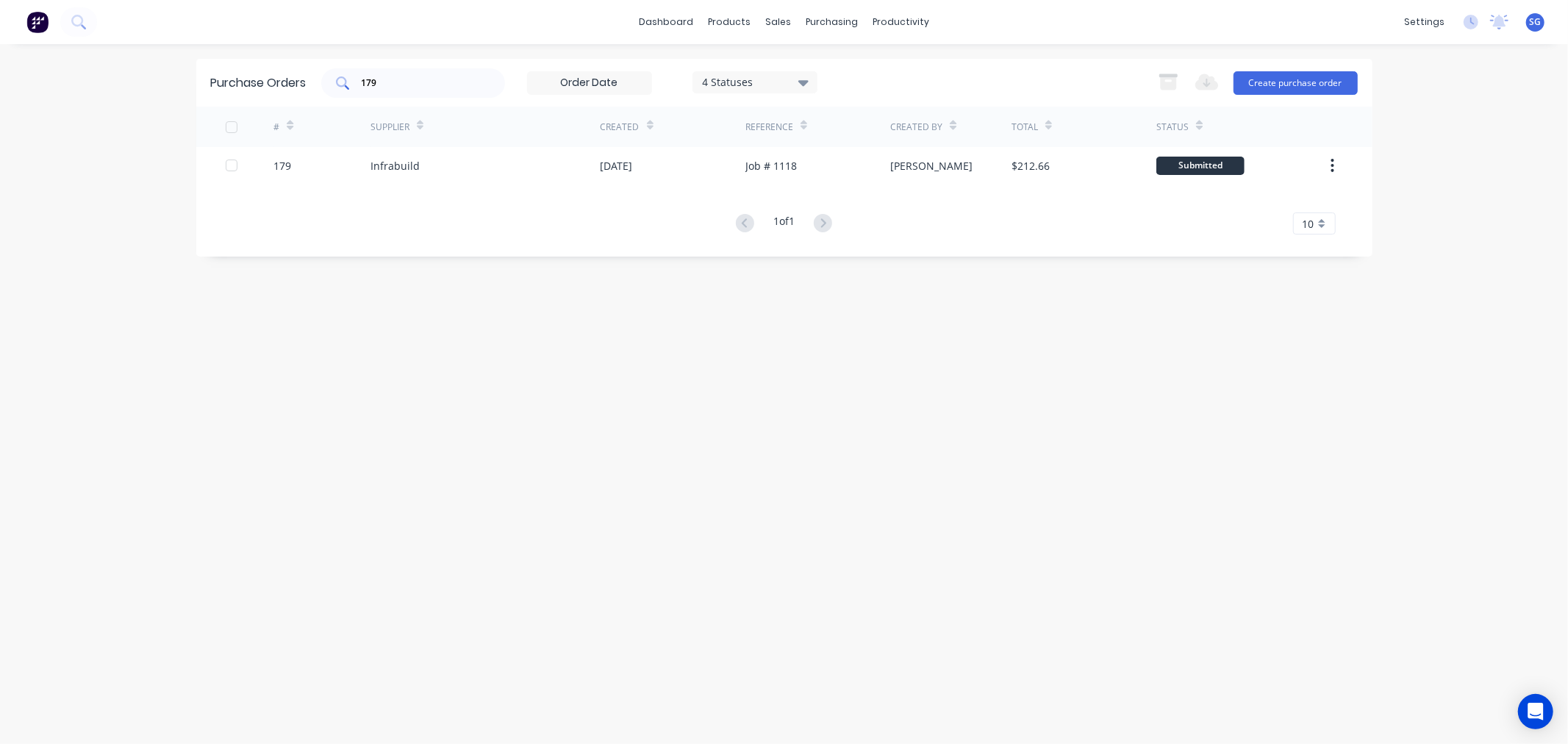
click at [396, 76] on input "179" at bounding box center [421, 83] width 122 height 15
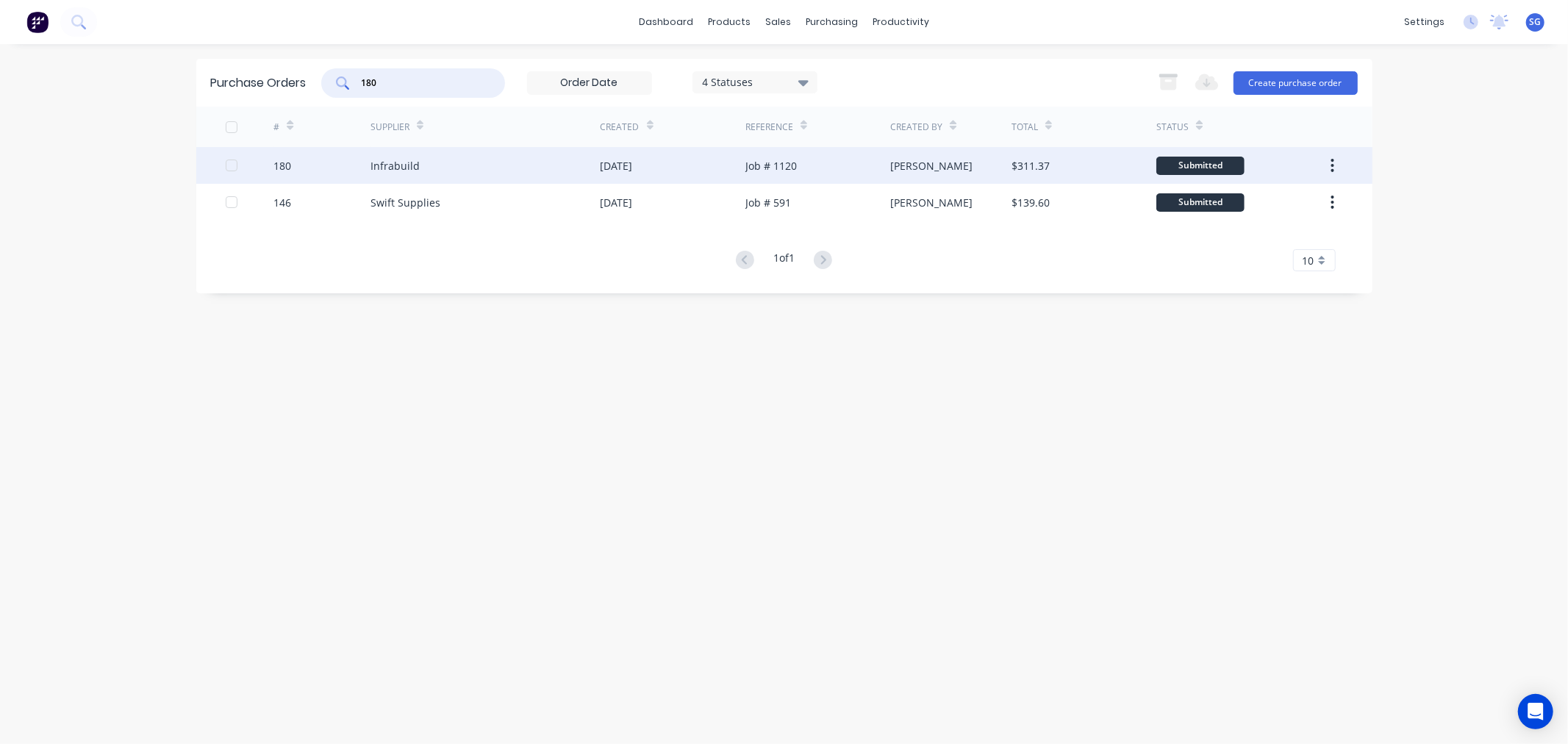
click at [398, 160] on div "Infrabuild" at bounding box center [395, 166] width 49 height 15
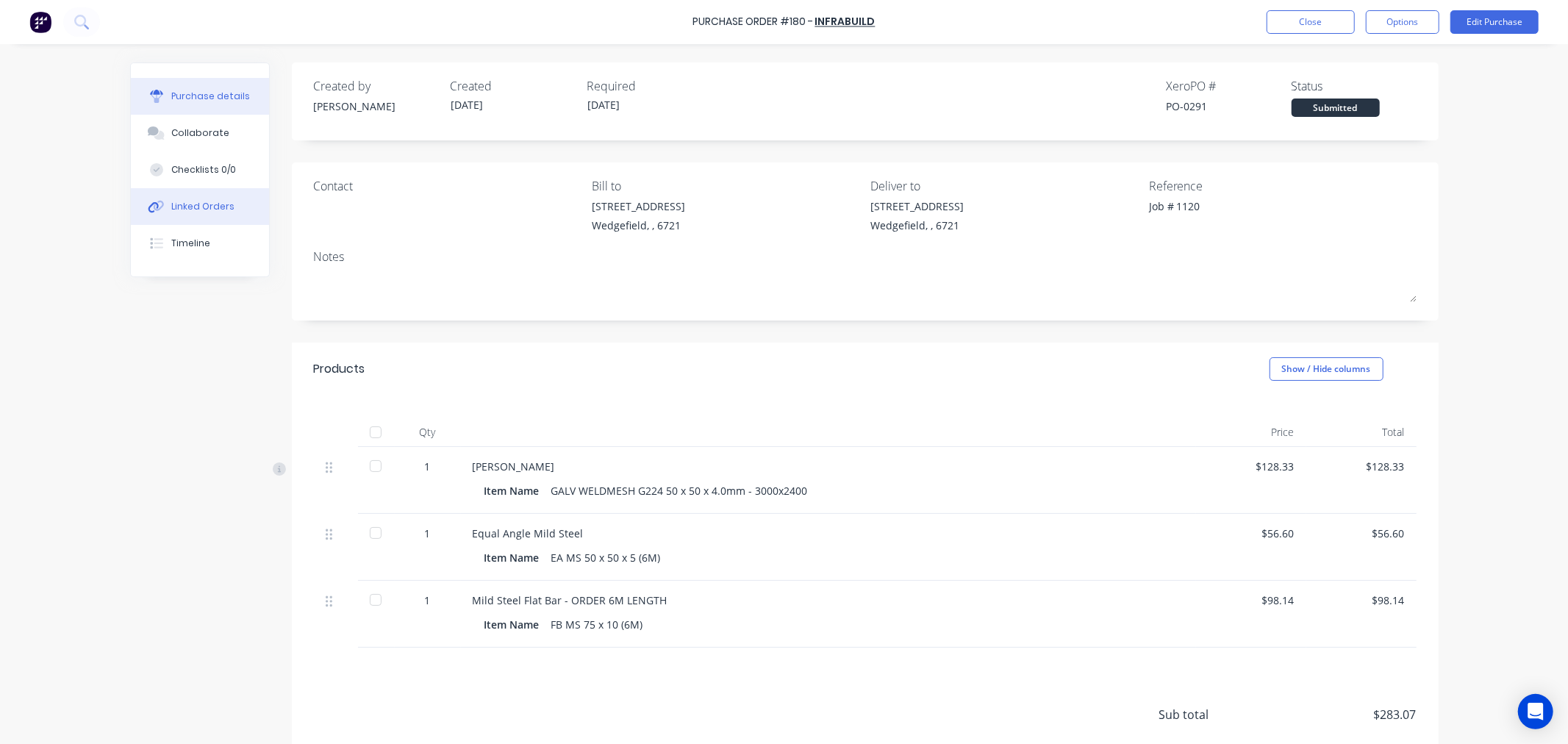
click at [173, 211] on div "Linked Orders" at bounding box center [203, 207] width 63 height 13
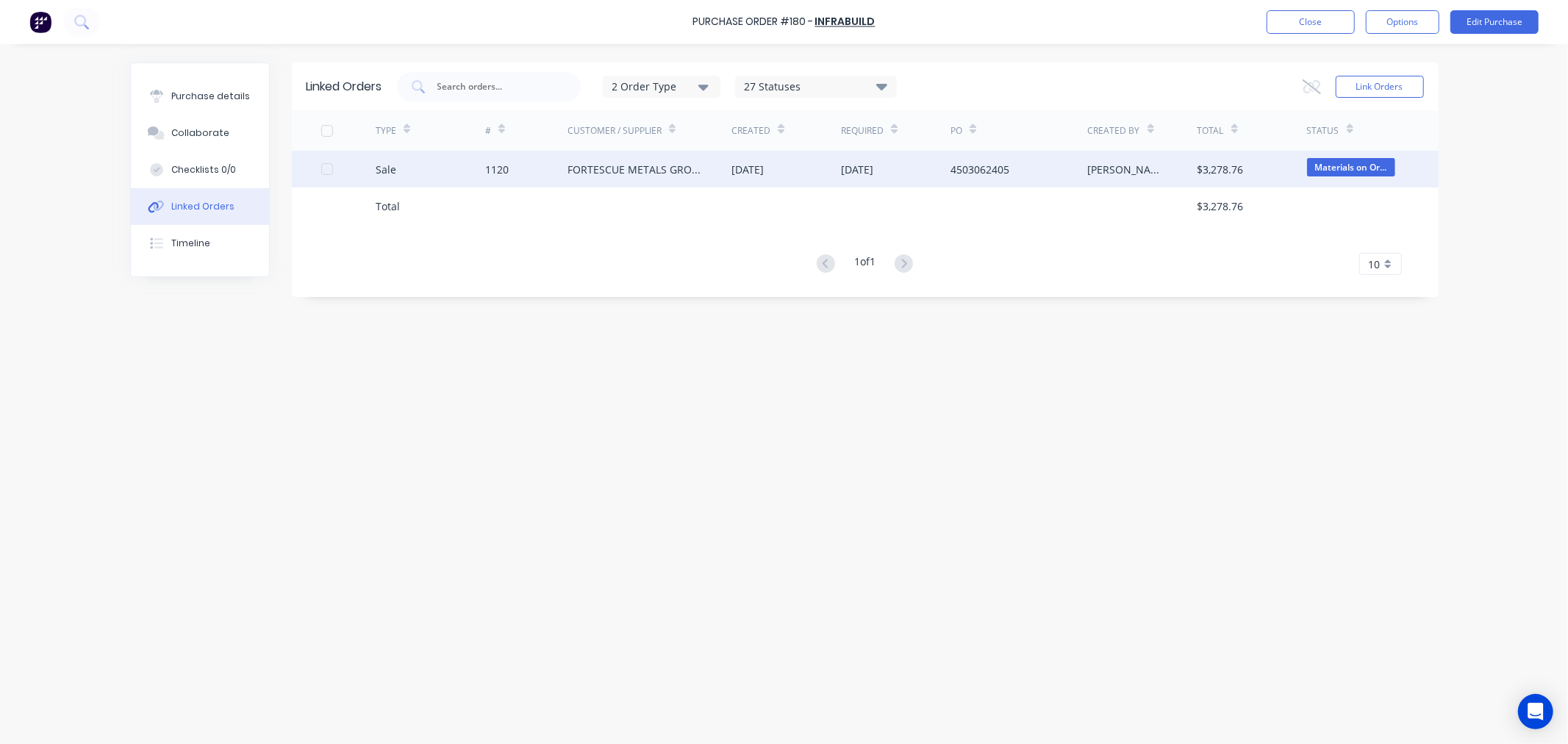
click at [504, 169] on div "1120" at bounding box center [497, 169] width 24 height 15
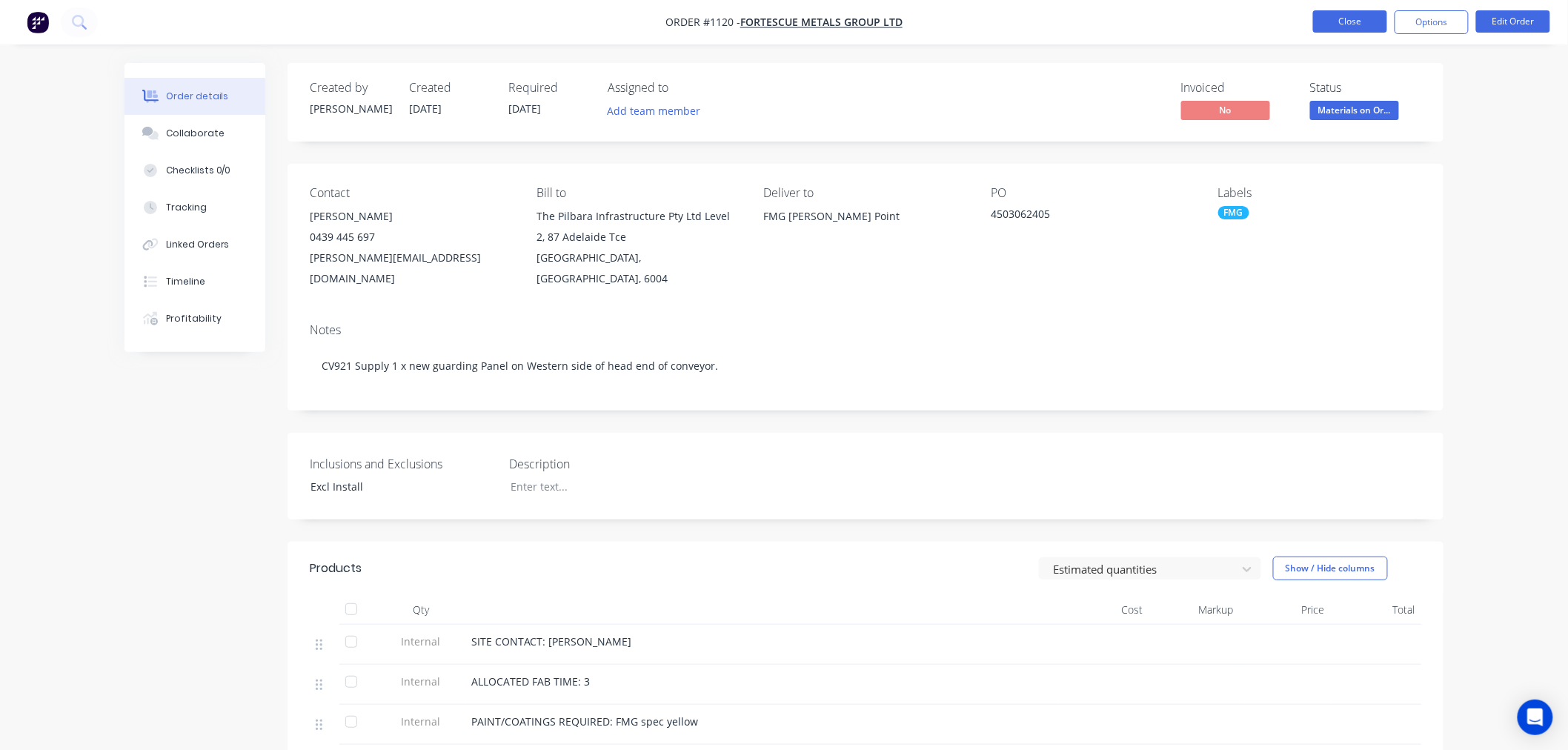
click at [1345, 24] on button "Close" at bounding box center [1350, 22] width 74 height 22
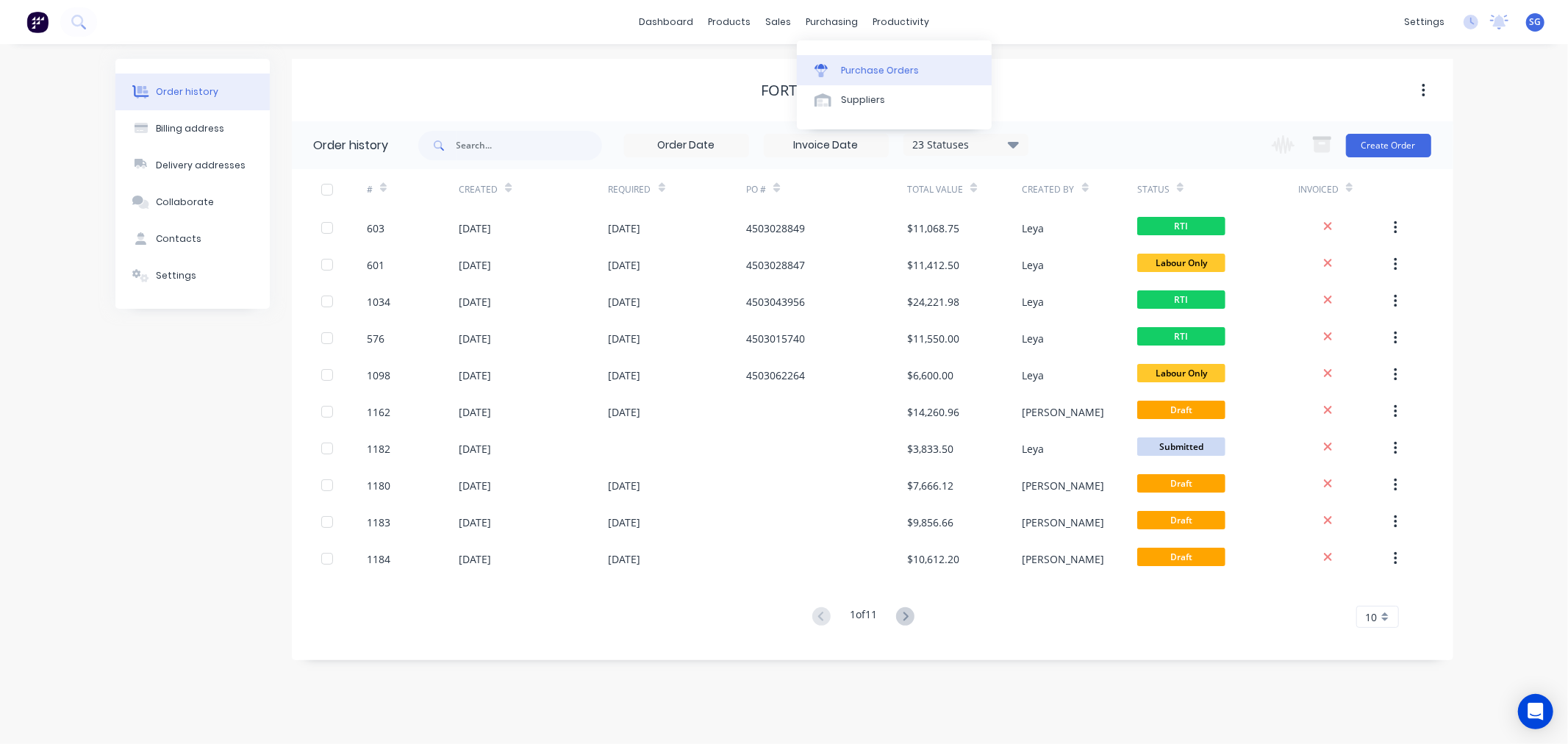
click at [827, 66] on div at bounding box center [825, 71] width 22 height 13
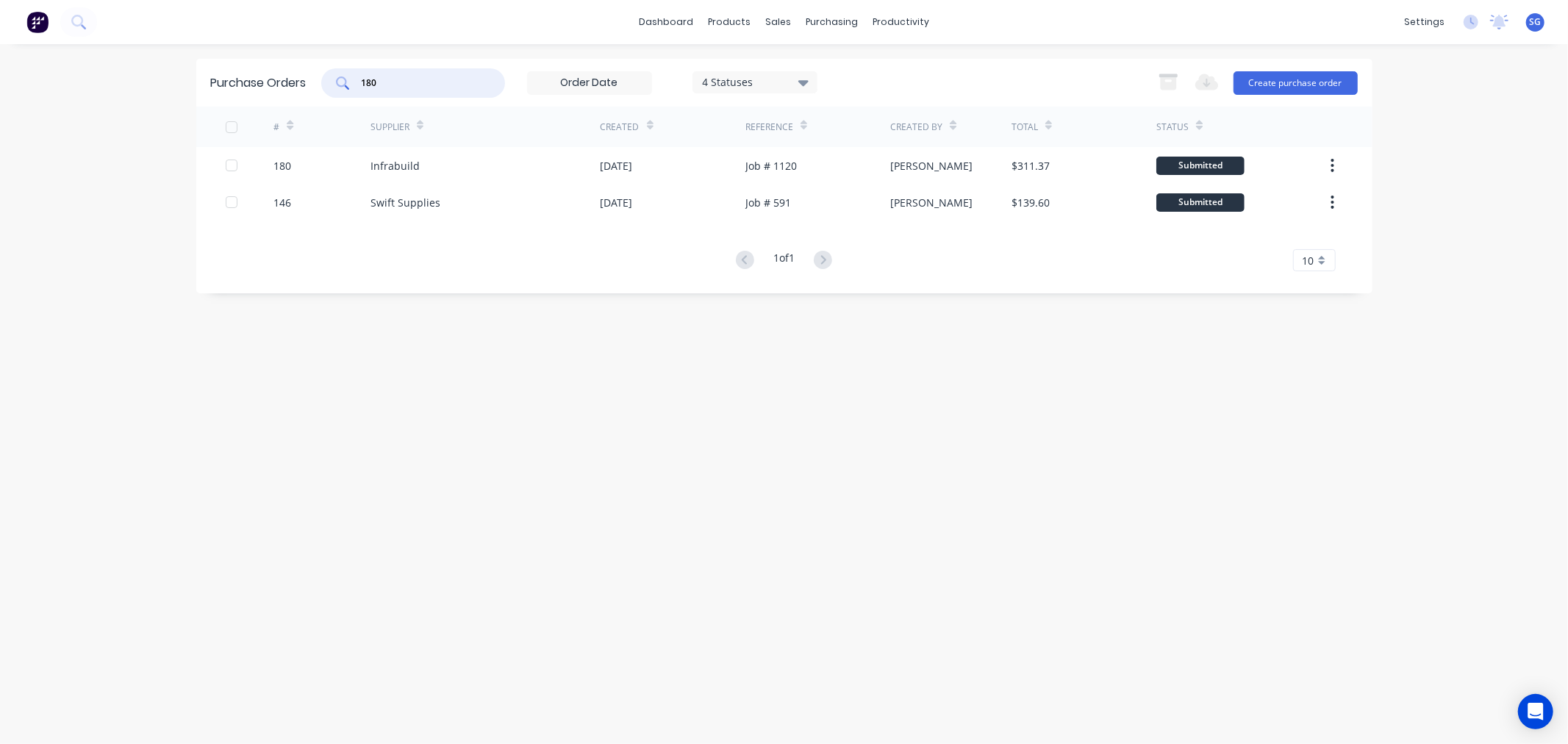
click at [401, 81] on input "180" at bounding box center [421, 83] width 122 height 15
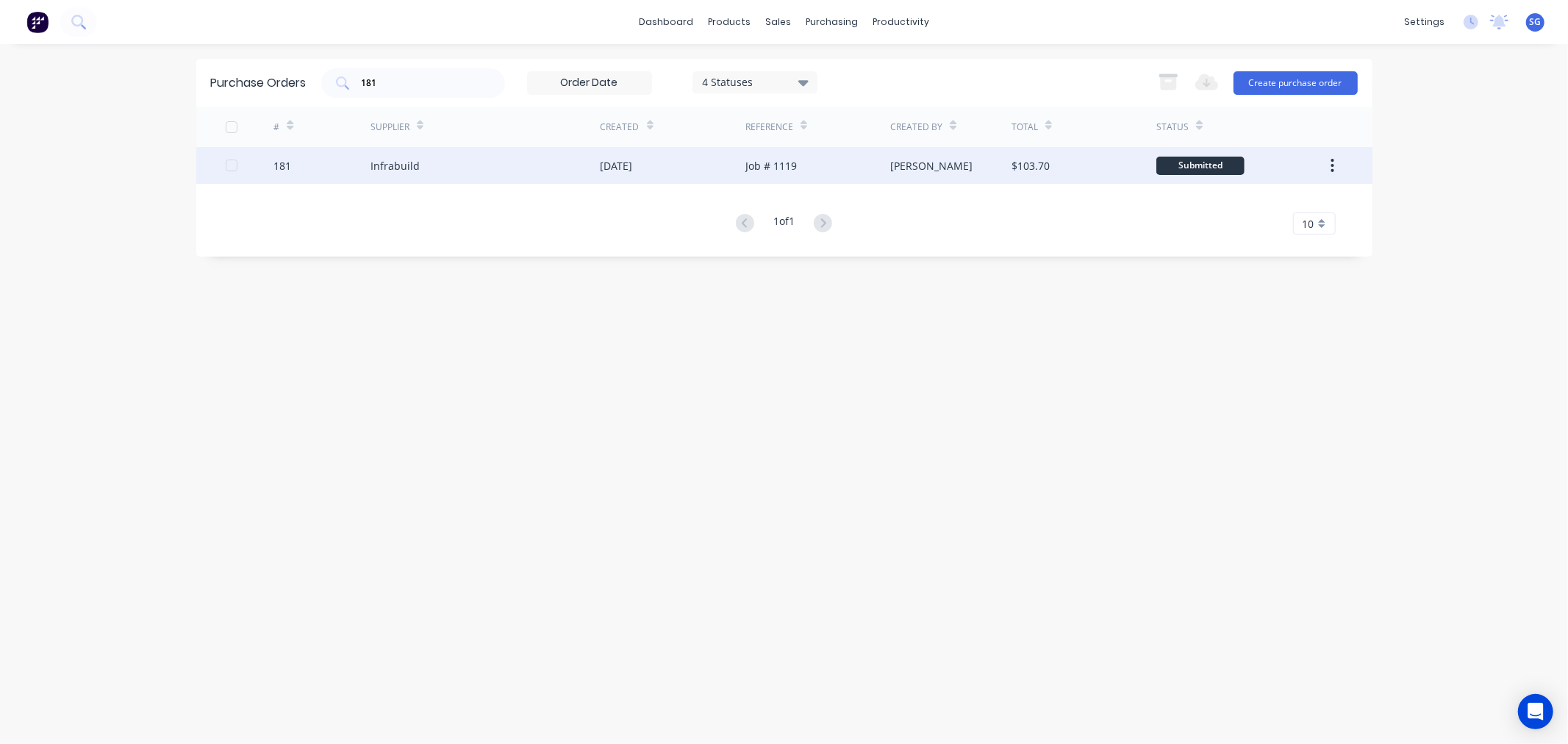
click at [388, 164] on div "Infrabuild" at bounding box center [395, 166] width 49 height 15
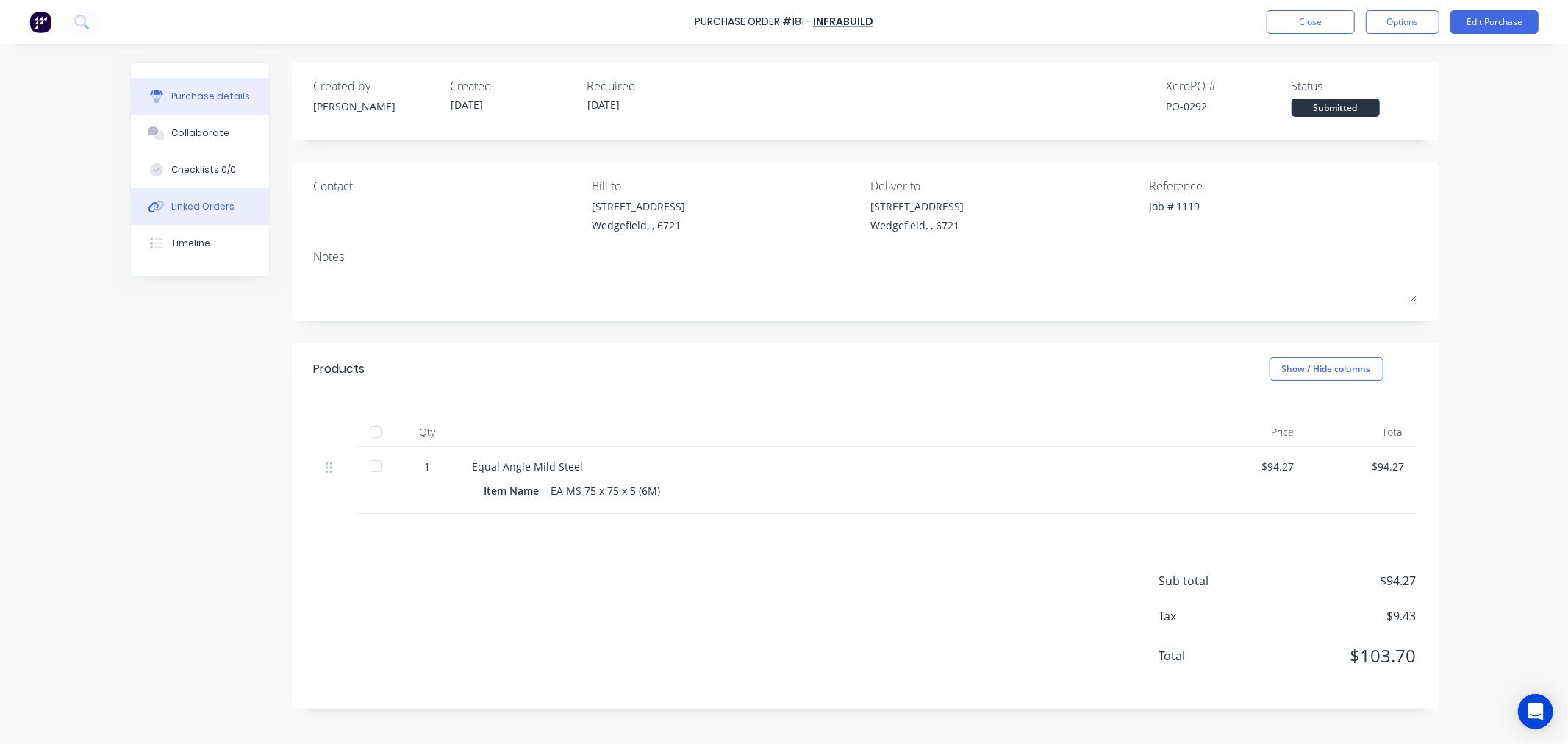
click at [194, 202] on div "Linked Orders" at bounding box center [203, 207] width 63 height 13
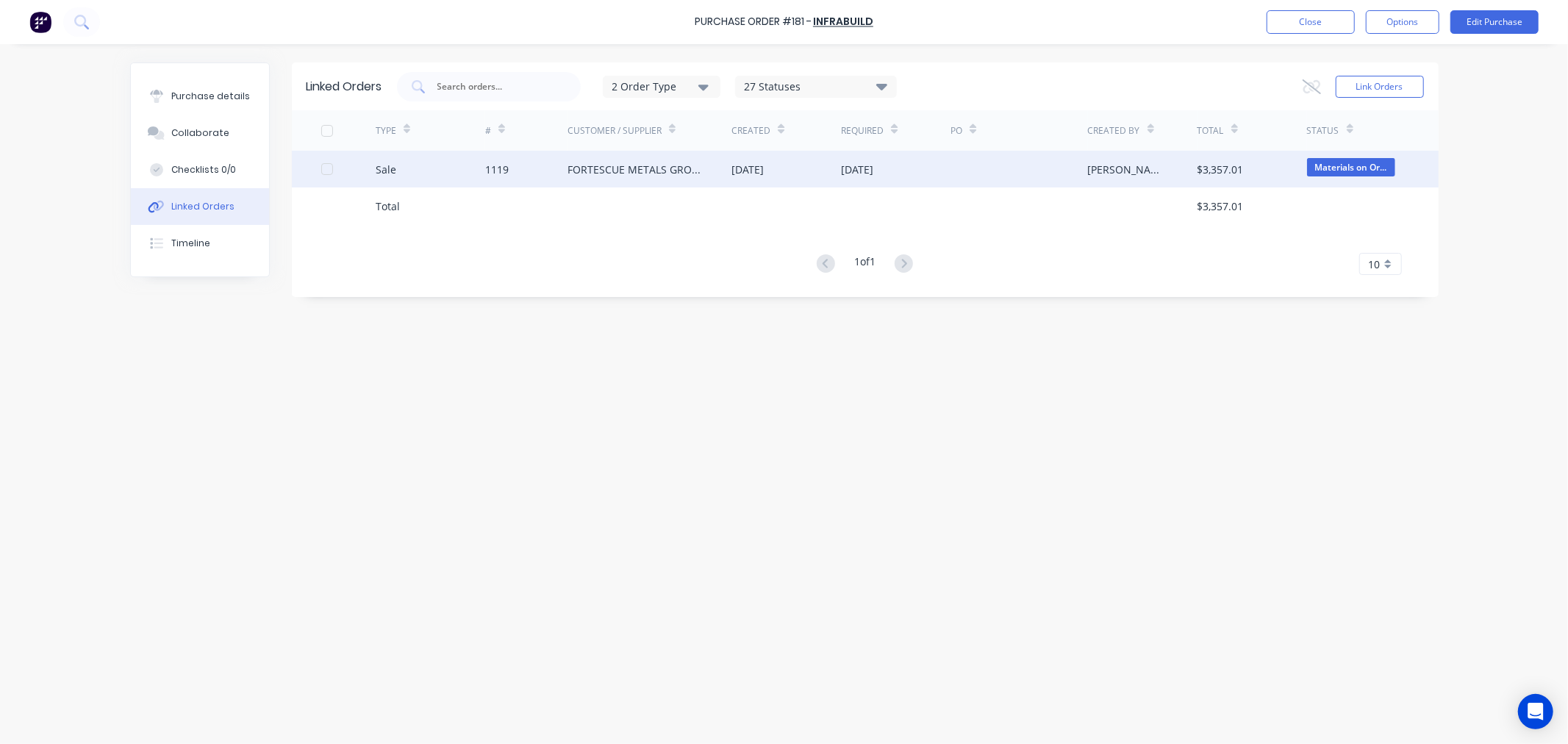
click at [586, 182] on div "FORTESCUE METALS GROUP LTD" at bounding box center [650, 169] width 165 height 37
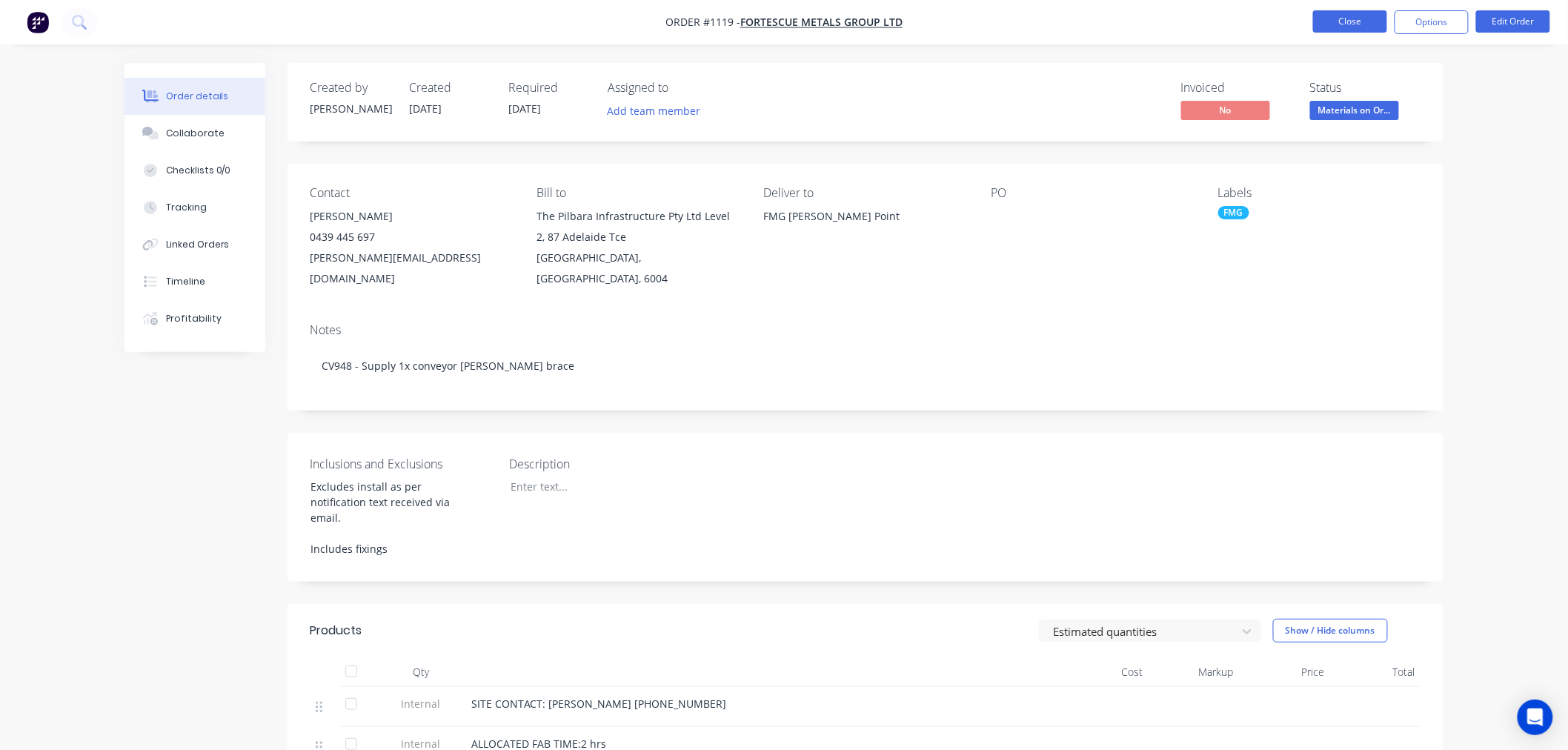
click at [1339, 22] on button "Close" at bounding box center [1350, 22] width 74 height 22
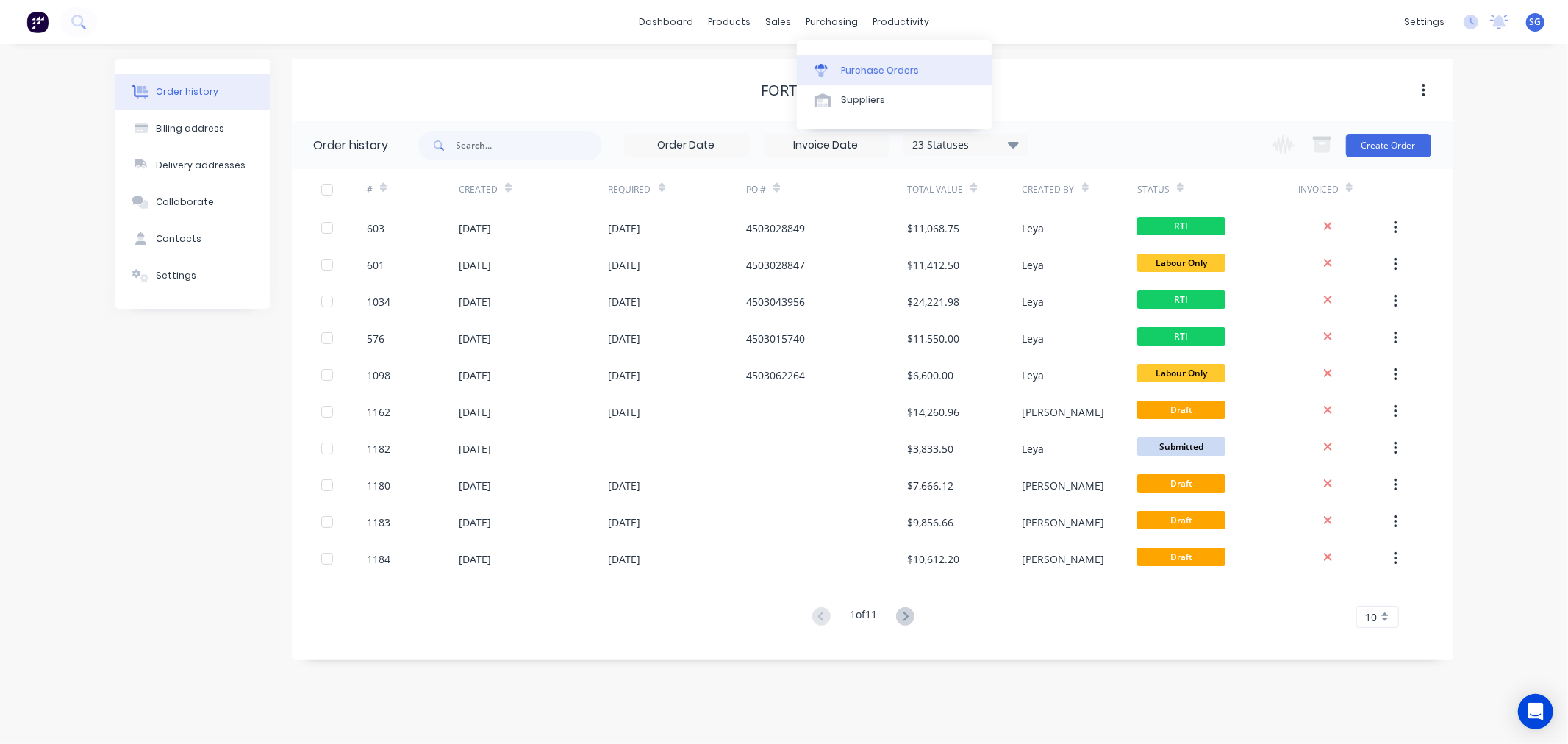
click at [842, 66] on div "Purchase Orders" at bounding box center [880, 71] width 78 height 13
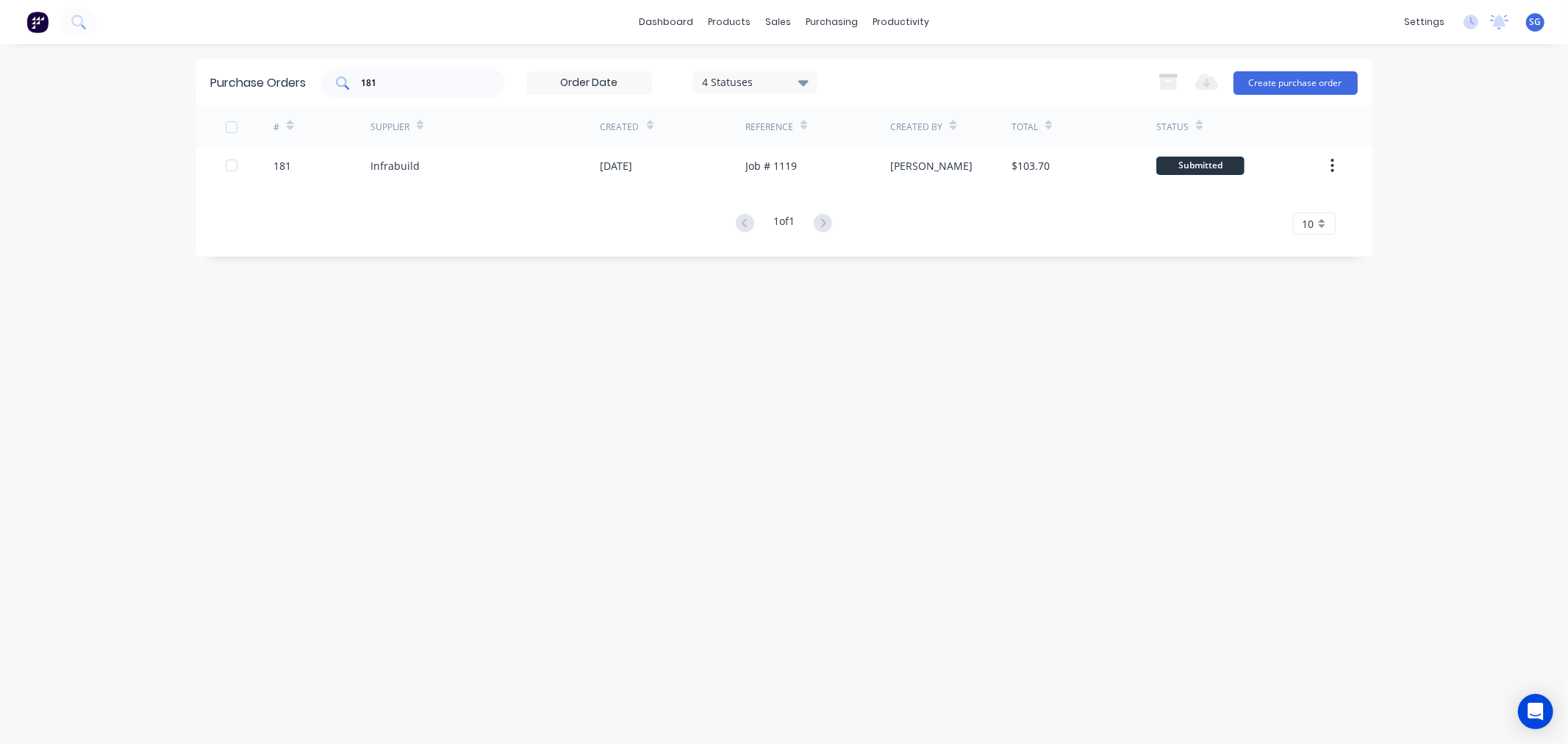
click at [398, 87] on input "181" at bounding box center [421, 83] width 122 height 15
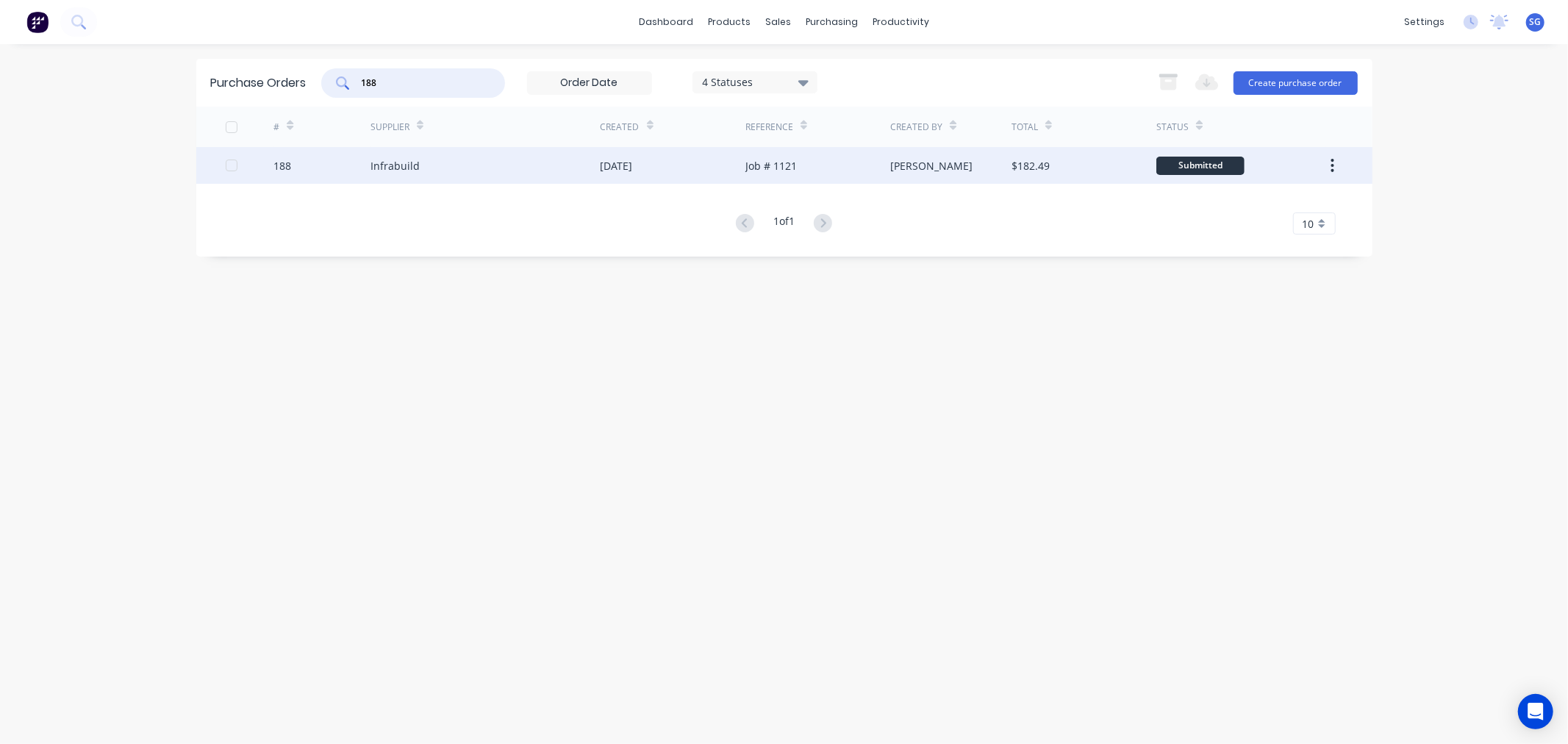
click at [407, 159] on div "Infrabuild" at bounding box center [395, 166] width 49 height 15
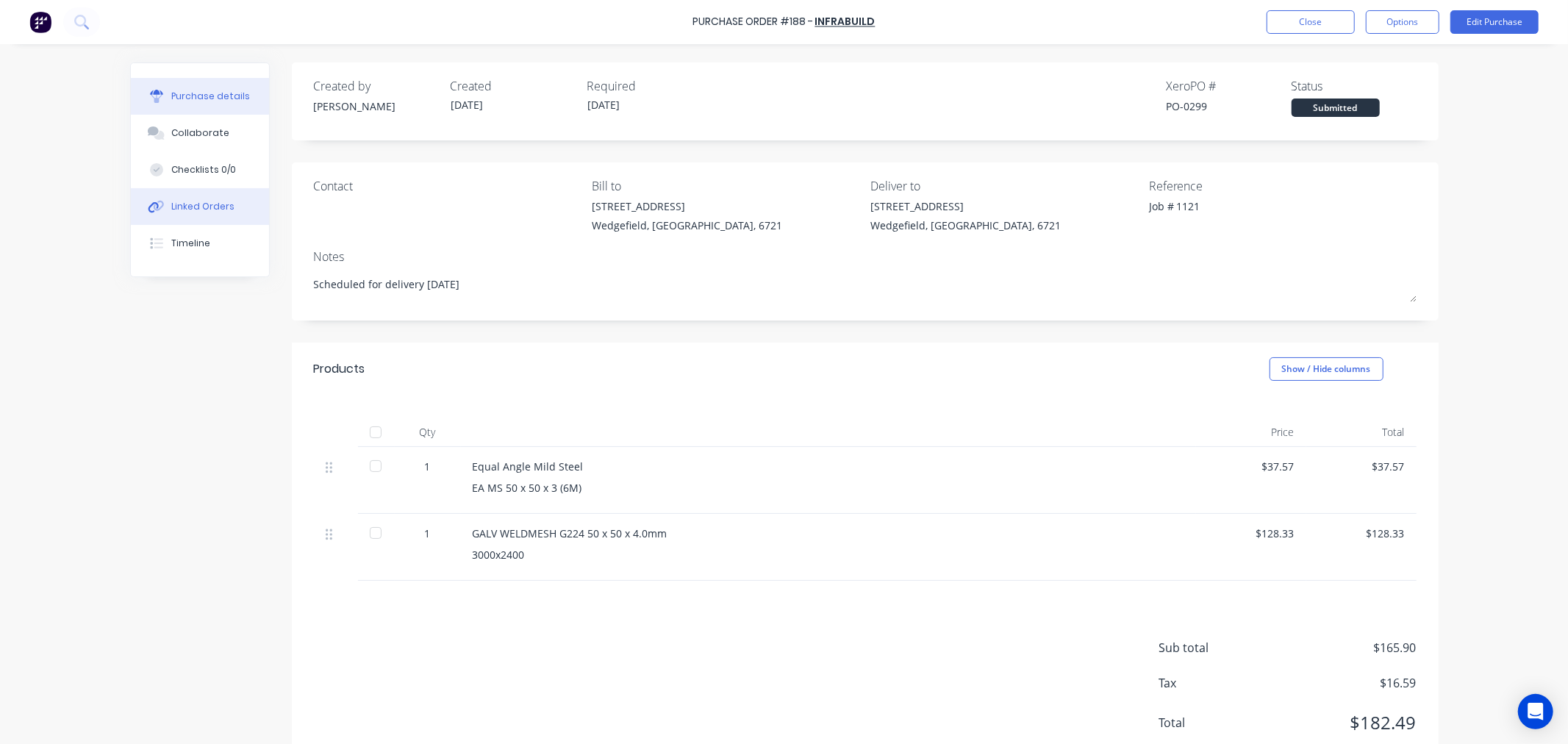
click at [166, 217] on button "Linked Orders" at bounding box center [200, 207] width 138 height 37
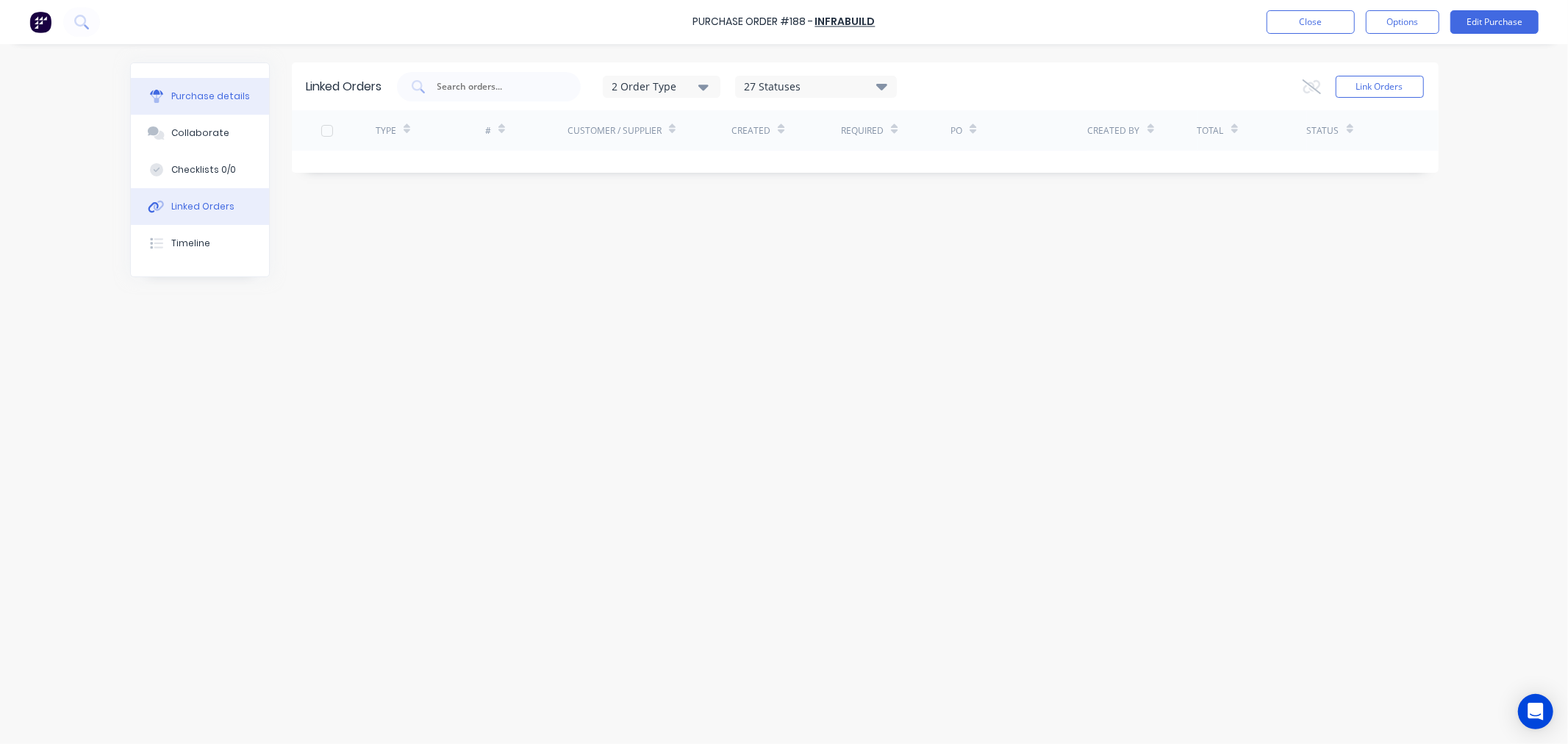
click at [193, 92] on div "Purchase details" at bounding box center [210, 96] width 79 height 13
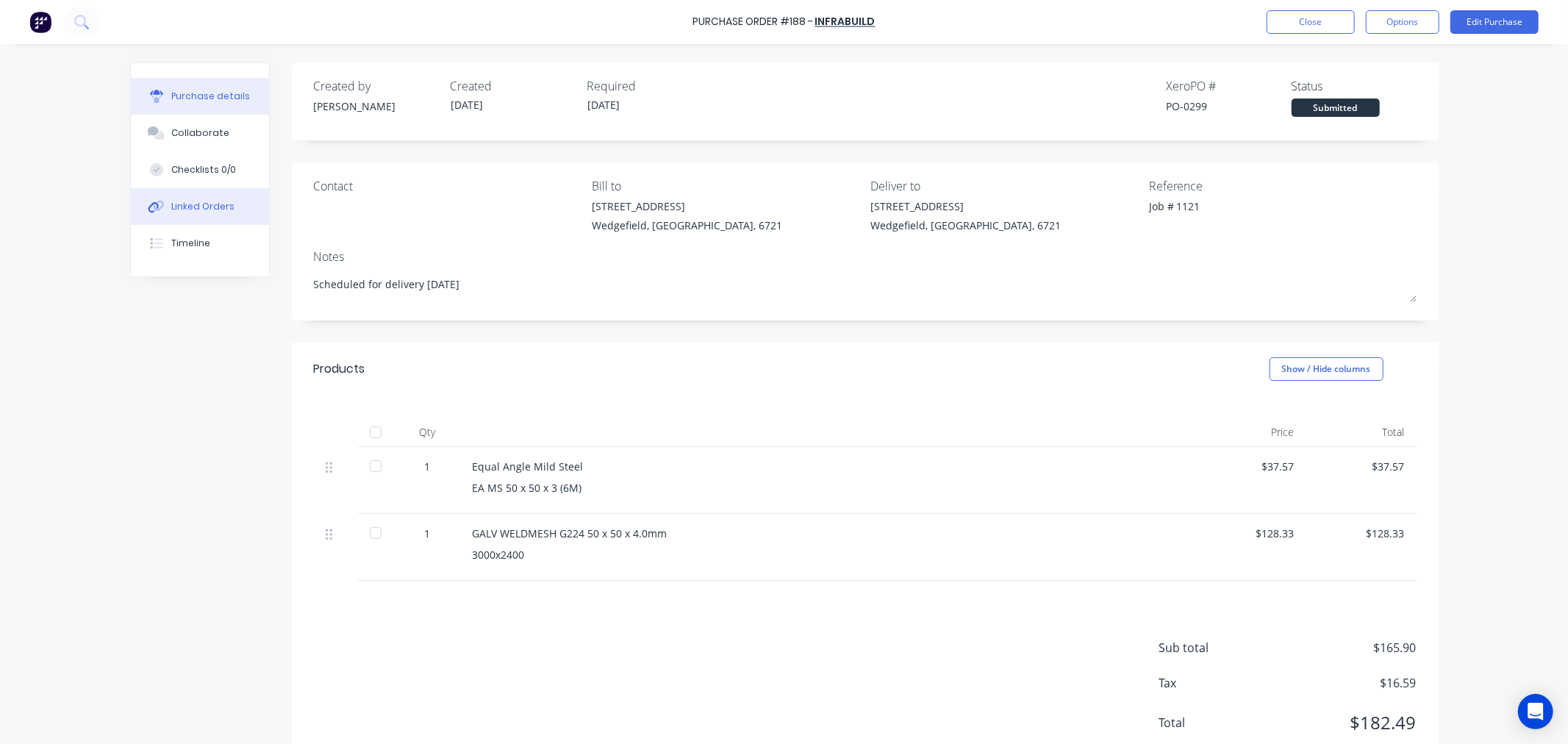
click at [196, 207] on div "Linked Orders" at bounding box center [203, 207] width 63 height 13
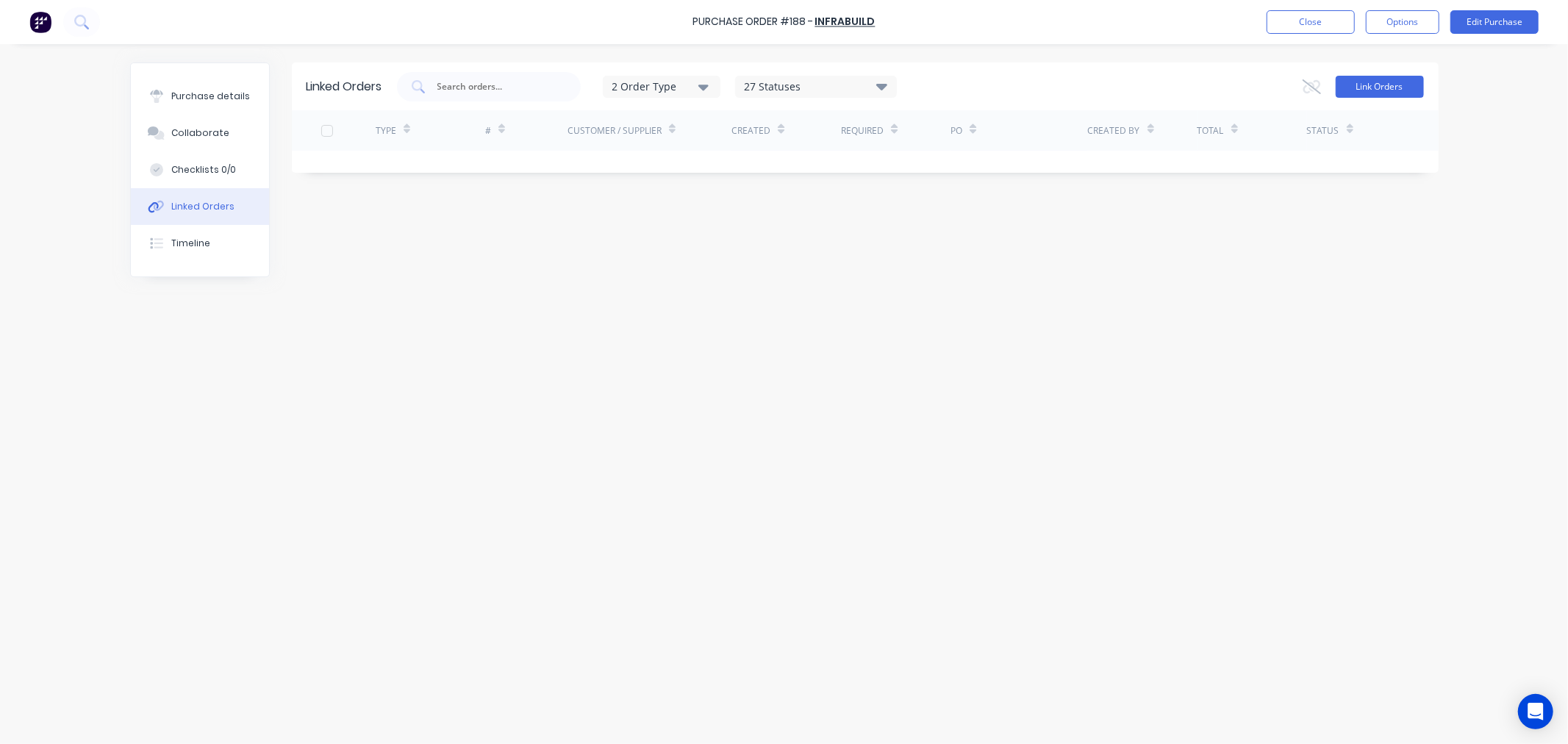
click at [1372, 82] on button "Link Orders" at bounding box center [1380, 87] width 88 height 22
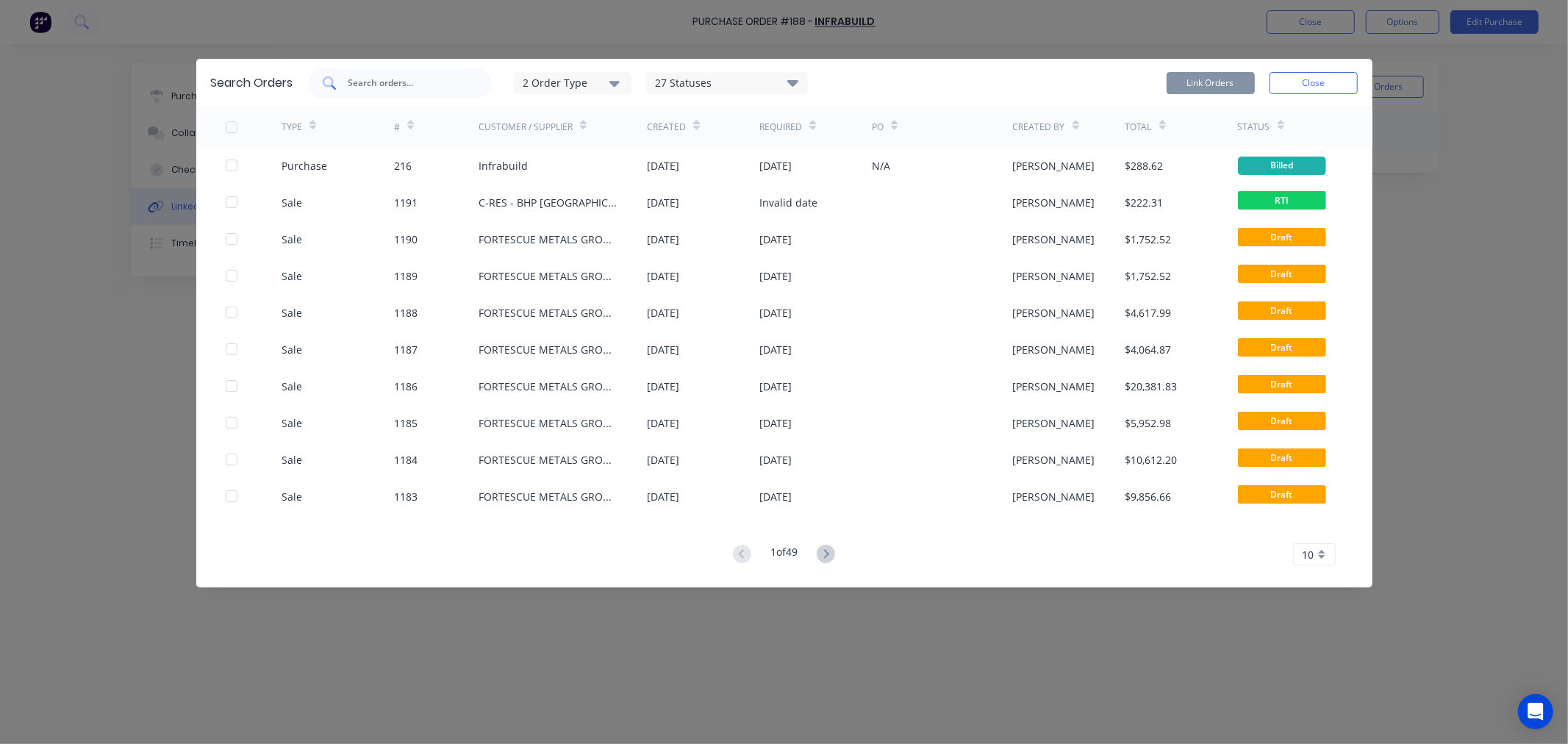
click at [392, 86] on input "text" at bounding box center [408, 83] width 122 height 15
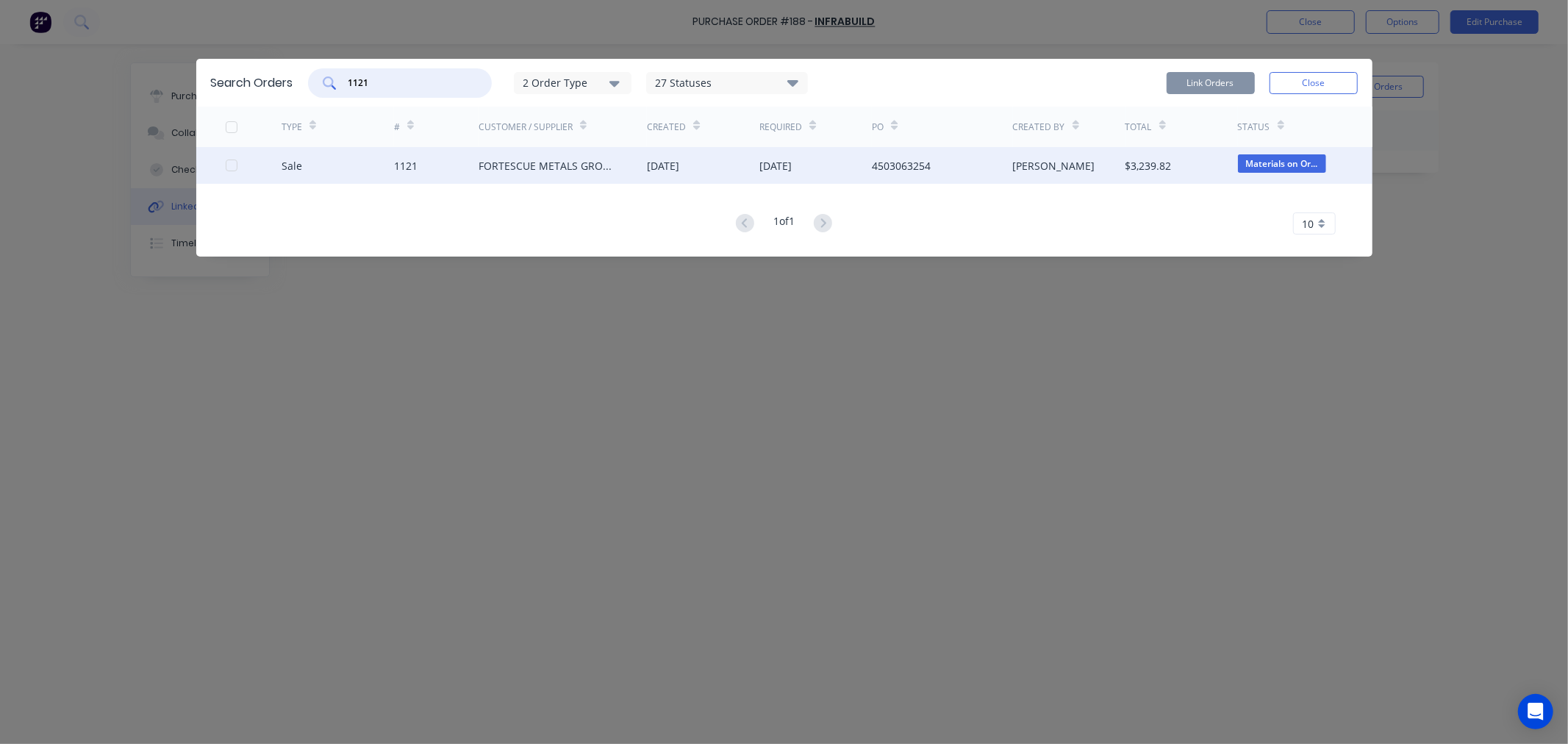
click at [432, 163] on div "1121" at bounding box center [436, 166] width 85 height 37
click at [229, 174] on div at bounding box center [254, 166] width 57 height 37
click at [232, 163] on div at bounding box center [232, 166] width 29 height 29
click at [1213, 88] on button "Link Orders" at bounding box center [1211, 83] width 88 height 22
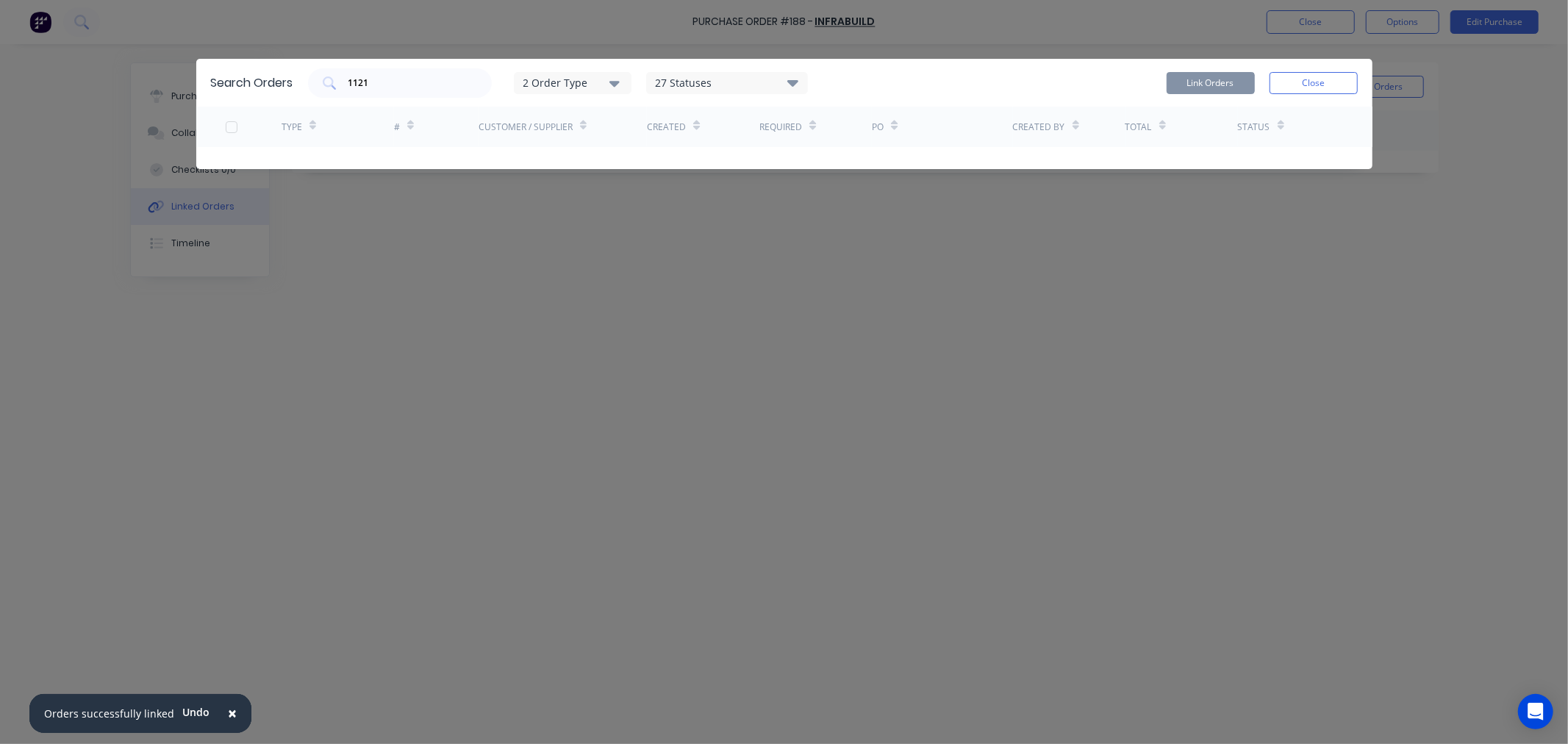
click at [1299, 87] on button "Close" at bounding box center [1314, 83] width 88 height 22
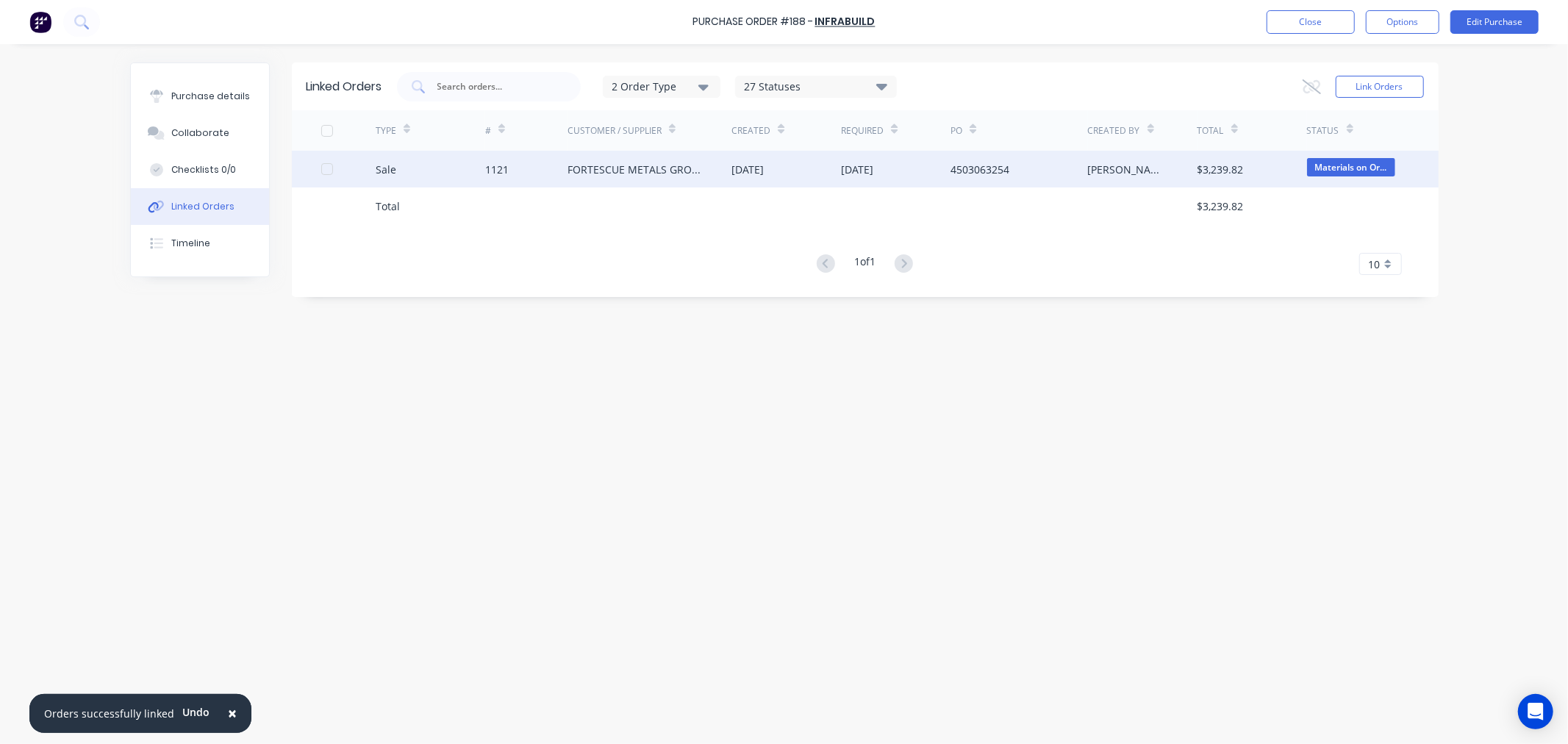
click at [503, 171] on div "1121" at bounding box center [497, 169] width 24 height 15
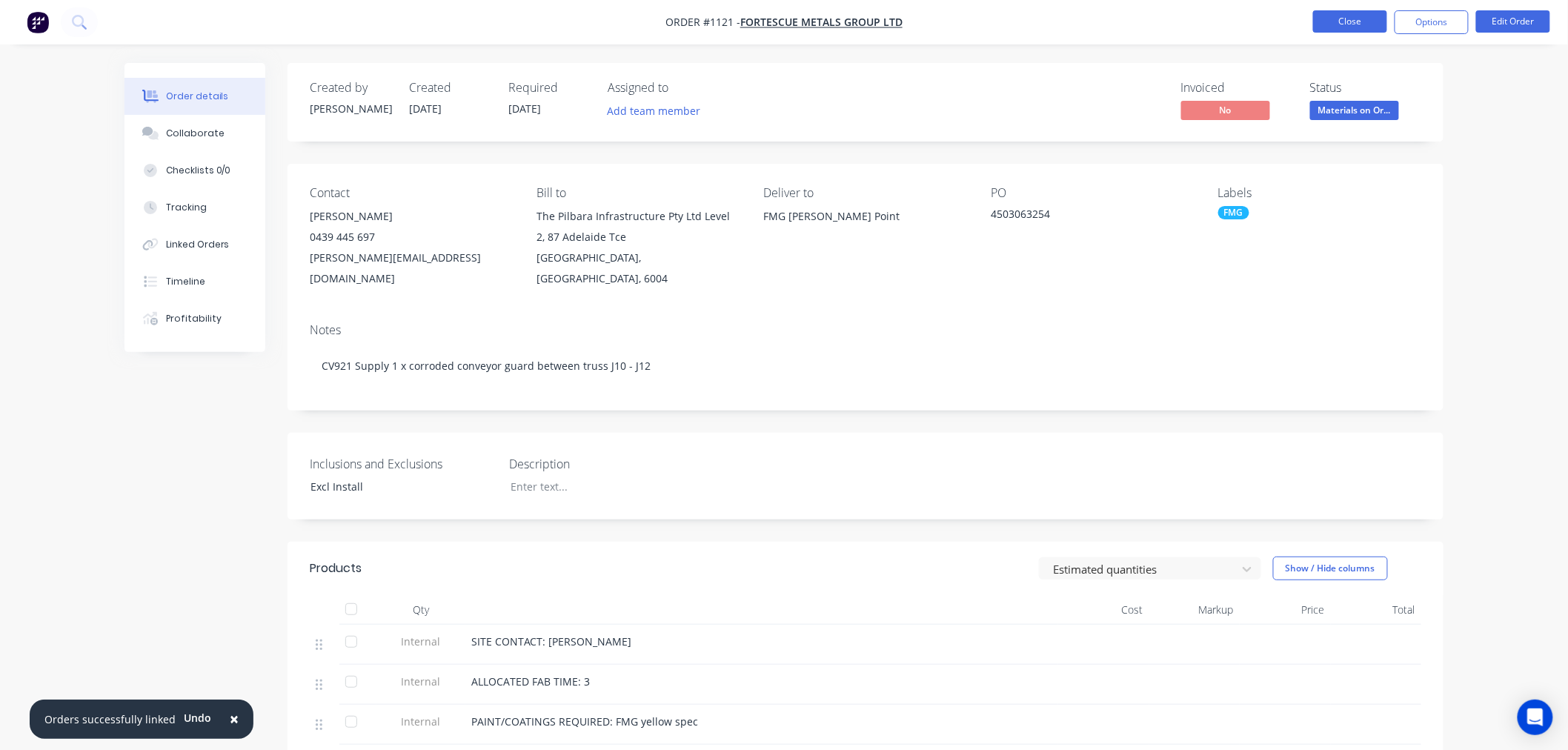
click at [1331, 24] on button "Close" at bounding box center [1350, 22] width 74 height 22
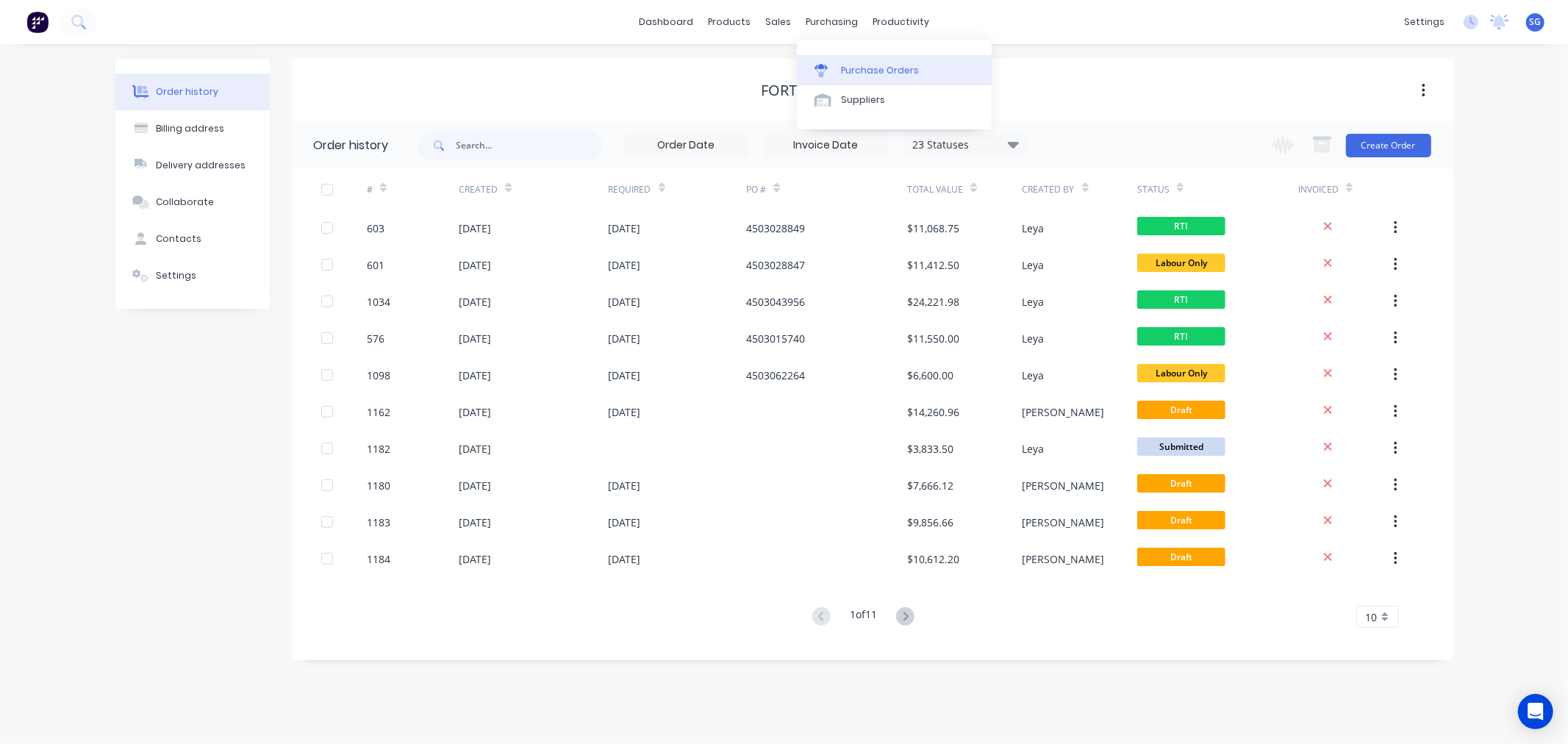
click at [838, 67] on link "Purchase Orders" at bounding box center [894, 70] width 195 height 29
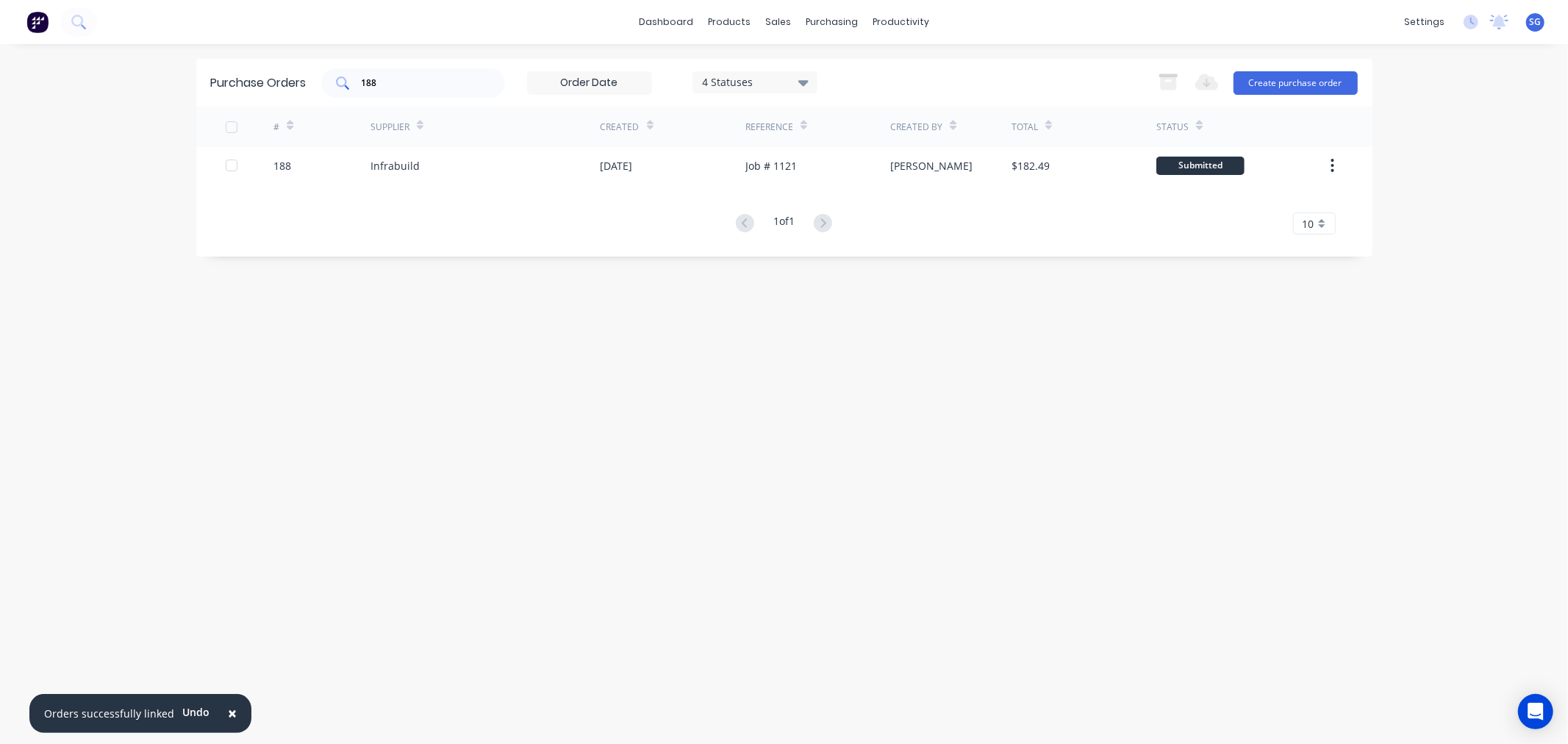
click at [385, 84] on input "188" at bounding box center [421, 83] width 122 height 15
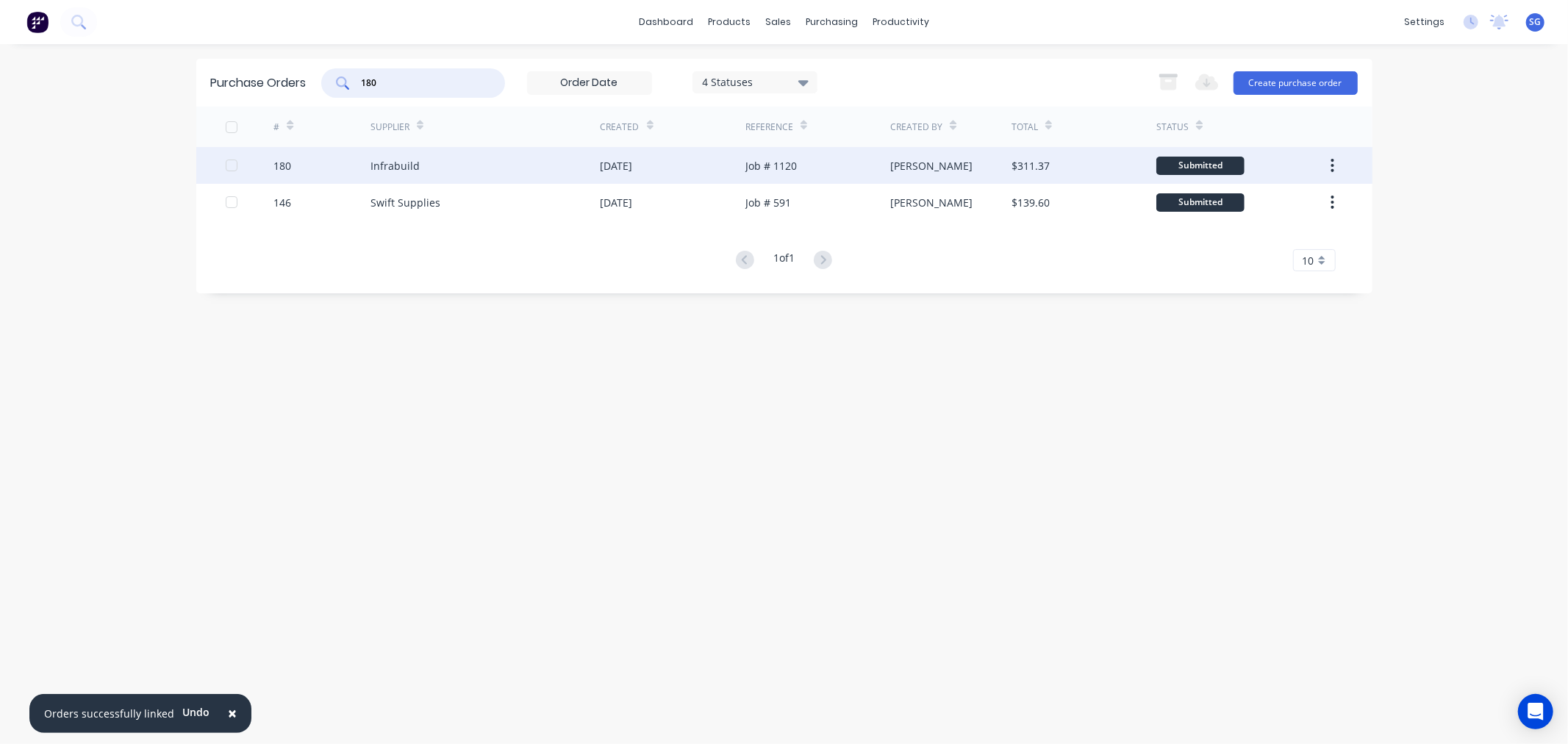
click at [408, 158] on div "Infrabuild" at bounding box center [395, 166] width 49 height 15
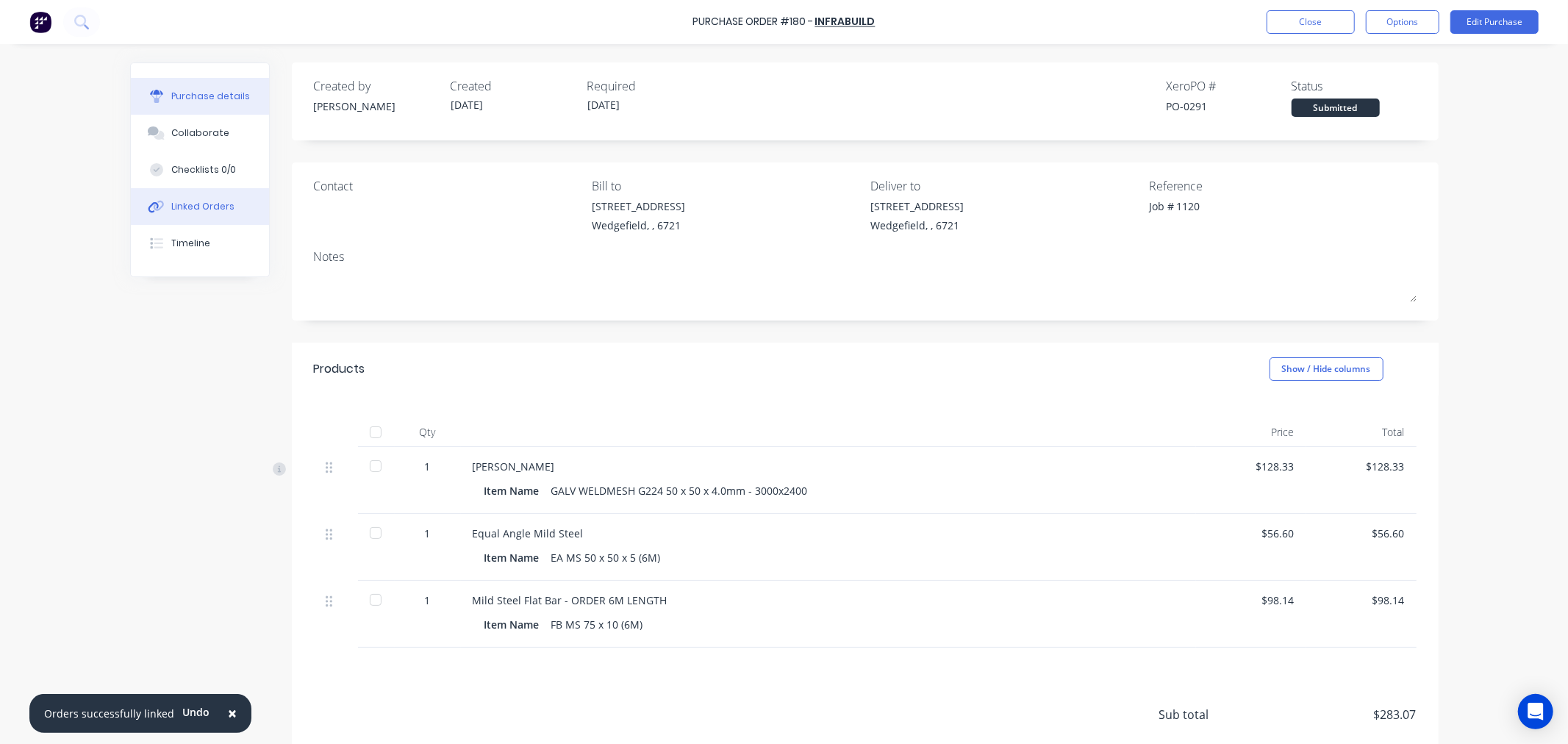
click at [207, 216] on button "Linked Orders" at bounding box center [200, 207] width 138 height 37
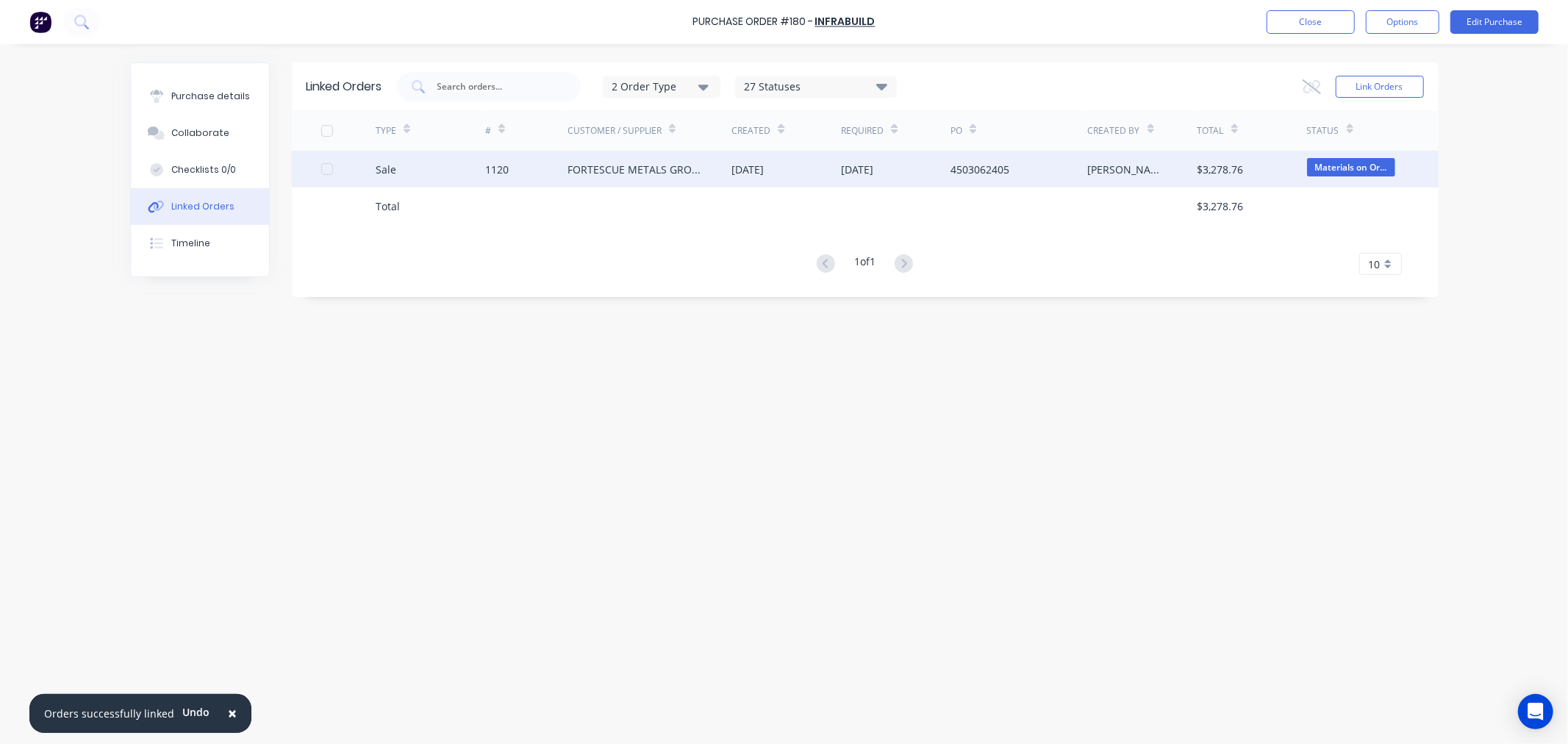
click at [518, 166] on div "1120" at bounding box center [527, 169] width 82 height 37
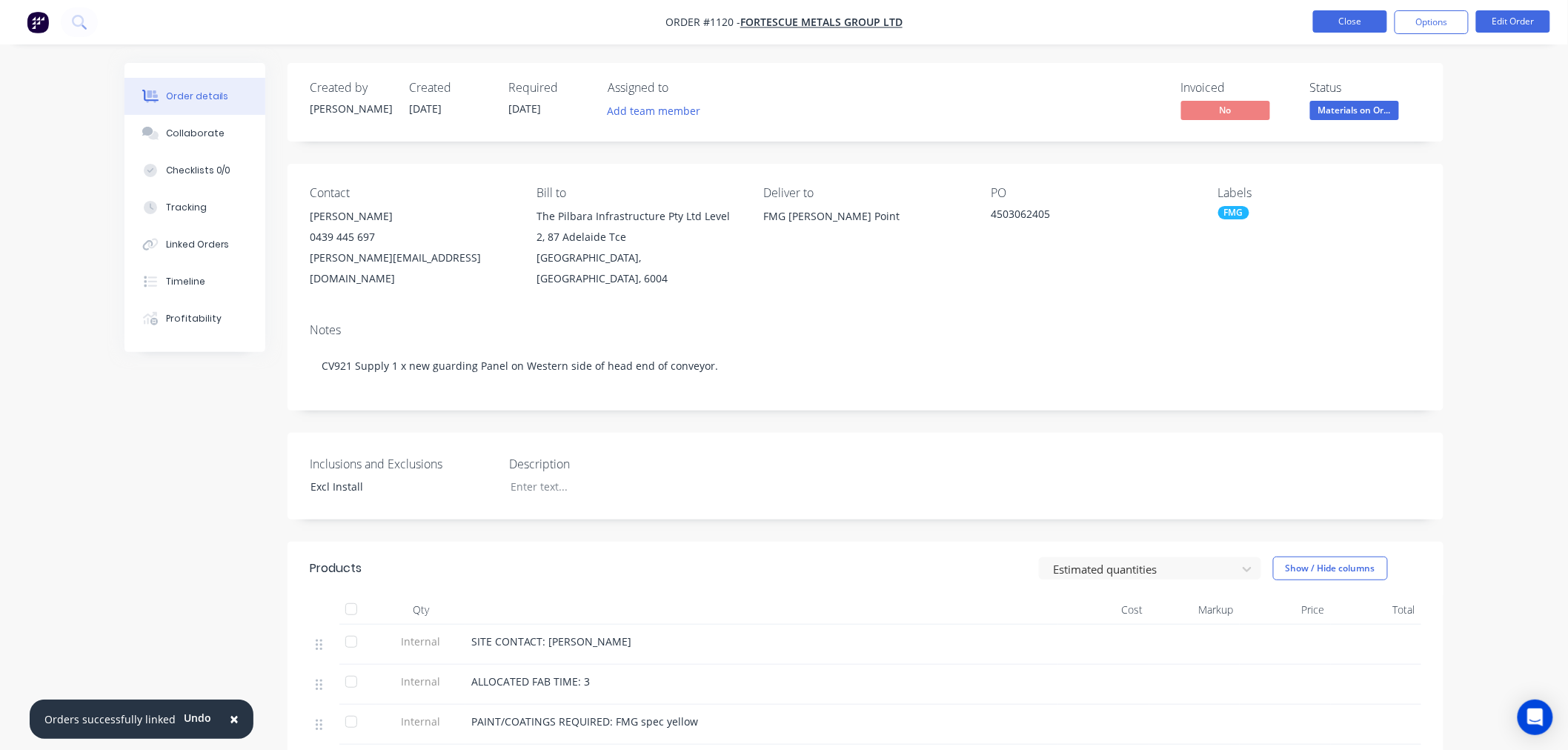
click at [1354, 22] on button "Close" at bounding box center [1350, 22] width 74 height 22
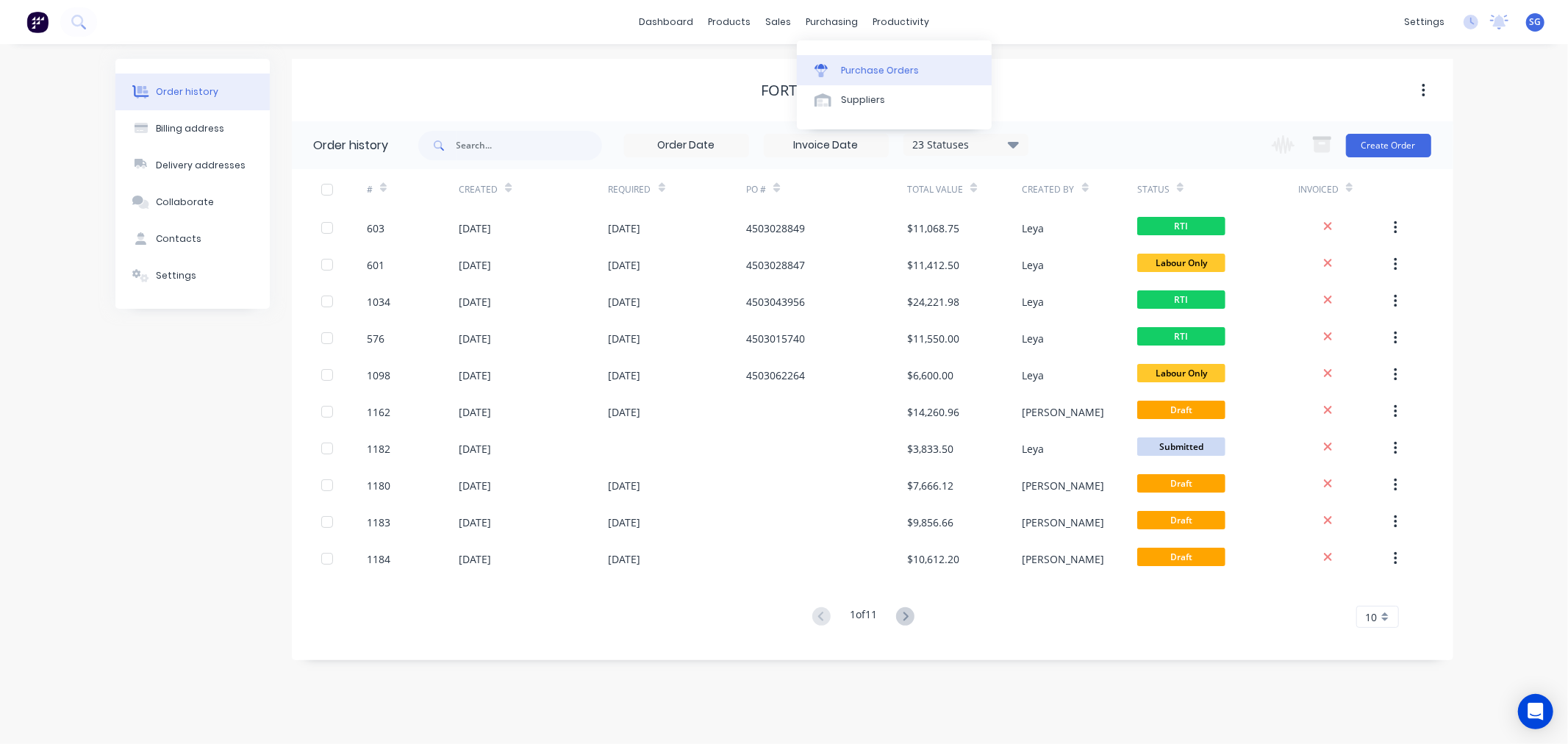
click at [819, 64] on icon at bounding box center [821, 66] width 13 height 5
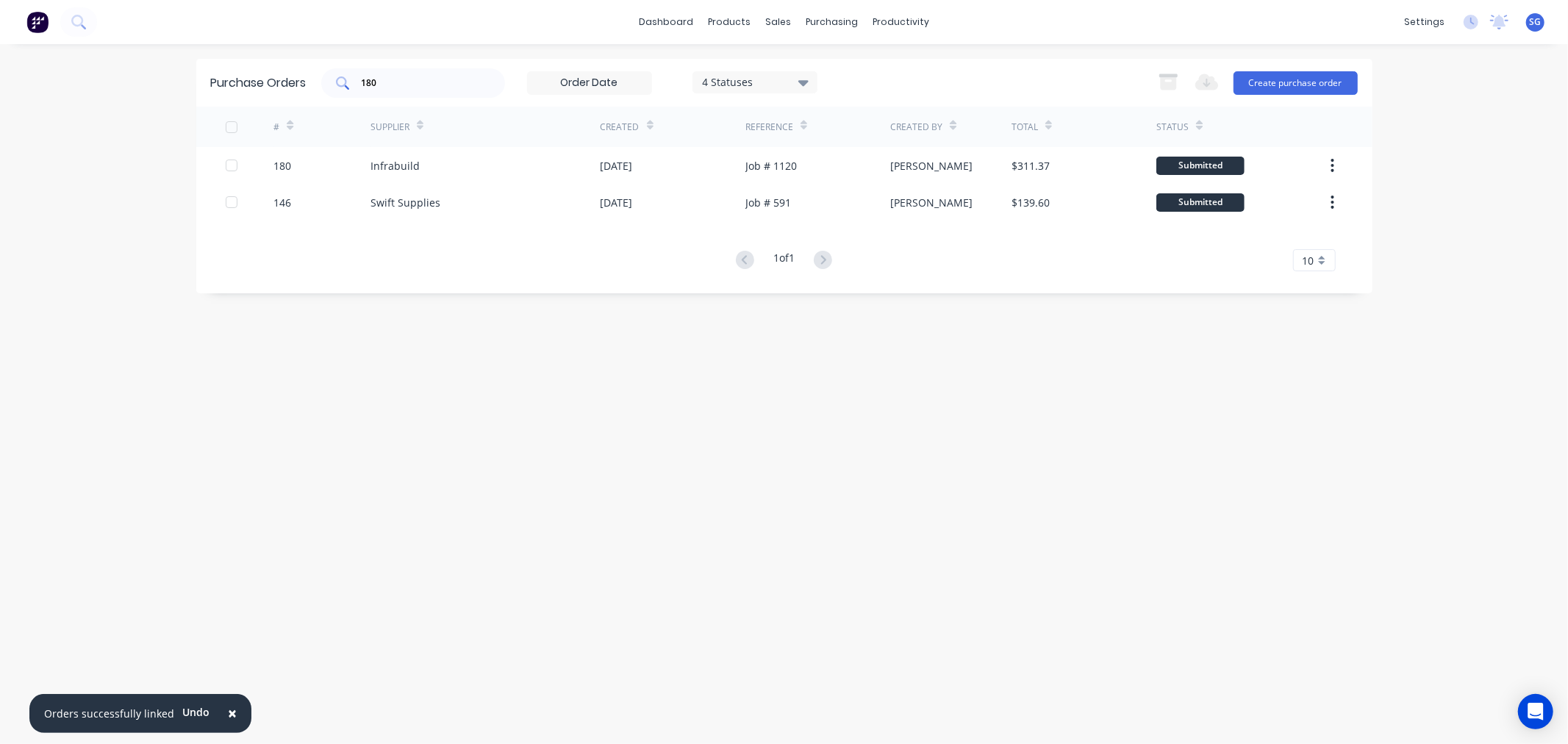
click at [432, 82] on input "180" at bounding box center [421, 83] width 122 height 15
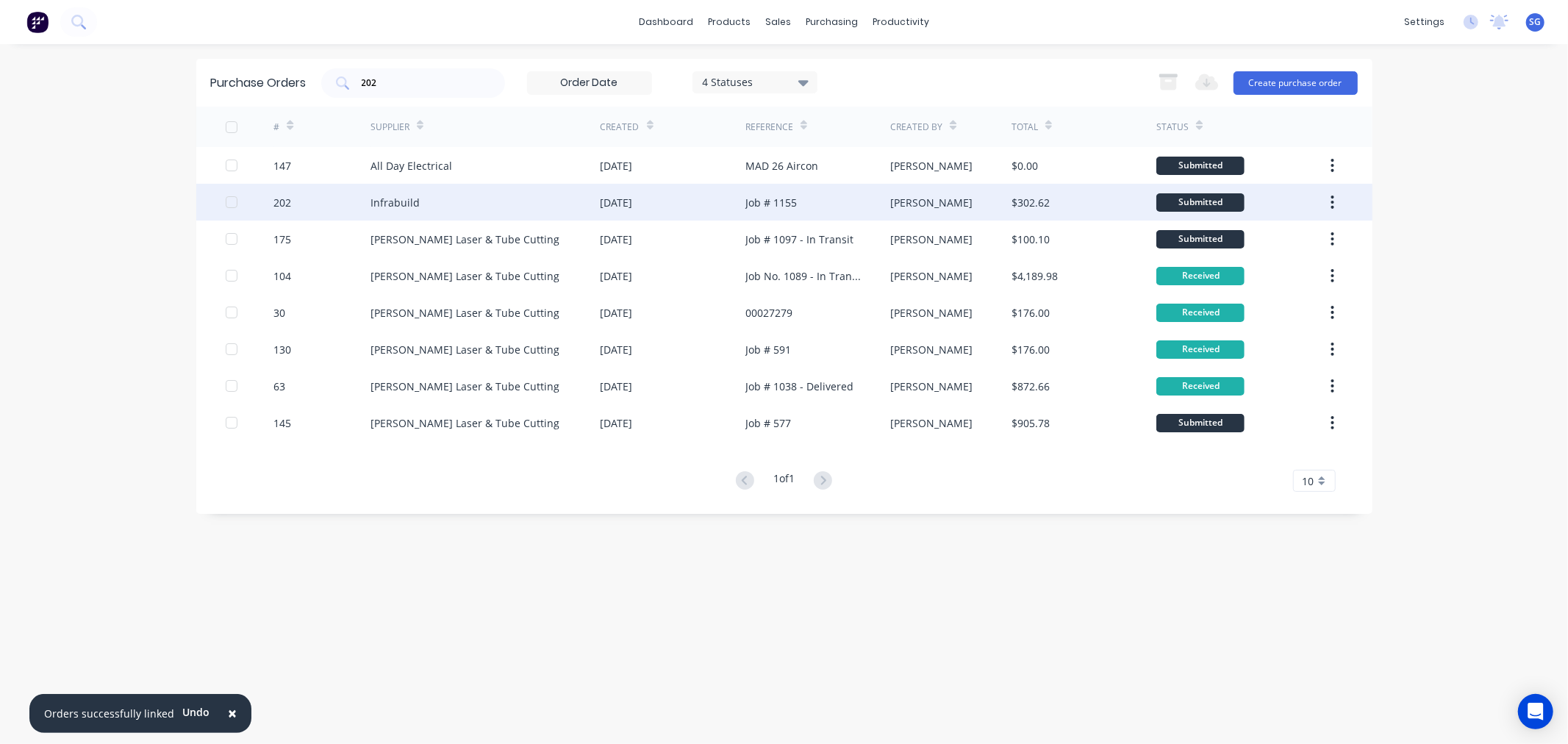
click at [436, 190] on div "Infrabuild" at bounding box center [485, 202] width 230 height 37
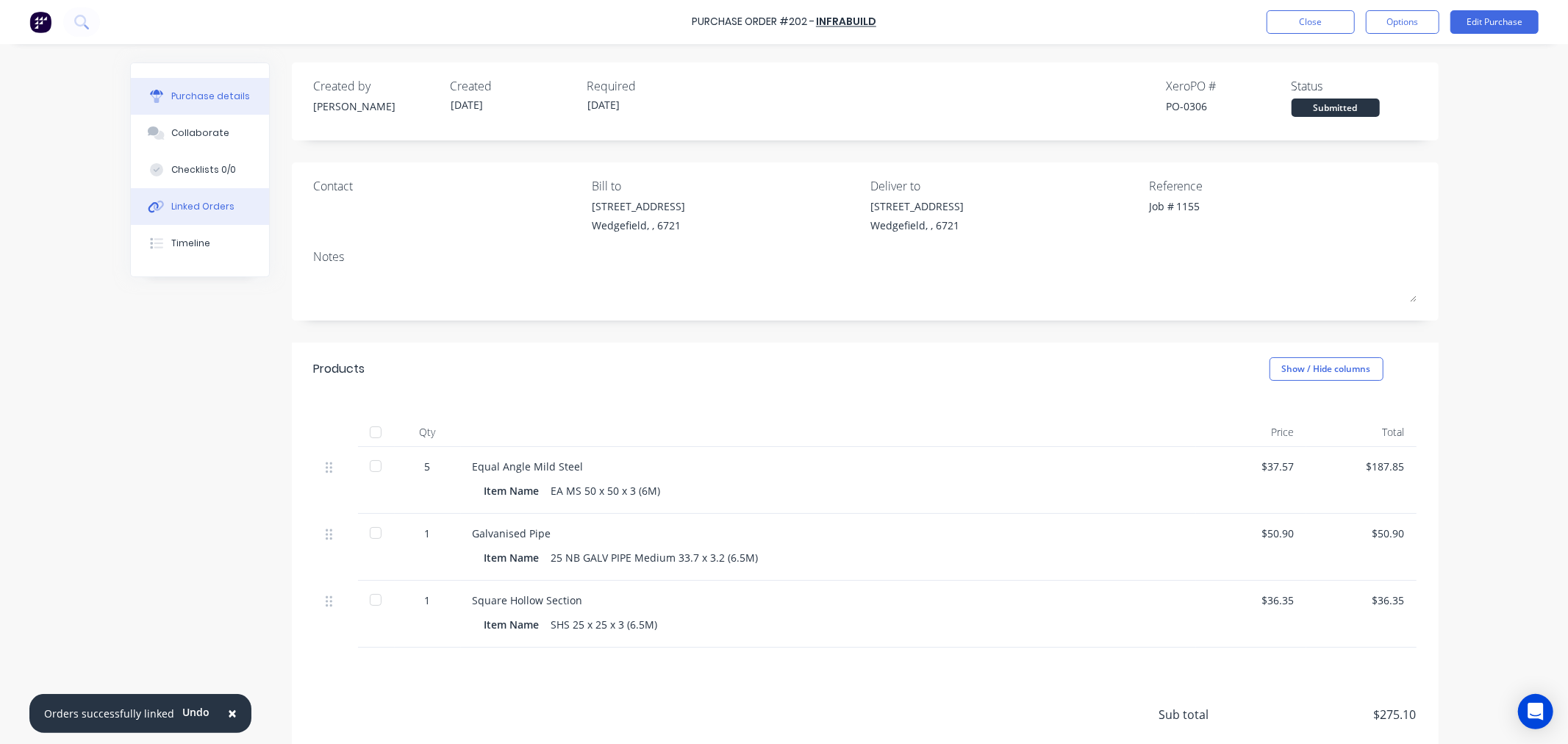
click at [190, 206] on div "Linked Orders" at bounding box center [203, 207] width 63 height 13
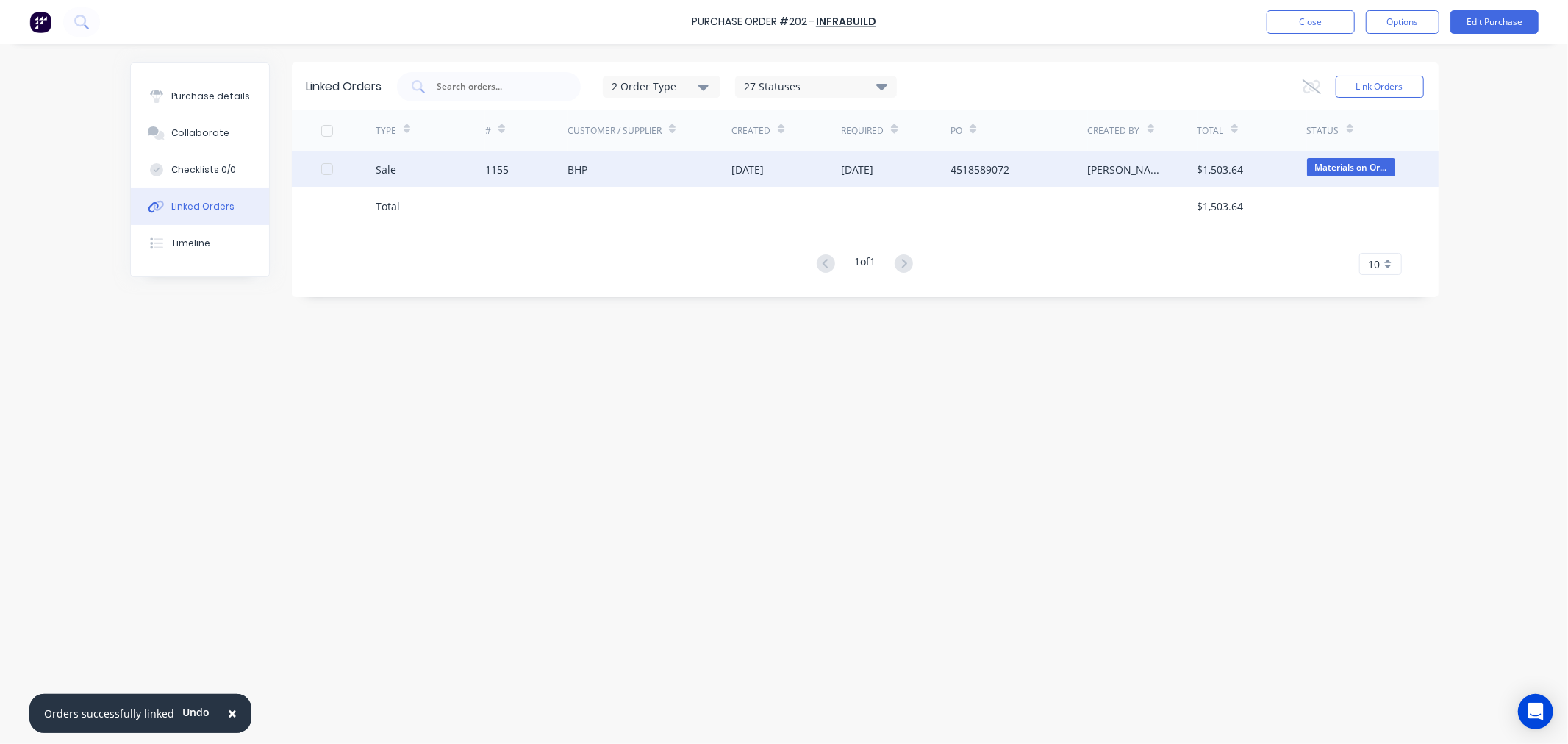
click at [556, 166] on div "1155" at bounding box center [527, 169] width 82 height 37
